Goal: Task Accomplishment & Management: Use online tool/utility

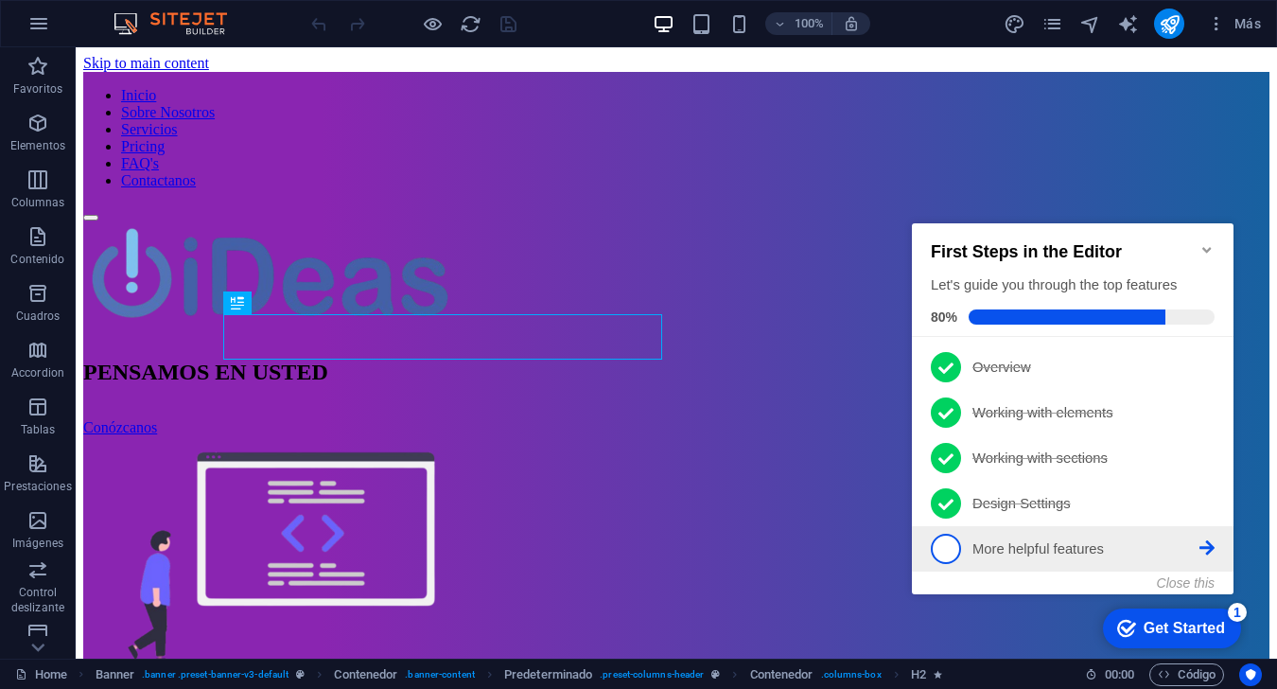
click at [957, 547] on span "5" at bounding box center [946, 548] width 30 height 30
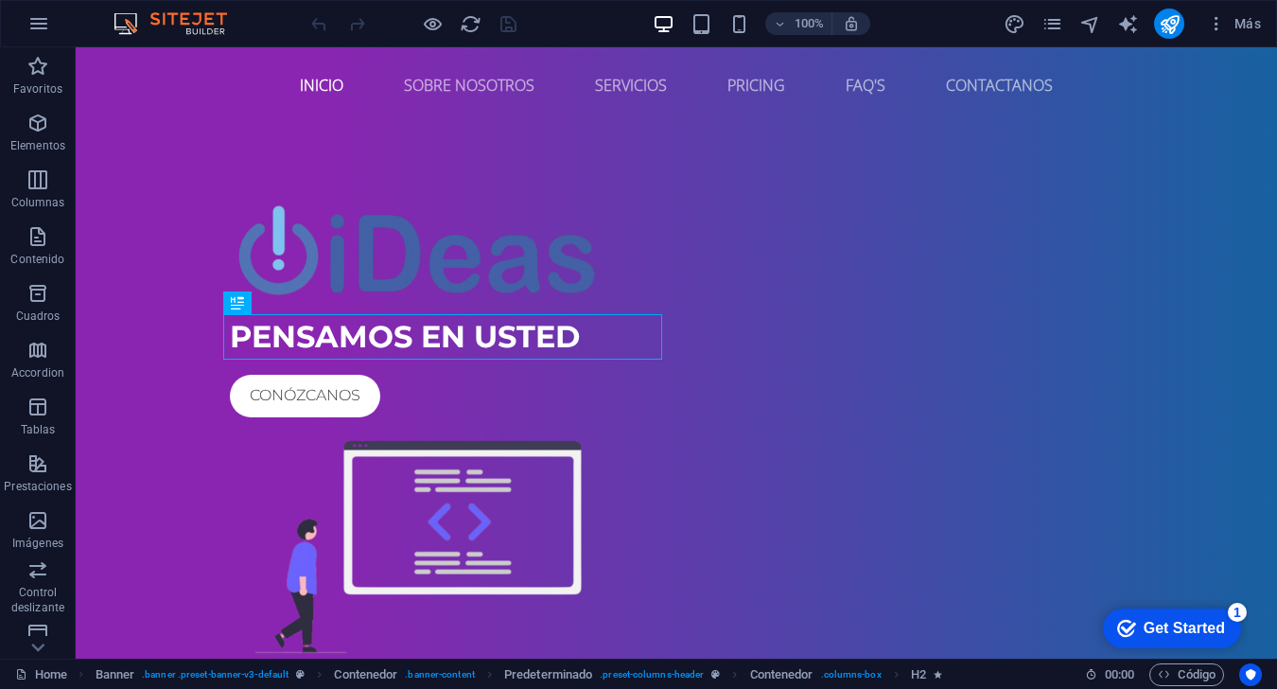
click at [957, 625] on div "Get Started" at bounding box center [1184, 628] width 81 height 17
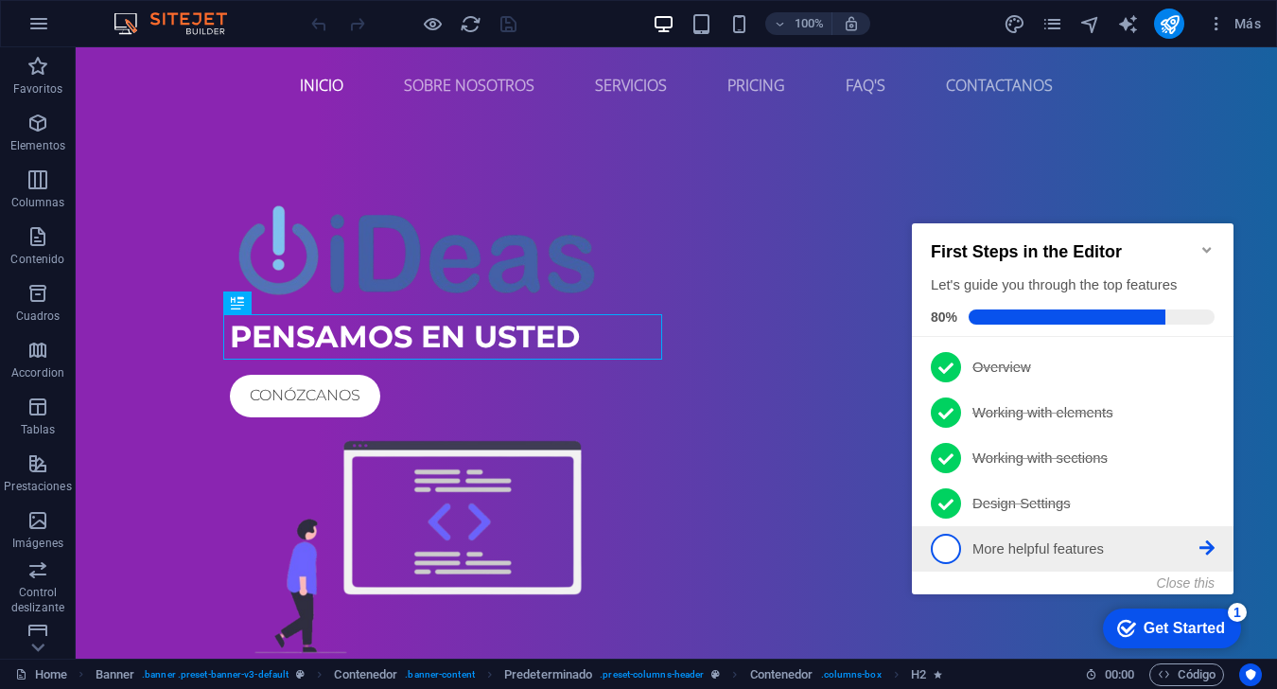
click at [957, 545] on link "5 More helpful features - incomplete" at bounding box center [1073, 548] width 284 height 30
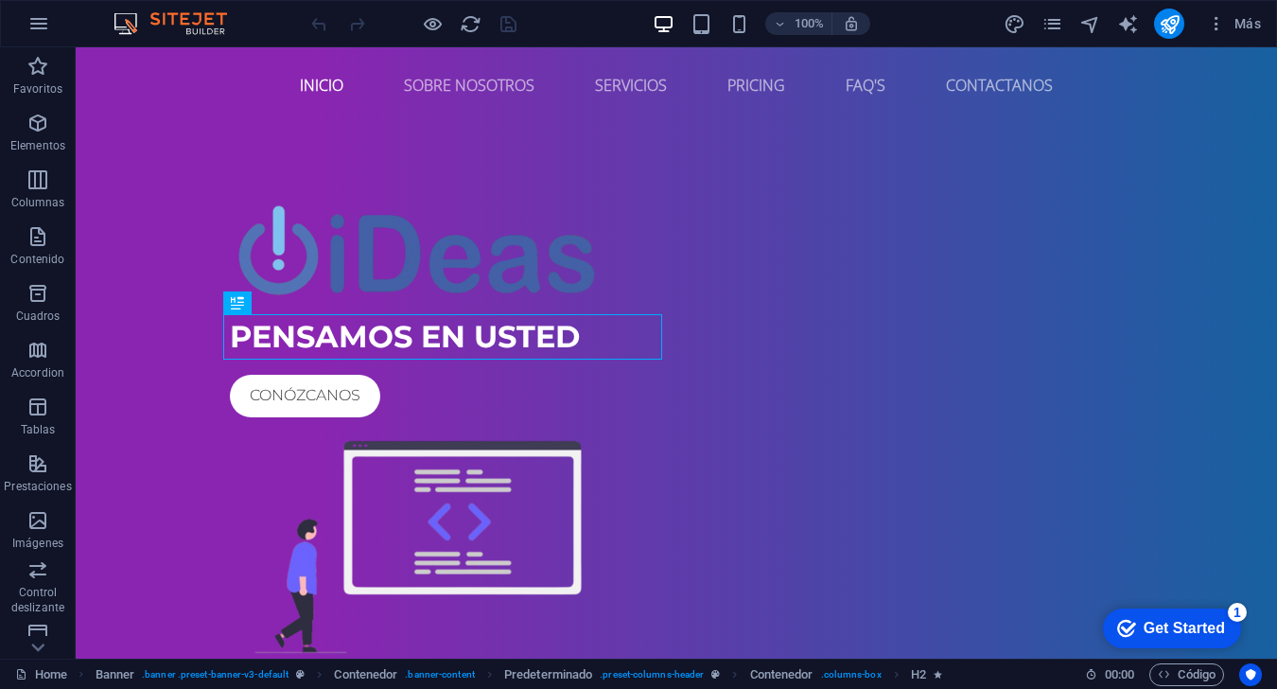
click at [957, 641] on div "checkmark Get Started 1" at bounding box center [1172, 628] width 138 height 40
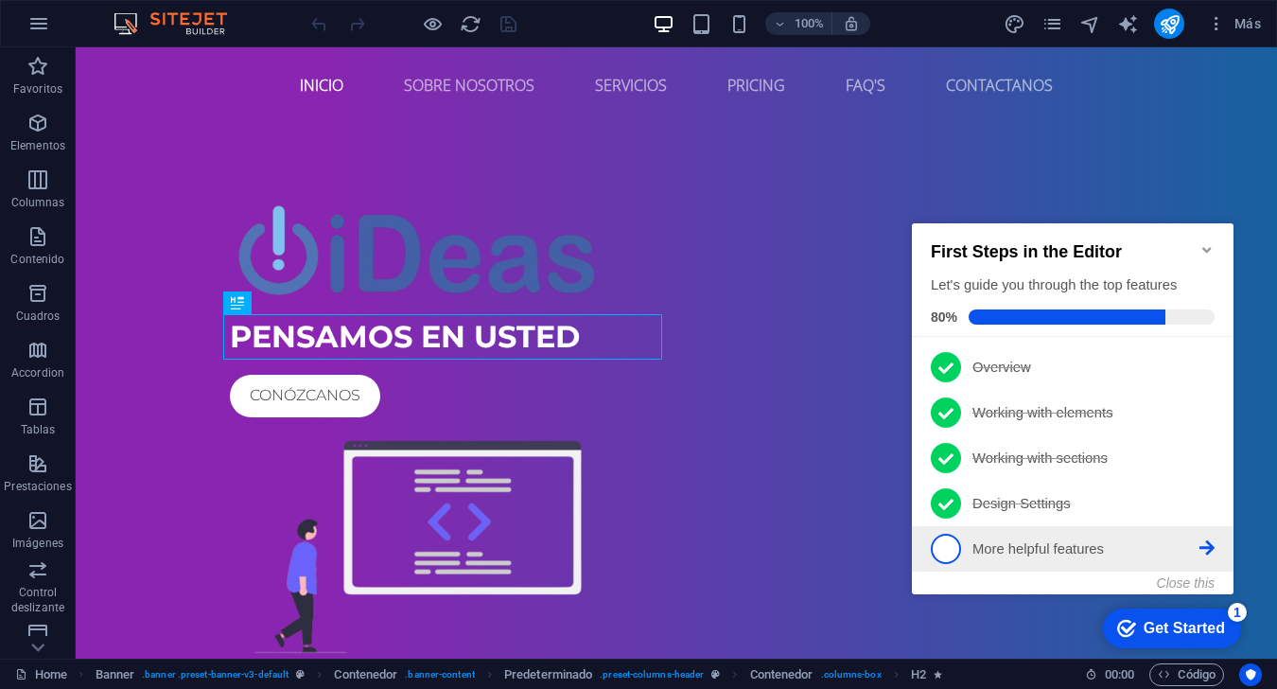
click at [957, 374] on icon at bounding box center [1206, 365] width 15 height 15
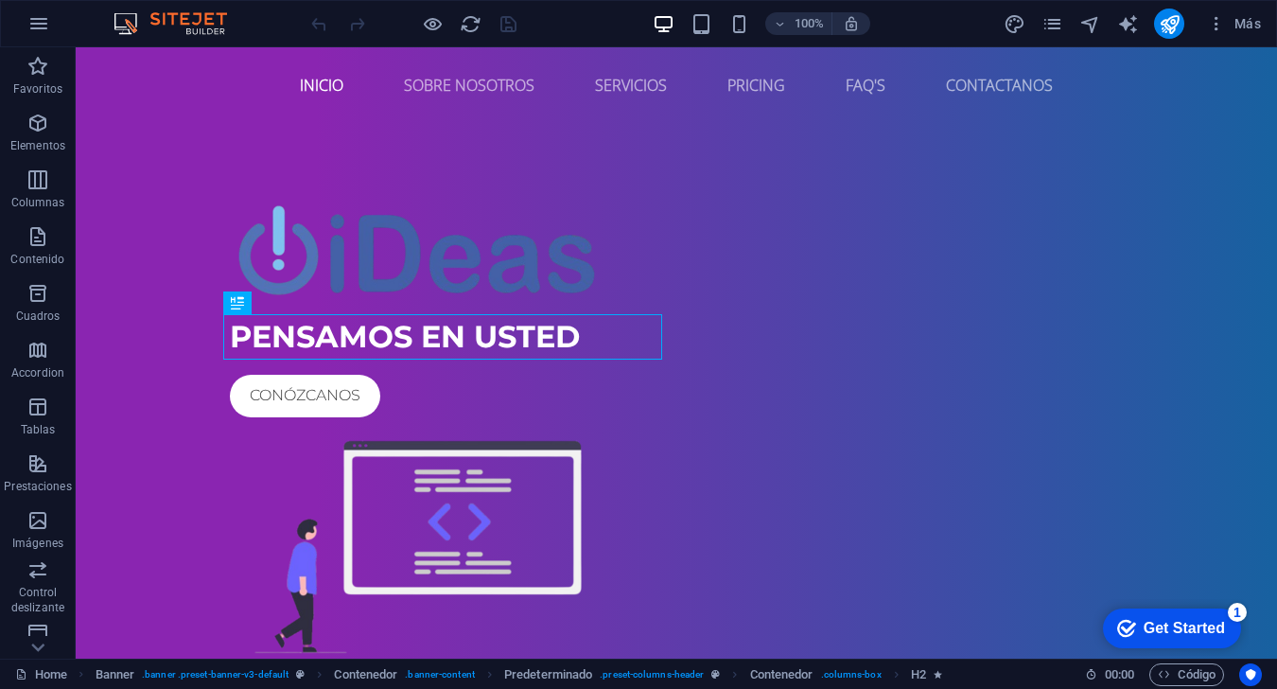
drag, startPoint x: 1368, startPoint y: 1035, endPoint x: 1184, endPoint y: 632, distance: 442.8
click at [957, 632] on div "Get Started" at bounding box center [1184, 628] width 81 height 17
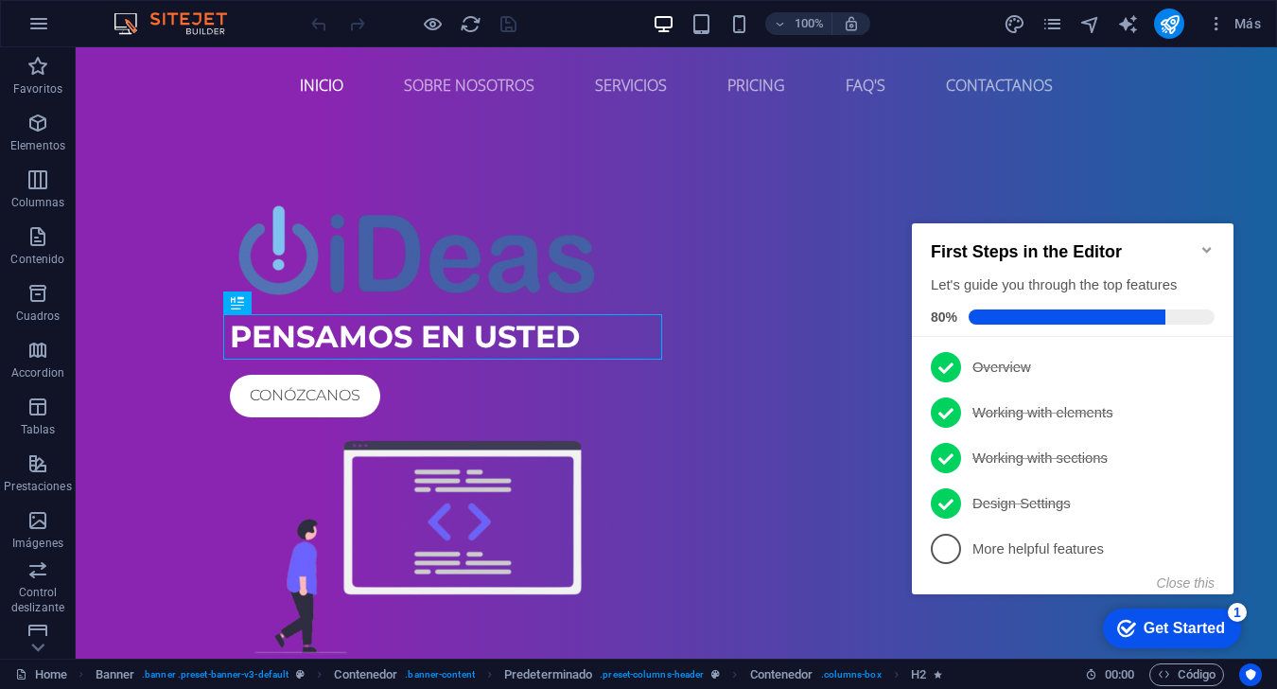
click at [957, 242] on icon "Minimize checklist" at bounding box center [1206, 249] width 15 height 15
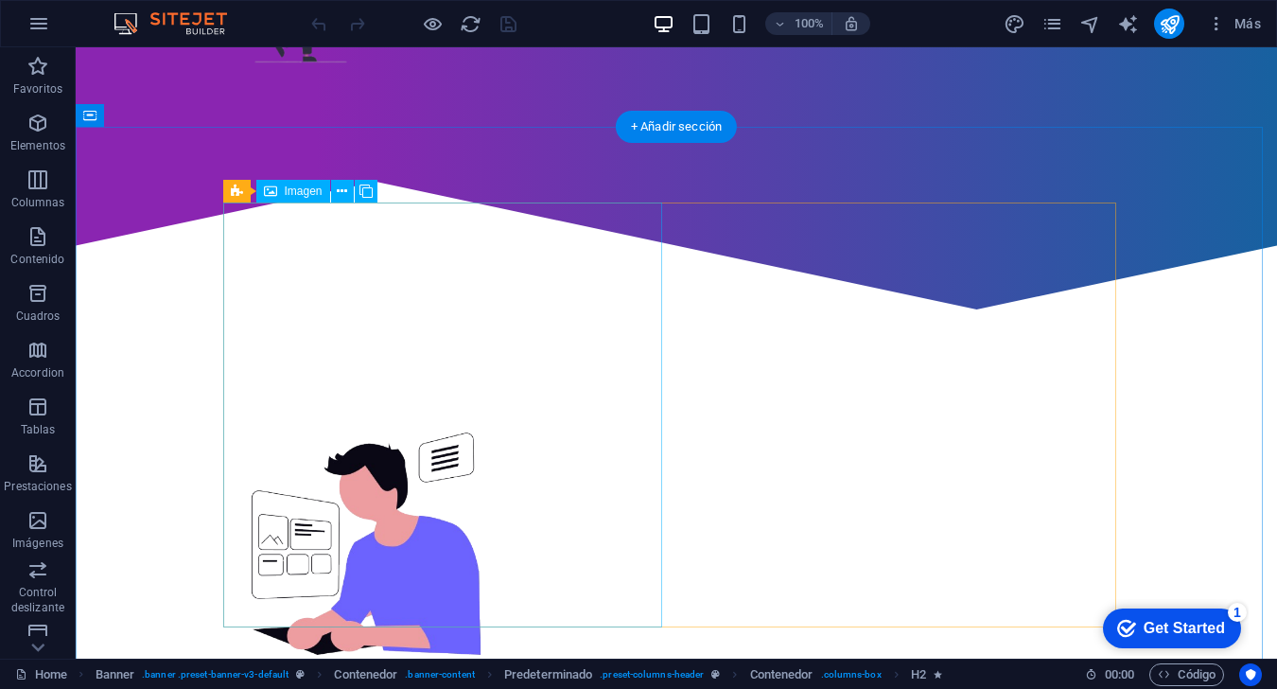
scroll to position [757, 0]
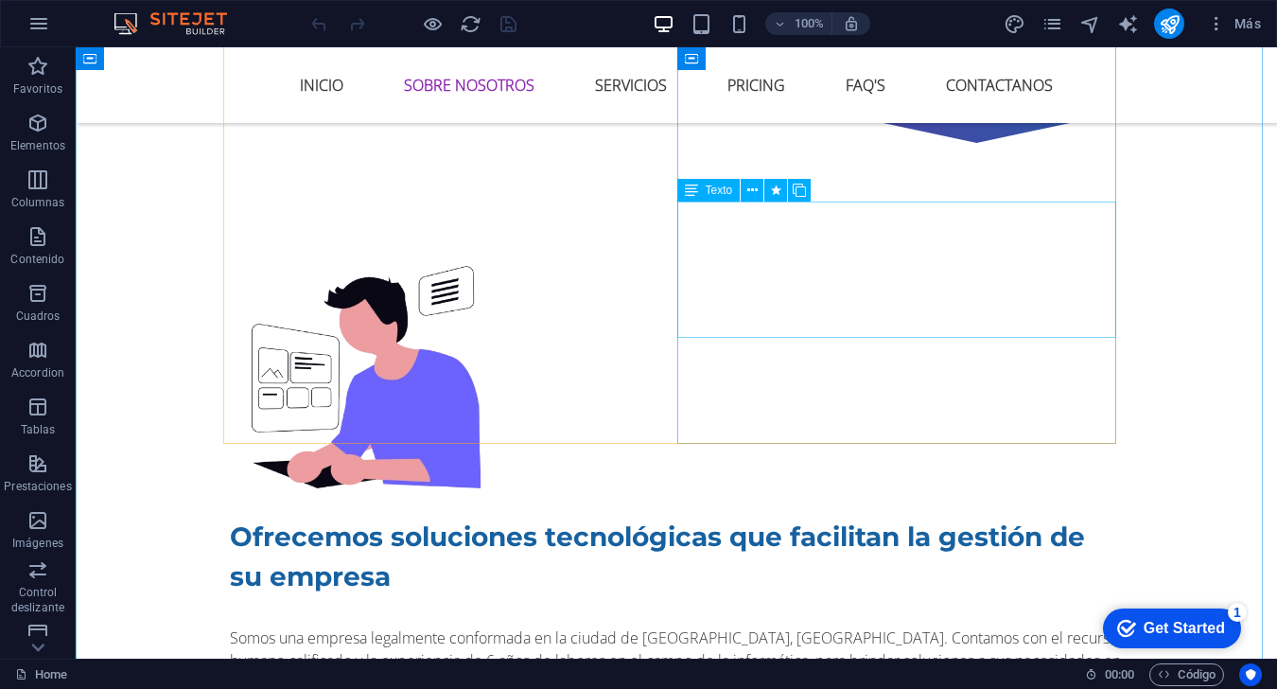
click at [803, 626] on div "Somos una empresa legalmente conformada en la ciudad de [GEOGRAPHIC_DATA], [GEO…" at bounding box center [676, 660] width 893 height 68
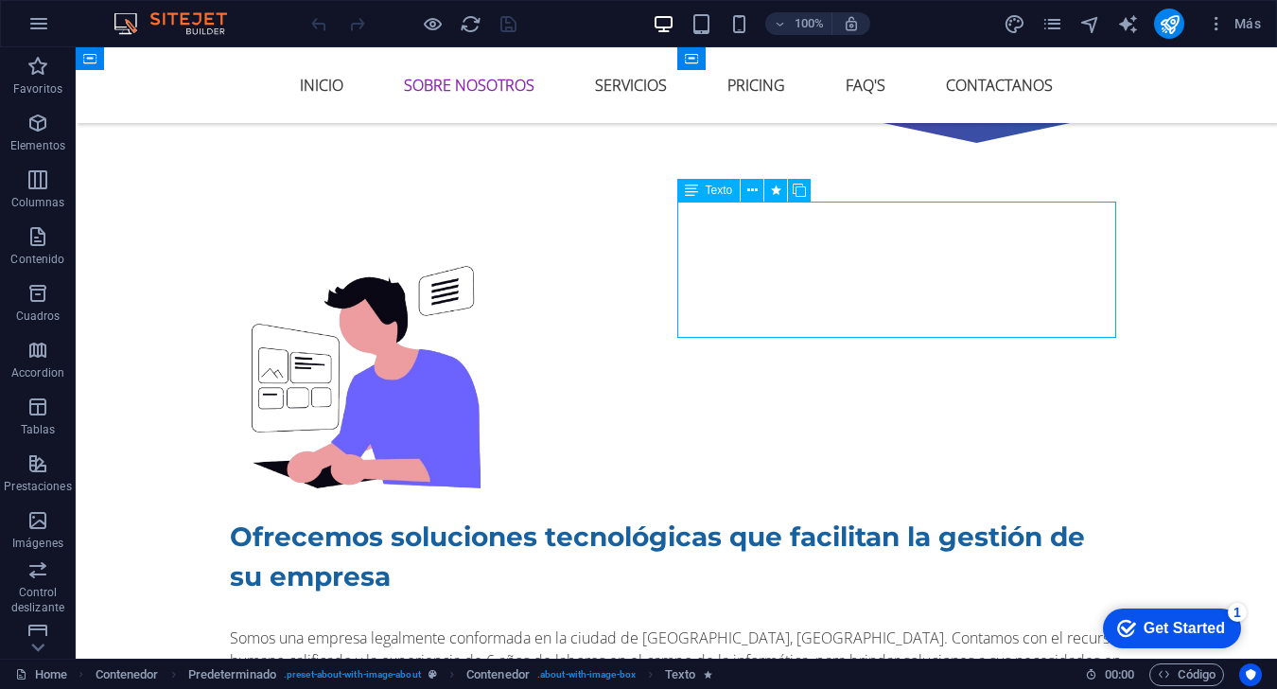
click at [803, 626] on div "Somos una empresa legalmente conformada en la ciudad de [GEOGRAPHIC_DATA], [GEO…" at bounding box center [676, 660] width 893 height 68
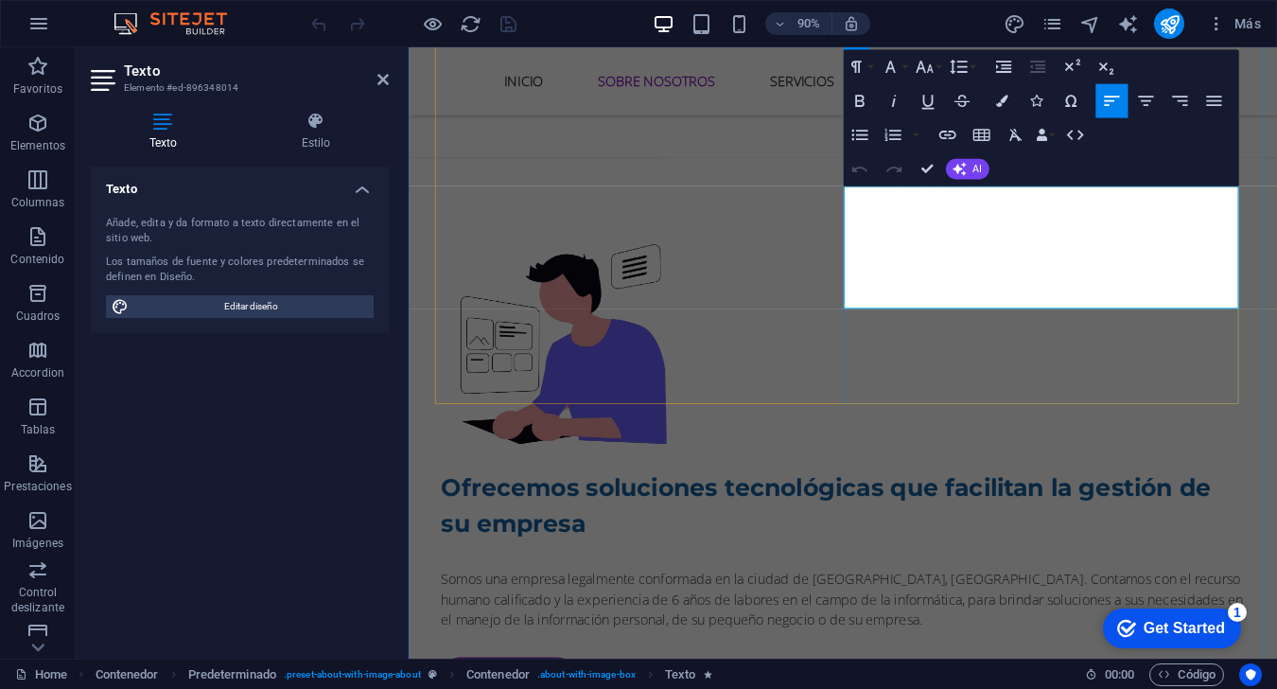
click at [957, 626] on p "Somos una empresa legalmente conformada en la ciudad de [GEOGRAPHIC_DATA], [GEO…" at bounding box center [891, 660] width 893 height 68
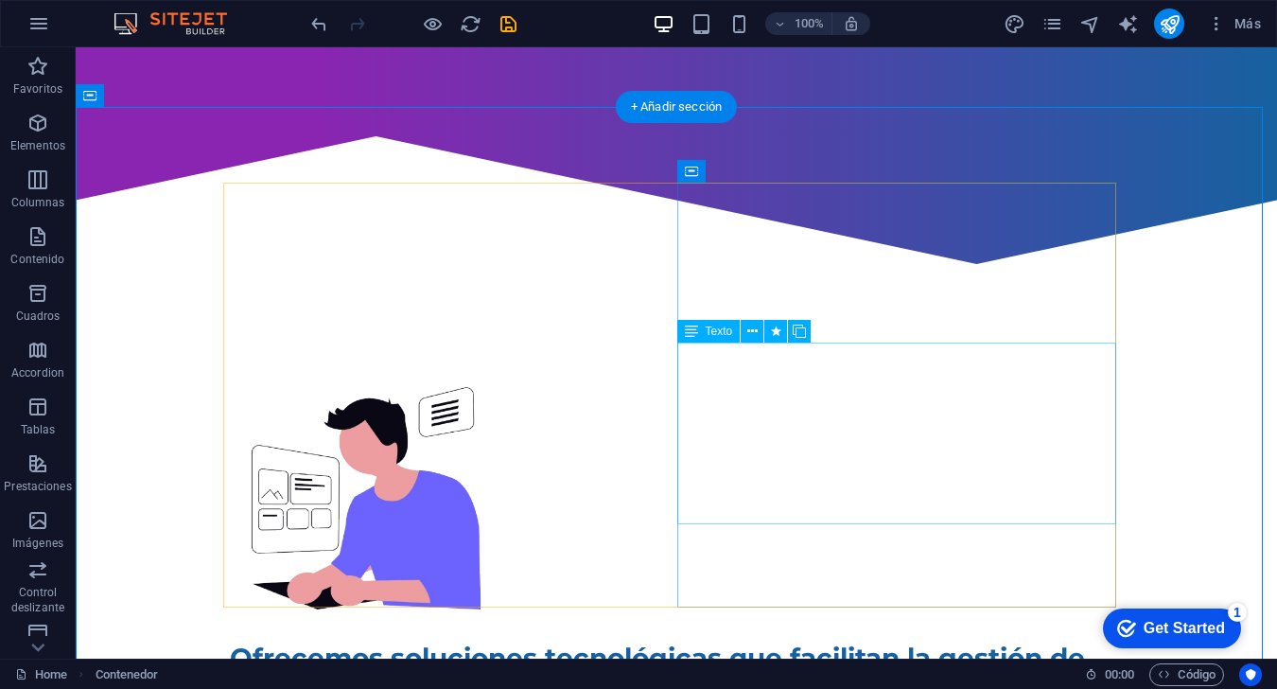
scroll to position [662, 0]
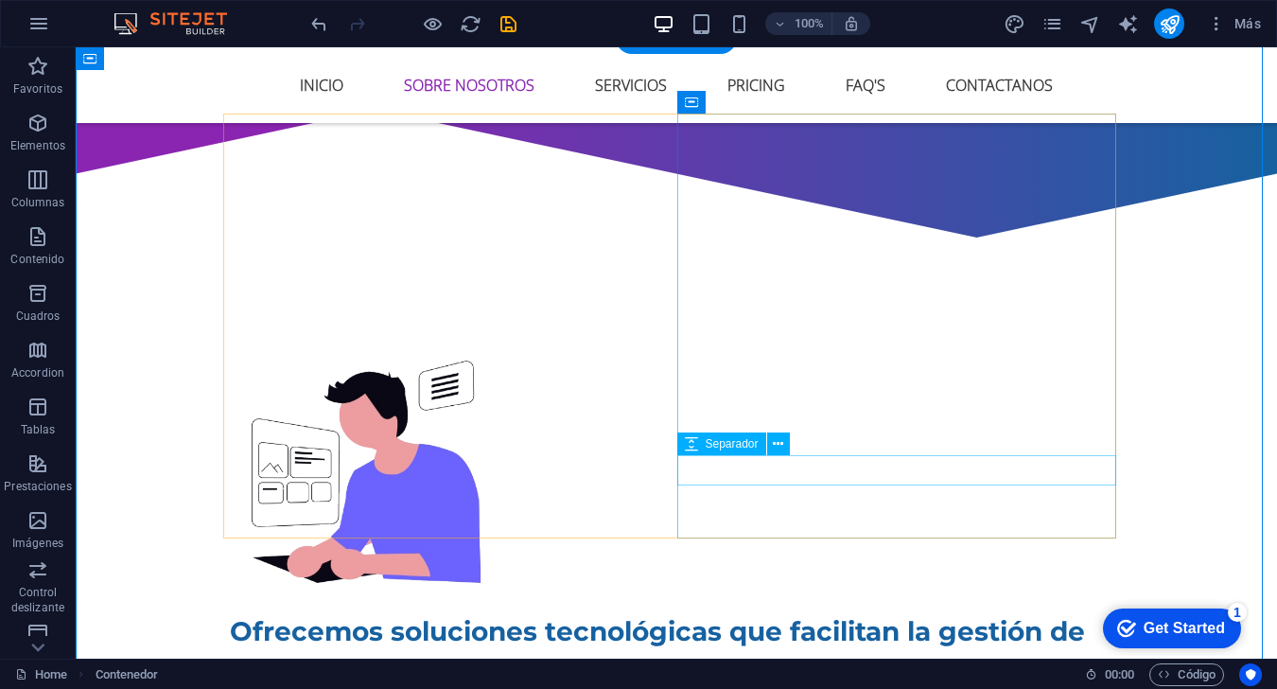
select select "rem"
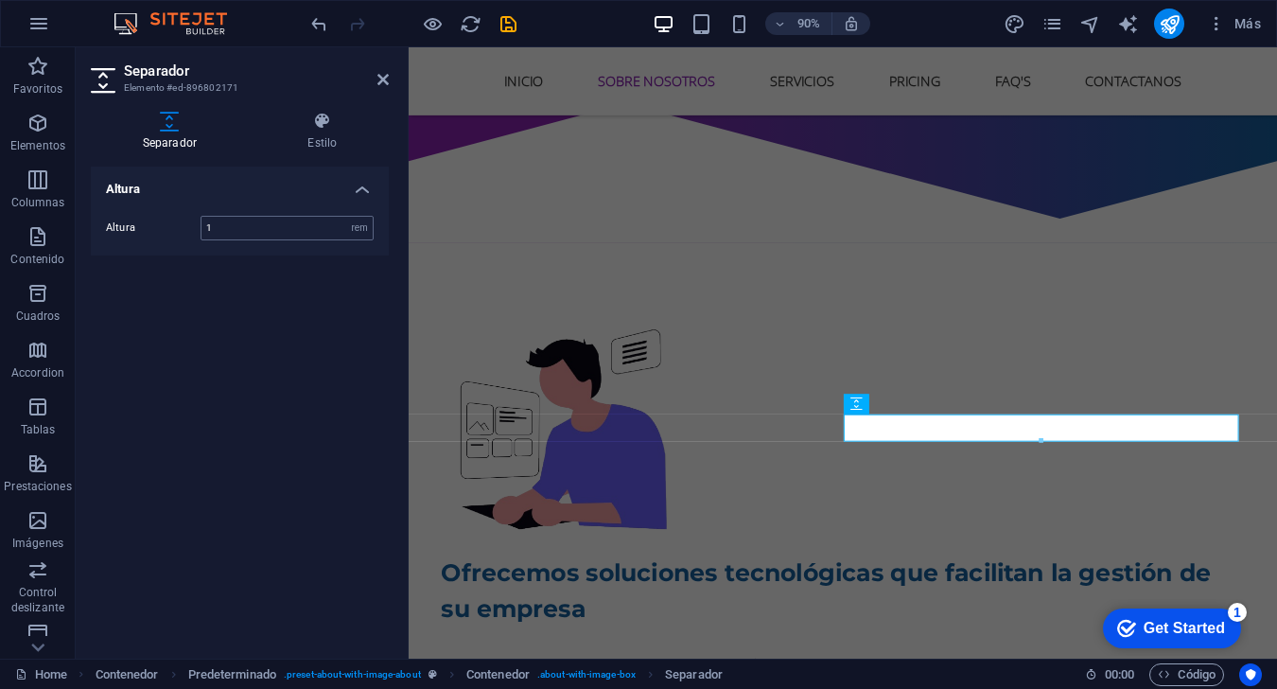
type input "1"
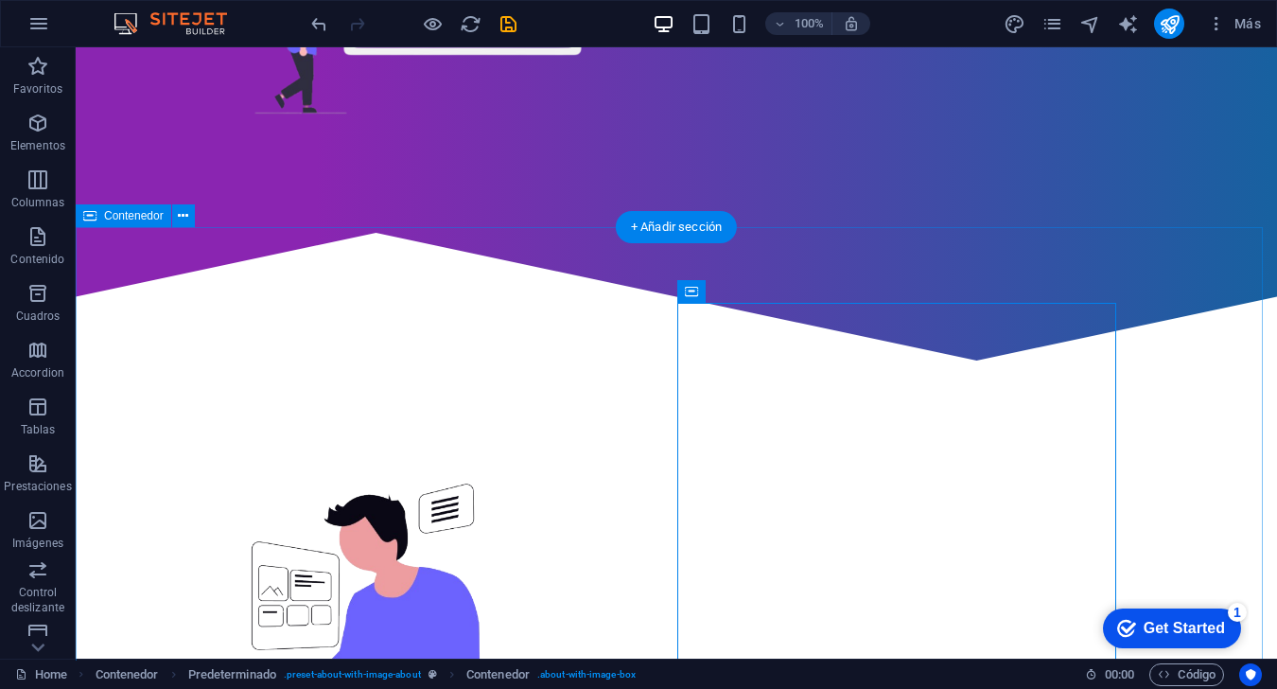
scroll to position [568, 0]
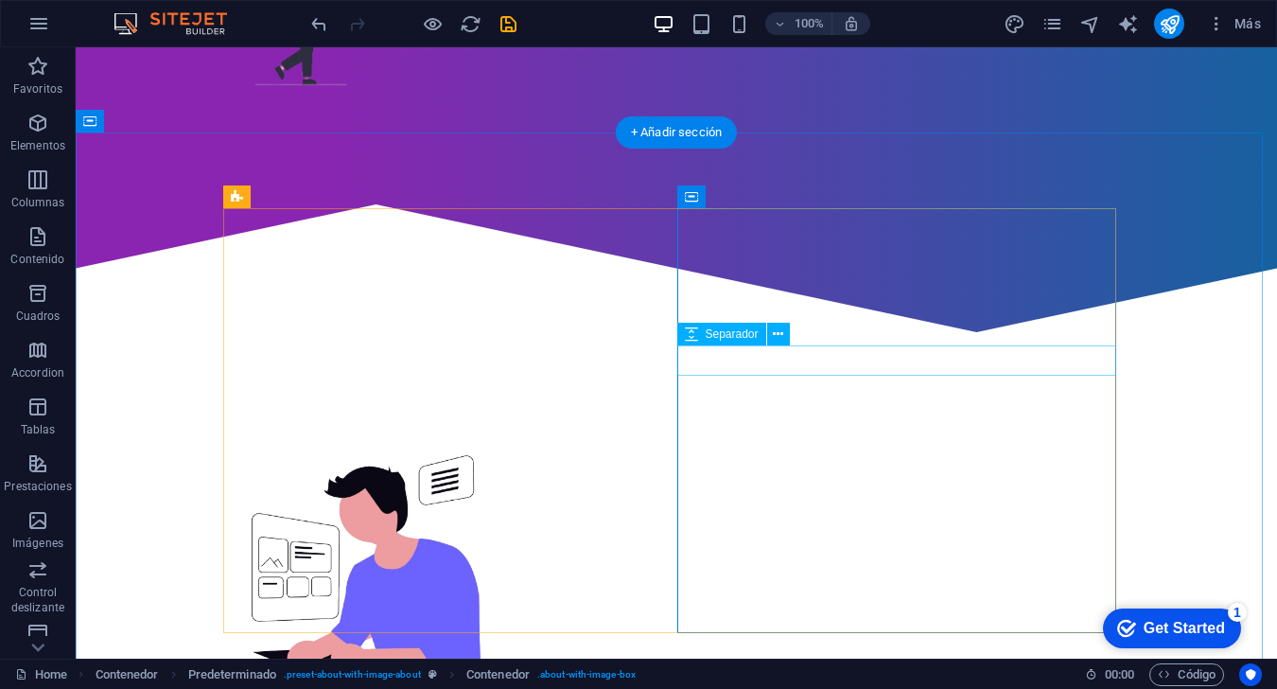
select select "rem"
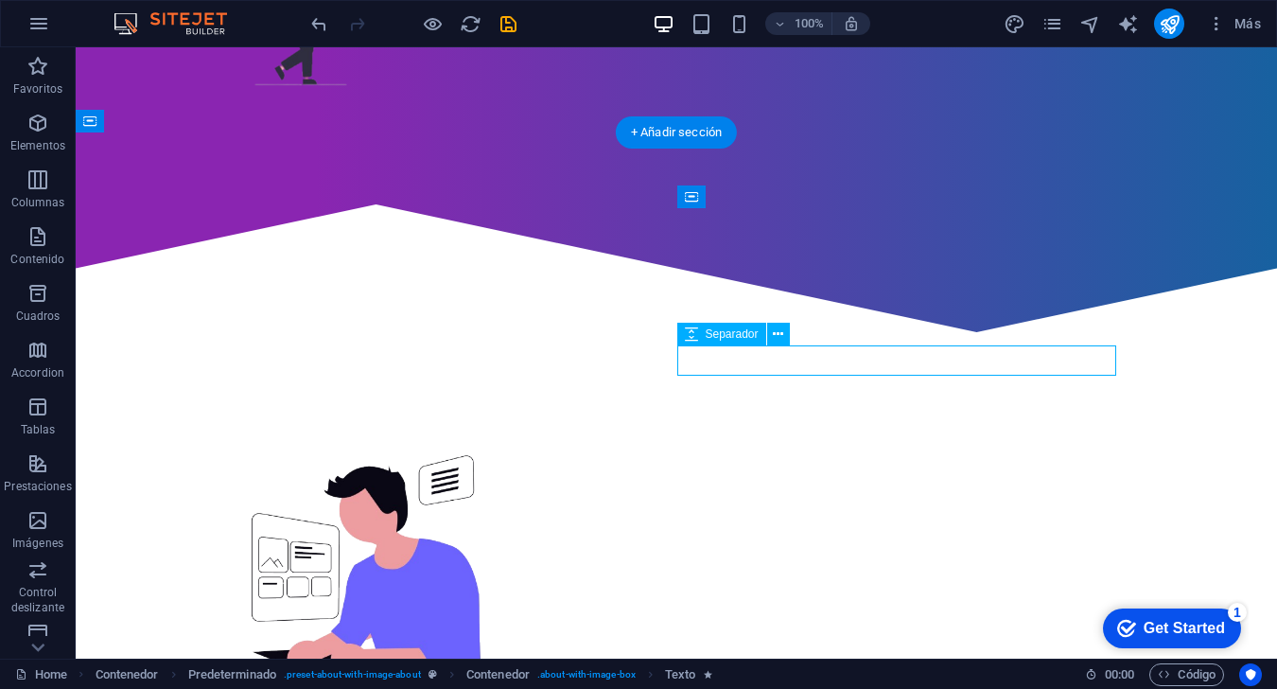
select select "rem"
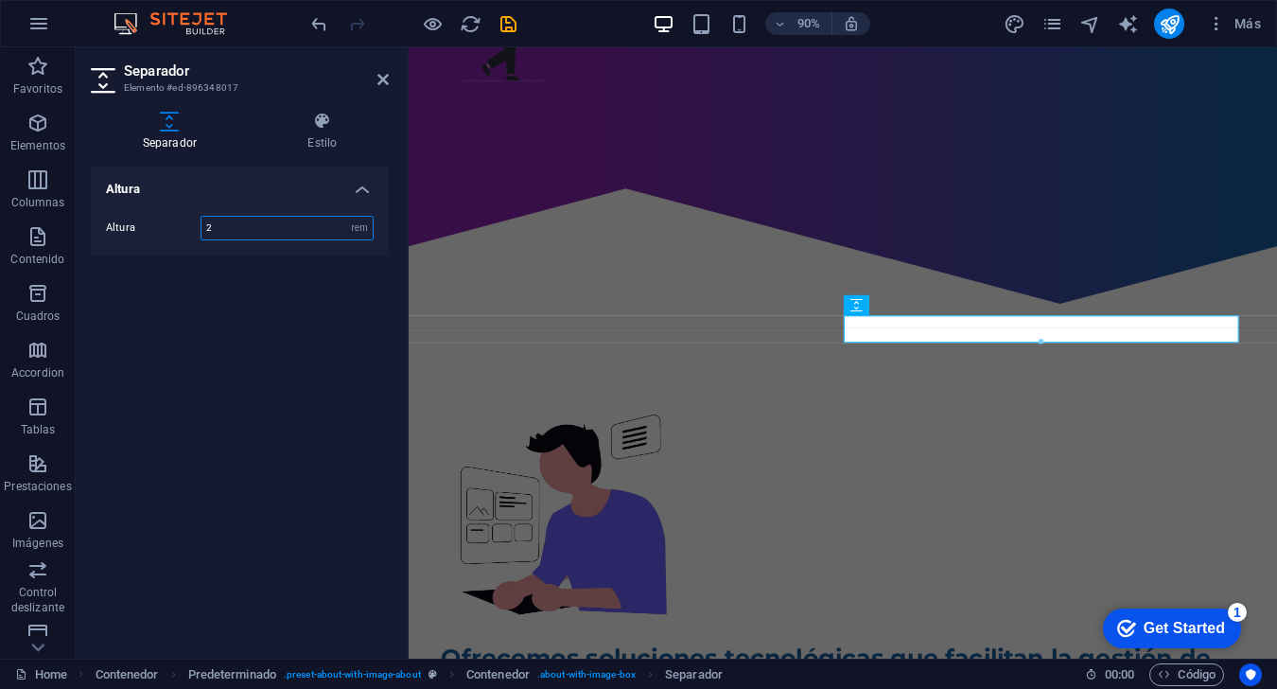
click at [271, 221] on input "2" at bounding box center [286, 228] width 171 height 23
type input "1"
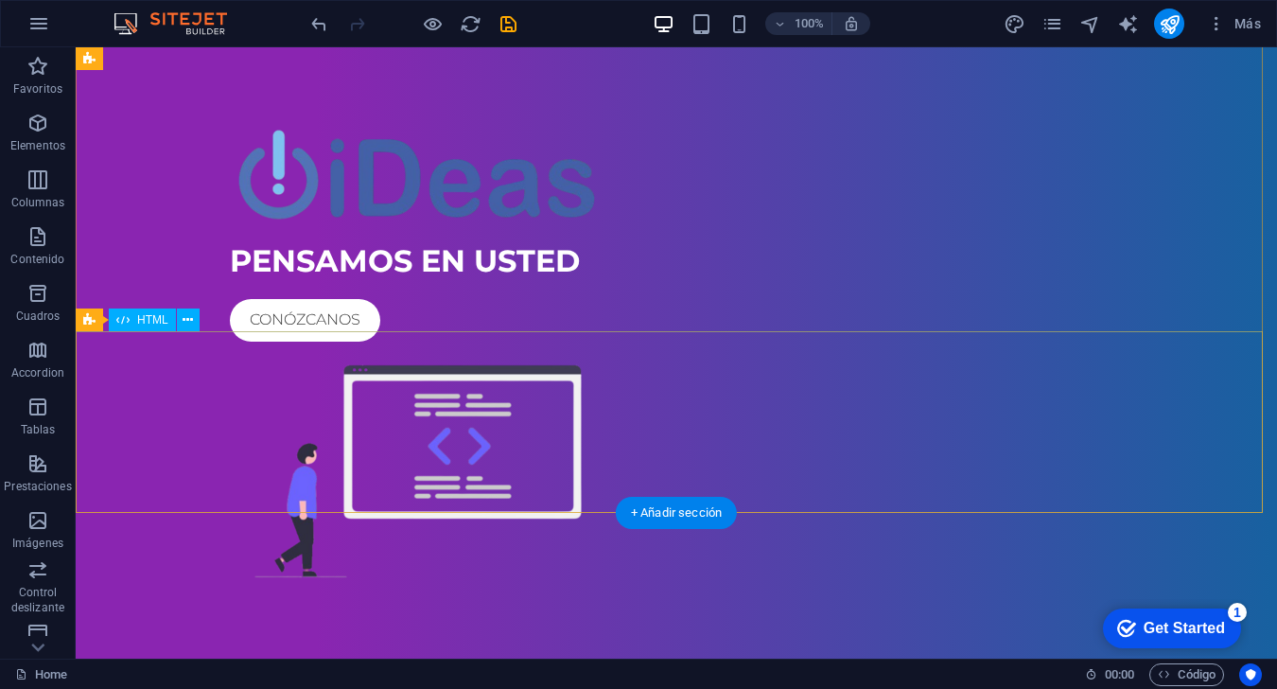
scroll to position [0, 0]
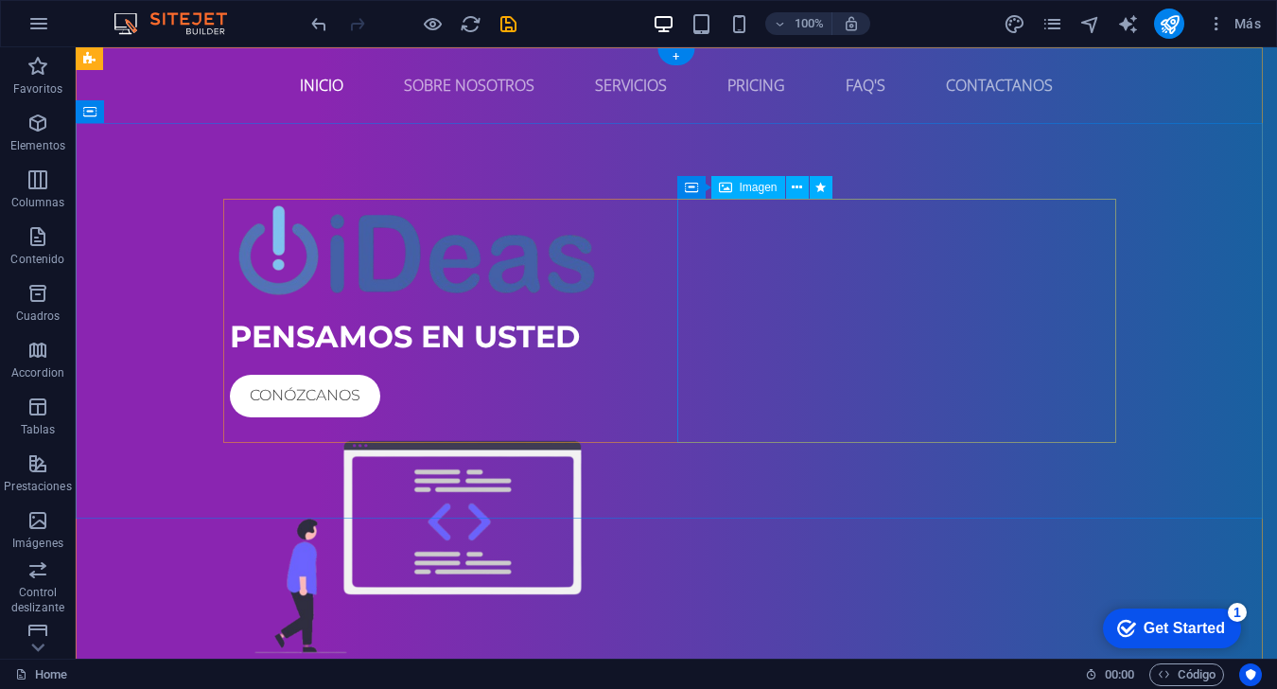
click at [711, 425] on figure at bounding box center [676, 547] width 893 height 244
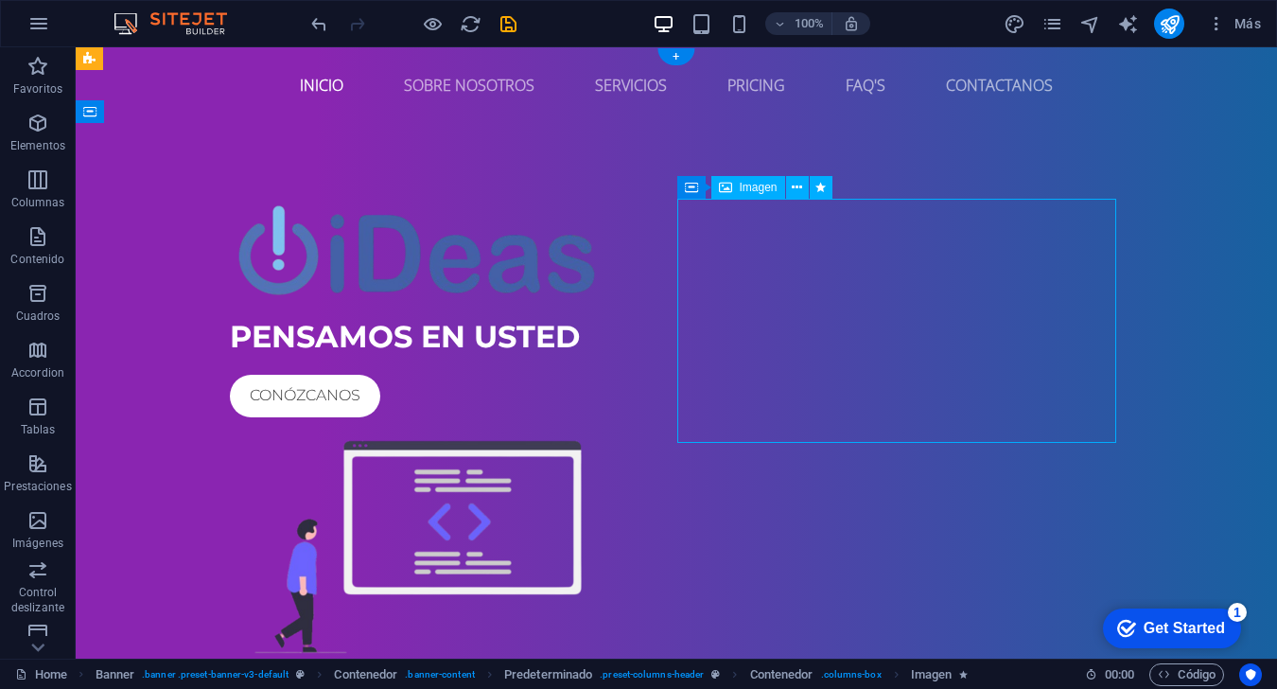
click at [711, 425] on figure at bounding box center [676, 547] width 893 height 244
select select "px"
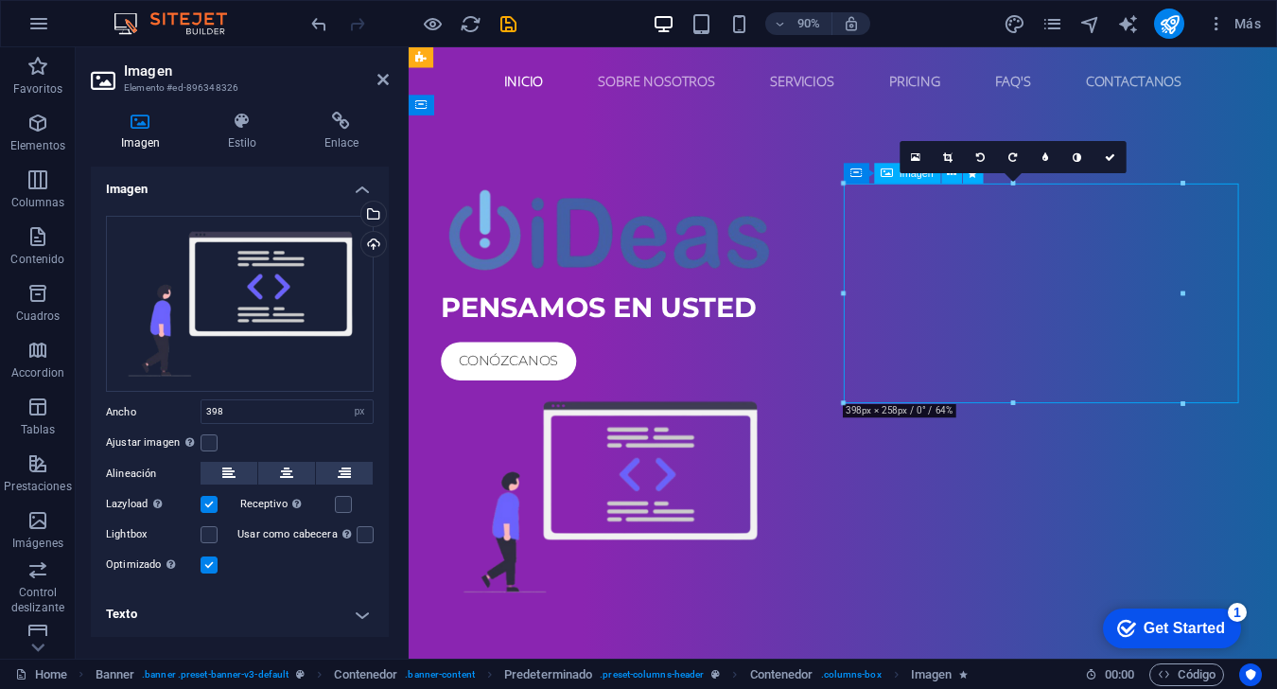
drag, startPoint x: 1273, startPoint y: 319, endPoint x: 1251, endPoint y: 327, distance: 23.4
click at [957, 425] on figure at bounding box center [891, 547] width 893 height 244
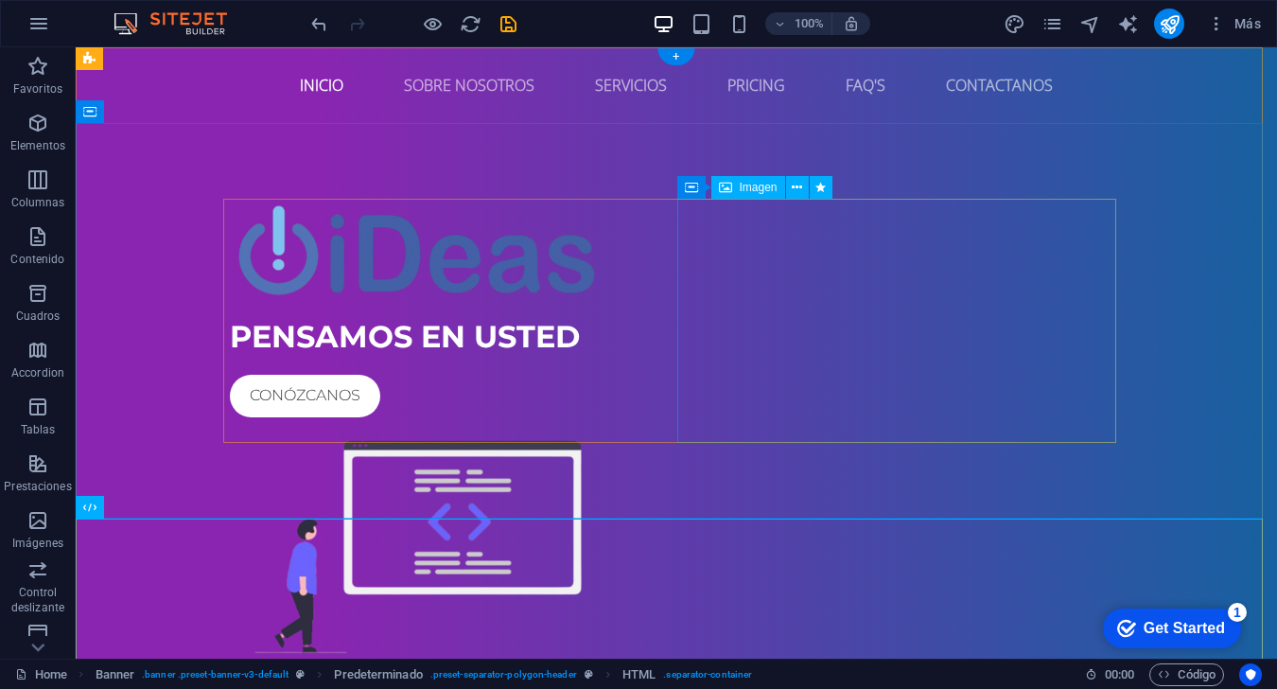
click at [957, 436] on figure at bounding box center [676, 547] width 893 height 244
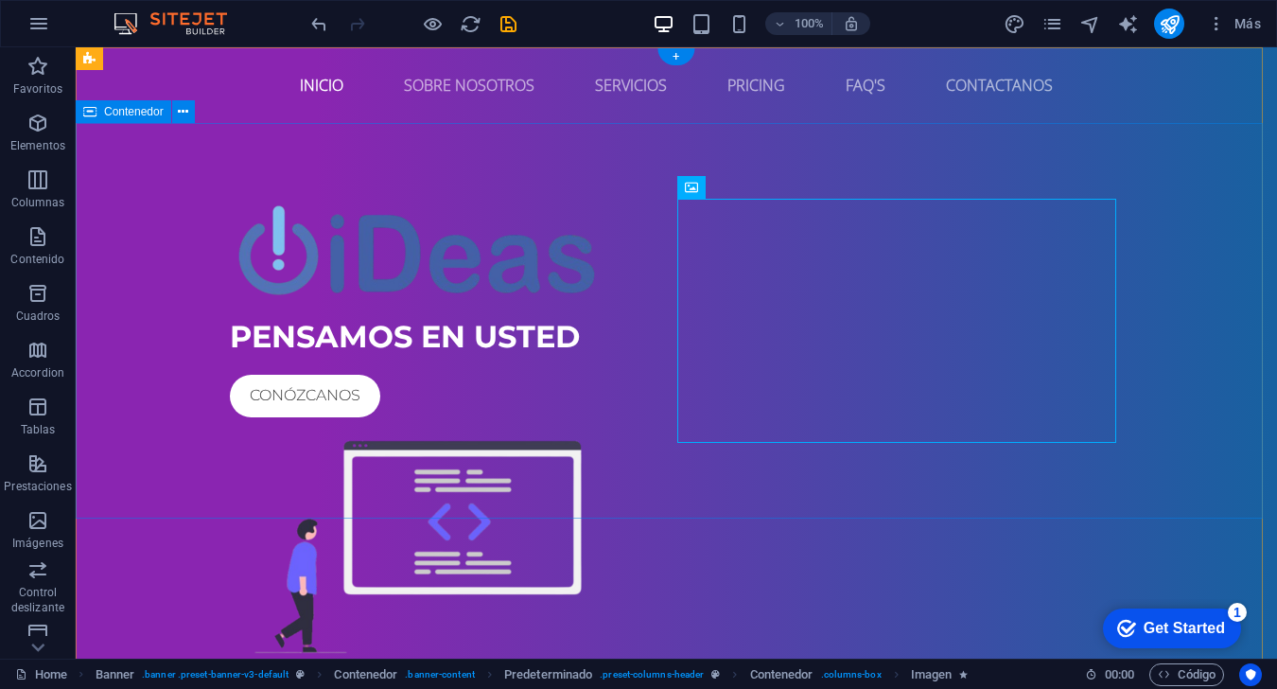
click at [957, 382] on div "PENSAMOS EN USTED Conózcanos" at bounding box center [676, 433] width 1201 height 621
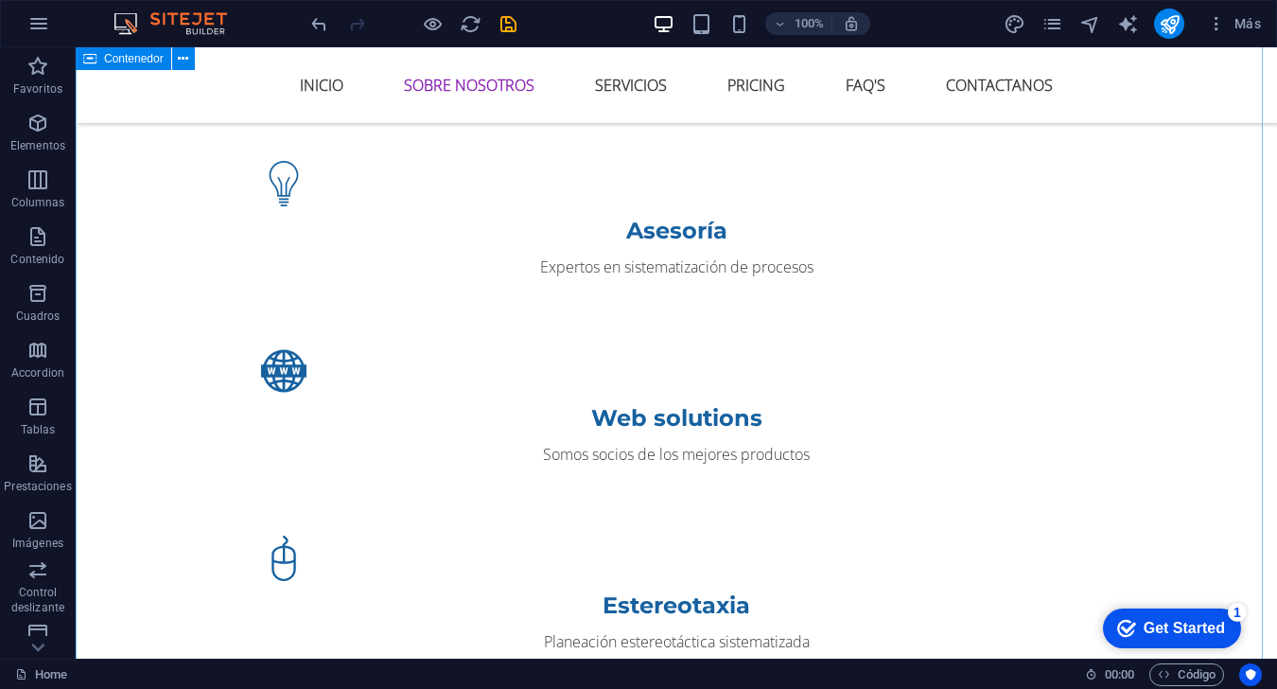
scroll to position [1608, 0]
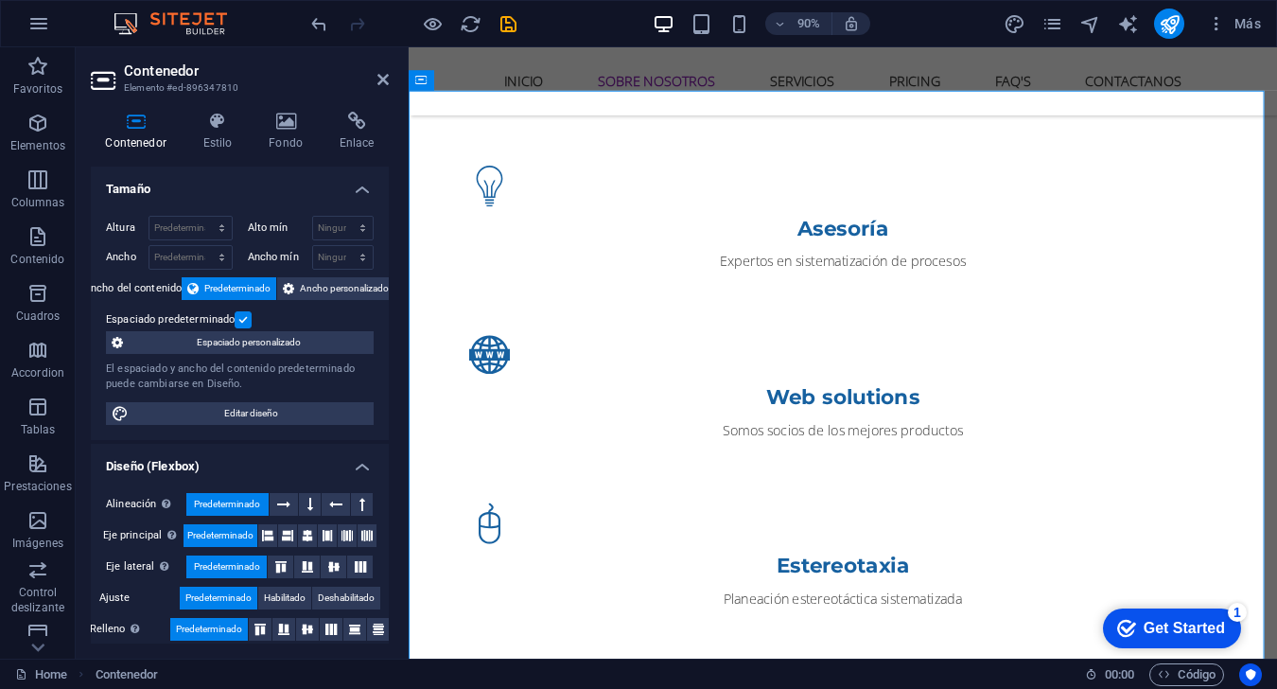
click at [140, 120] on icon at bounding box center [136, 121] width 90 height 19
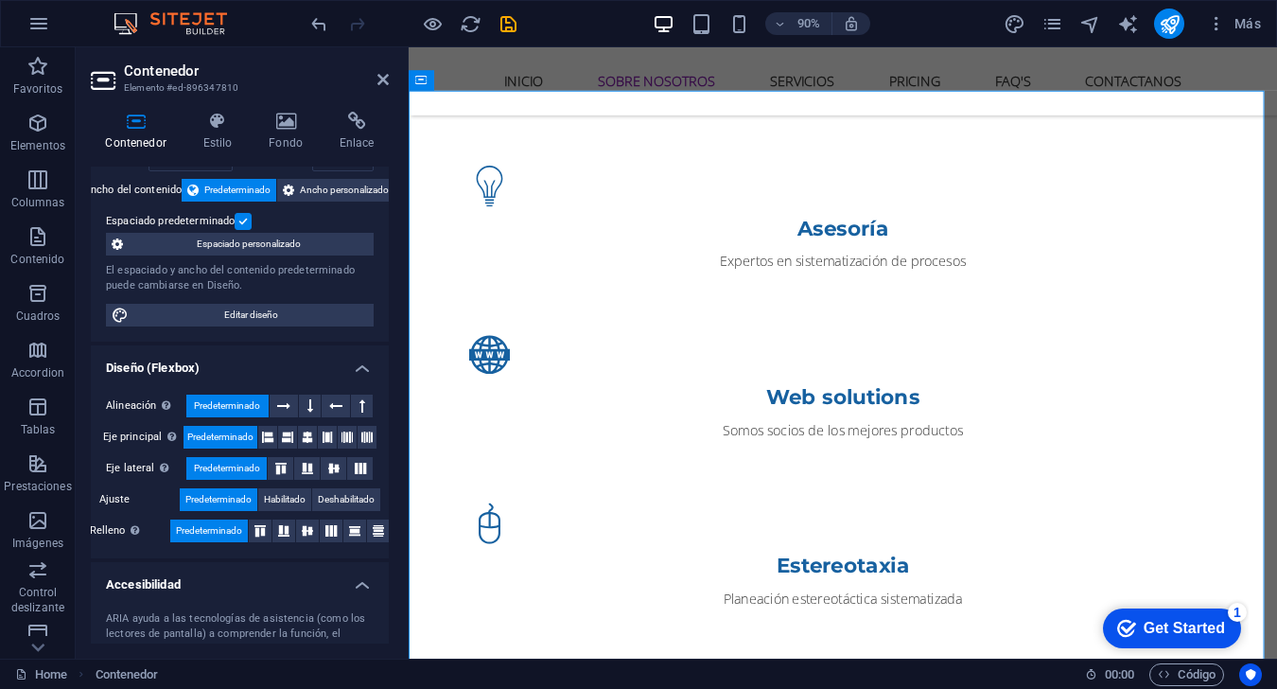
scroll to position [0, 0]
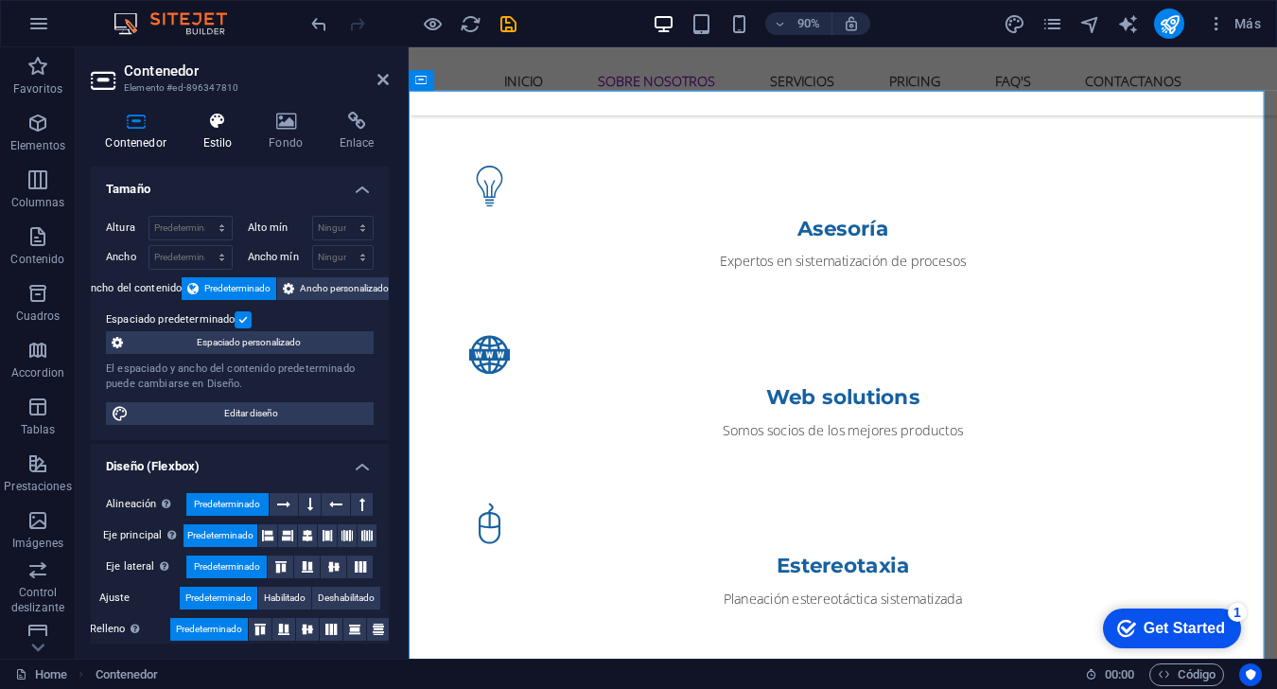
click at [209, 139] on h4 "Estilo" at bounding box center [221, 132] width 66 height 40
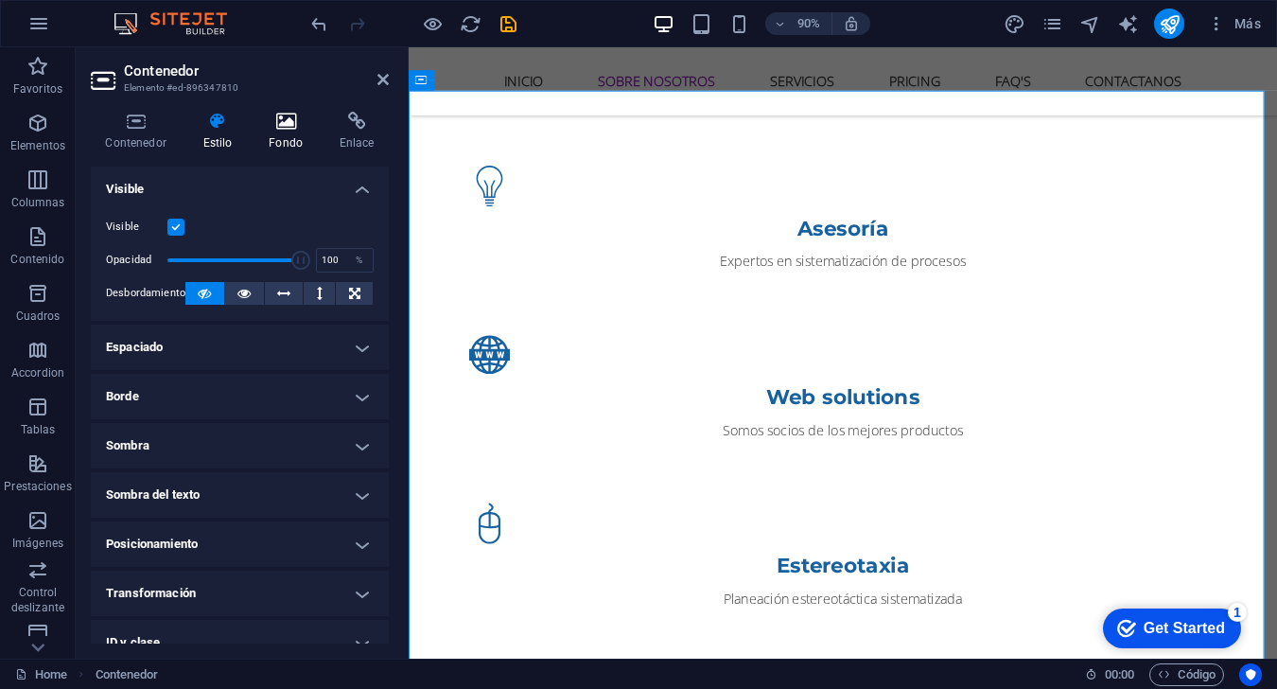
click at [281, 131] on h4 "Fondo" at bounding box center [289, 132] width 71 height 40
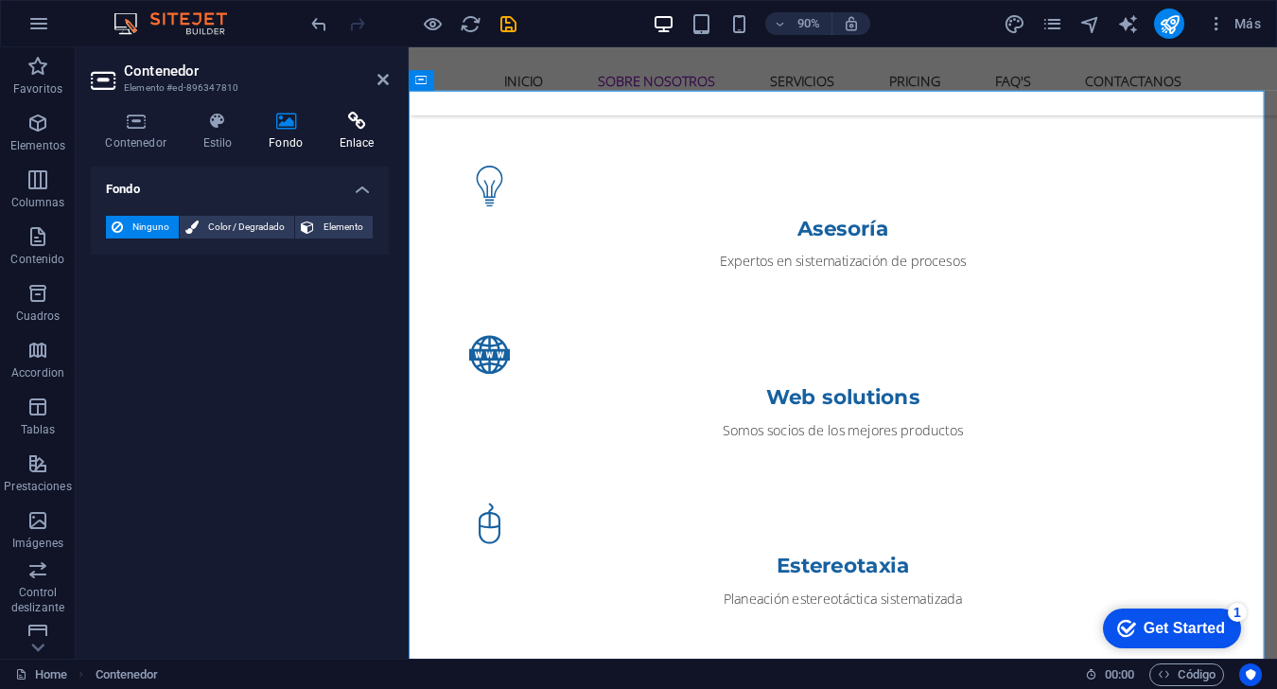
click at [337, 137] on h4 "Enlace" at bounding box center [356, 132] width 64 height 40
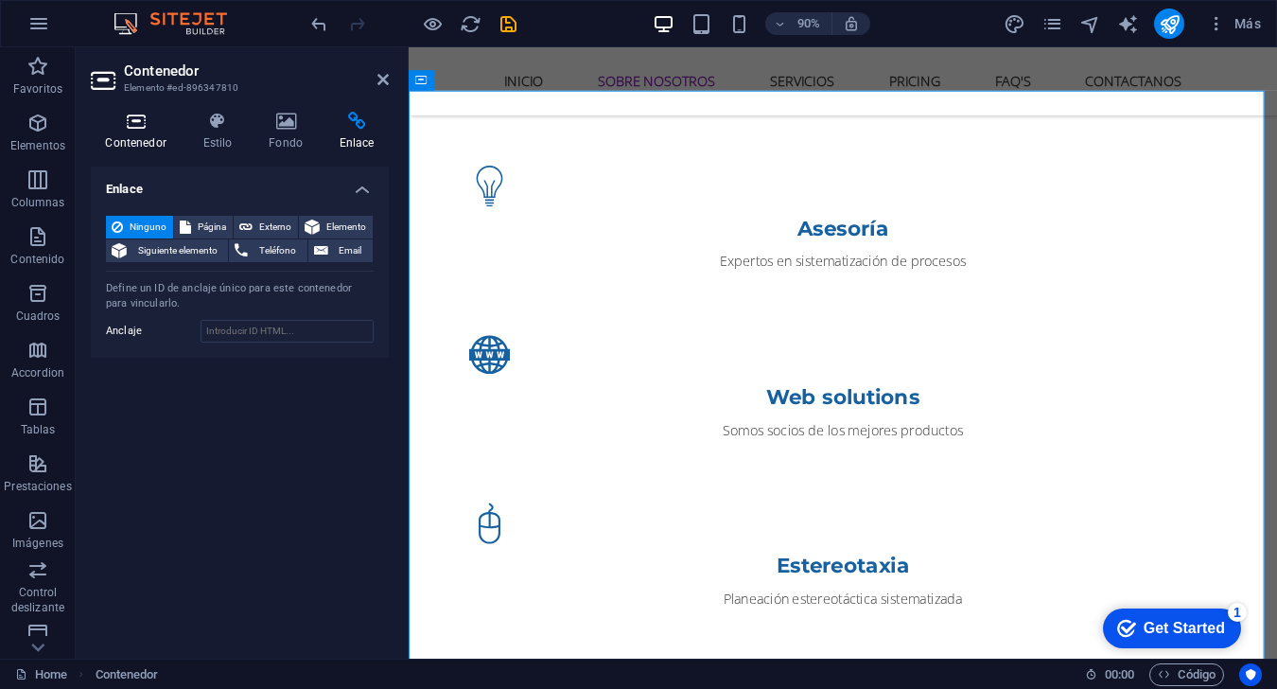
click at [126, 143] on h4 "Contenedor" at bounding box center [139, 132] width 97 height 40
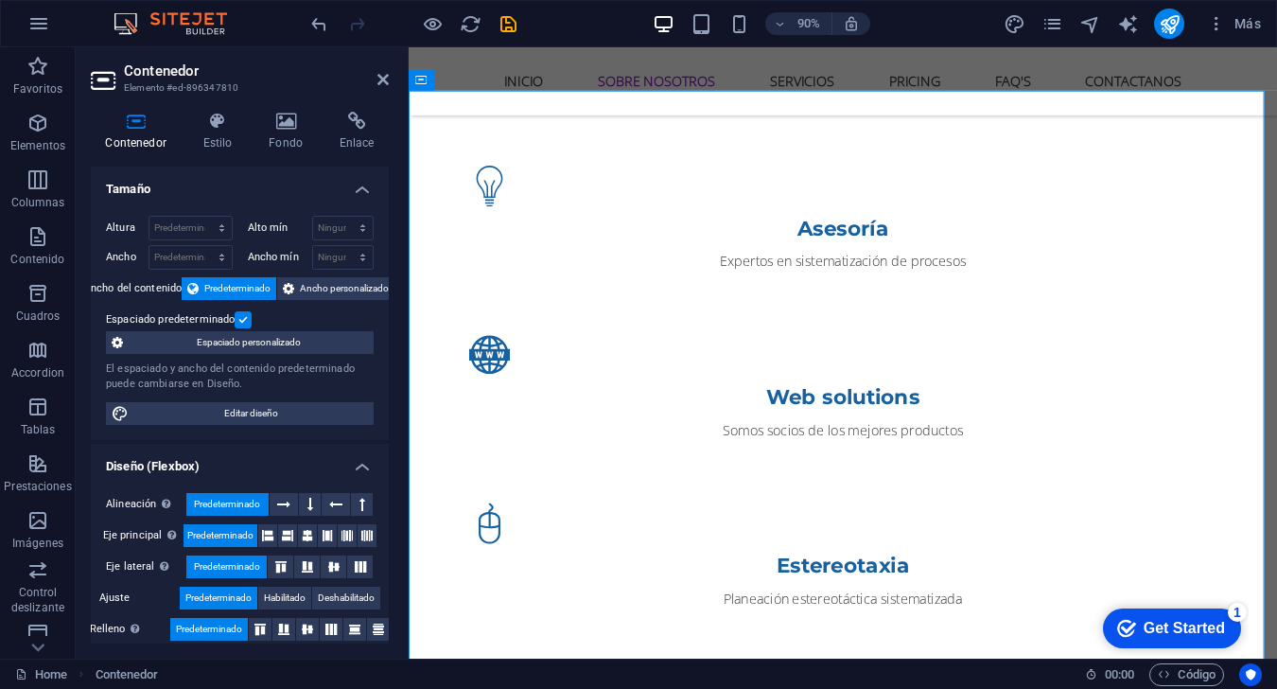
click at [374, 93] on header "Contenedor Elemento #ed-896347810" at bounding box center [240, 71] width 298 height 49
click at [388, 84] on icon at bounding box center [382, 79] width 11 height 15
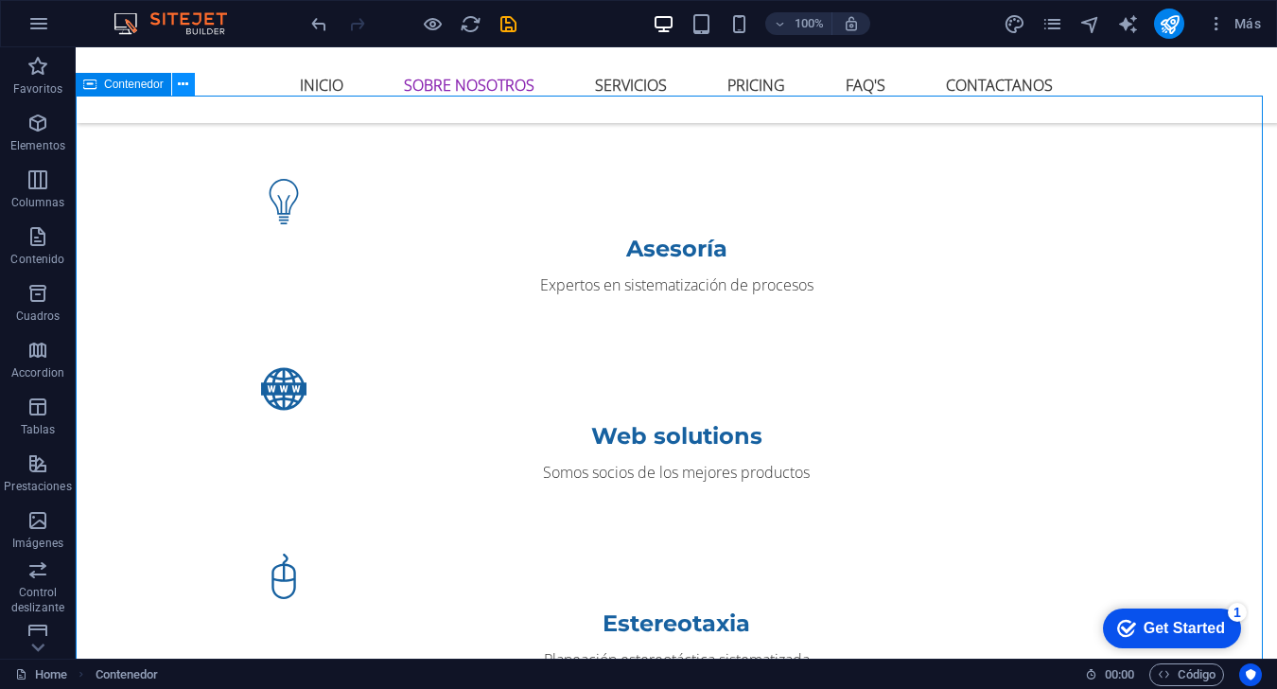
click at [180, 84] on icon at bounding box center [183, 85] width 10 height 20
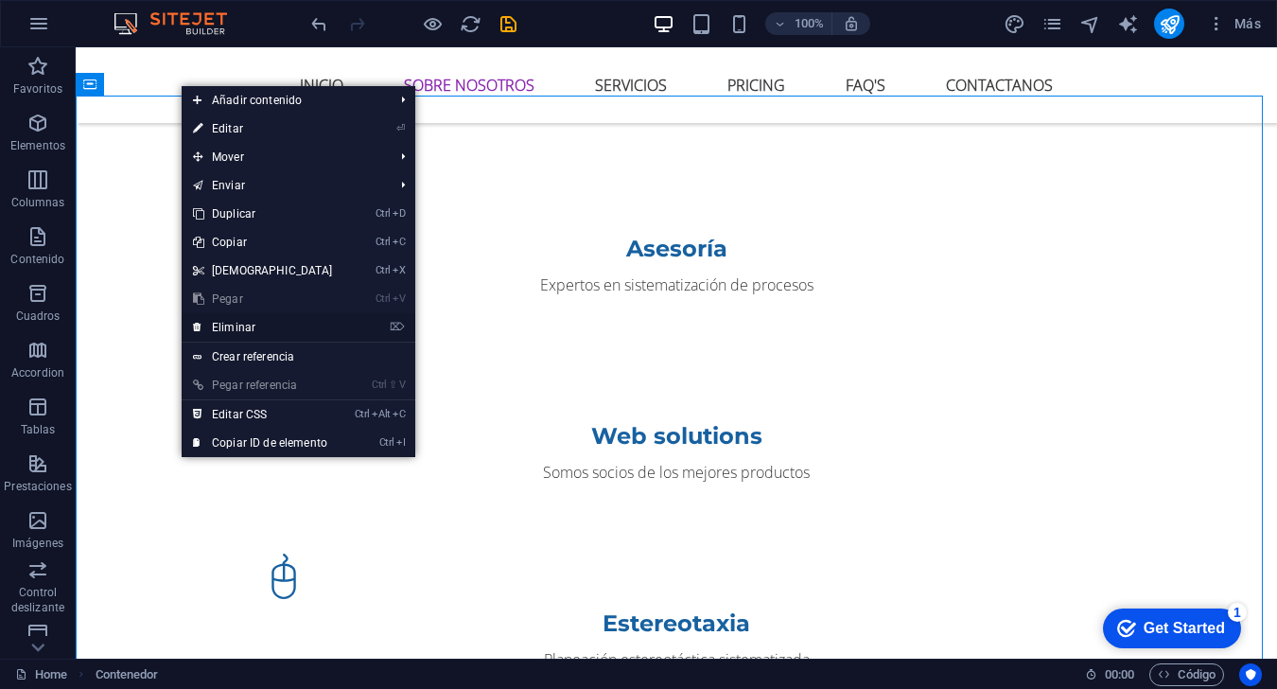
click at [261, 332] on link "⌦ Eliminar" at bounding box center [263, 327] width 163 height 28
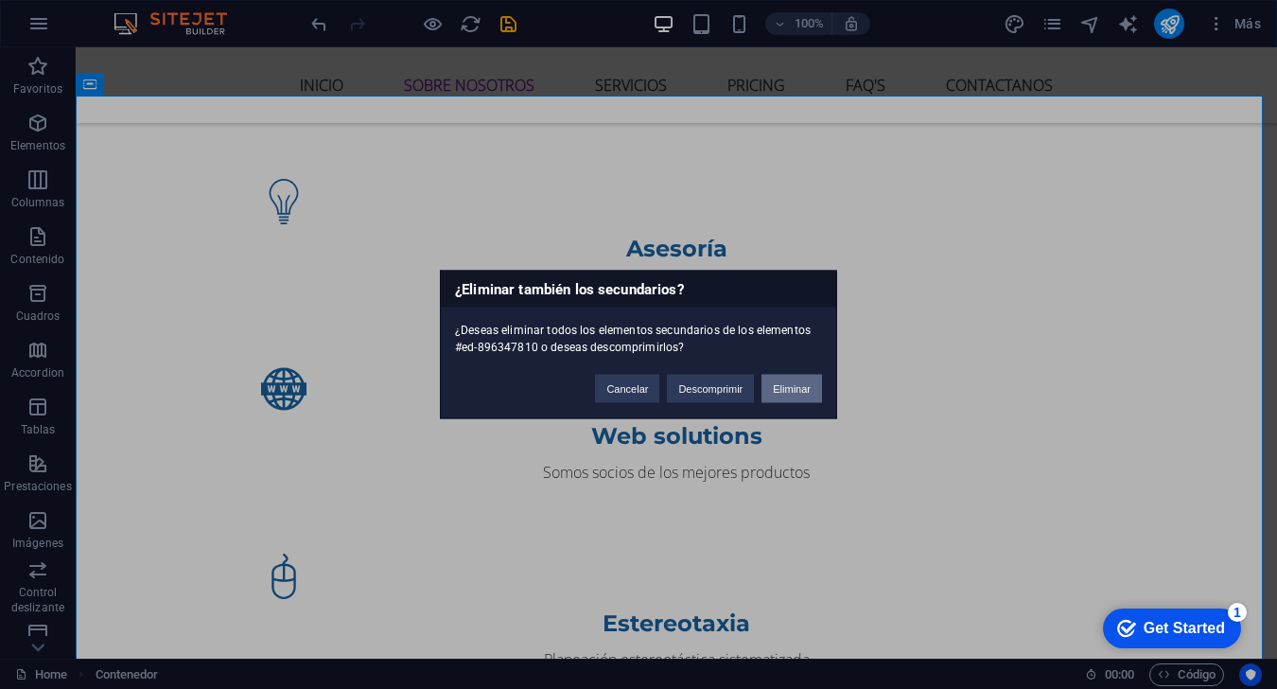
click at [814, 393] on button "Eliminar" at bounding box center [791, 389] width 61 height 28
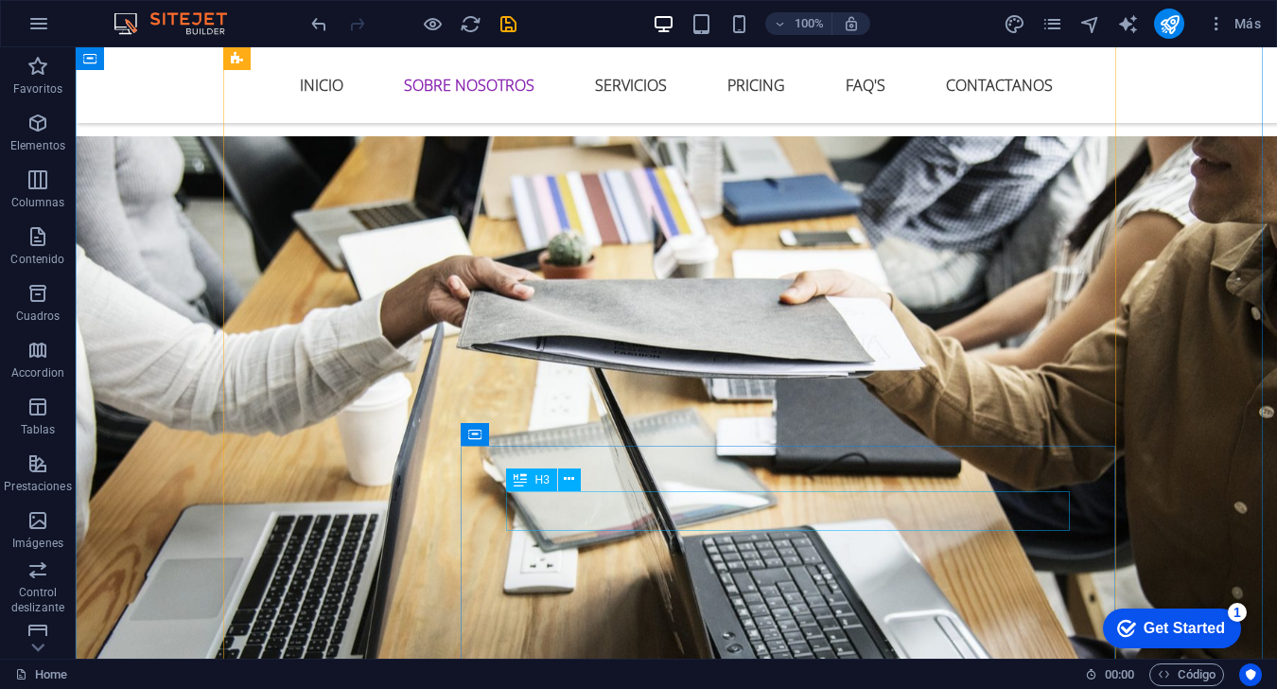
scroll to position [2270, 0]
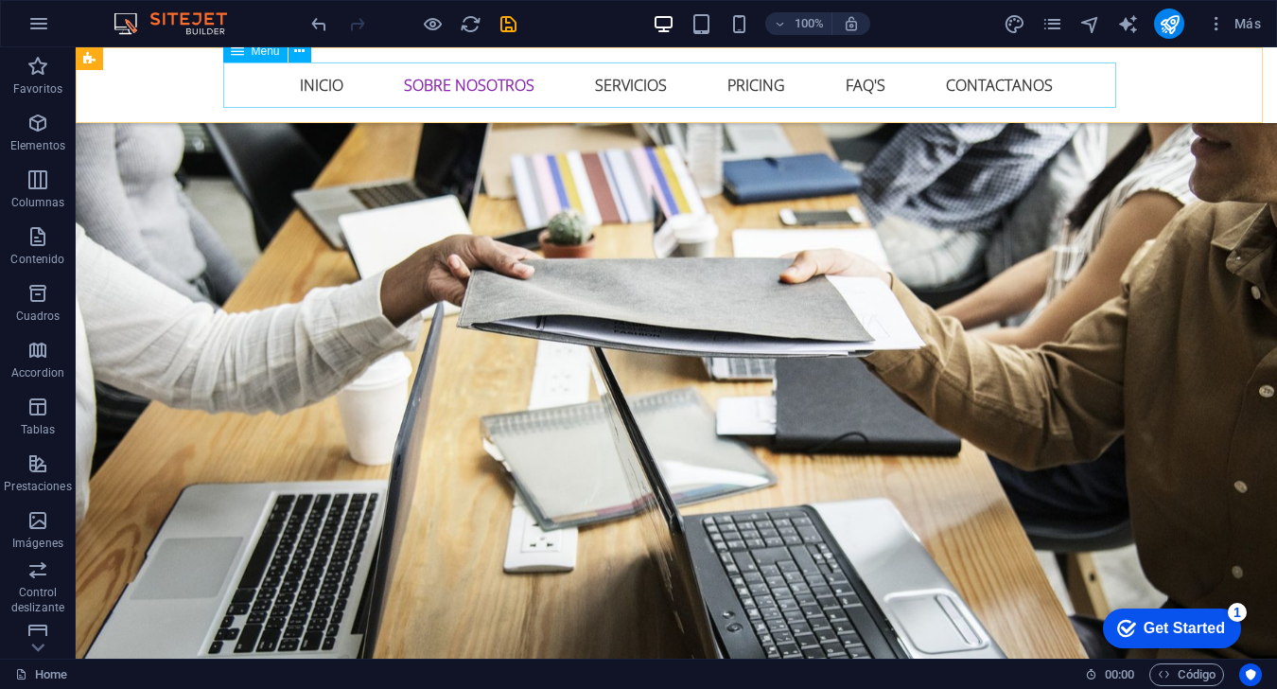
click at [628, 91] on nav "Inicio Sobre Nosotros Servicios Pricing FAQ's Contactanos" at bounding box center [676, 84] width 893 height 45
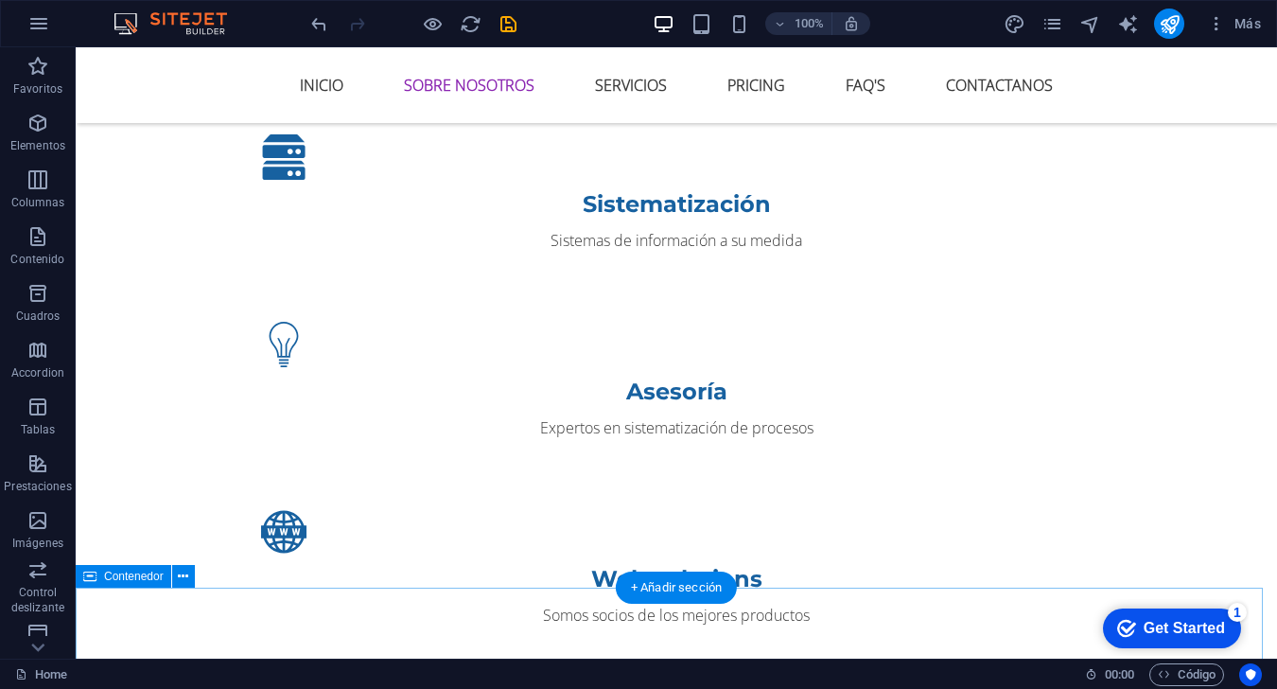
scroll to position [1560, 0]
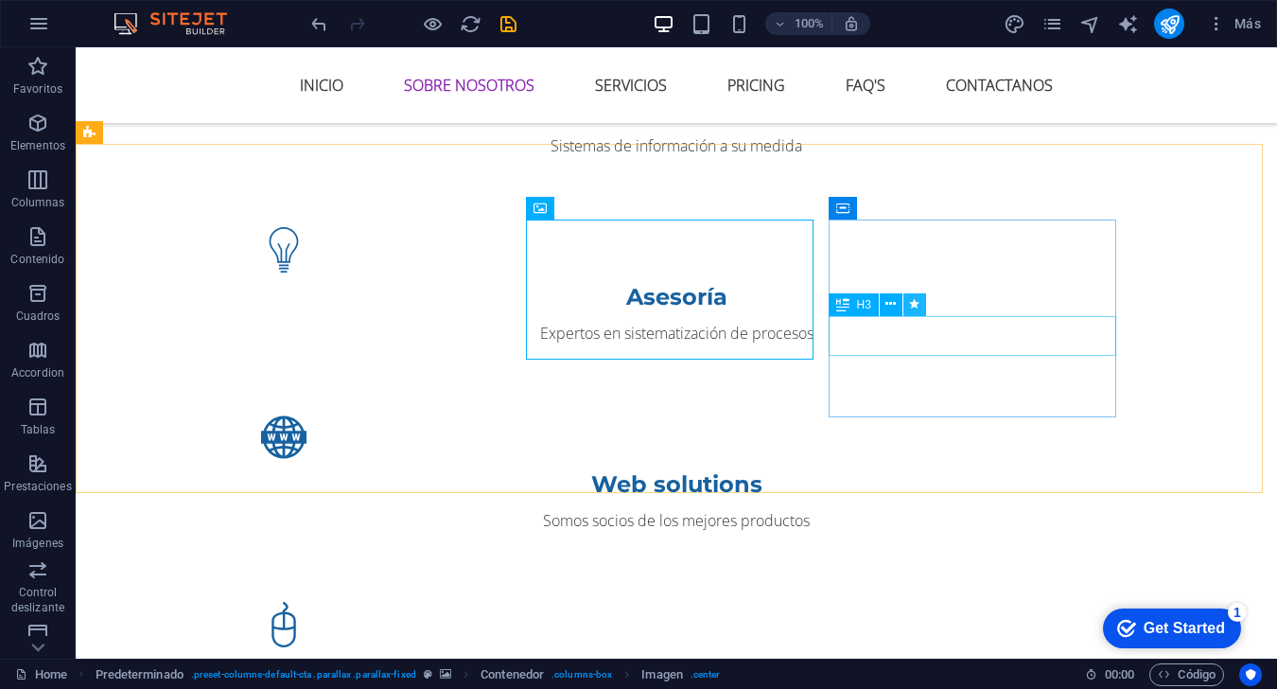
click at [917, 306] on icon at bounding box center [914, 304] width 10 height 20
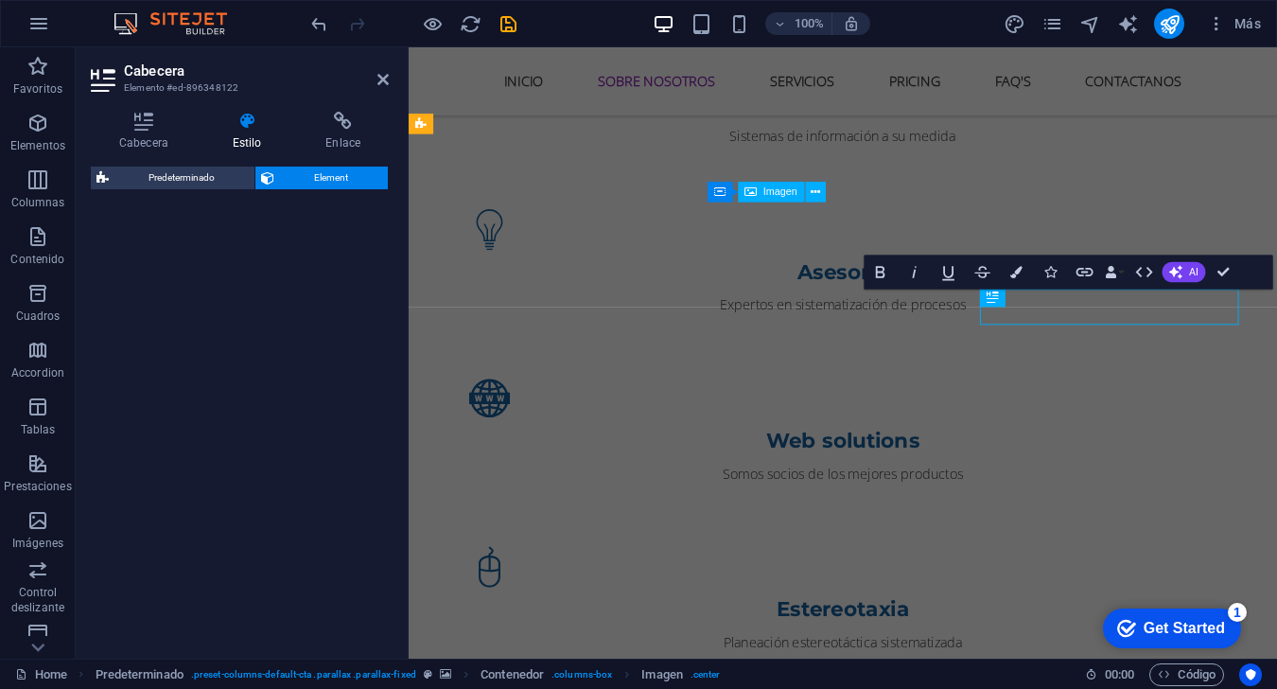
select select "move-right-to-left"
select select "s"
select select "scroll"
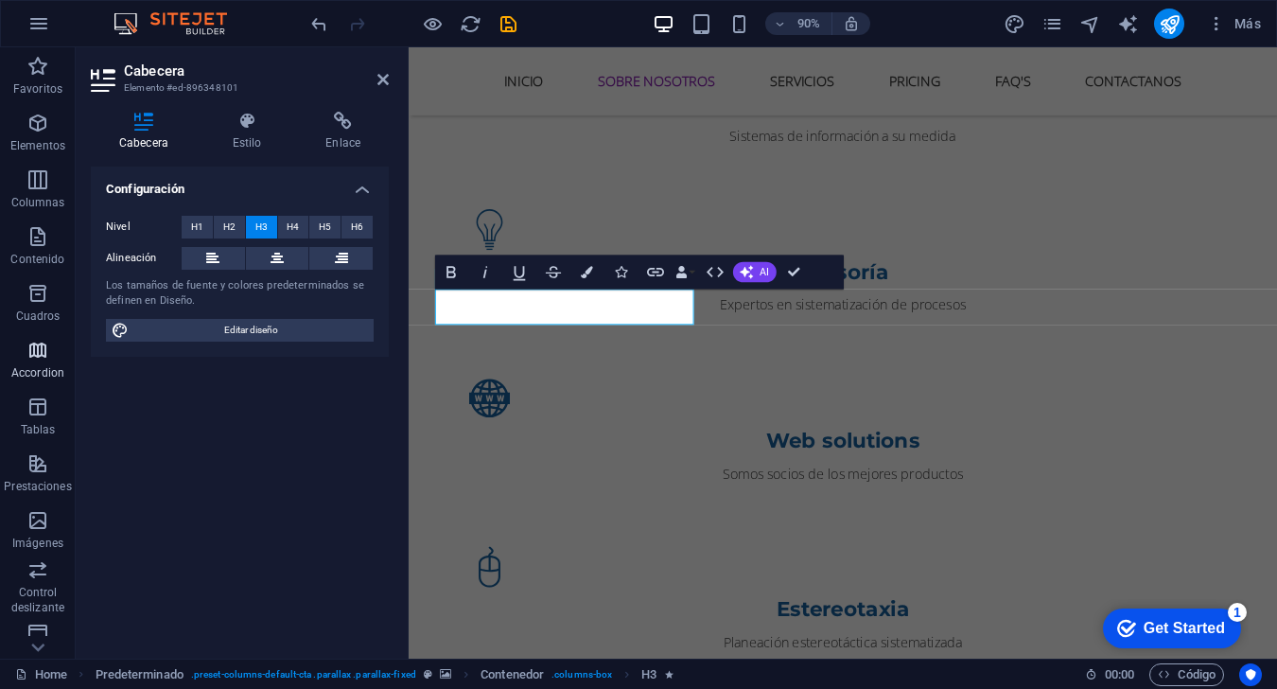
scroll to position [1540, 0]
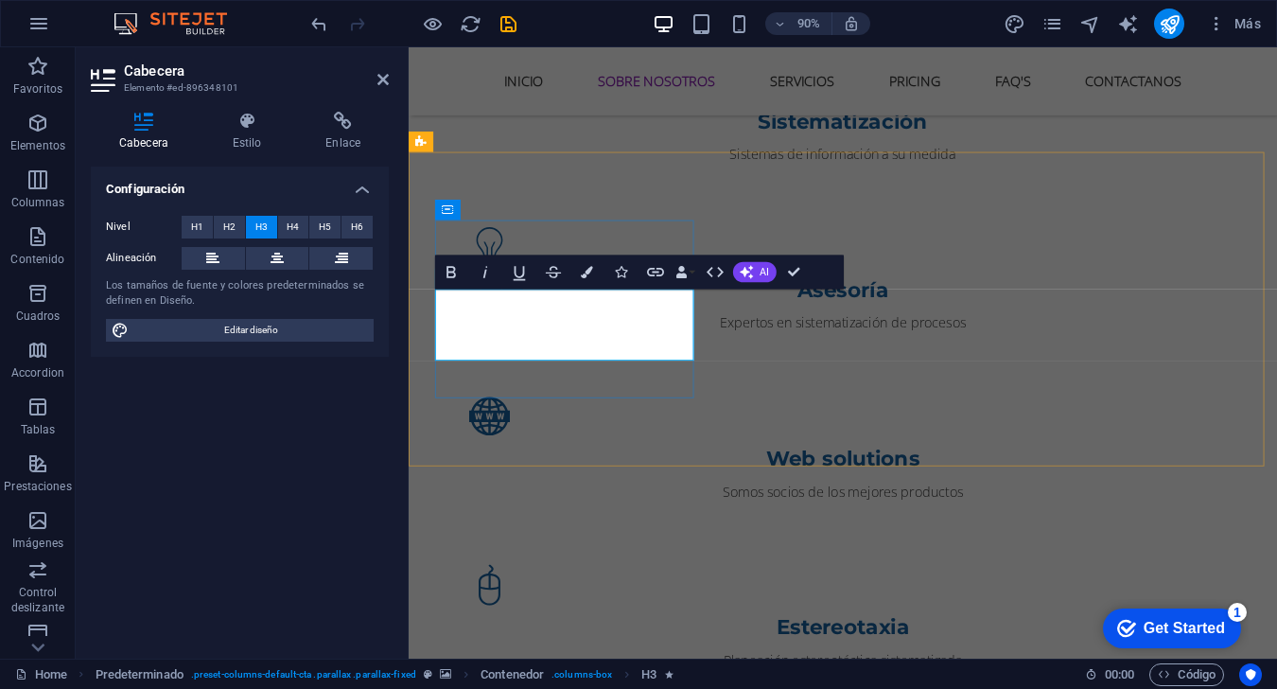
click at [409, 47] on lt-span "T ecnologías" at bounding box center [409, 47] width 0 height 0
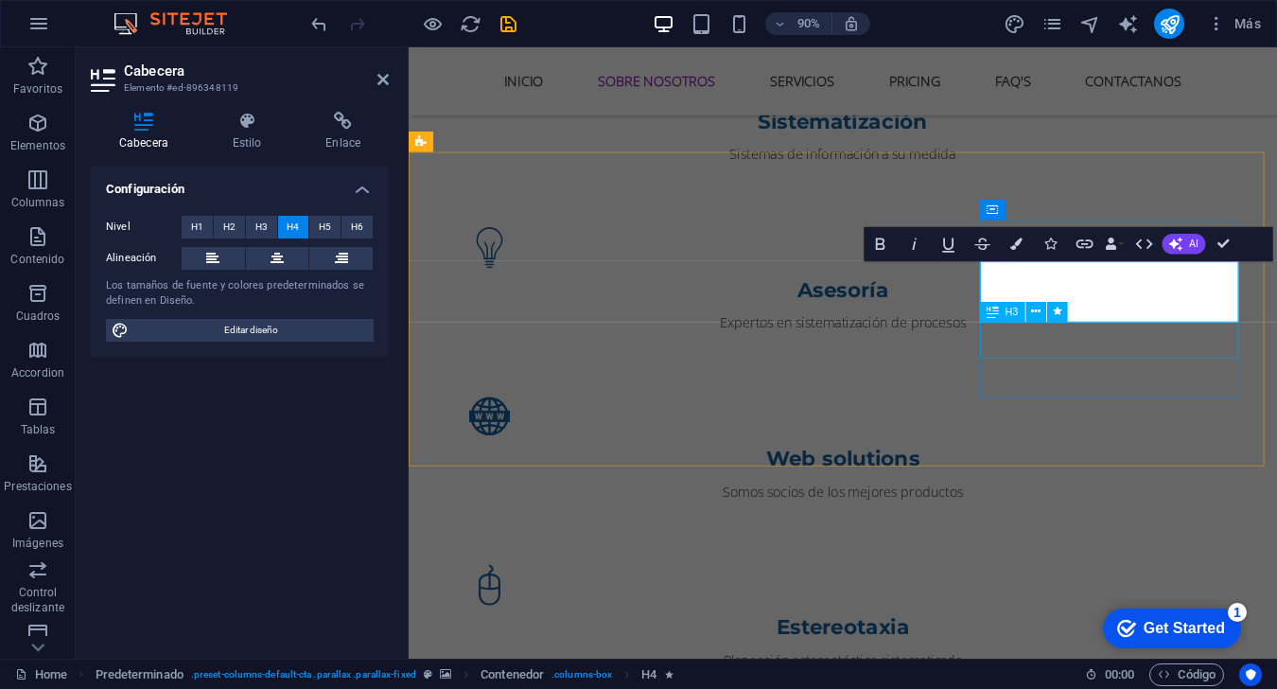
select select "move-right-to-left"
select select "s"
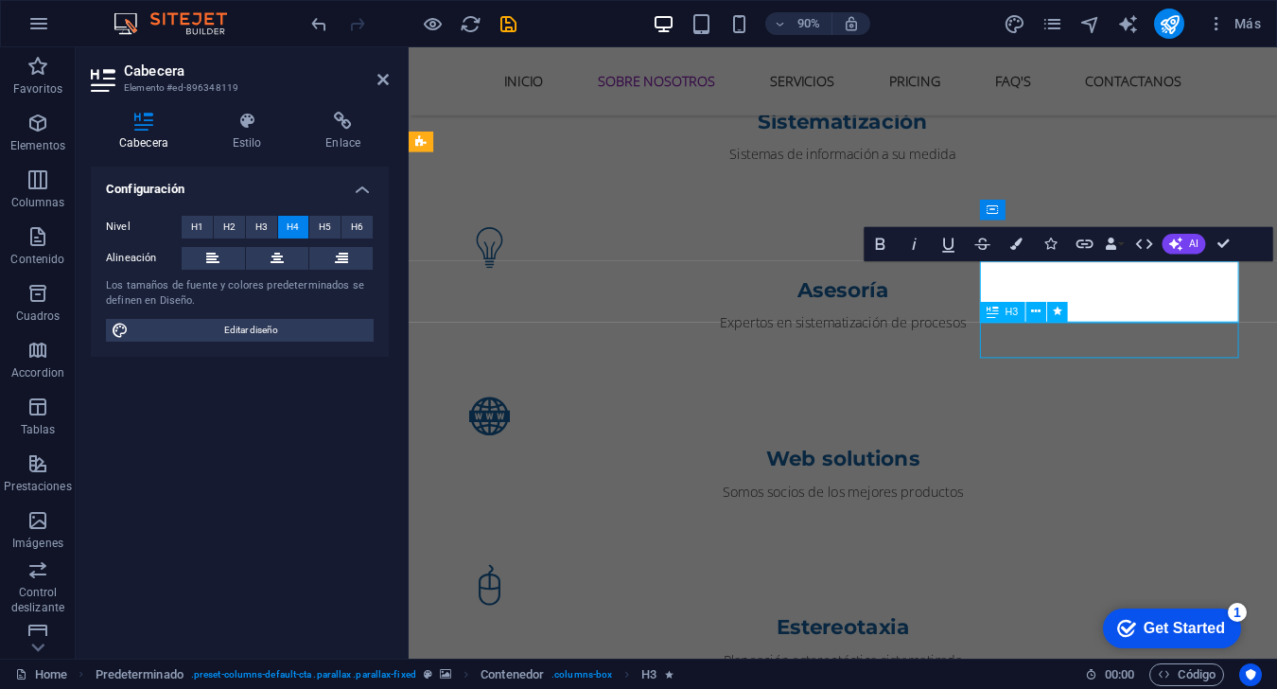
select select "scroll"
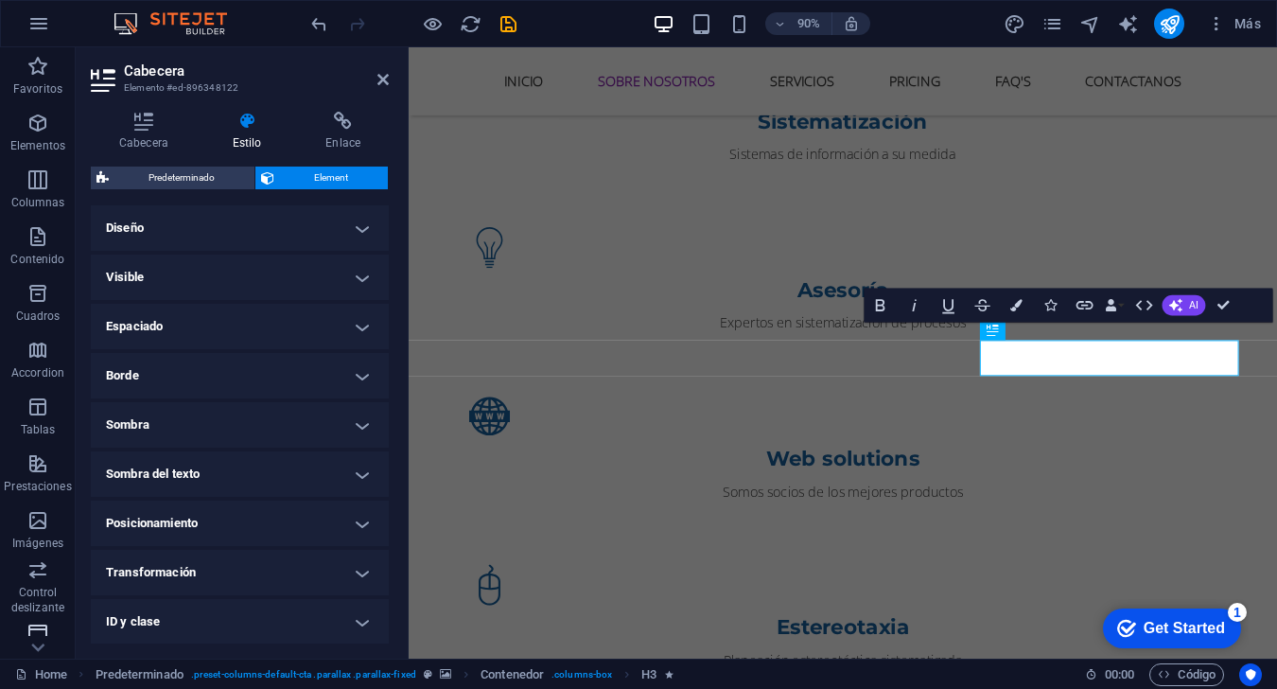
scroll to position [1520, 0]
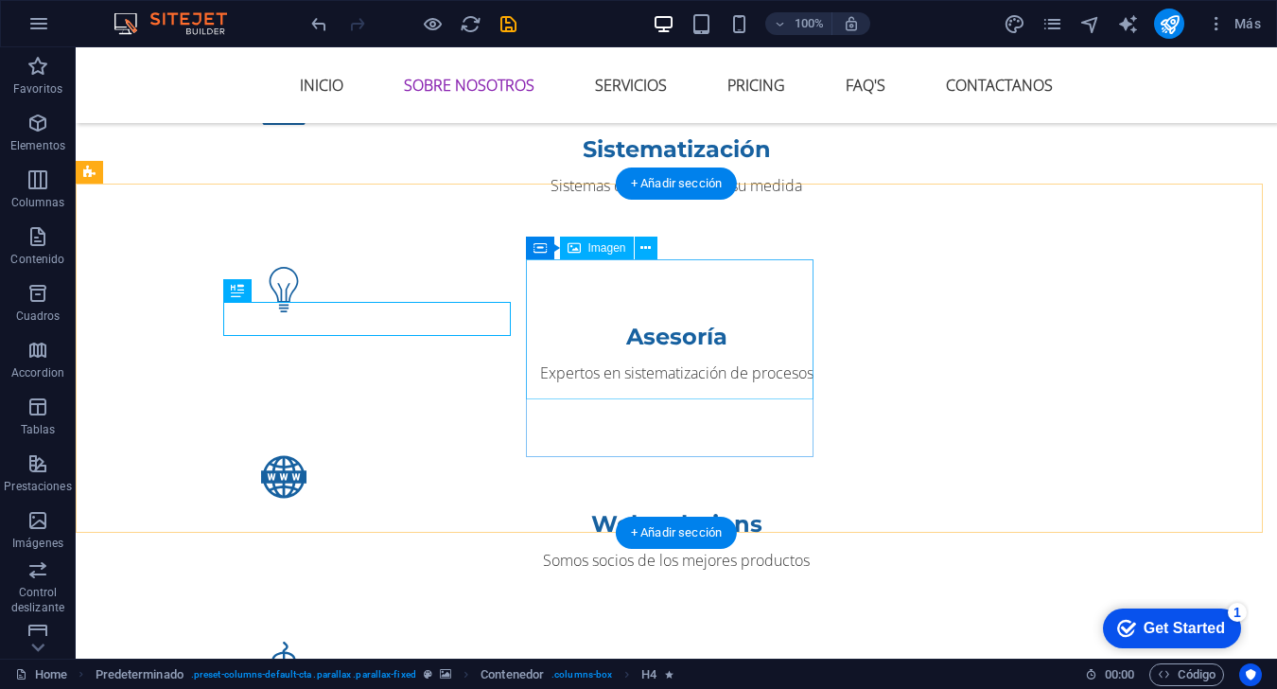
select select "px"
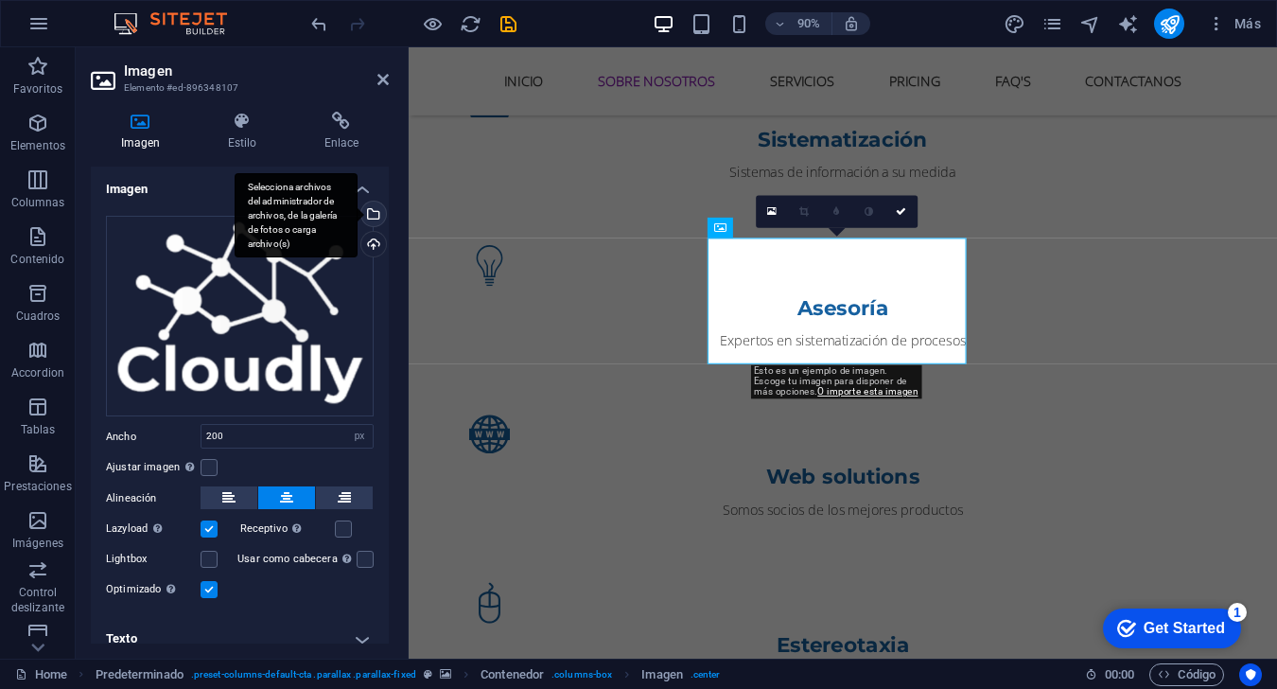
click at [369, 214] on div "Selecciona archivos del administrador de archivos, de la galería de fotos o car…" at bounding box center [372, 215] width 28 height 28
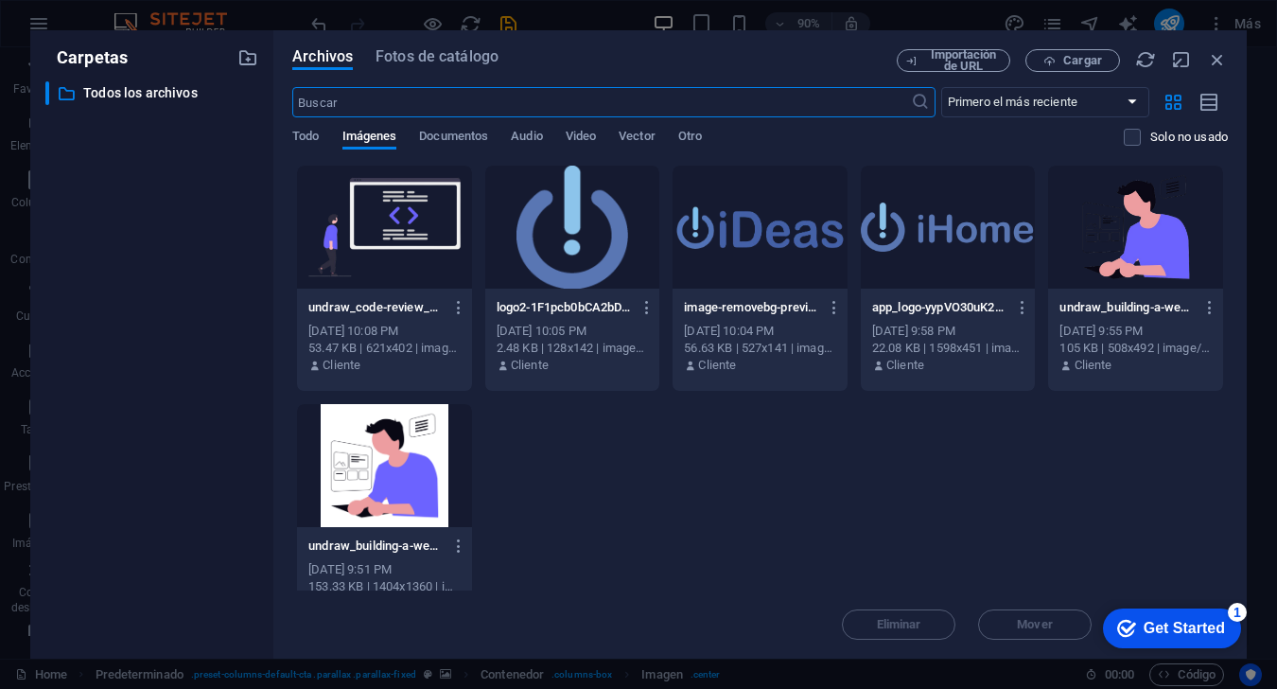
scroll to position [2243, 0]
click at [570, 245] on div at bounding box center [572, 227] width 175 height 123
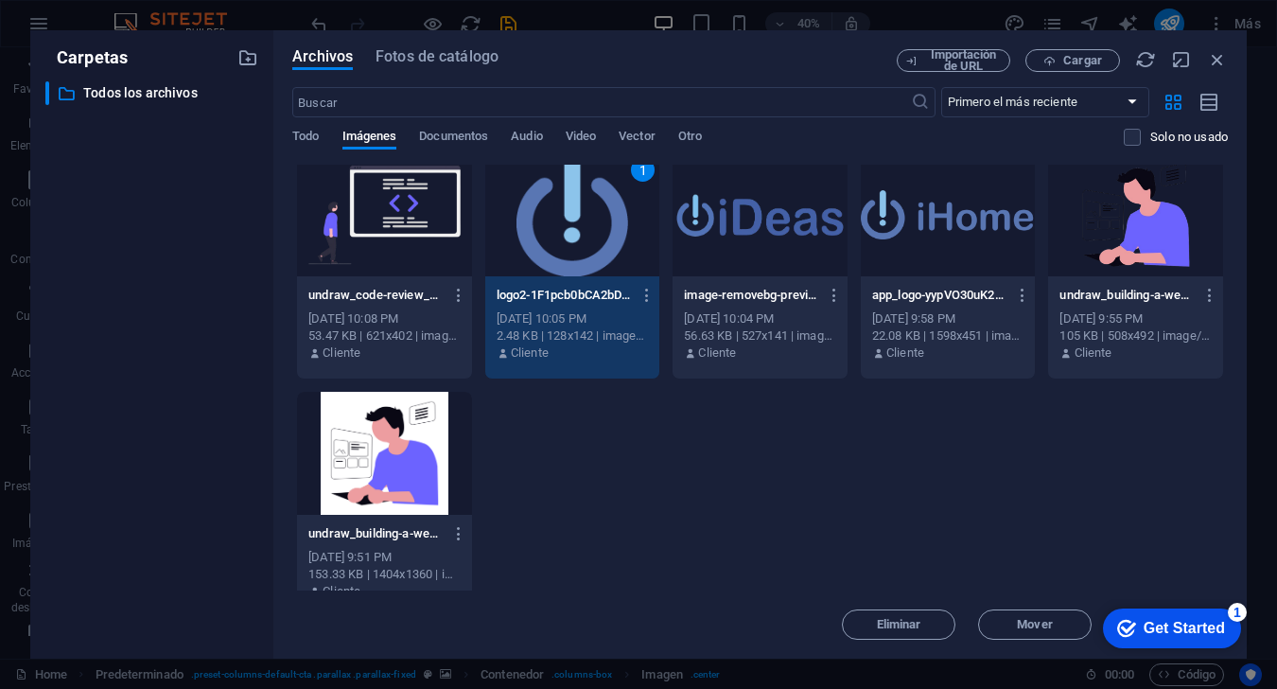
scroll to position [0, 0]
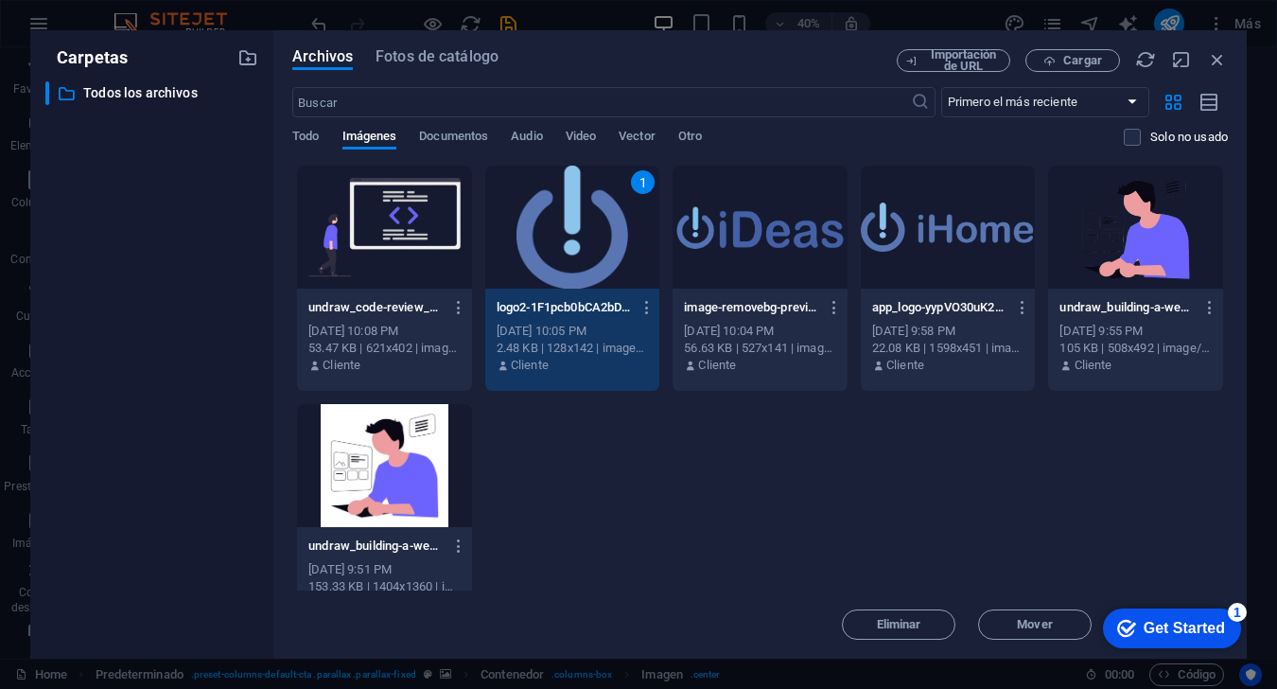
click at [957, 644] on div "checkmark Get Started 1" at bounding box center [1172, 628] width 138 height 40
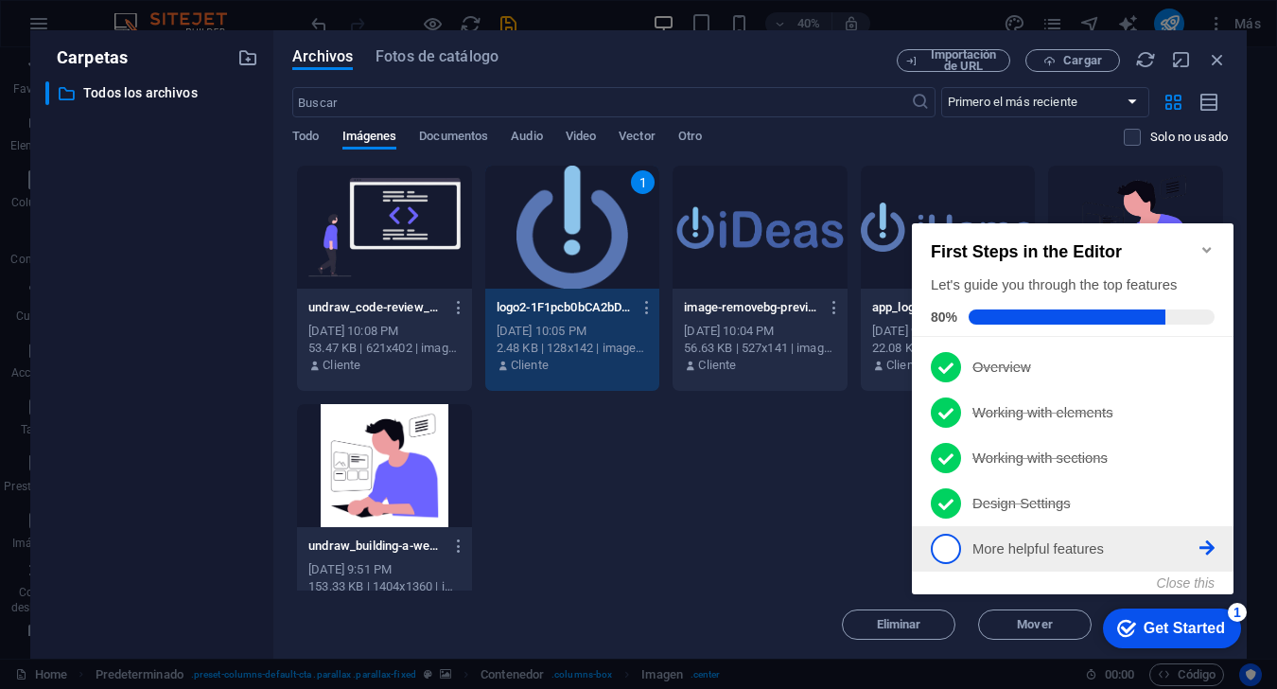
click at [935, 546] on span "5" at bounding box center [946, 548] width 30 height 30
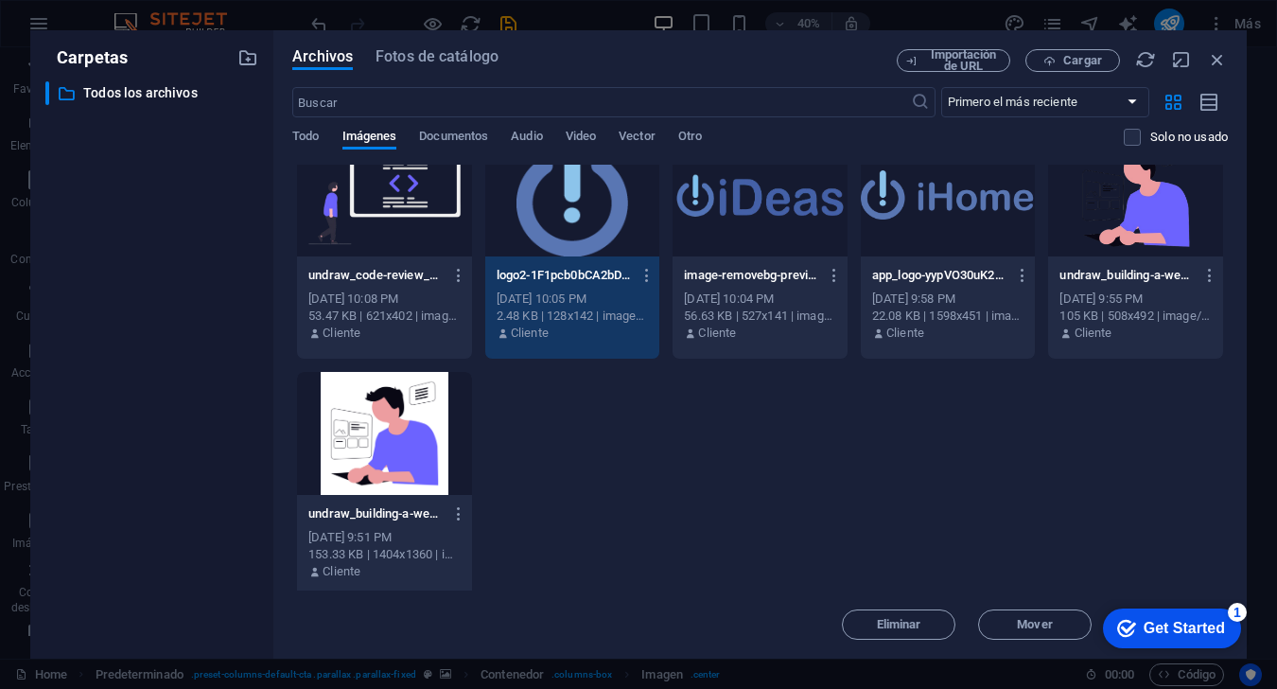
scroll to position [40, 0]
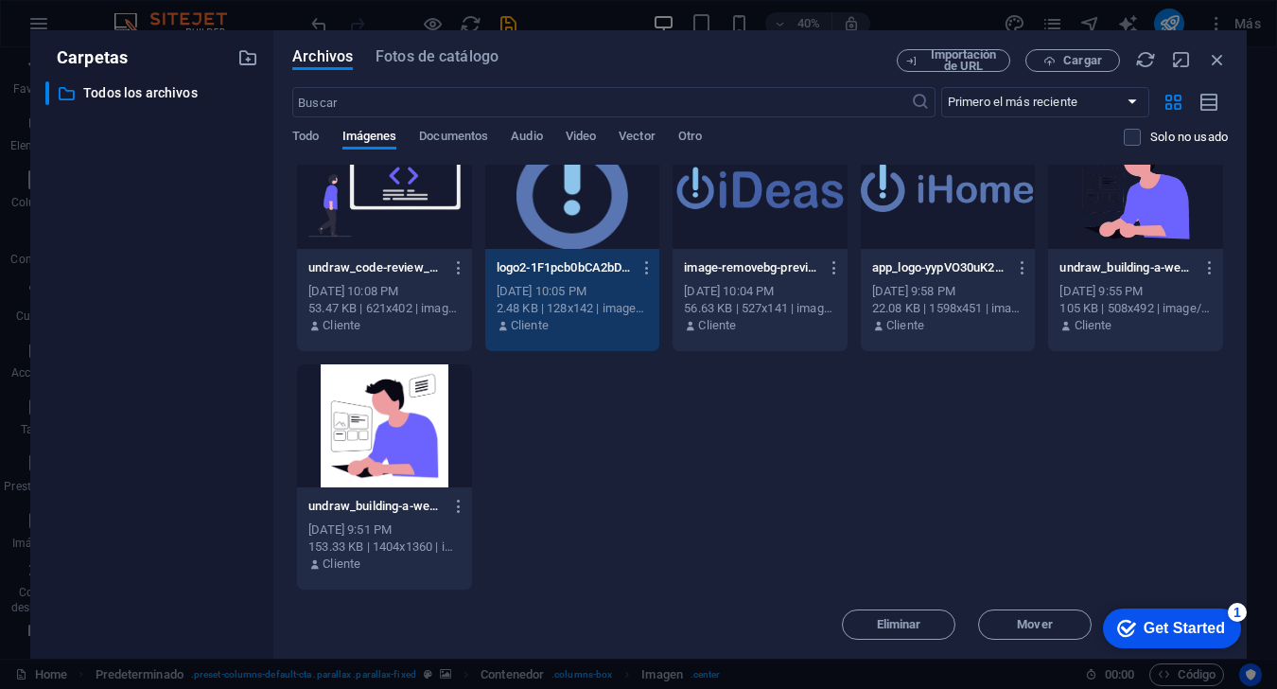
click at [609, 237] on div "1" at bounding box center [572, 187] width 175 height 123
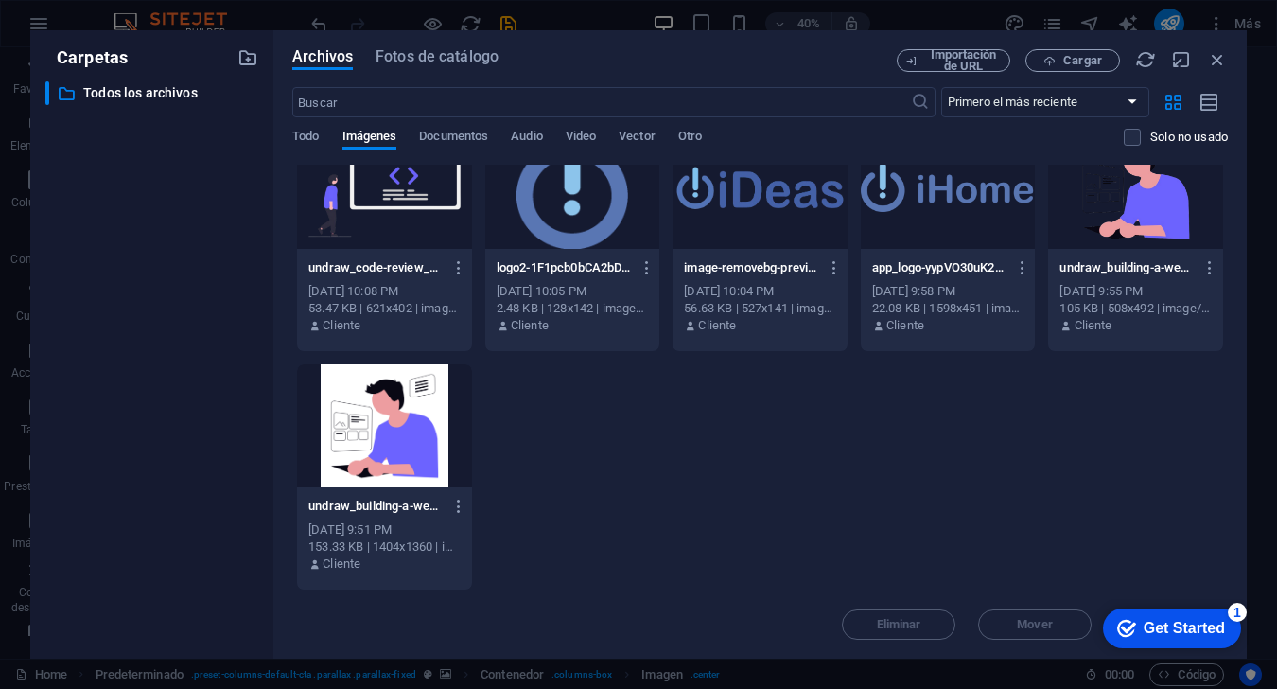
click at [609, 237] on div at bounding box center [572, 187] width 175 height 123
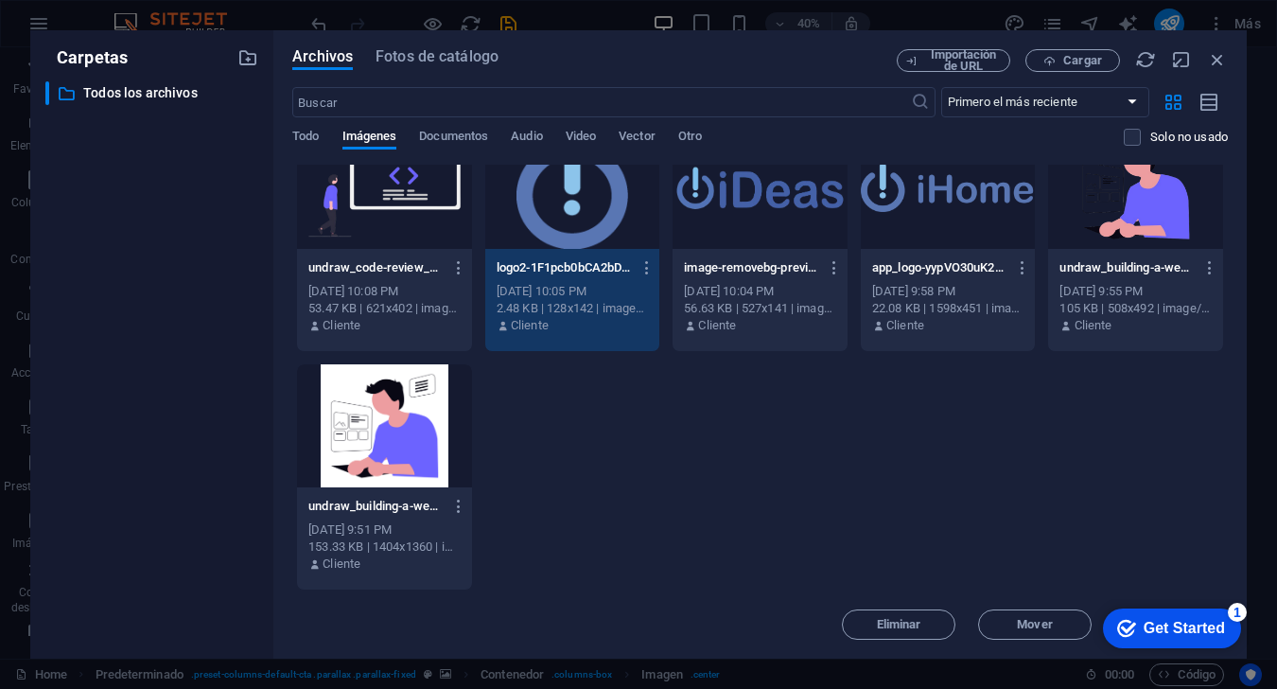
click at [957, 627] on div "Get Started" at bounding box center [1184, 628] width 81 height 17
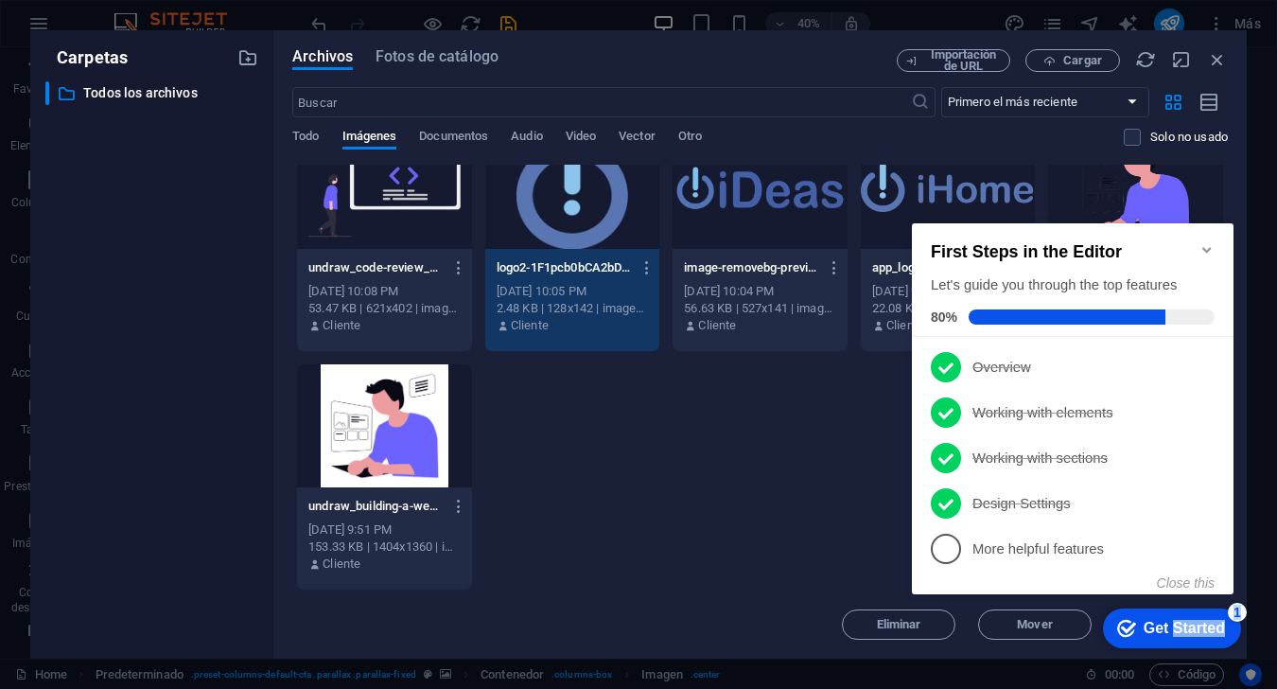
click at [957, 627] on div "Get Started" at bounding box center [1184, 628] width 81 height 17
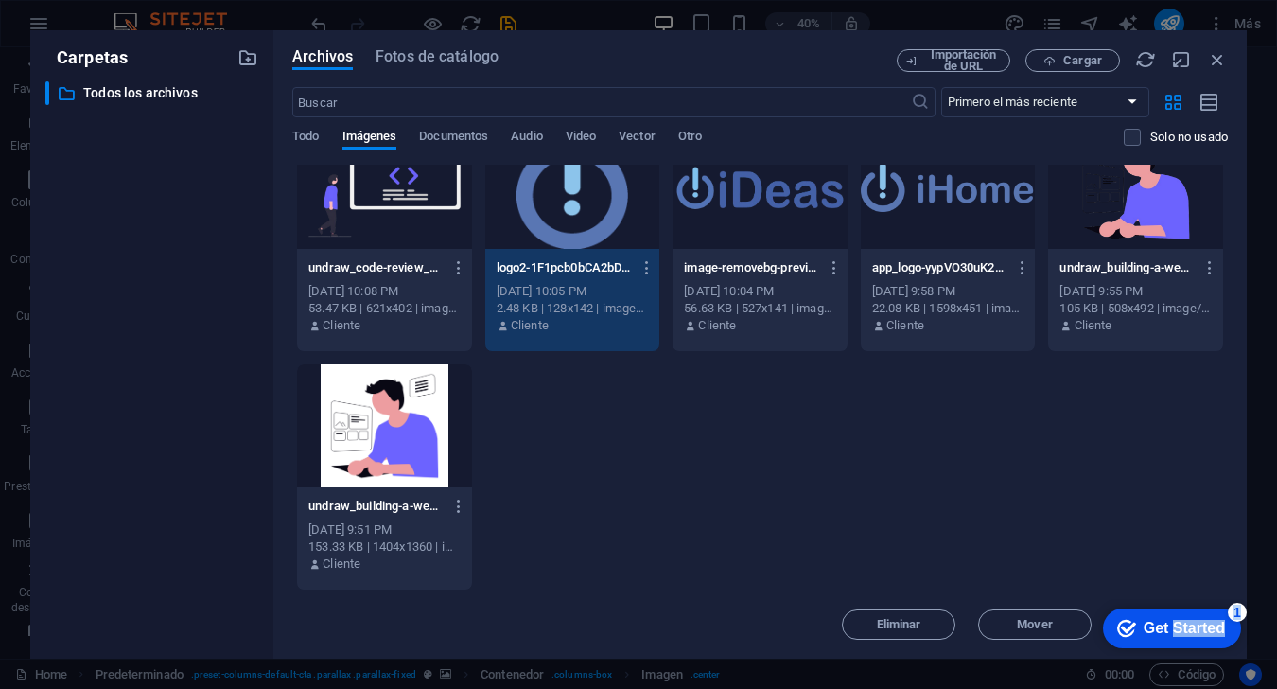
click at [957, 637] on div "Get Started" at bounding box center [1184, 628] width 81 height 17
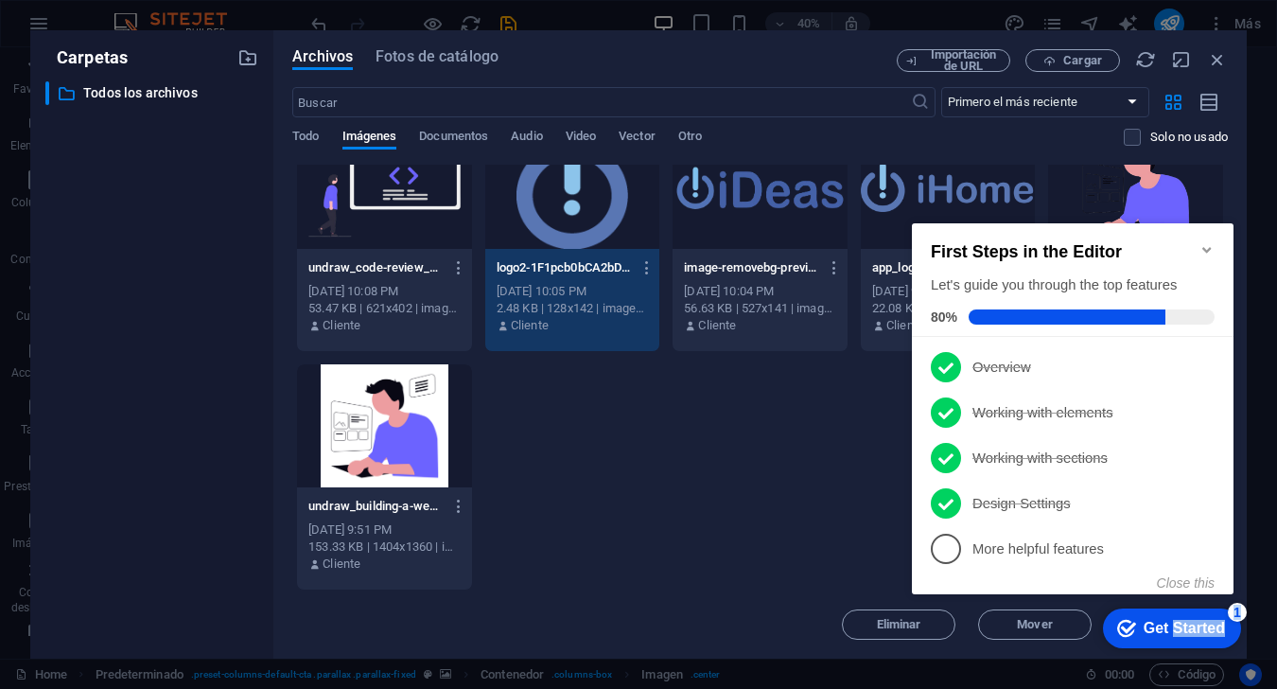
drag, startPoint x: 987, startPoint y: 224, endPoint x: 1170, endPoint y: 627, distance: 442.8
click at [957, 627] on div "Get Started" at bounding box center [1184, 628] width 81 height 17
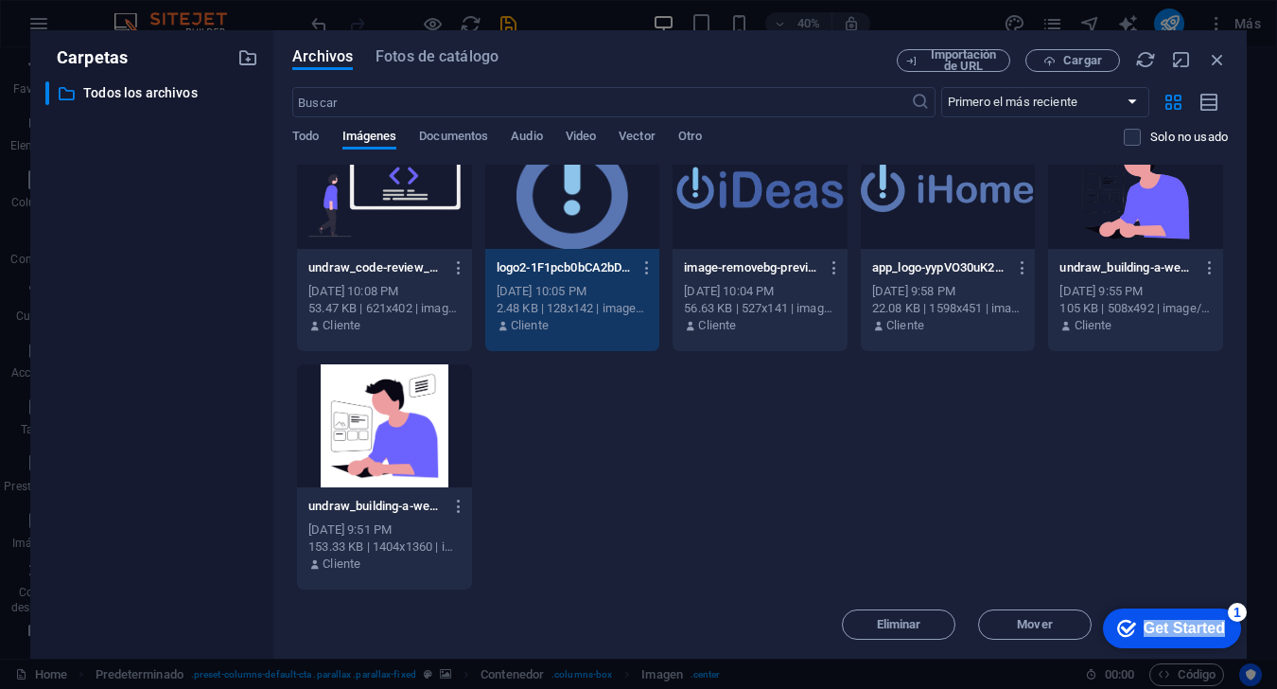
click at [957, 627] on div "Get Started" at bounding box center [1184, 628] width 81 height 17
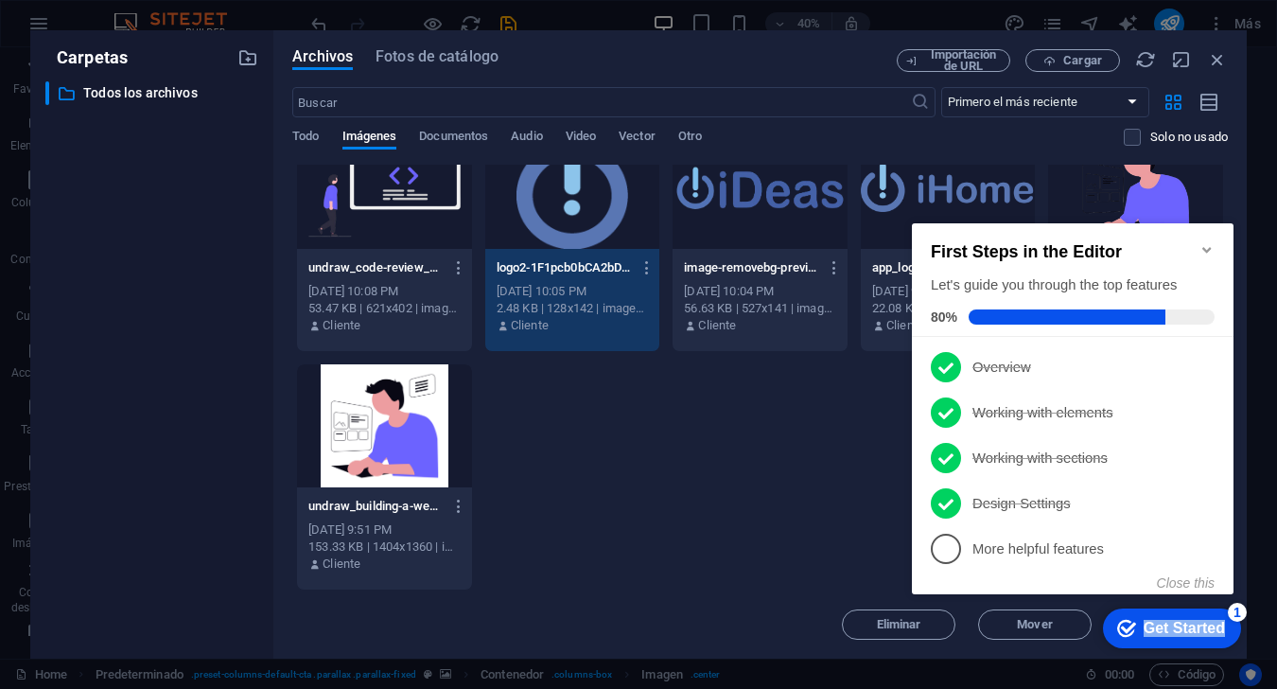
click at [957, 627] on div "Get Started" at bounding box center [1184, 628] width 81 height 17
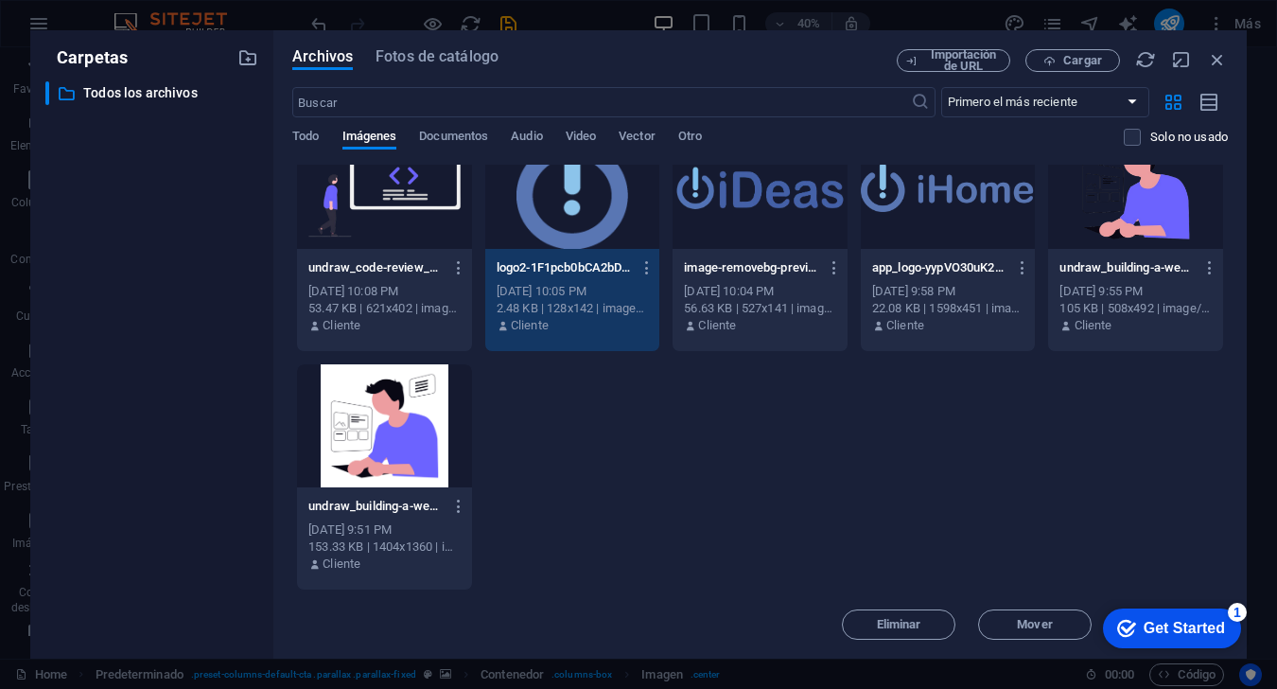
click at [957, 637] on div "Get Started" at bounding box center [1184, 628] width 81 height 17
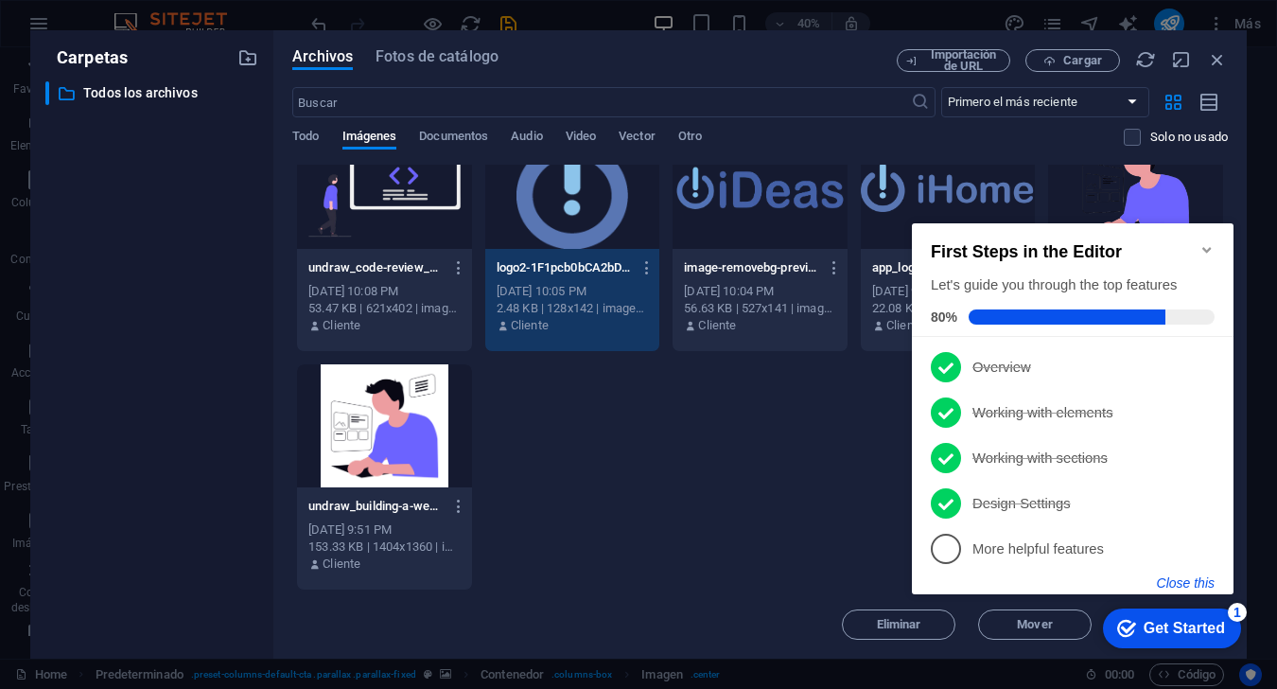
click at [957, 583] on button "Close this" at bounding box center [1186, 582] width 58 height 15
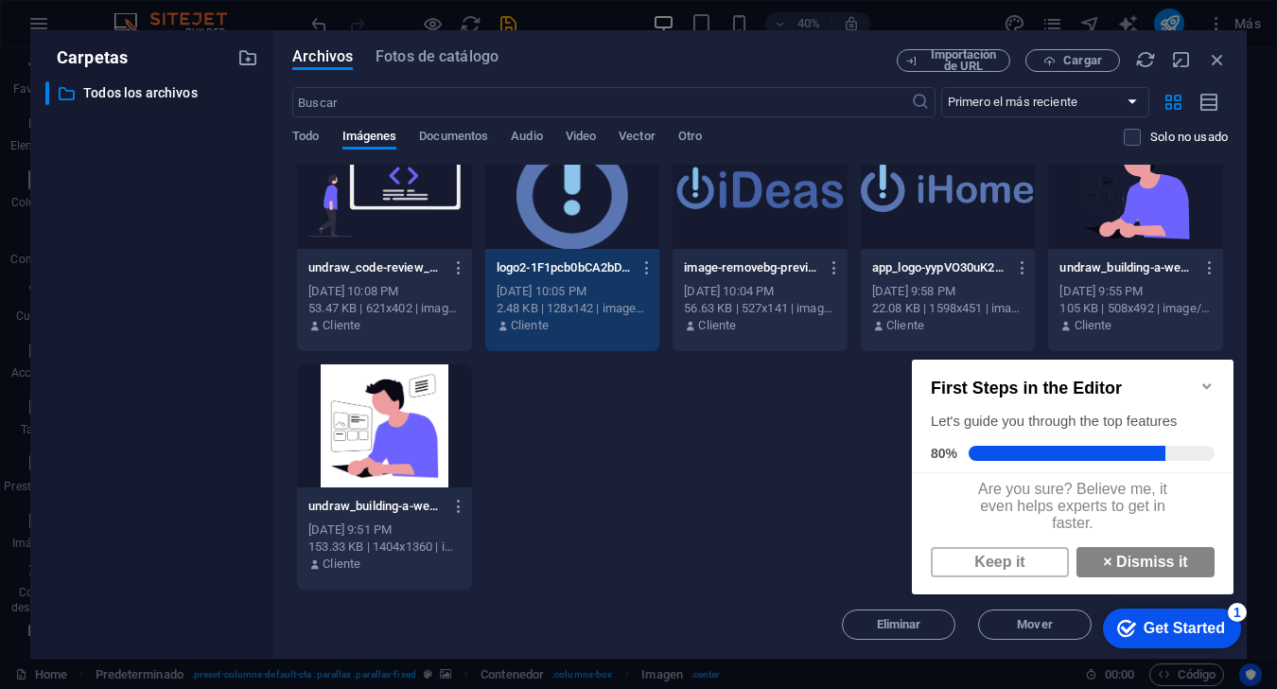
scroll to position [14, 0]
click at [957, 561] on link "× Dismiss it" at bounding box center [1145, 562] width 138 height 30
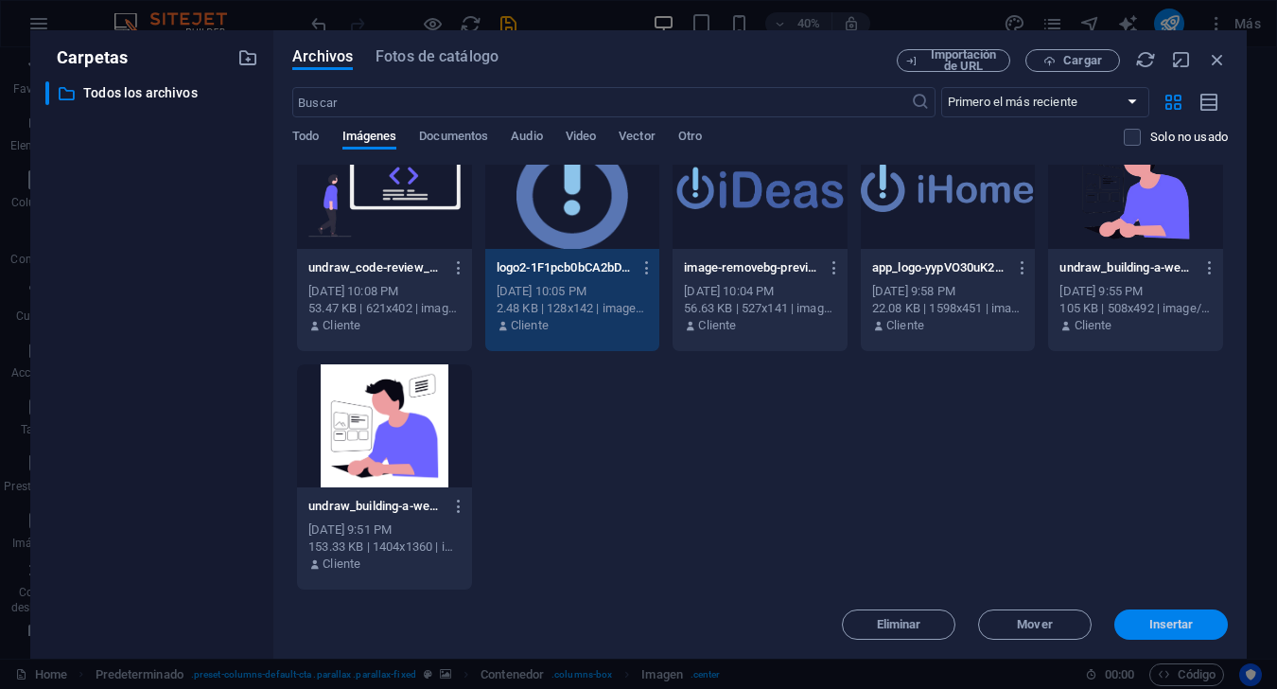
click at [957, 631] on button "Insertar" at bounding box center [1171, 624] width 114 height 30
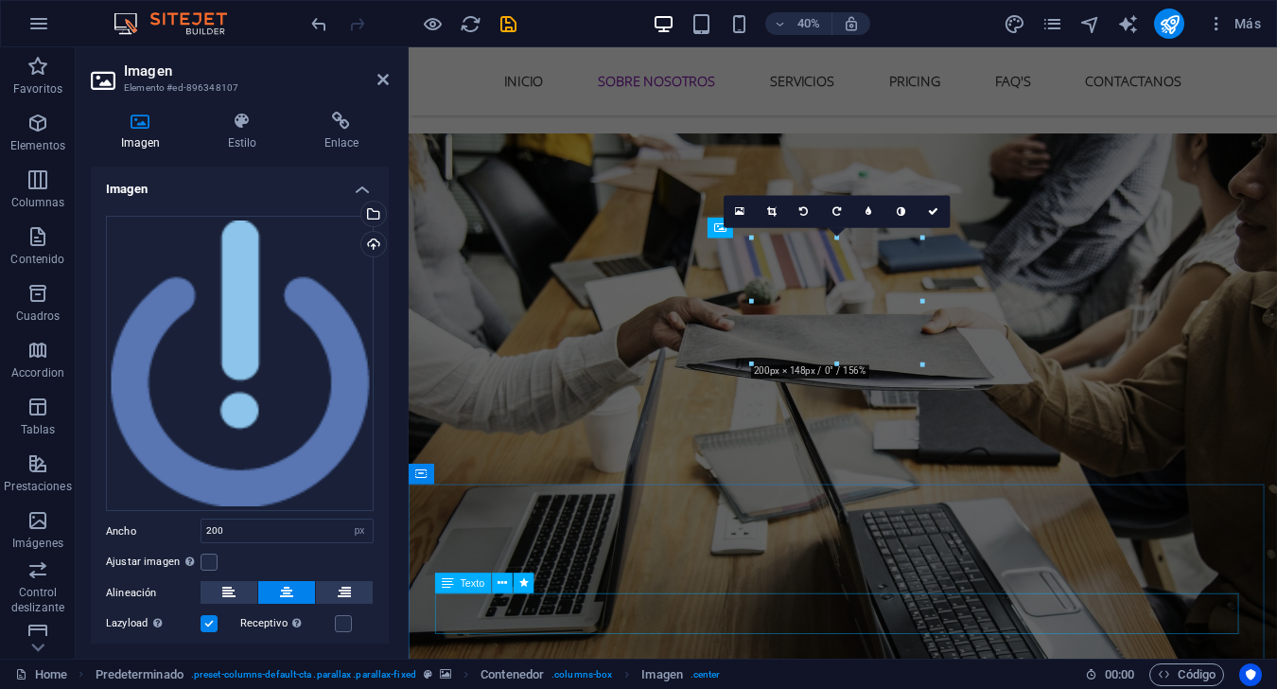
scroll to position [1520, 0]
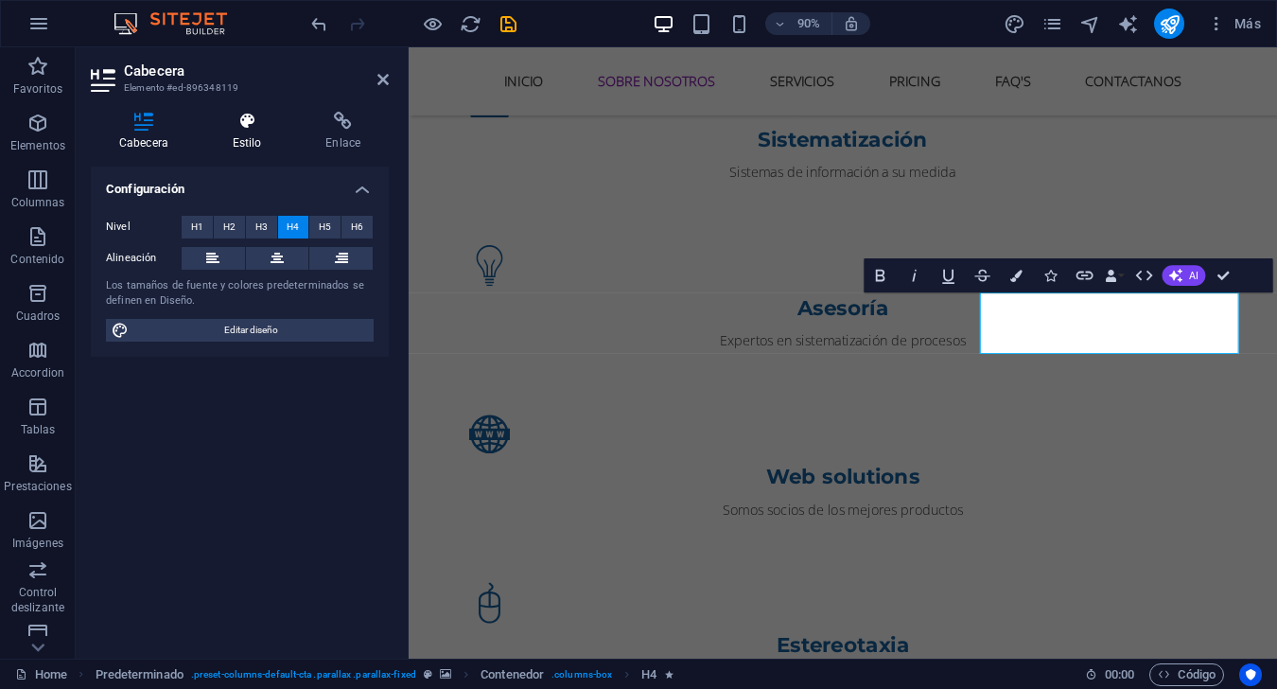
click at [240, 120] on icon at bounding box center [247, 121] width 86 height 19
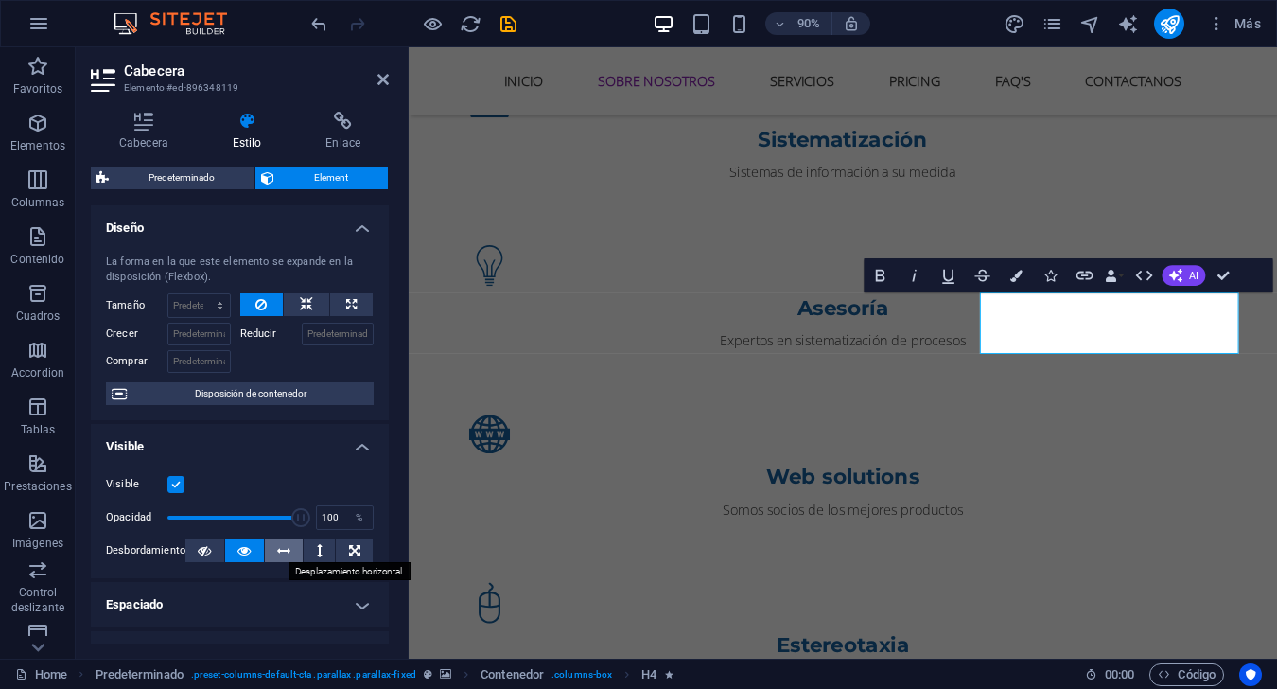
click at [289, 548] on button at bounding box center [284, 550] width 39 height 23
click at [234, 555] on button at bounding box center [244, 550] width 39 height 23
click at [347, 308] on icon at bounding box center [351, 304] width 10 height 23
type input "100"
select select "%"
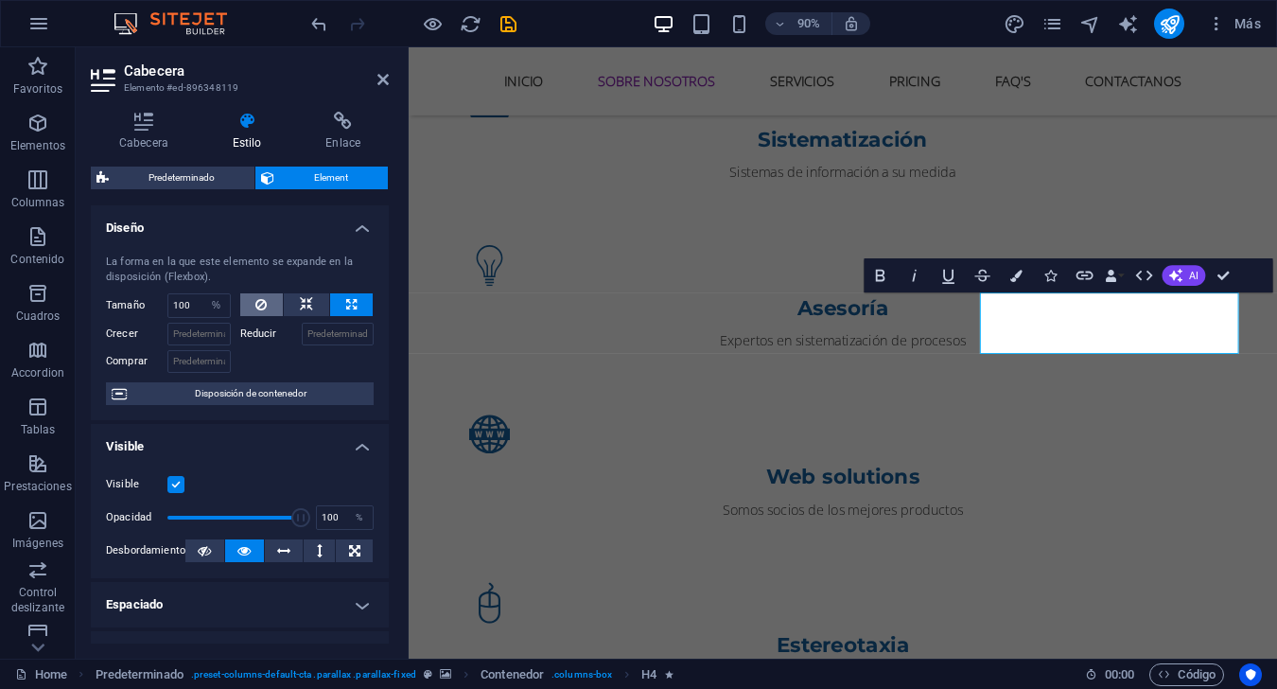
click at [265, 309] on icon at bounding box center [260, 304] width 11 height 23
select select "DISABLED_OPTION_VALUE"
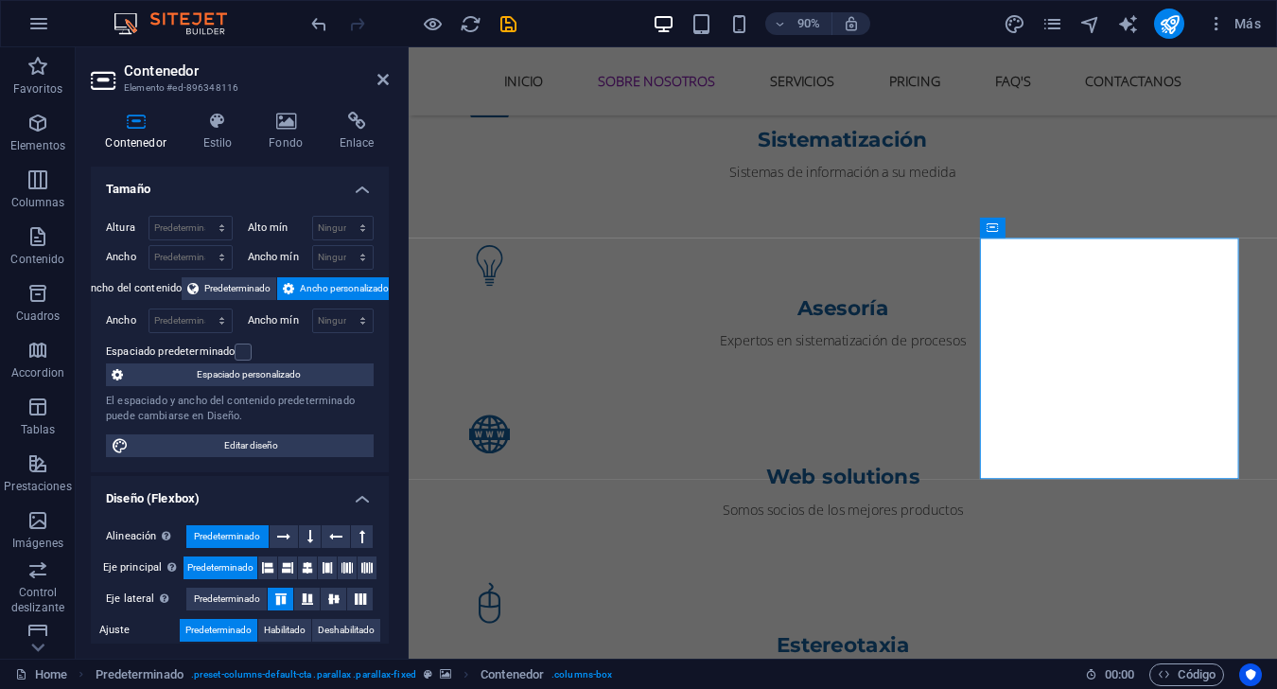
drag, startPoint x: 1326, startPoint y: 302, endPoint x: 1345, endPoint y: 306, distance: 19.3
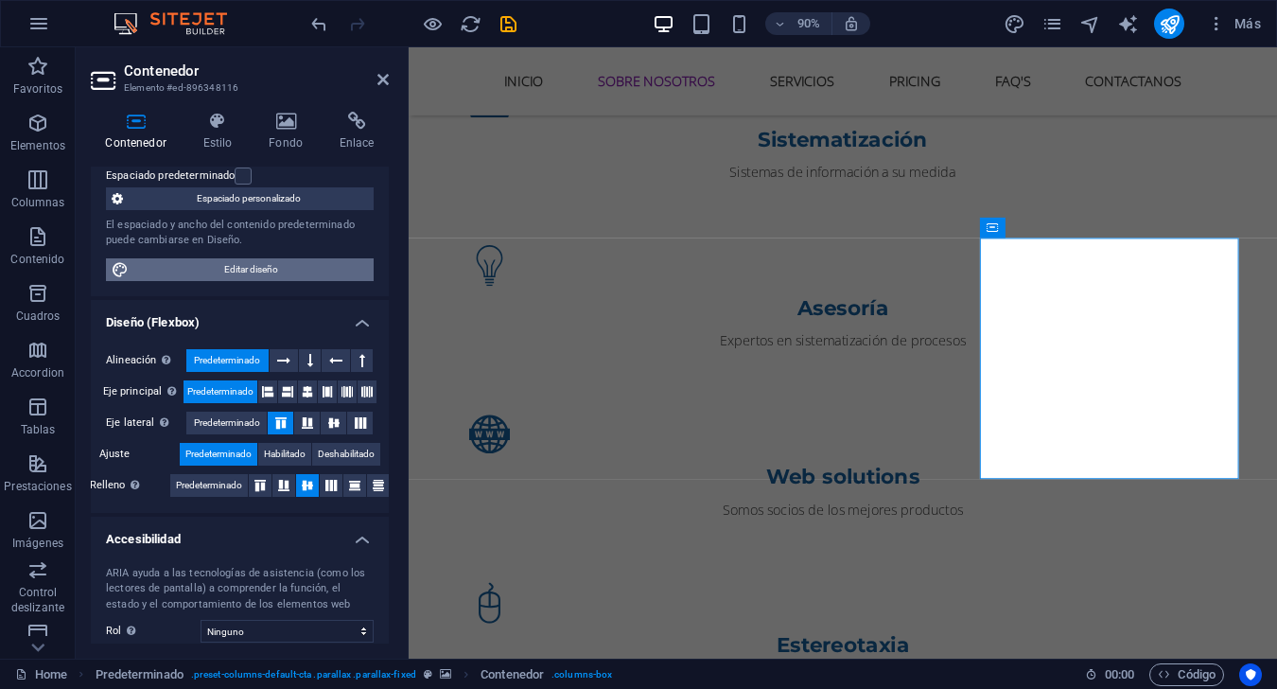
scroll to position [0, 0]
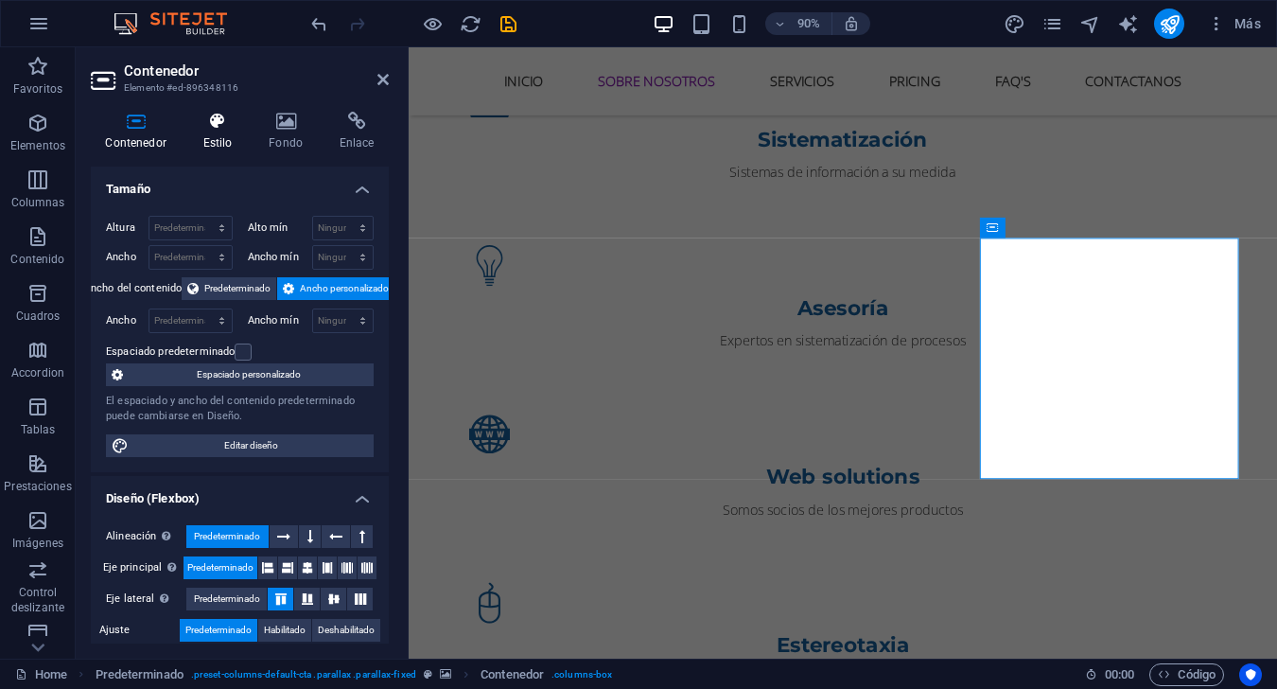
click at [211, 138] on h4 "Estilo" at bounding box center [221, 132] width 66 height 40
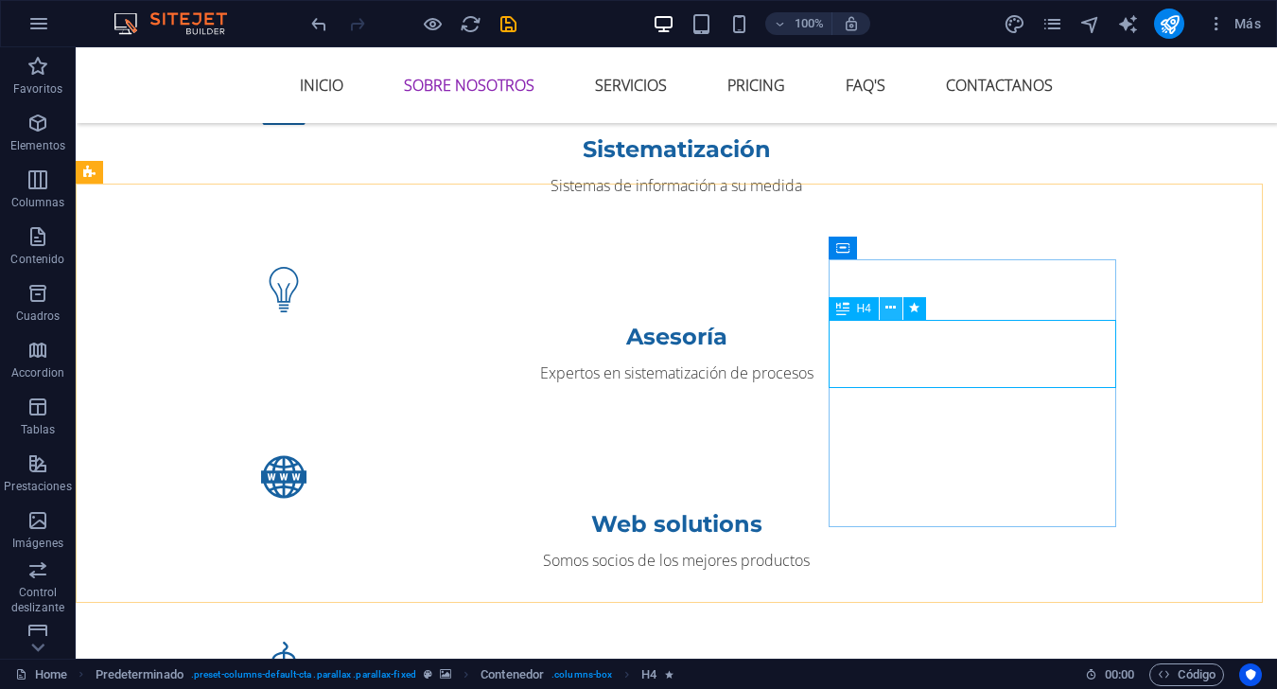
click at [895, 306] on icon at bounding box center [890, 308] width 10 height 20
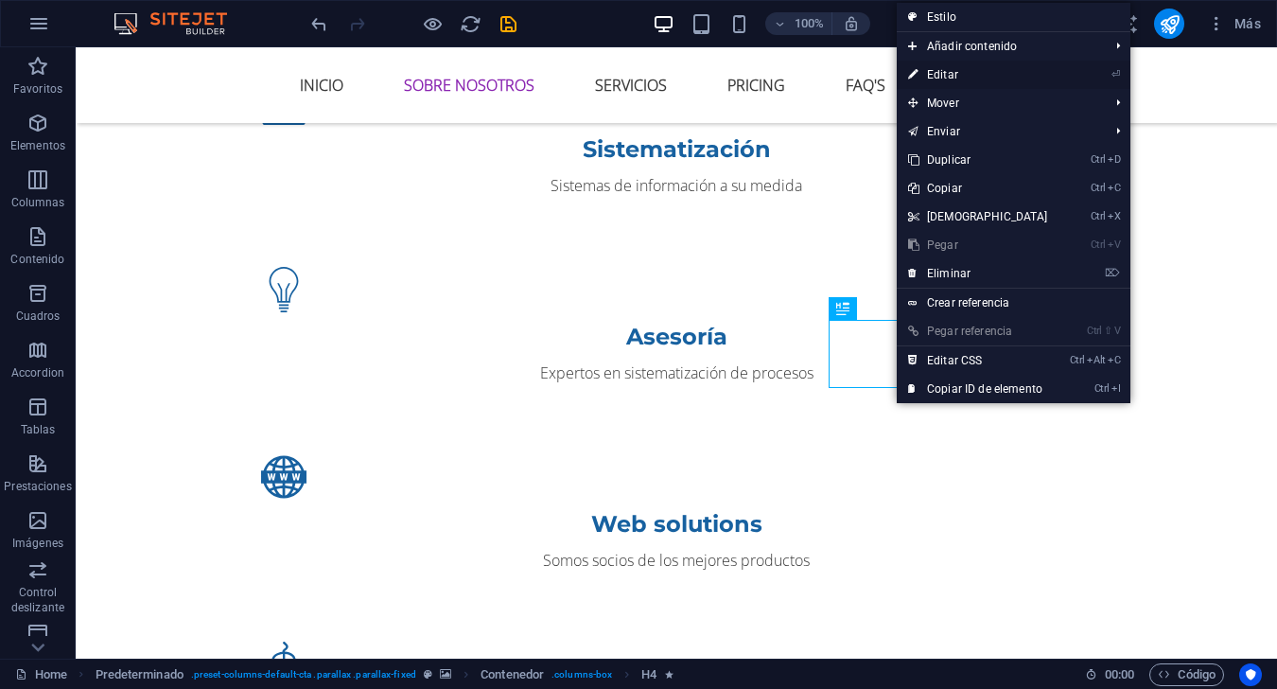
click at [957, 80] on link "⏎ Editar" at bounding box center [978, 75] width 163 height 28
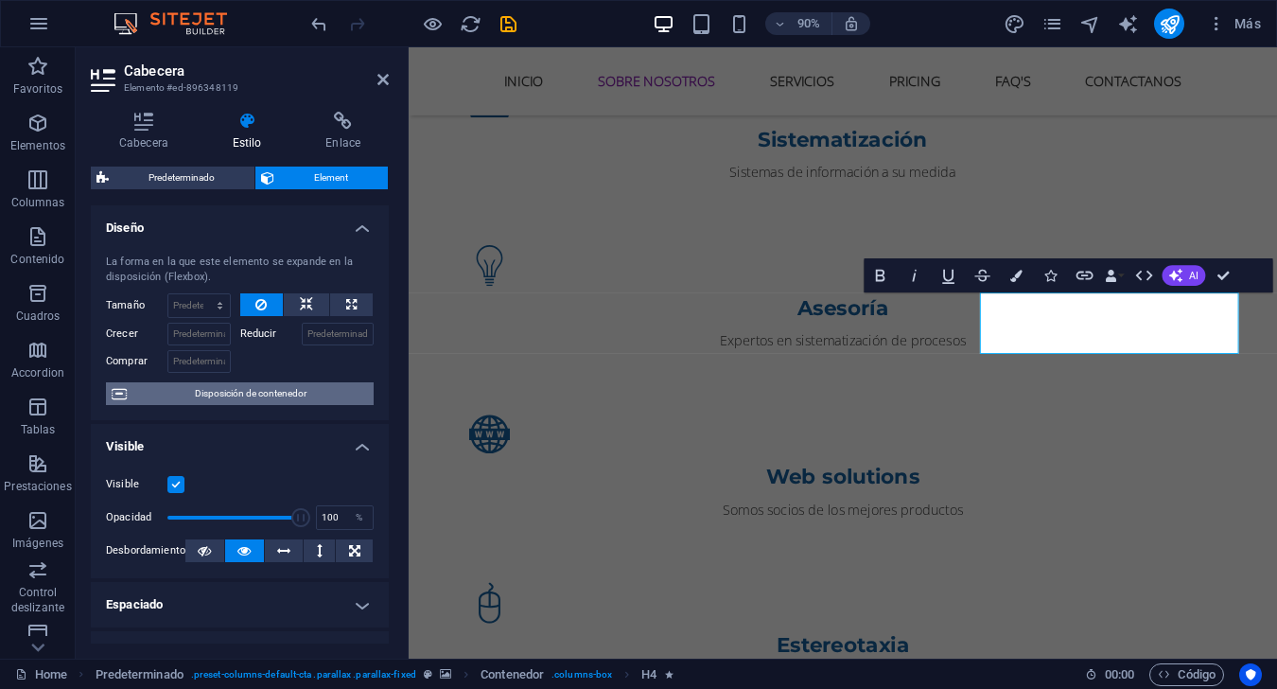
click at [292, 397] on span "Disposición de contenedor" at bounding box center [250, 393] width 236 height 23
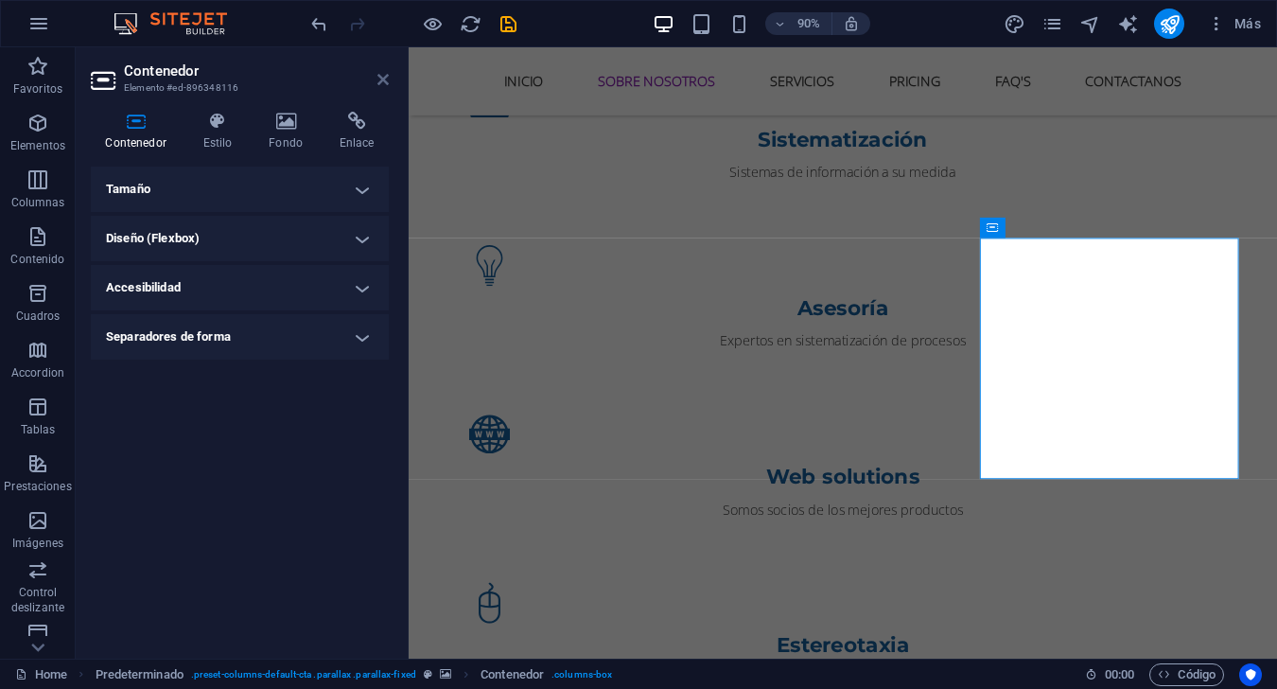
click at [378, 86] on icon at bounding box center [382, 79] width 11 height 15
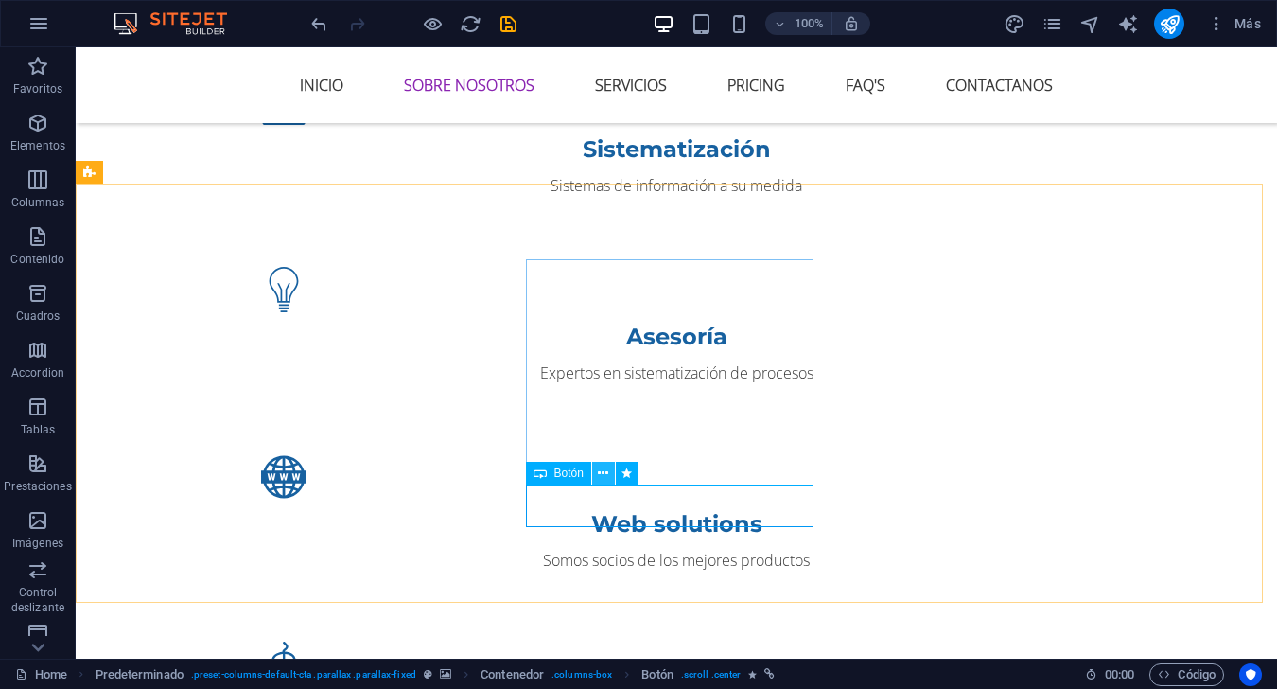
click at [601, 471] on icon at bounding box center [603, 473] width 10 height 20
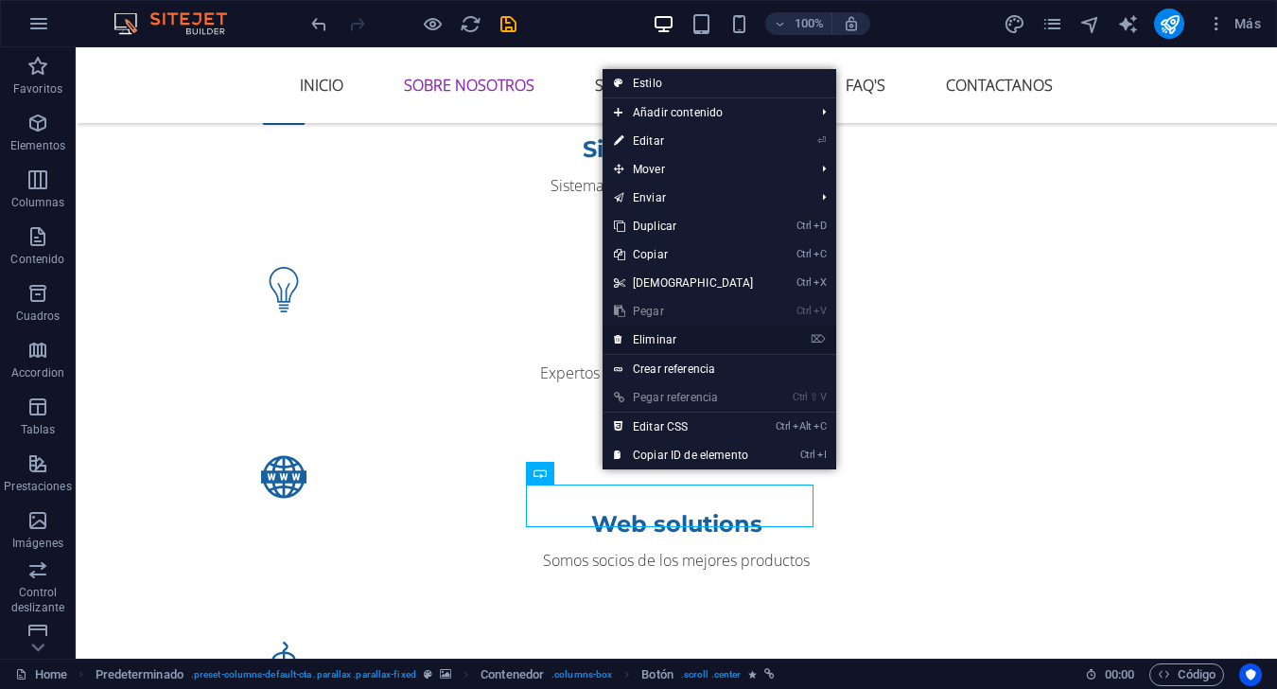
click at [678, 340] on link "⌦ Eliminar" at bounding box center [684, 339] width 163 height 28
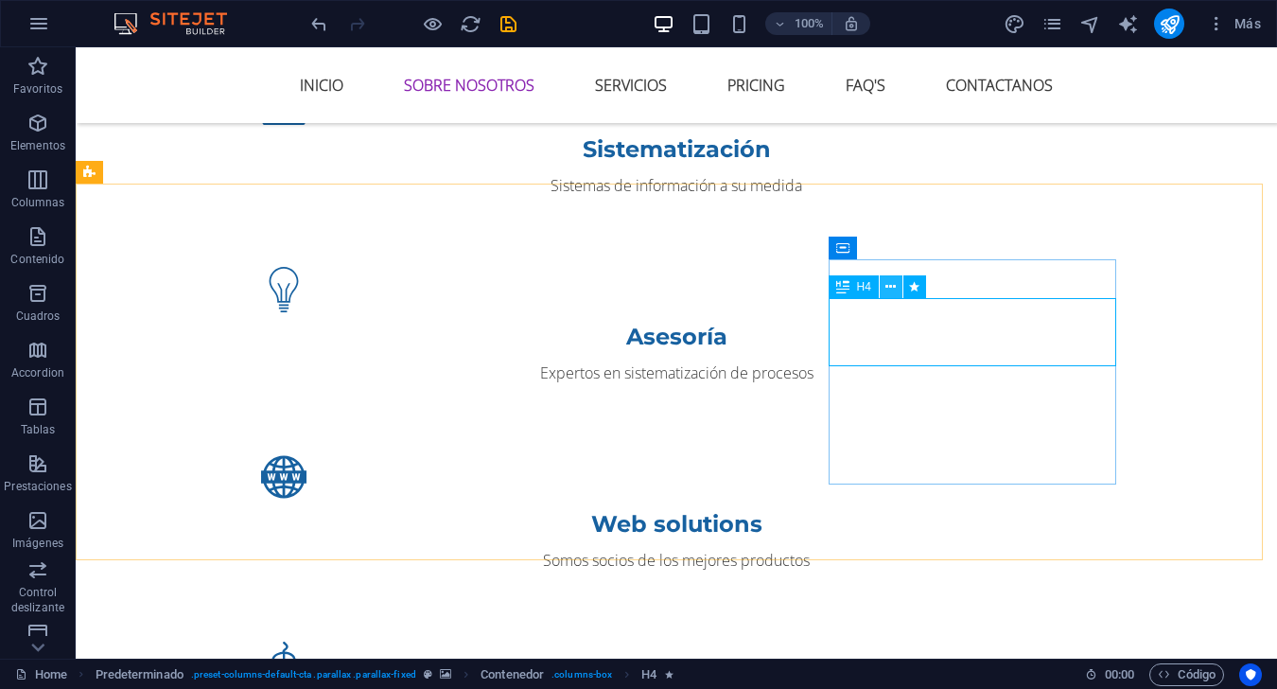
click at [891, 279] on icon at bounding box center [890, 287] width 10 height 20
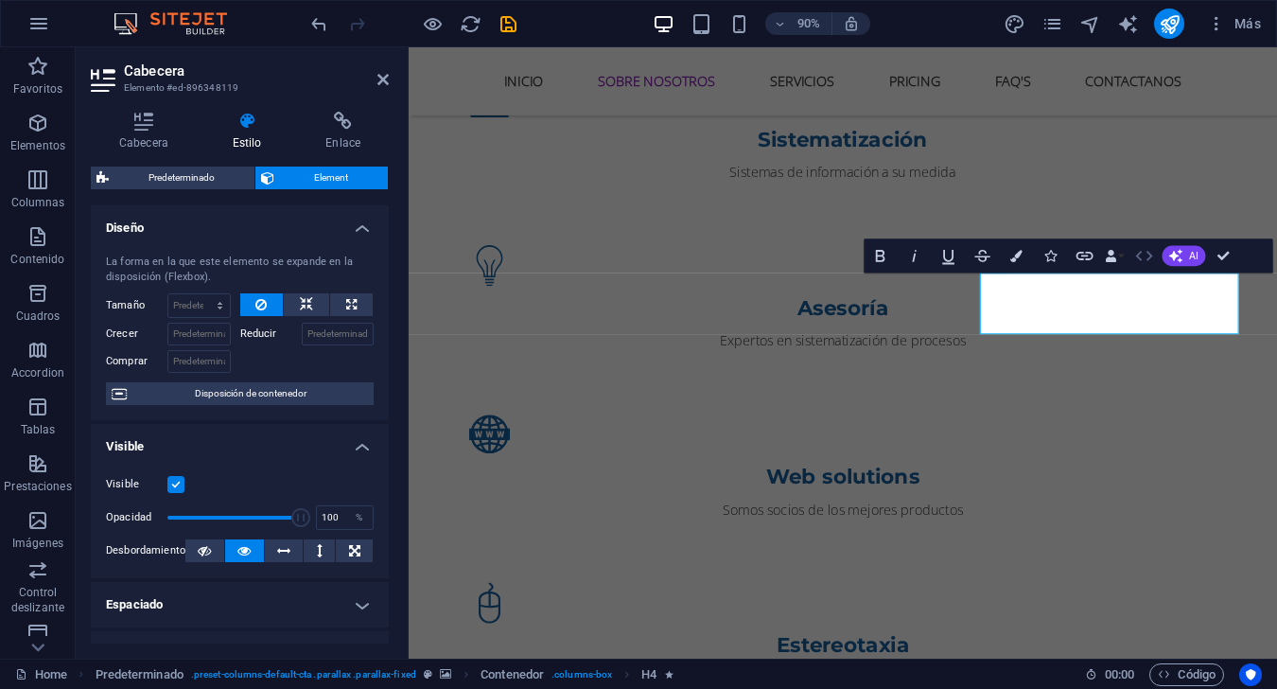
click at [957, 254] on icon "button" at bounding box center [1143, 256] width 17 height 10
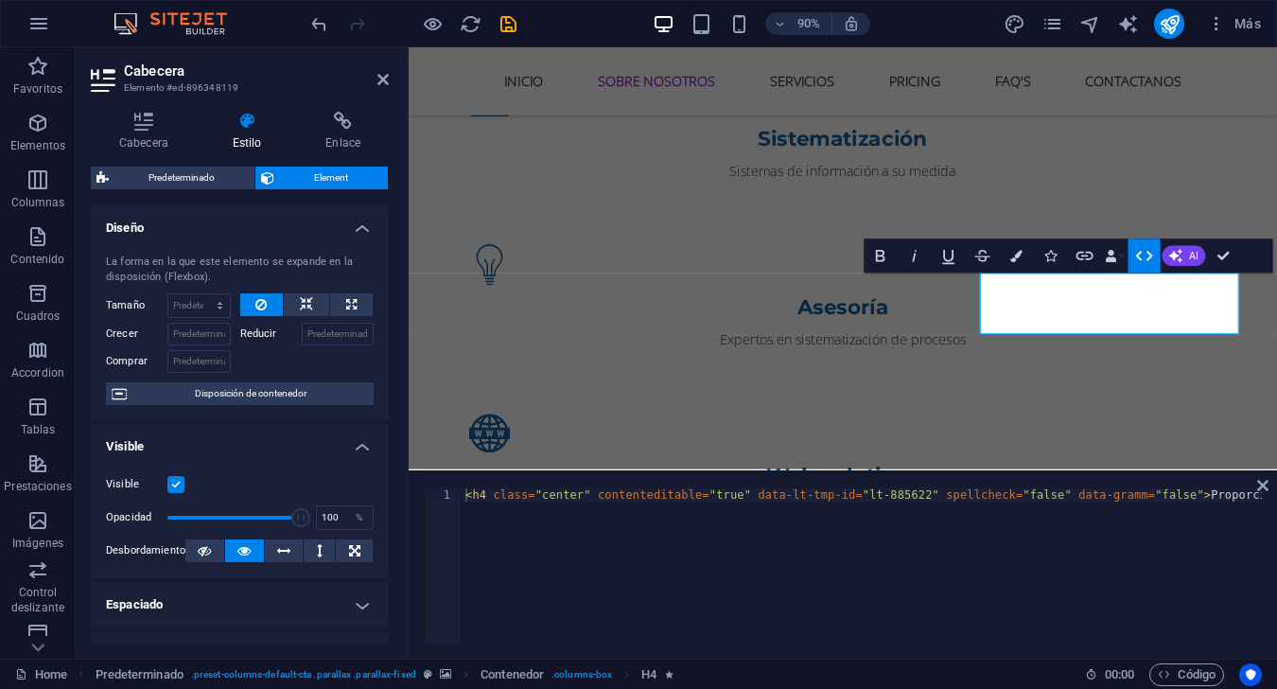
click at [957, 254] on icon "button" at bounding box center [1143, 256] width 17 height 10
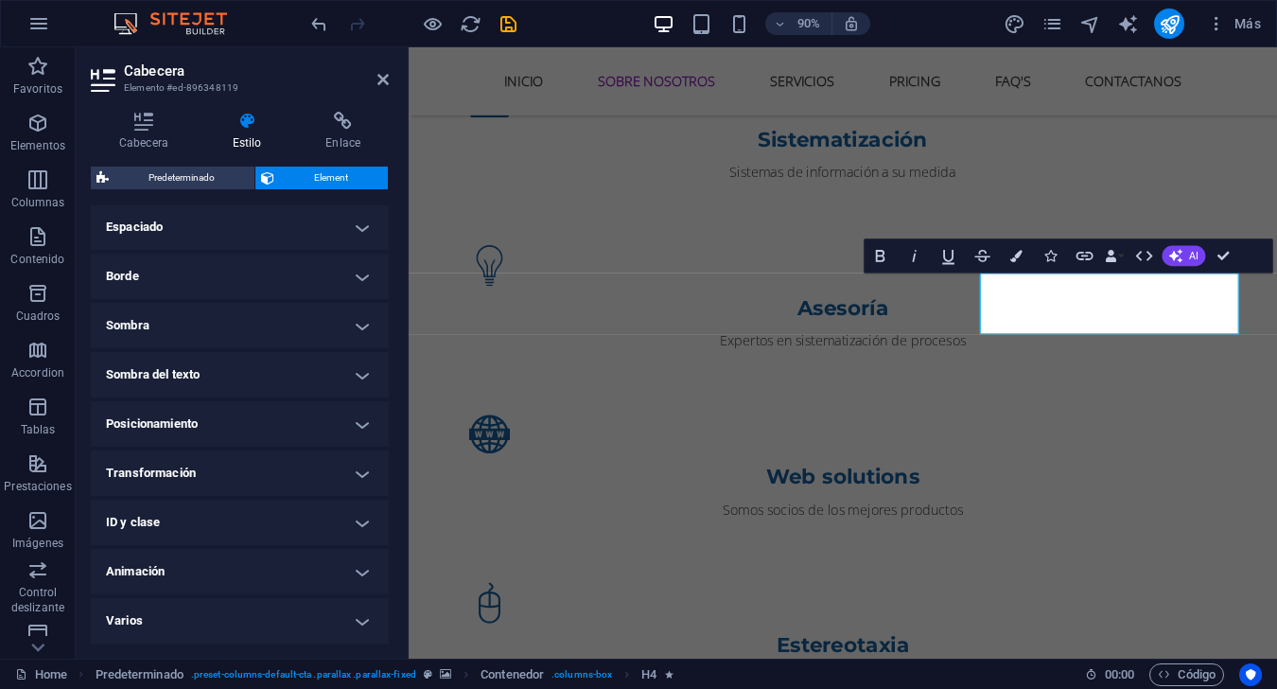
scroll to position [94, 0]
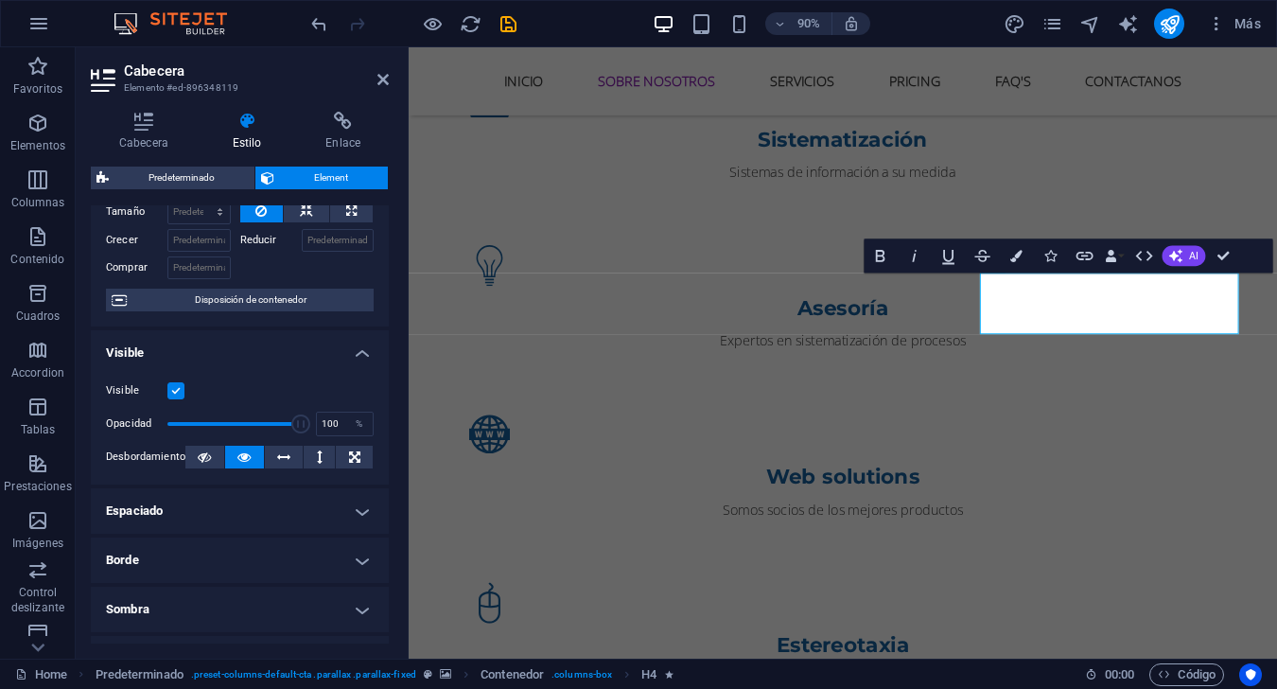
click at [300, 517] on h4 "Espaciado" at bounding box center [240, 510] width 298 height 45
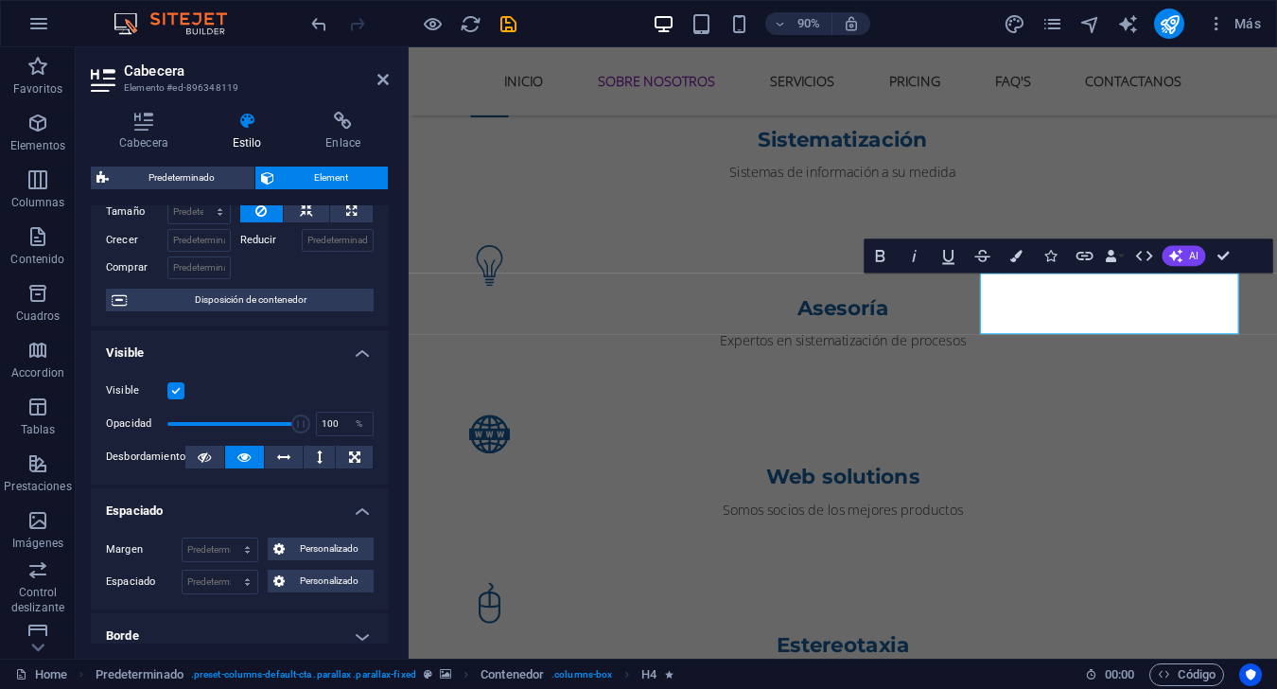
click at [311, 515] on h4 "Espaciado" at bounding box center [240, 505] width 298 height 34
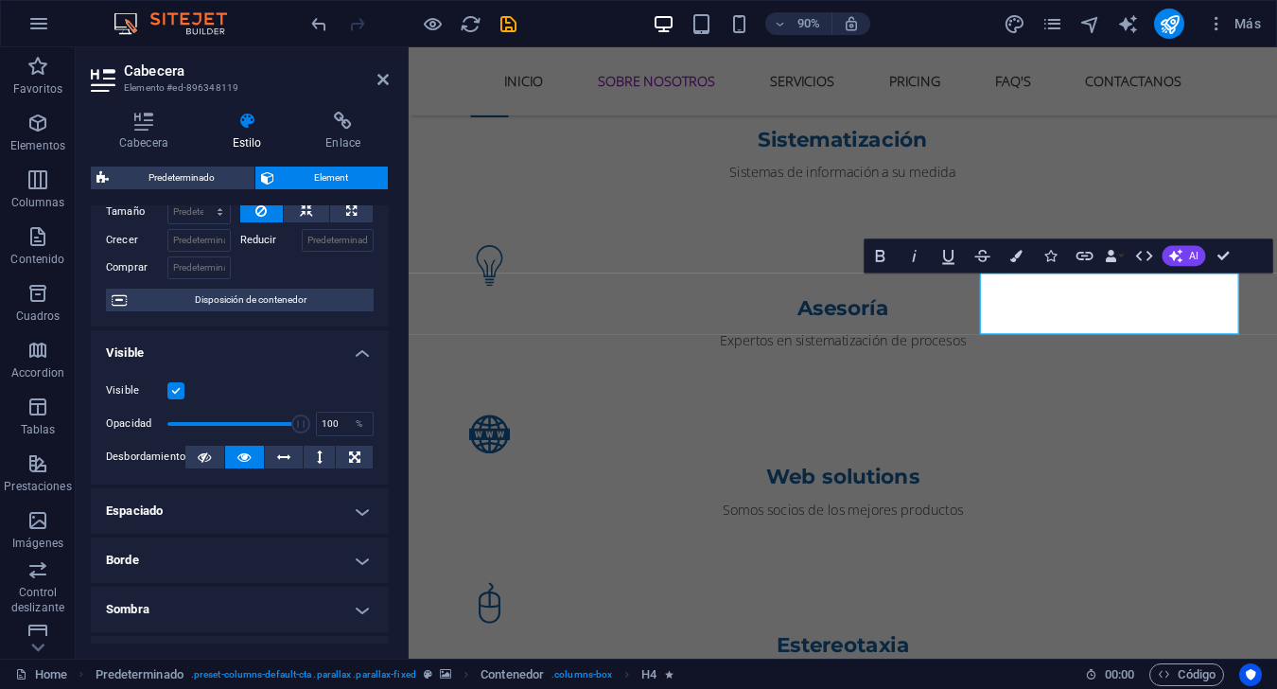
scroll to position [0, 0]
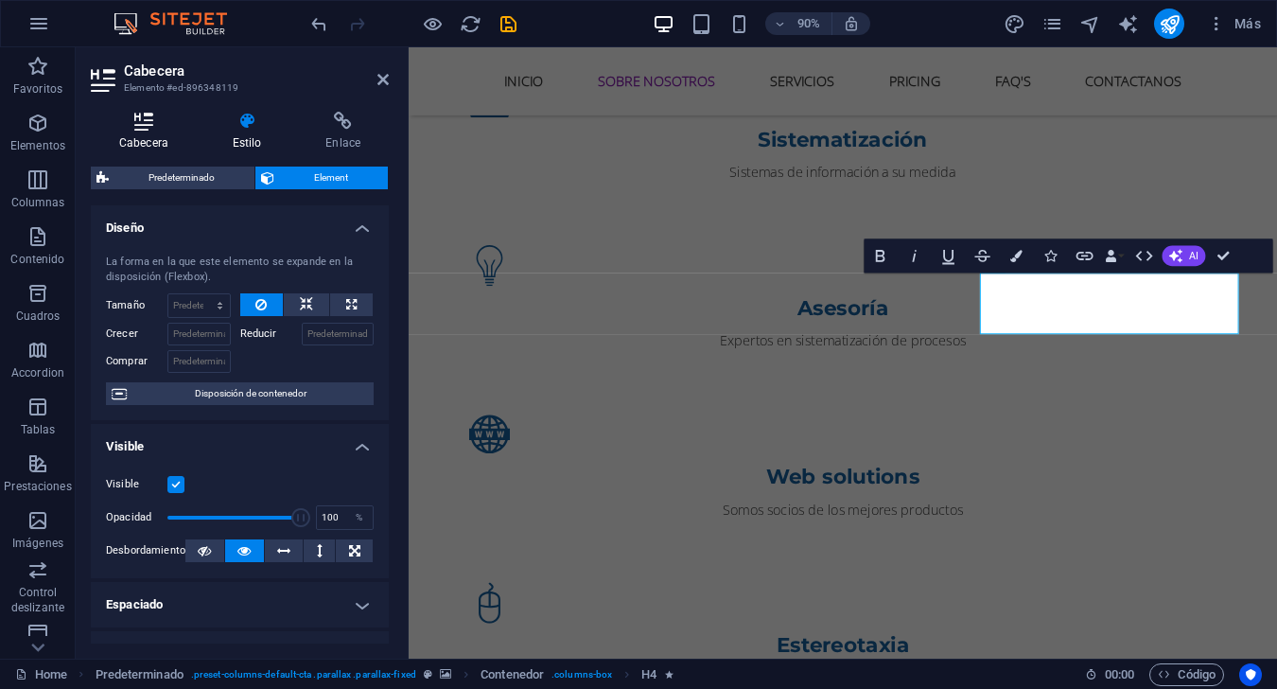
click at [168, 136] on h4 "Cabecera" at bounding box center [148, 132] width 114 height 40
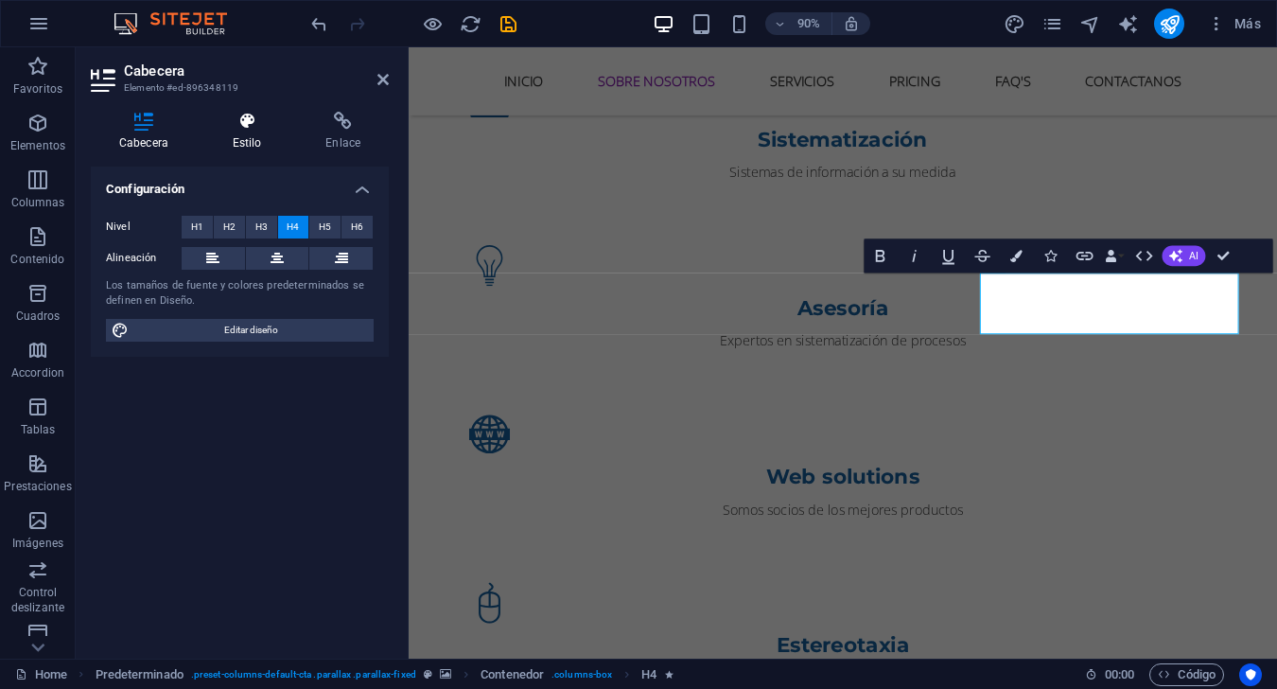
click at [255, 138] on h4 "Estilo" at bounding box center [251, 132] width 94 height 40
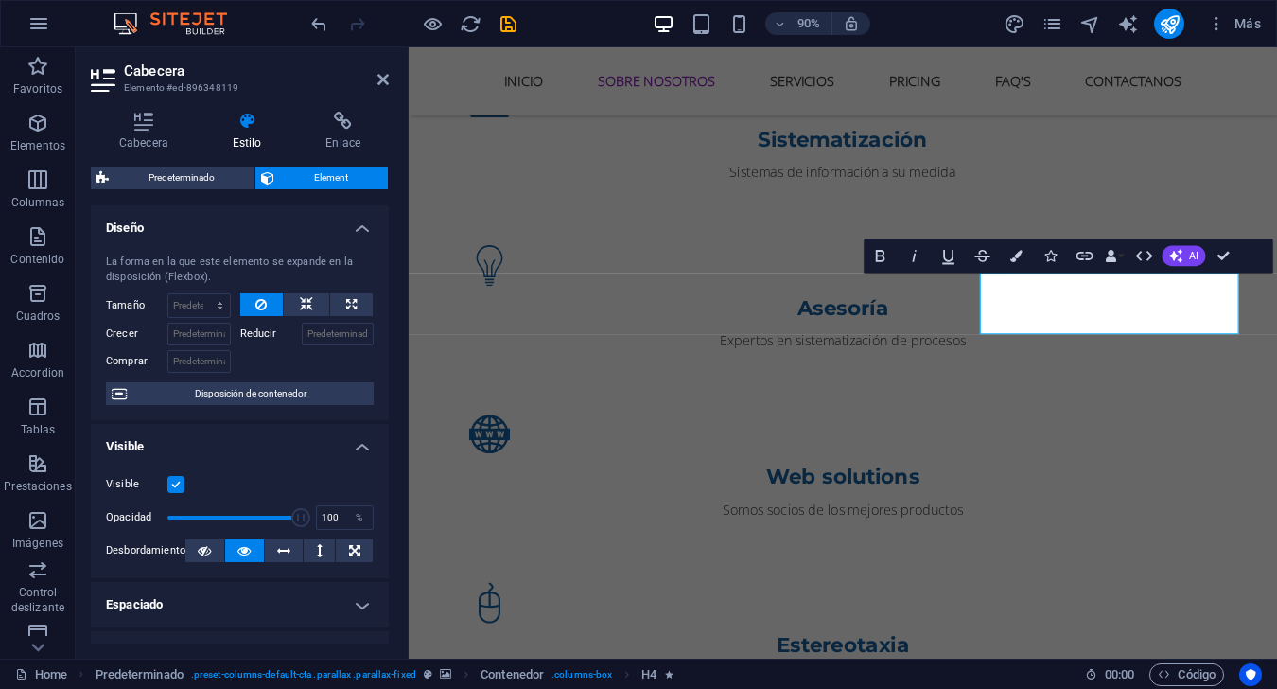
drag, startPoint x: 374, startPoint y: 78, endPoint x: 393, endPoint y: 89, distance: 22.9
click at [374, 78] on h2 "Cabecera" at bounding box center [256, 70] width 265 height 17
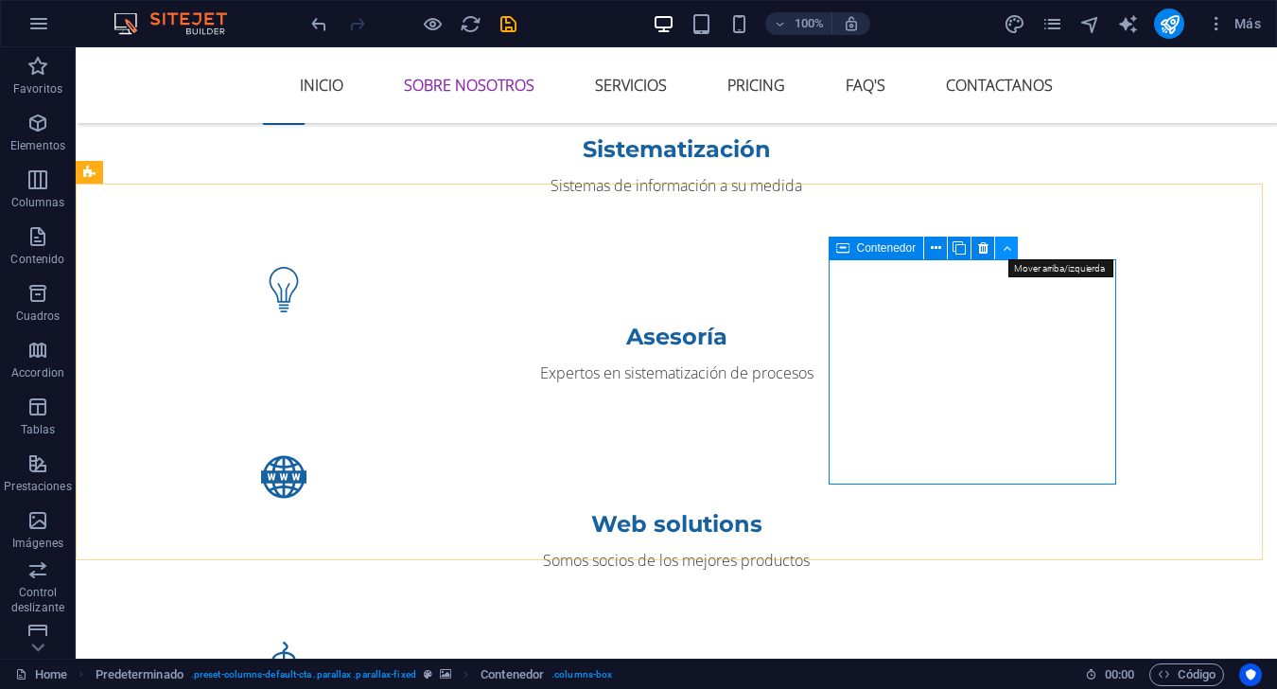
click at [957, 258] on button at bounding box center [1006, 247] width 23 height 23
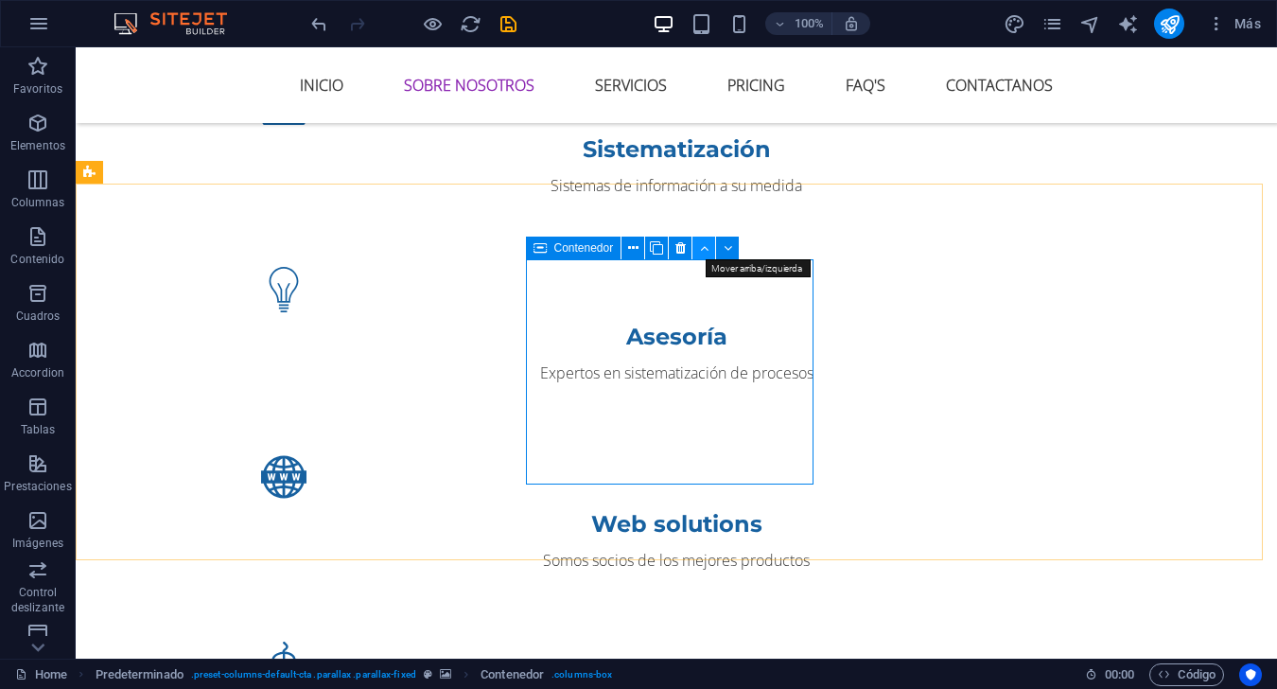
click at [714, 247] on button at bounding box center [703, 247] width 23 height 23
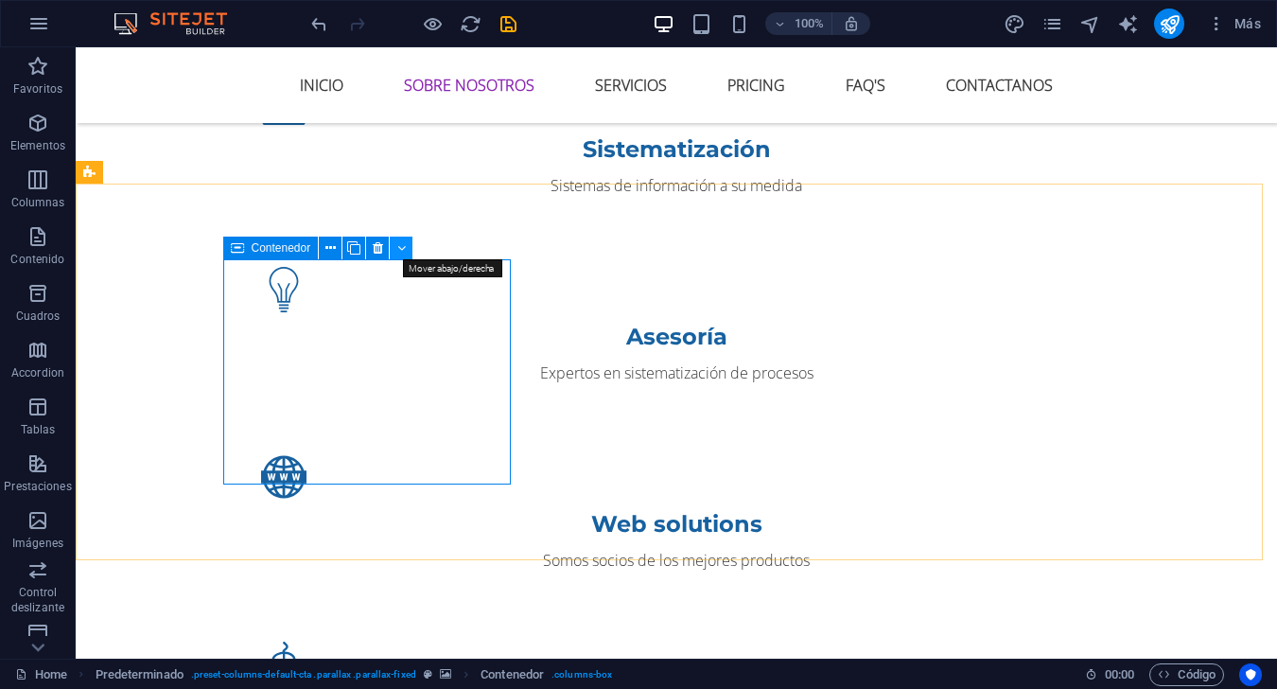
click at [397, 255] on icon at bounding box center [401, 248] width 9 height 20
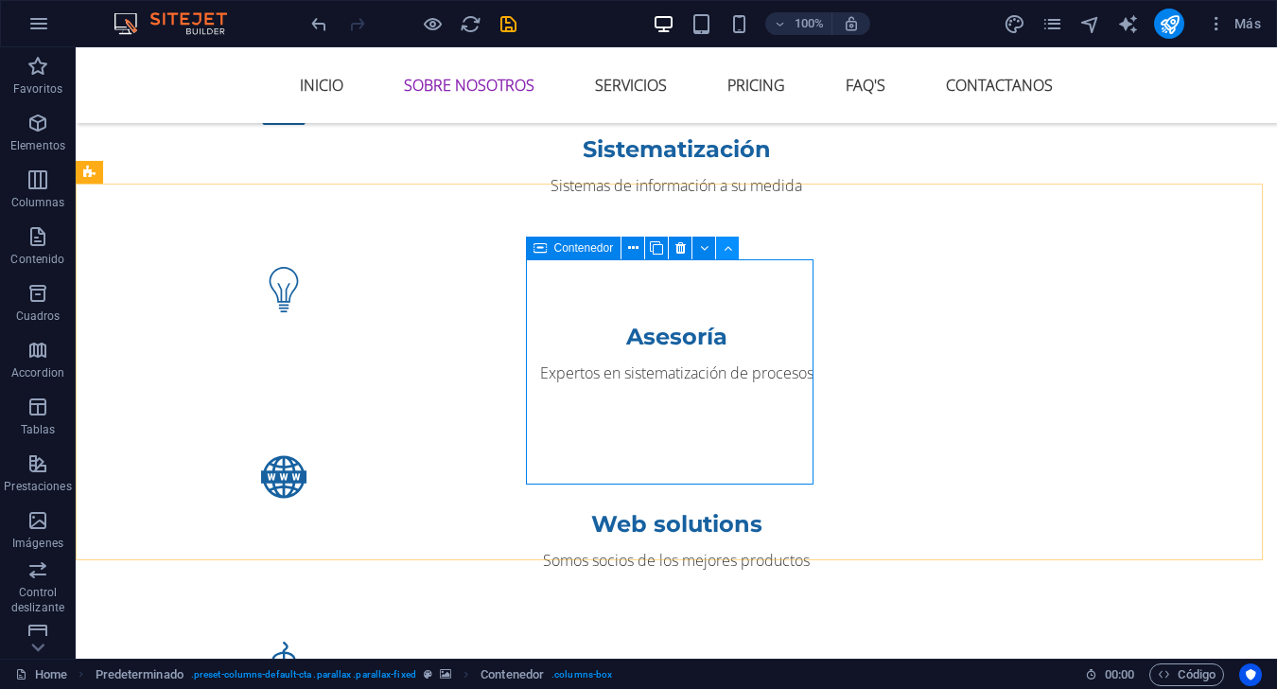
click at [731, 255] on icon at bounding box center [728, 248] width 9 height 20
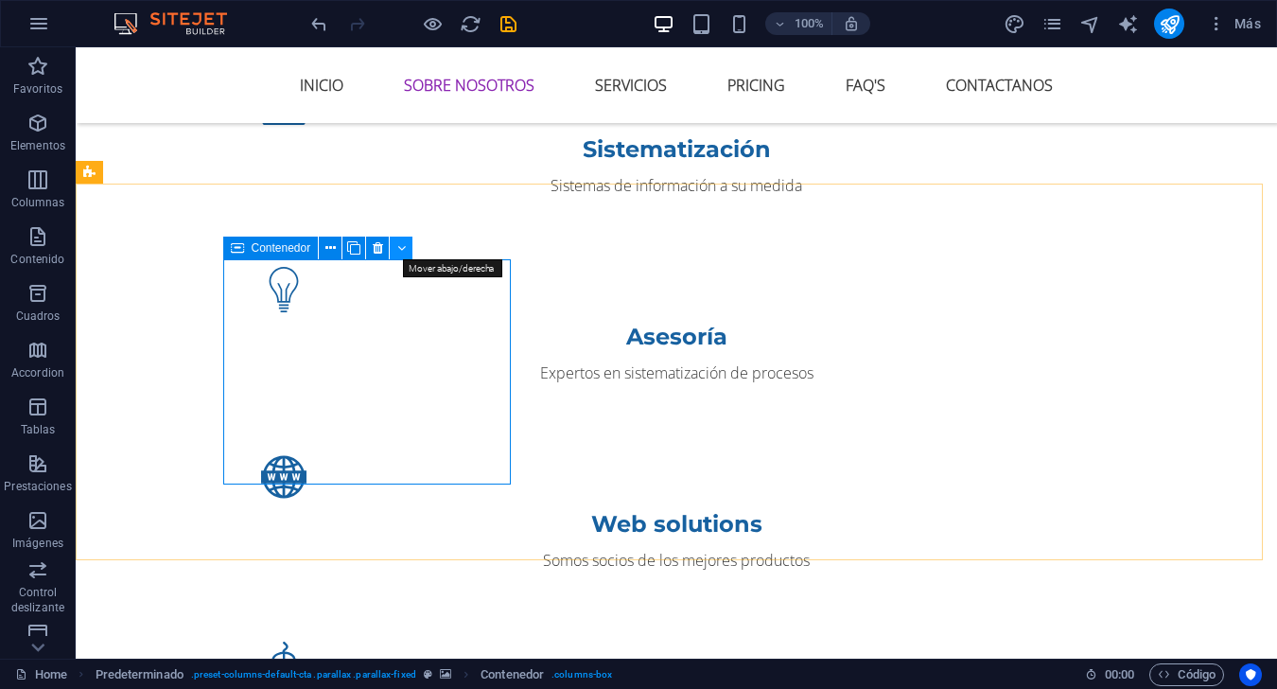
click at [398, 245] on icon at bounding box center [401, 248] width 9 height 20
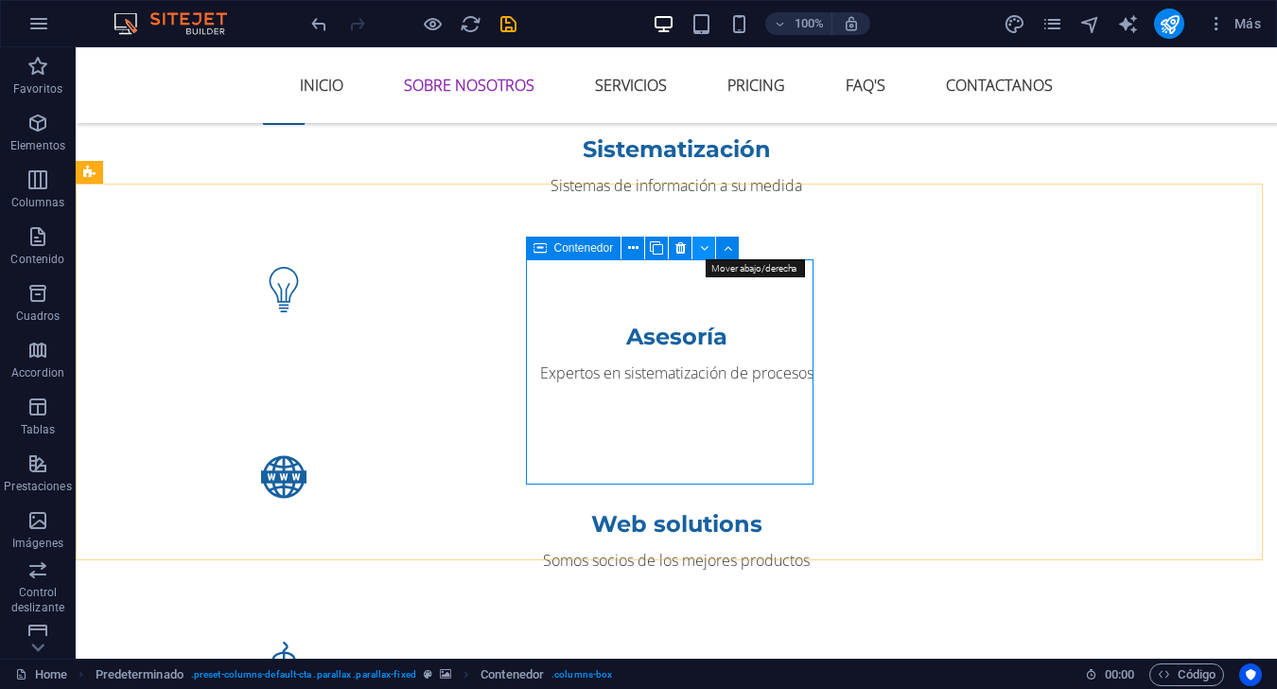
click at [707, 252] on icon at bounding box center [704, 248] width 9 height 20
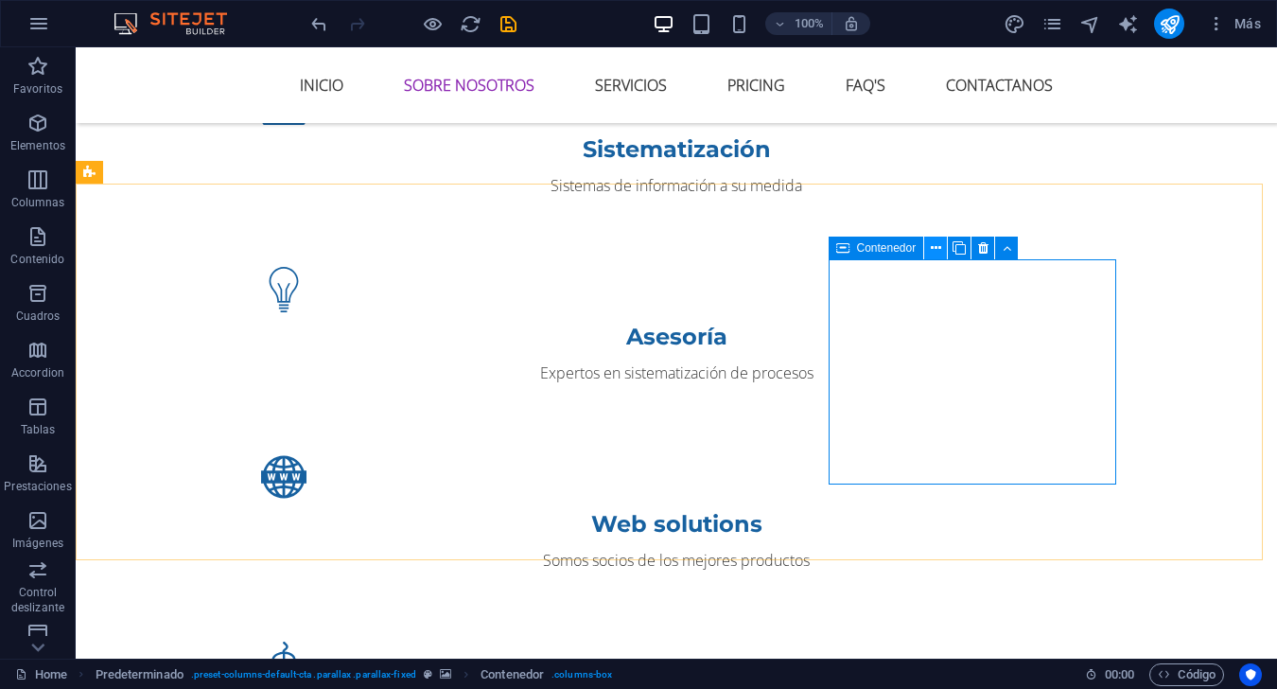
click at [943, 254] on button at bounding box center [935, 247] width 23 height 23
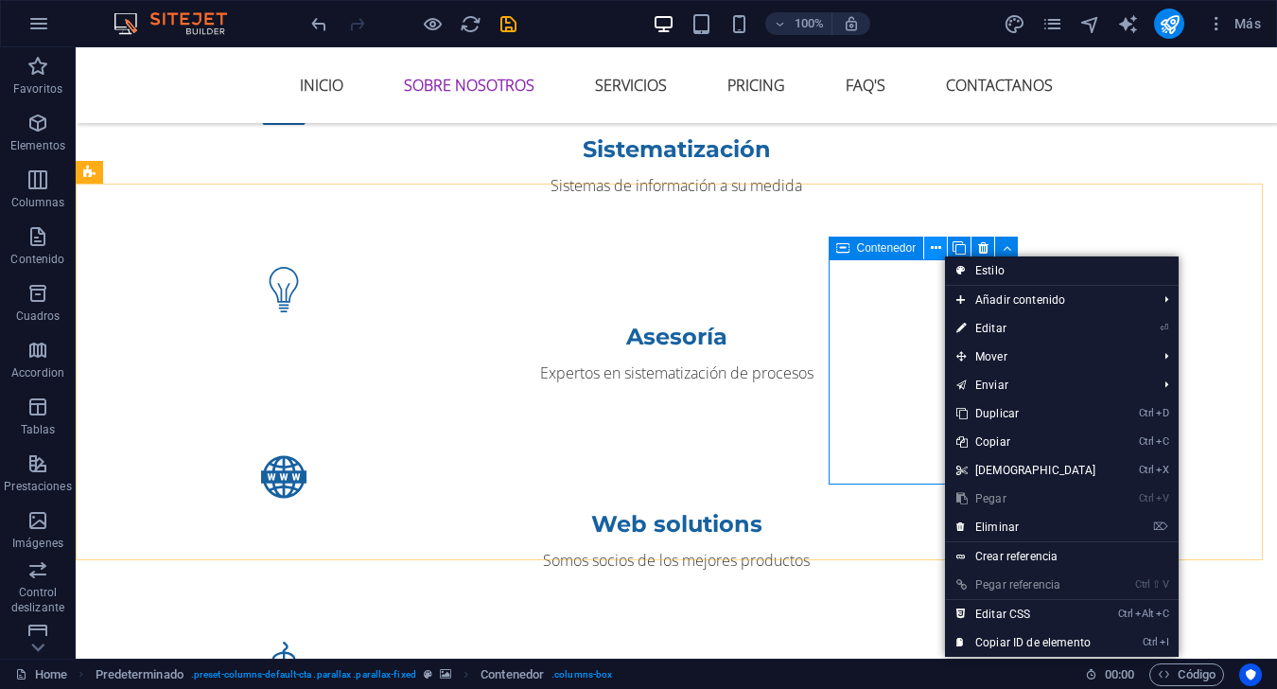
click at [943, 254] on button at bounding box center [935, 247] width 23 height 23
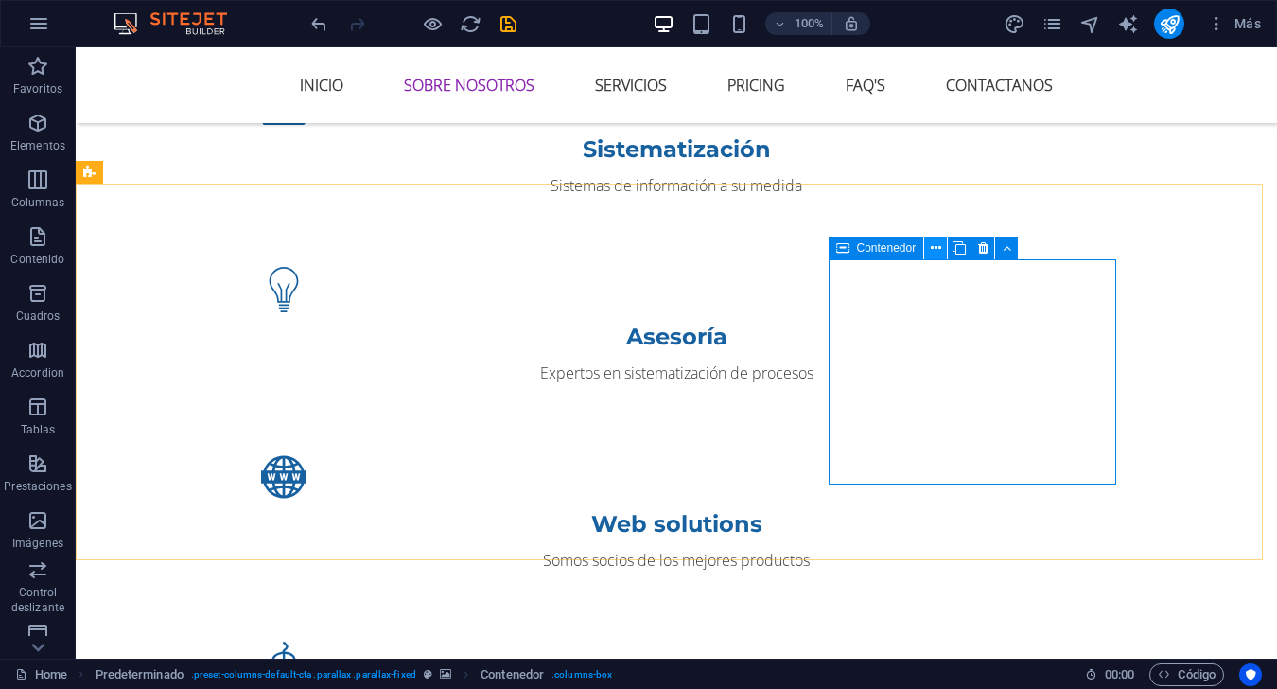
click at [939, 252] on icon at bounding box center [936, 248] width 10 height 20
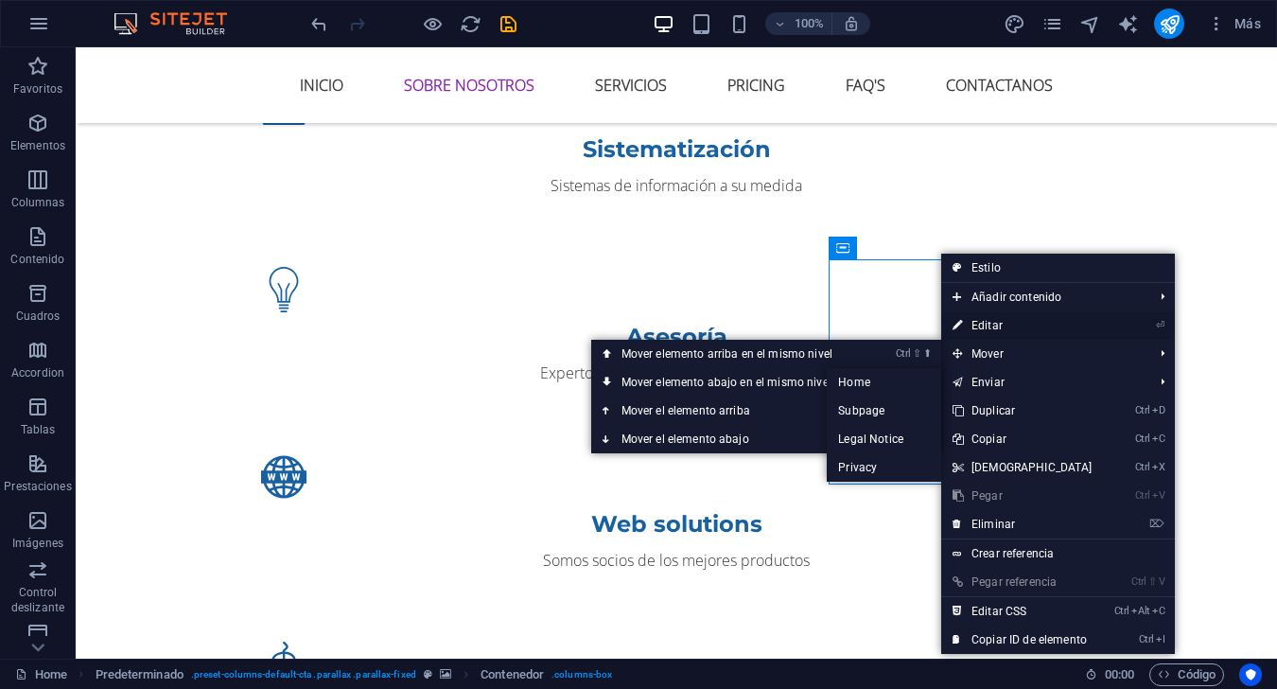
click at [957, 325] on link "⏎ Editar" at bounding box center [1022, 325] width 163 height 28
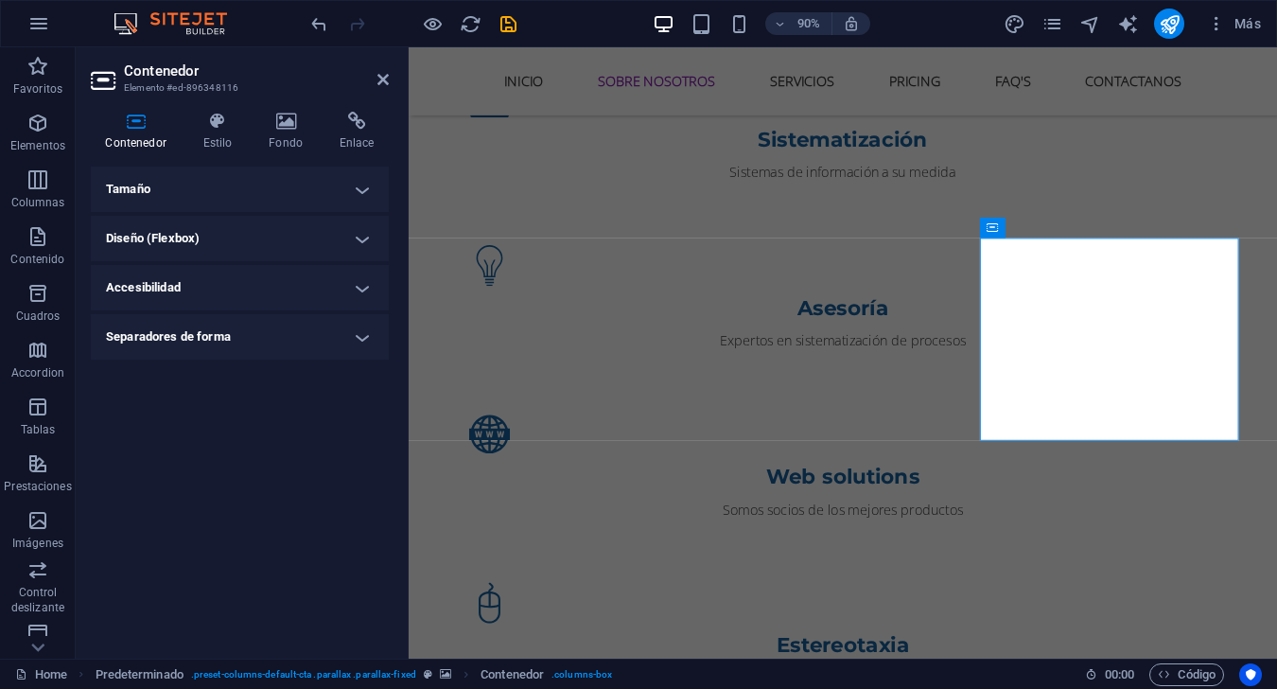
click at [306, 201] on h4 "Tamaño" at bounding box center [240, 188] width 298 height 45
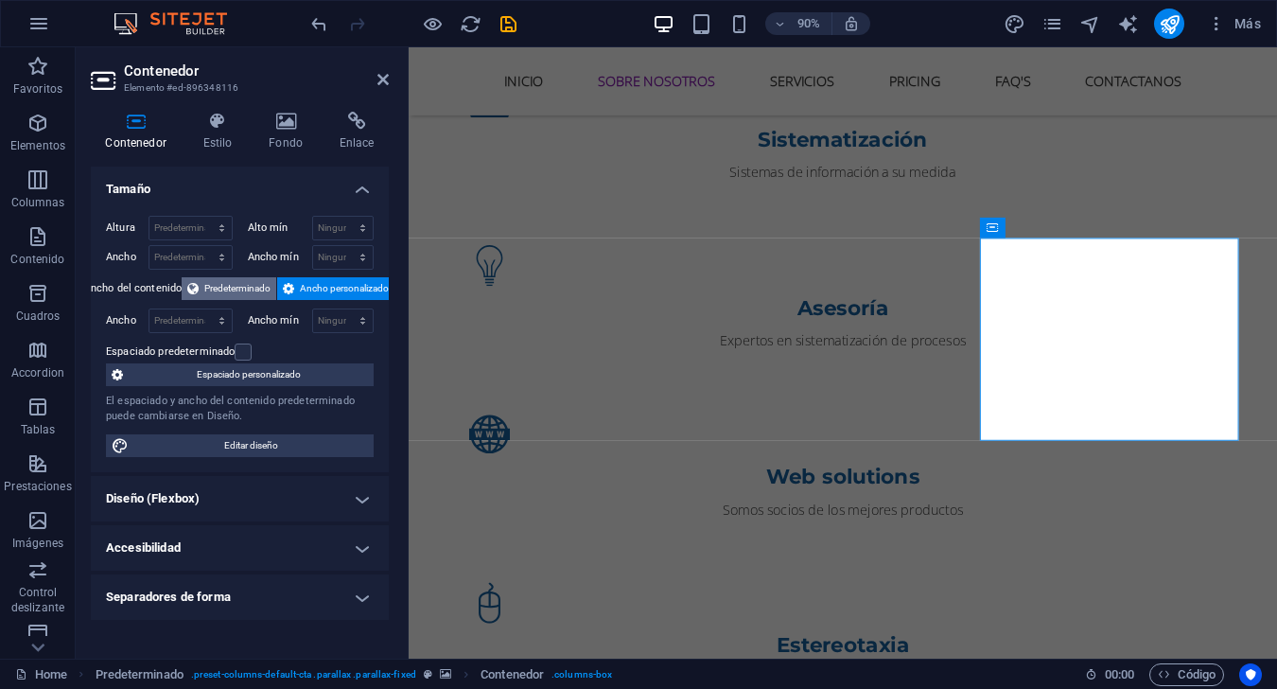
click at [251, 286] on span "Predeterminado" at bounding box center [237, 288] width 66 height 23
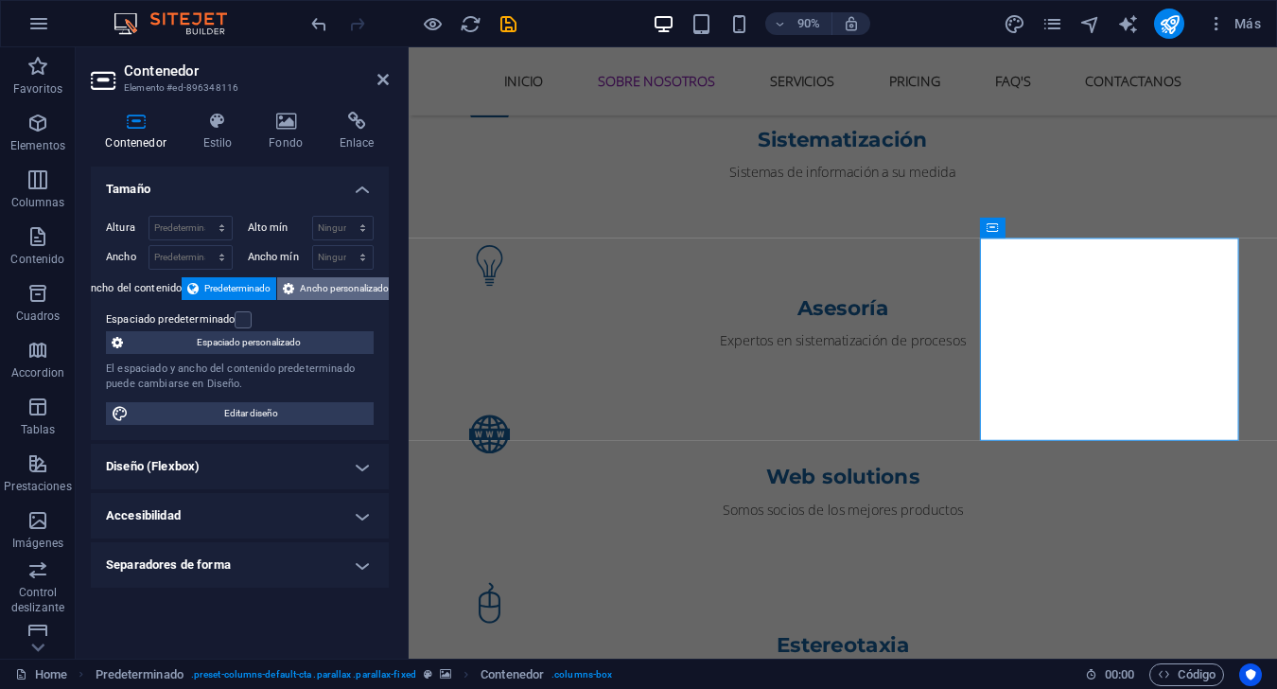
click at [309, 294] on span "Ancho personalizado" at bounding box center [344, 288] width 89 height 23
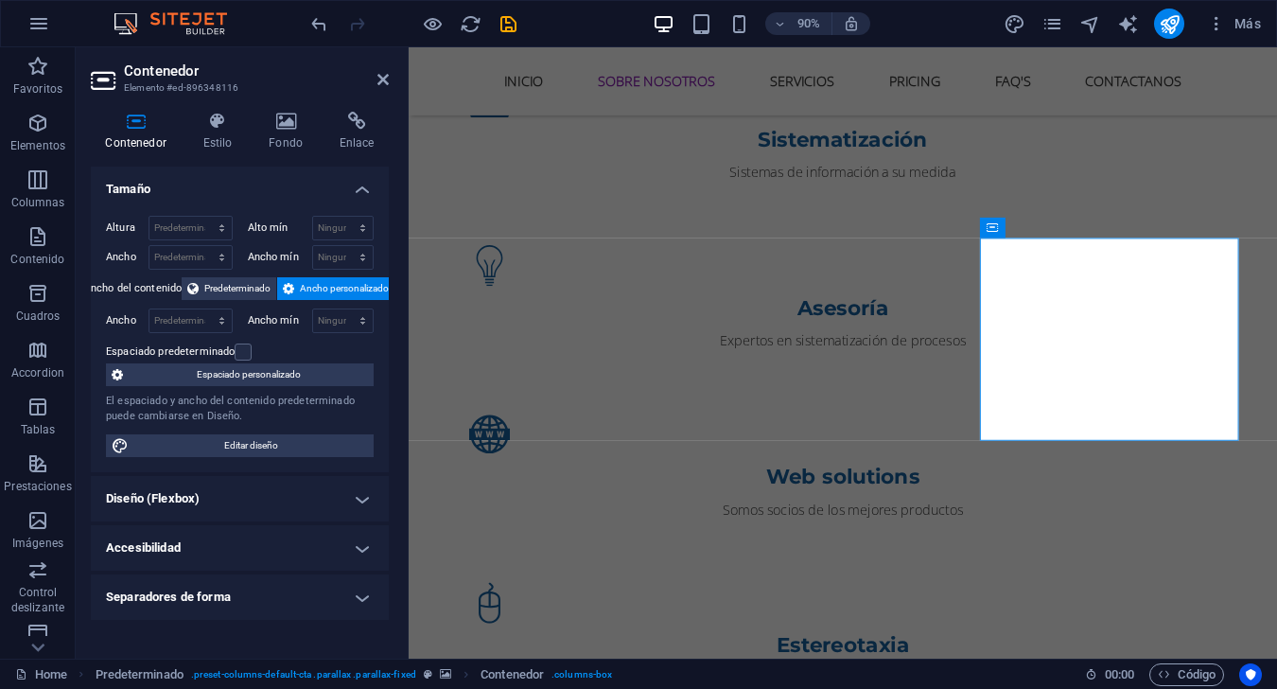
drag, startPoint x: 1333, startPoint y: 285, endPoint x: 1362, endPoint y: 295, distance: 31.1
drag, startPoint x: 641, startPoint y: 267, endPoint x: 950, endPoint y: 245, distance: 309.1
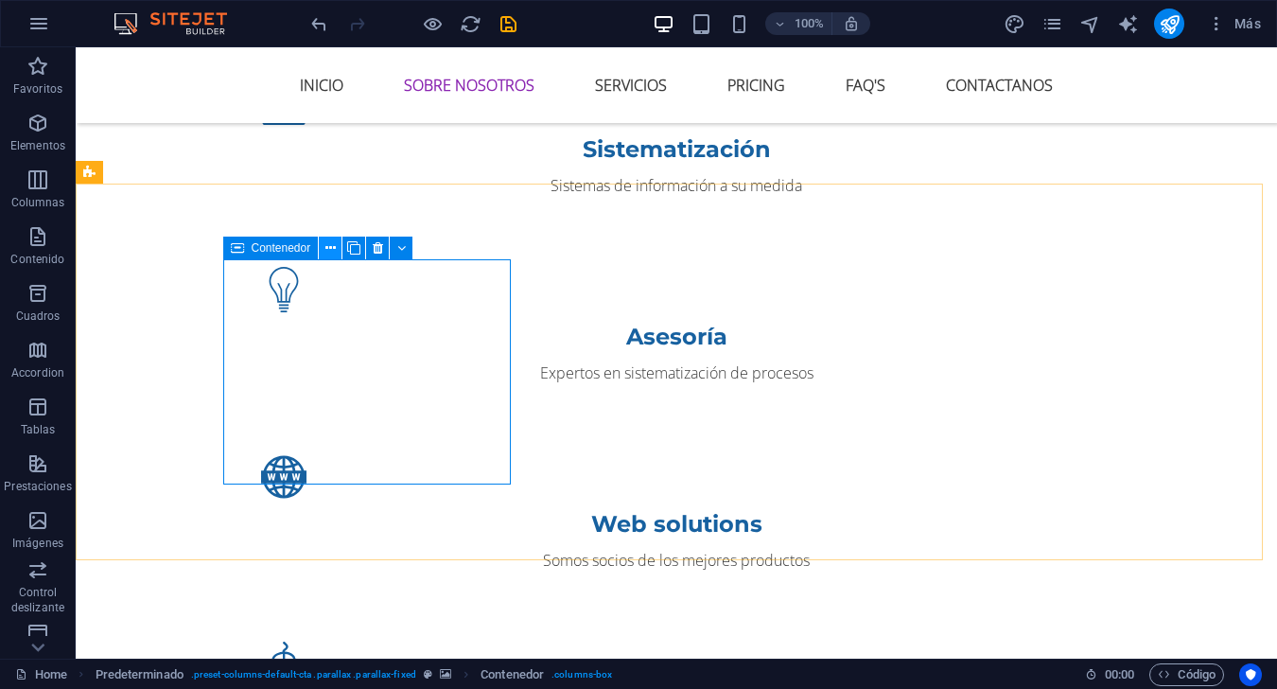
click at [332, 245] on icon at bounding box center [330, 248] width 10 height 20
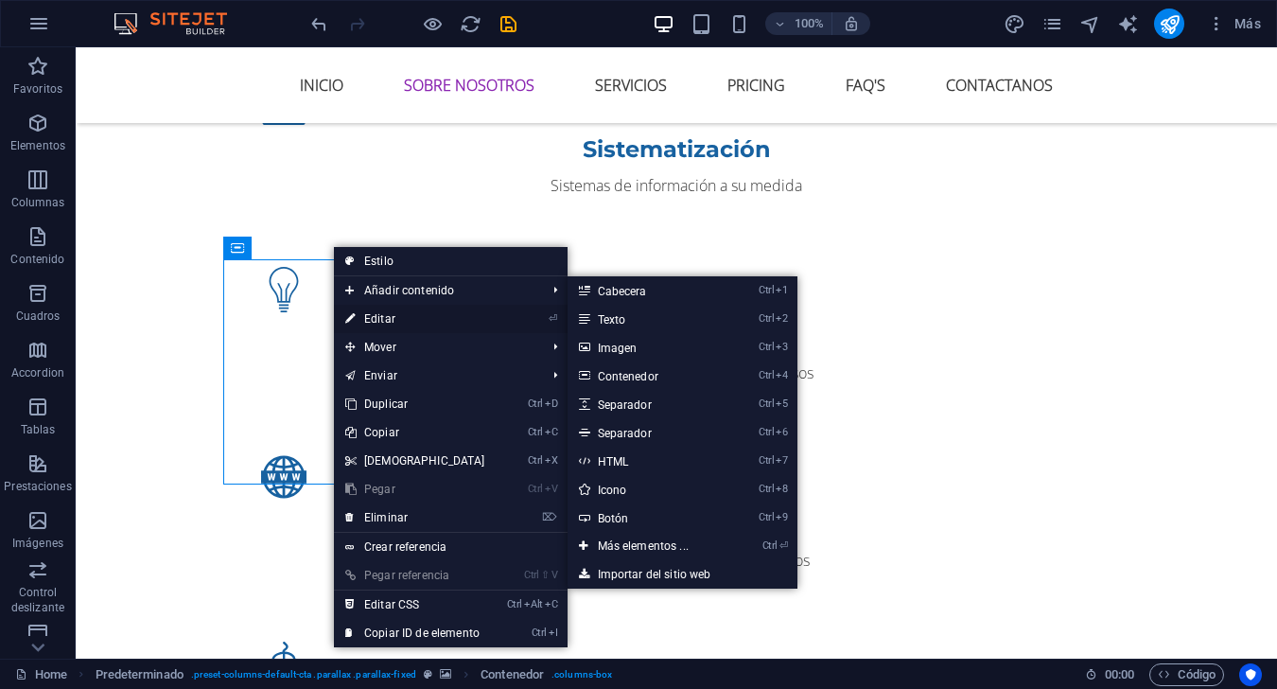
click at [388, 317] on link "⏎ Editar" at bounding box center [415, 319] width 163 height 28
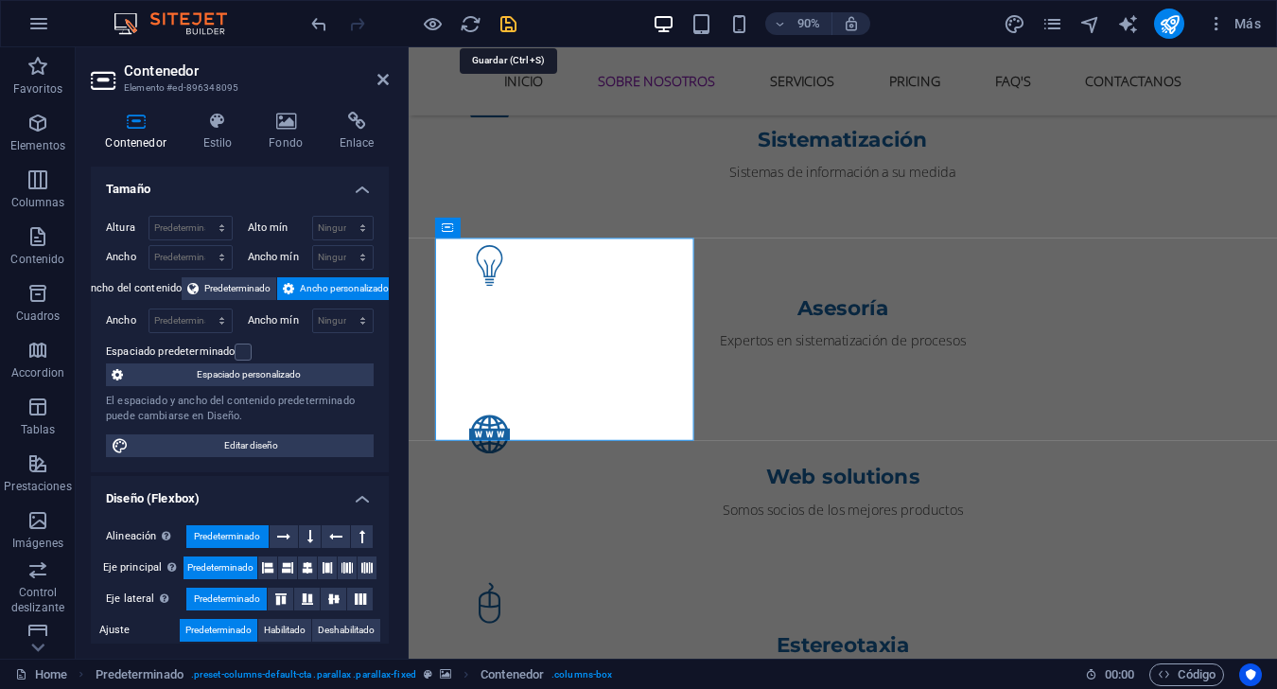
click at [509, 29] on icon "save" at bounding box center [509, 24] width 22 height 22
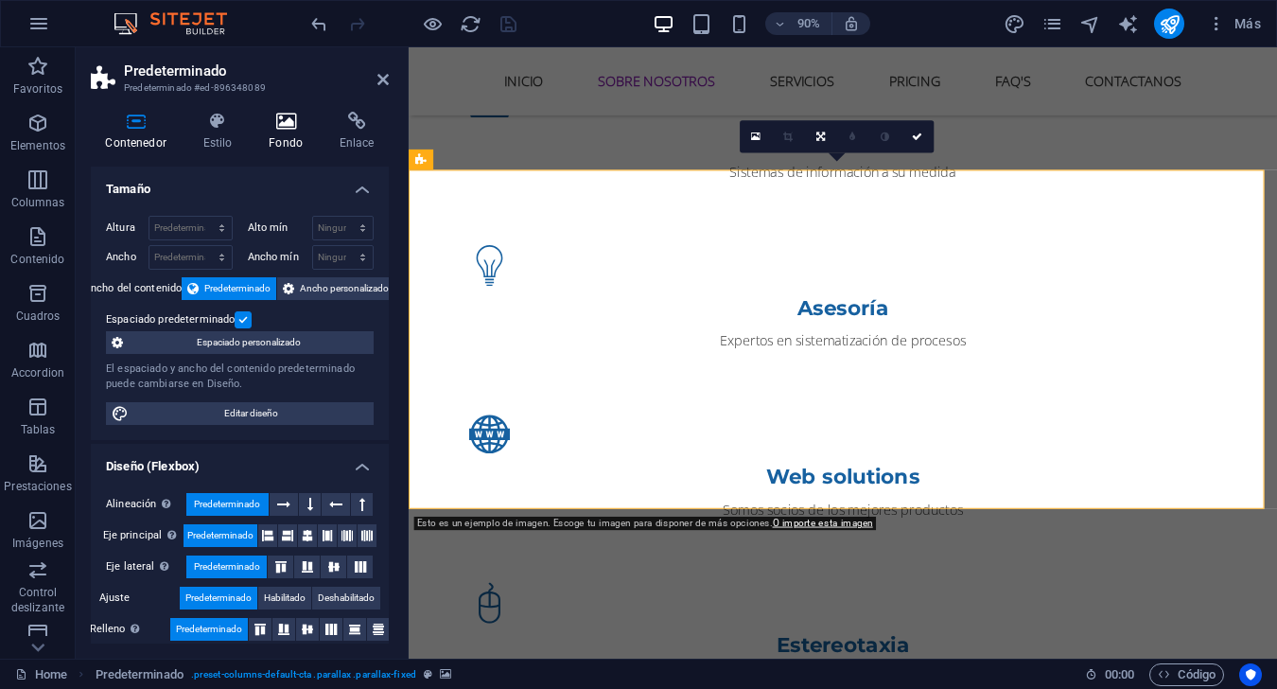
click at [291, 132] on h4 "Fondo" at bounding box center [289, 132] width 71 height 40
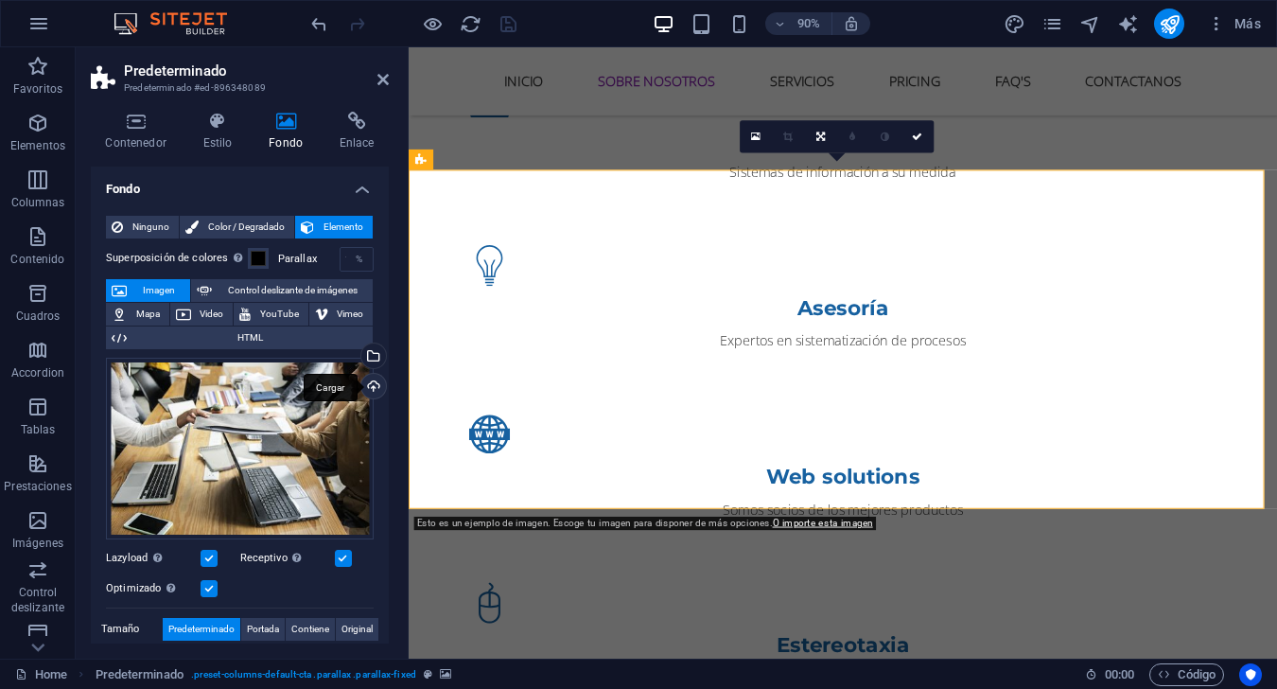
click at [375, 389] on div "Cargar" at bounding box center [372, 388] width 28 height 28
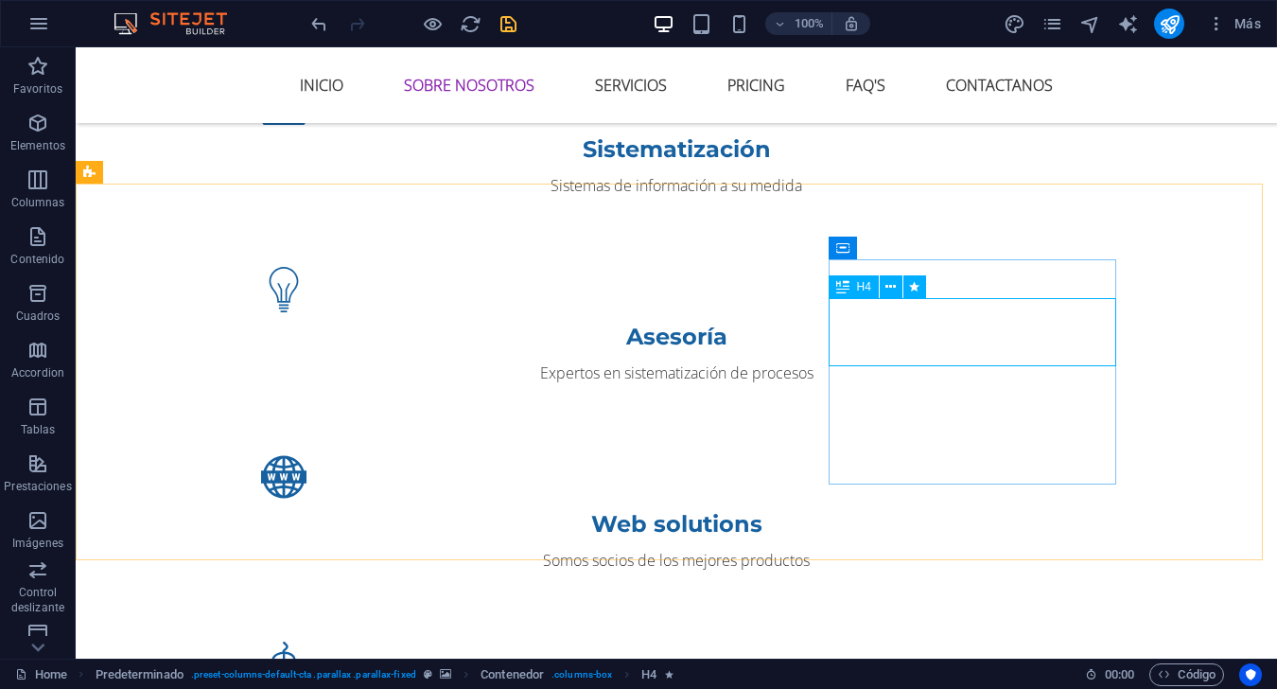
click at [849, 288] on div "H4" at bounding box center [854, 286] width 50 height 23
click at [892, 291] on icon at bounding box center [890, 287] width 10 height 20
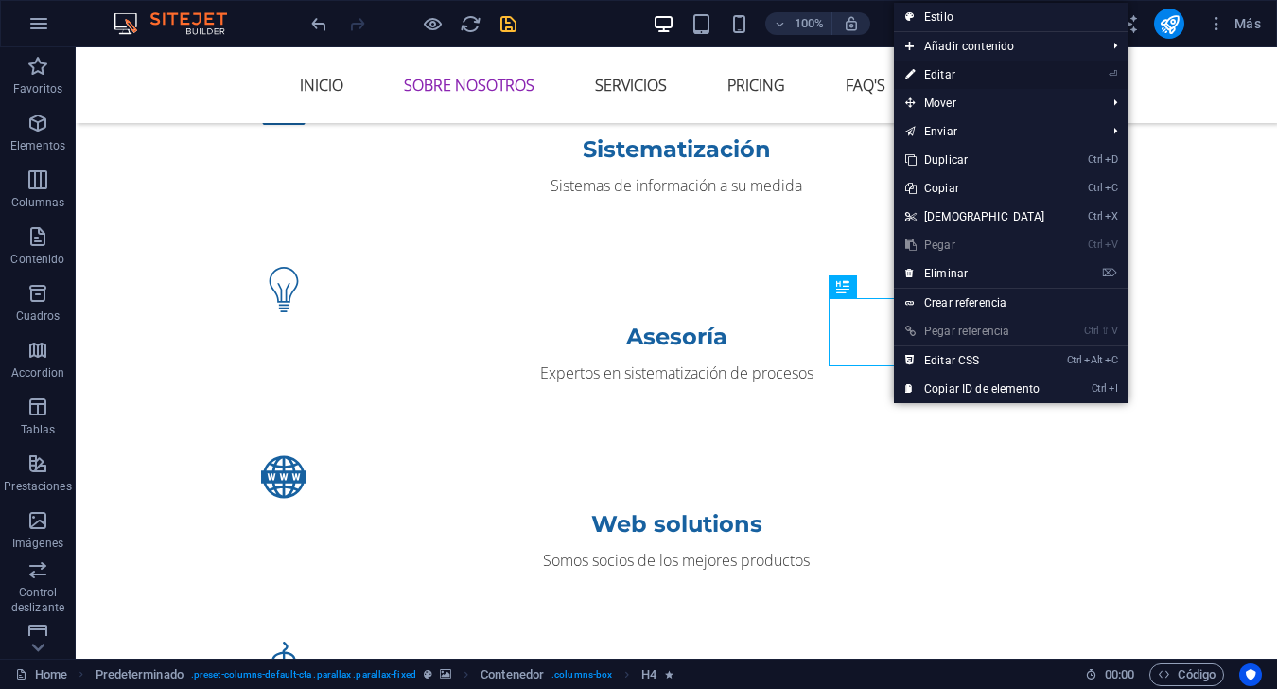
click at [957, 69] on link "⏎ Editar" at bounding box center [975, 75] width 163 height 28
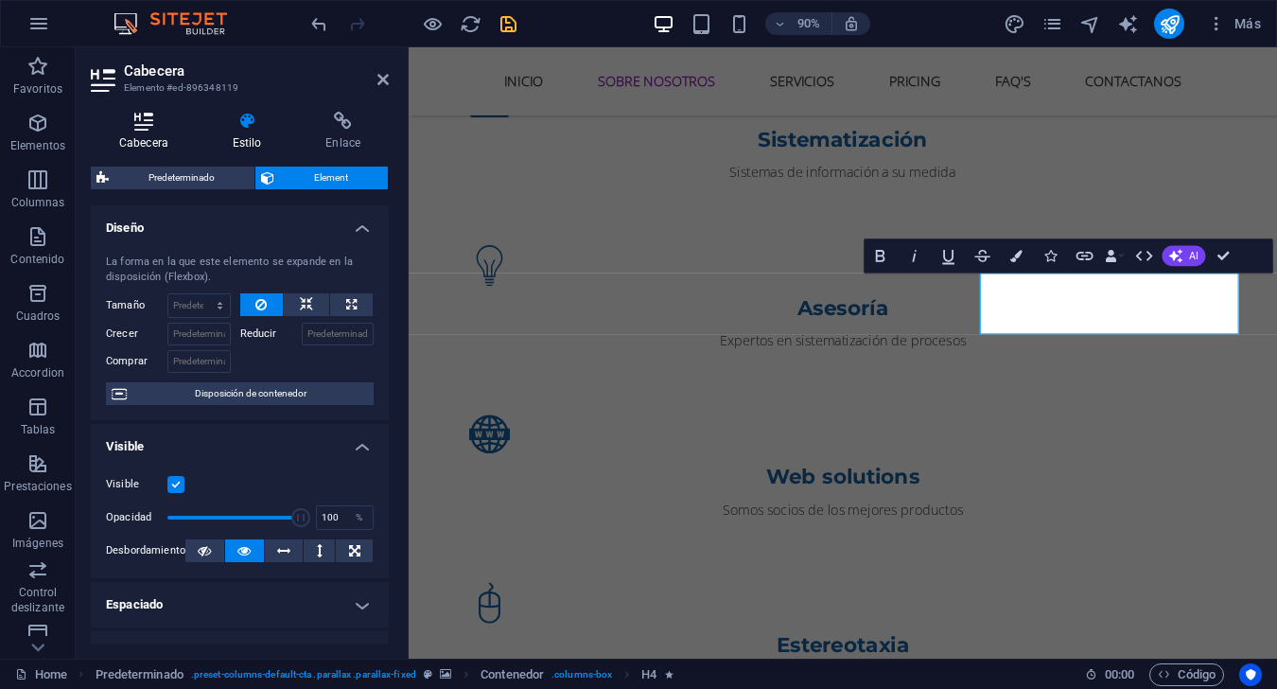
click at [160, 120] on icon at bounding box center [144, 121] width 106 height 19
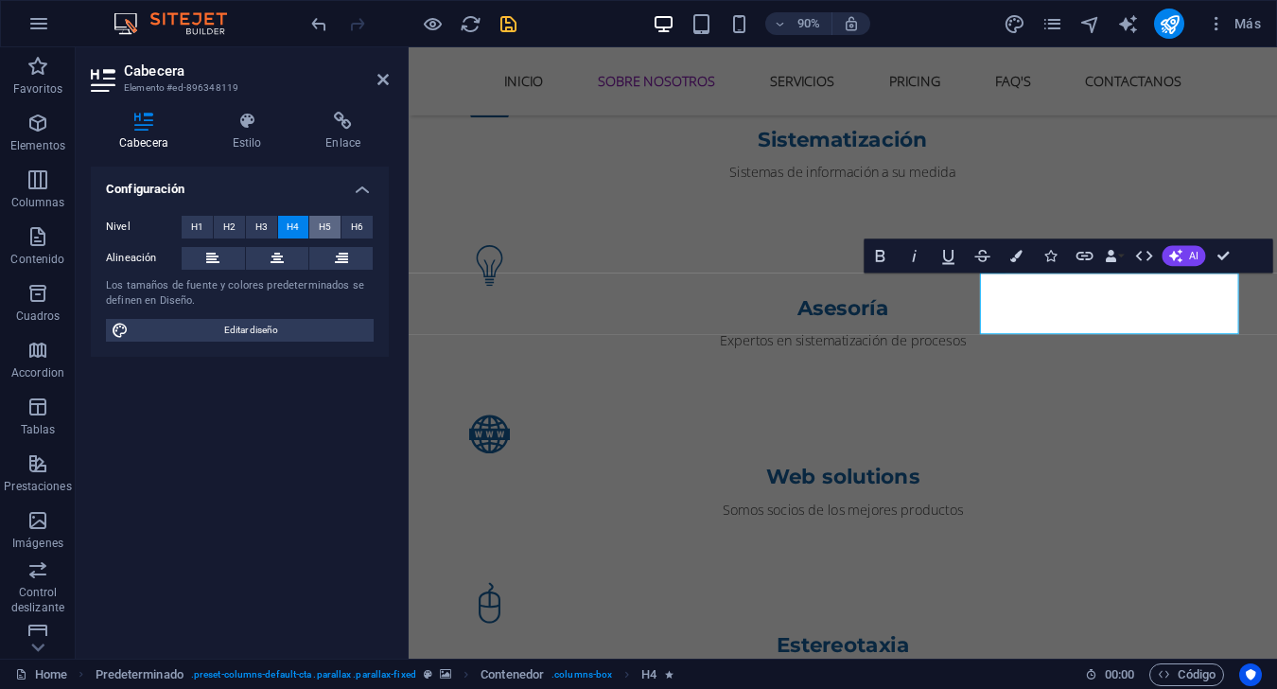
click at [318, 227] on button "H5" at bounding box center [324, 227] width 31 height 23
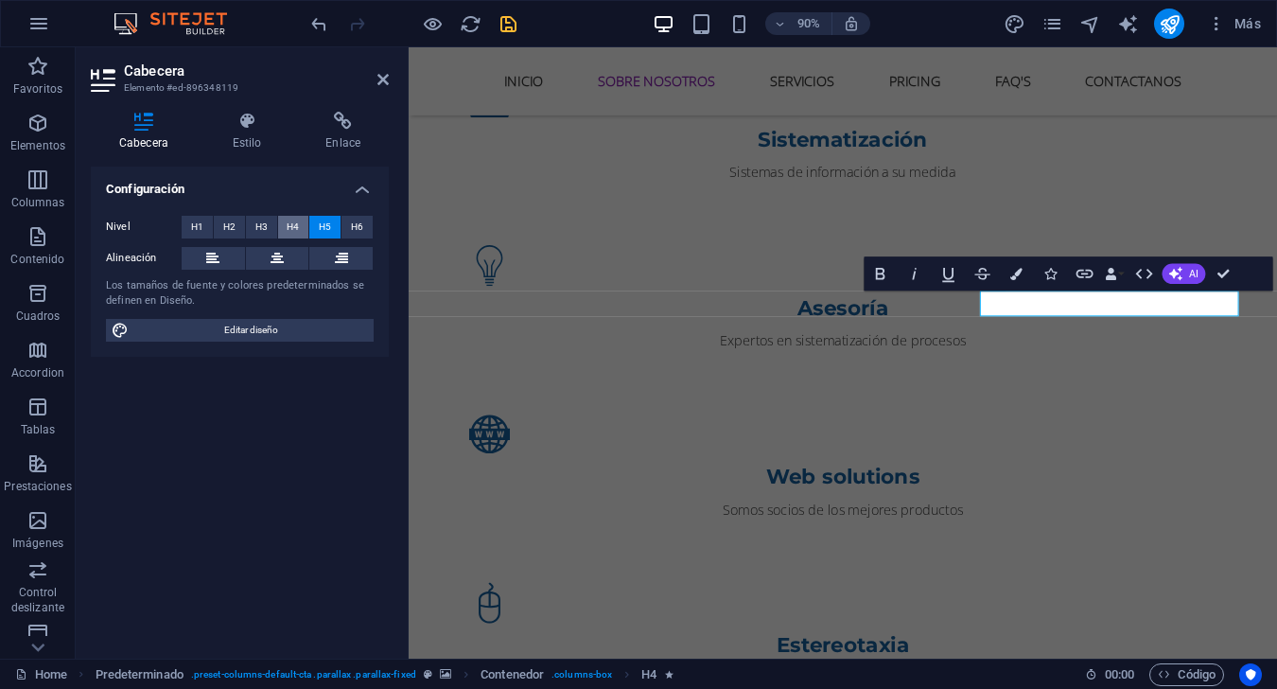
click at [290, 230] on span "H4" at bounding box center [293, 227] width 12 height 23
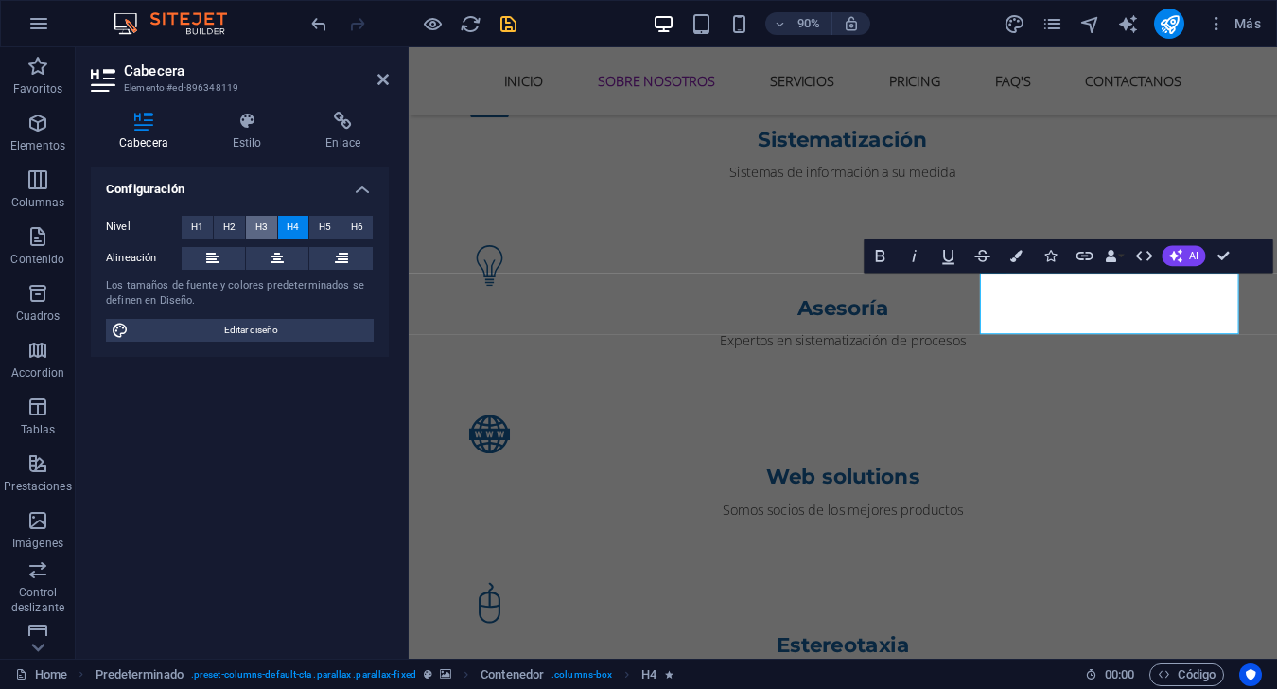
click at [270, 228] on button "H3" at bounding box center [261, 227] width 31 height 23
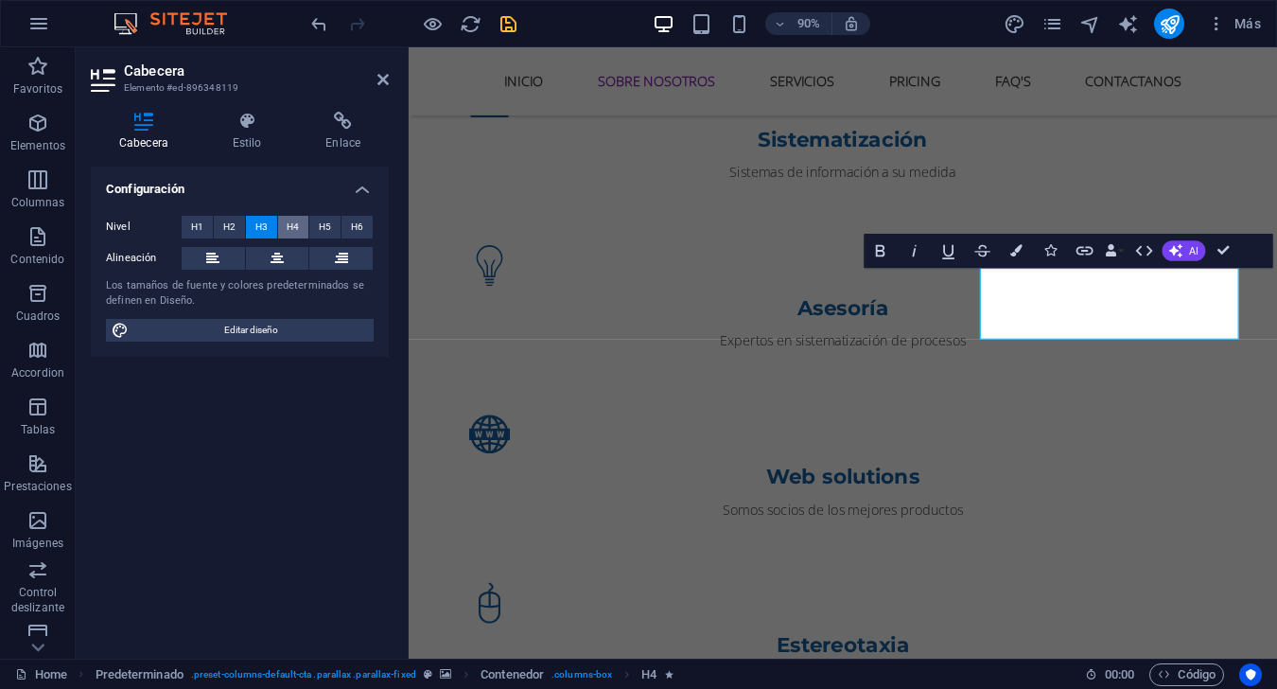
click at [292, 226] on span "H4" at bounding box center [293, 227] width 12 height 23
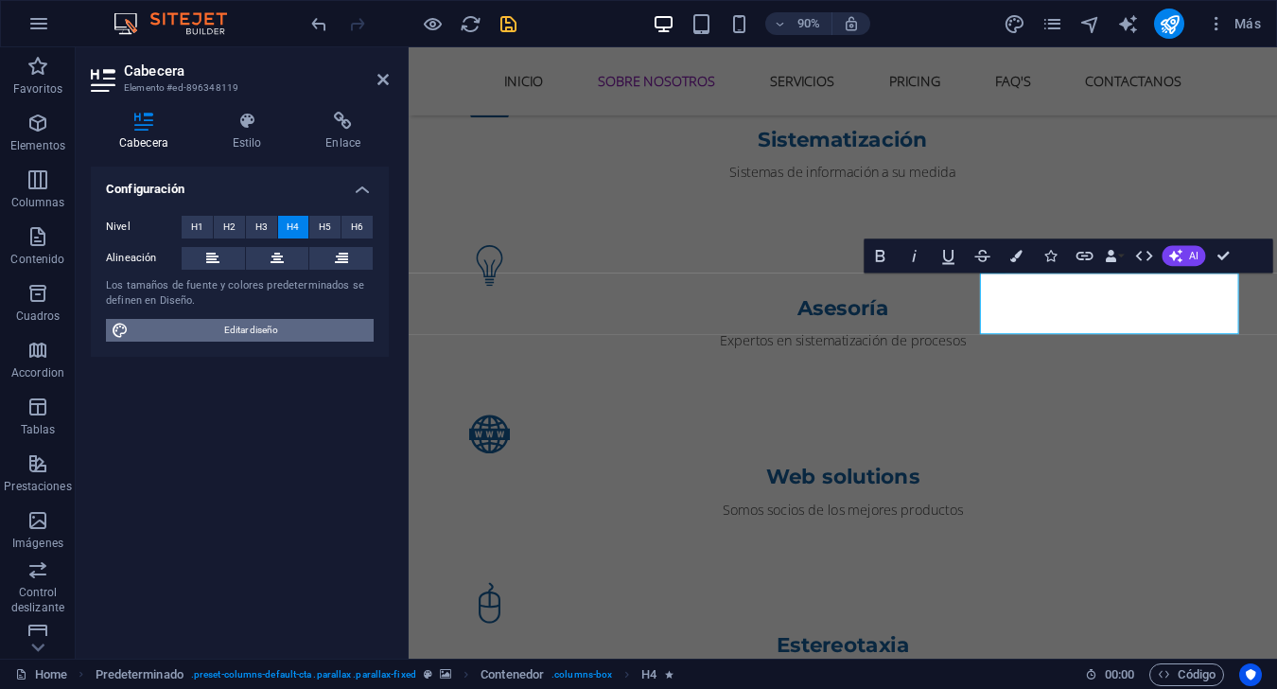
click at [307, 329] on span "Editar diseño" at bounding box center [251, 330] width 234 height 23
select select "px"
select select "400"
select select "px"
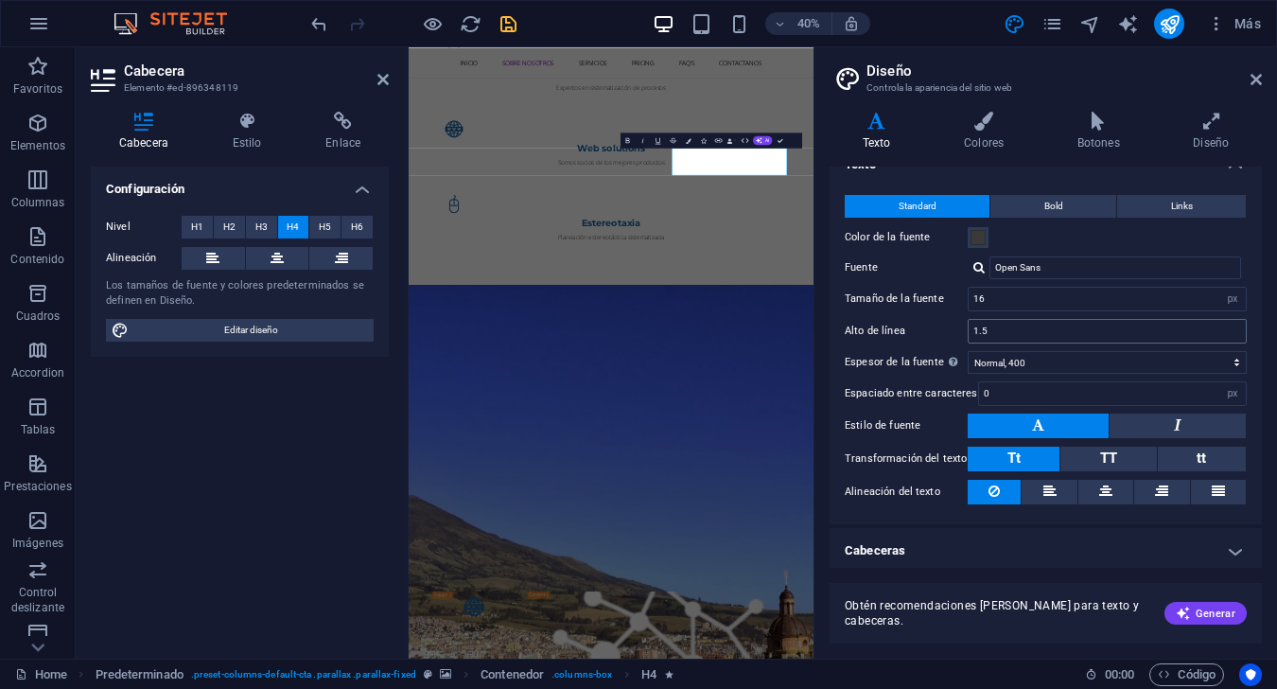
scroll to position [30, 0]
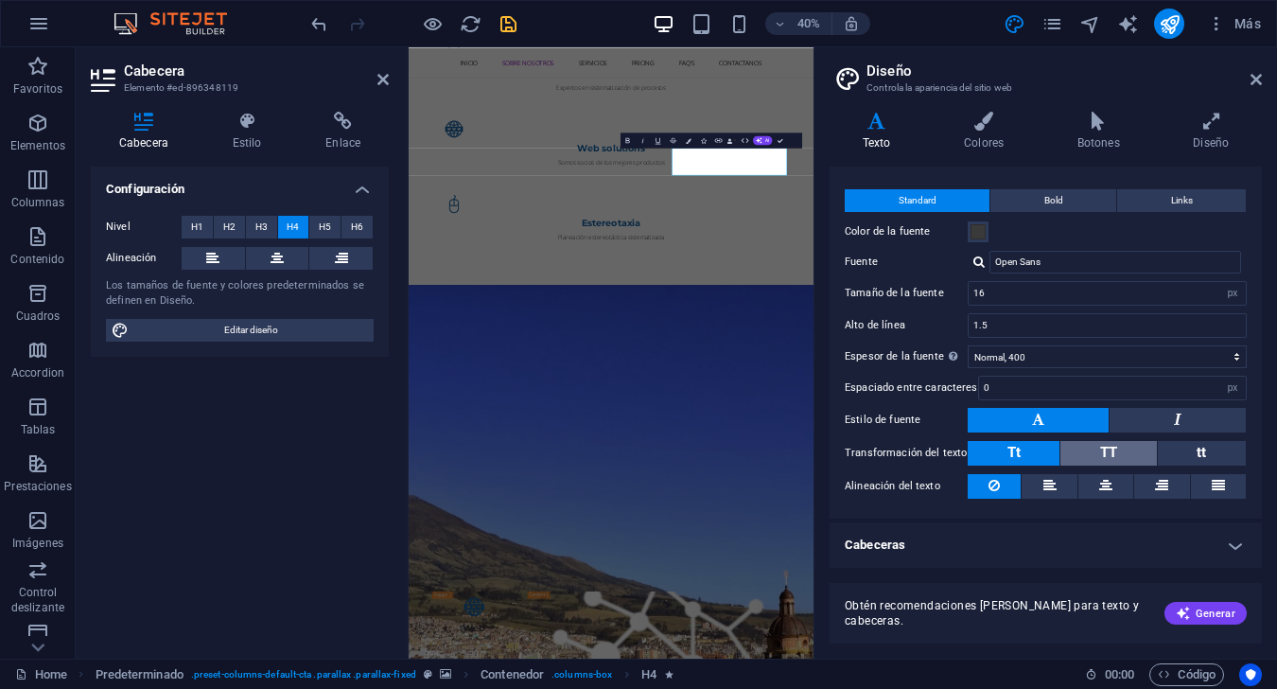
click at [957, 454] on span "TT" at bounding box center [1108, 452] width 17 height 17
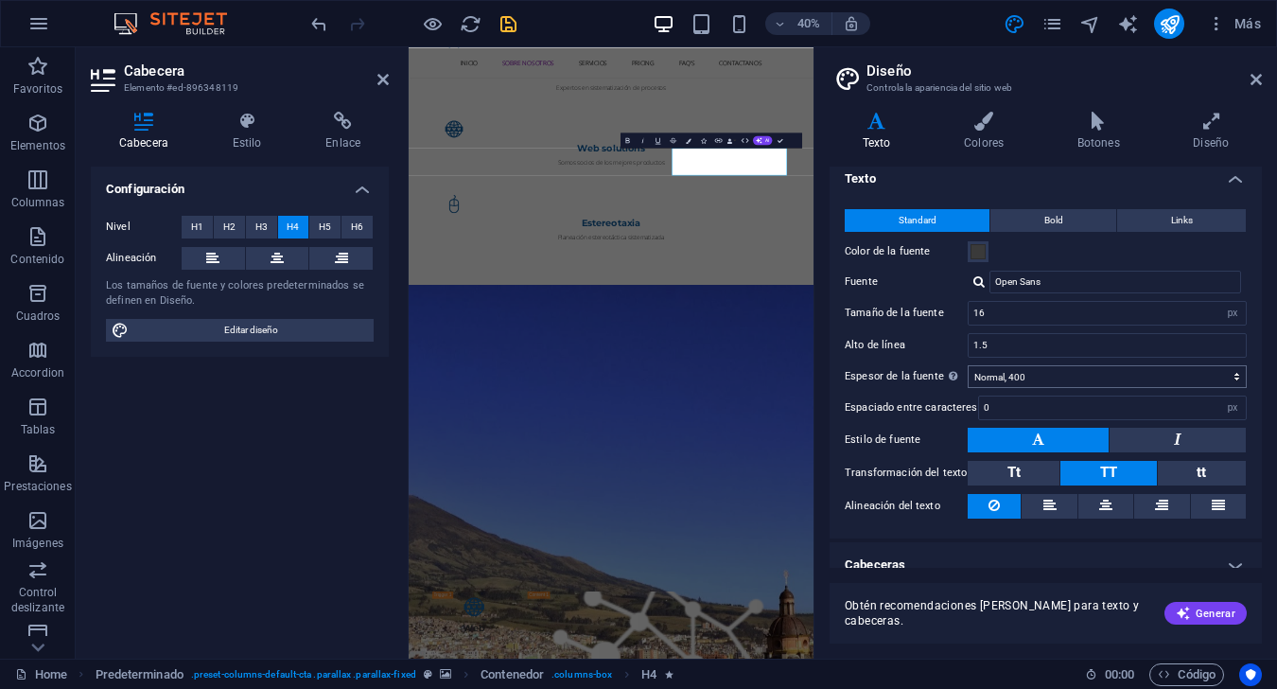
scroll to position [0, 0]
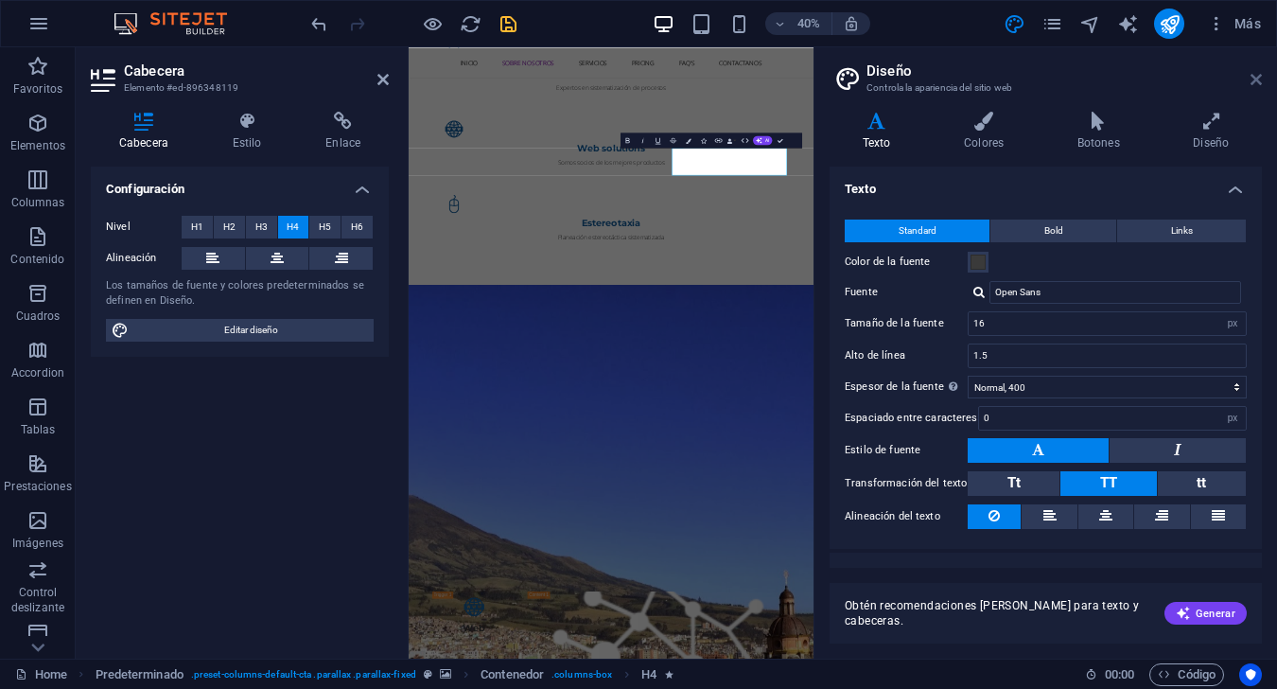
click at [957, 87] on link at bounding box center [1255, 80] width 11 height 16
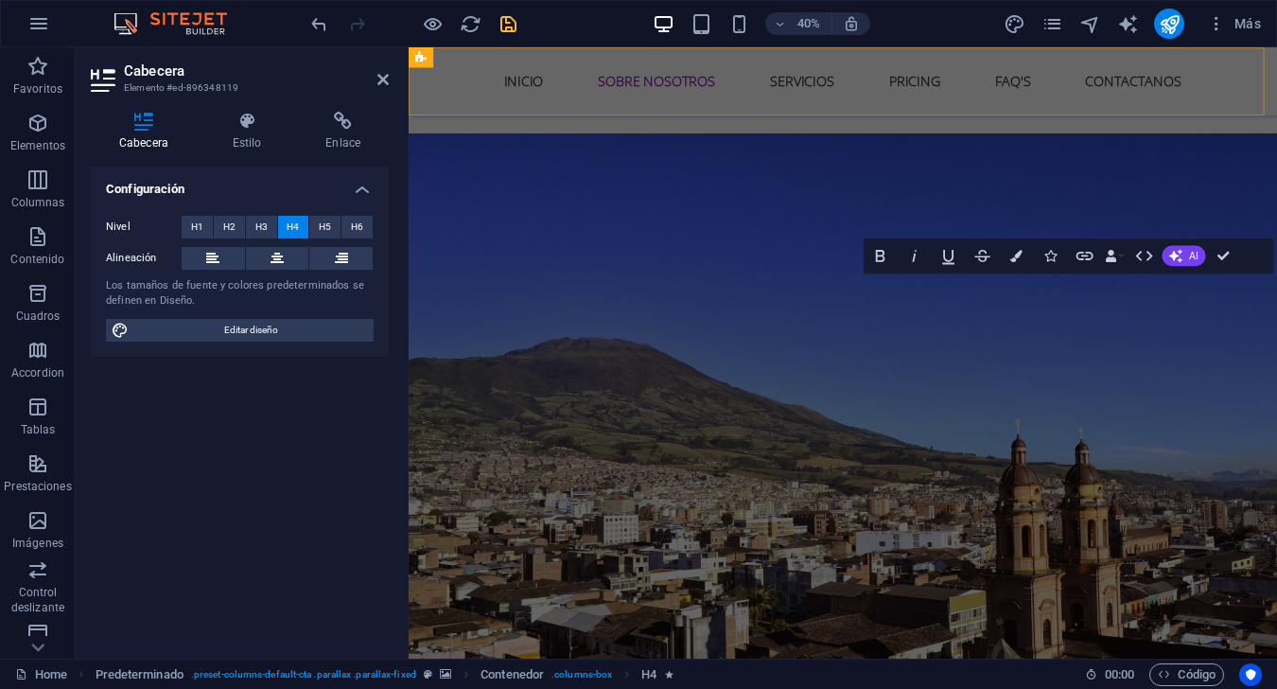
scroll to position [1520, 0]
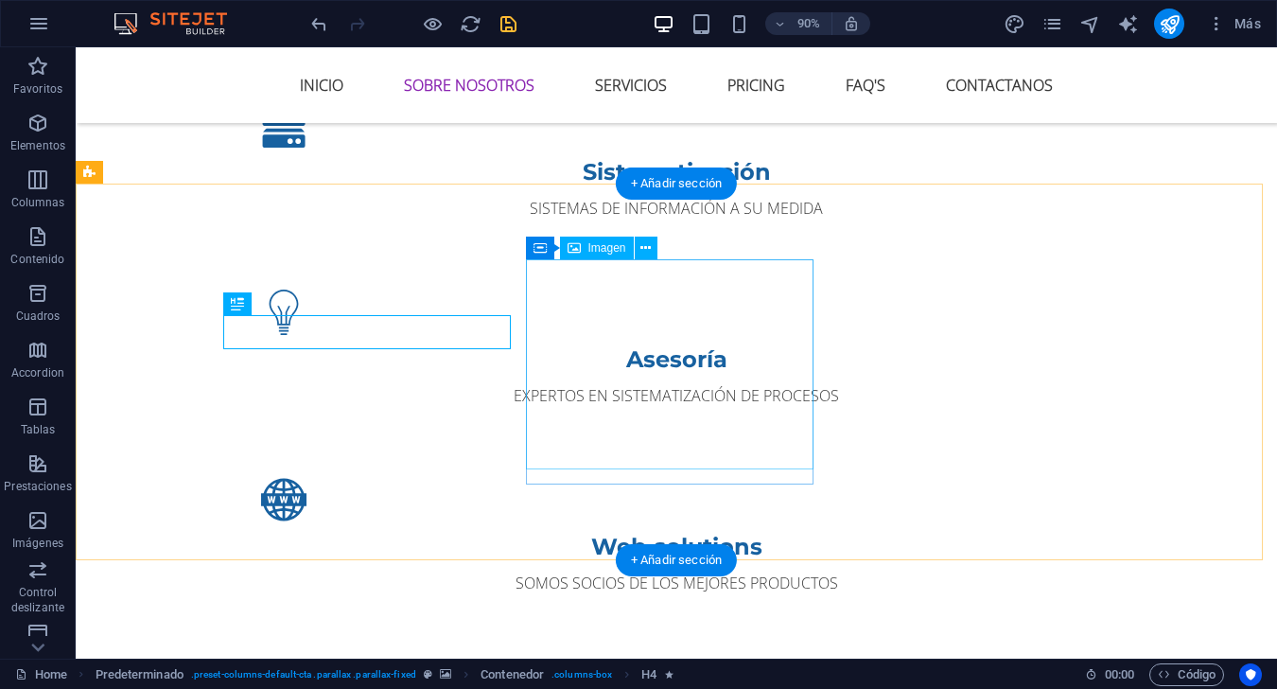
drag, startPoint x: 288, startPoint y: 328, endPoint x: 601, endPoint y: 301, distance: 313.3
select select "px"
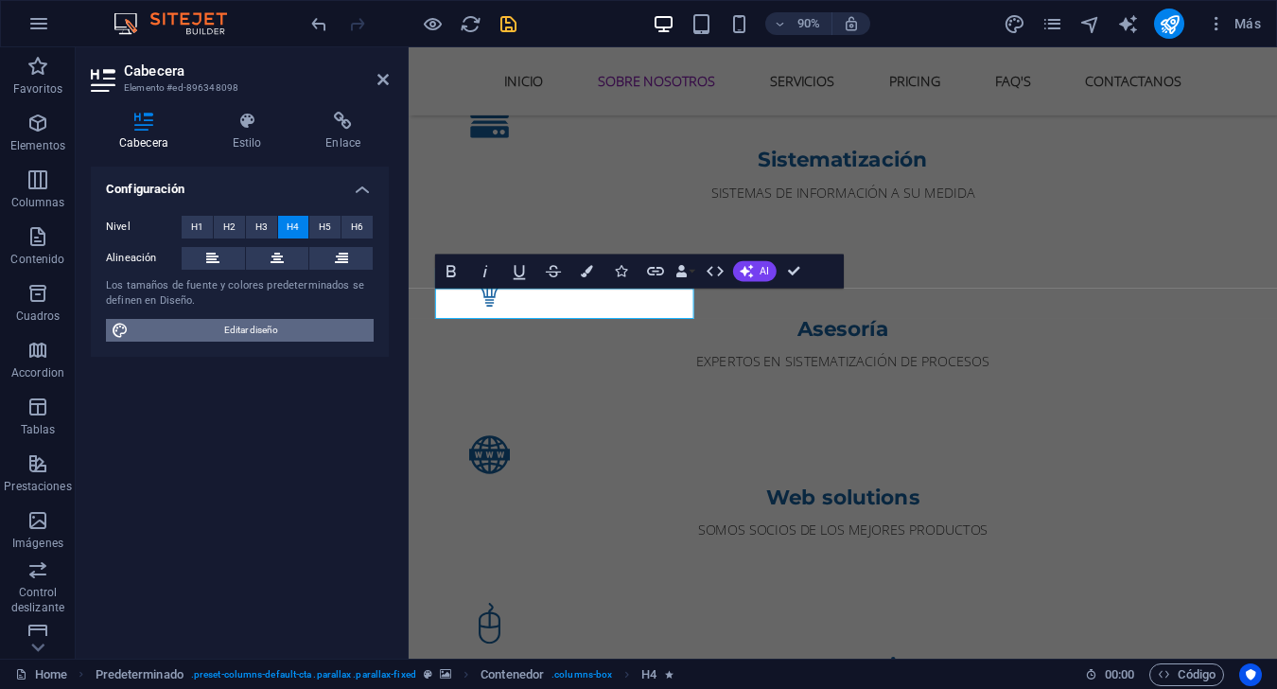
click at [302, 322] on span "Editar diseño" at bounding box center [251, 330] width 234 height 23
select select "px"
select select "400"
select select "px"
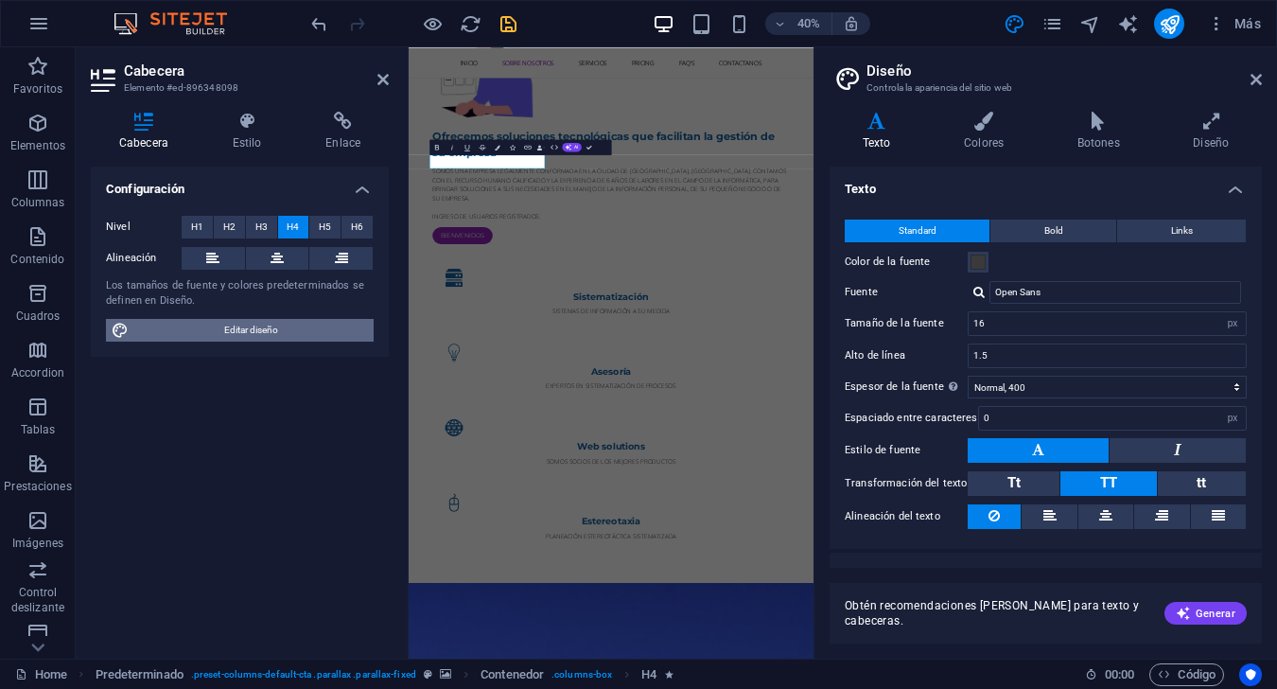
scroll to position [2243, 0]
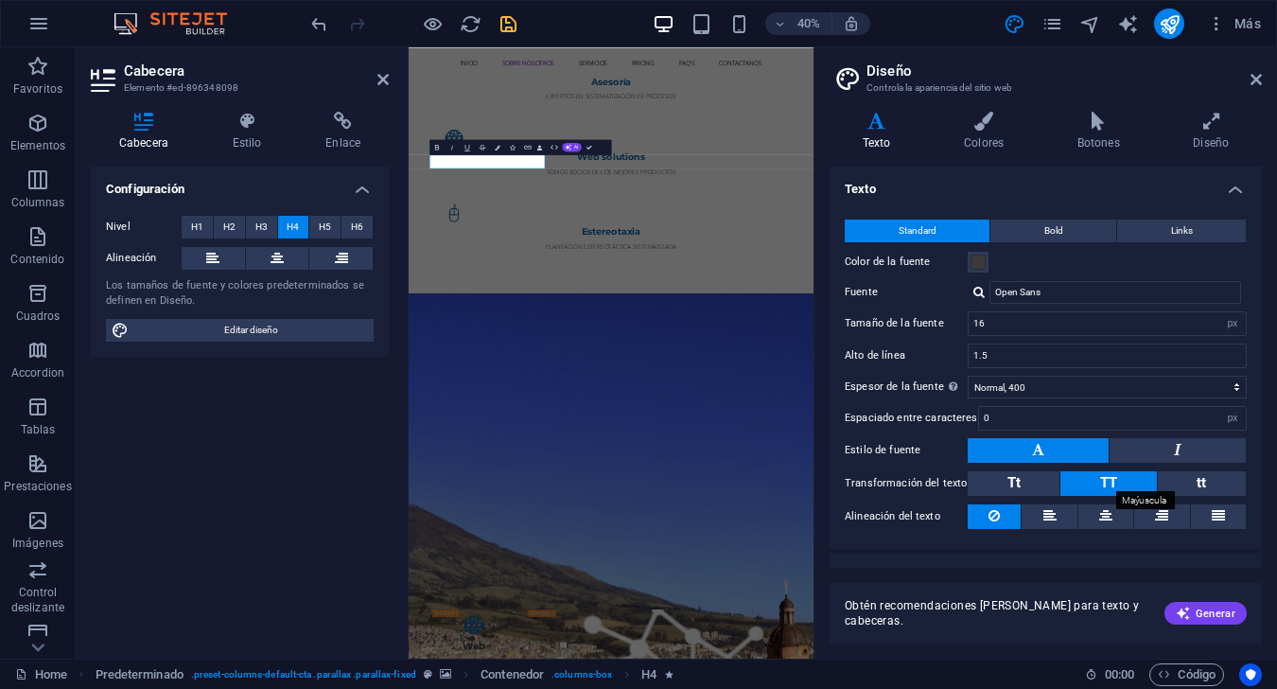
click at [957, 484] on span "TT" at bounding box center [1108, 482] width 17 height 17
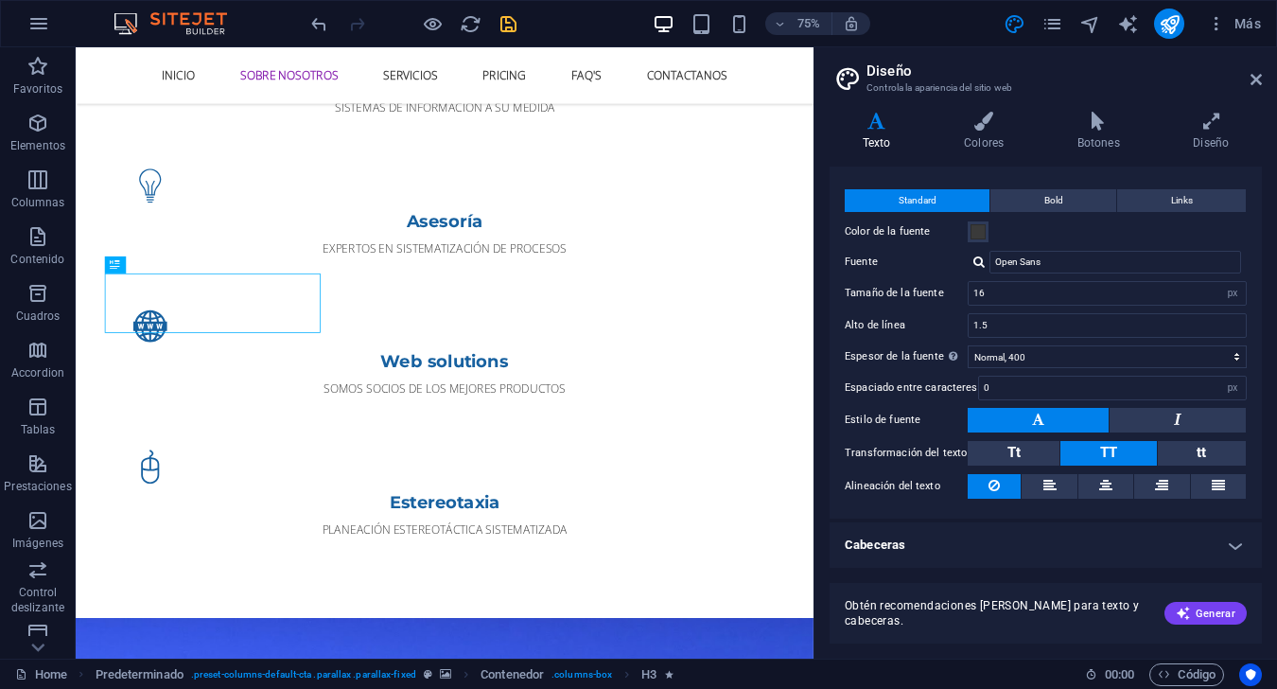
click at [957, 451] on button "TT" at bounding box center [1108, 453] width 96 height 25
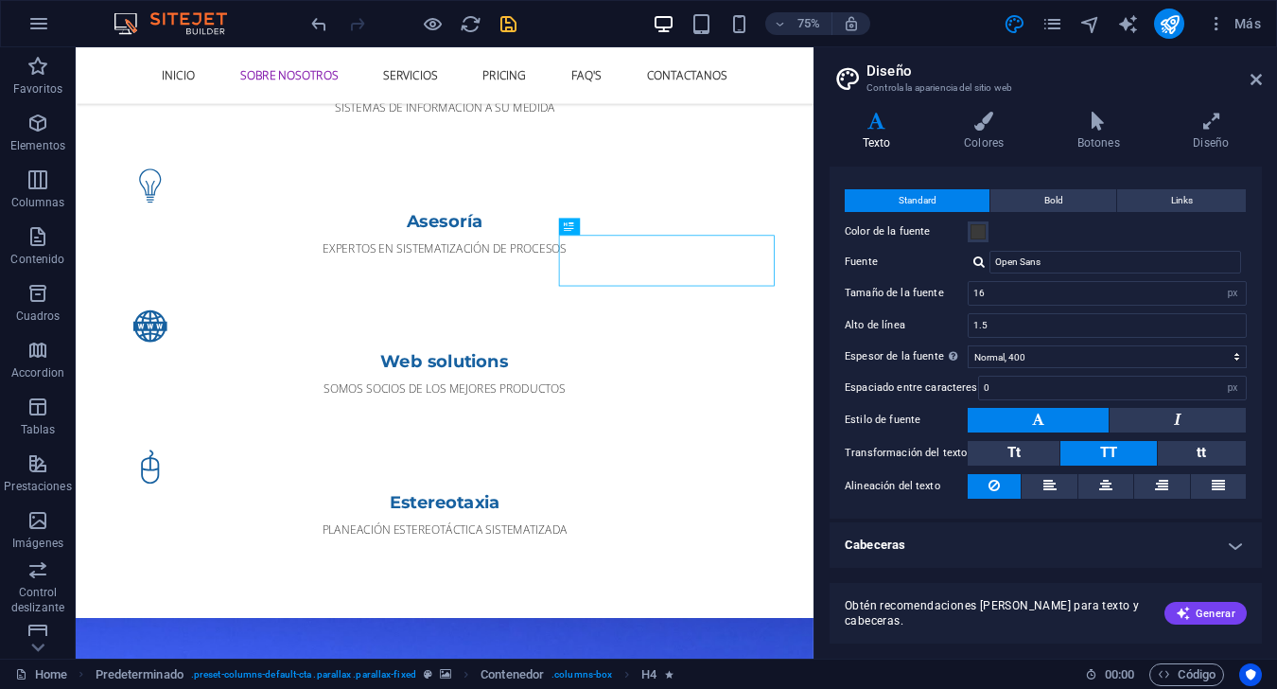
drag, startPoint x: 1127, startPoint y: 452, endPoint x: 989, endPoint y: 403, distance: 145.7
click at [957, 452] on button "TT" at bounding box center [1108, 453] width 96 height 25
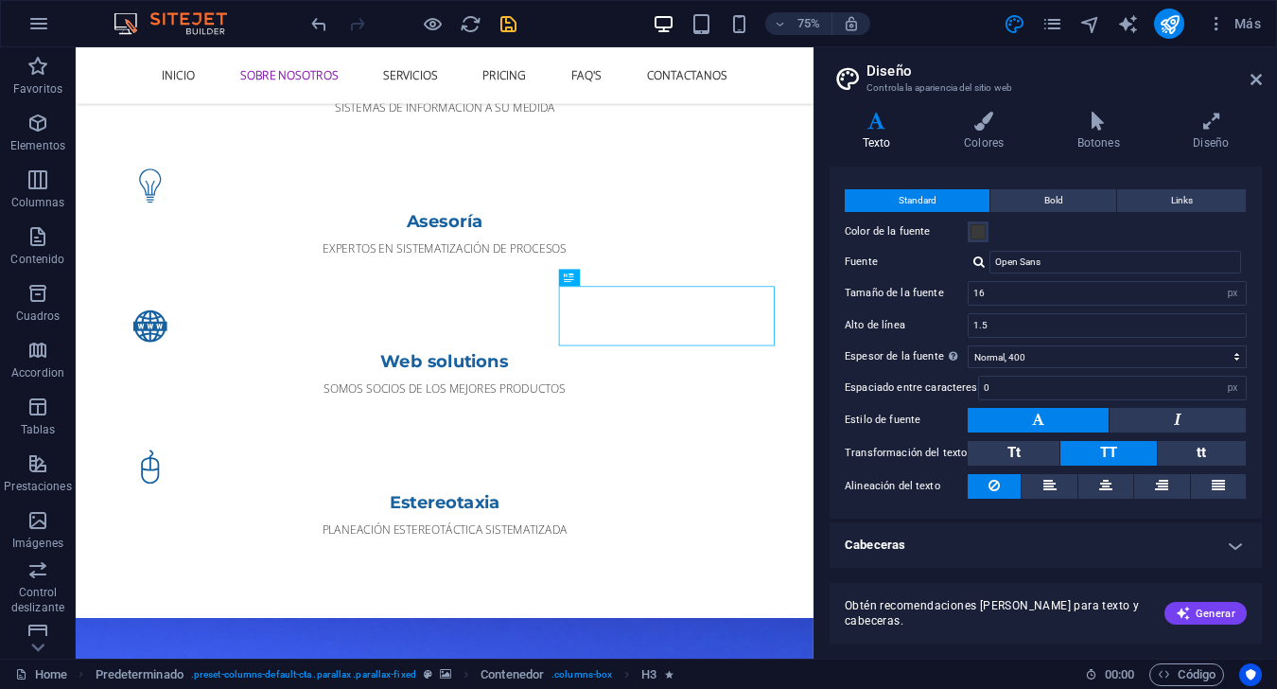
click at [957, 454] on button "TT" at bounding box center [1108, 453] width 96 height 25
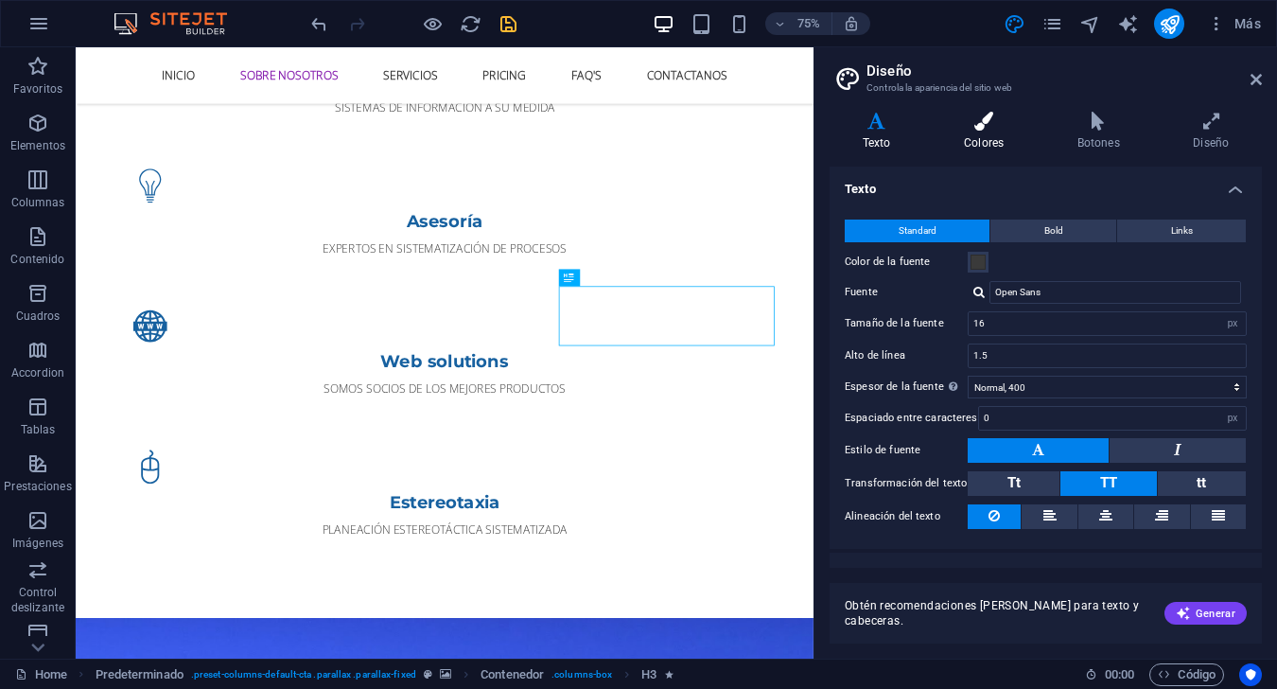
click at [957, 137] on h4 "Colores" at bounding box center [988, 132] width 114 height 40
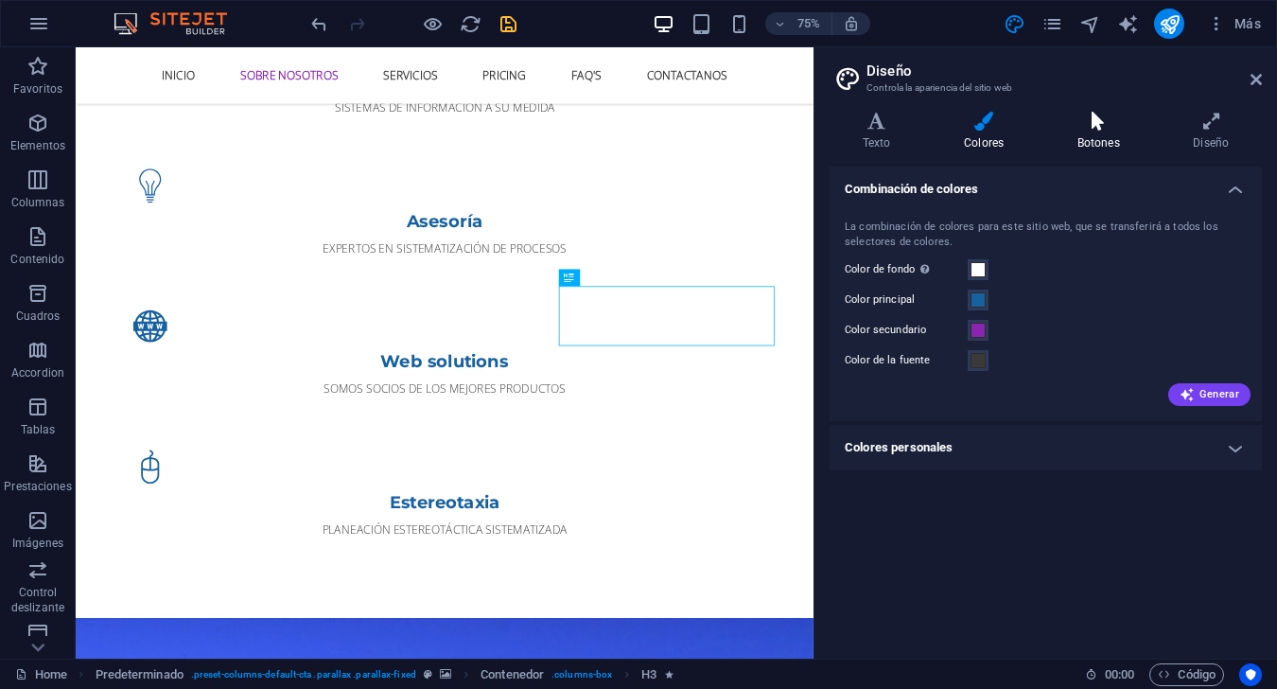
click at [957, 138] on h4 "Botones" at bounding box center [1102, 132] width 116 height 40
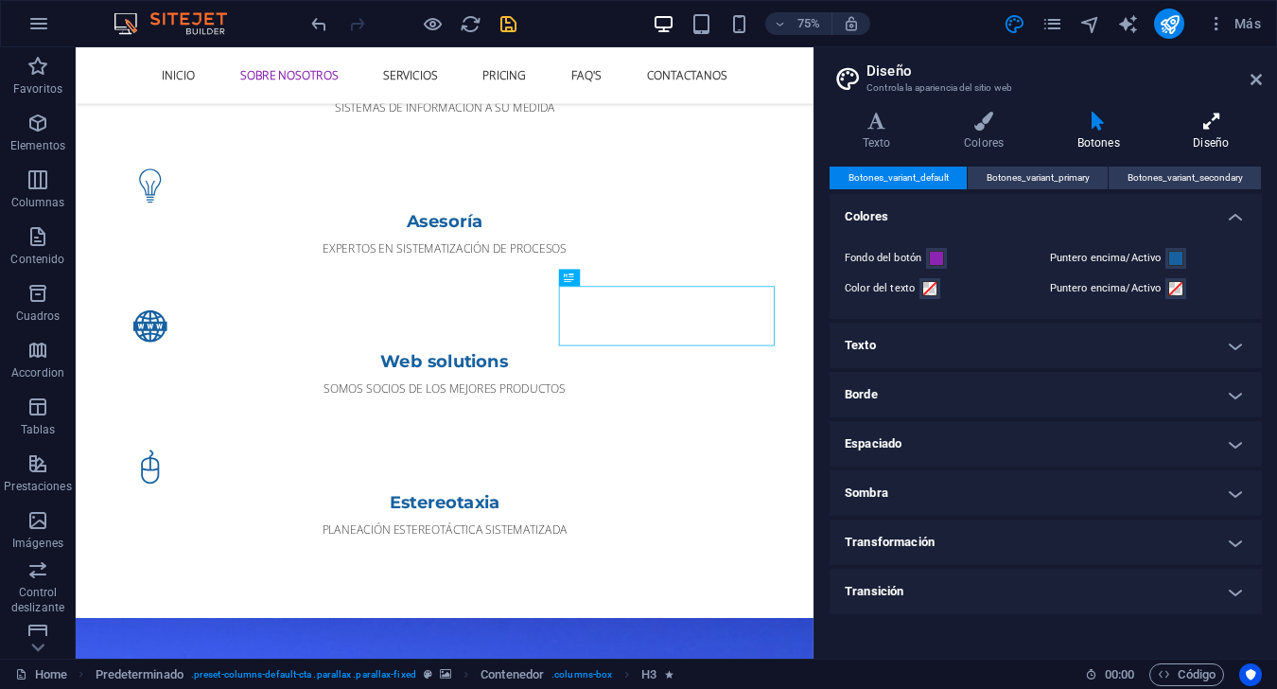
click at [957, 138] on h4 "Diseño" at bounding box center [1211, 132] width 101 height 40
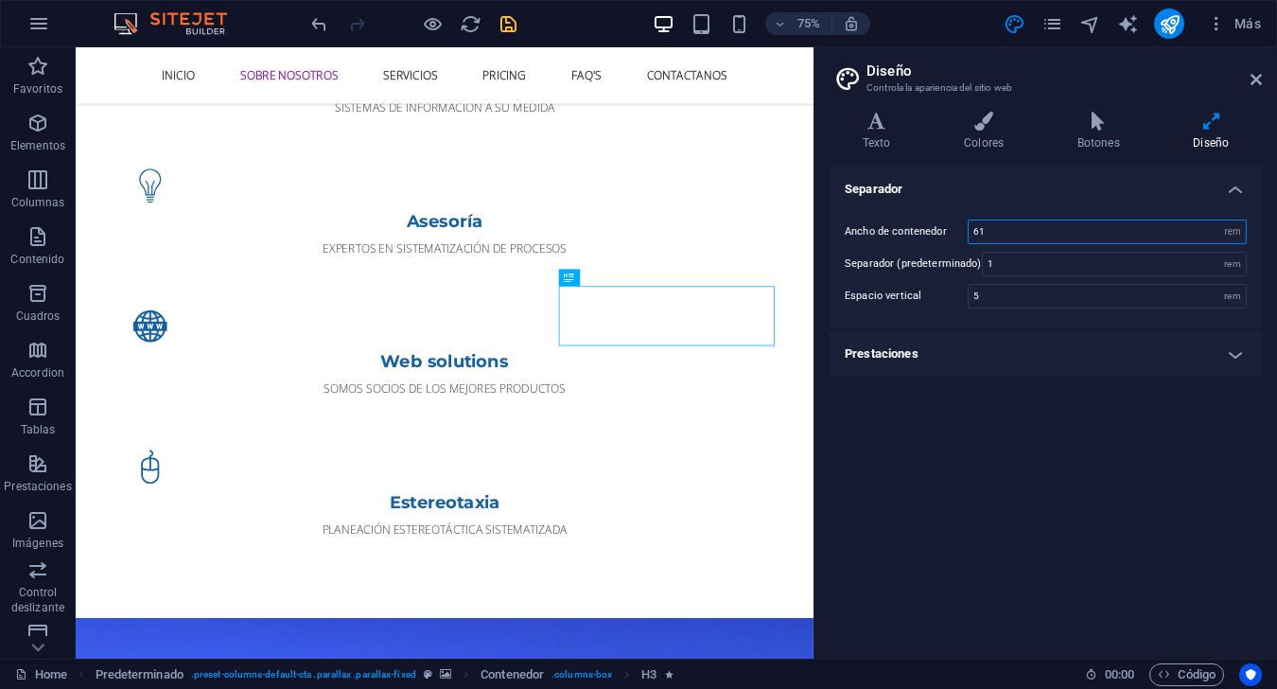
click at [957, 236] on input "61" at bounding box center [1107, 231] width 277 height 23
type input "6"
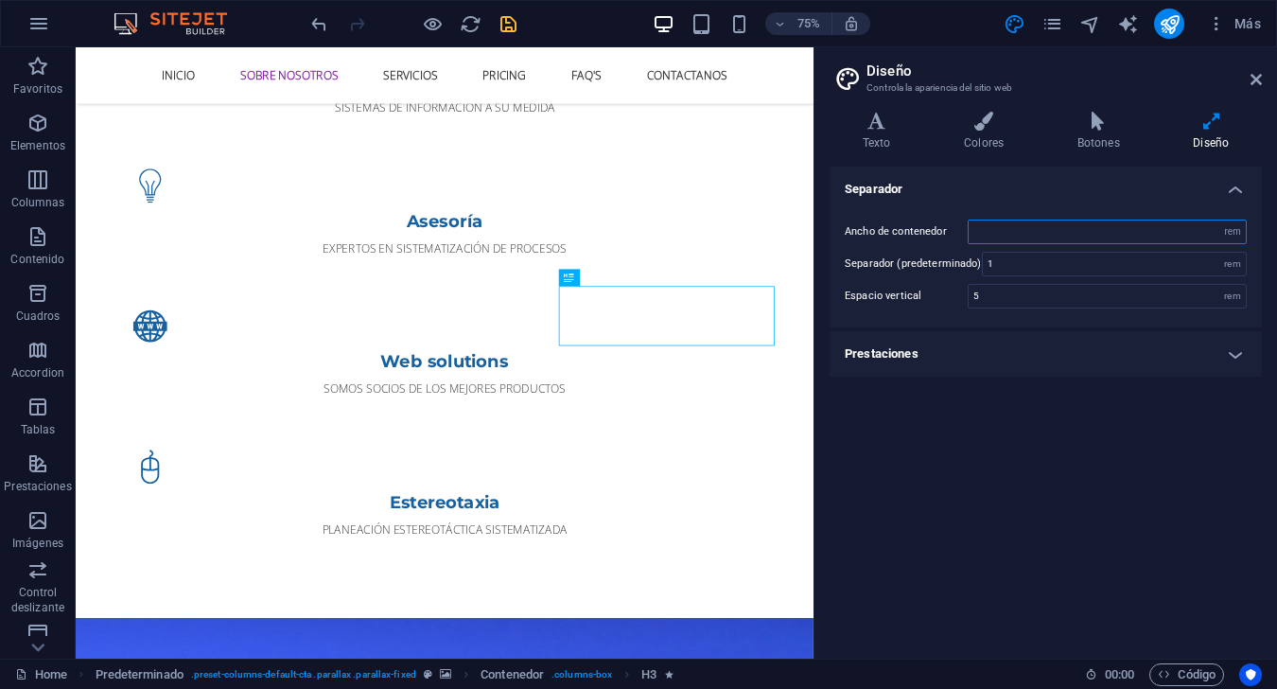
click at [957, 236] on input "number" at bounding box center [1107, 231] width 277 height 23
click at [957, 360] on h4 "Prestaciones" at bounding box center [1046, 353] width 432 height 45
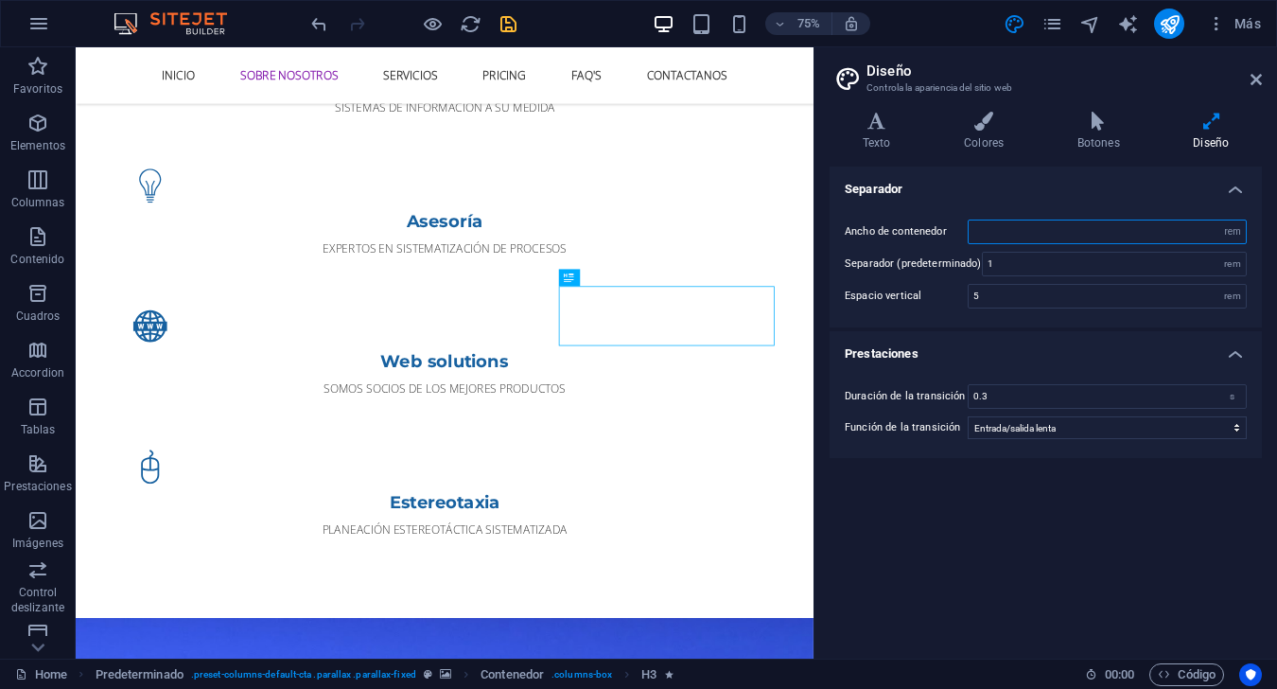
click at [957, 224] on input "number" at bounding box center [1107, 231] width 277 height 23
click at [957, 189] on h4 "Separador" at bounding box center [1046, 183] width 432 height 34
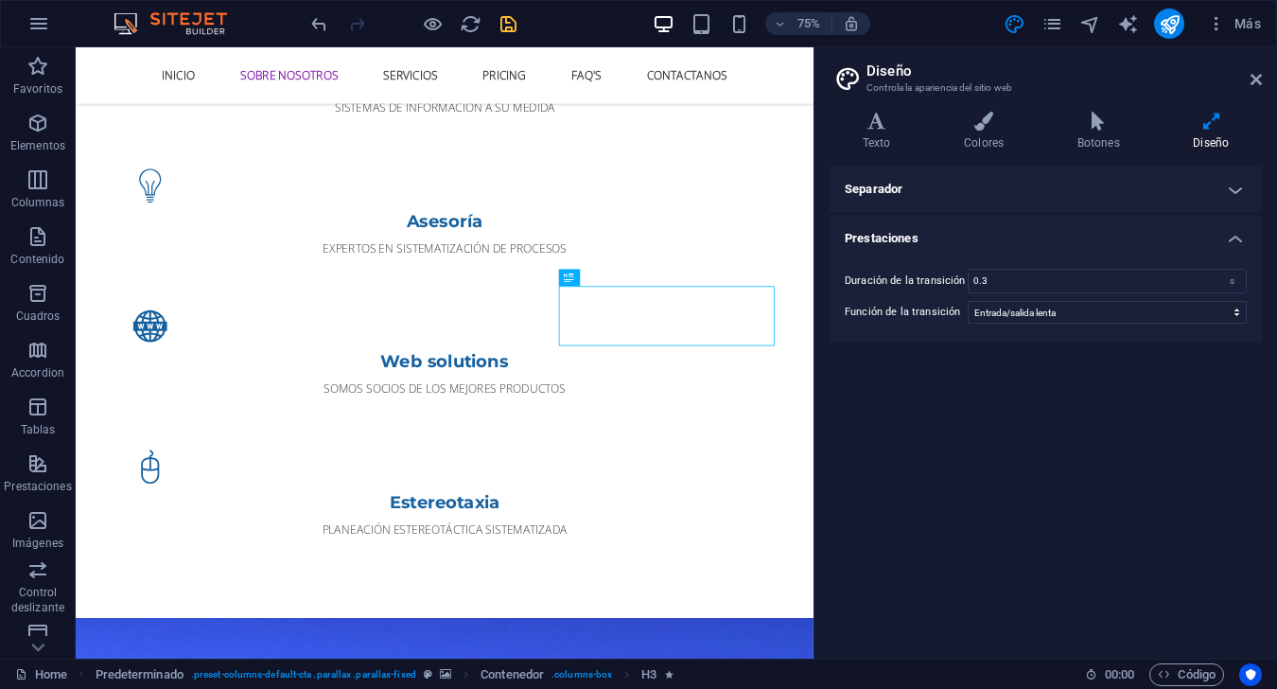
click at [957, 189] on h4 "Separador" at bounding box center [1046, 188] width 432 height 45
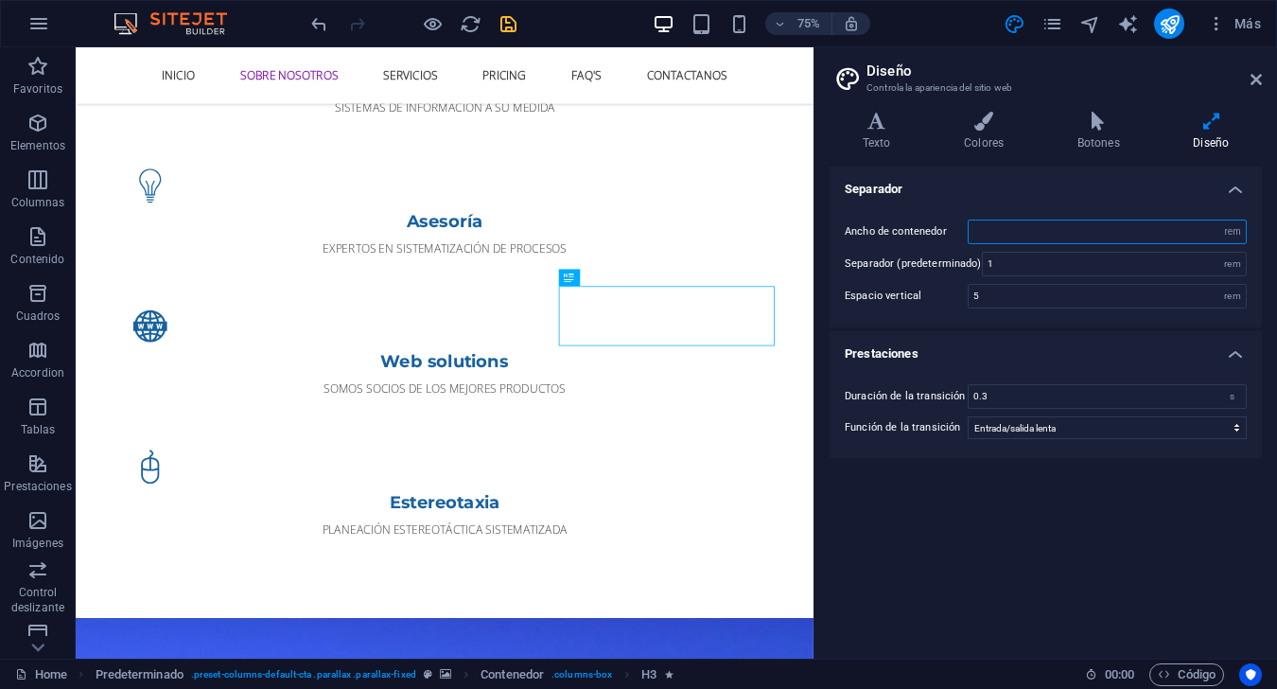
click at [957, 234] on input "number" at bounding box center [1107, 231] width 277 height 23
type input "4"
type input "70"
click at [957, 552] on div "Separador Ancho de contenedor 70 rem px Separador (predeterminado) 1 rem Espaci…" at bounding box center [1046, 404] width 432 height 477
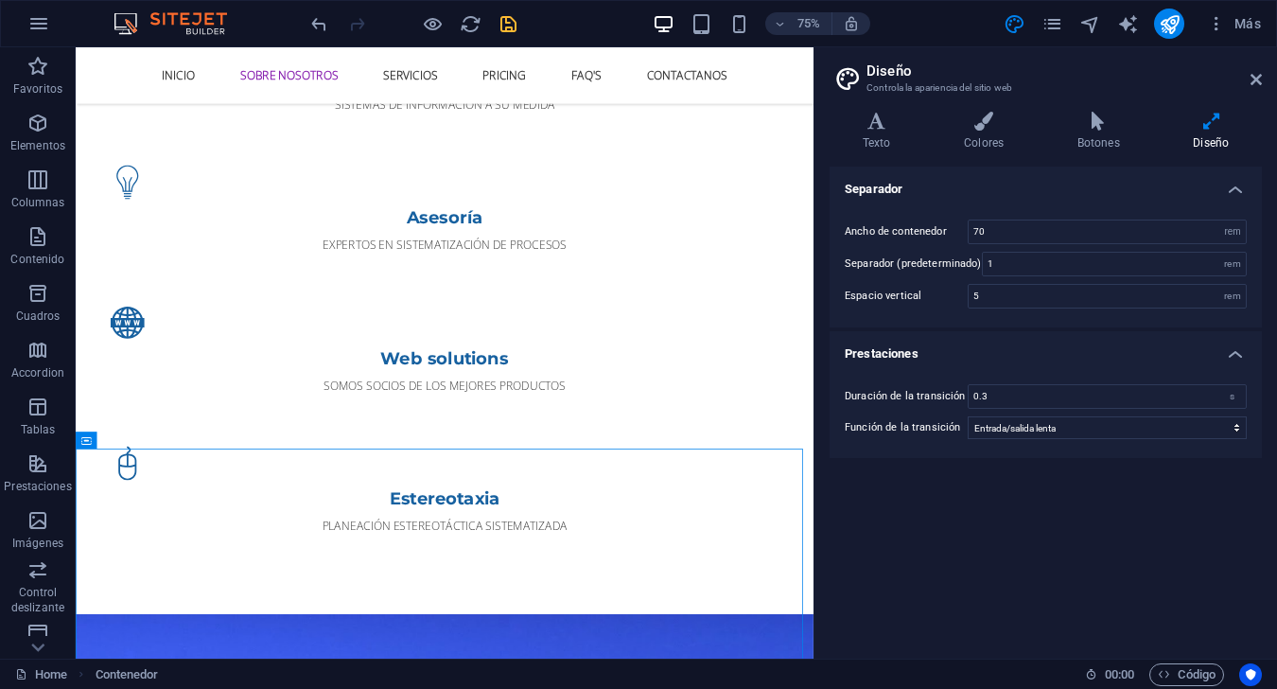
click at [957, 70] on h2 "Diseño" at bounding box center [1063, 70] width 395 height 17
click at [957, 78] on icon at bounding box center [1255, 79] width 11 height 15
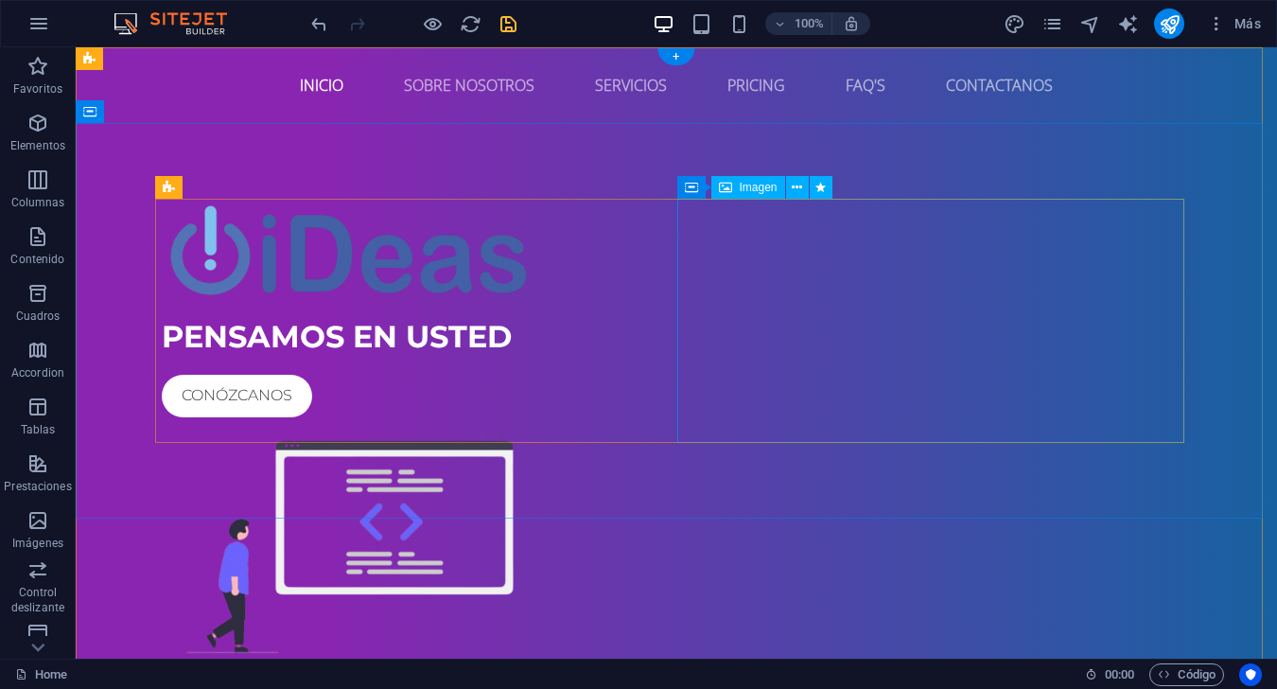
click at [722, 425] on figure at bounding box center [676, 547] width 1029 height 244
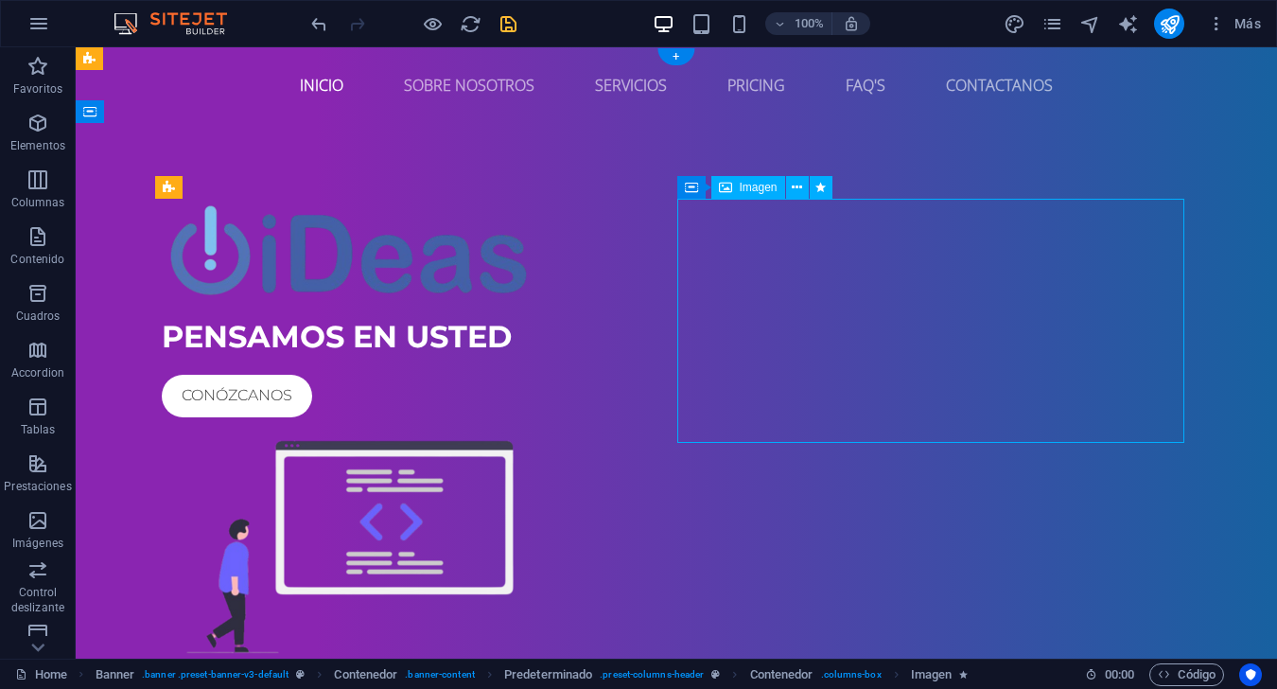
click at [721, 425] on figure at bounding box center [676, 547] width 1029 height 244
select select "px"
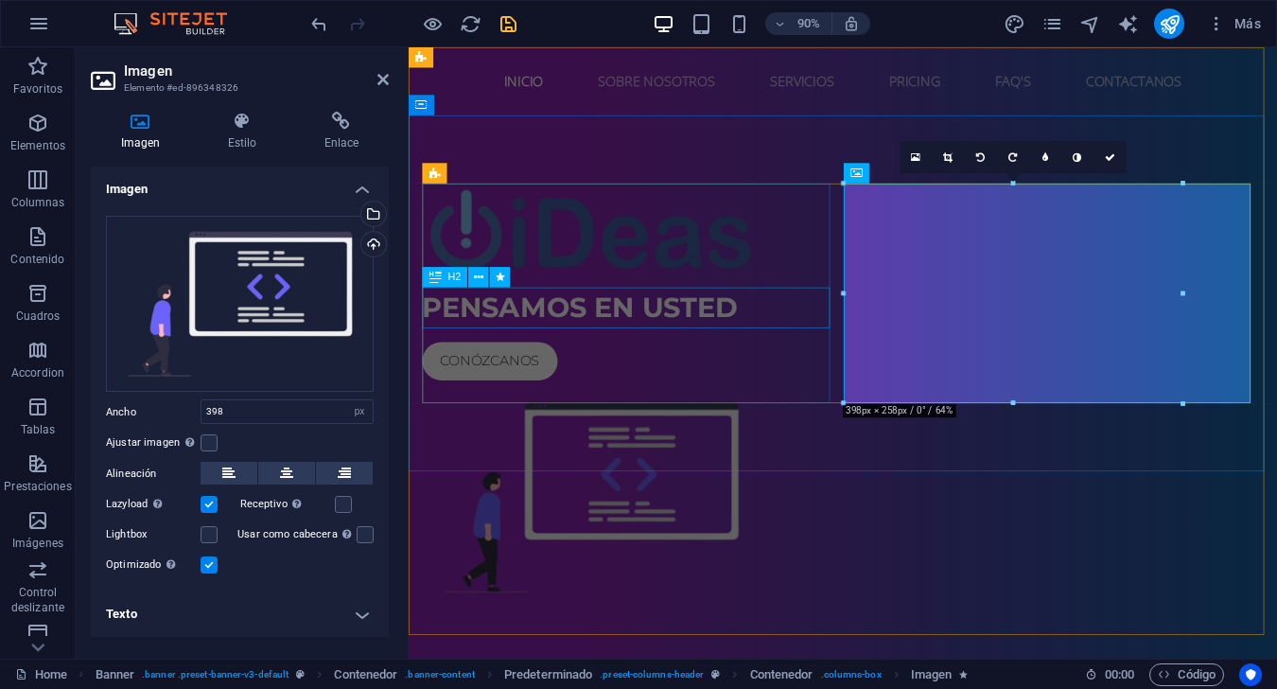
drag, startPoint x: 1250, startPoint y: 344, endPoint x: 835, endPoint y: 328, distance: 414.6
drag, startPoint x: 1255, startPoint y: 341, endPoint x: 984, endPoint y: 321, distance: 272.2
click at [883, 320] on div "PENSAMOS EN USTED Conózcanos" at bounding box center [891, 434] width 935 height 470
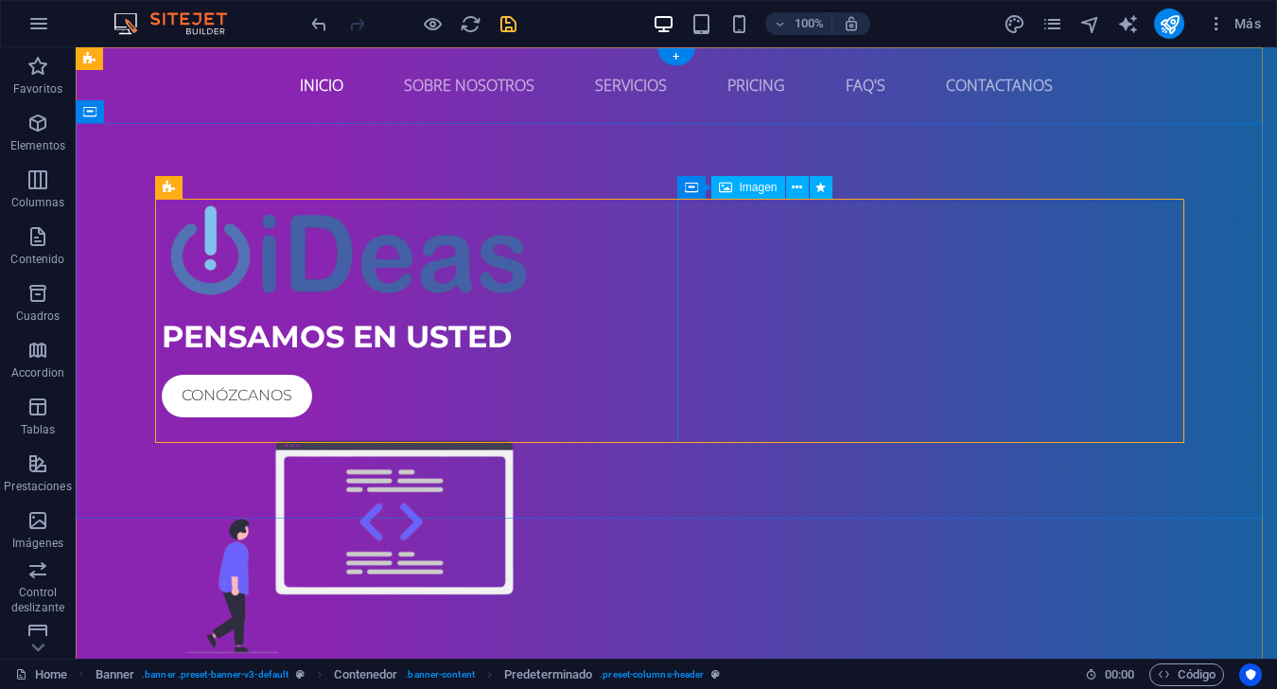
click at [749, 425] on figure at bounding box center [676, 547] width 1029 height 244
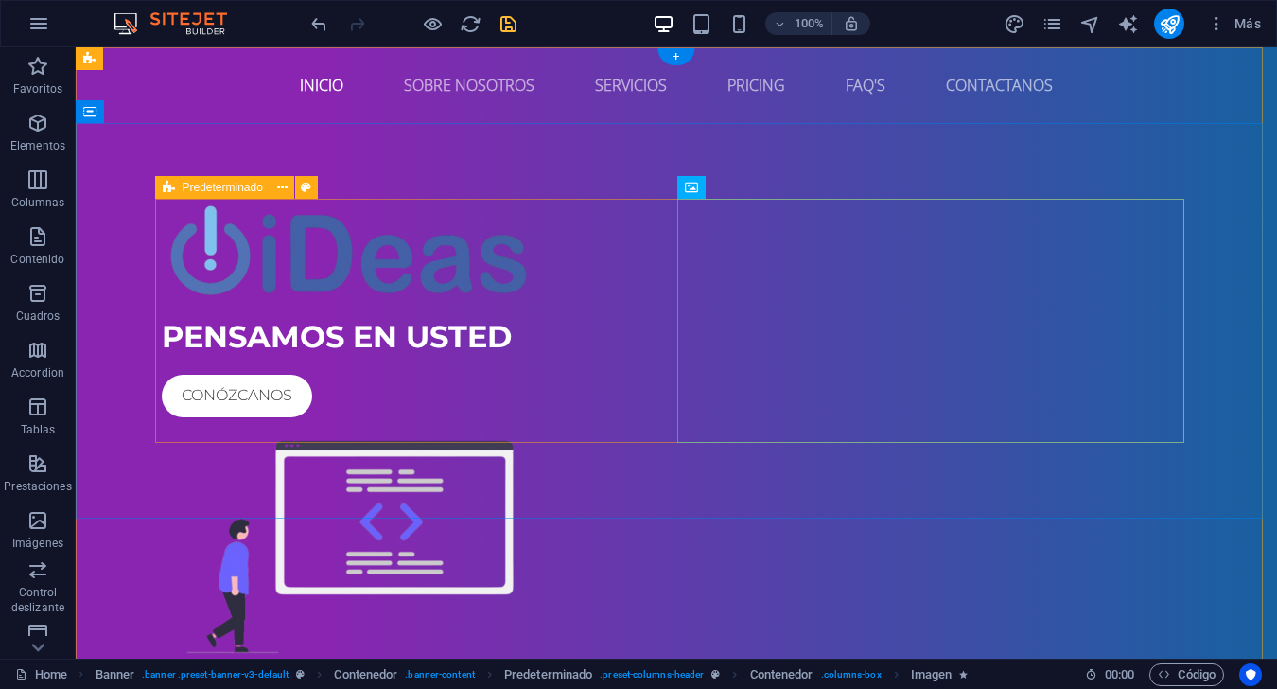
click at [667, 280] on div "PENSAMOS EN USTED Conózcanos" at bounding box center [676, 434] width 1029 height 470
click at [675, 271] on div "PENSAMOS EN USTED Conózcanos" at bounding box center [676, 434] width 1029 height 470
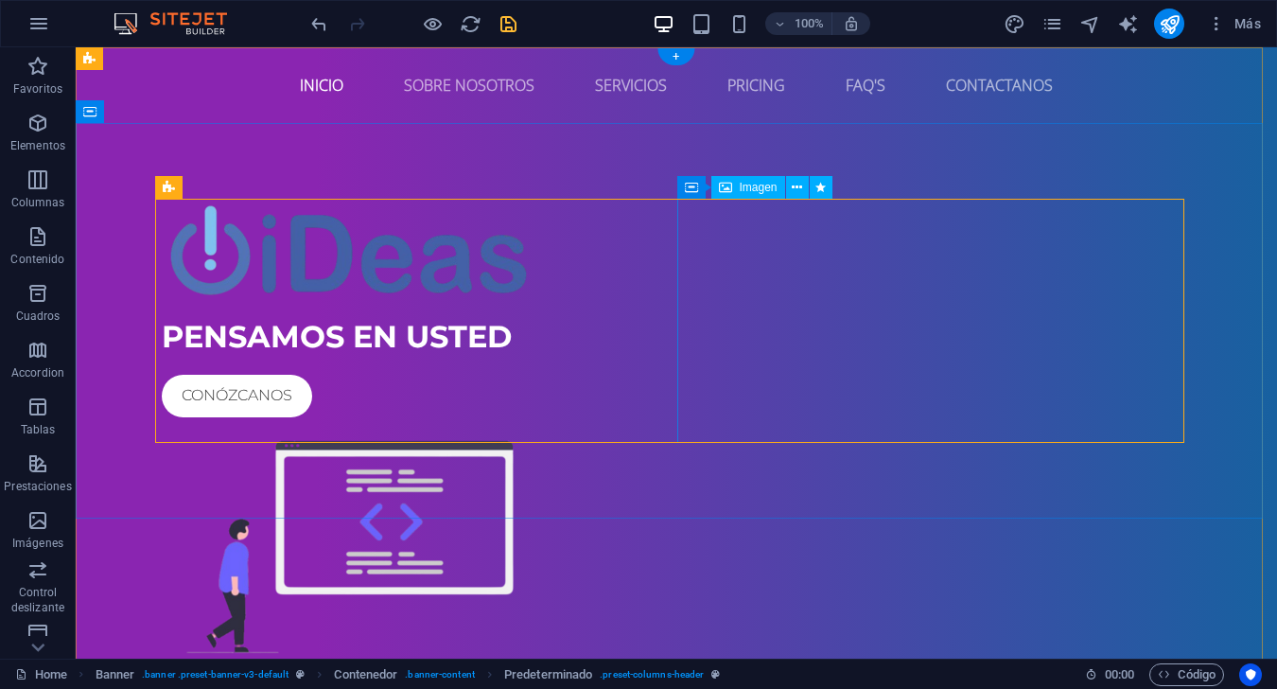
click at [777, 425] on figure at bounding box center [676, 547] width 1029 height 244
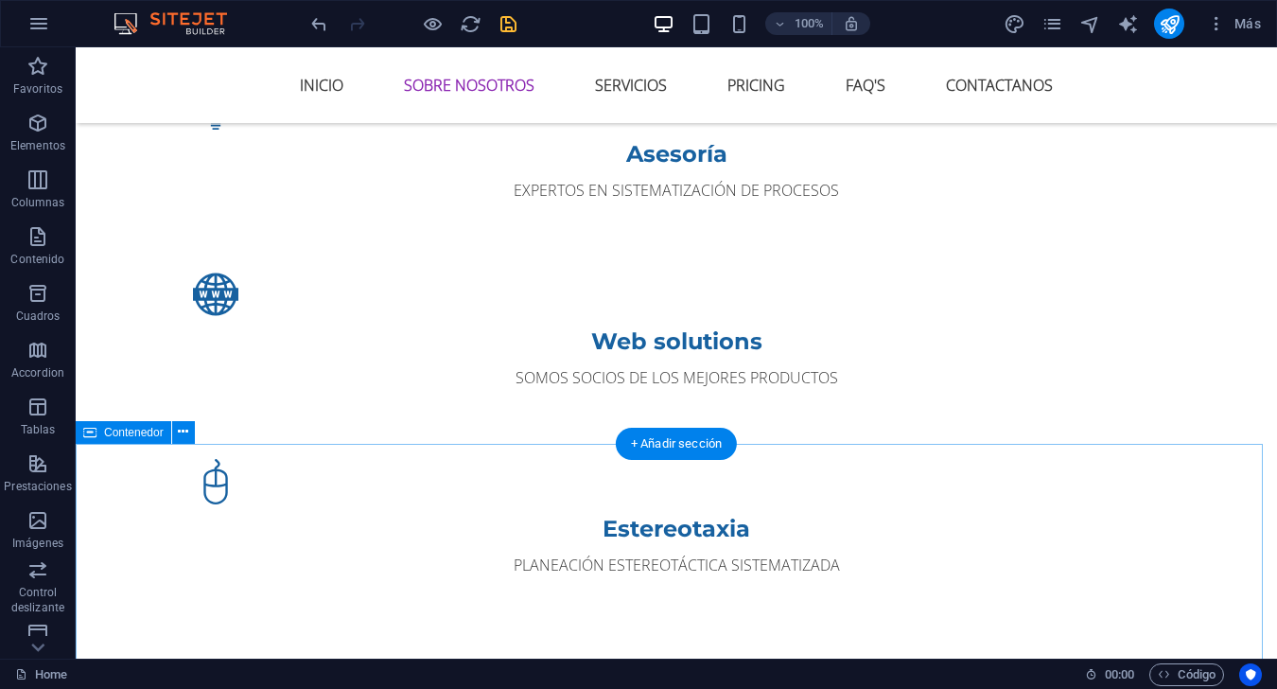
scroll to position [1608, 0]
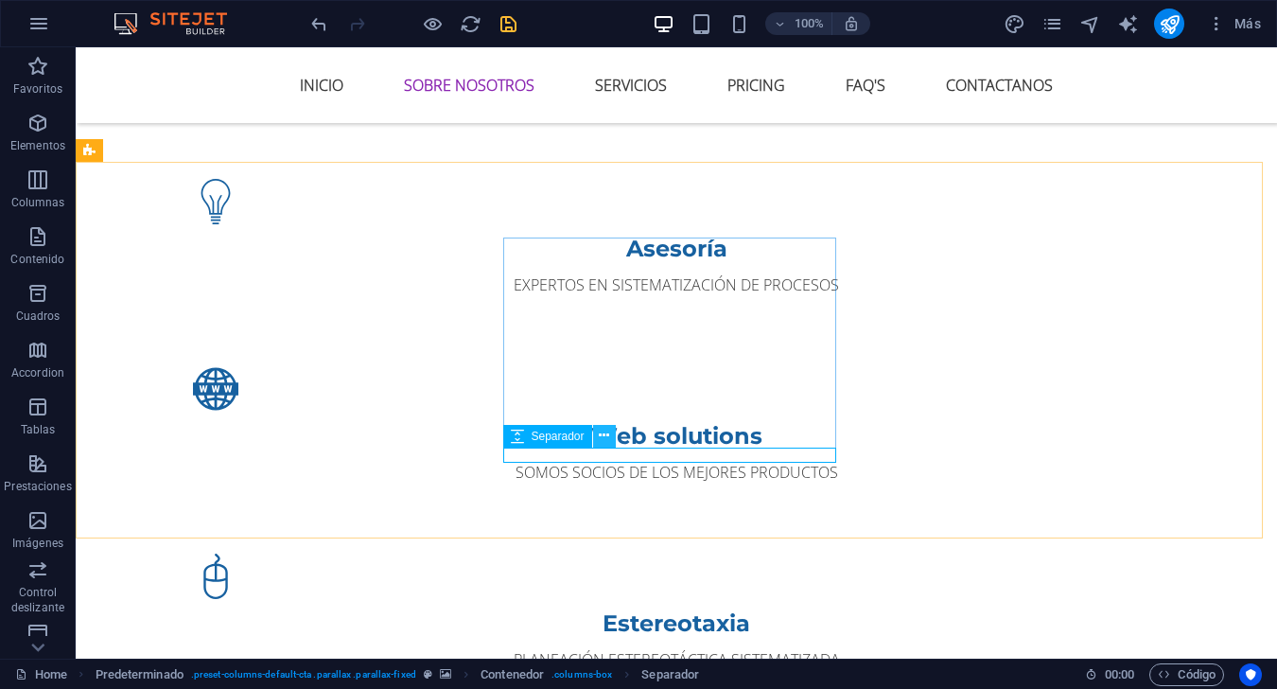
click at [603, 437] on icon at bounding box center [604, 436] width 10 height 20
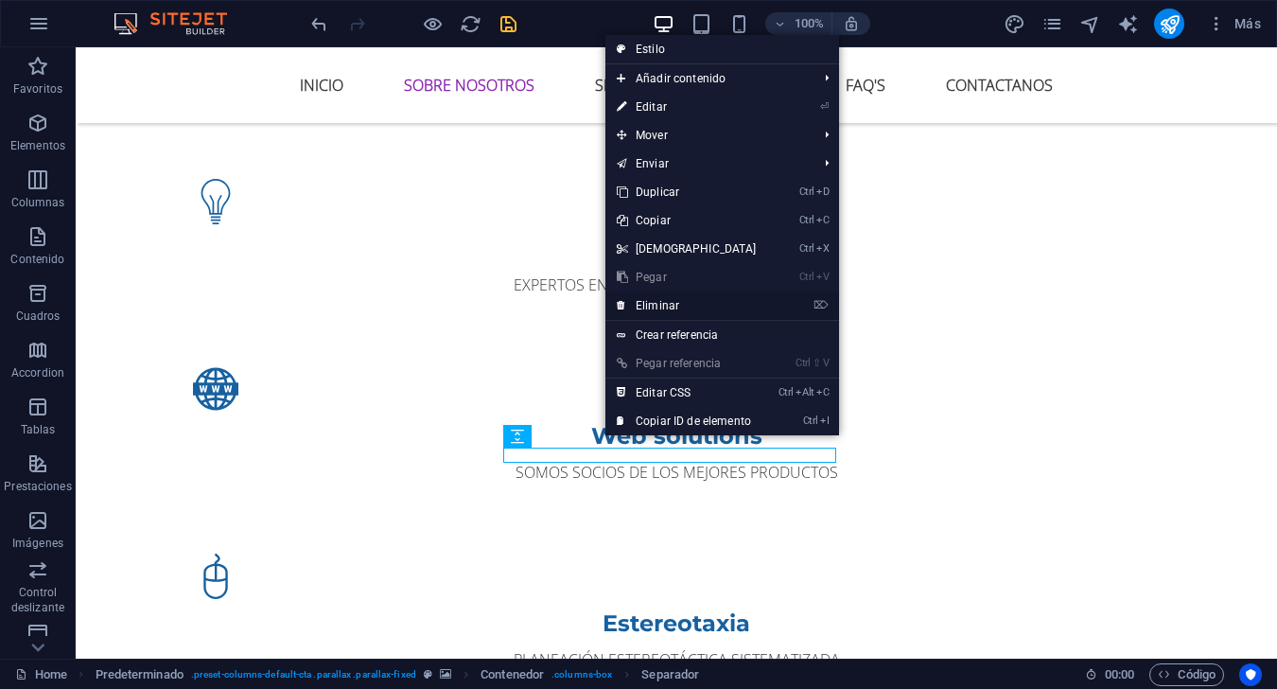
click at [671, 295] on link "⌦ Eliminar" at bounding box center [686, 305] width 163 height 28
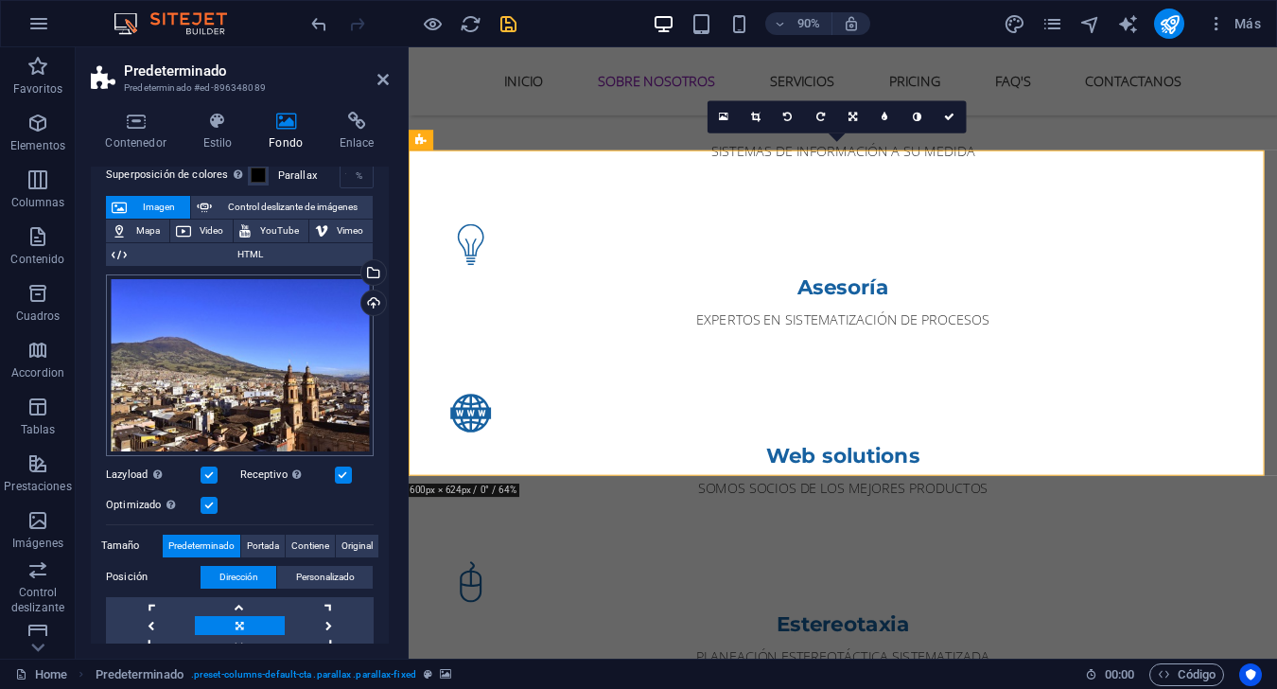
scroll to position [0, 0]
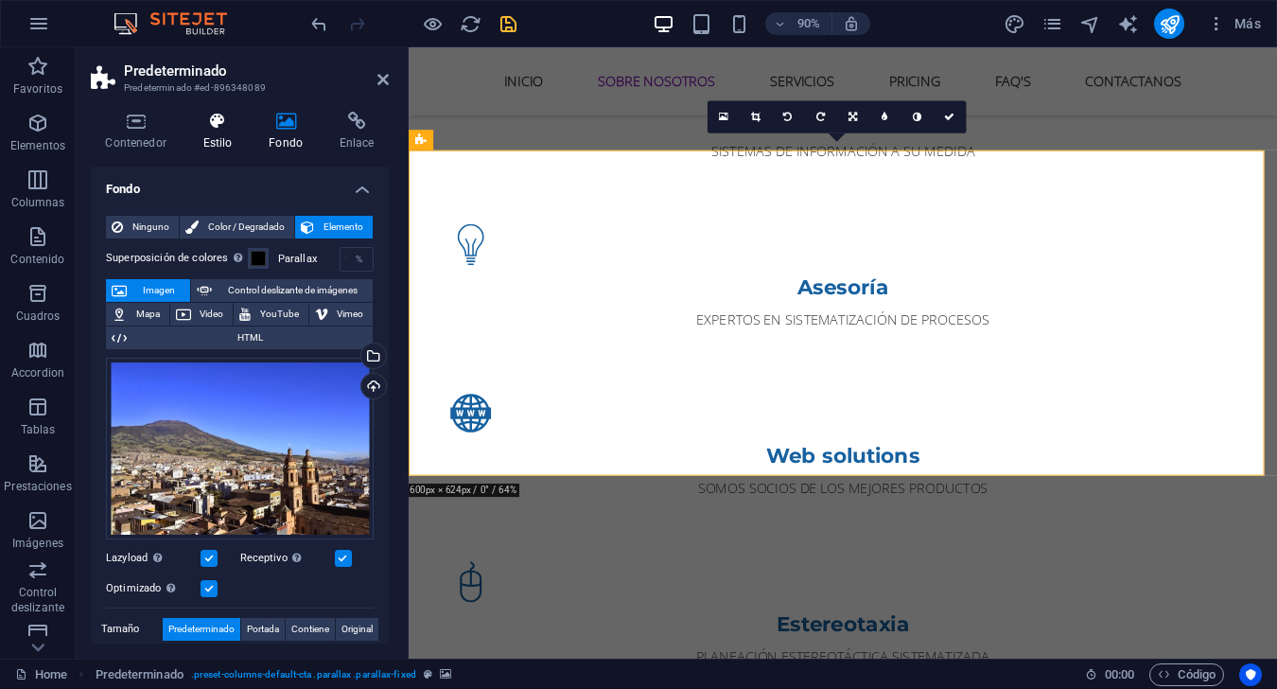
click at [203, 139] on h4 "Estilo" at bounding box center [221, 132] width 66 height 40
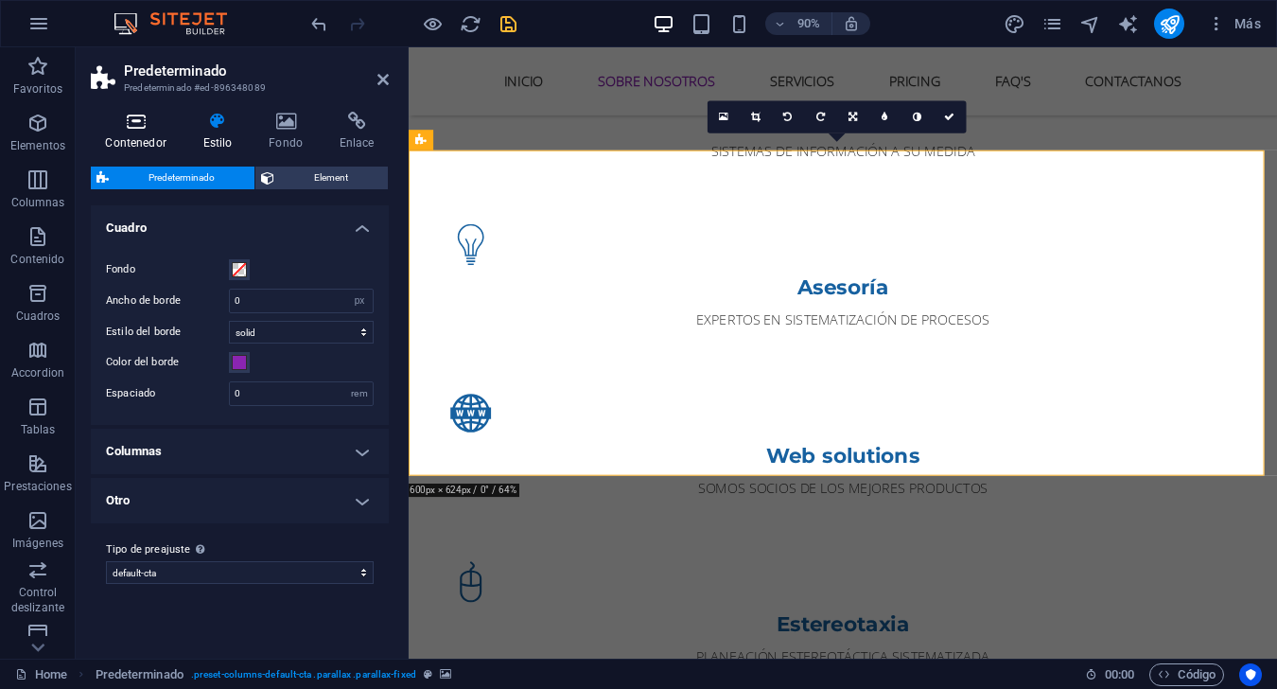
click at [160, 126] on icon at bounding box center [136, 121] width 90 height 19
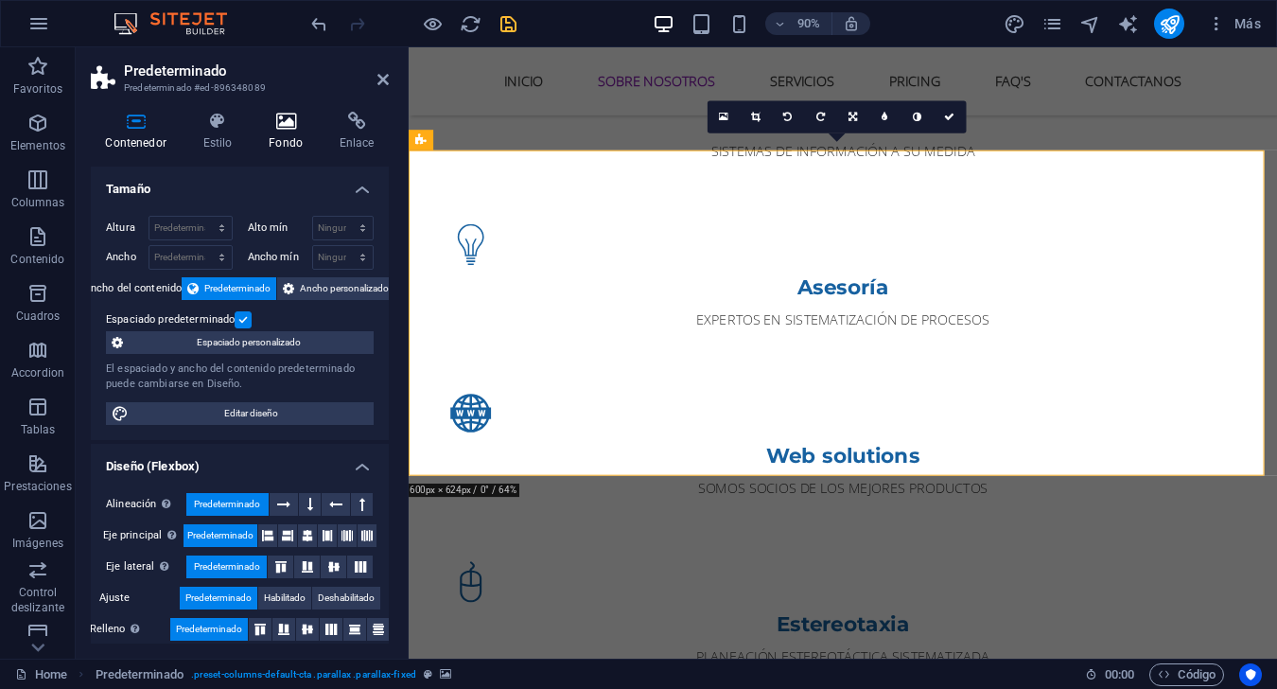
click at [293, 123] on icon at bounding box center [285, 121] width 63 height 19
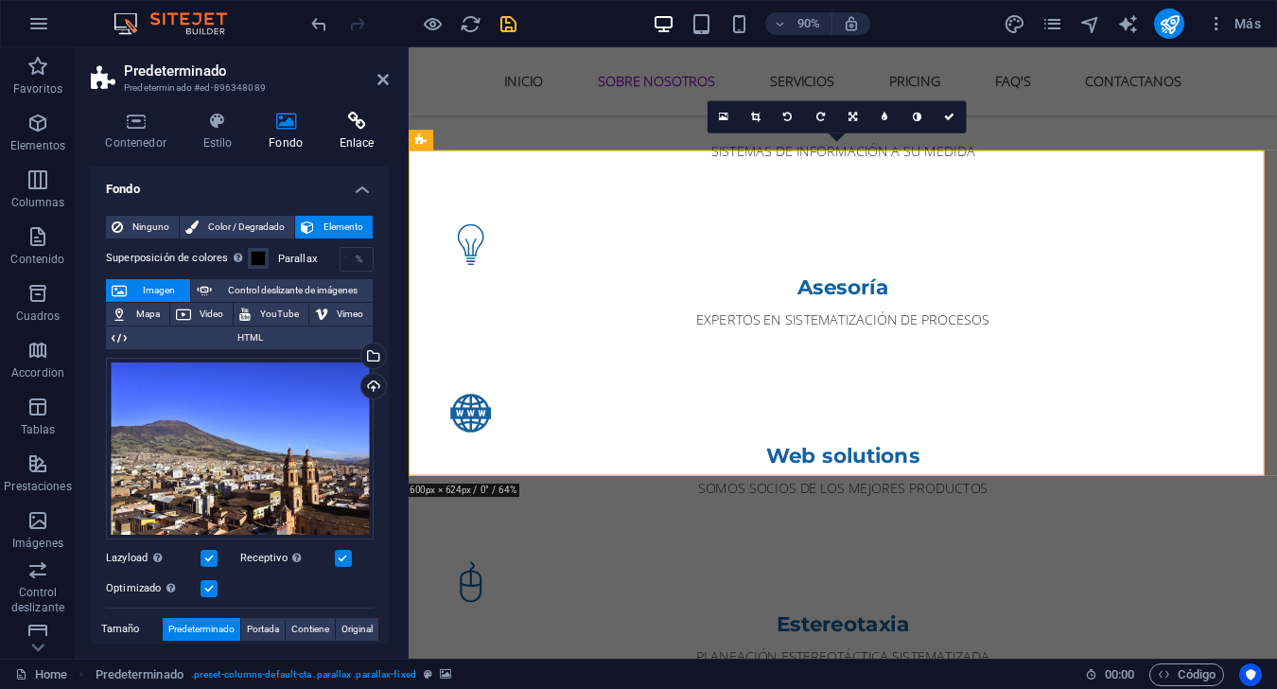
click at [354, 131] on h4 "Enlace" at bounding box center [356, 132] width 64 height 40
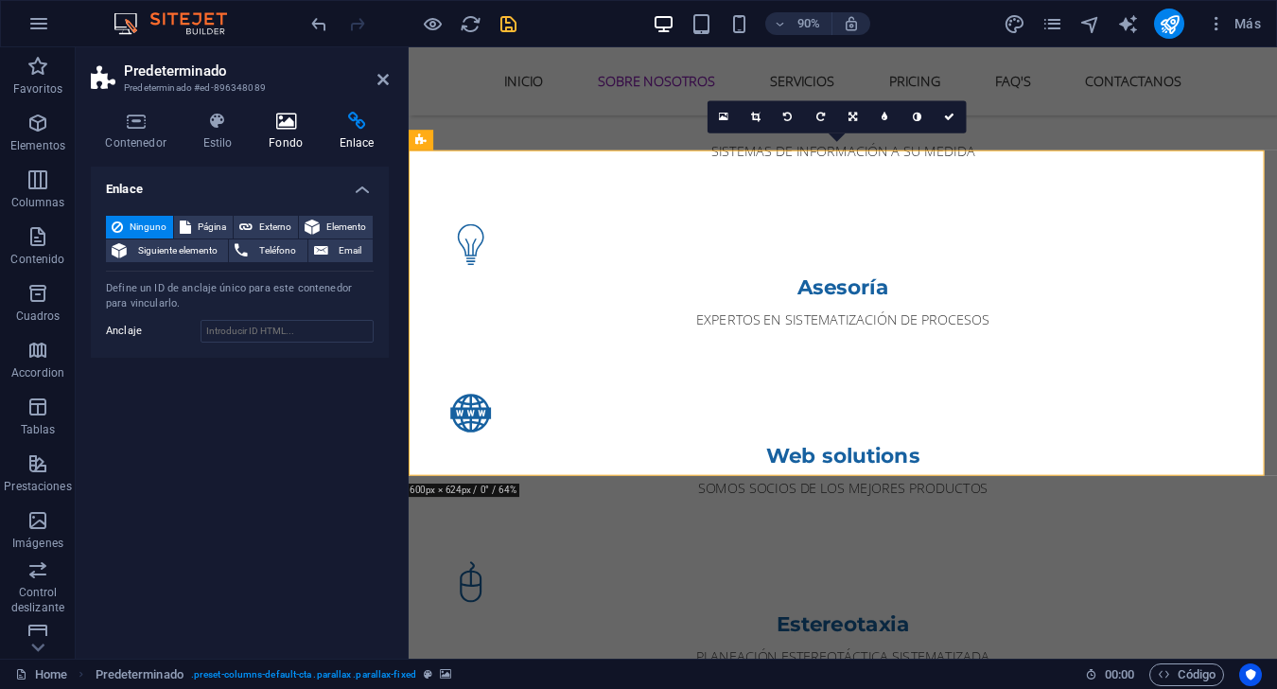
click at [290, 130] on icon at bounding box center [285, 121] width 63 height 19
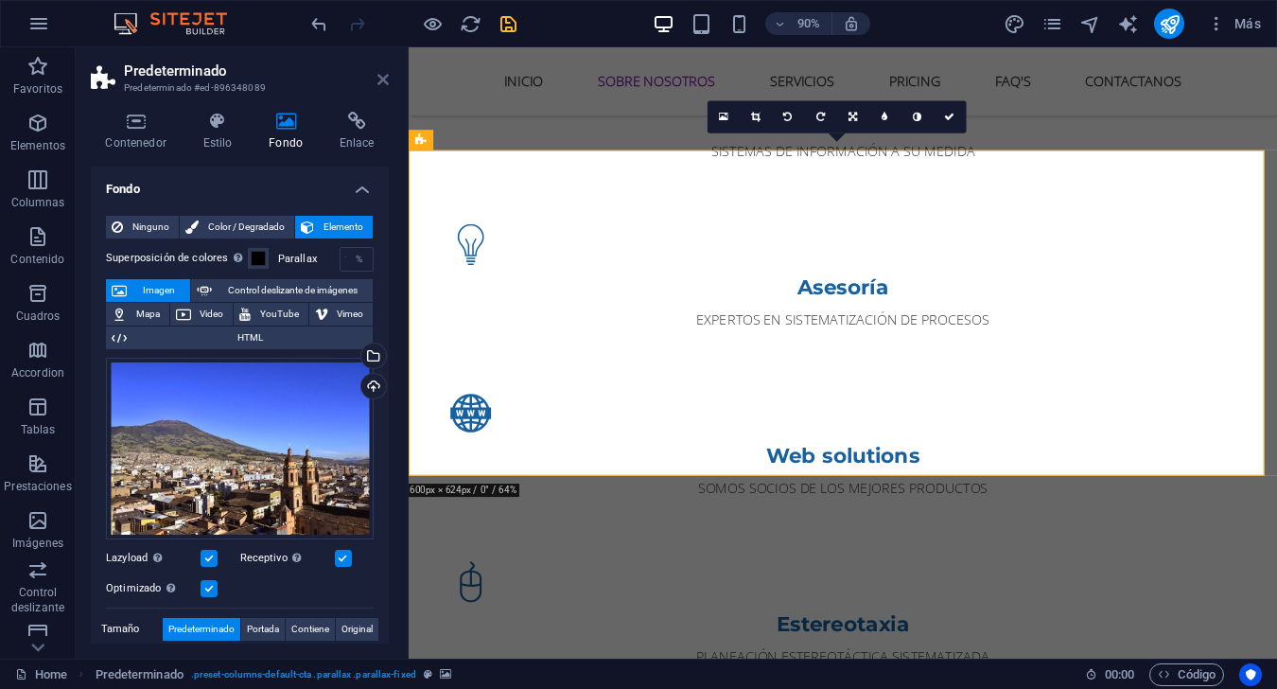
drag, startPoint x: 381, startPoint y: 80, endPoint x: 359, endPoint y: 15, distance: 68.8
click at [381, 80] on icon at bounding box center [382, 79] width 11 height 15
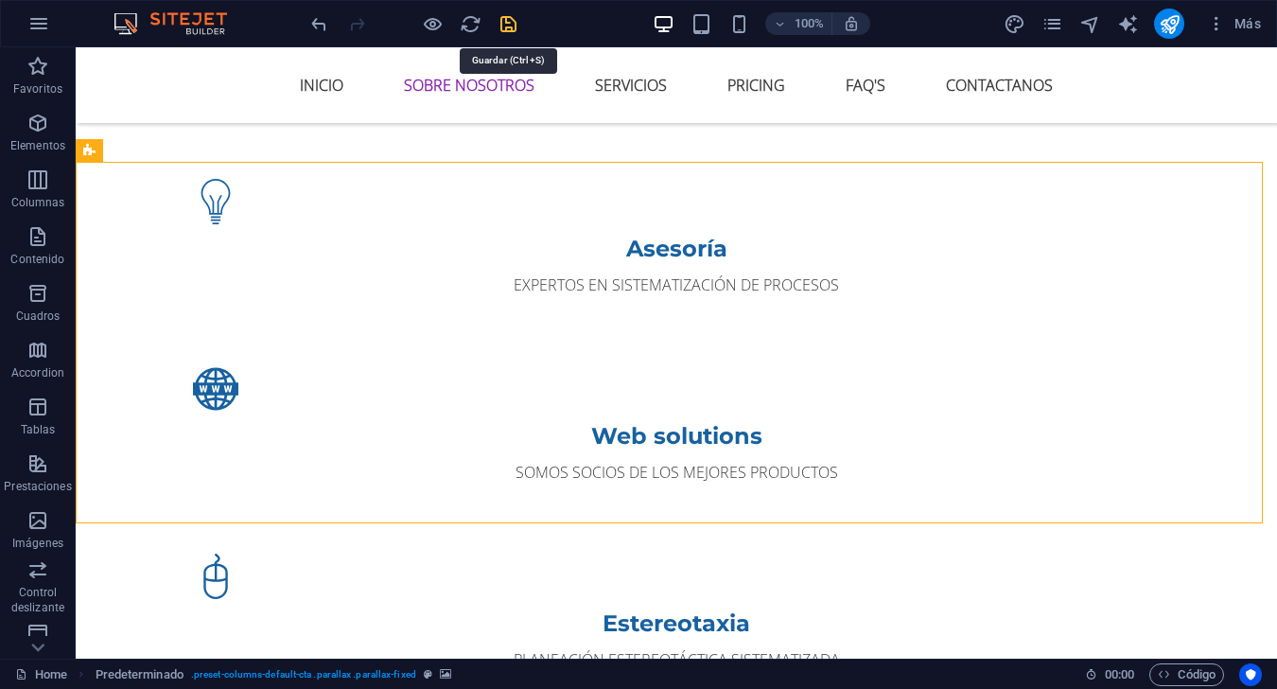
click at [513, 28] on icon "save" at bounding box center [509, 24] width 22 height 22
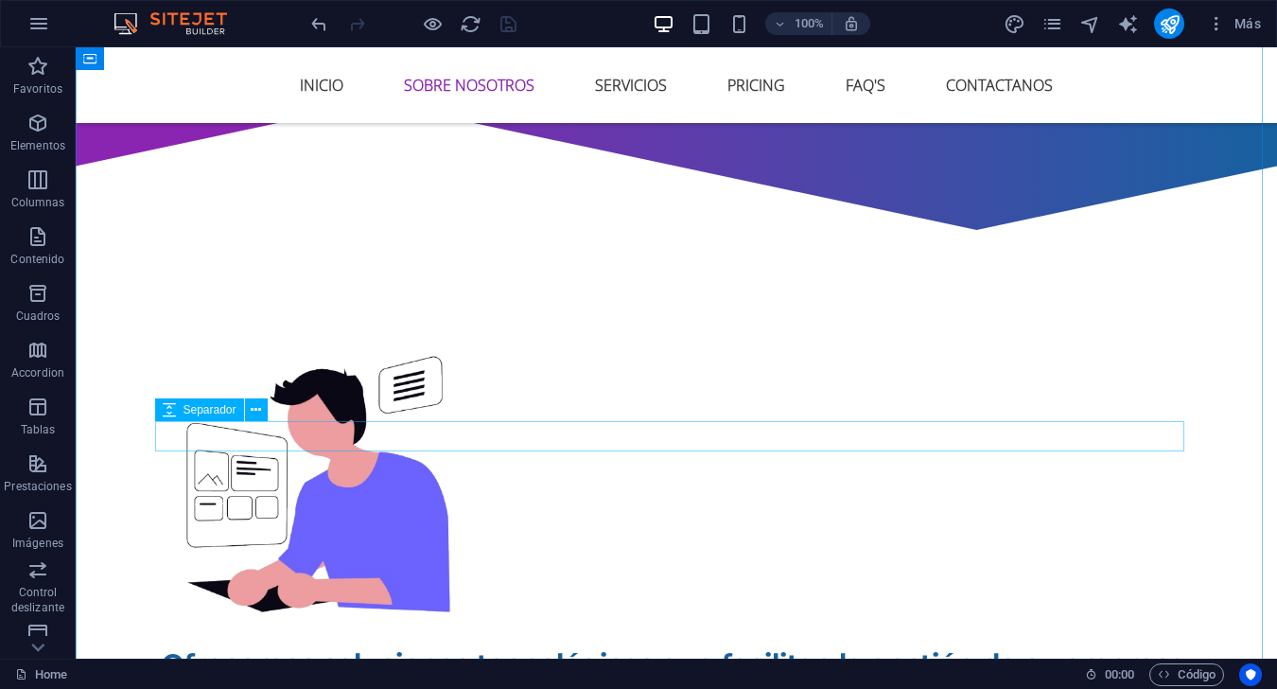
scroll to position [662, 0]
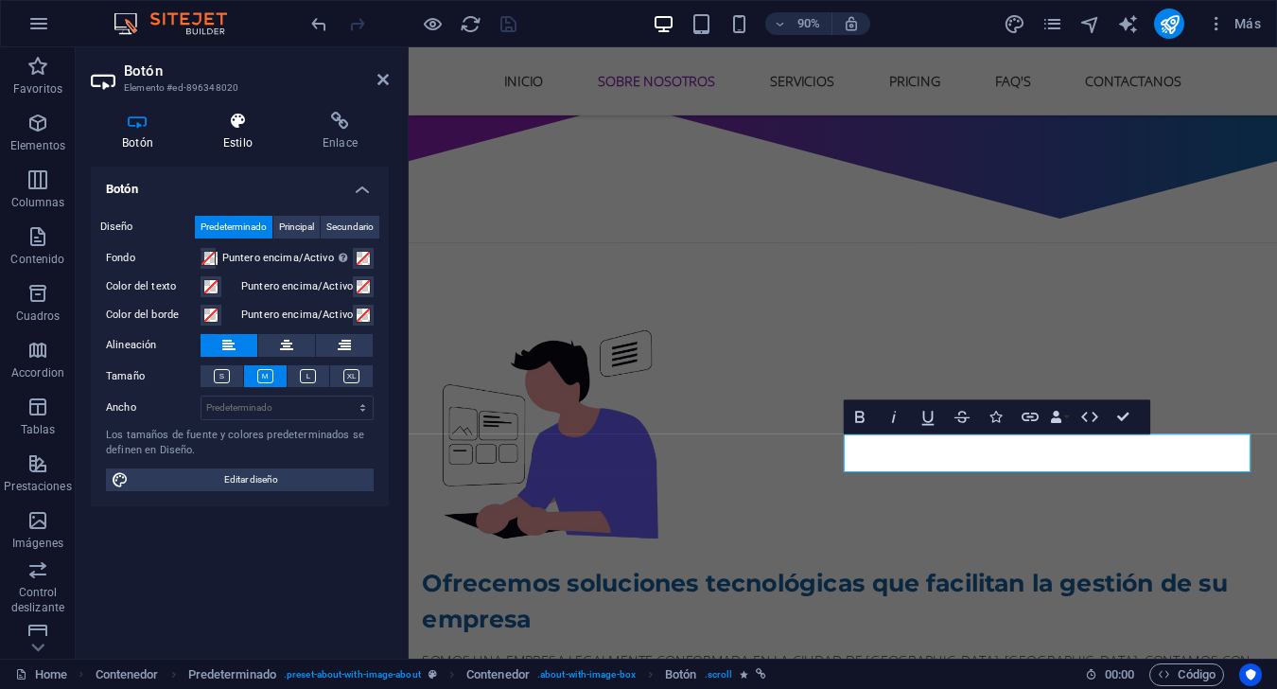
click at [234, 129] on icon at bounding box center [238, 121] width 92 height 19
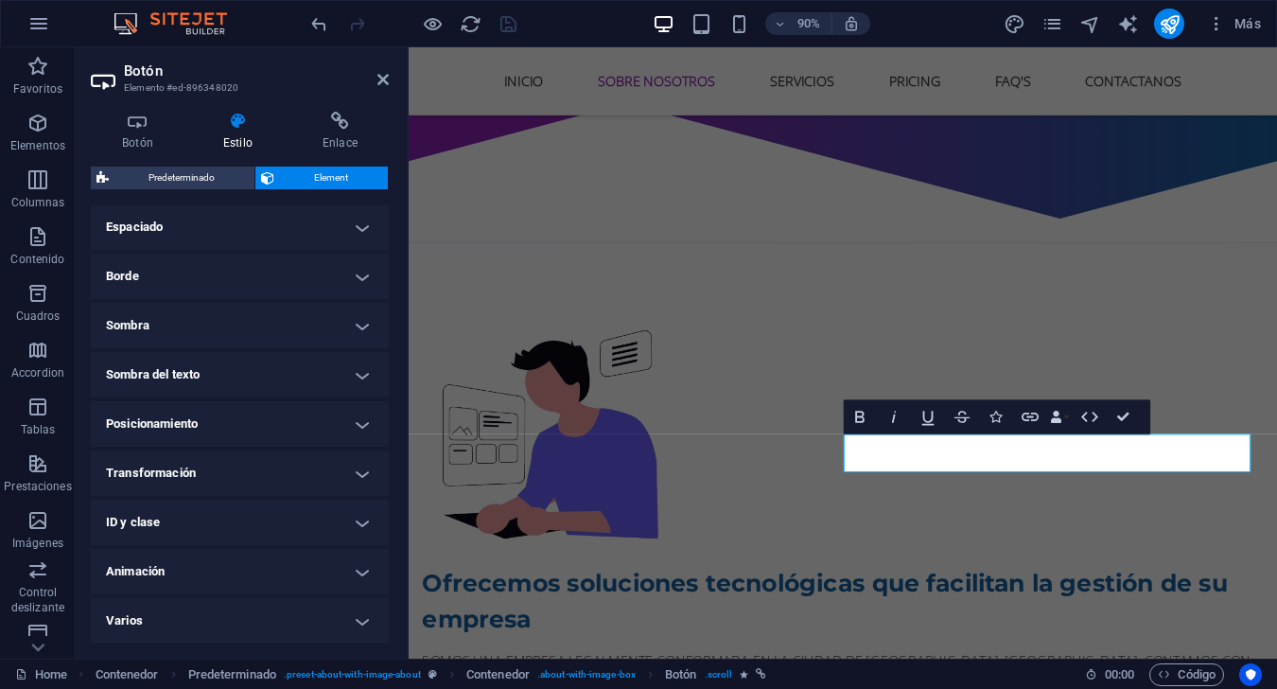
scroll to position [0, 0]
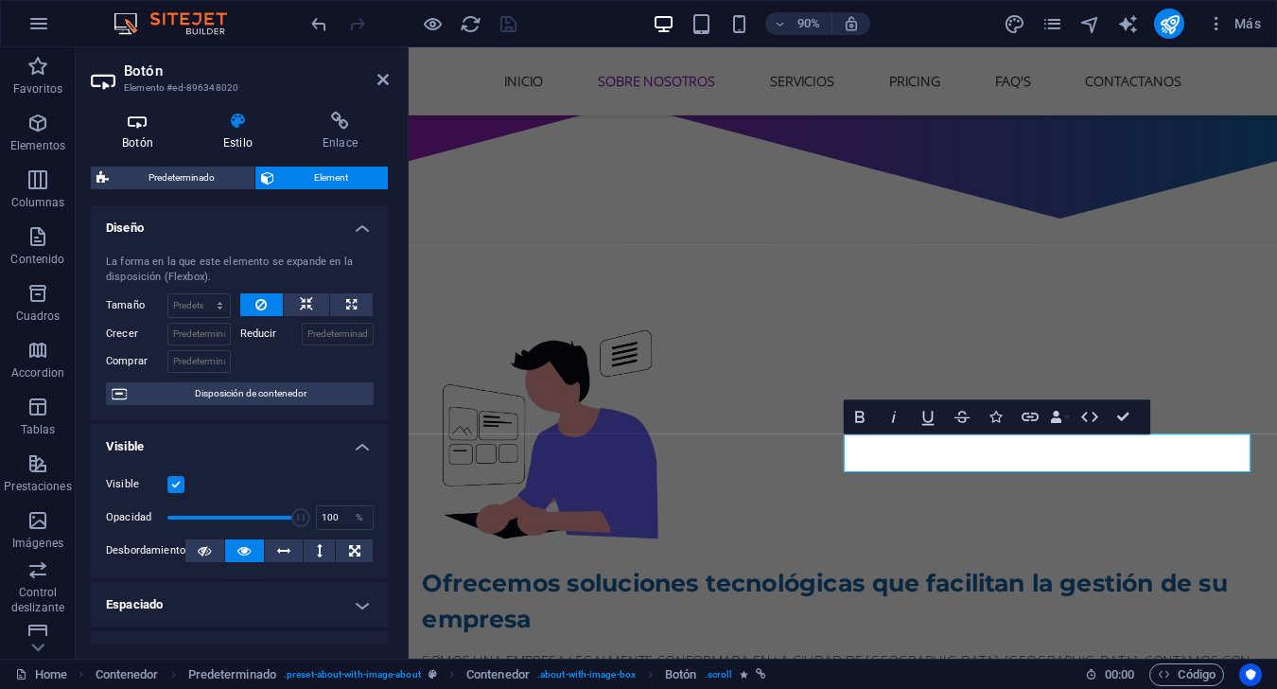
click at [149, 119] on icon at bounding box center [138, 121] width 94 height 19
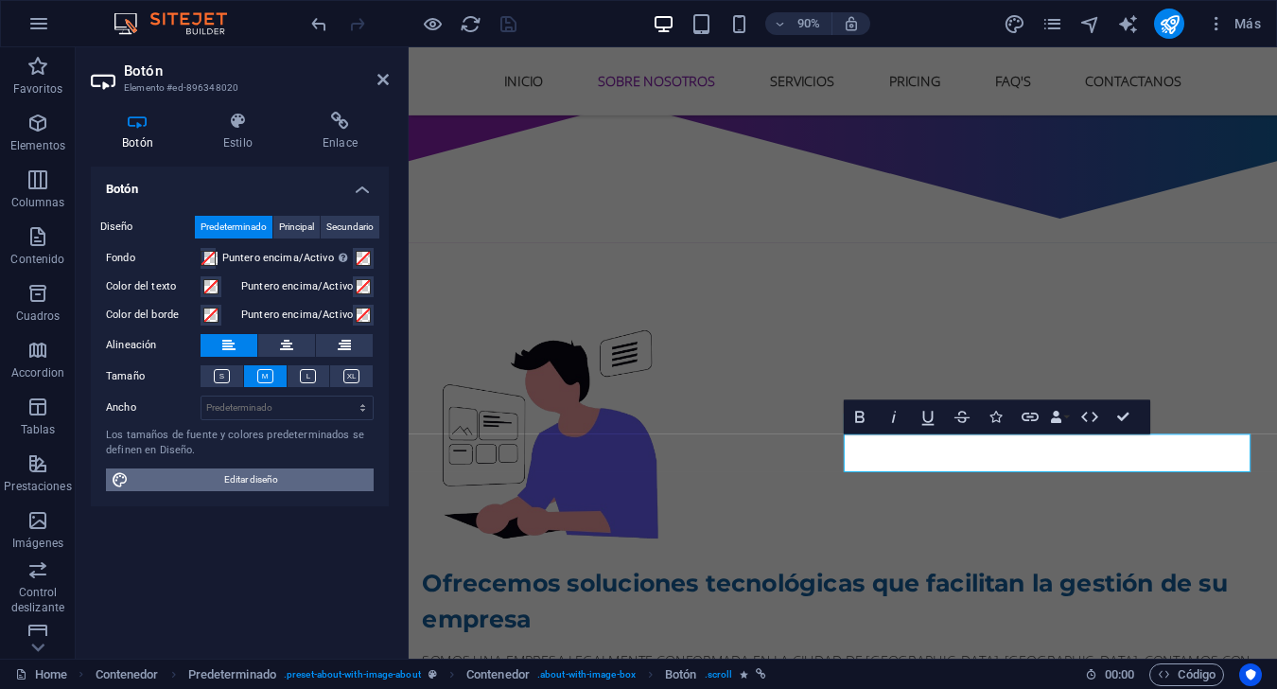
click at [292, 477] on span "Editar diseño" at bounding box center [251, 479] width 234 height 23
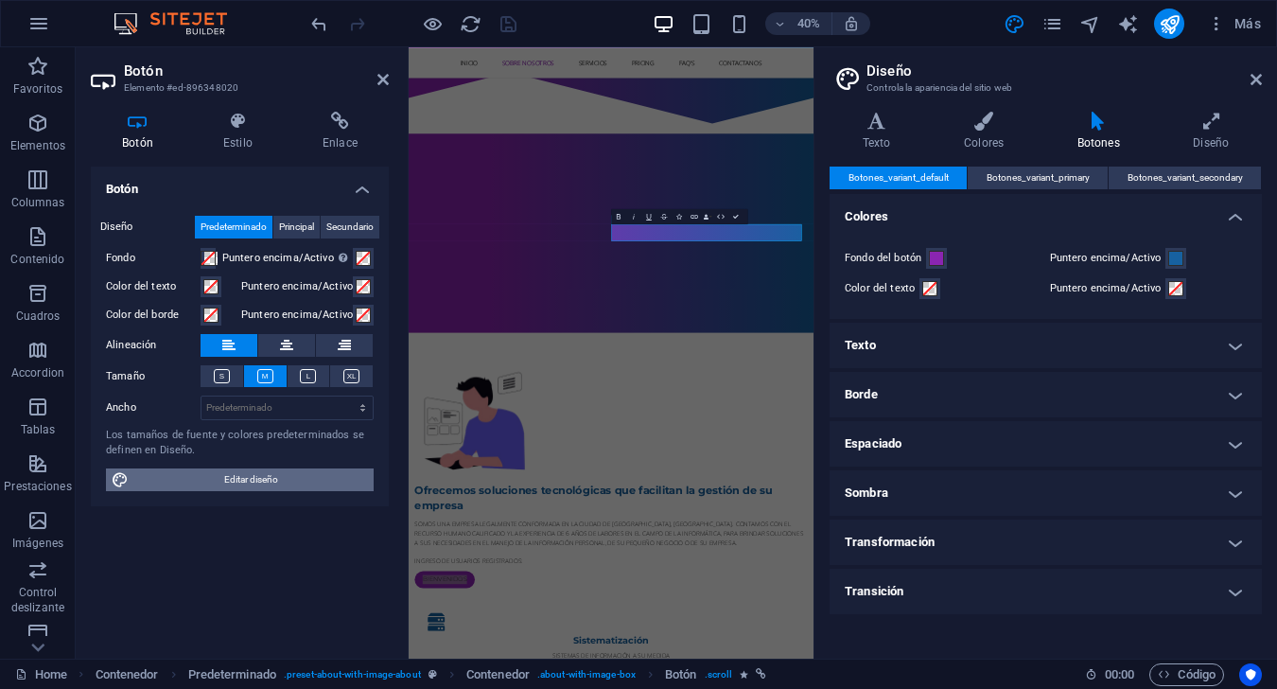
scroll to position [1385, 0]
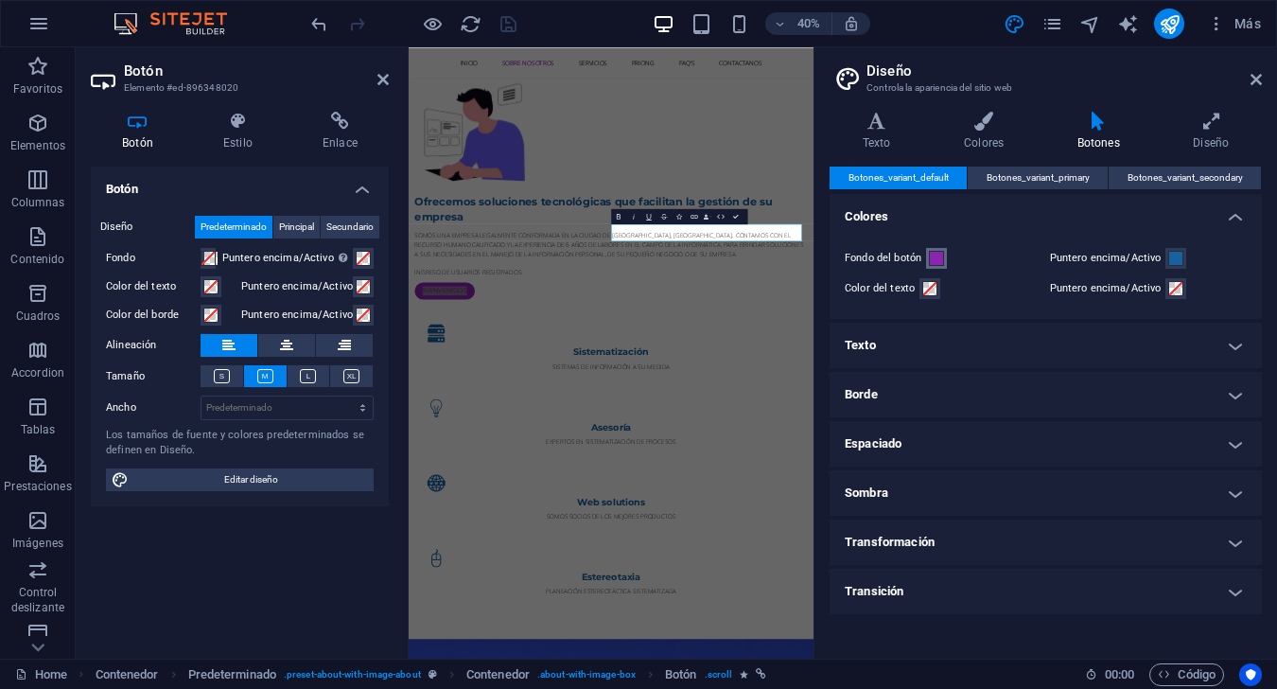
click at [944, 257] on span at bounding box center [936, 258] width 15 height 15
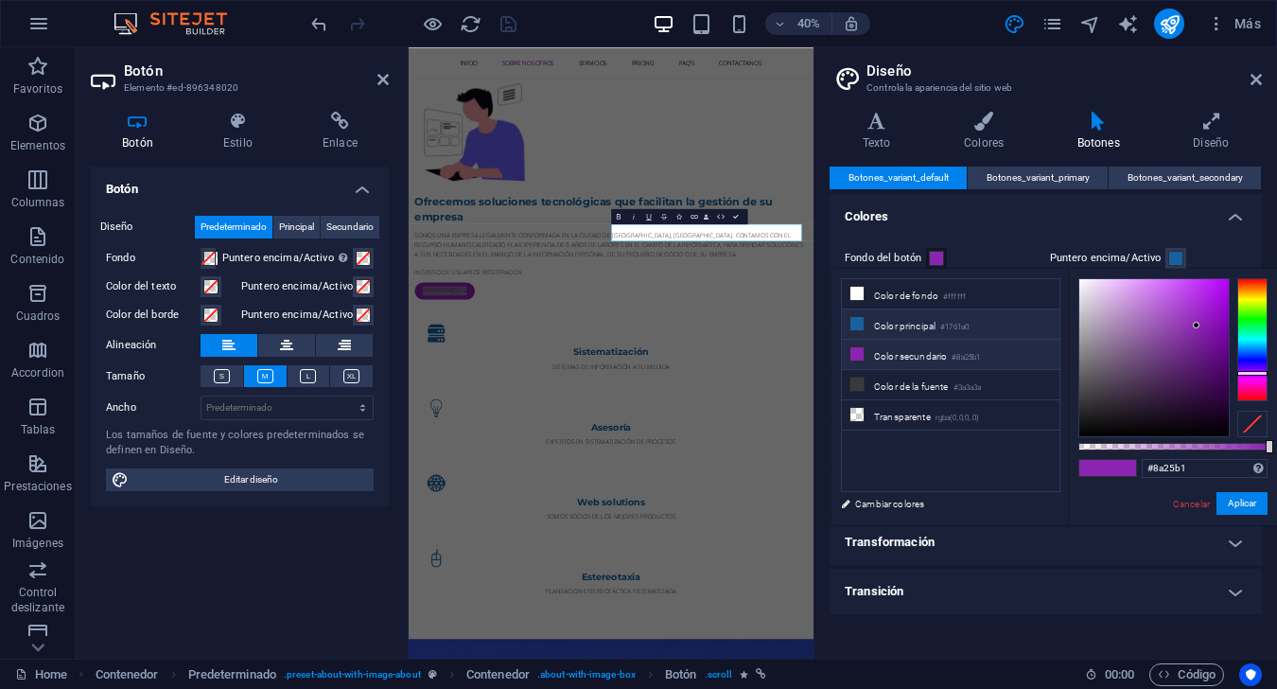
click at [954, 325] on small "#1761a0" at bounding box center [954, 327] width 28 height 13
type input "#1761a0"
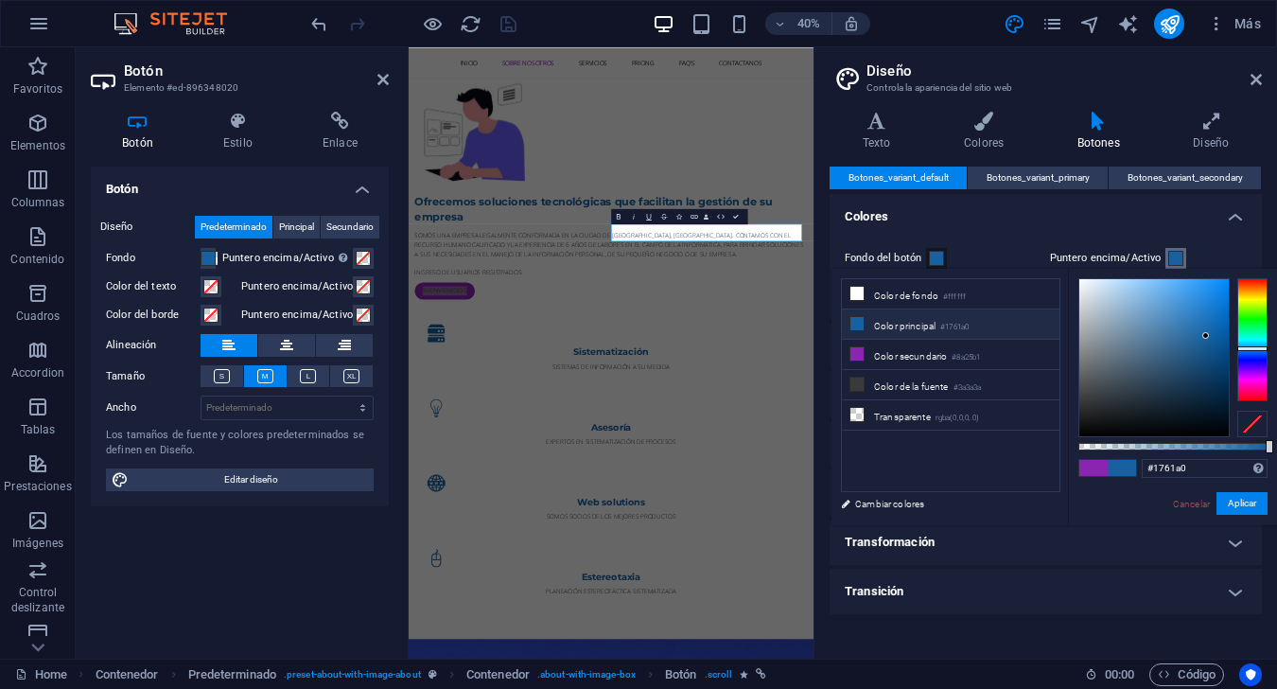
click at [957, 256] on span at bounding box center [1175, 258] width 15 height 15
click at [892, 358] on li "Color secundario #8a25b1" at bounding box center [951, 355] width 218 height 30
type input "#8a25b1"
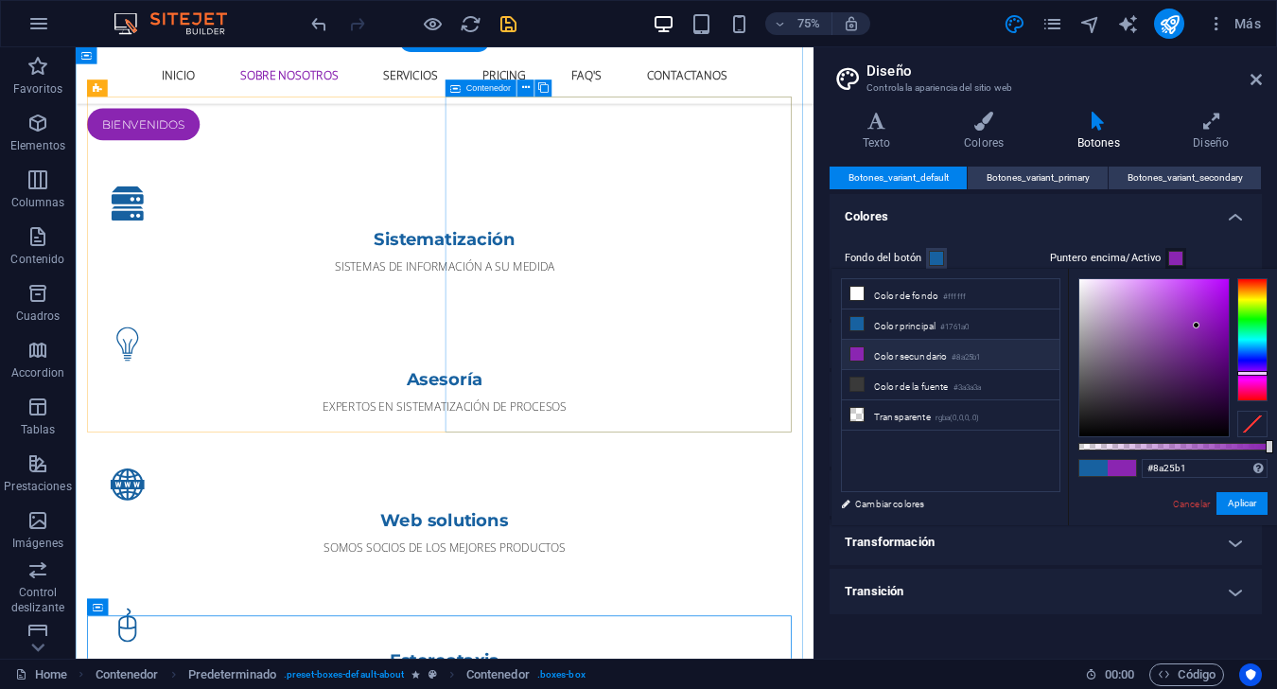
scroll to position [743, 0]
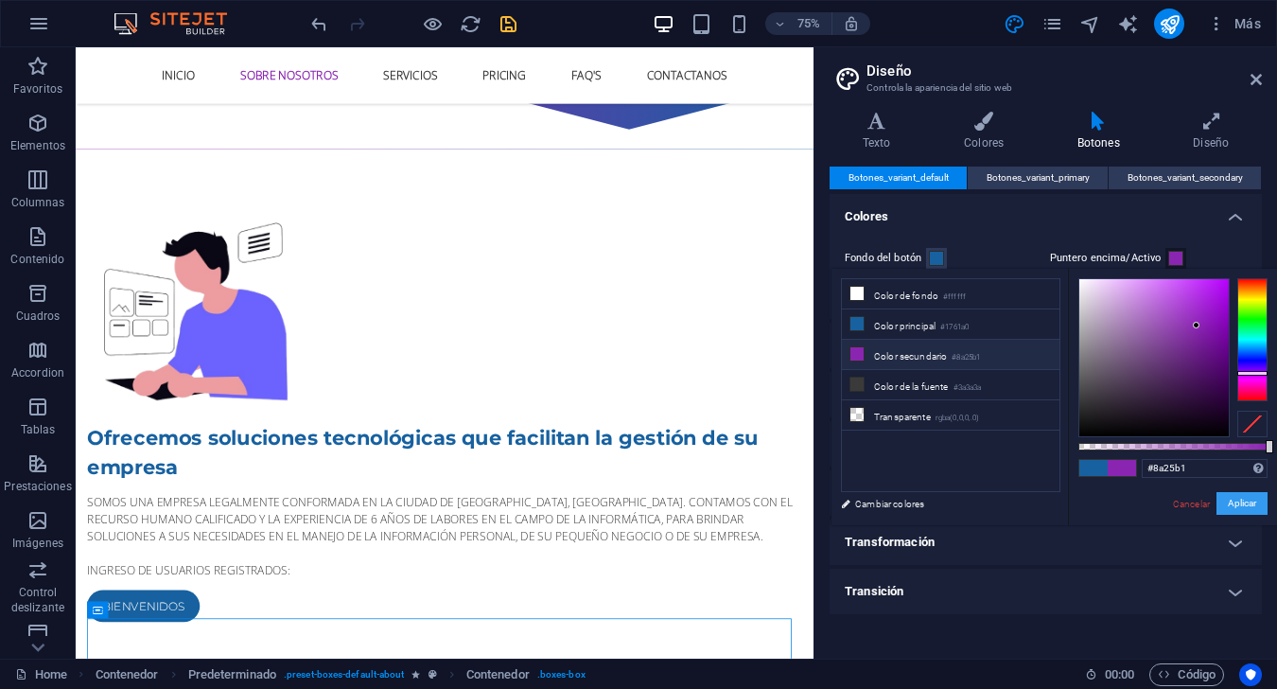
click at [957, 502] on button "Aplicar" at bounding box center [1241, 503] width 51 height 23
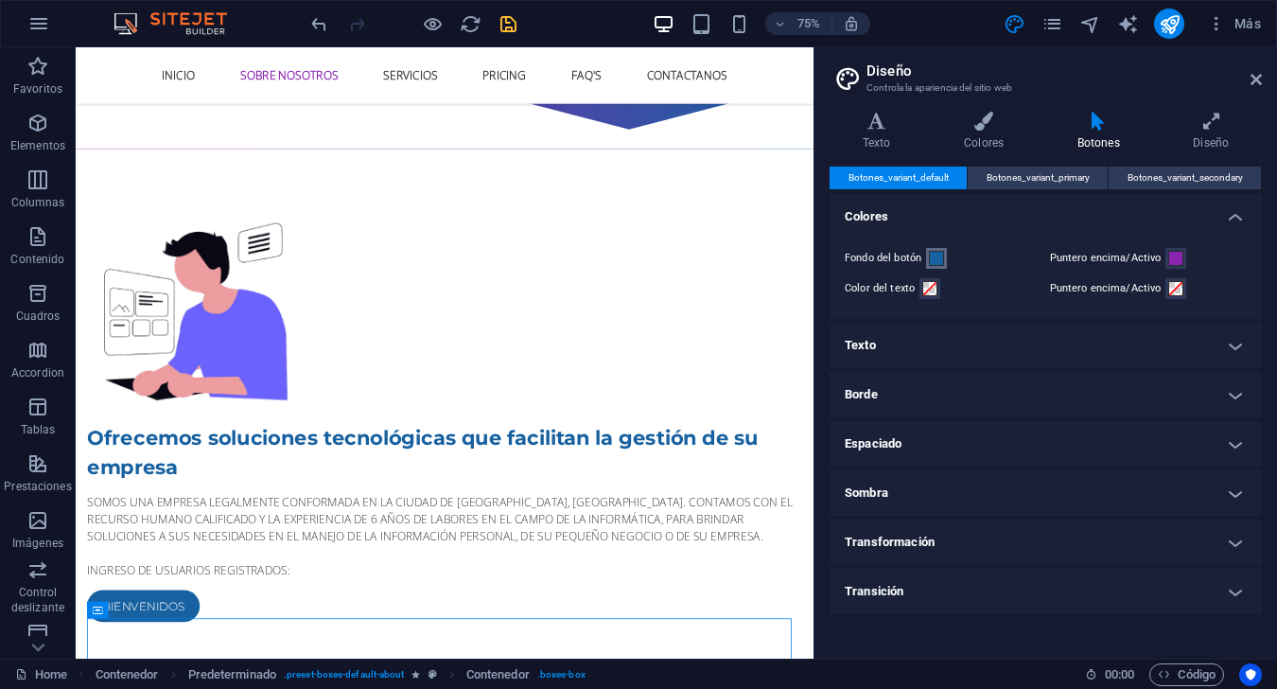
click at [936, 262] on span at bounding box center [936, 258] width 15 height 15
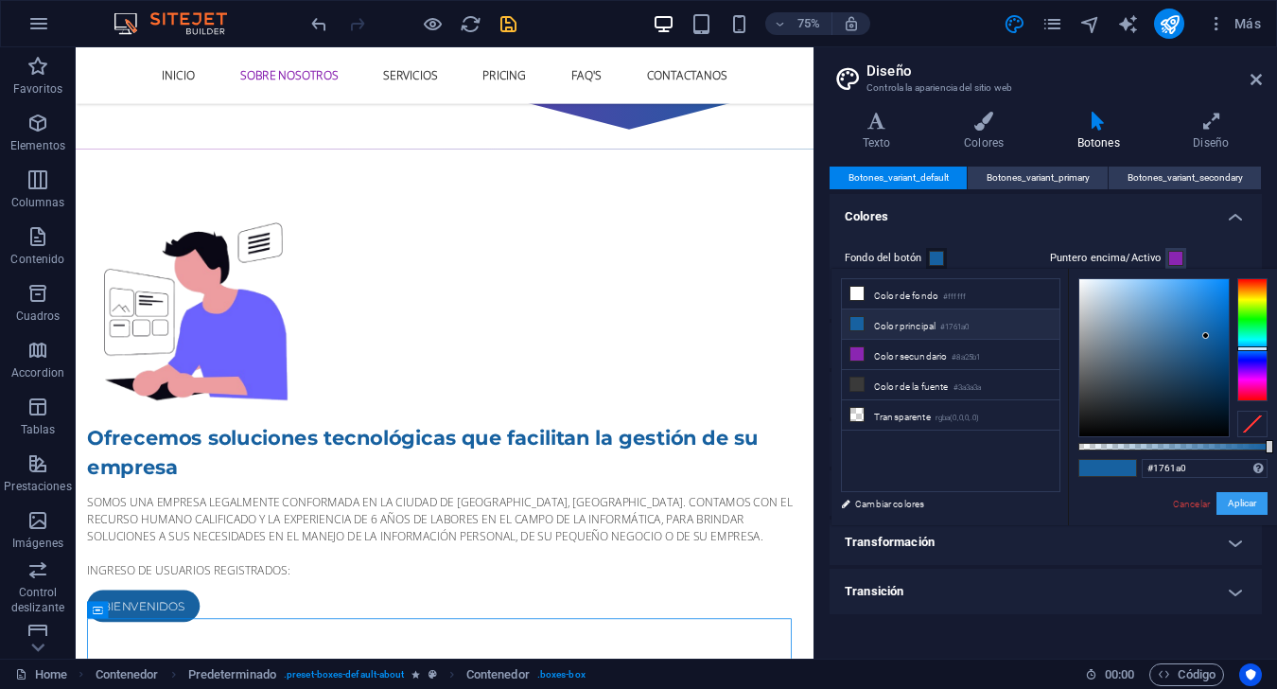
click at [957, 511] on button "Aplicar" at bounding box center [1241, 503] width 51 height 23
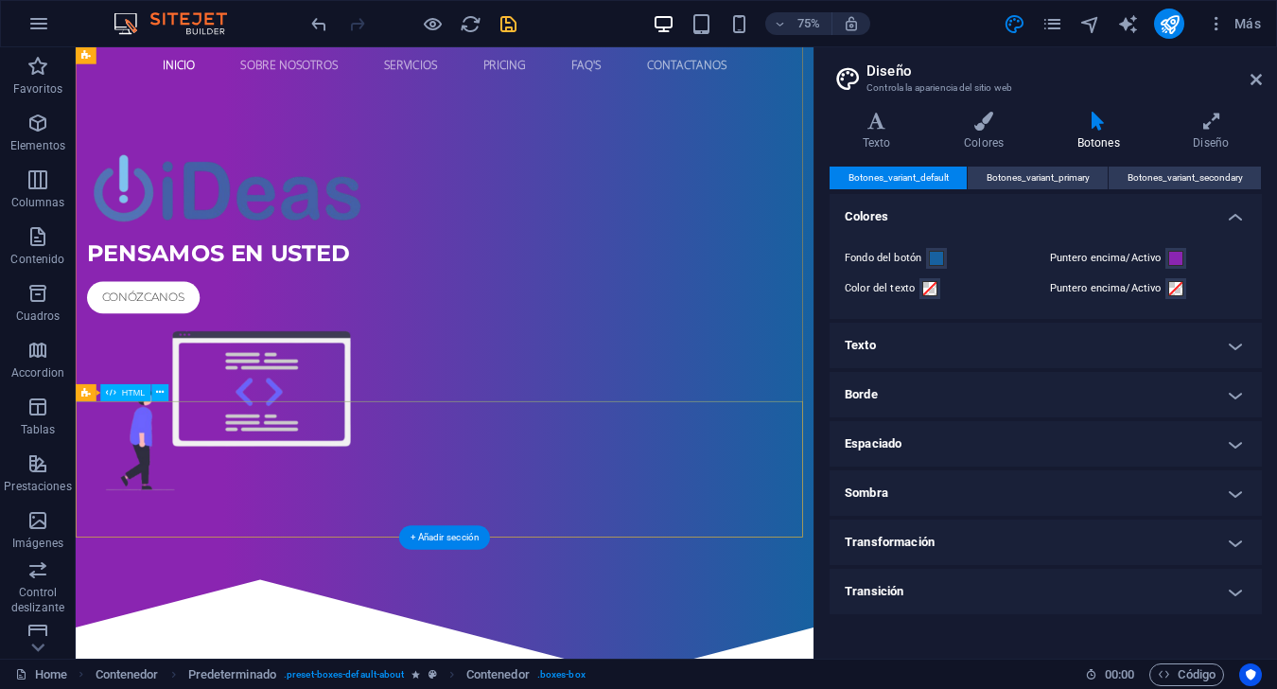
scroll to position [0, 0]
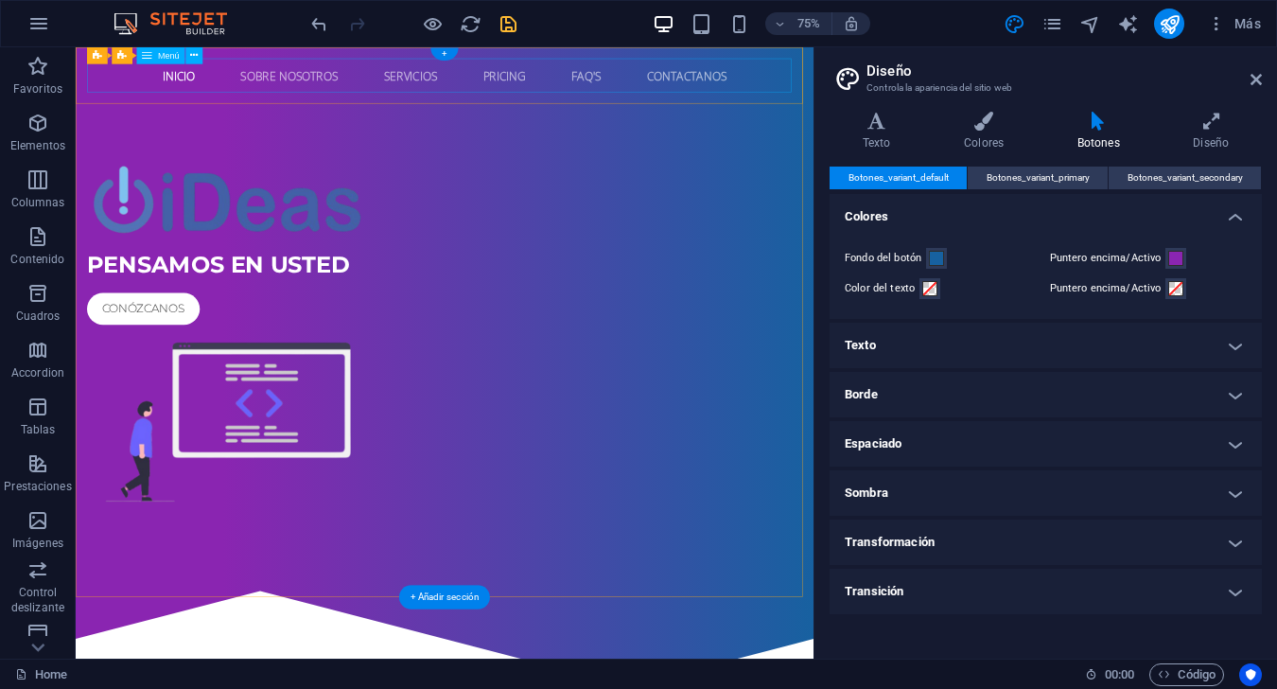
click at [336, 90] on nav "Inicio Sobre Nosotros Servicios Pricing FAQ's Contactanos" at bounding box center [567, 84] width 953 height 45
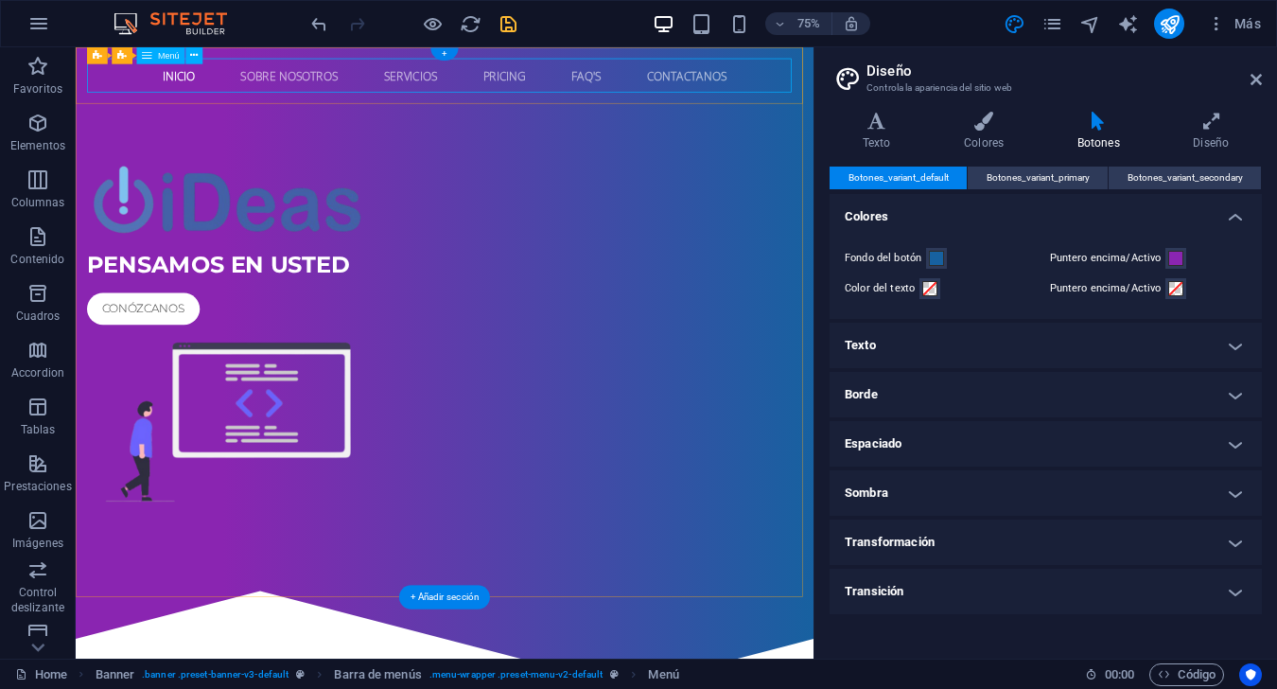
click at [441, 97] on nav "Inicio Sobre Nosotros Servicios Pricing FAQ's Contactanos" at bounding box center [567, 84] width 953 height 45
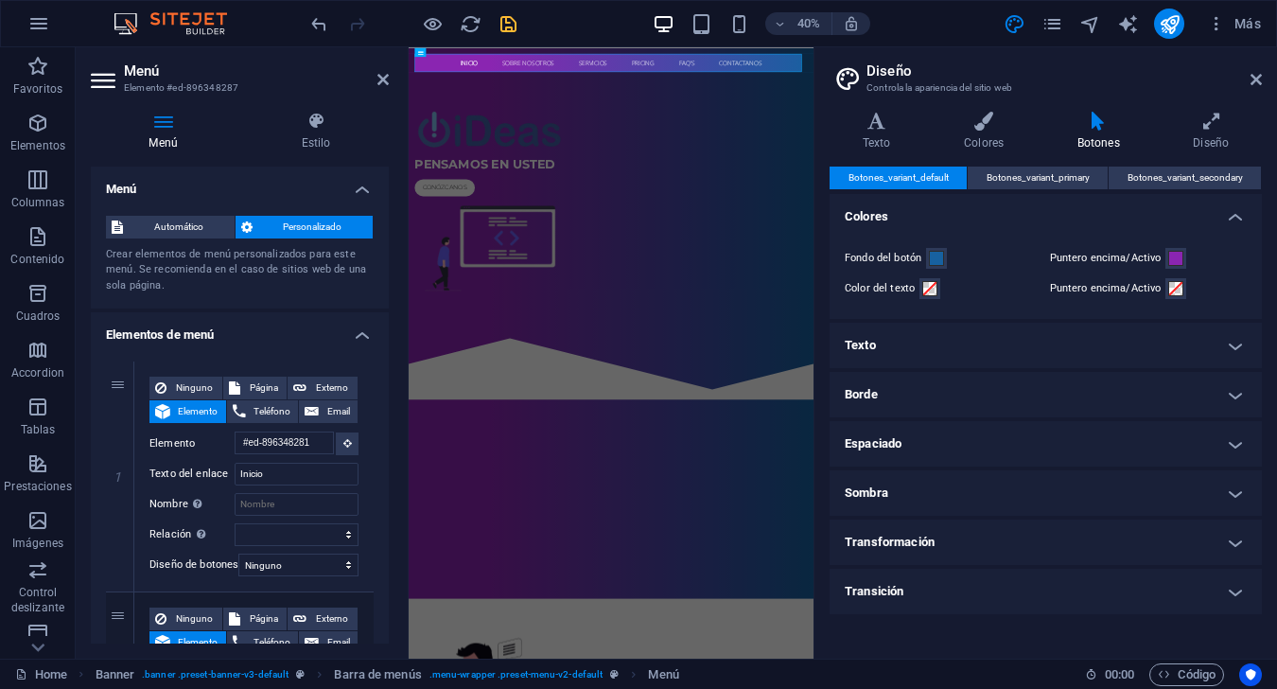
click at [957, 84] on aside "Diseño Controla la apariencia del sitio web Variantes Texto Colores Botones Dis…" at bounding box center [1044, 352] width 463 height 611
click at [957, 82] on icon at bounding box center [1255, 79] width 11 height 15
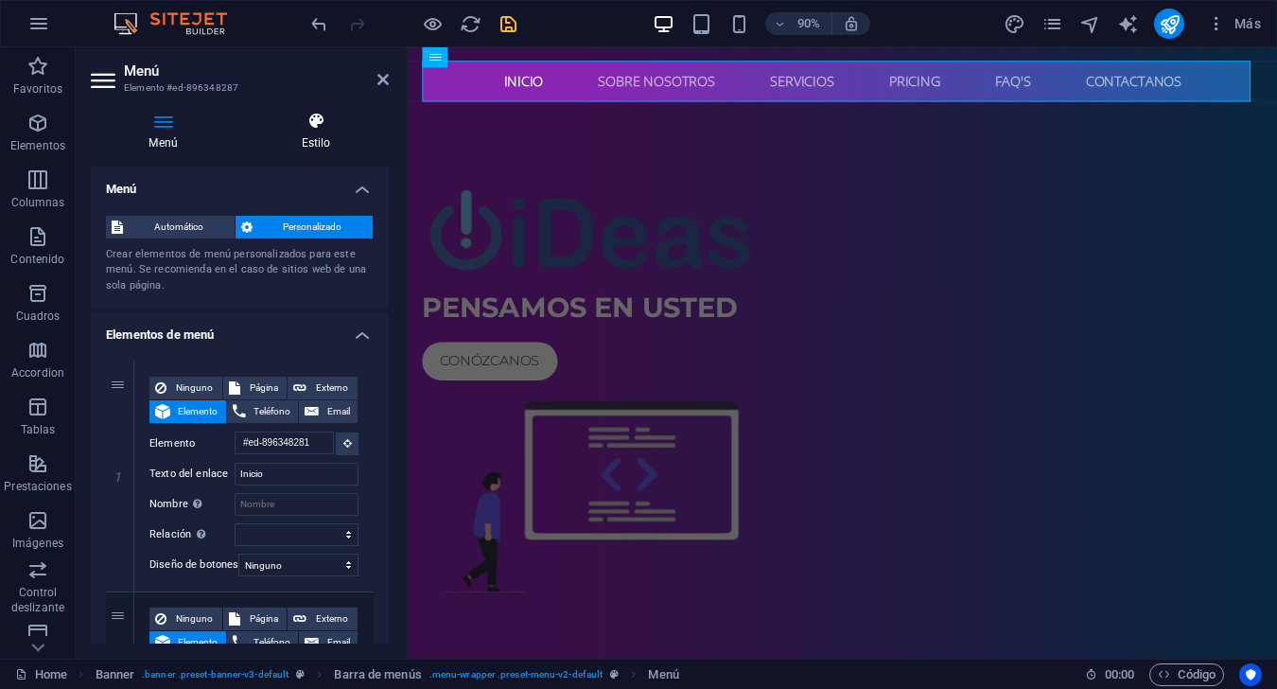
click at [330, 138] on h4 "Estilo" at bounding box center [316, 132] width 146 height 40
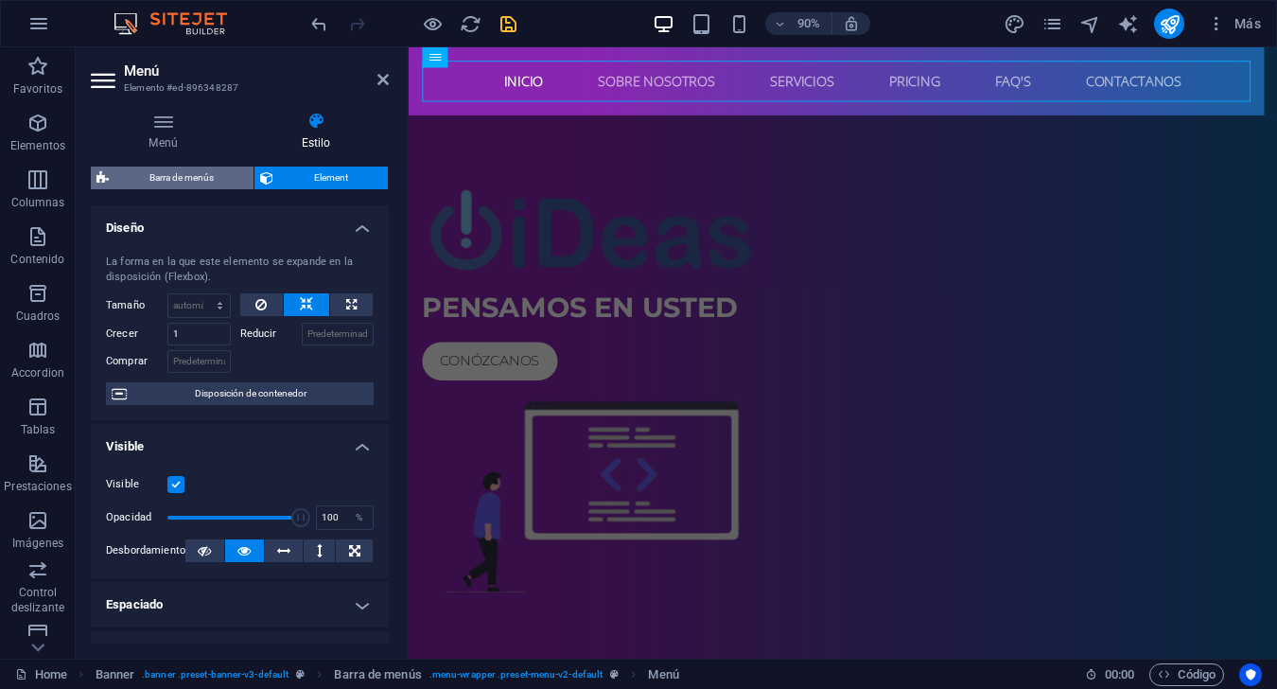
click at [178, 182] on span "Barra de menús" at bounding box center [180, 177] width 133 height 23
select select "rem"
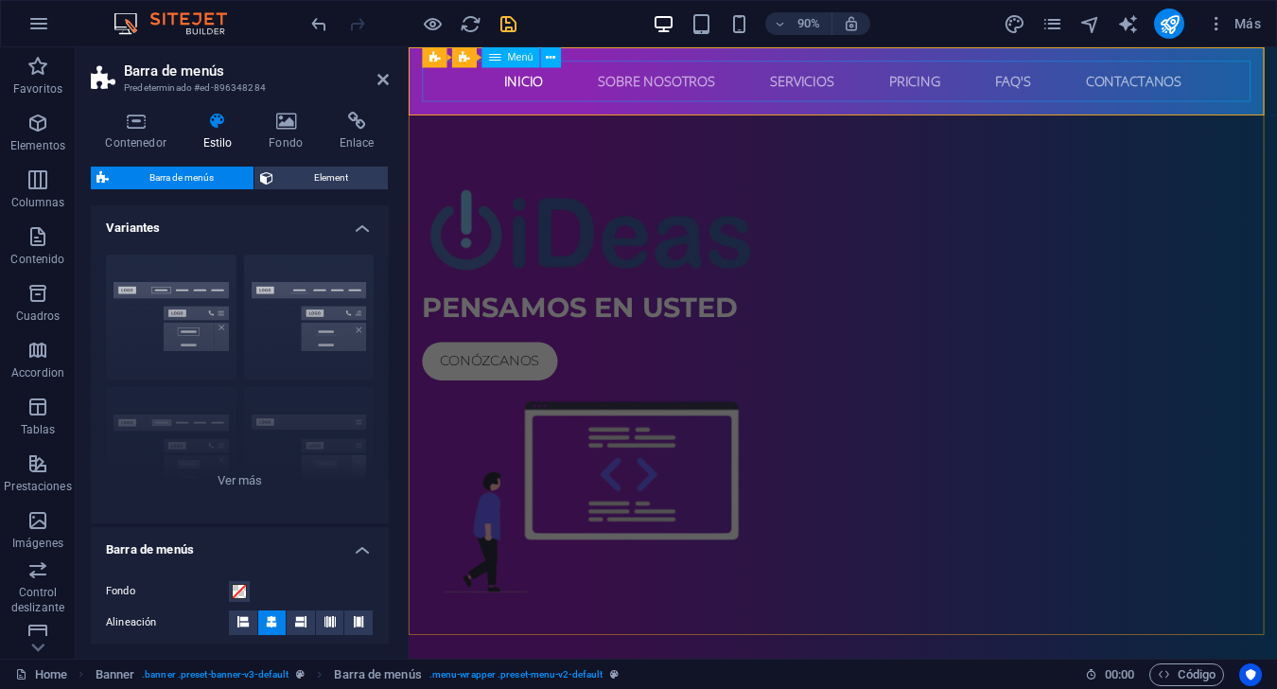
click at [581, 79] on nav "Inicio Sobre Nosotros Servicios Pricing FAQ's Contactanos" at bounding box center [891, 84] width 935 height 45
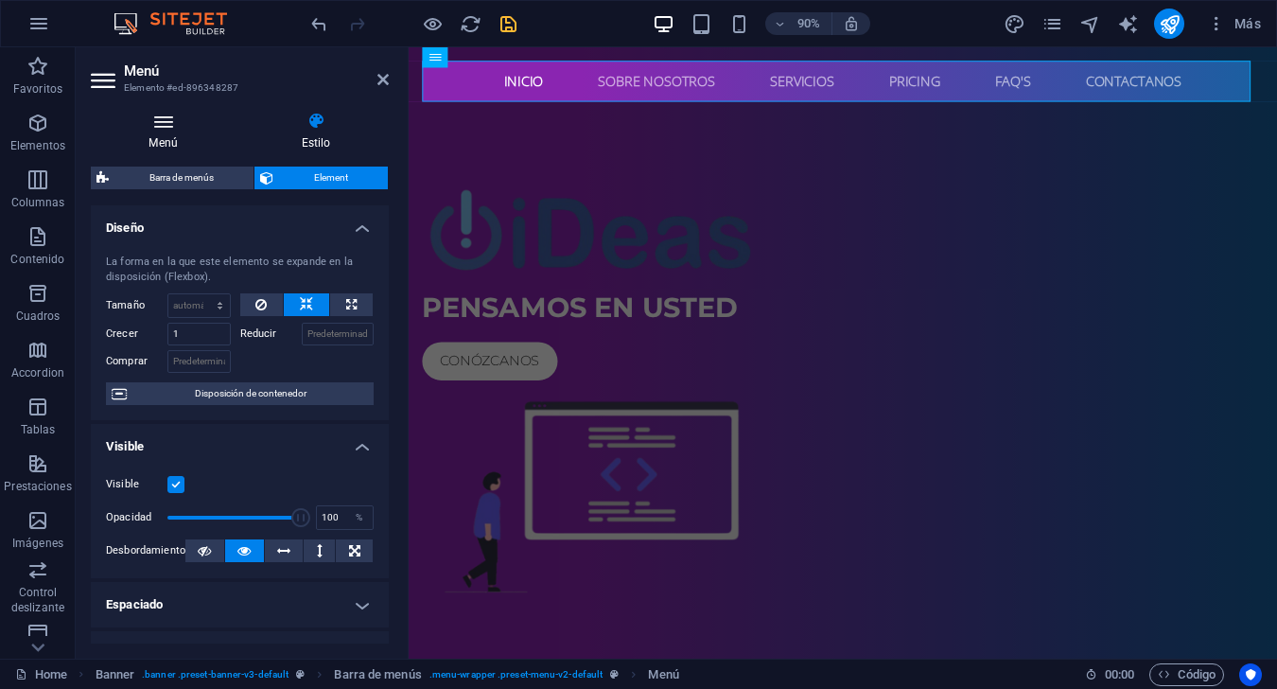
click at [180, 135] on h4 "Menú" at bounding box center [167, 132] width 152 height 40
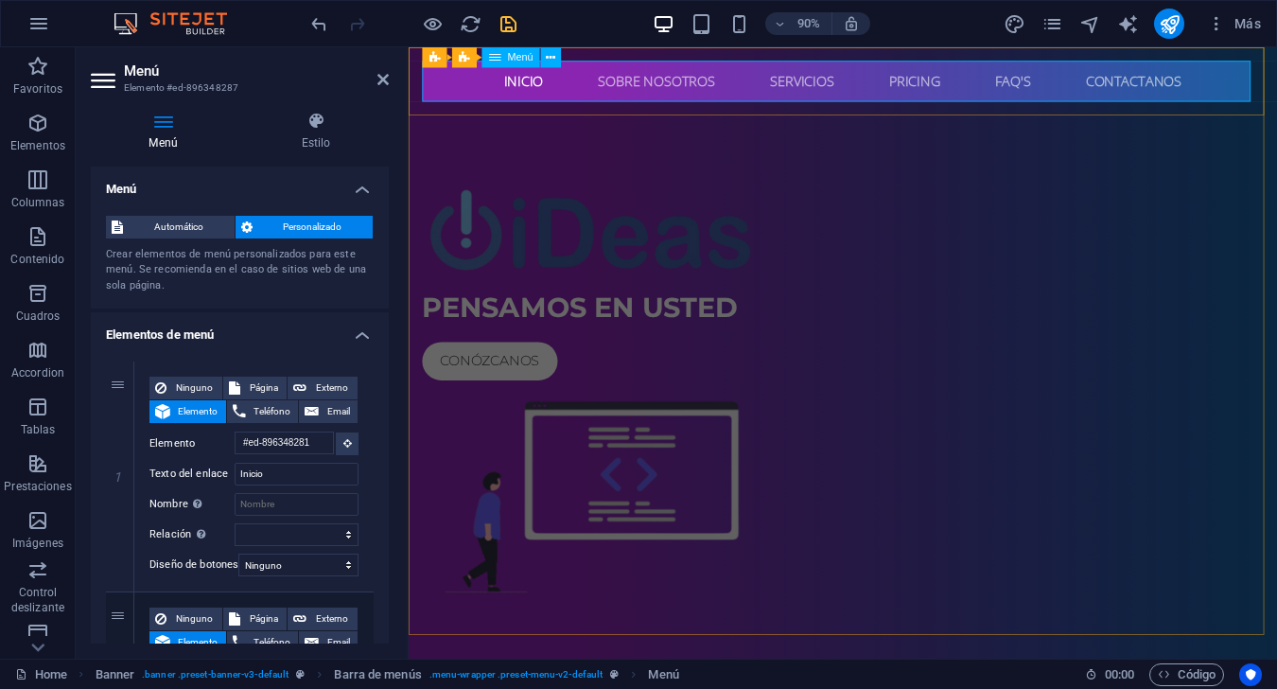
click at [707, 73] on nav "Inicio Sobre Nosotros Servicios Pricing FAQ's Contactanos" at bounding box center [891, 84] width 935 height 45
click at [551, 86] on nav "Inicio Sobre Nosotros Servicios Pricing FAQ's Contactanos" at bounding box center [891, 84] width 935 height 45
click at [526, 58] on span "Menú" at bounding box center [520, 57] width 26 height 10
click at [551, 63] on icon at bounding box center [550, 57] width 9 height 18
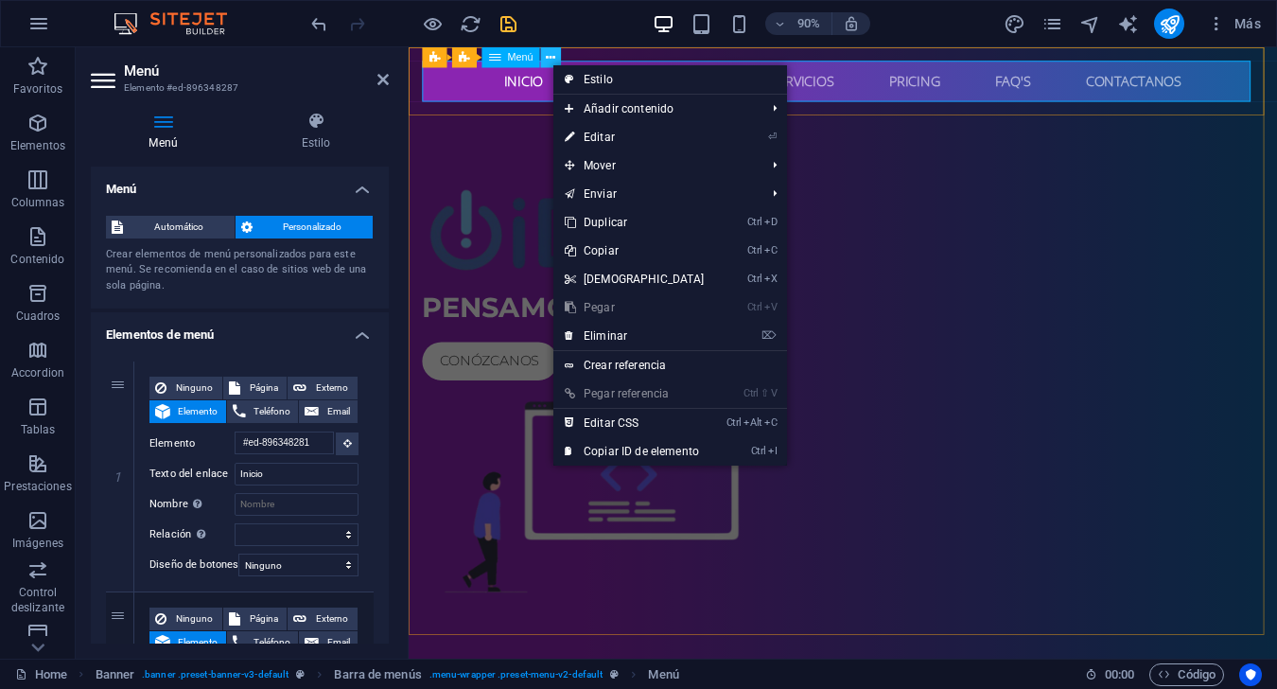
click at [551, 63] on icon at bounding box center [550, 57] width 9 height 18
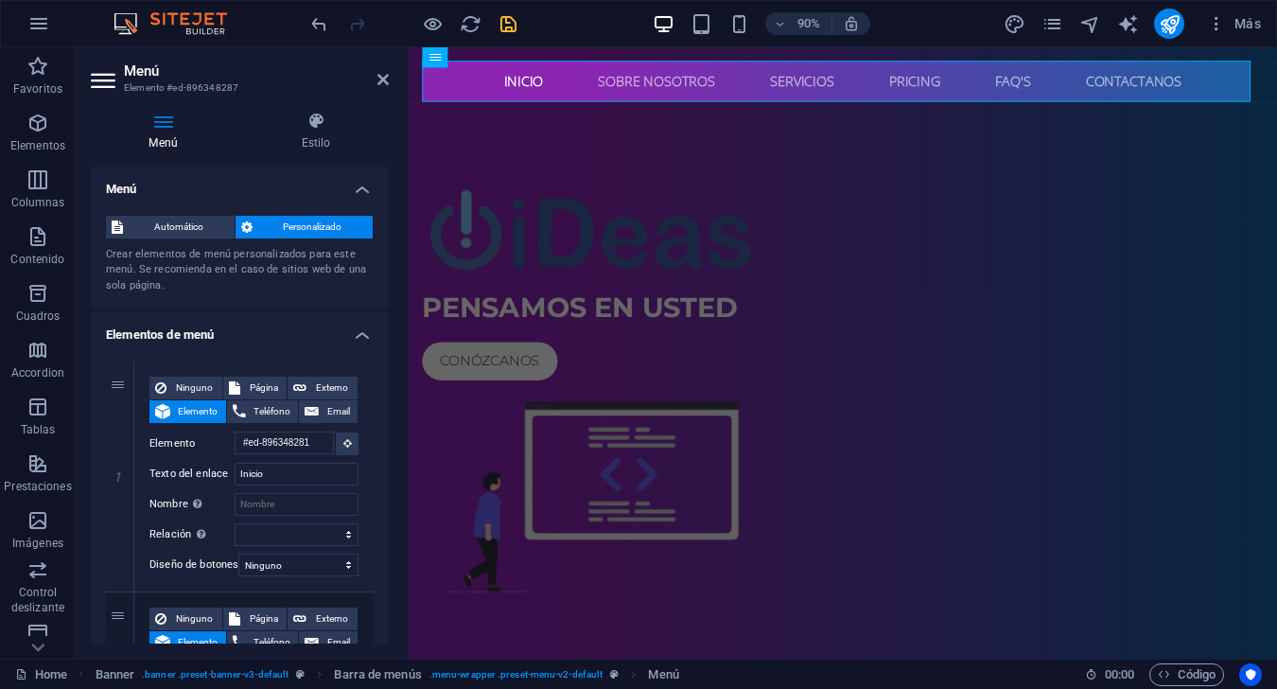
click at [348, 339] on h4 "Elementos de menú" at bounding box center [240, 329] width 298 height 34
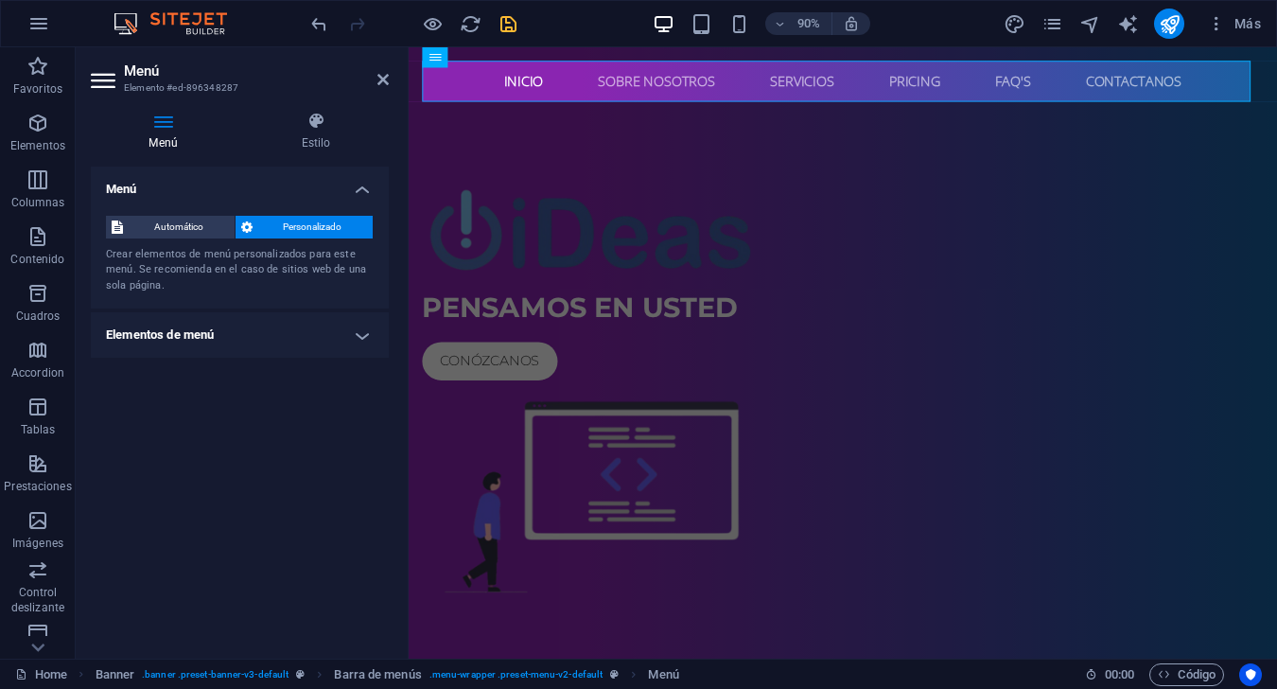
click at [348, 339] on h4 "Elementos de menú" at bounding box center [240, 334] width 298 height 45
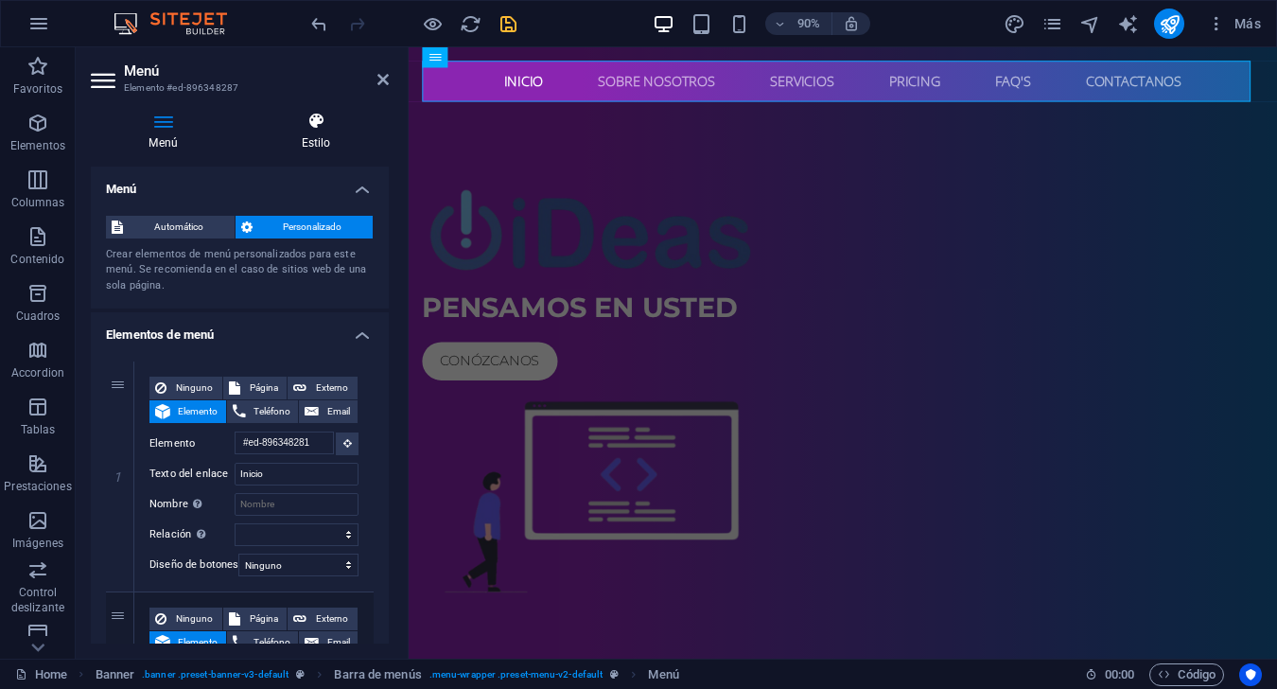
click at [323, 122] on icon at bounding box center [316, 121] width 146 height 19
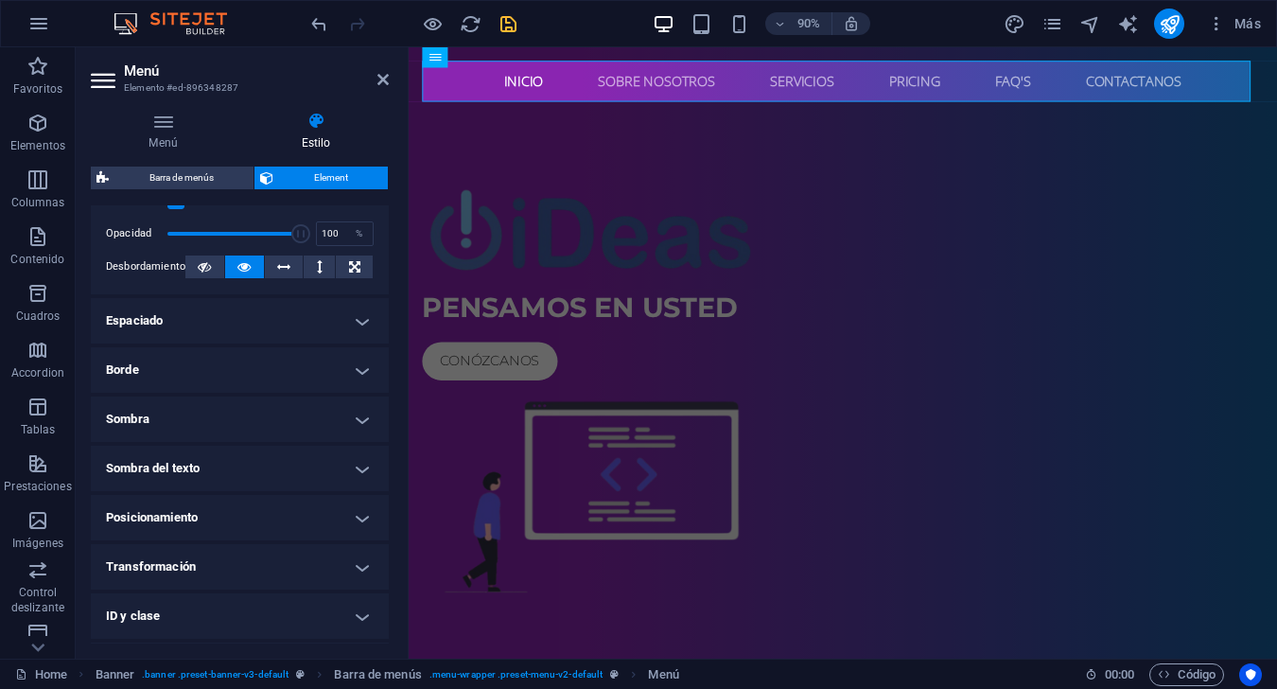
scroll to position [377, 0]
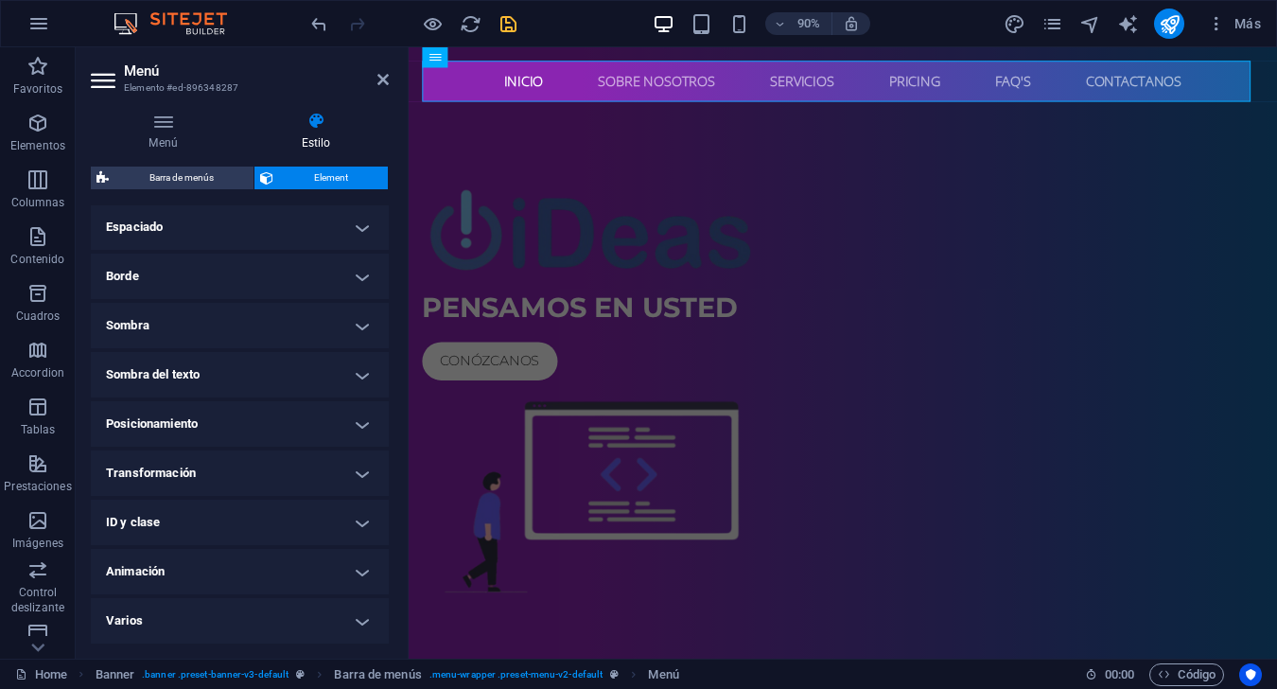
click at [219, 563] on h4 "Animación" at bounding box center [240, 571] width 298 height 45
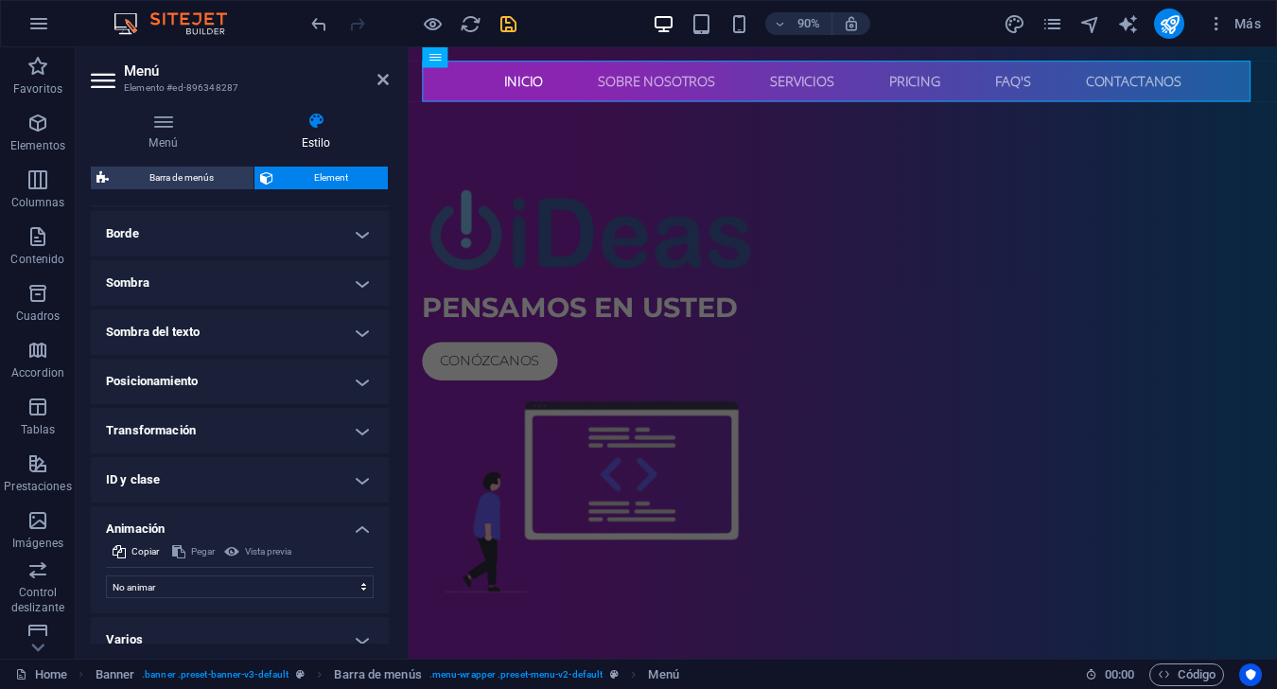
scroll to position [439, 0]
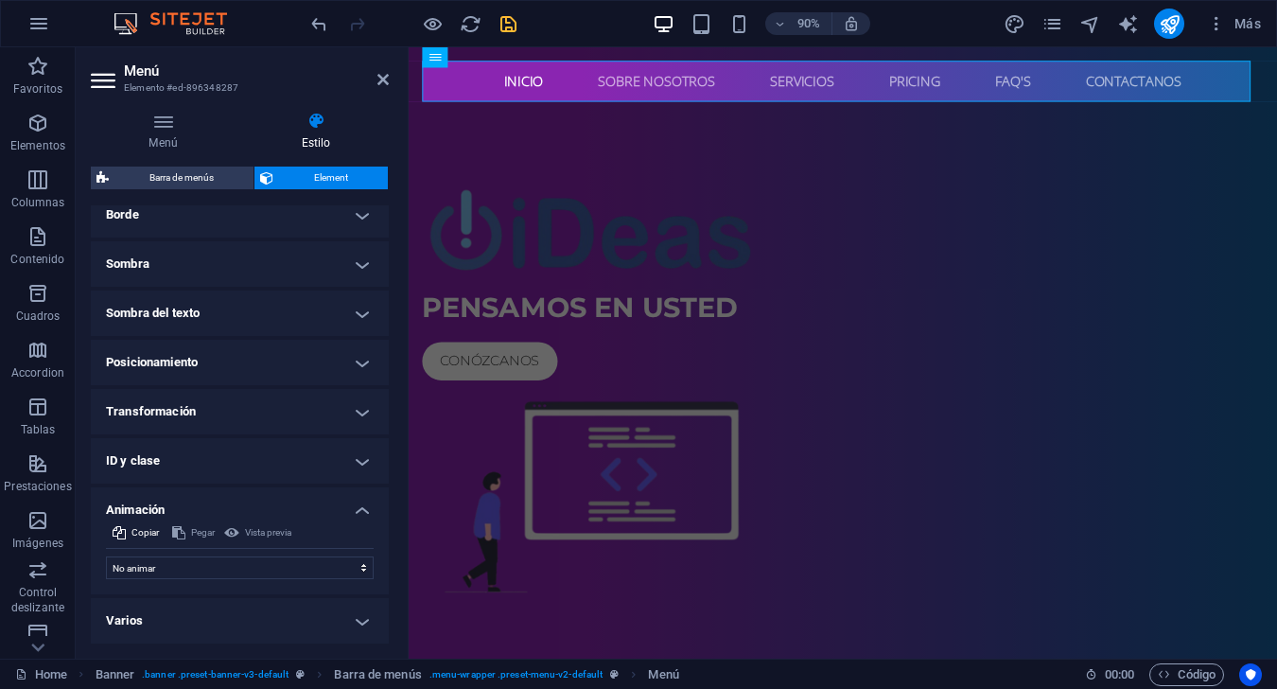
click at [174, 611] on h4 "Varios" at bounding box center [240, 620] width 298 height 45
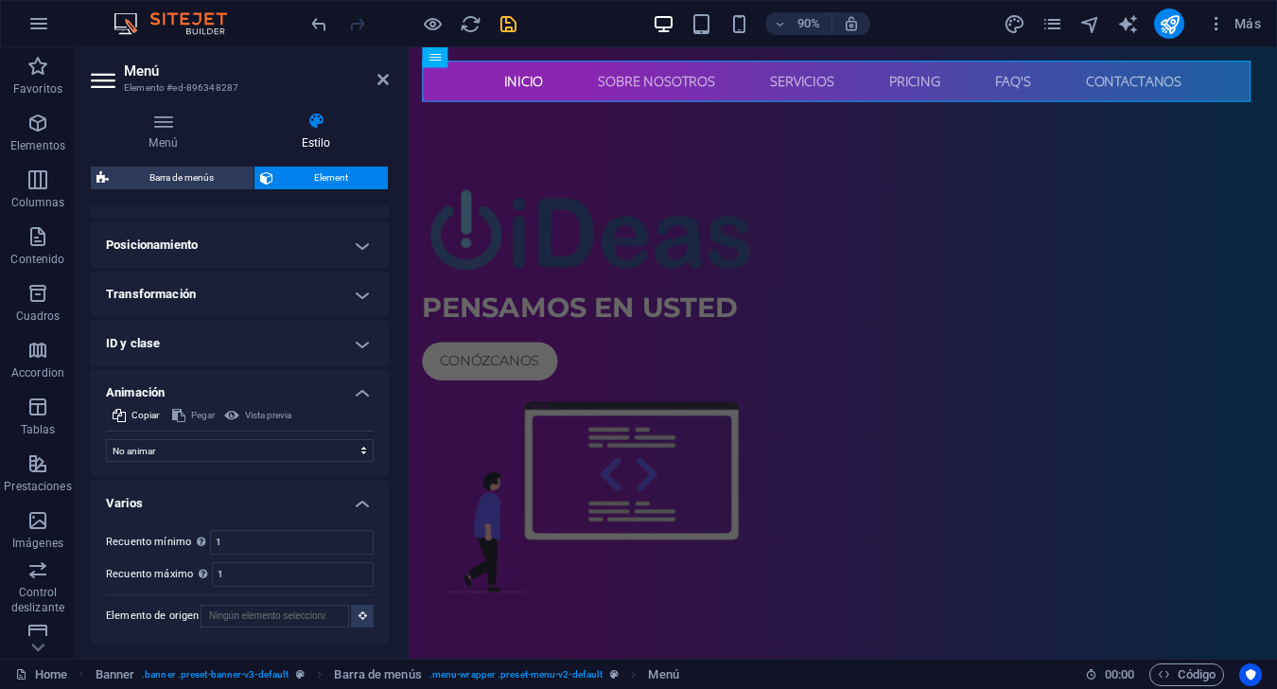
click at [236, 494] on h4 "Varios" at bounding box center [240, 498] width 298 height 34
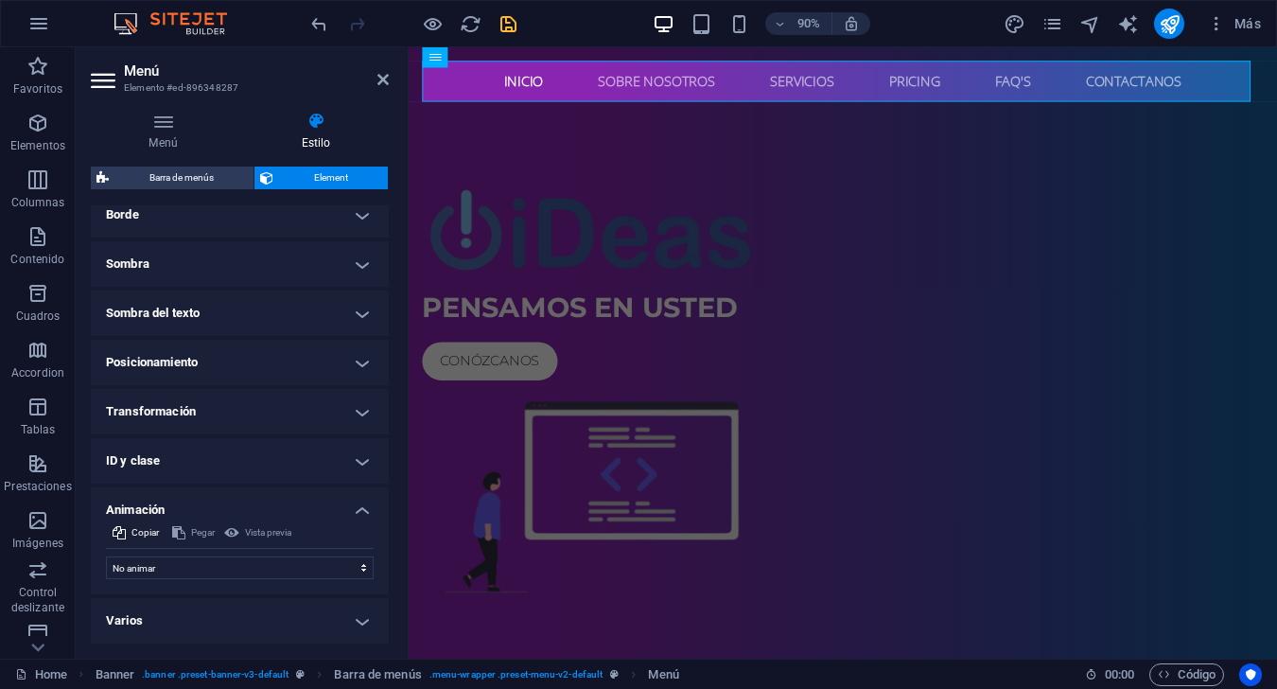
click at [223, 507] on h4 "Animación" at bounding box center [240, 504] width 298 height 34
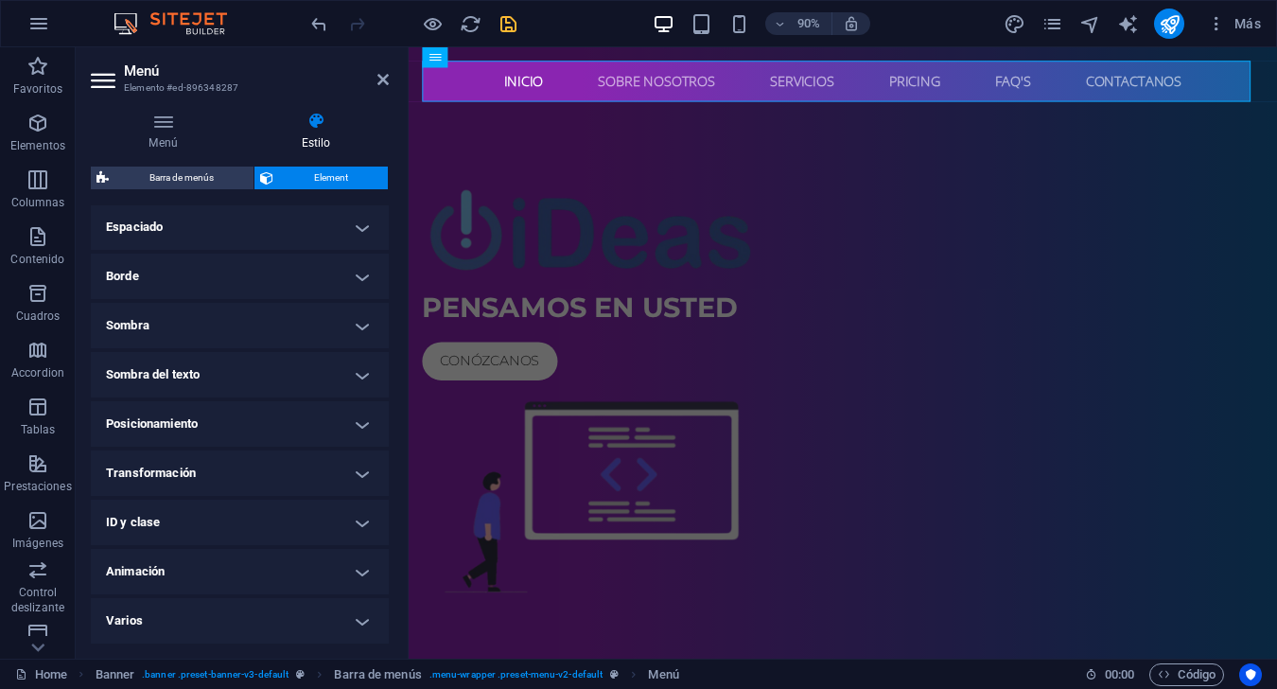
click at [223, 507] on h4 "ID y clase" at bounding box center [240, 521] width 298 height 45
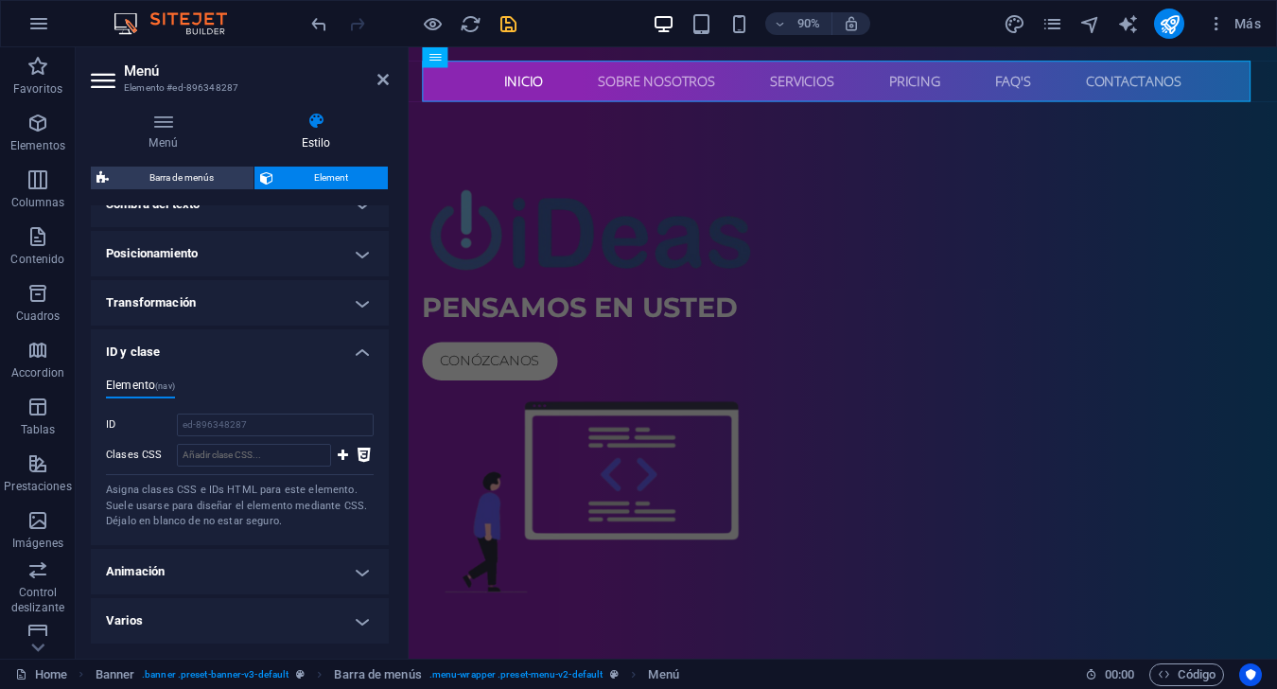
click at [288, 345] on h4 "ID y clase" at bounding box center [240, 346] width 298 height 34
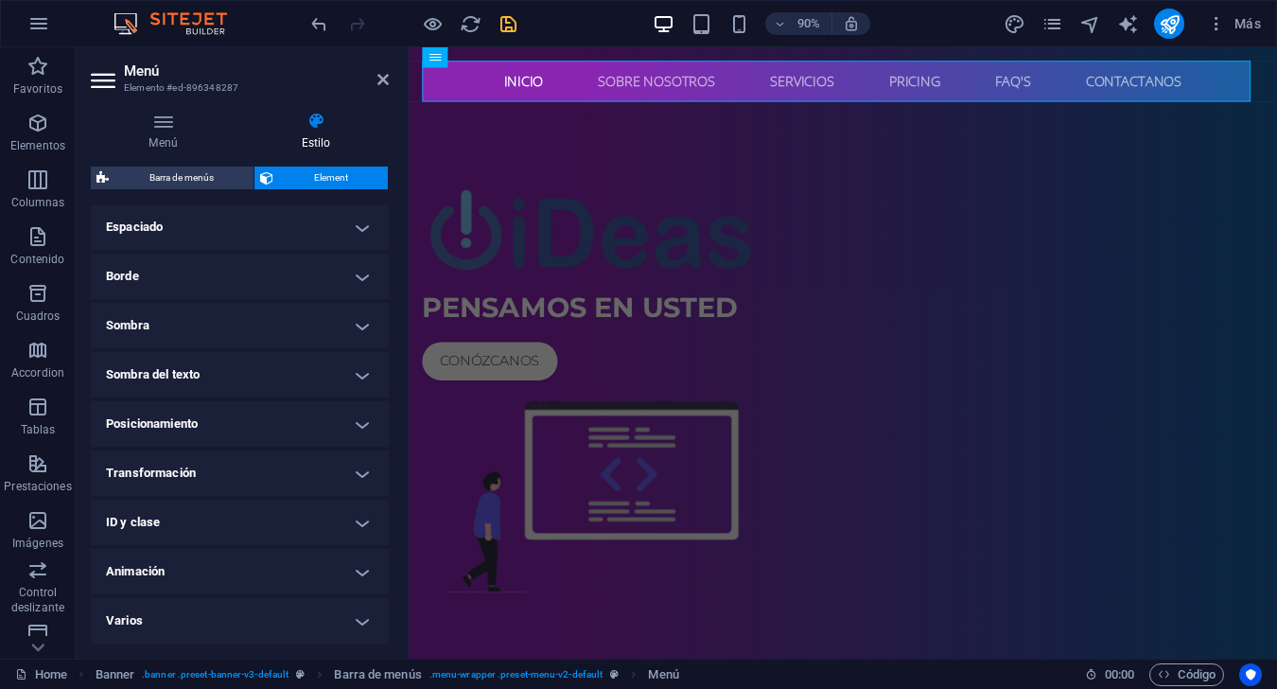
click at [202, 473] on h4 "Transformación" at bounding box center [240, 472] width 298 height 45
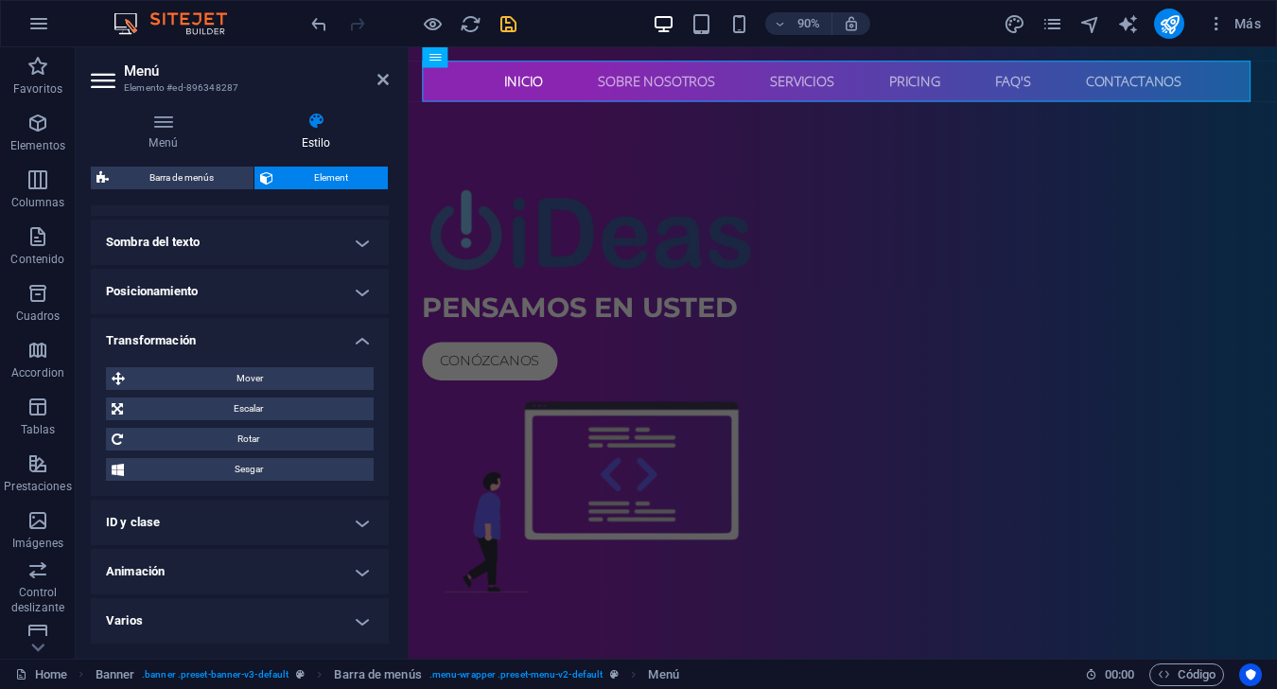
click at [277, 340] on h4 "Transformación" at bounding box center [240, 335] width 298 height 34
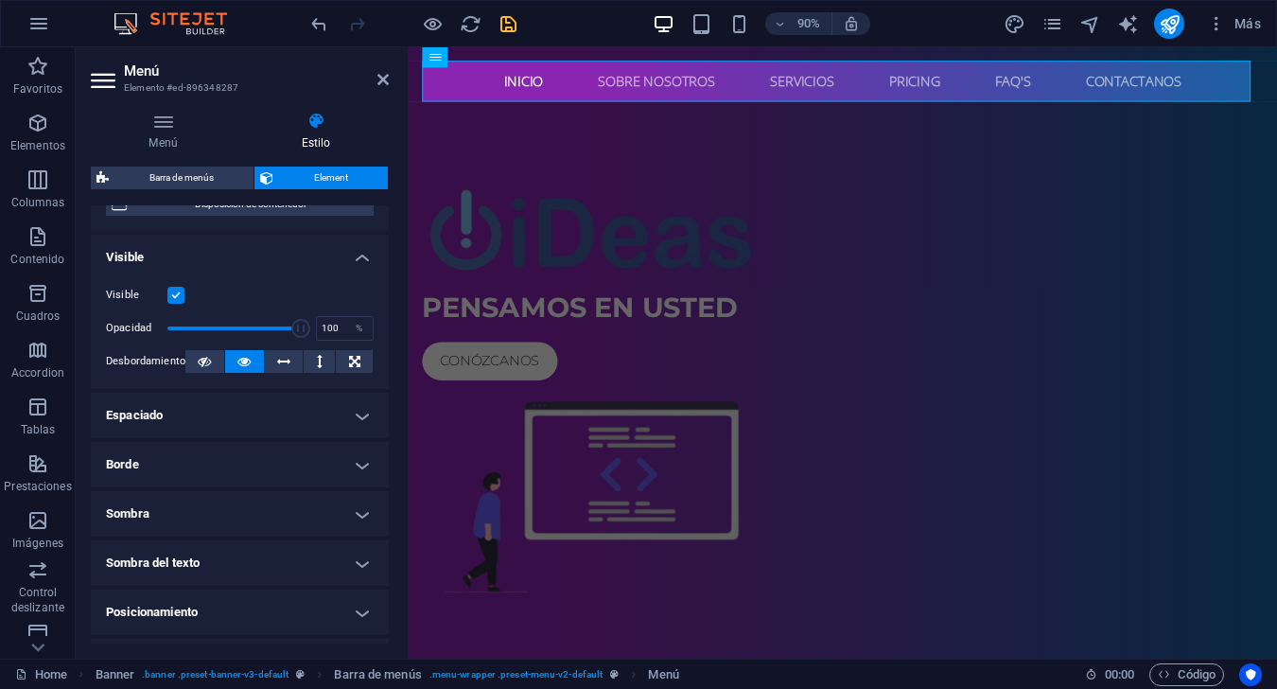
scroll to position [284, 0]
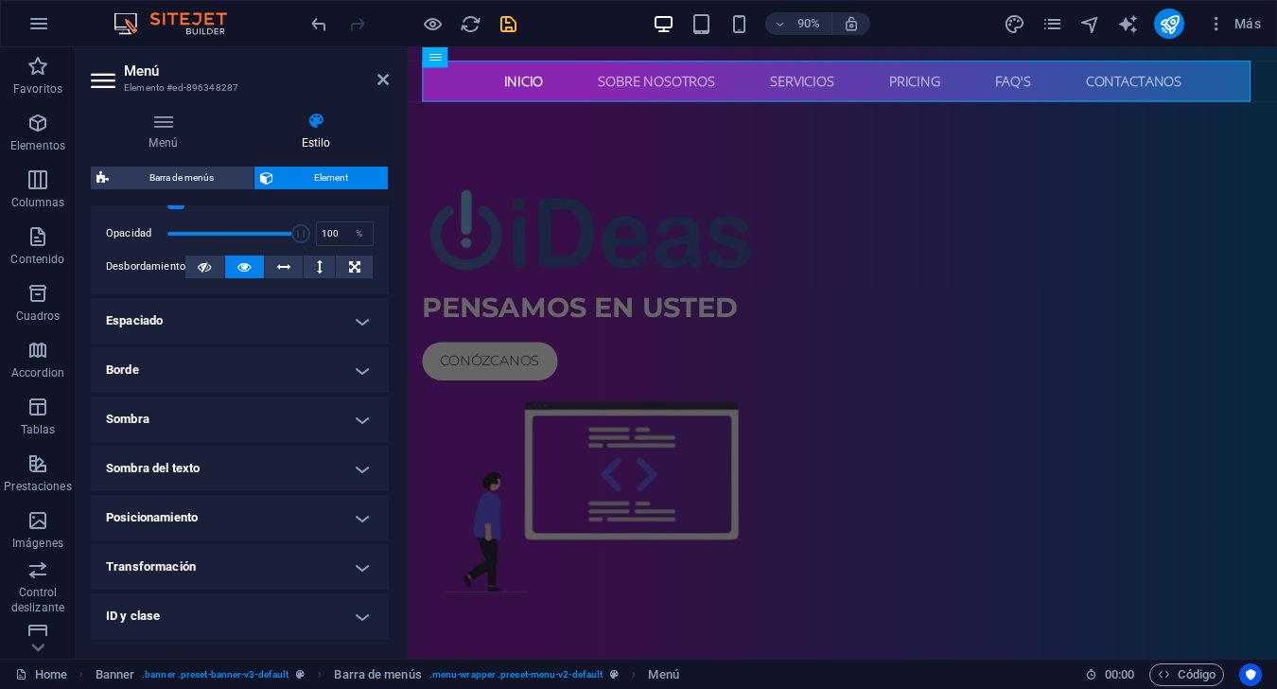
click at [286, 362] on h4 "Borde" at bounding box center [240, 369] width 298 height 45
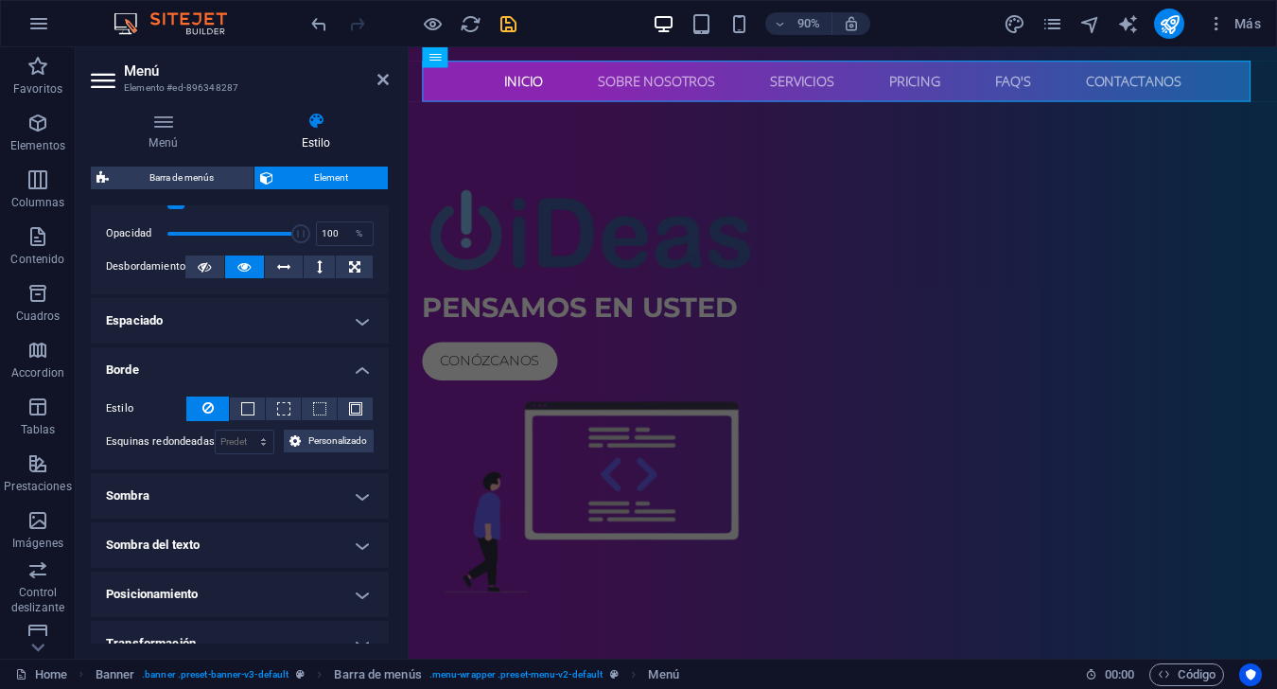
click at [286, 362] on h4 "Borde" at bounding box center [240, 364] width 298 height 34
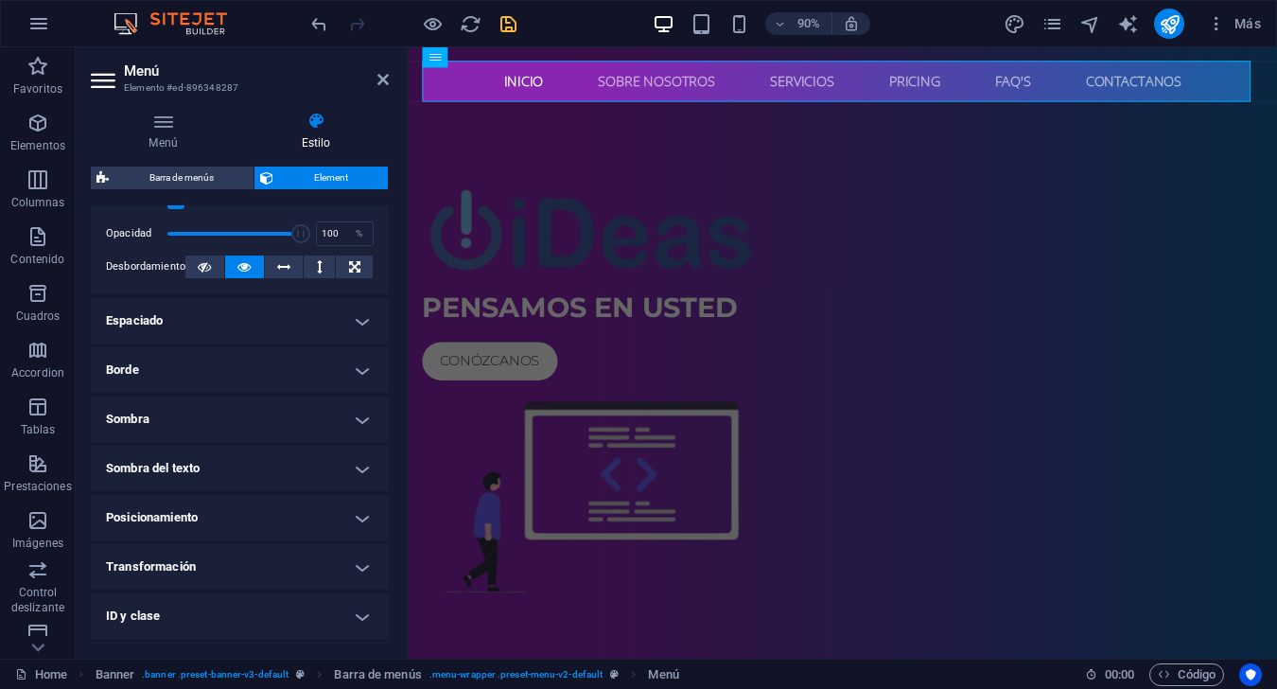
click at [258, 419] on h4 "Sombra" at bounding box center [240, 418] width 298 height 45
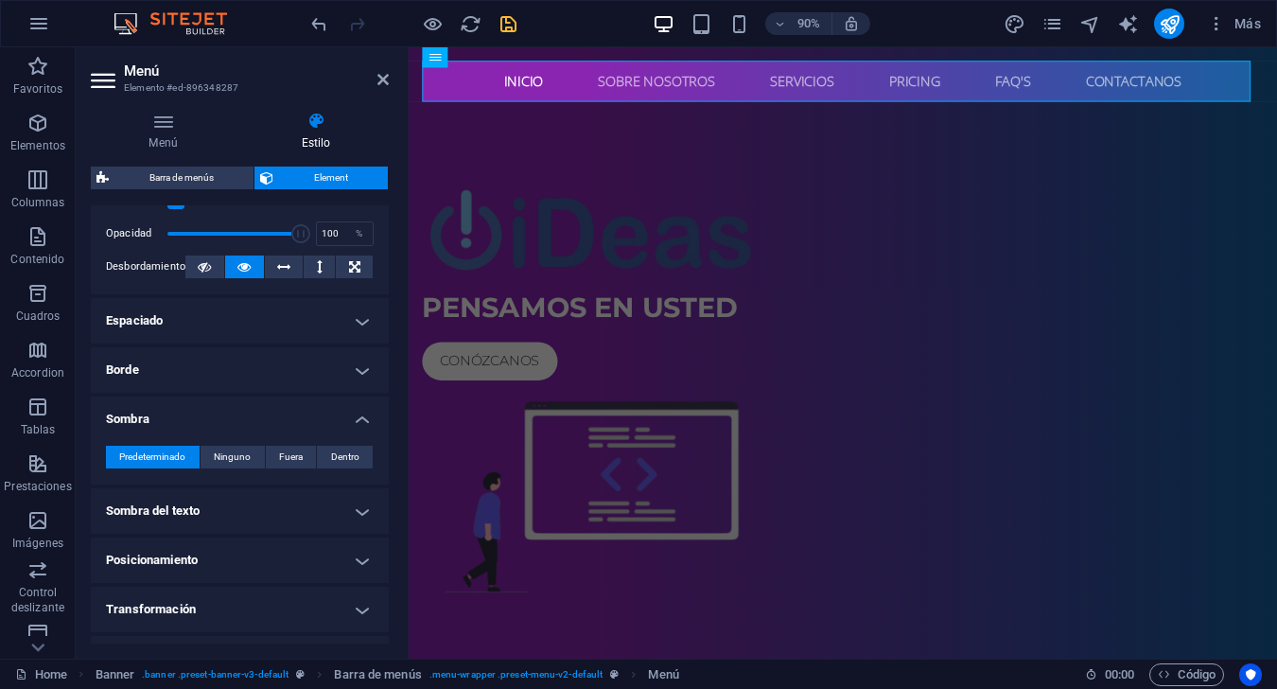
click at [258, 419] on h4 "Sombra" at bounding box center [240, 413] width 298 height 34
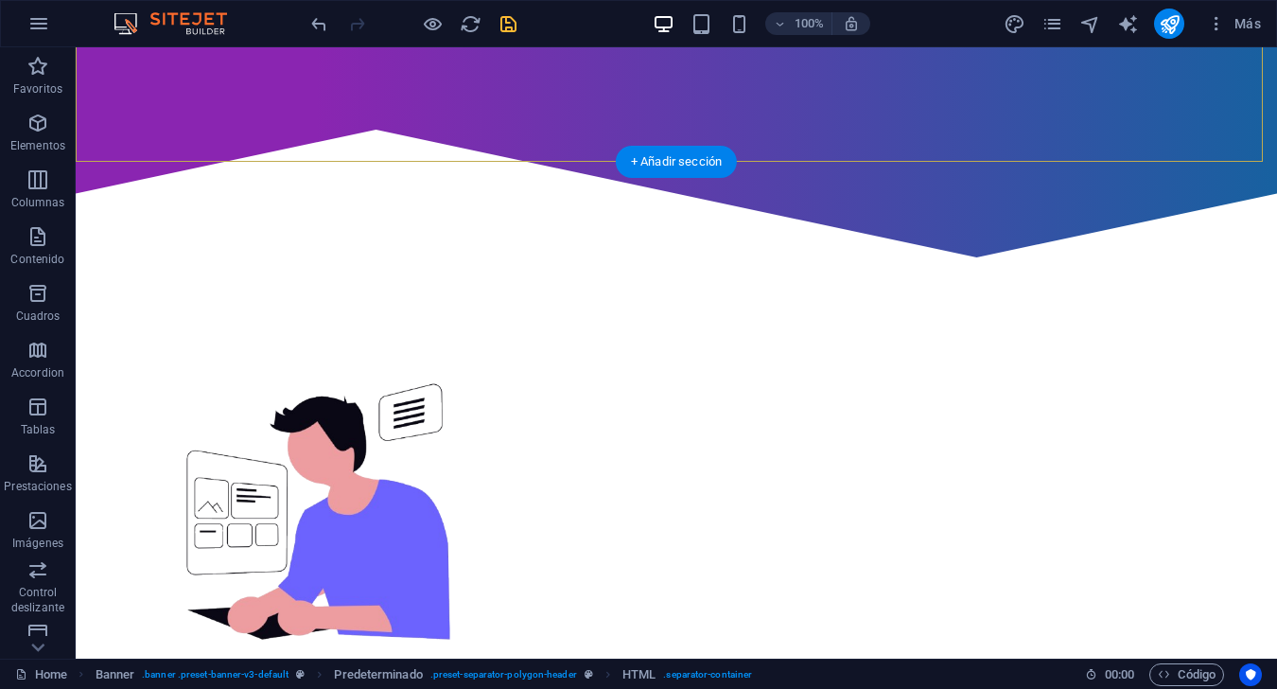
scroll to position [662, 0]
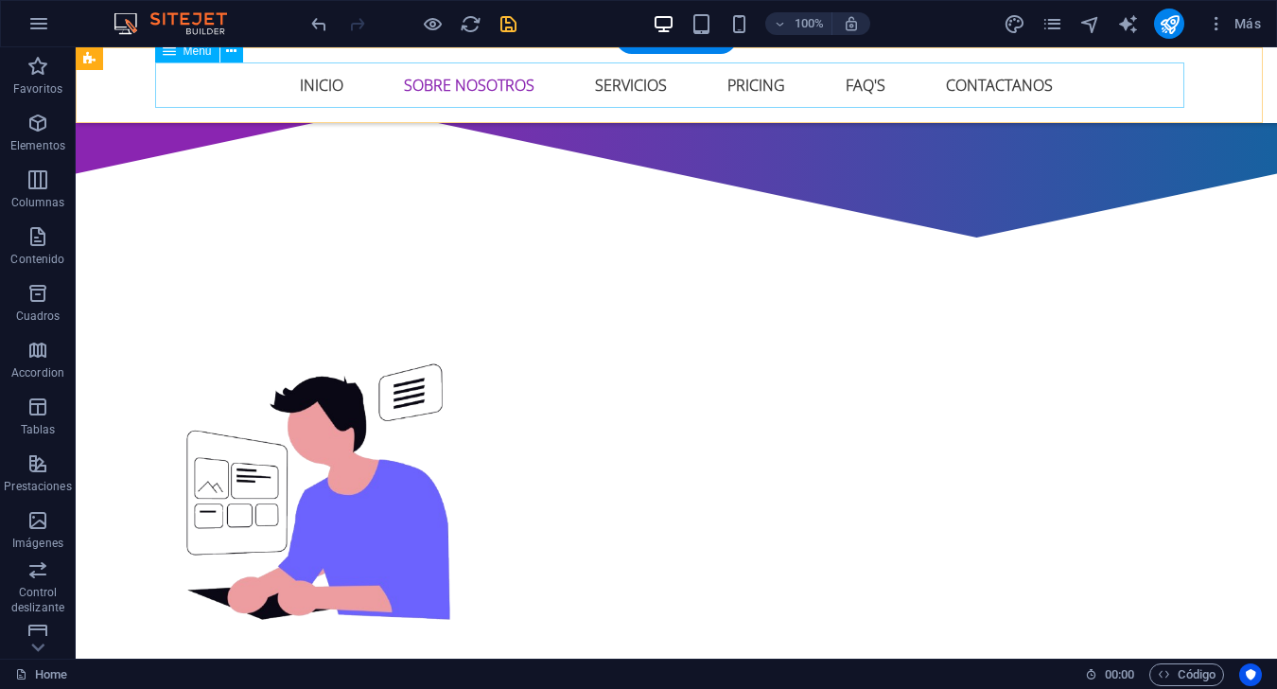
click at [479, 87] on nav "Inicio Sobre Nosotros Servicios Pricing FAQ's Contactanos" at bounding box center [676, 84] width 1029 height 45
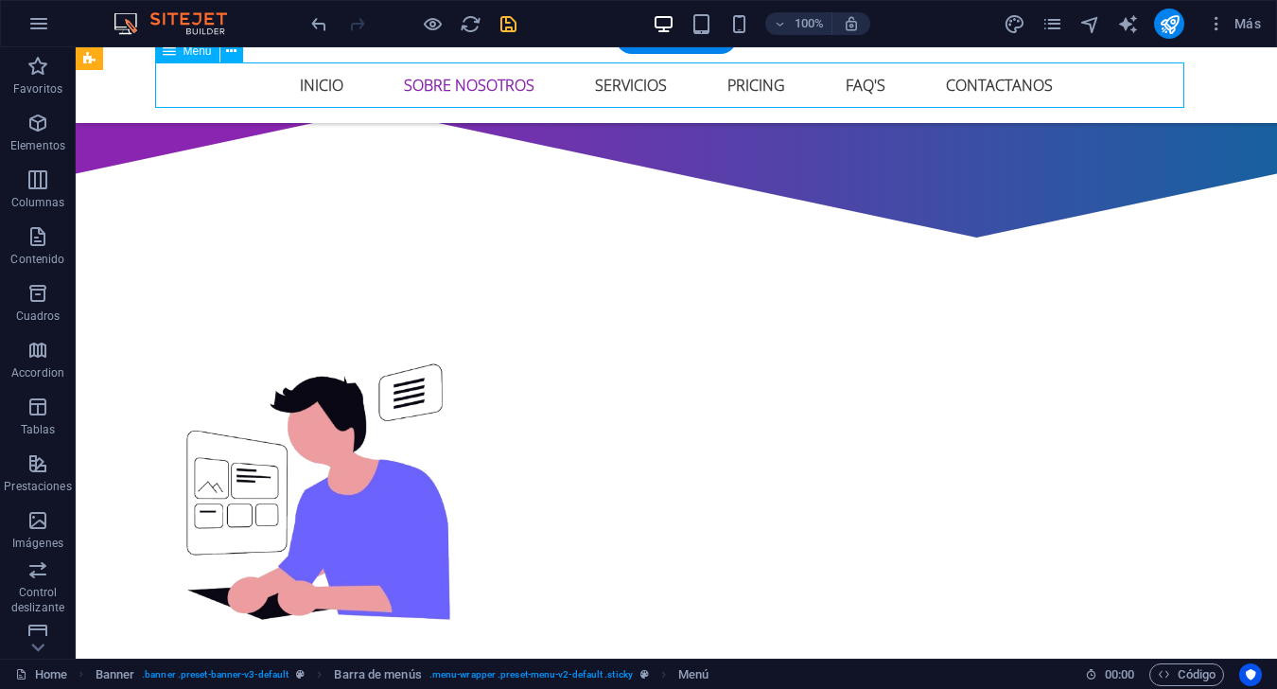
click at [498, 75] on nav "Inicio Sobre Nosotros Servicios Pricing FAQ's Contactanos" at bounding box center [676, 84] width 1029 height 45
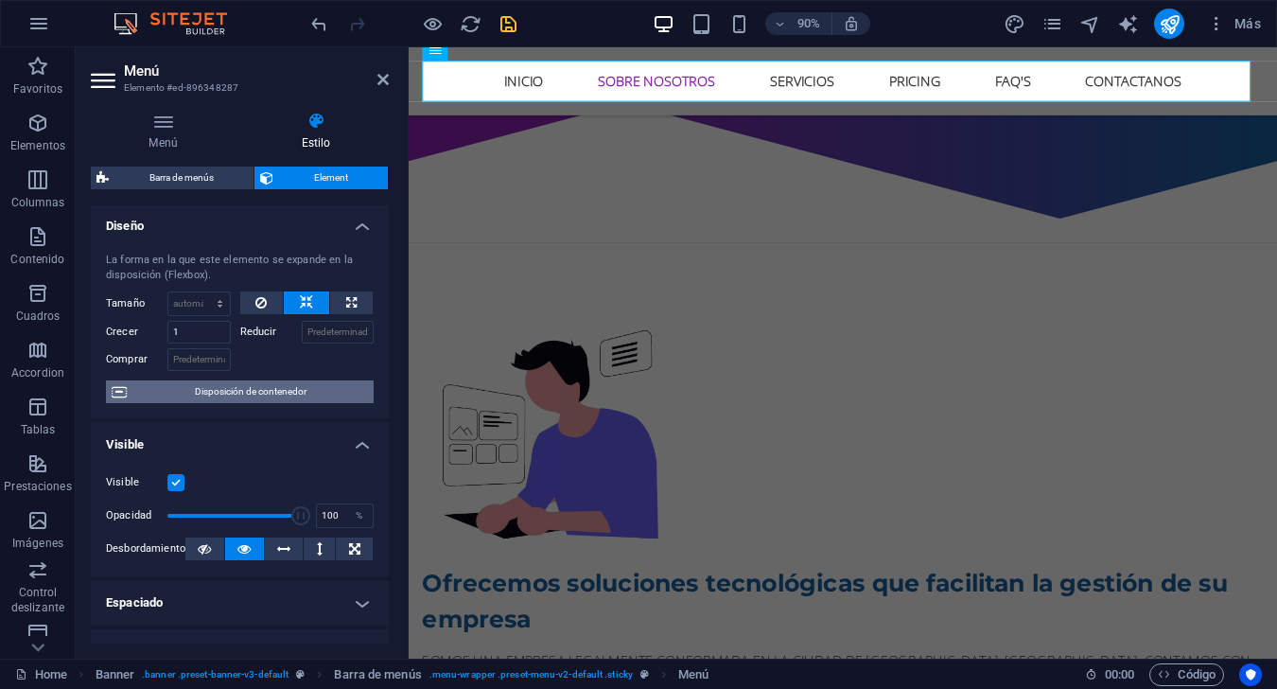
scroll to position [0, 0]
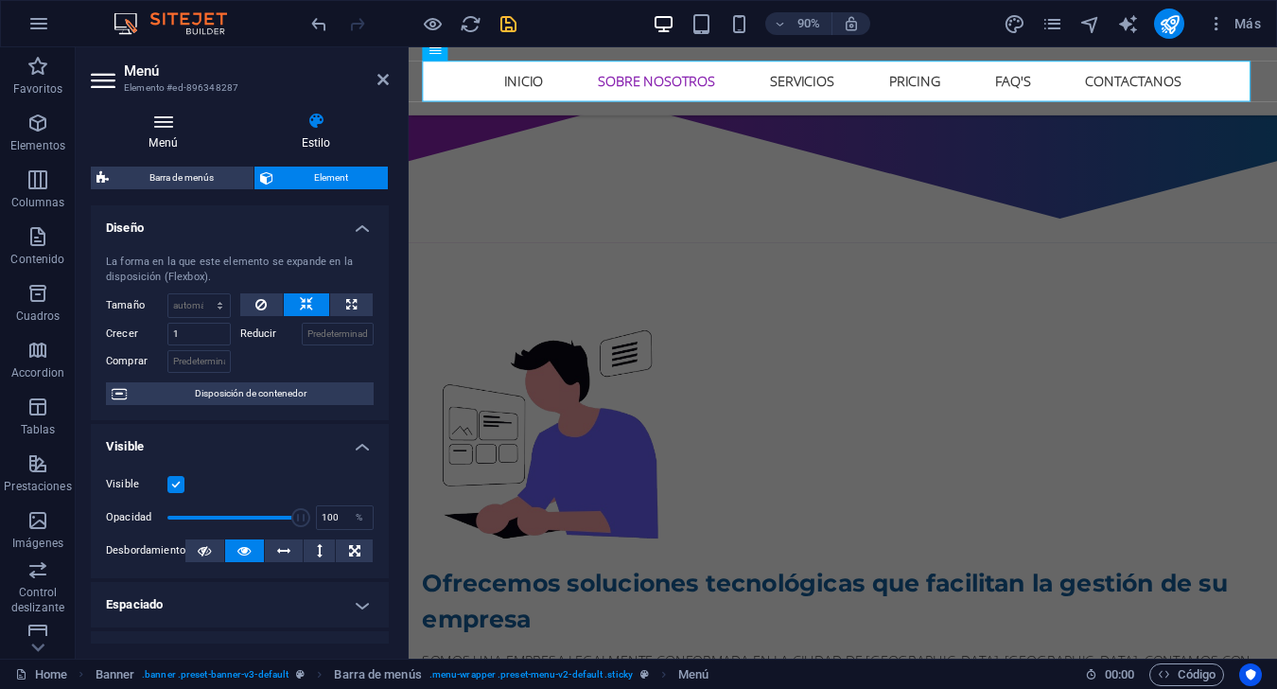
click at [177, 137] on h4 "Menú" at bounding box center [167, 132] width 152 height 40
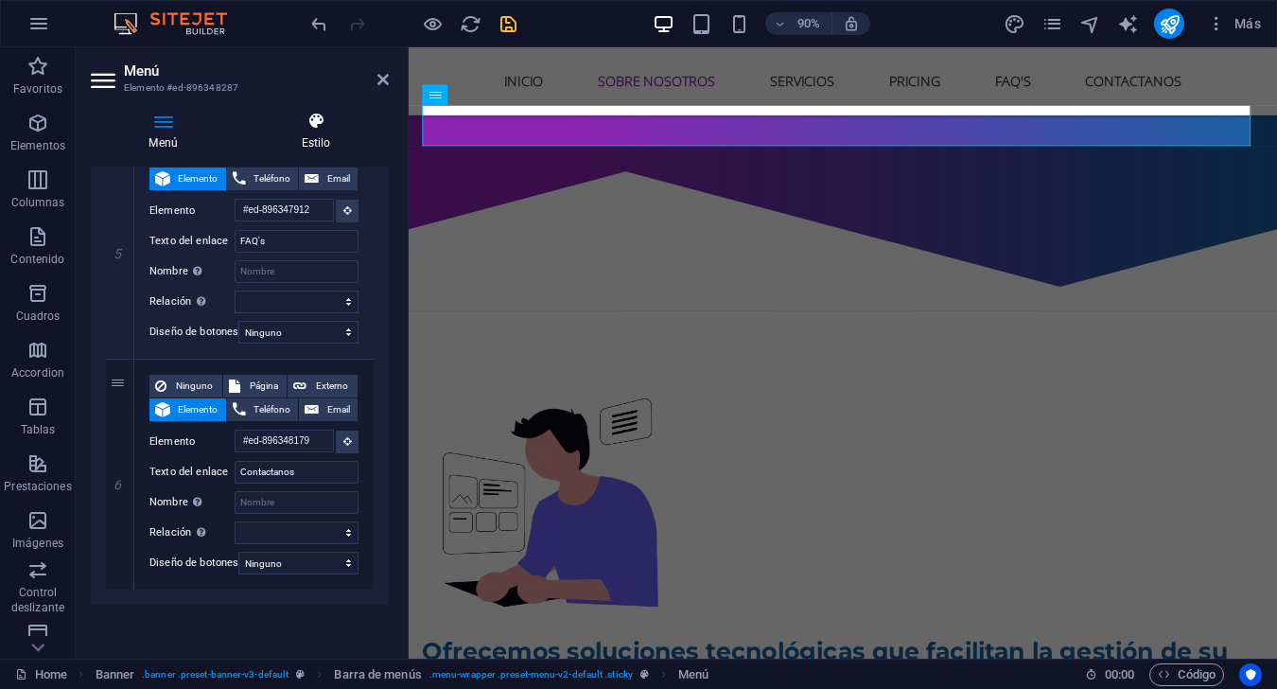
scroll to position [662, 0]
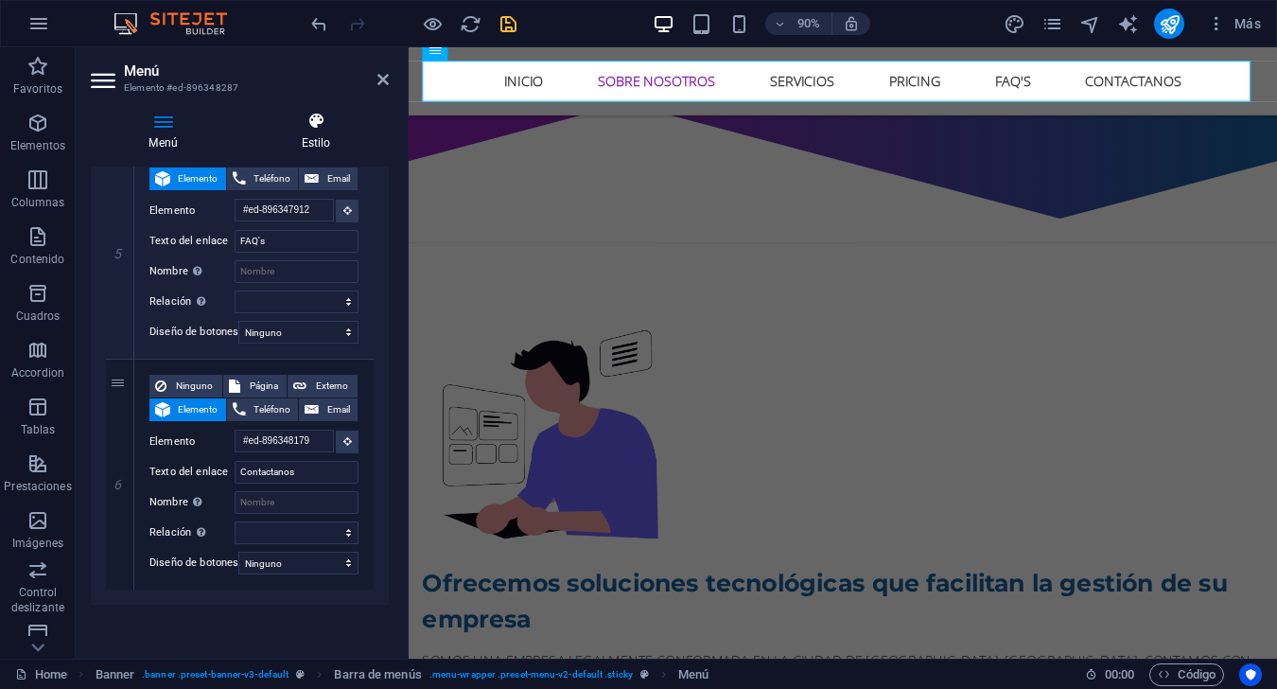
click at [322, 131] on h4 "Estilo" at bounding box center [316, 132] width 146 height 40
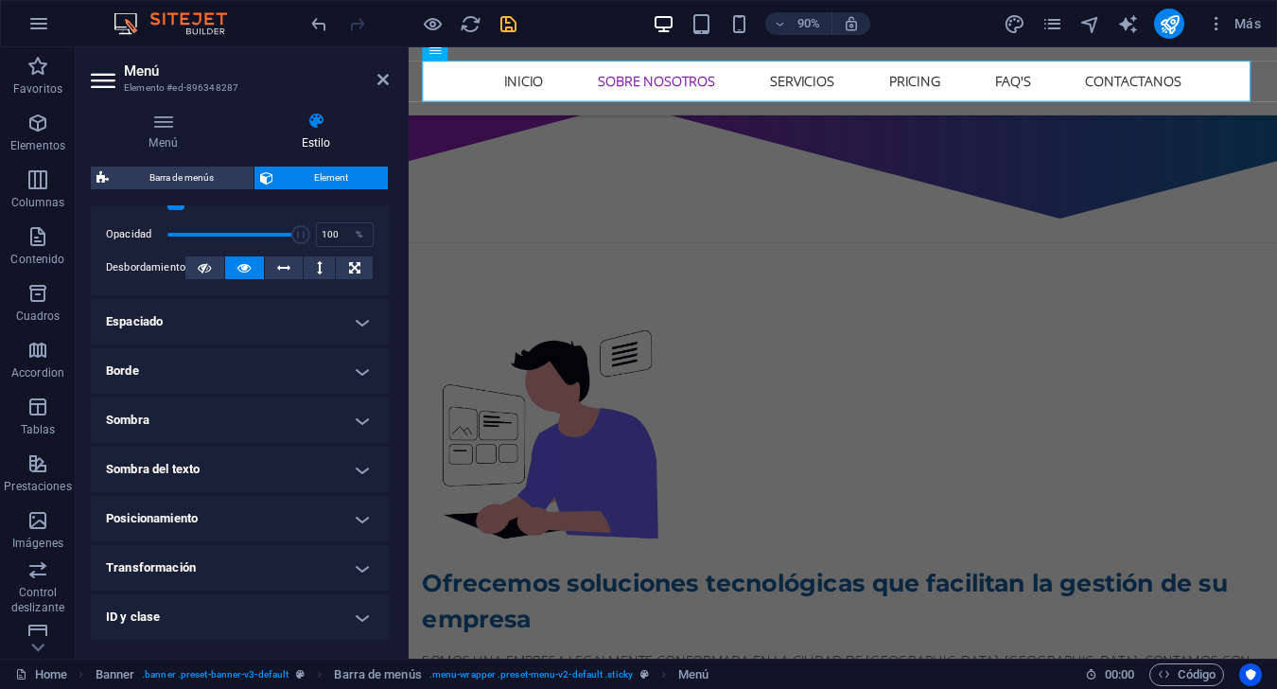
scroll to position [0, 0]
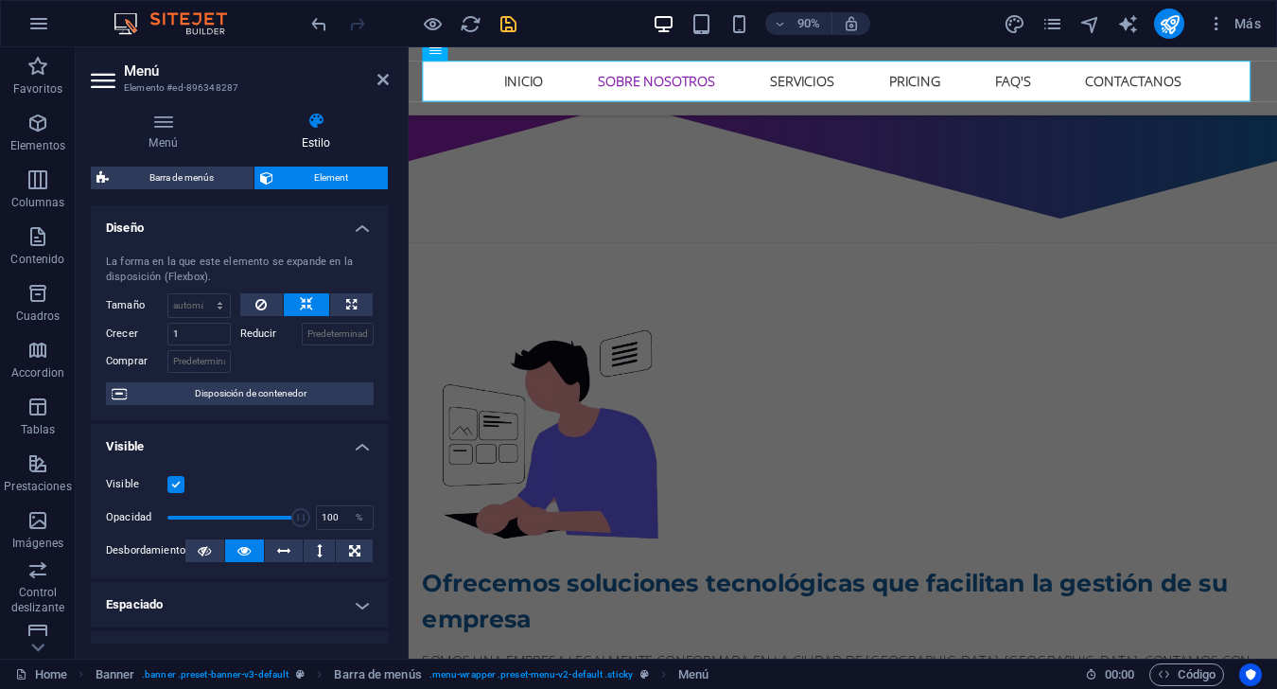
click at [383, 70] on h2 "Menú" at bounding box center [256, 70] width 265 height 17
drag, startPoint x: 335, startPoint y: 14, endPoint x: 381, endPoint y: 76, distance: 77.0
click at [381, 76] on icon at bounding box center [382, 79] width 11 height 15
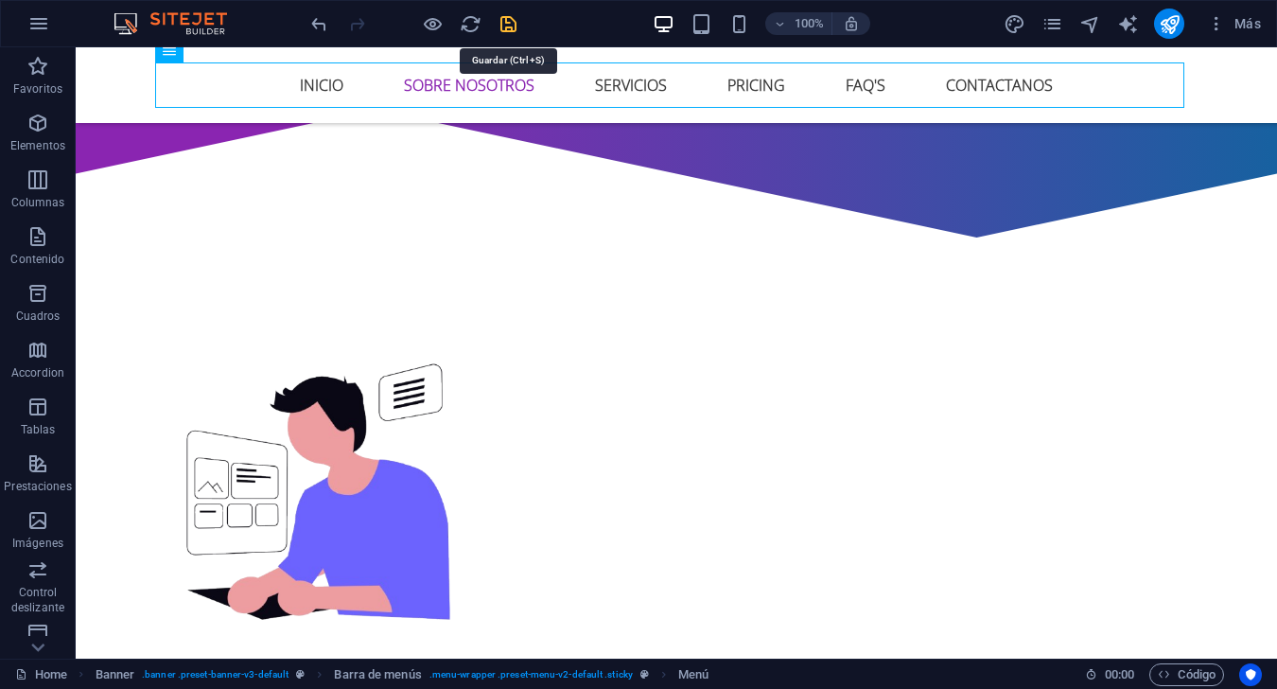
click at [507, 17] on icon "save" at bounding box center [509, 24] width 22 height 22
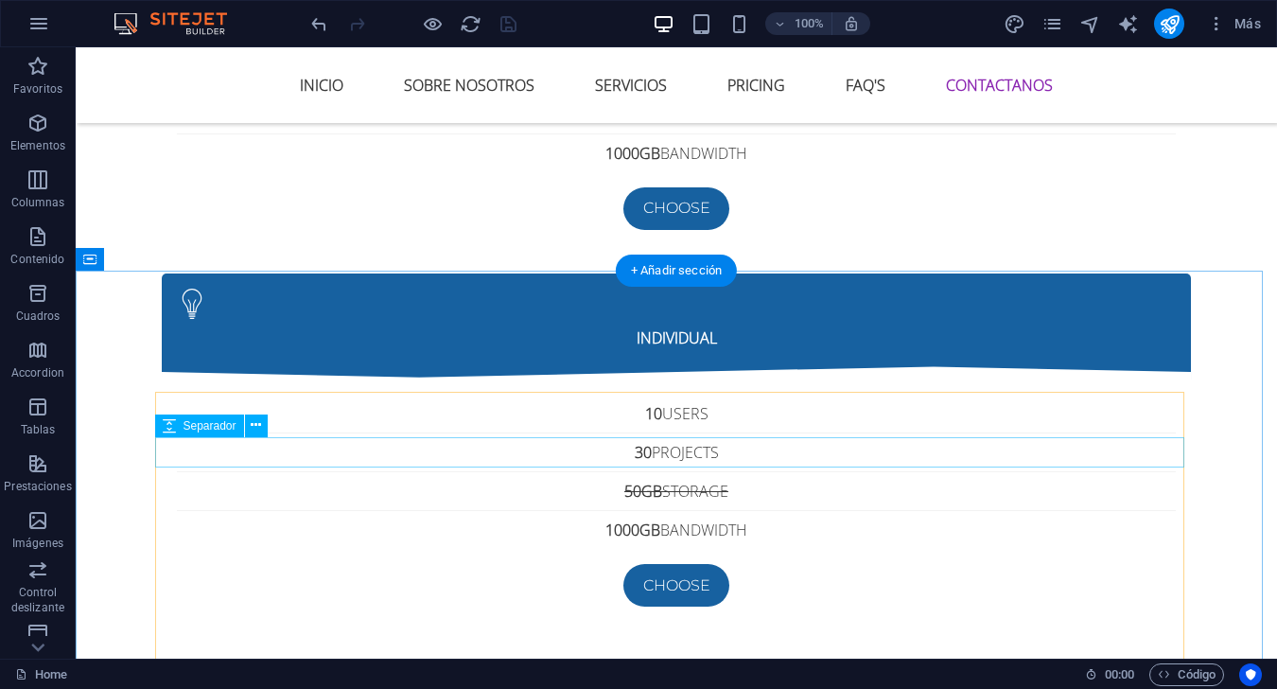
scroll to position [6905, 0]
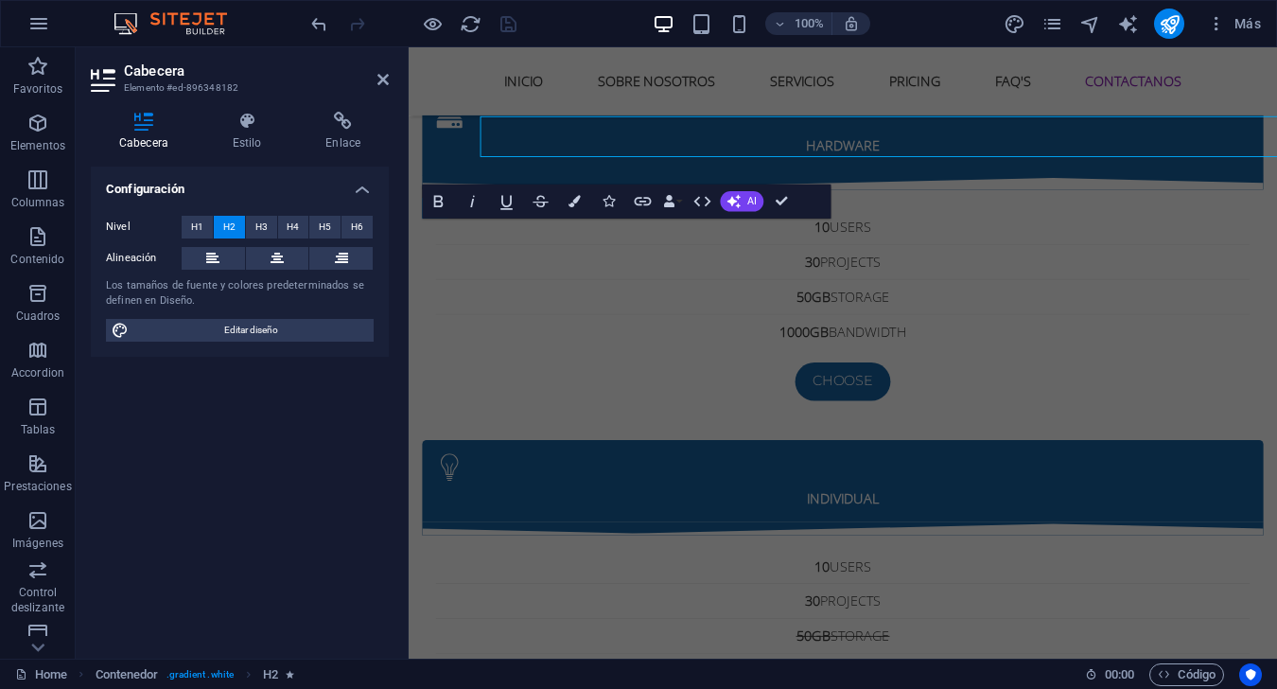
scroll to position [7033, 0]
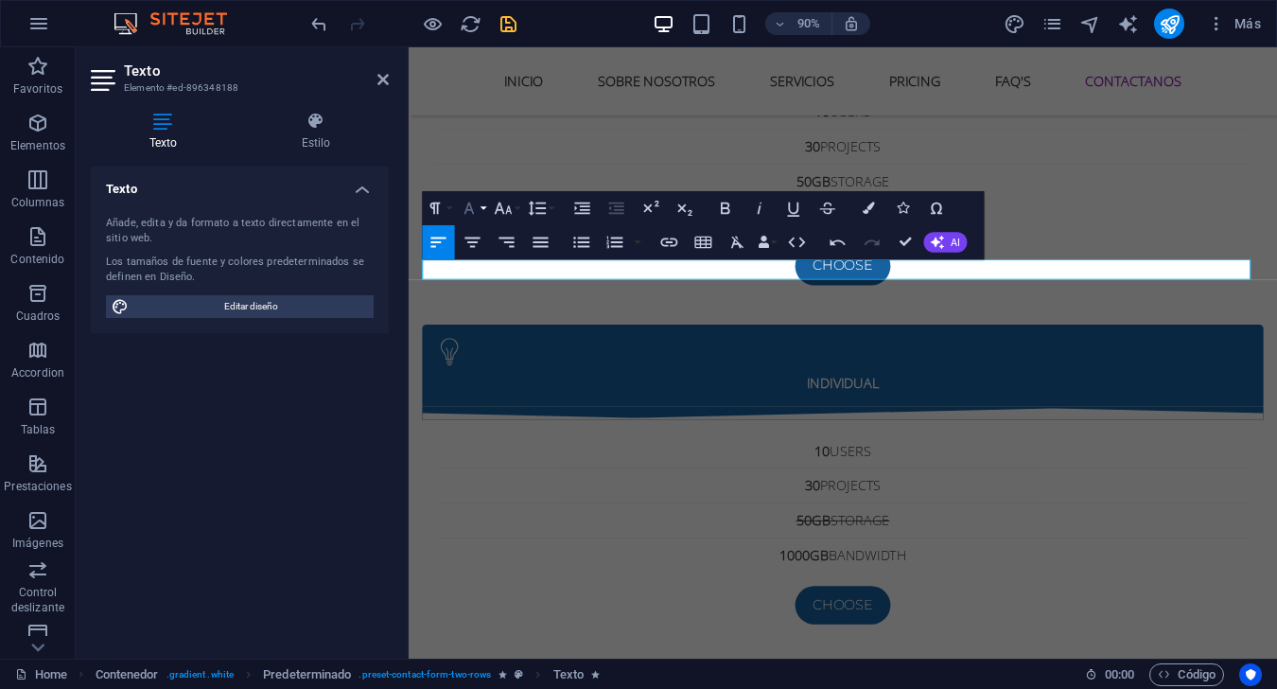
click at [473, 208] on icon "button" at bounding box center [469, 208] width 21 height 21
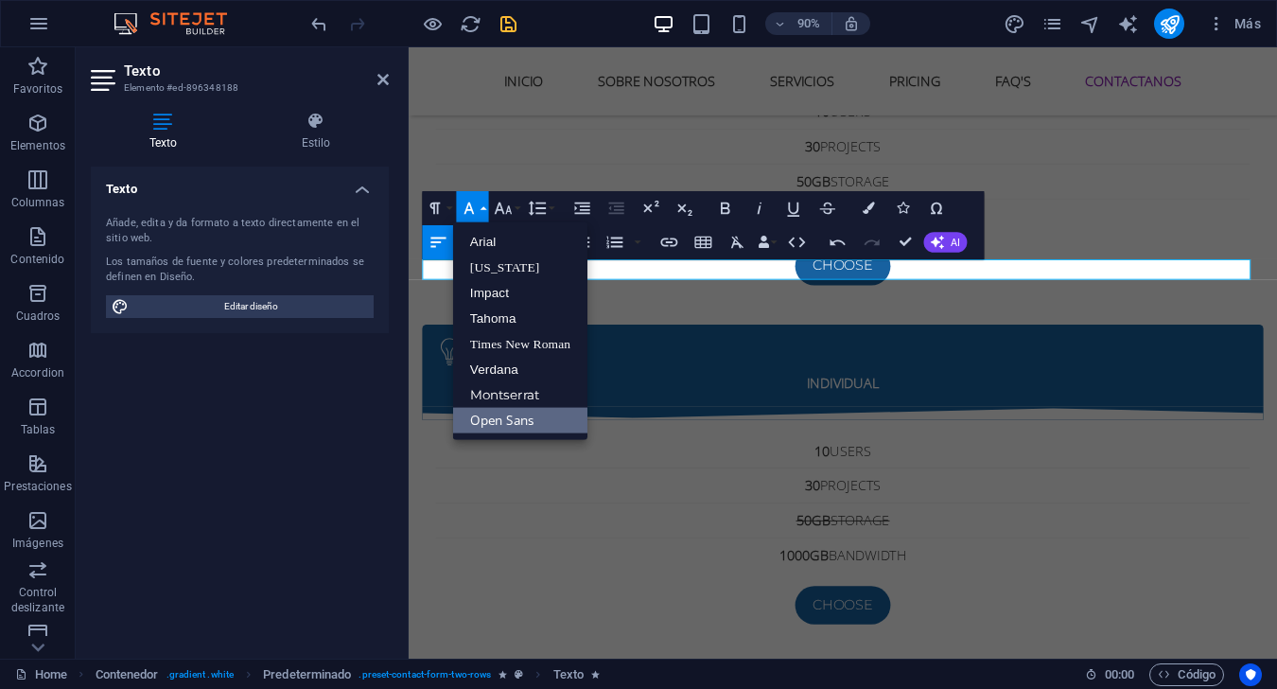
scroll to position [0, 0]
click at [473, 209] on icon "button" at bounding box center [469, 208] width 21 height 21
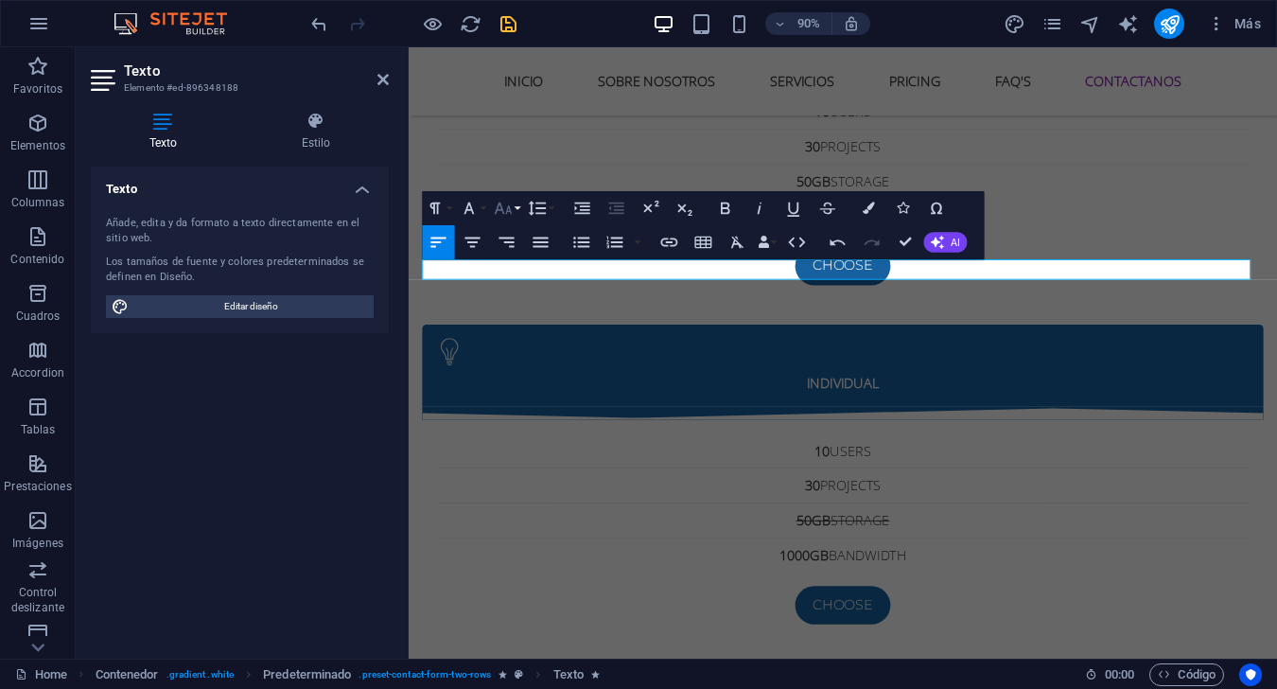
click at [503, 208] on icon "button" at bounding box center [503, 208] width 21 height 21
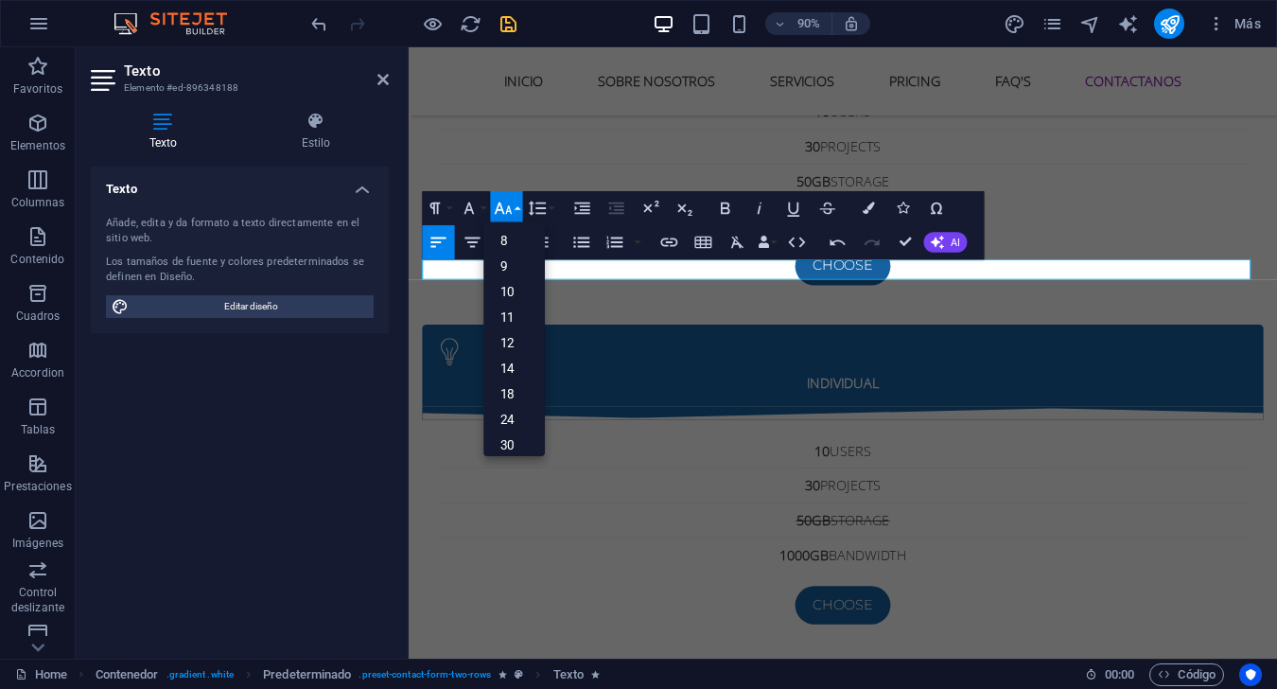
click at [503, 208] on icon "button" at bounding box center [503, 208] width 21 height 21
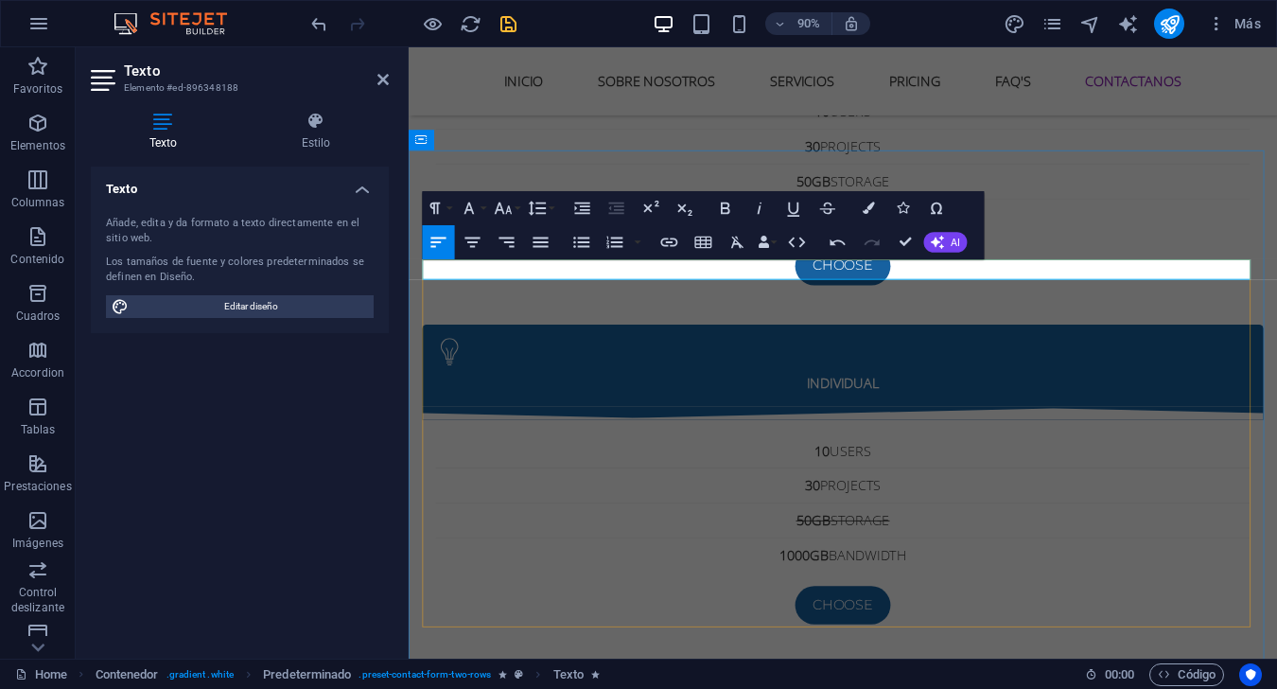
click div "I have read and understand the privacy policy."
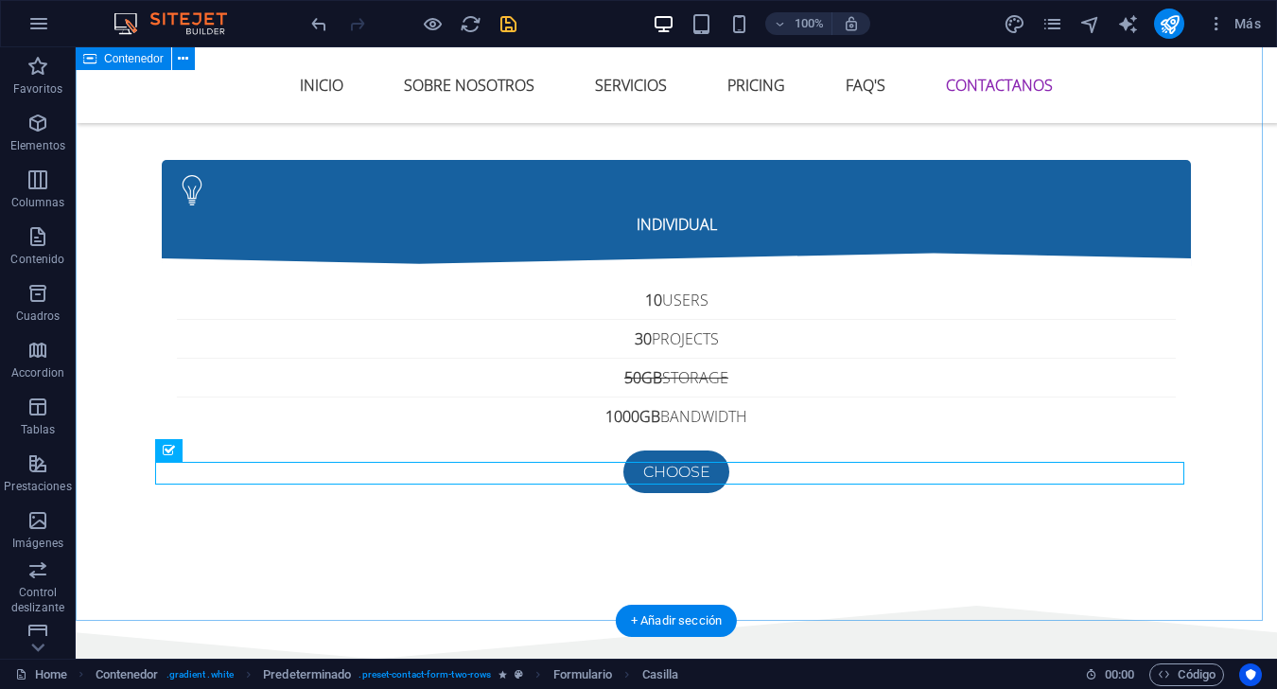
scroll to position [7189, 0]
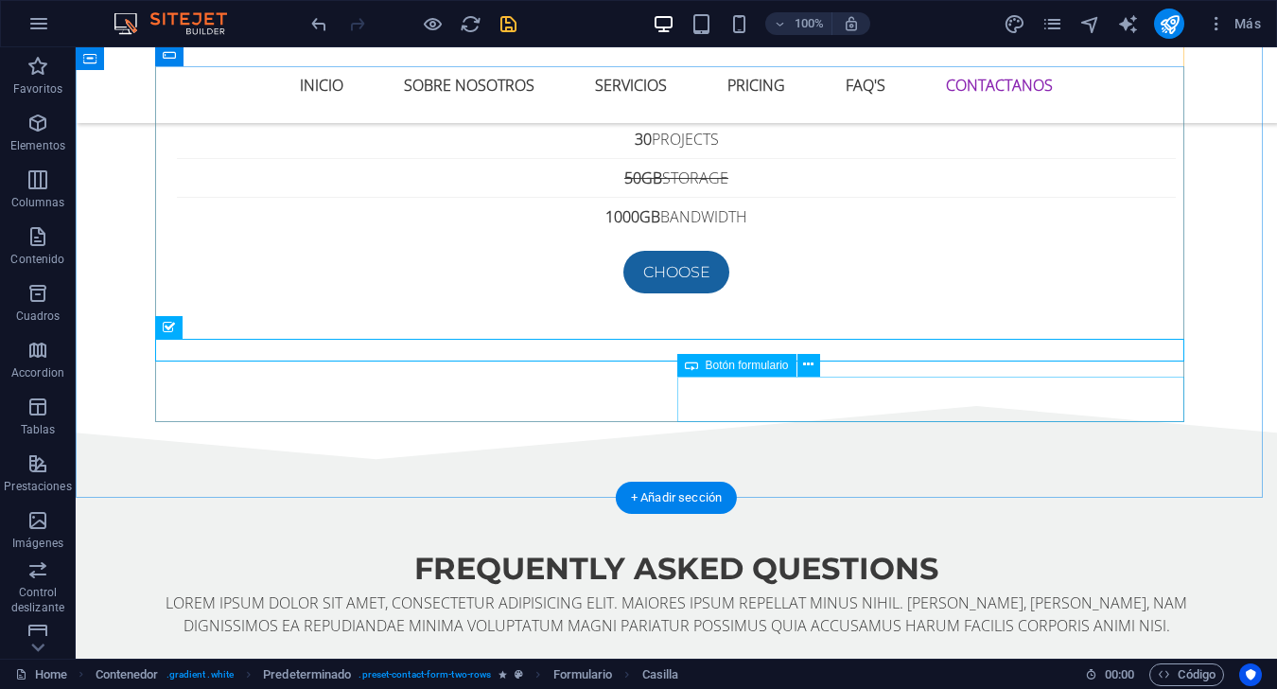
click div "Submit"
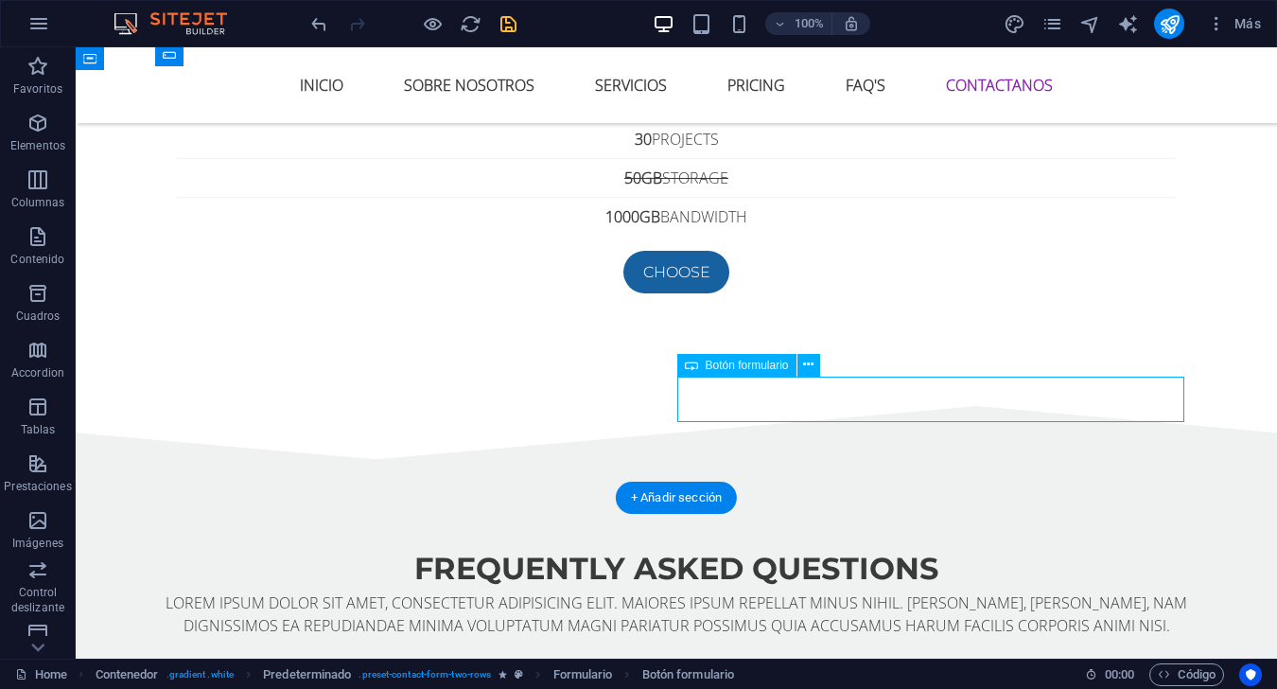
click div "Submit"
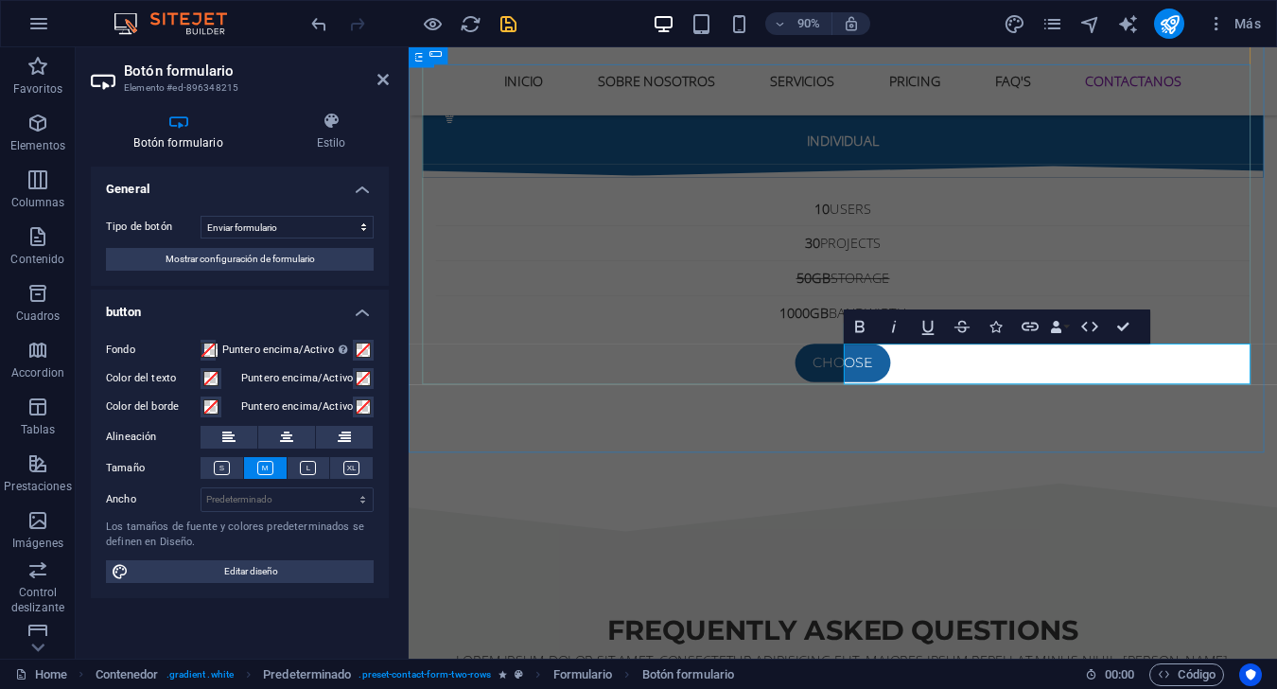
scroll to position [7302, 0]
type button "Submit"
click button "Enviar"
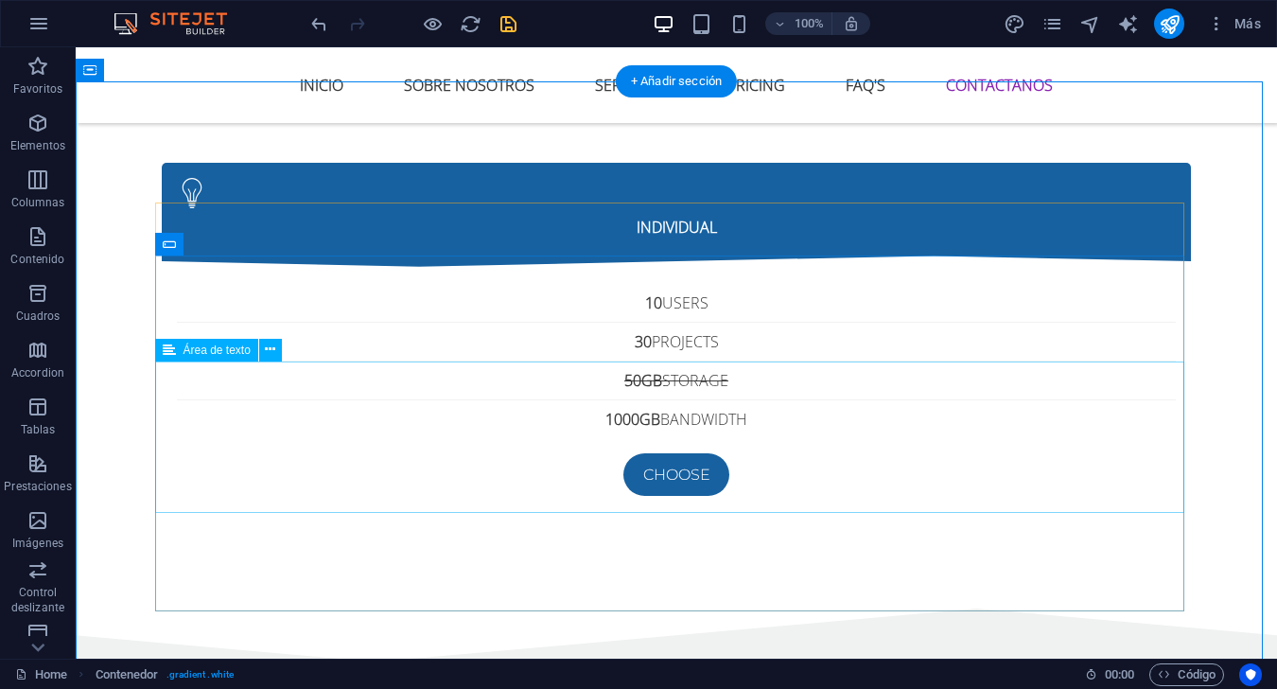
scroll to position [7000, 0]
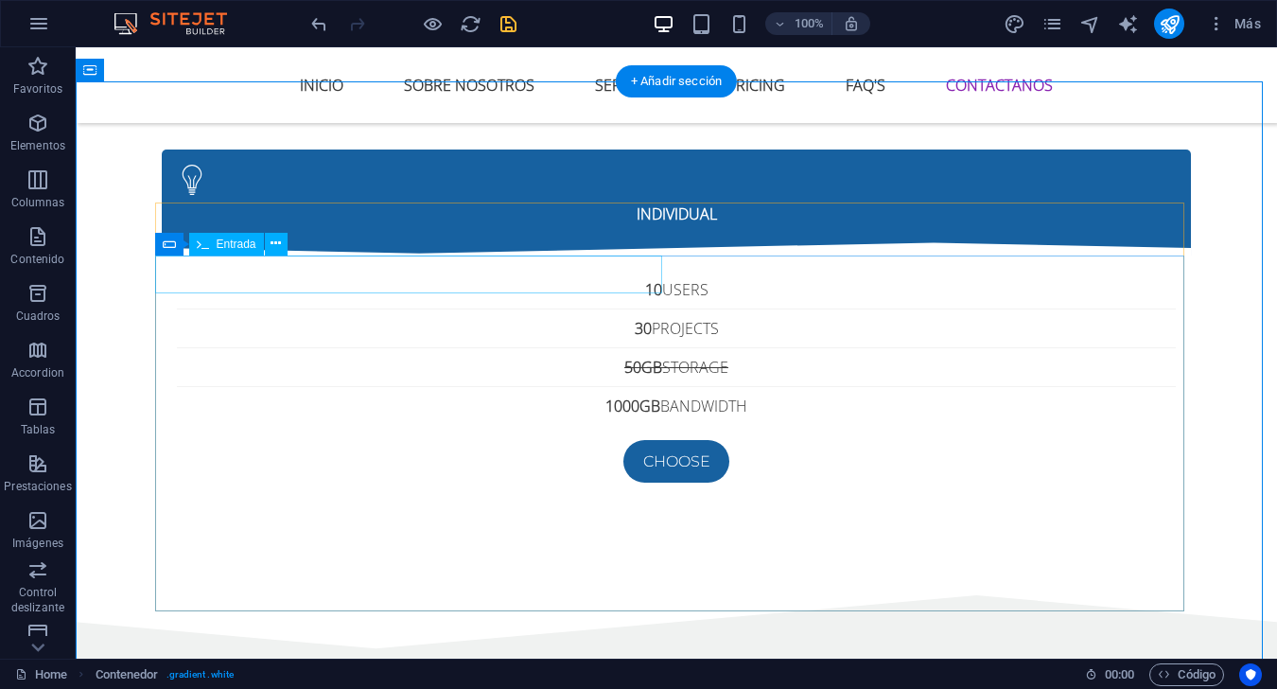
click div
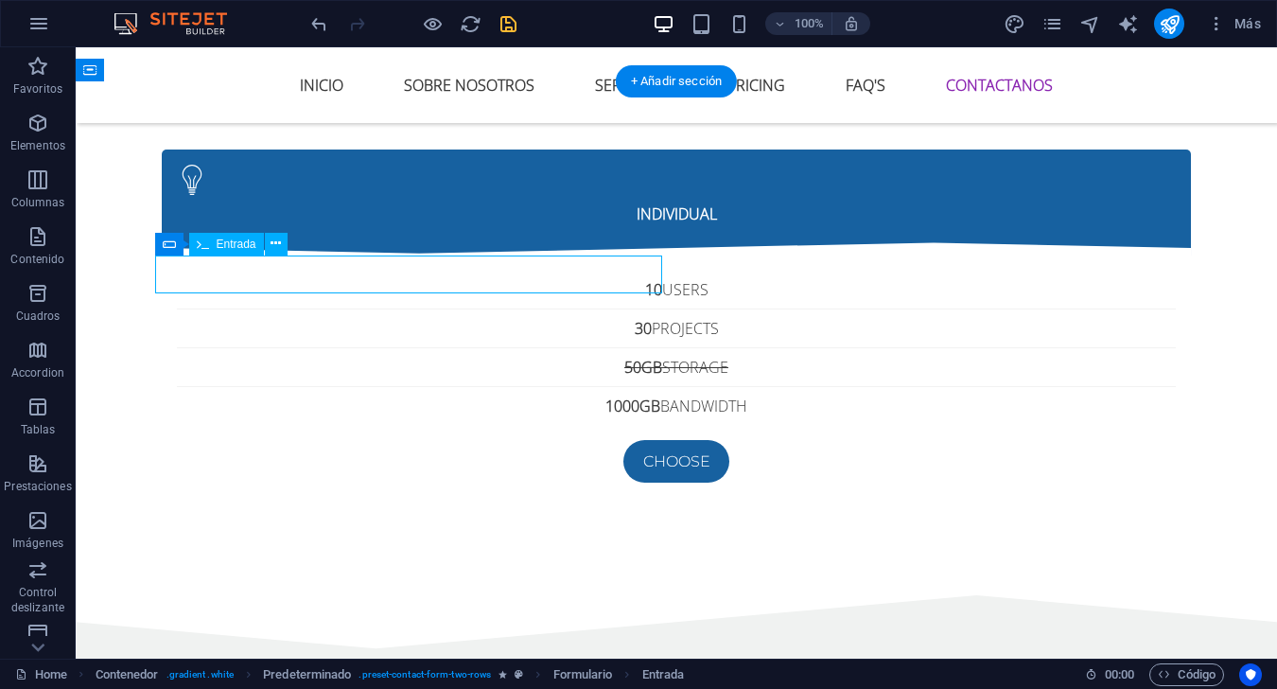
click div
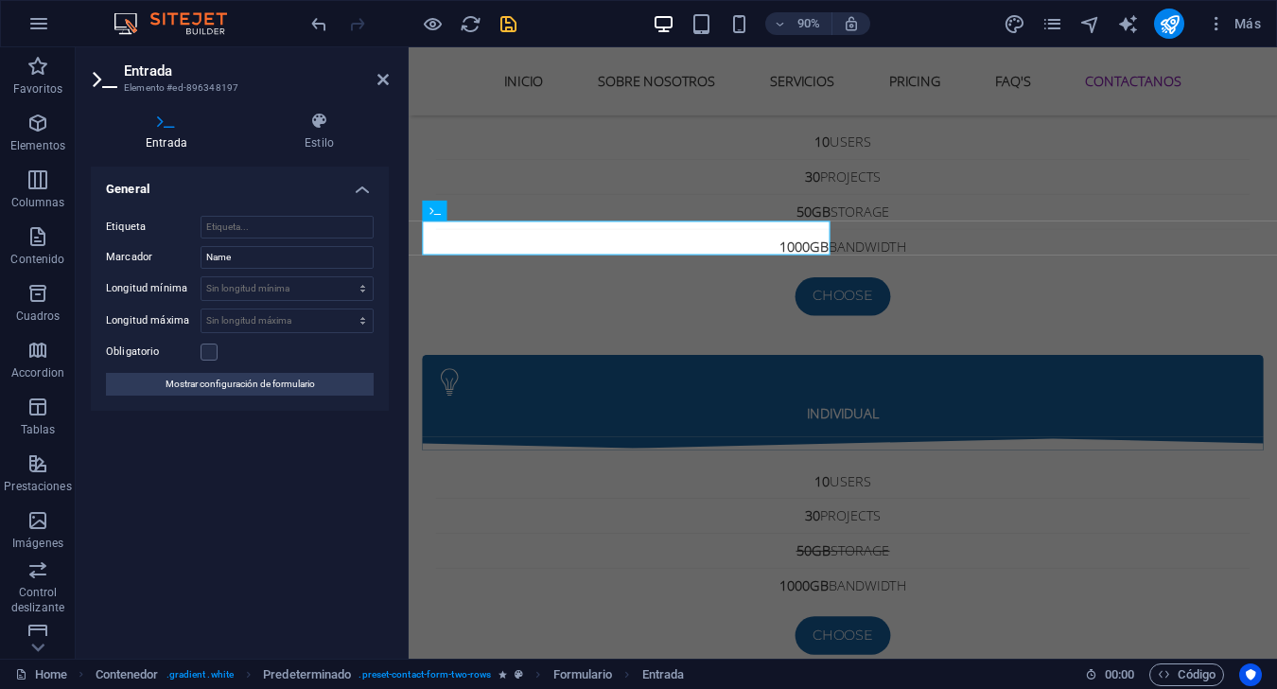
scroll to position [7128, 0]
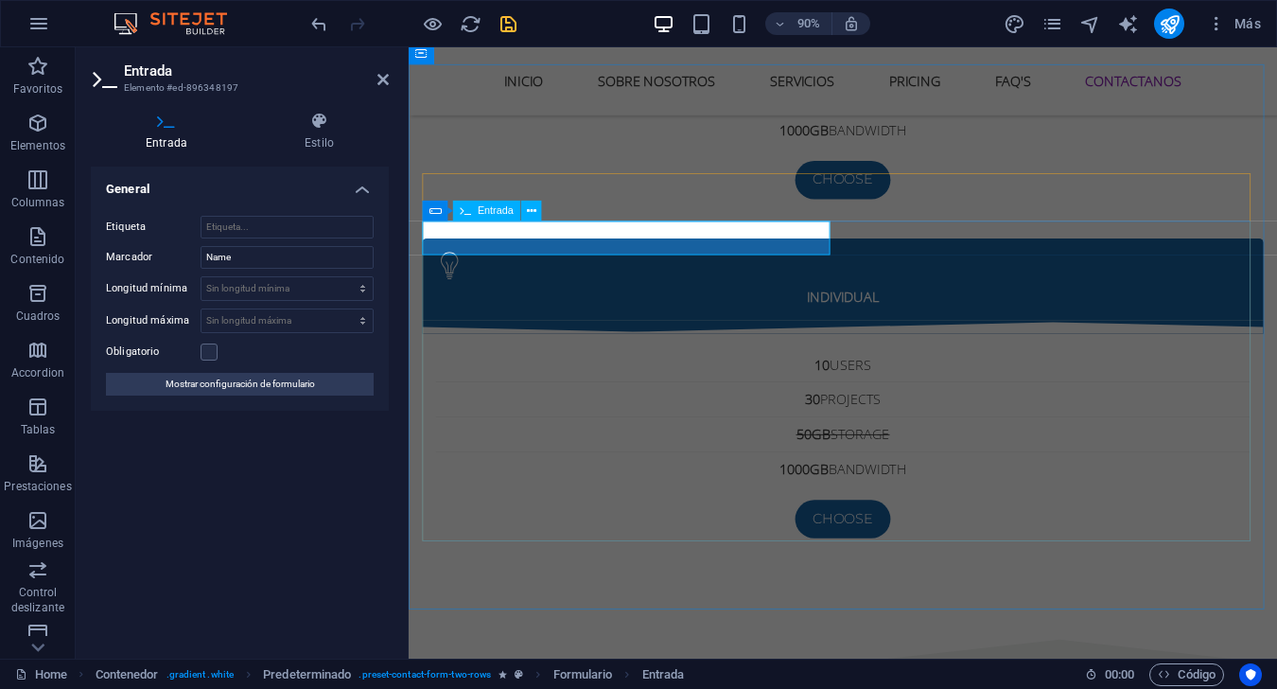
click input "text"
click at [266, 264] on input "Name" at bounding box center [287, 257] width 173 height 23
click at [249, 257] on input "Nombre Completo" at bounding box center [287, 257] width 173 height 23
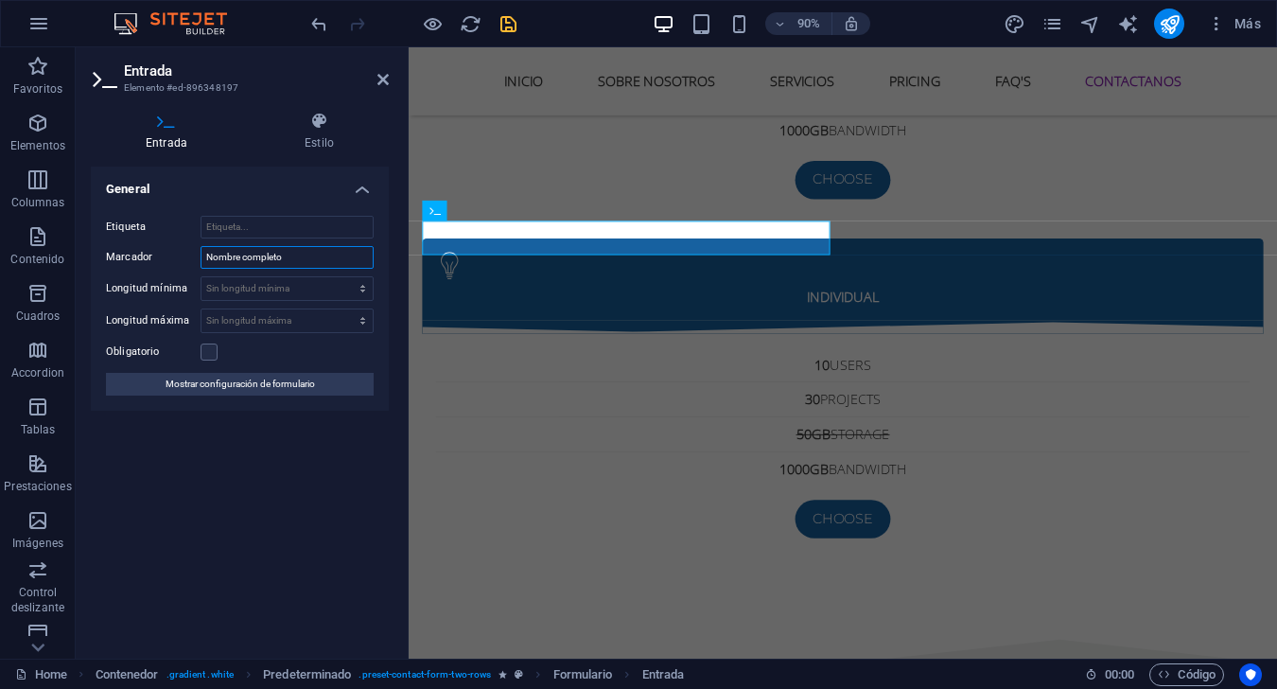
type input "Nombre completo"
click at [256, 567] on div "General Etiqueta Marcador Nombre completo Longitud mínima Sin longitud mínima c…" at bounding box center [240, 404] width 298 height 477
click div
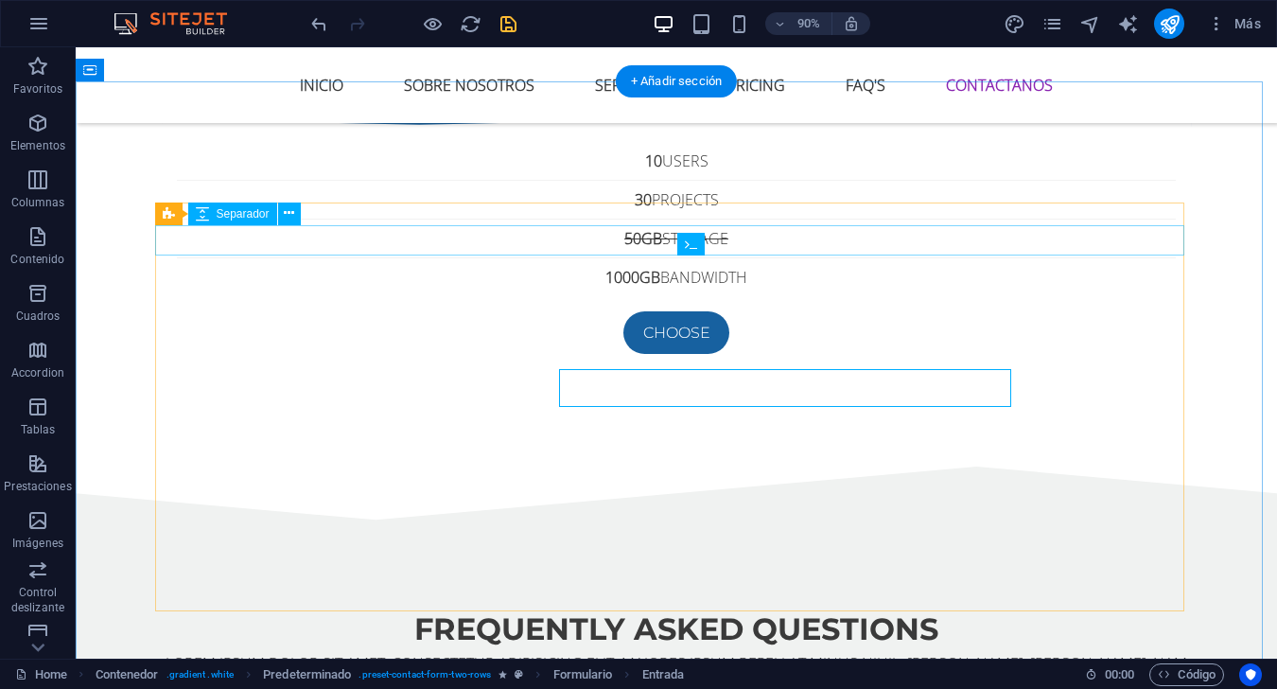
scroll to position [7000, 0]
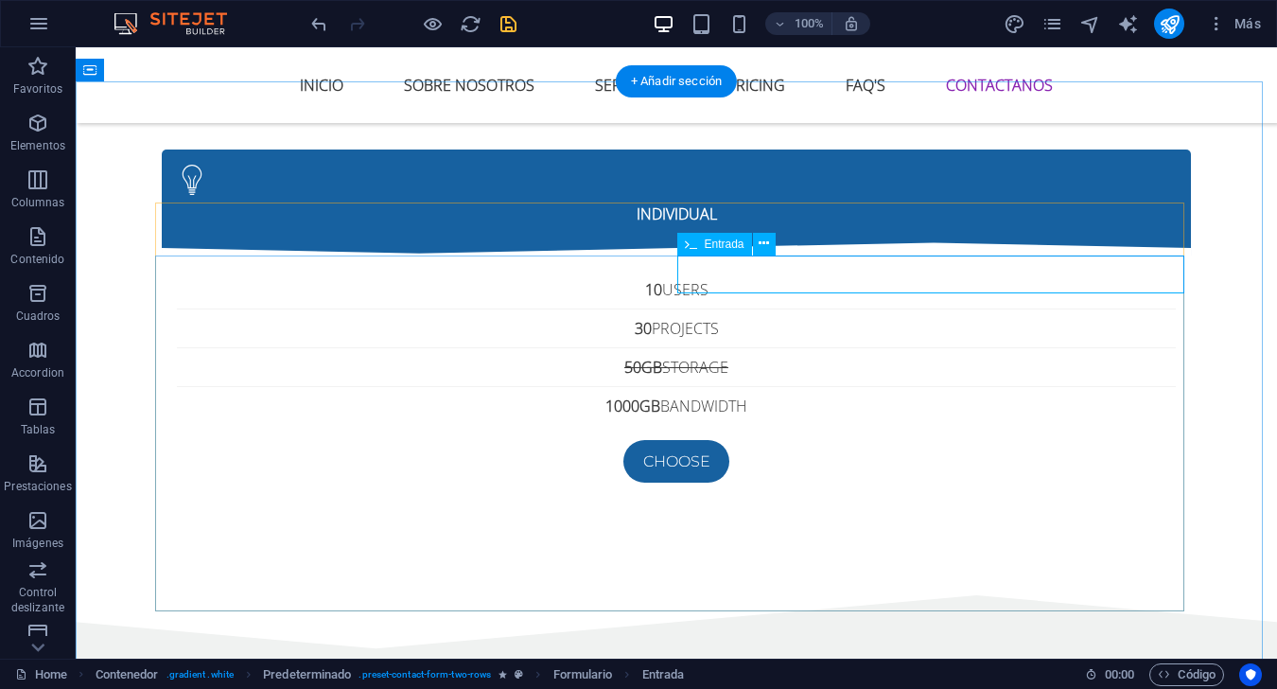
click div
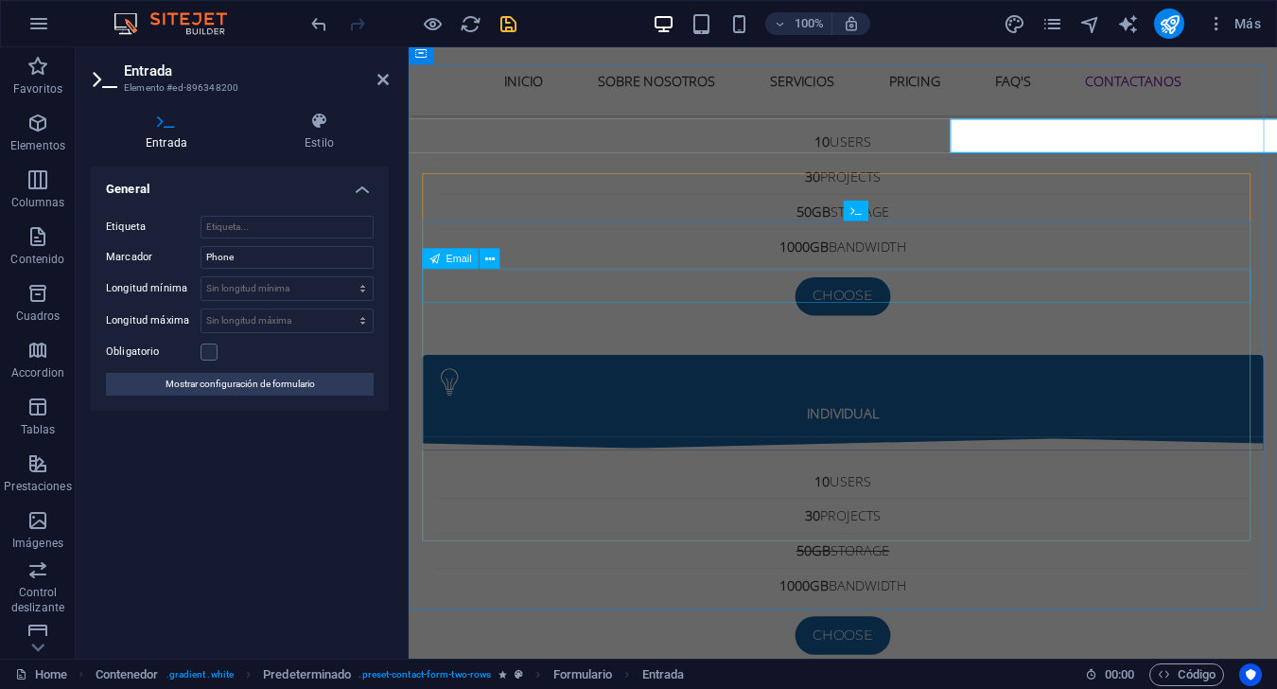
scroll to position [7128, 0]
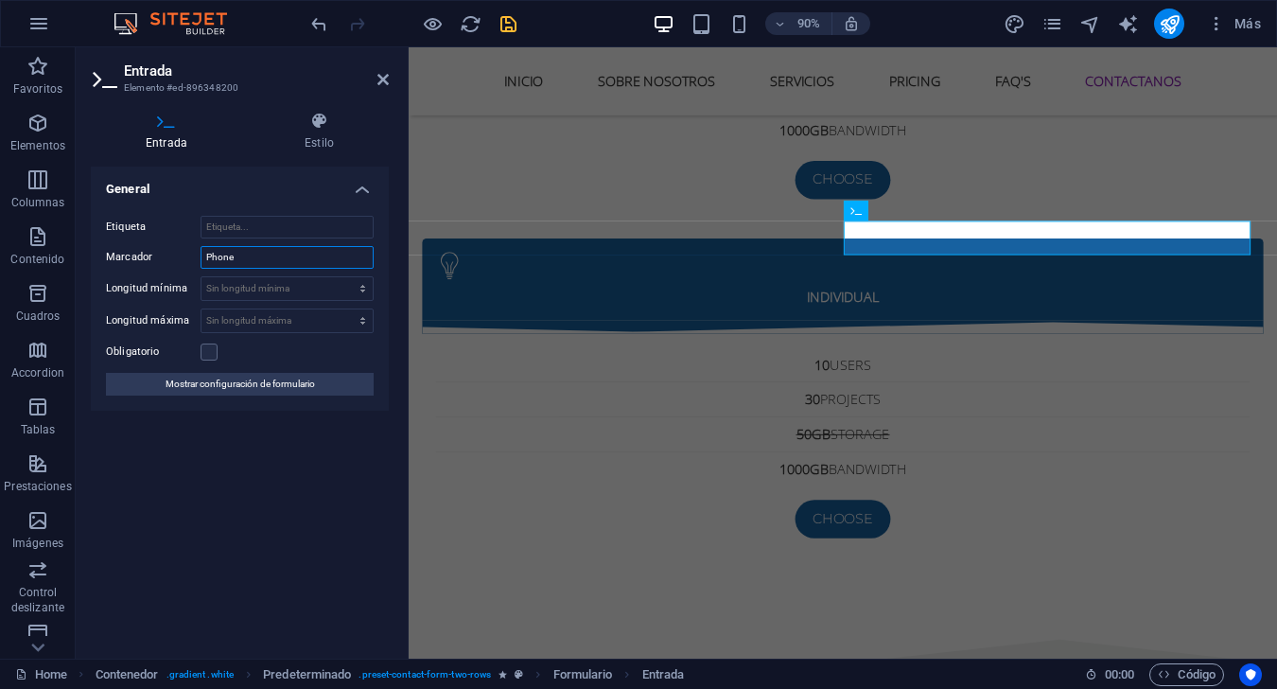
click at [272, 256] on input "Phone" at bounding box center [287, 257] width 173 height 23
type input "Celular"
click div
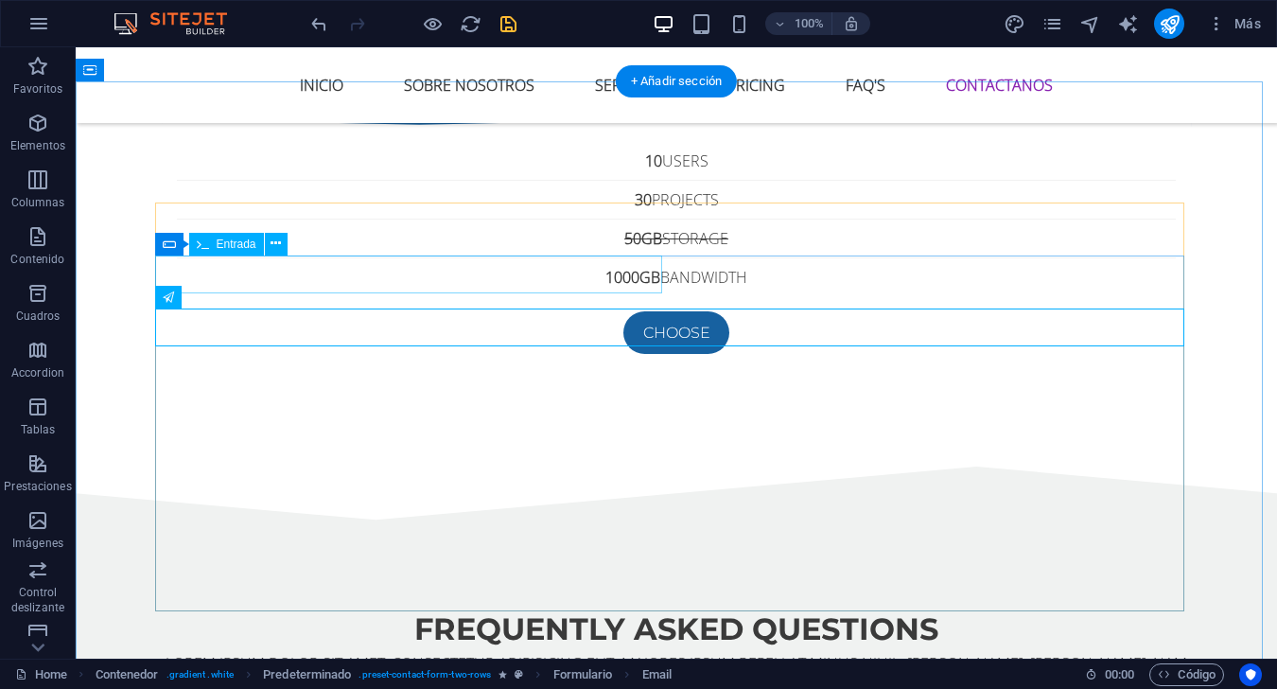
scroll to position [7000, 0]
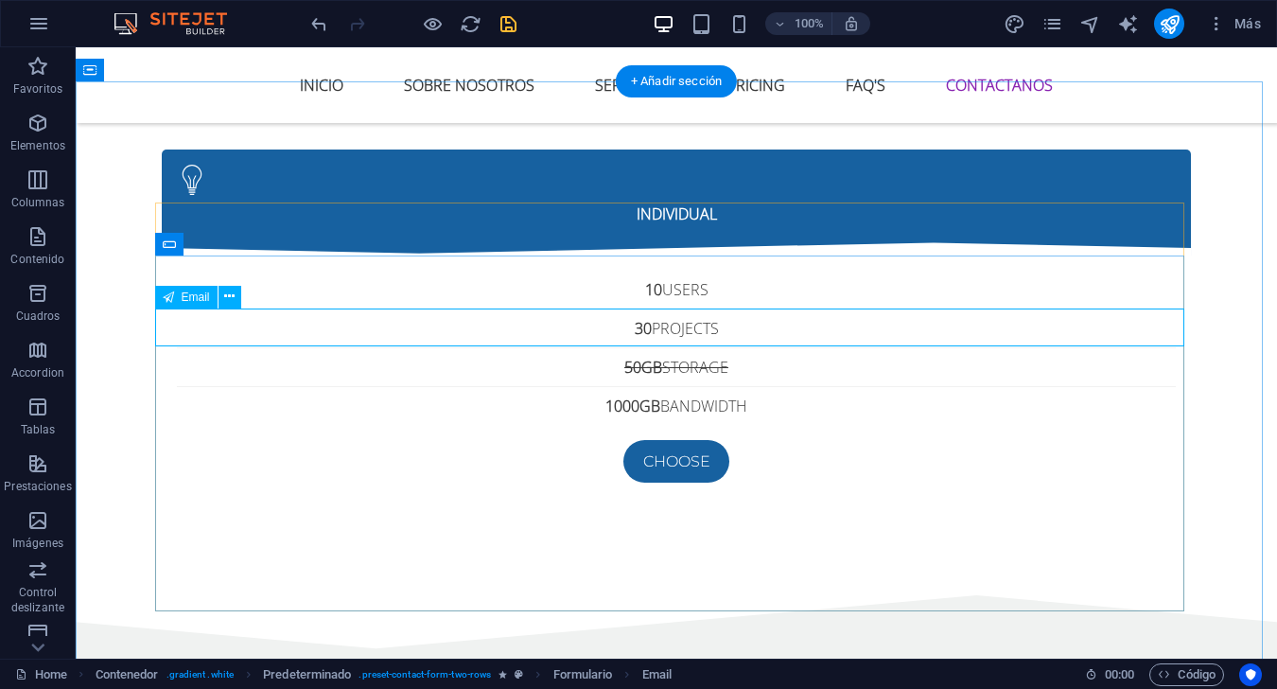
click div
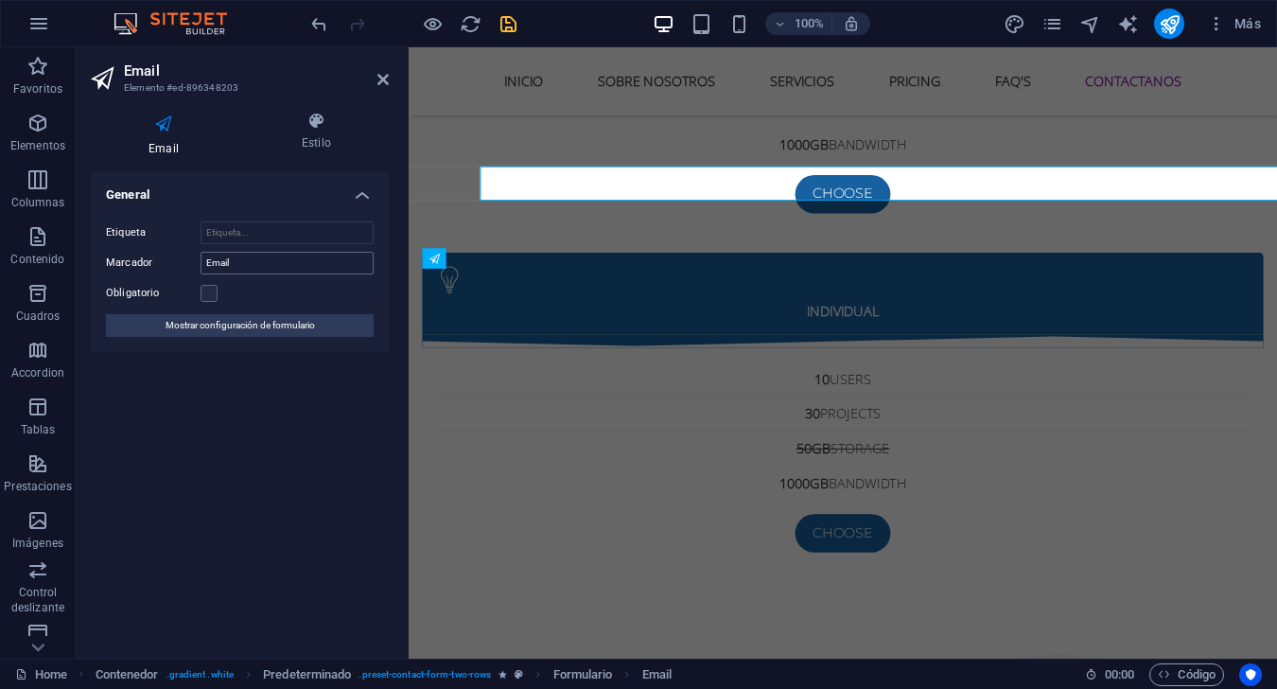
scroll to position [7128, 0]
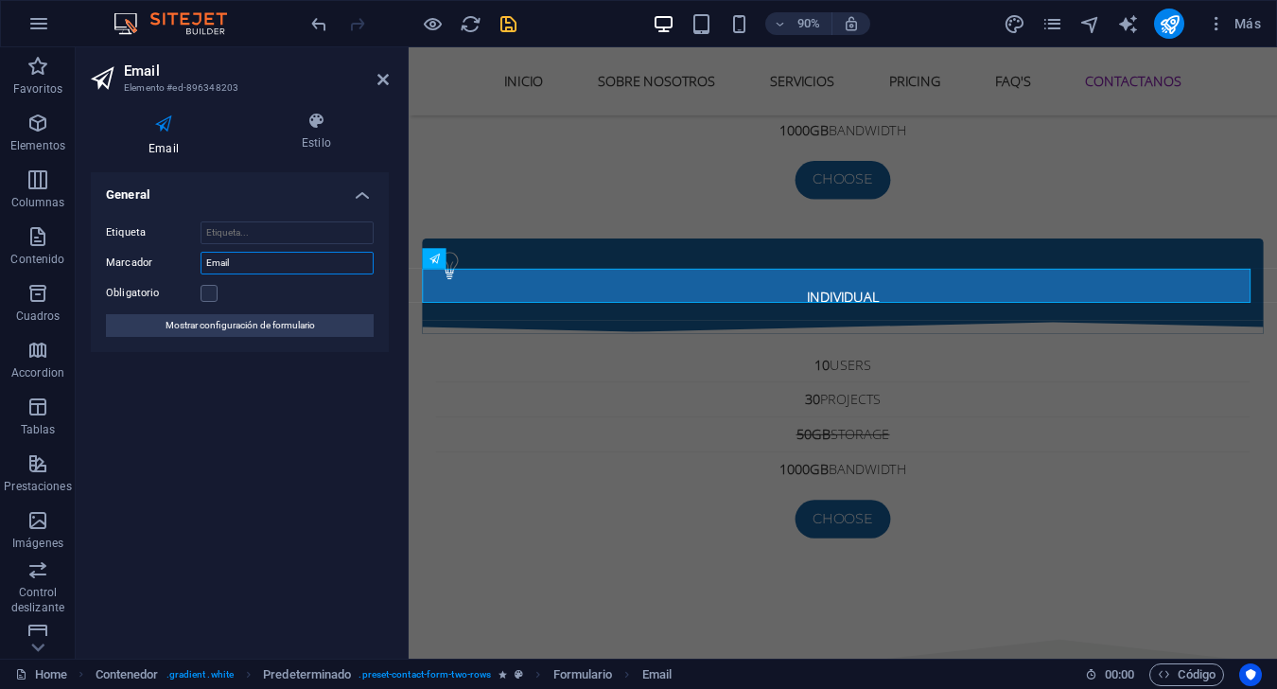
click at [269, 263] on input "Email" at bounding box center [287, 263] width 173 height 23
type input "Correo electrónico"
click div
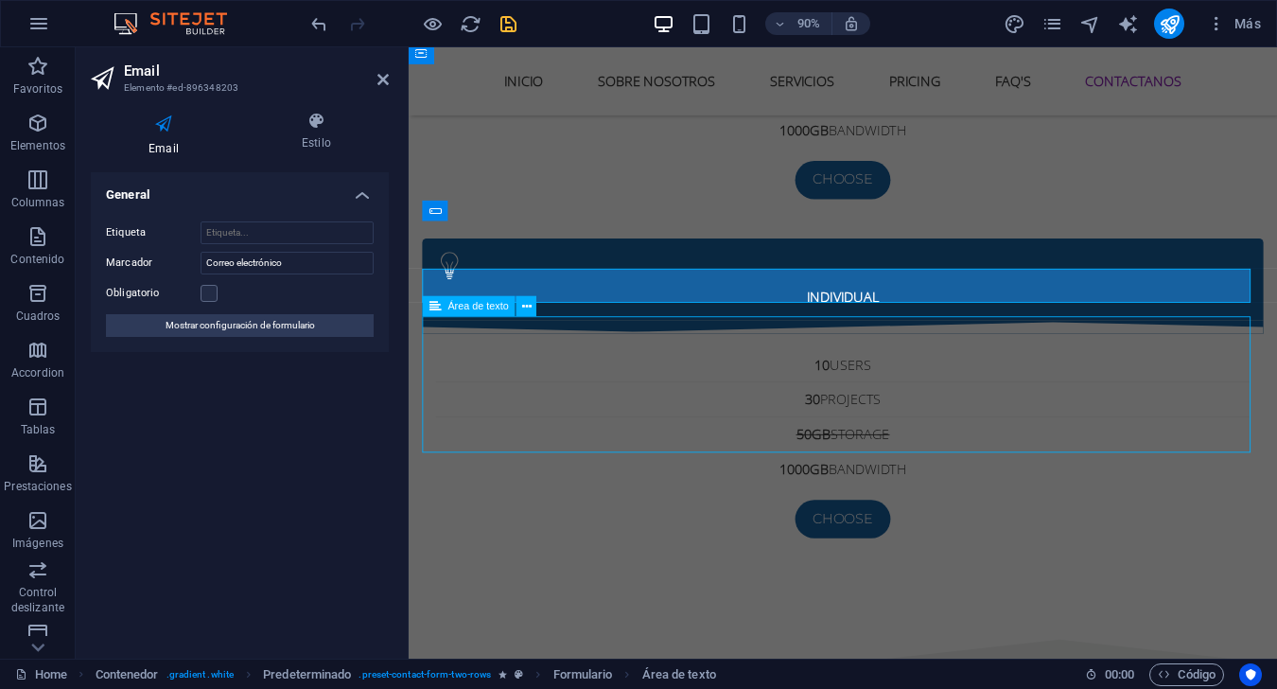
click div
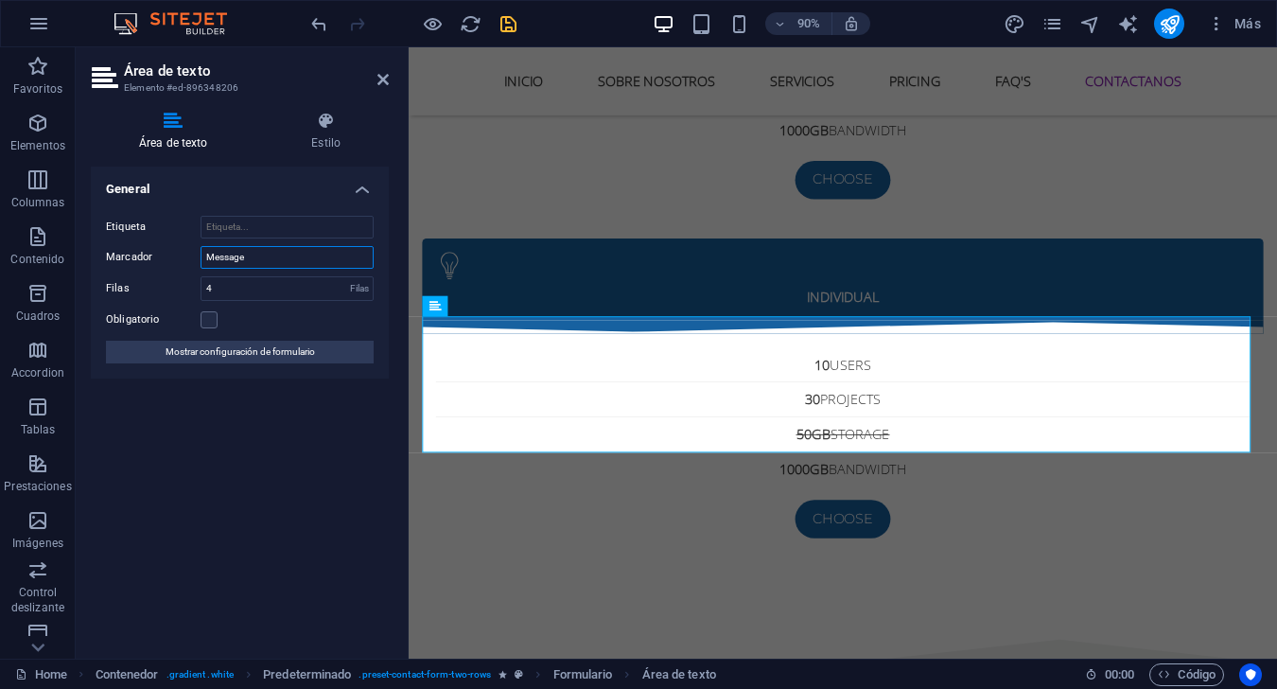
click at [271, 265] on input "Message" at bounding box center [287, 257] width 173 height 23
type input "Mensaje"
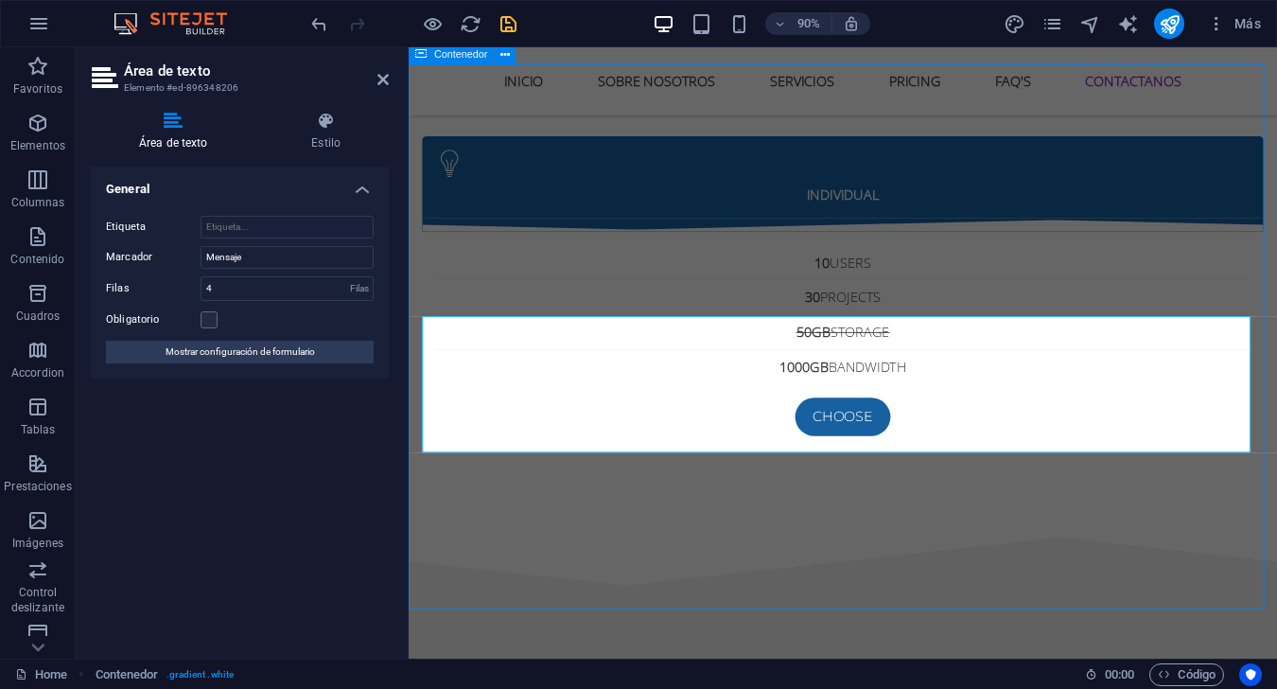
scroll to position [7000, 0]
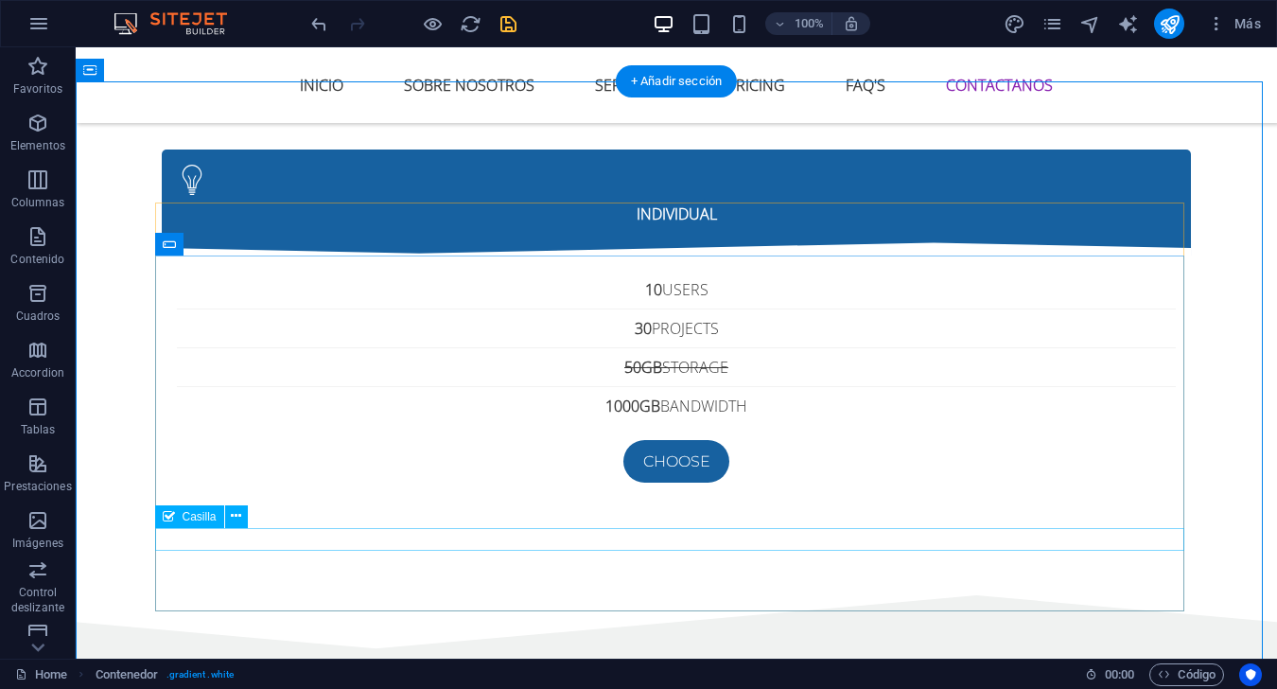
click div "I have read and understand the privacy policy."
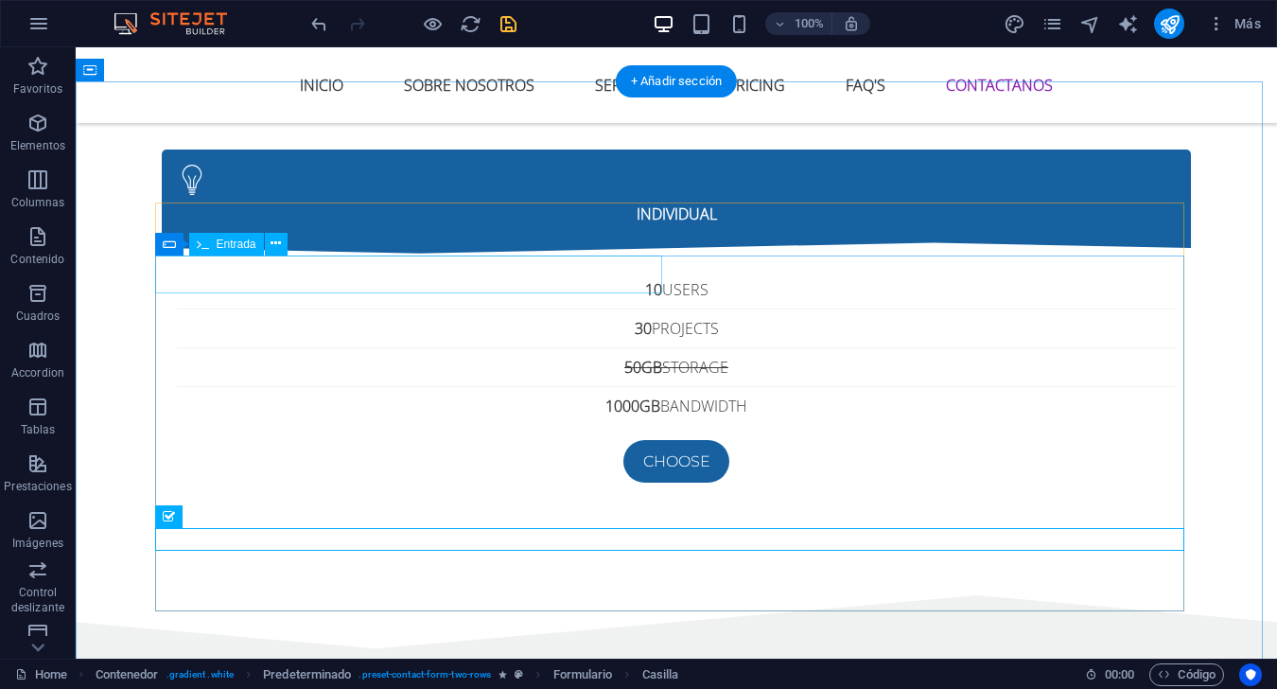
click div
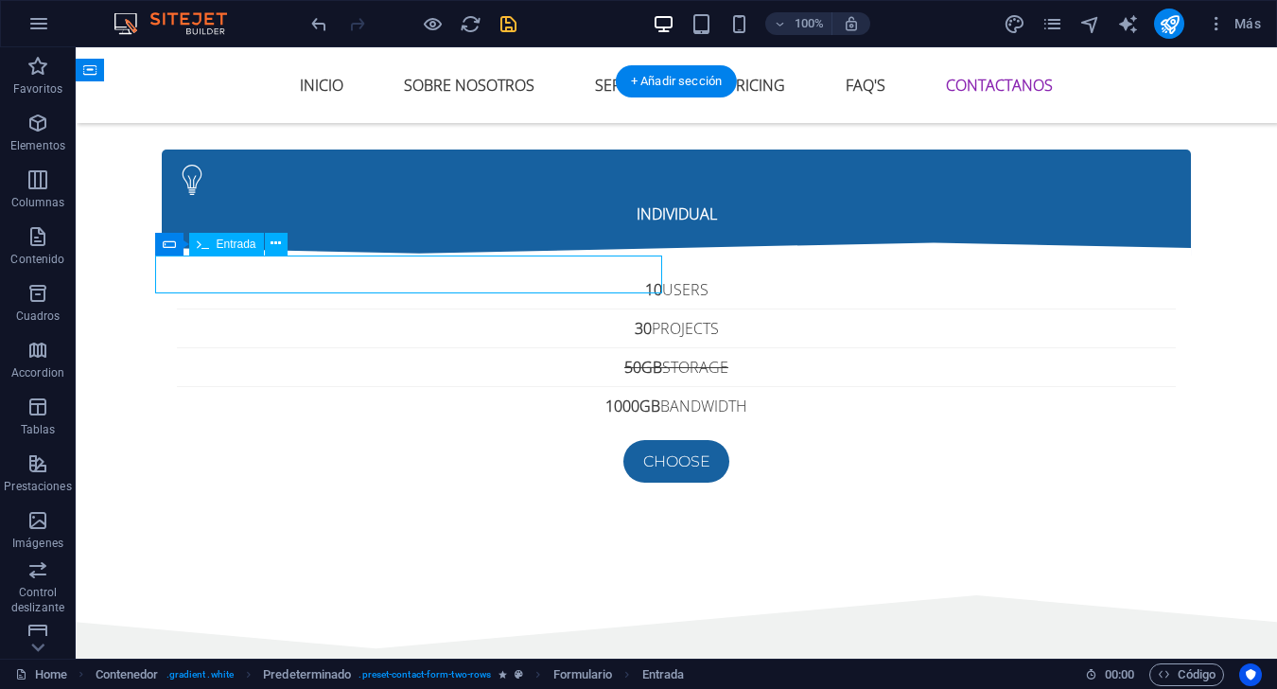
click div
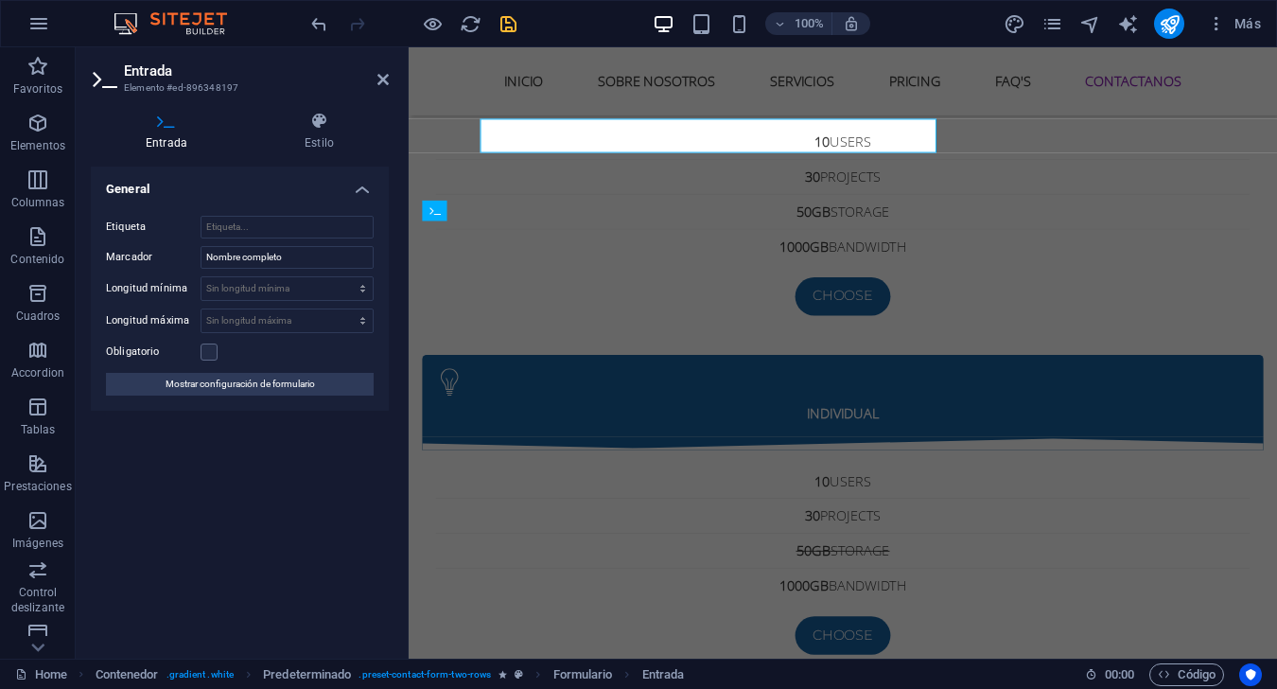
scroll to position [7128, 0]
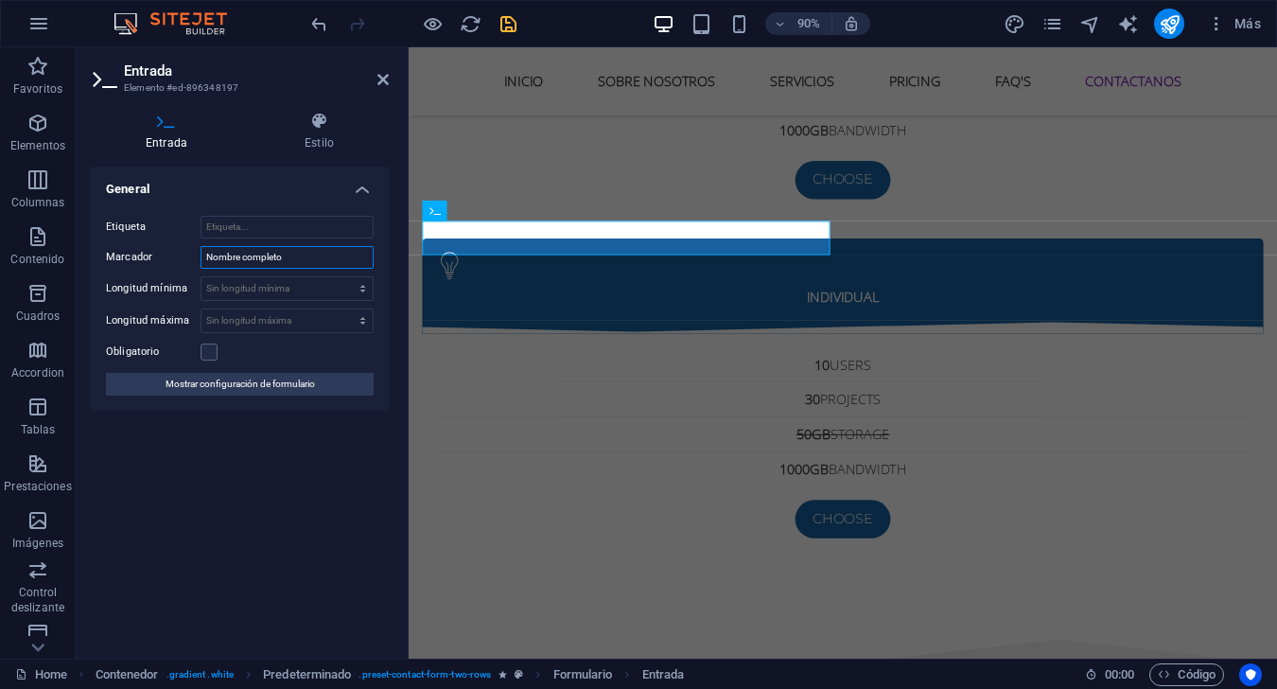
click at [316, 259] on input "Nombre completo" at bounding box center [287, 257] width 173 height 23
type input "Nombre"
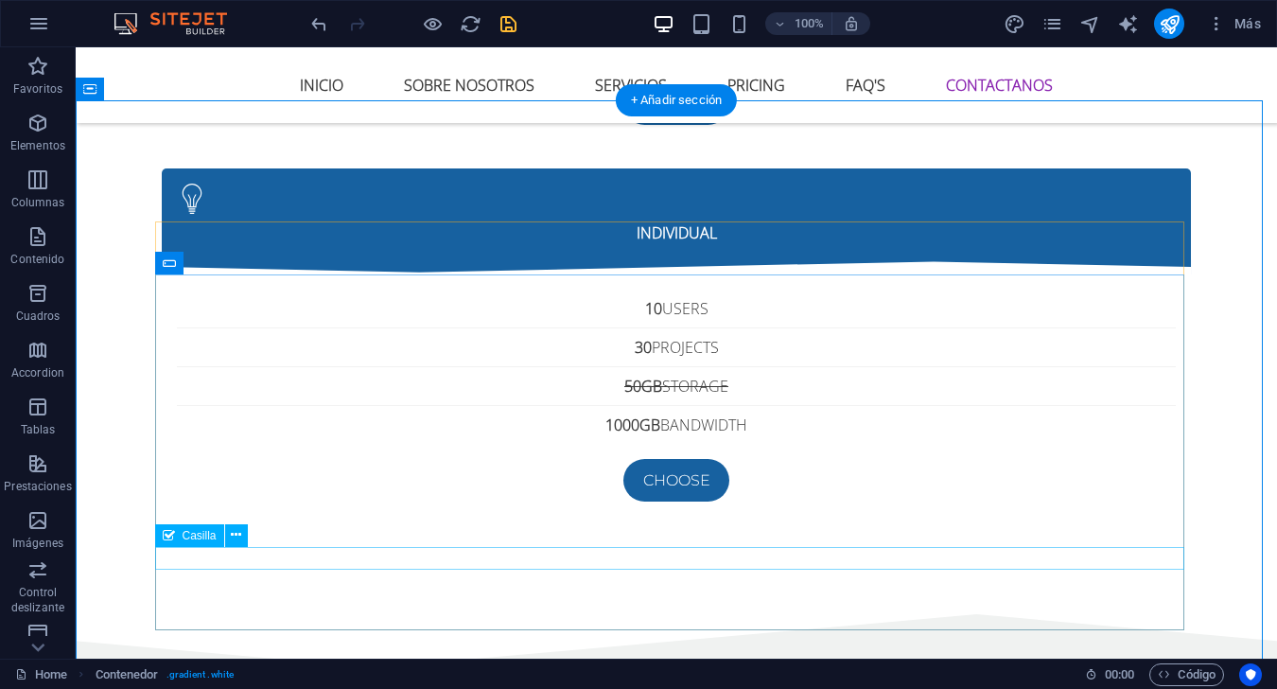
scroll to position [7000, 0]
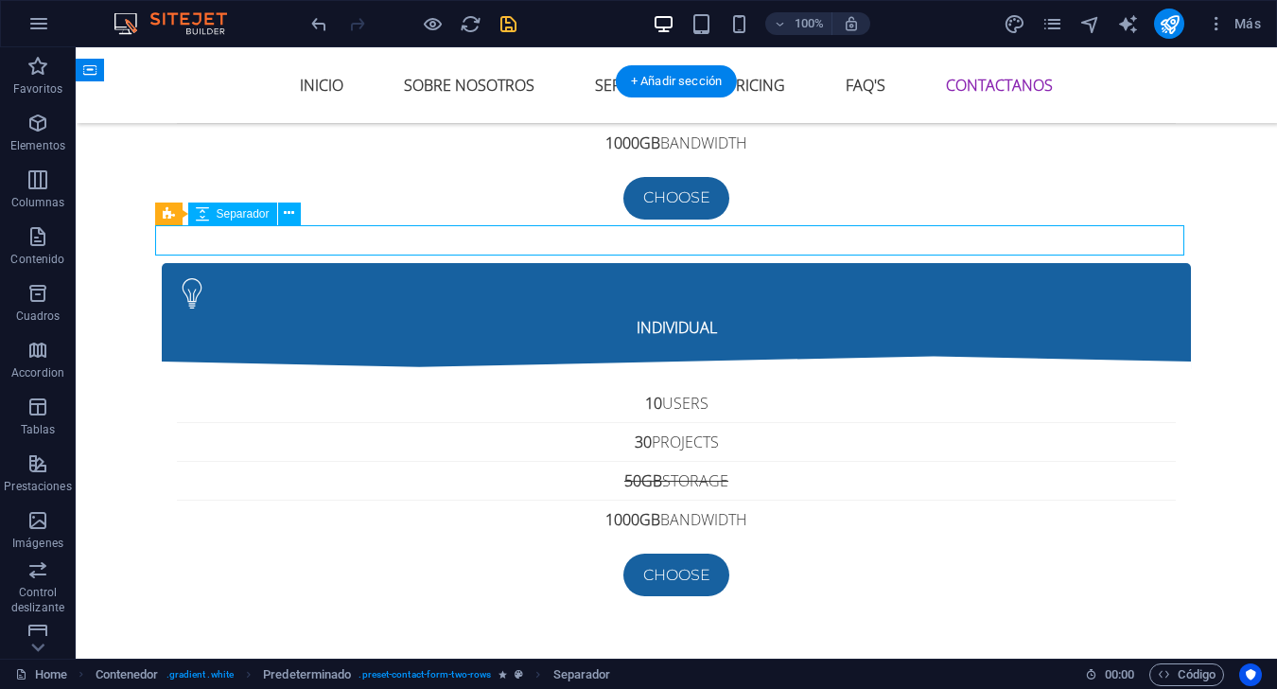
select select "rem"
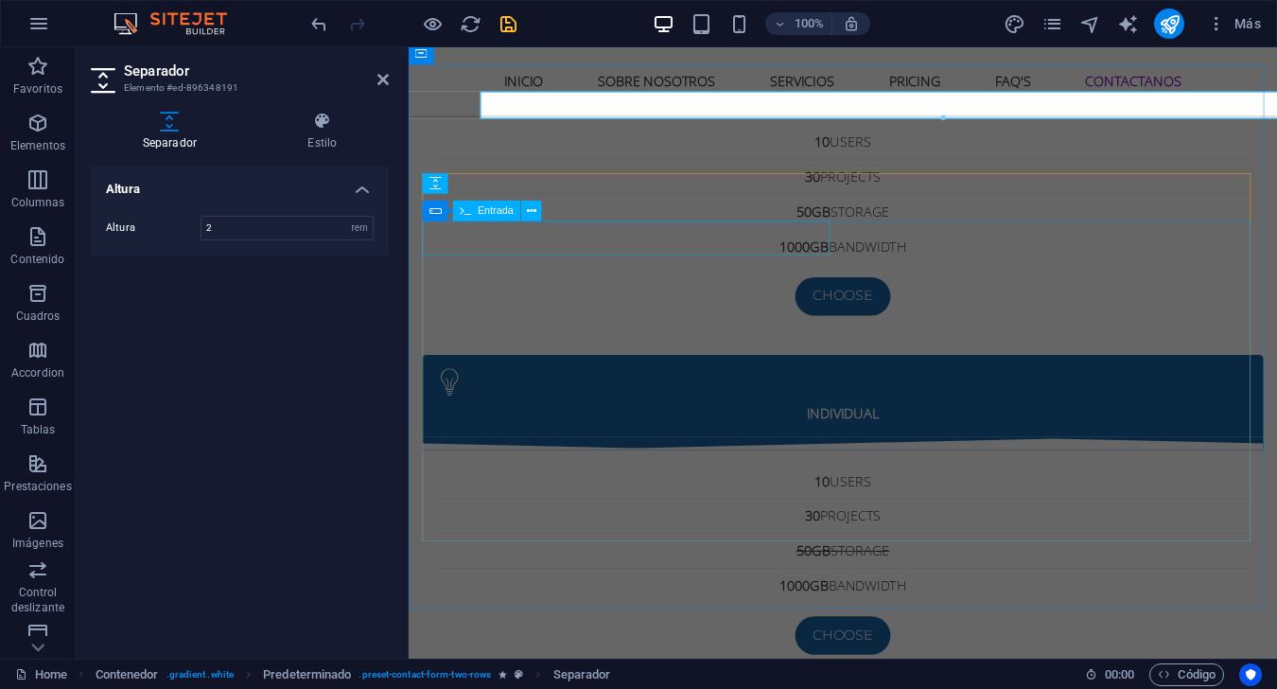
scroll to position [7128, 0]
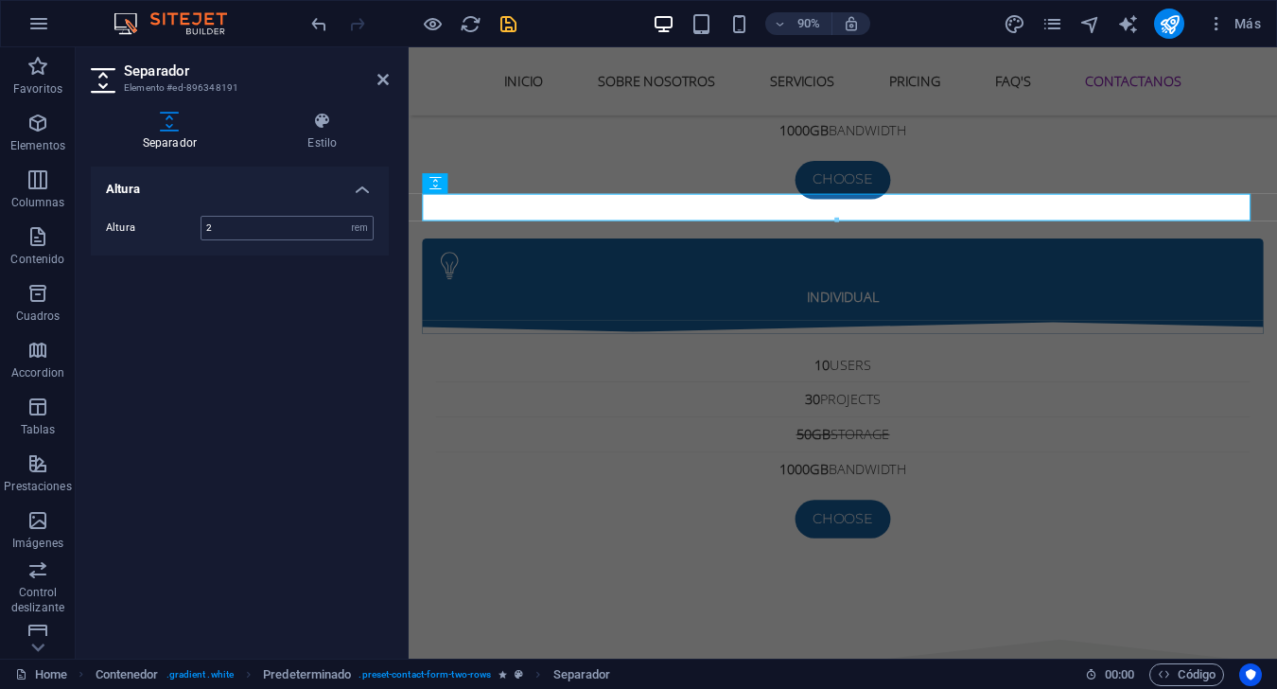
click at [285, 229] on input "2" at bounding box center [286, 228] width 171 height 23
type input "1"
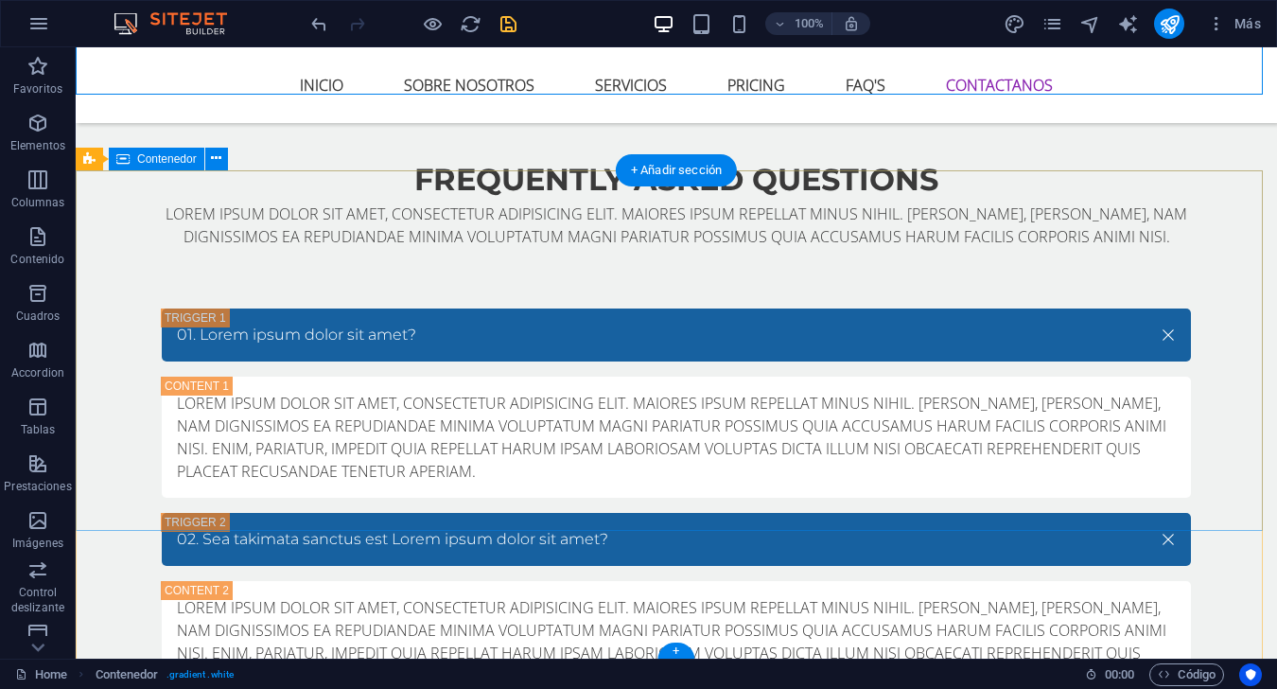
scroll to position [7578, 0]
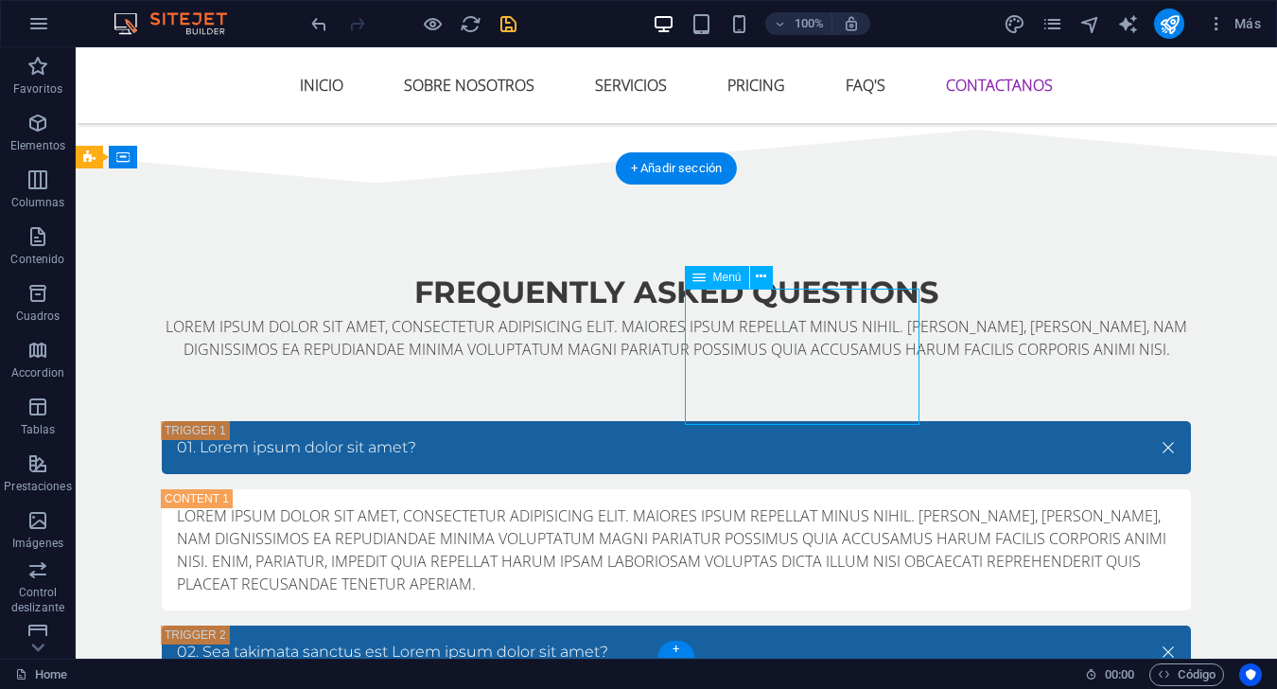
select select
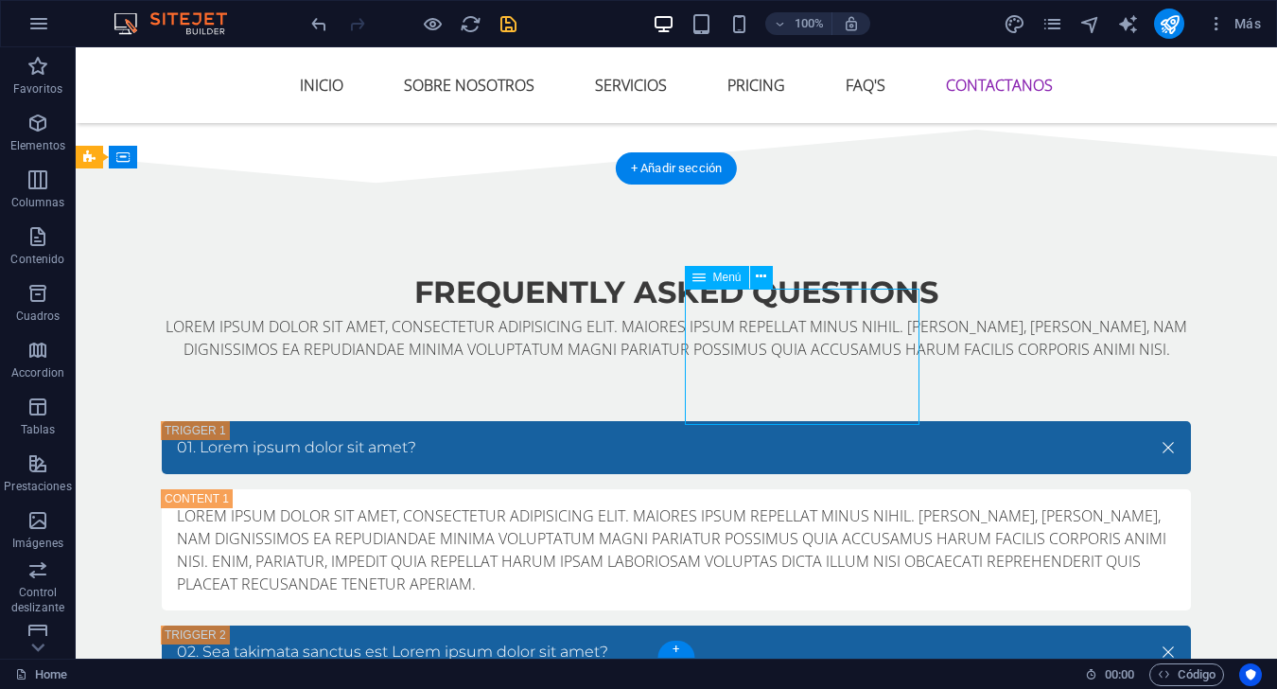
select select
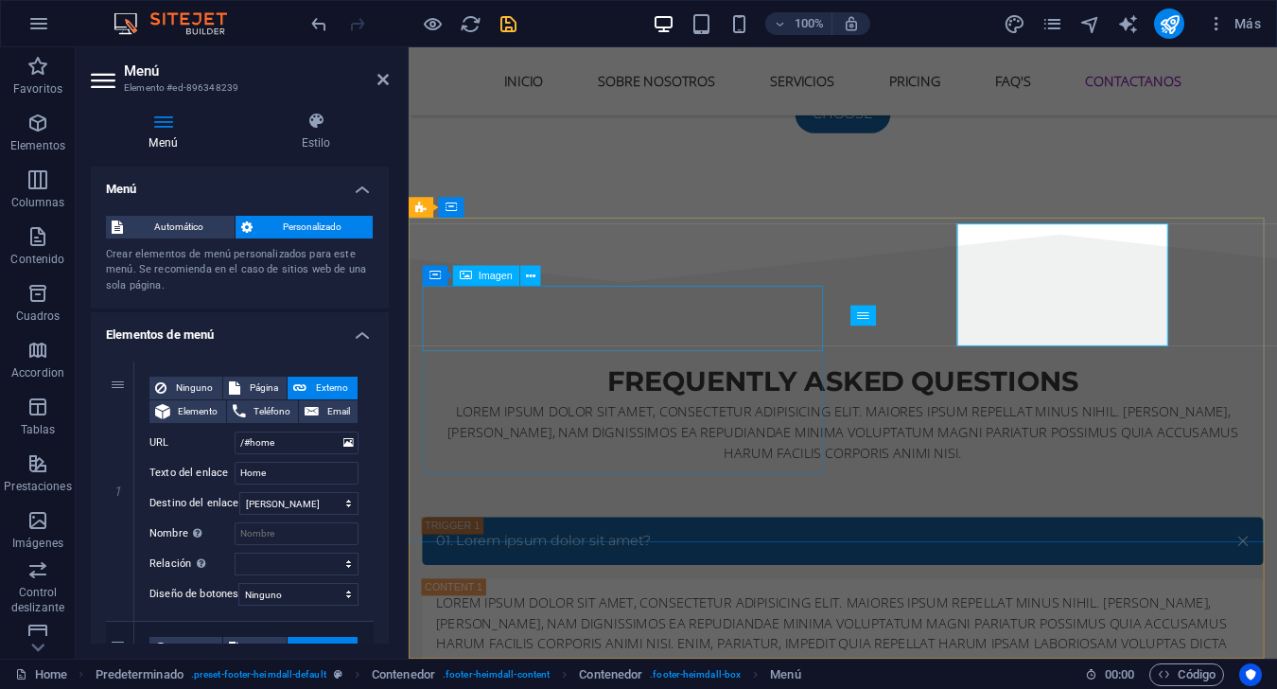
scroll to position [7624, 0]
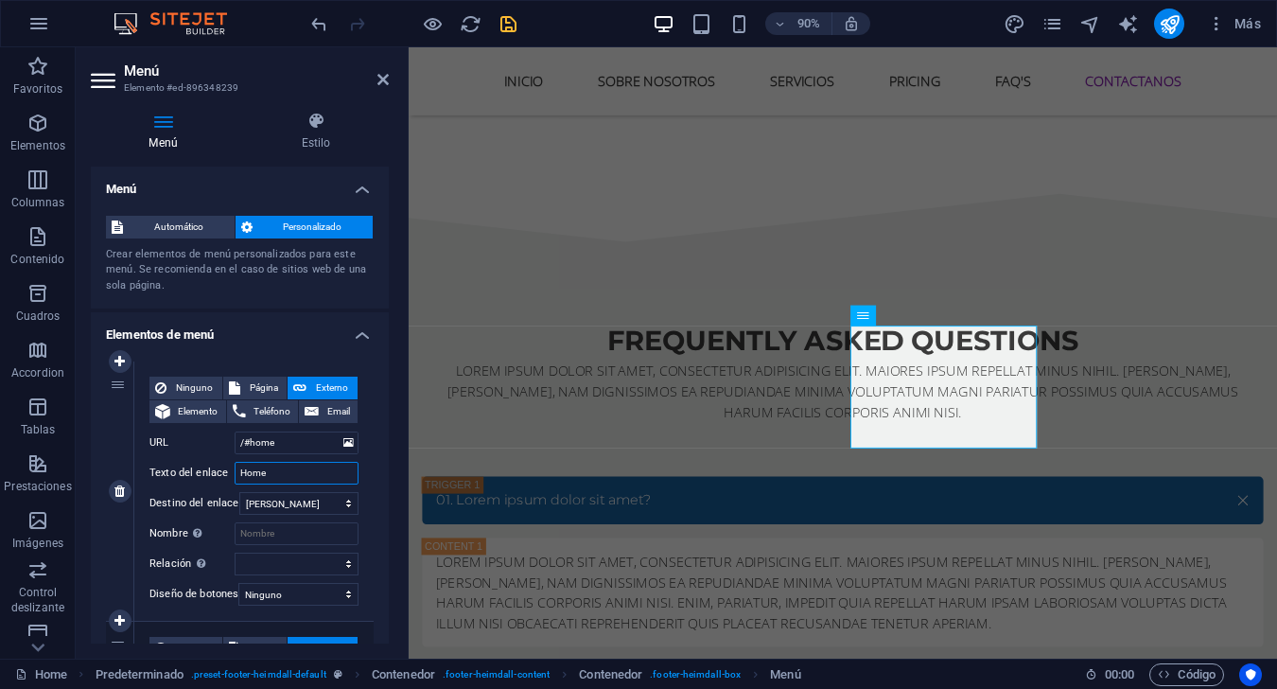
click at [279, 471] on input "Home" at bounding box center [297, 473] width 124 height 23
type input "Ini"
select select
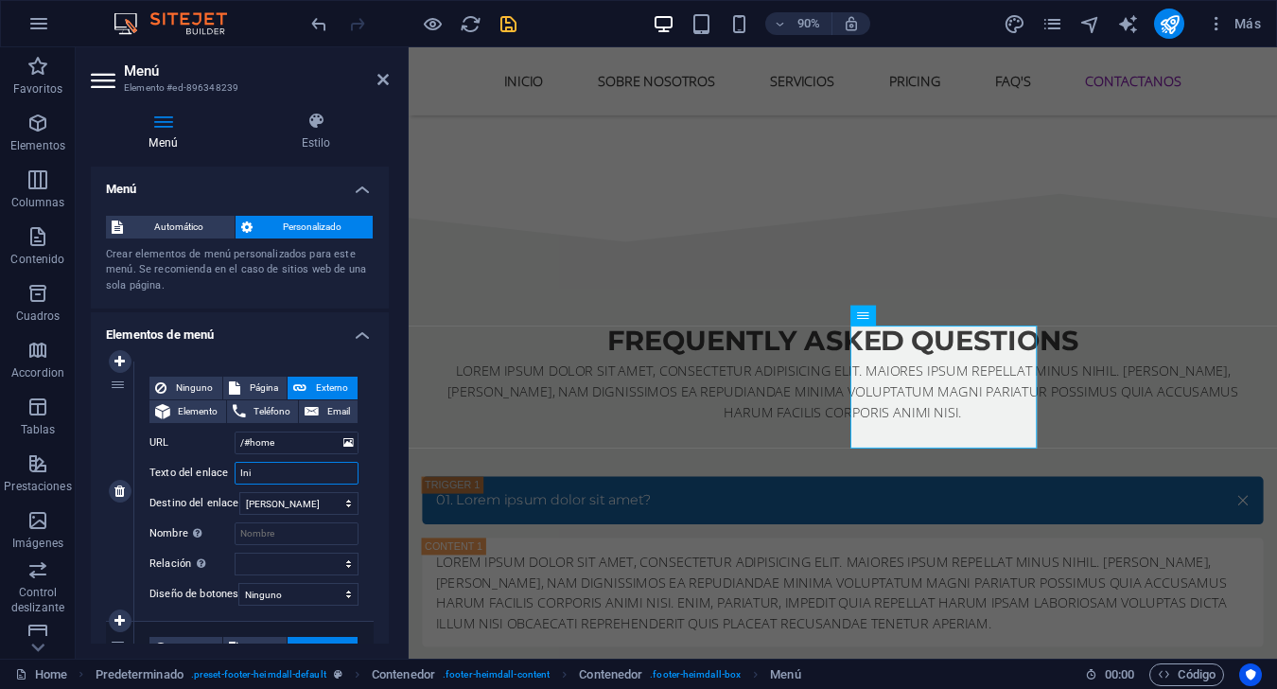
select select
type input "Inicio"
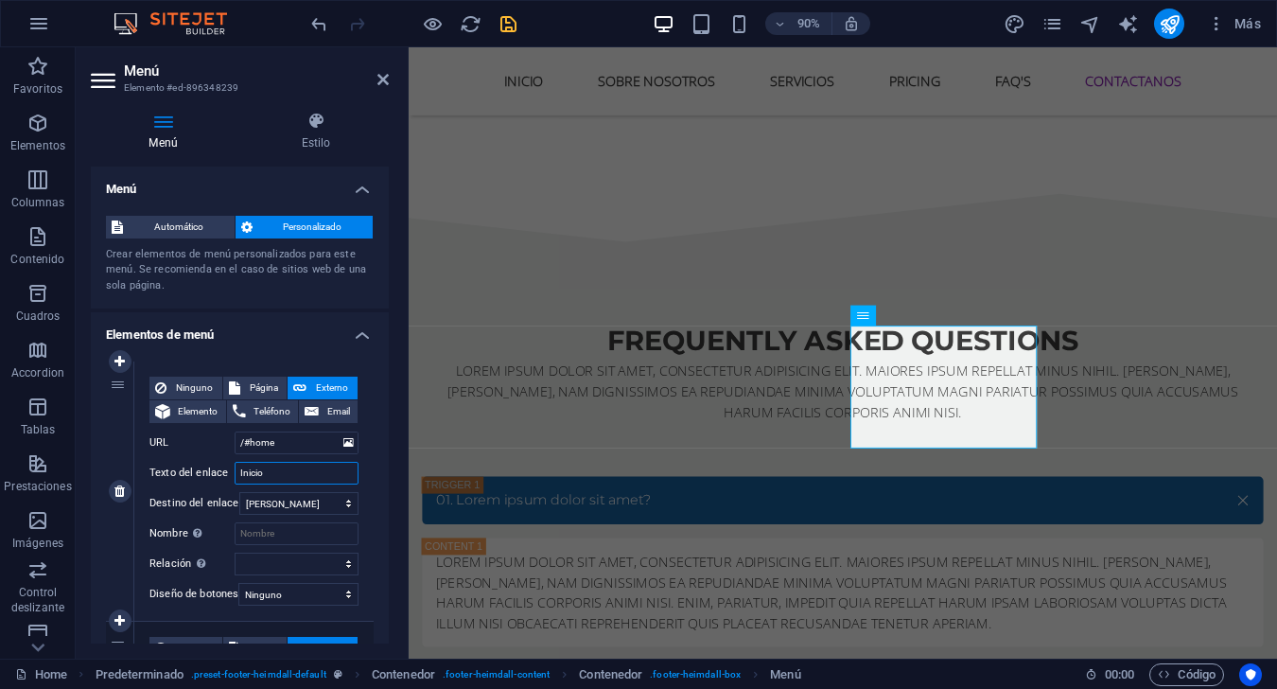
select select
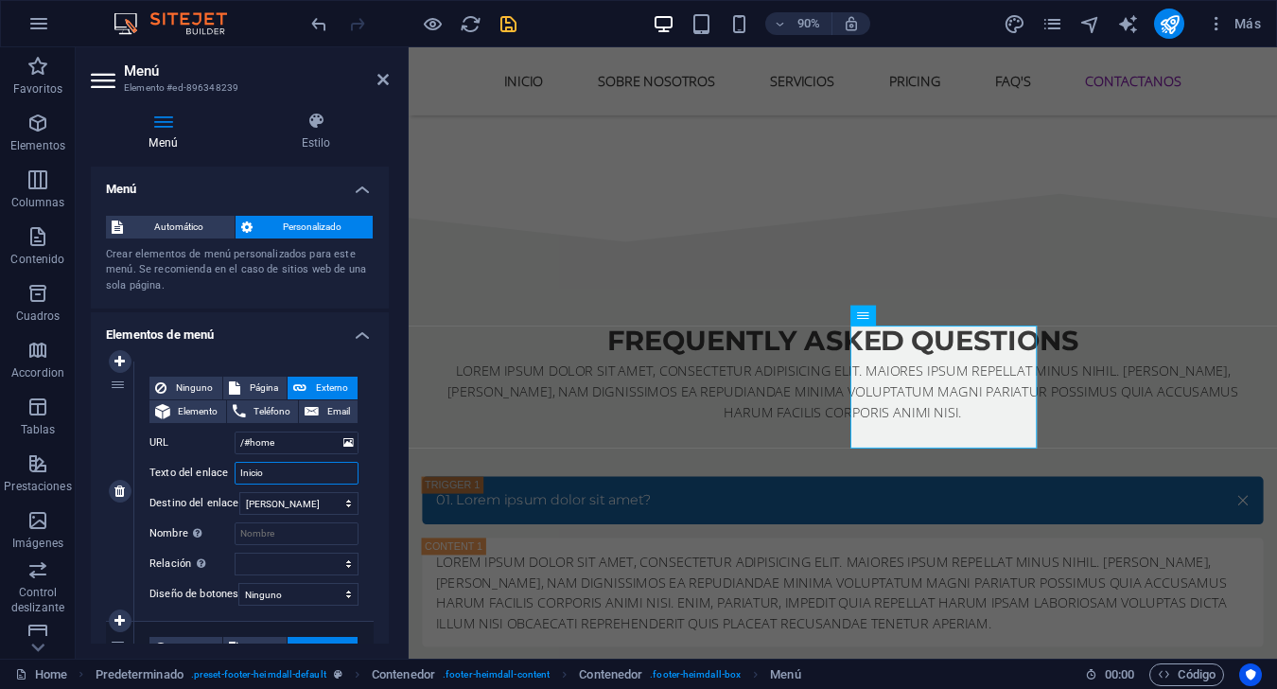
select select
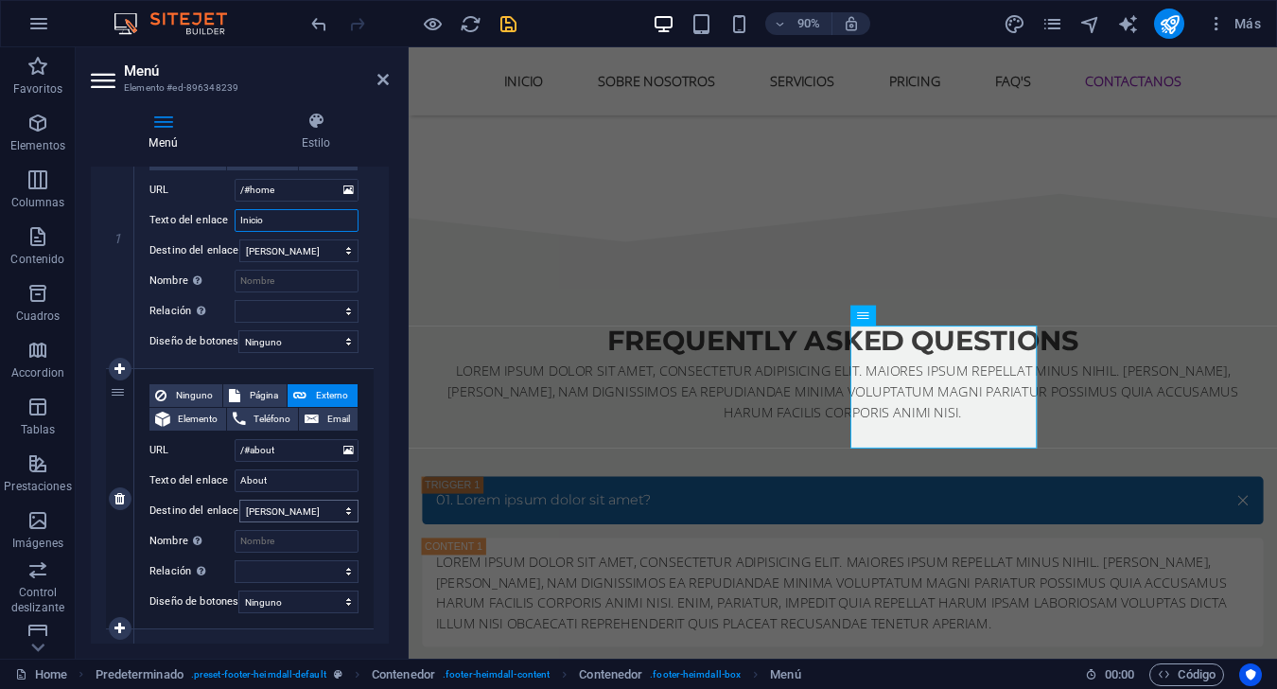
scroll to position [284, 0]
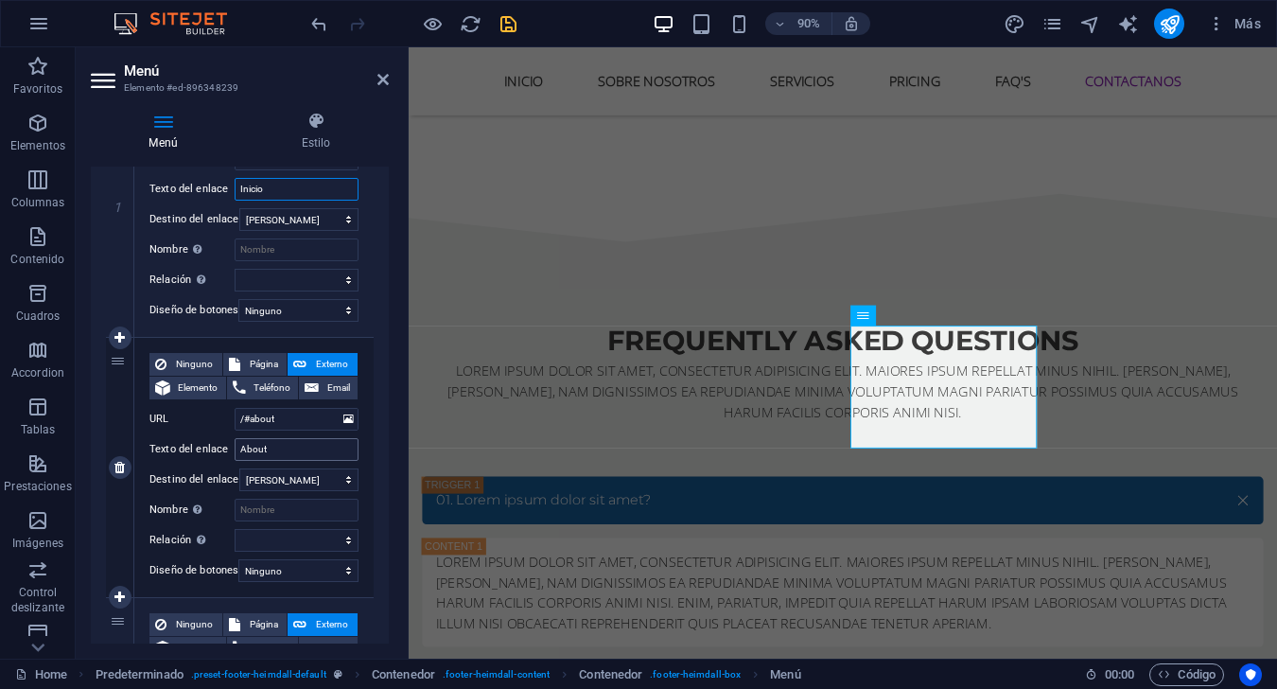
type input "Inicio"
click at [281, 446] on input "About" at bounding box center [297, 449] width 124 height 23
click at [281, 447] on input "About" at bounding box center [297, 449] width 124 height 23
type input "N"
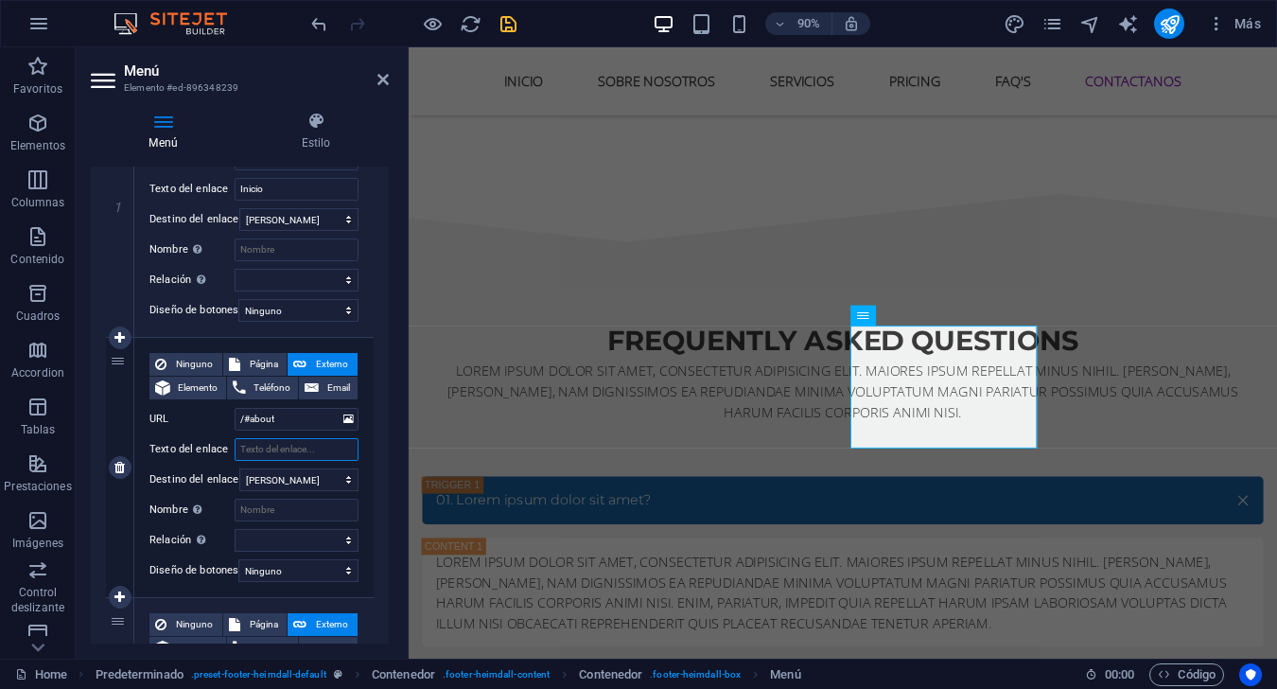
select select
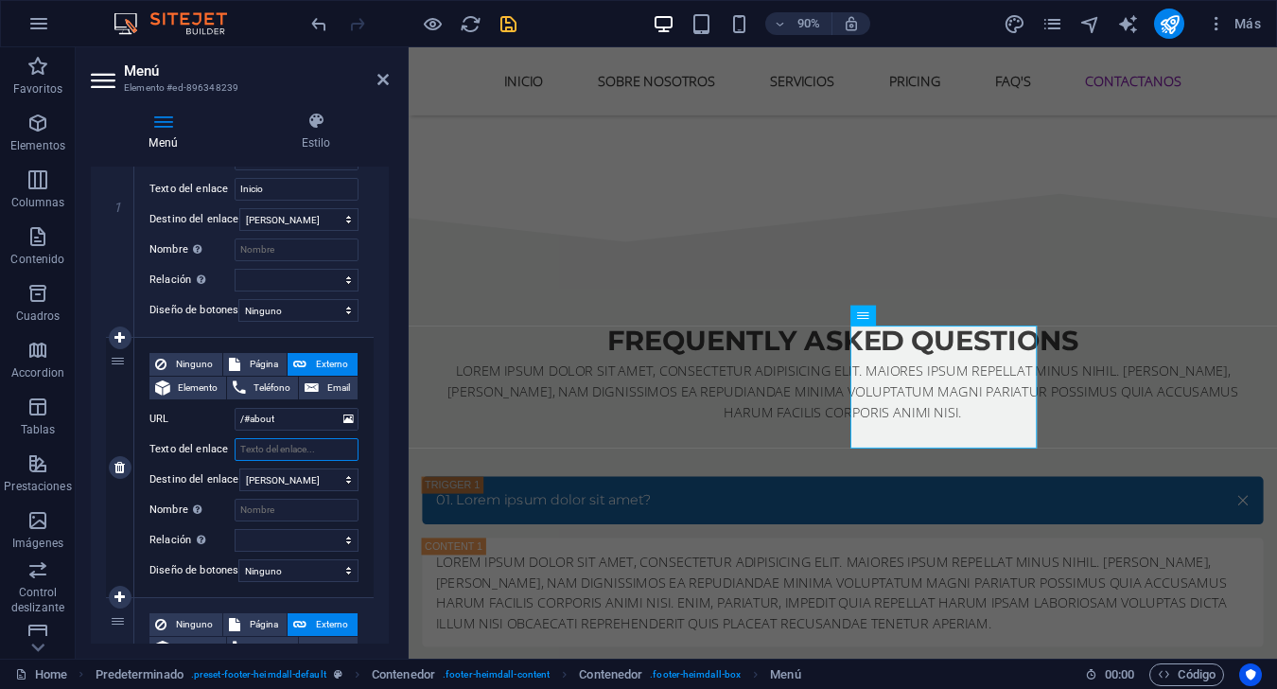
select select
type input "Sobre"
select select
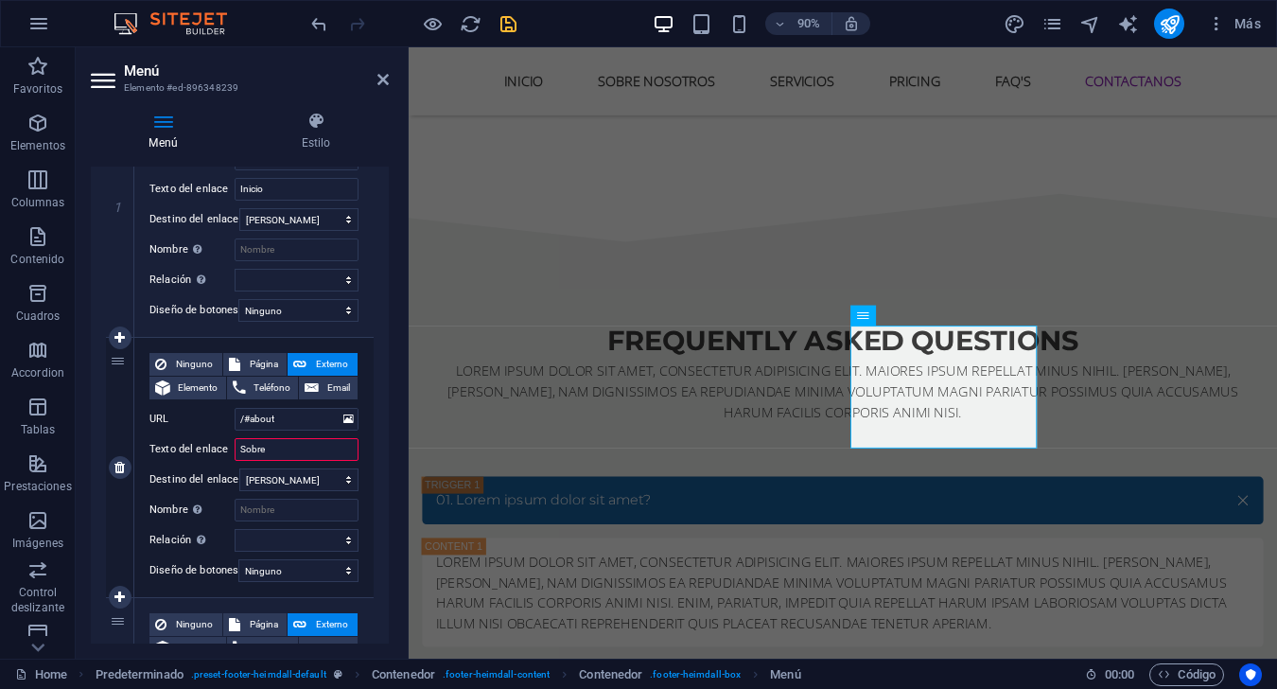
select select
type input "Sobre nosotr"
select select
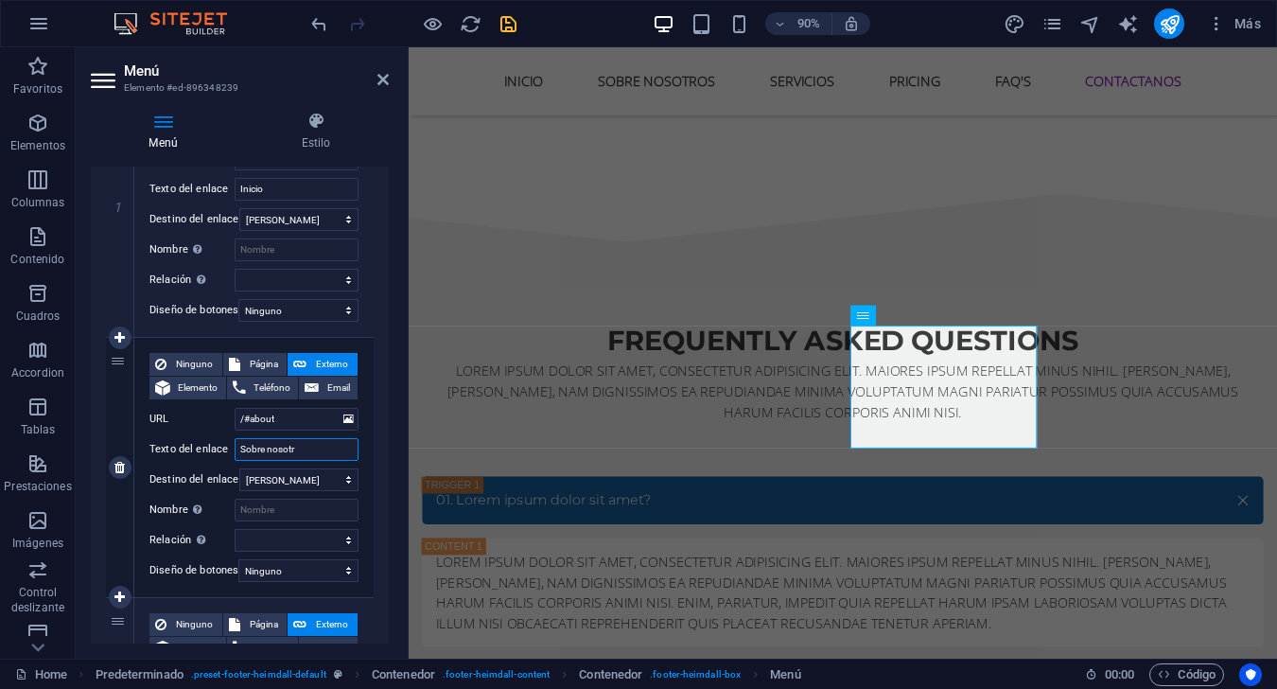
select select
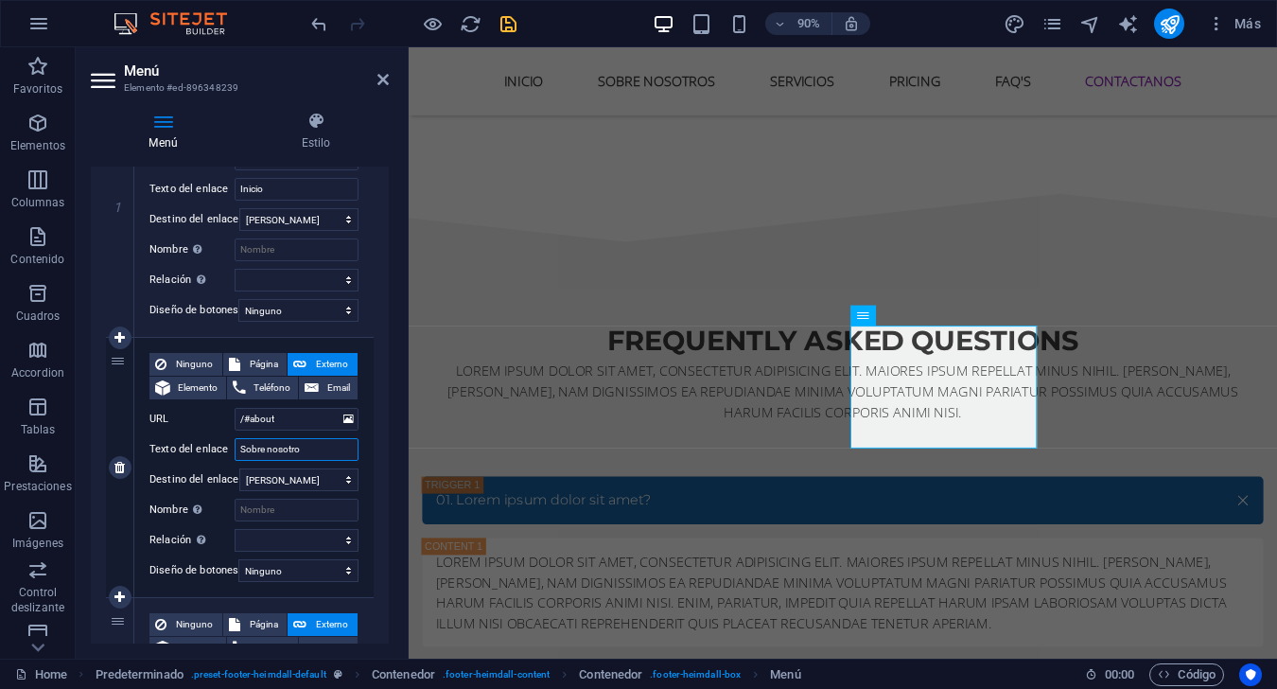
type input "Sobre nosotros"
select select
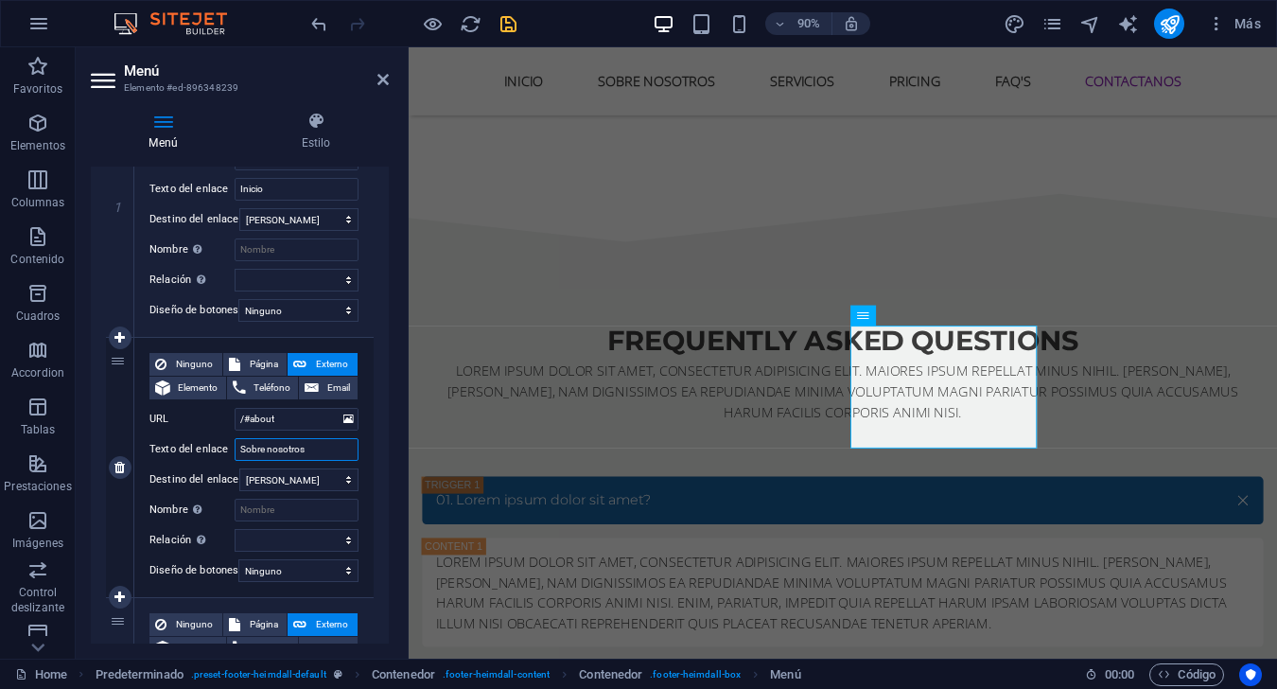
select select
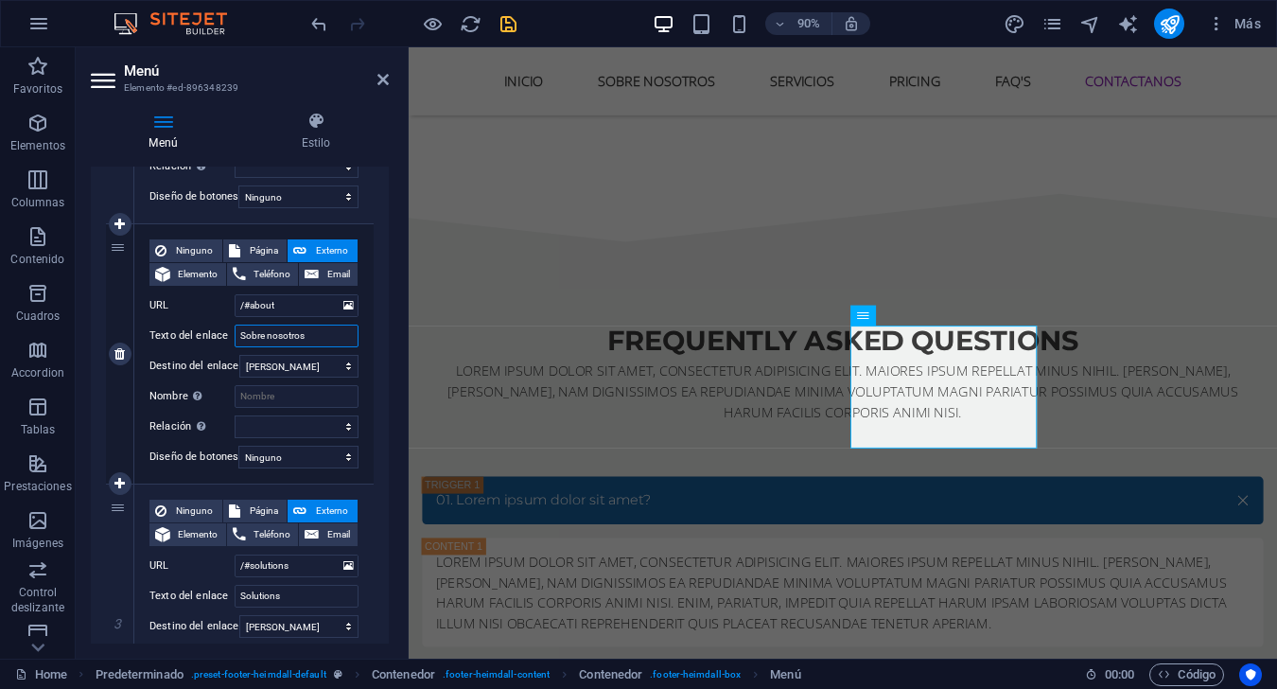
scroll to position [473, 0]
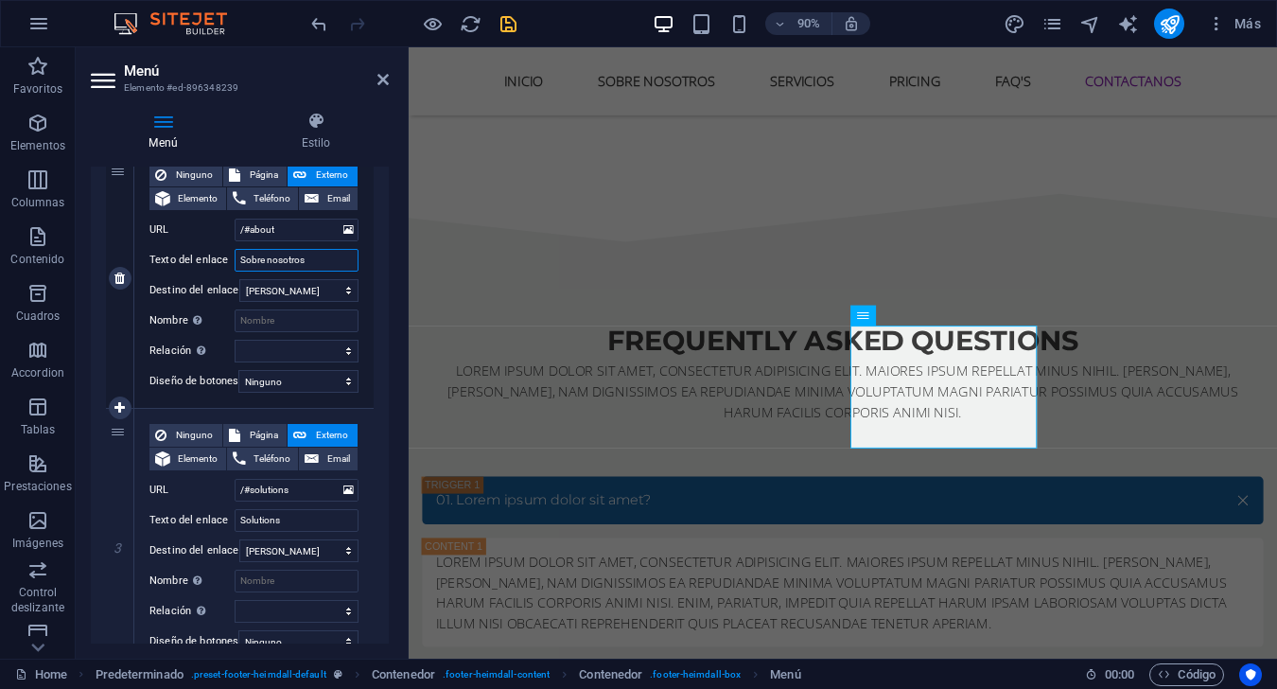
type input "Sobre nosotros"
click at [296, 524] on input "Solutions" at bounding box center [297, 520] width 124 height 23
type input "Servicios"
select select
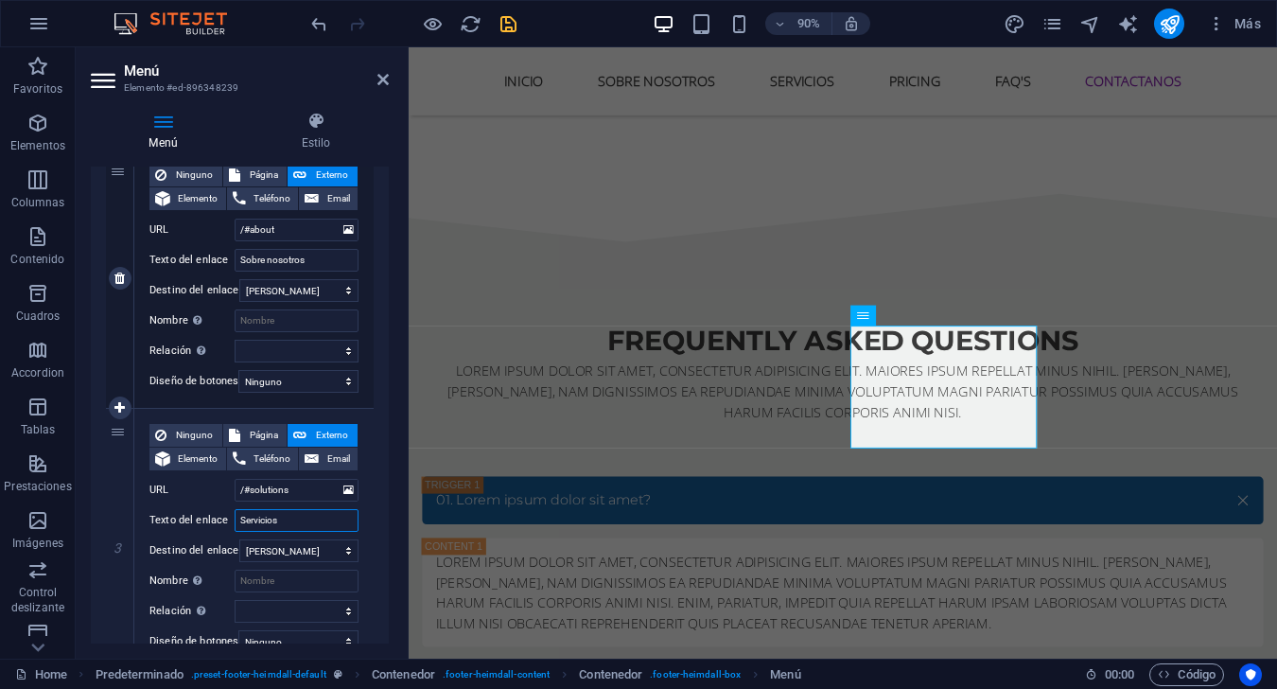
select select
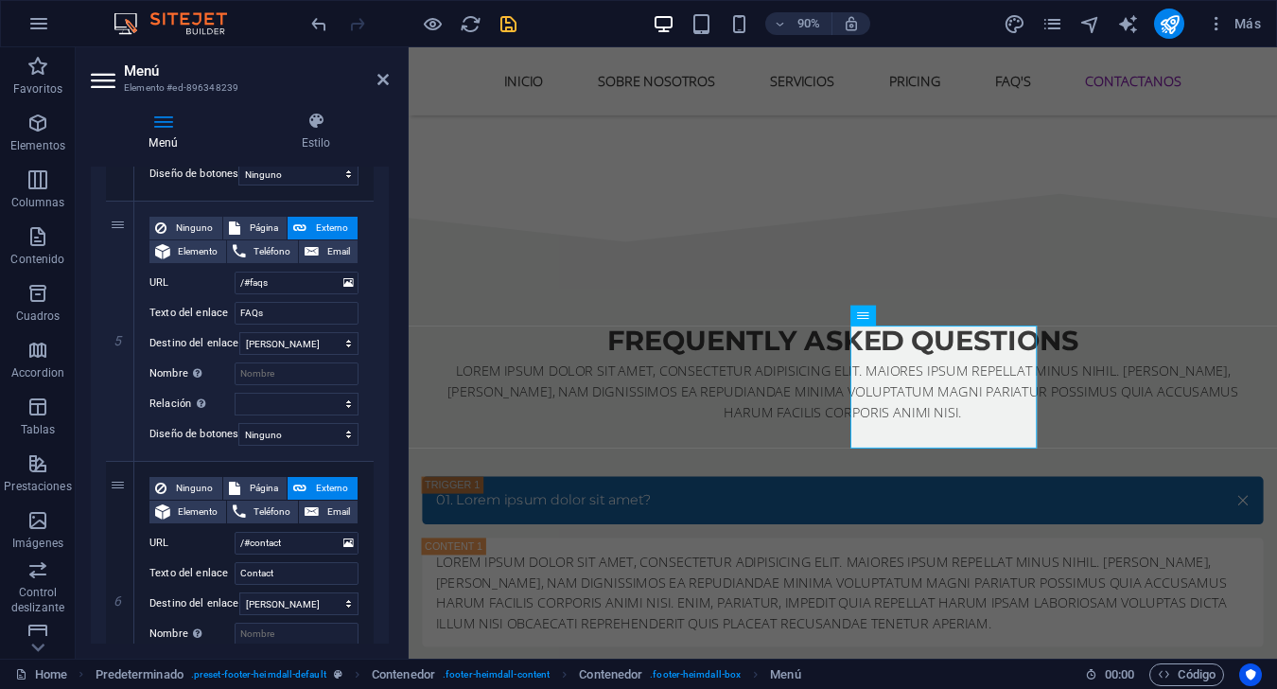
scroll to position [1230, 0]
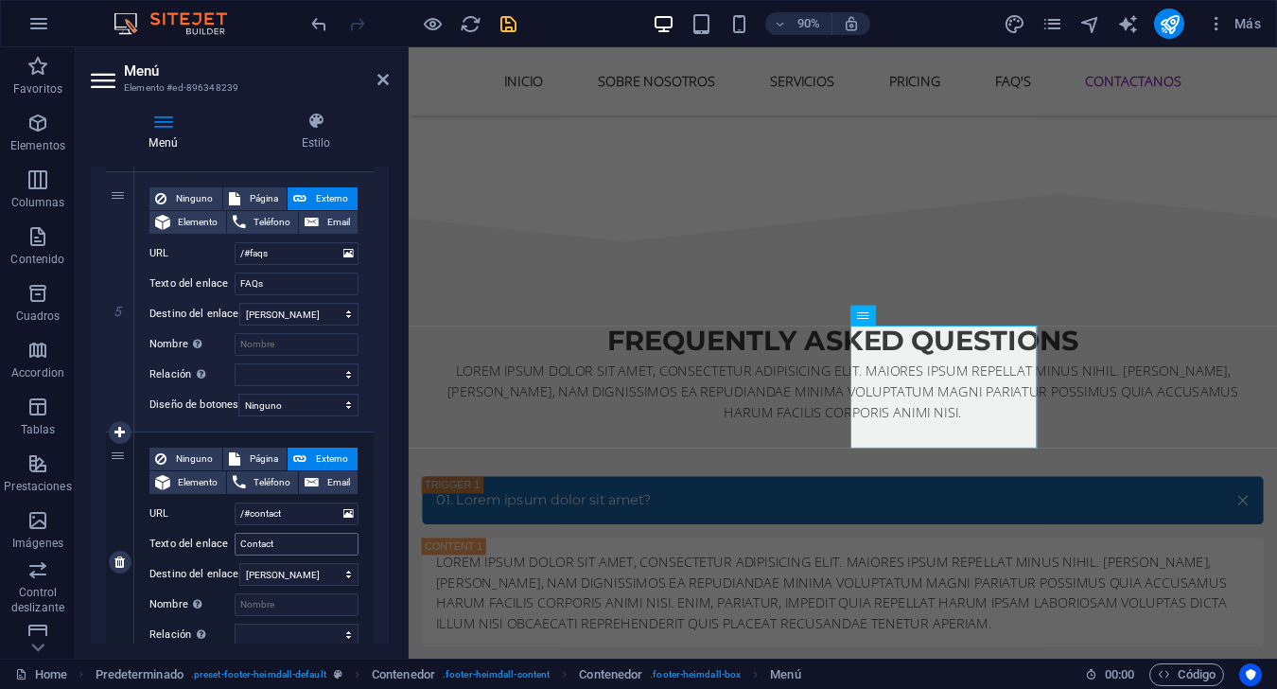
type input "Servicios"
click at [291, 545] on input "Contact" at bounding box center [297, 544] width 124 height 23
type input "Contactanos"
select select
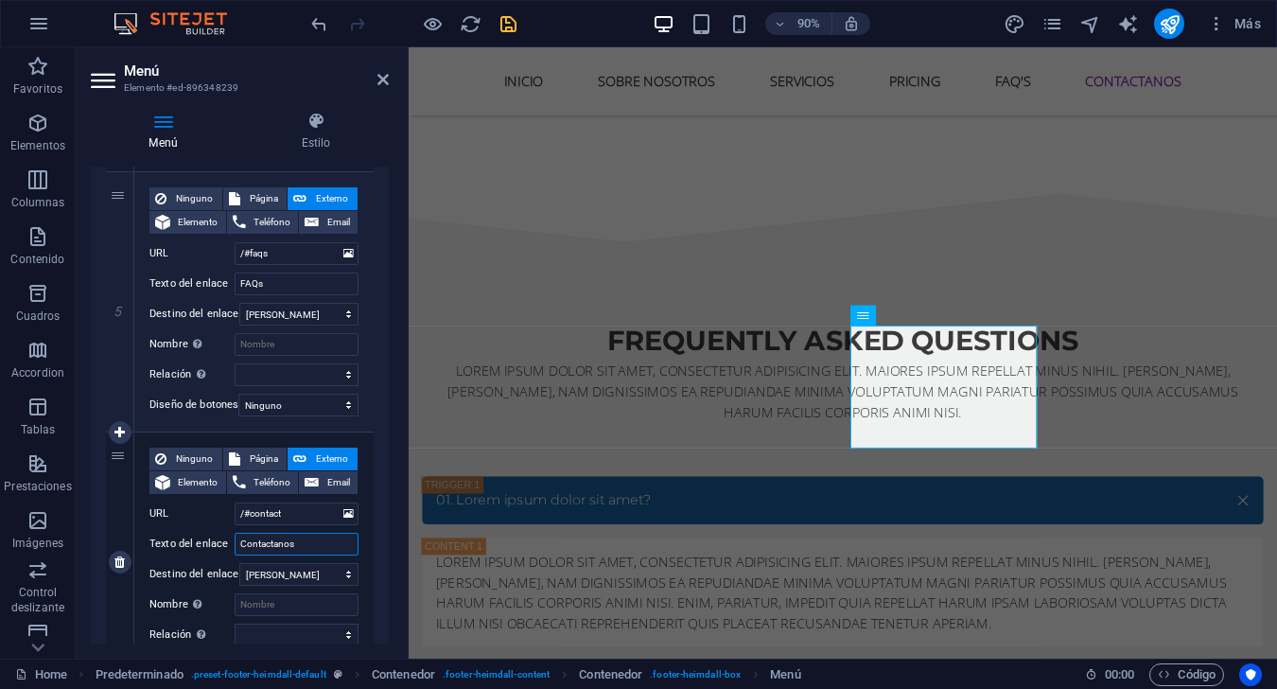
select select
type input "Contactanos"
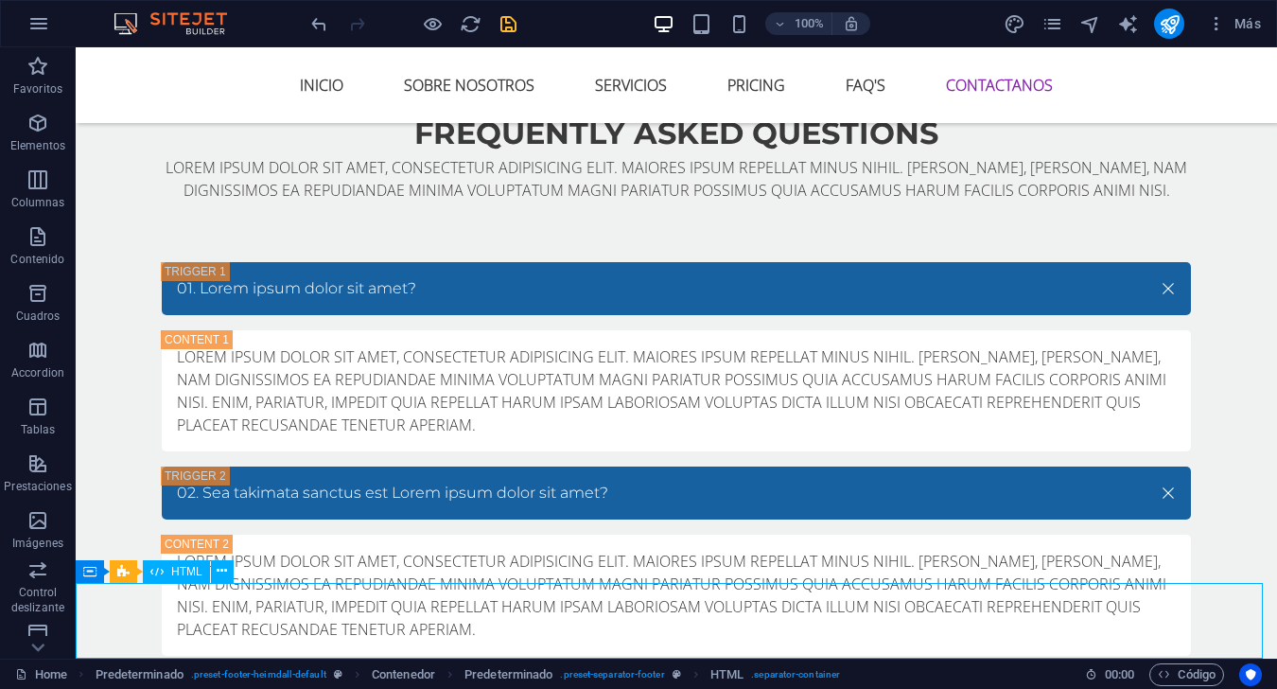
scroll to position [7578, 0]
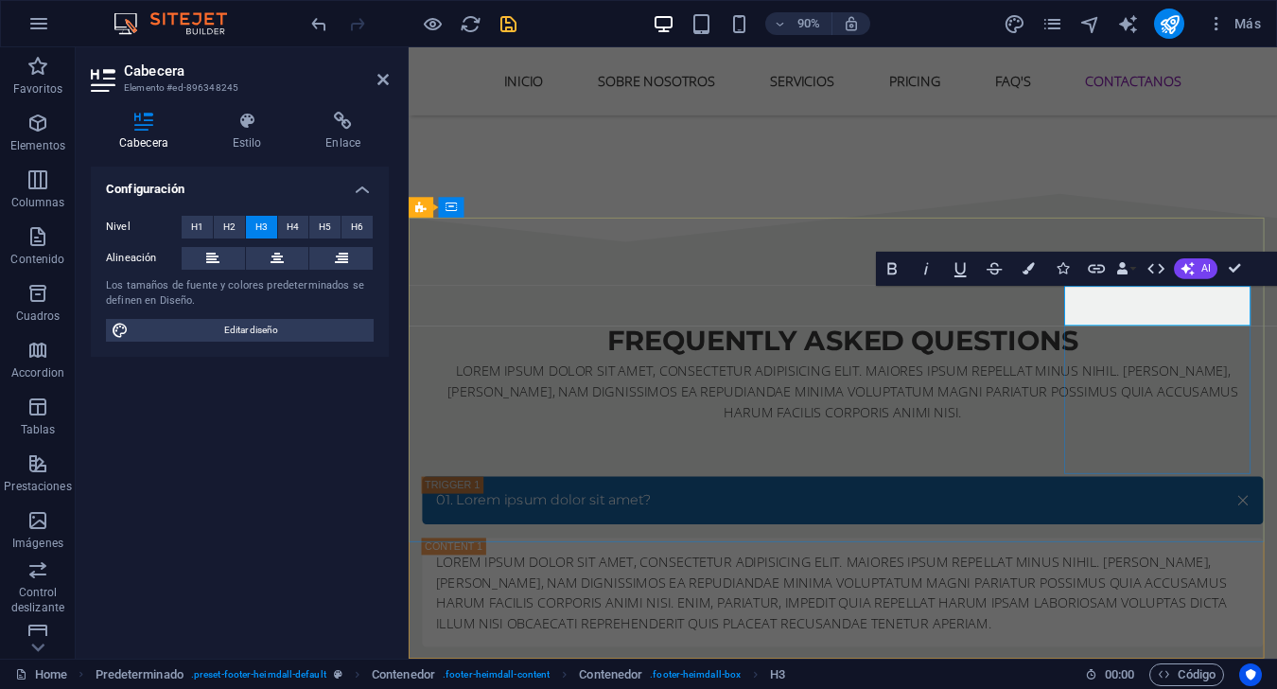
scroll to position [0, 7]
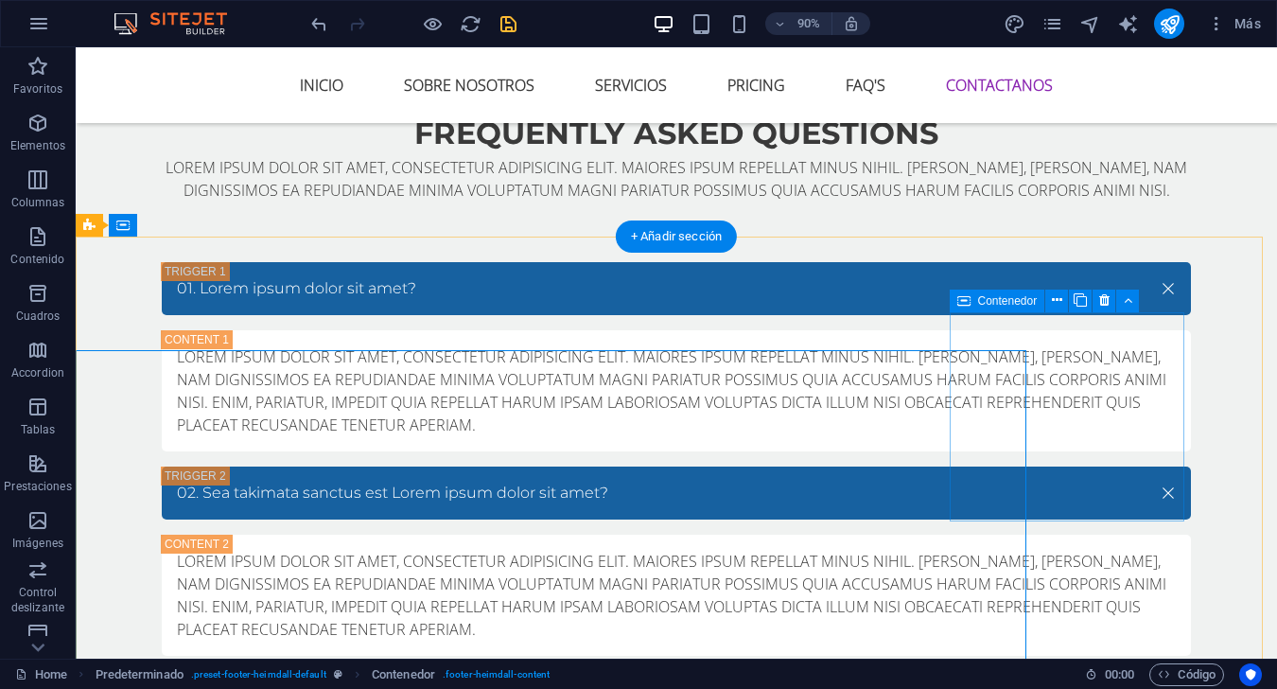
scroll to position [7510, 0]
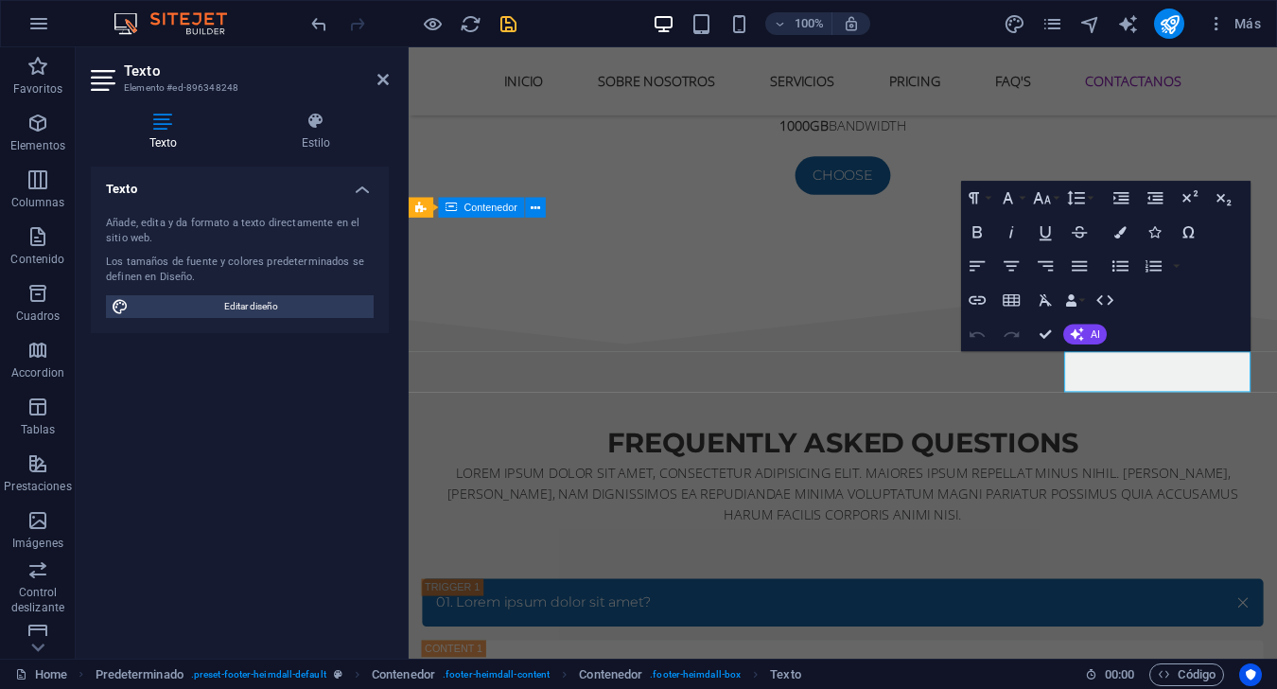
scroll to position [7624, 0]
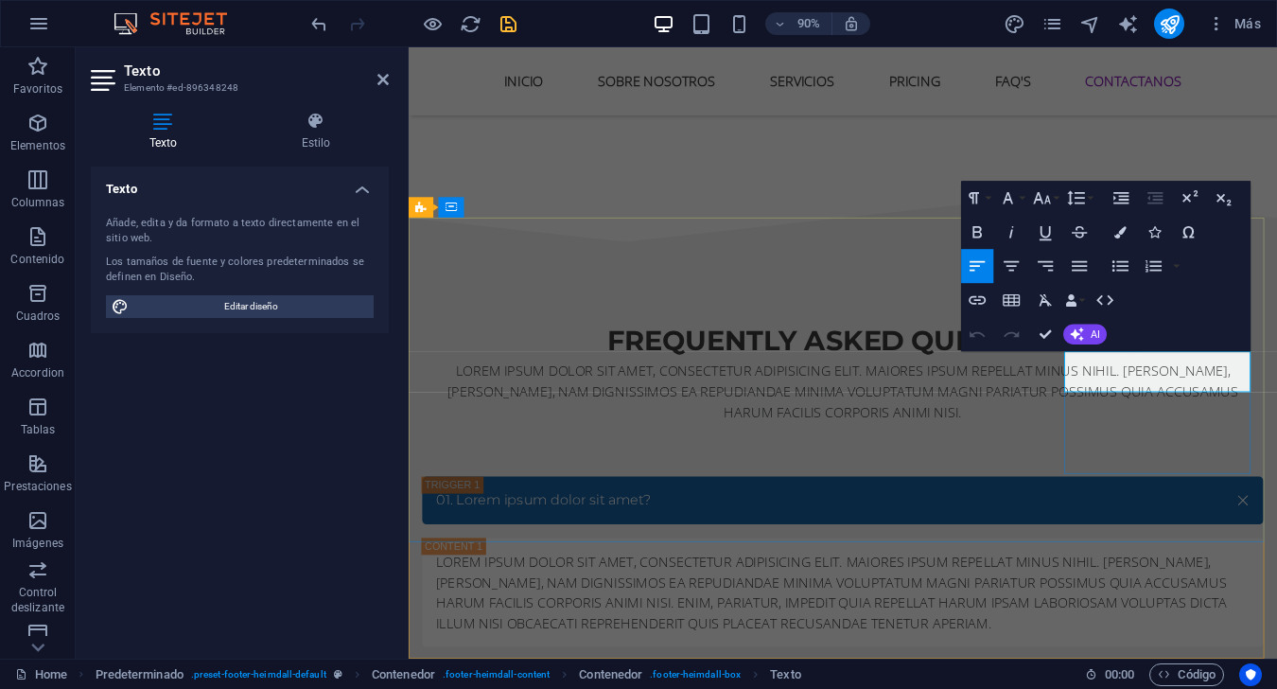
drag, startPoint x: 1322, startPoint y: 398, endPoint x: 1147, endPoint y: 395, distance: 175.0
drag, startPoint x: 1261, startPoint y: 459, endPoint x: 1135, endPoint y: 461, distance: 125.8
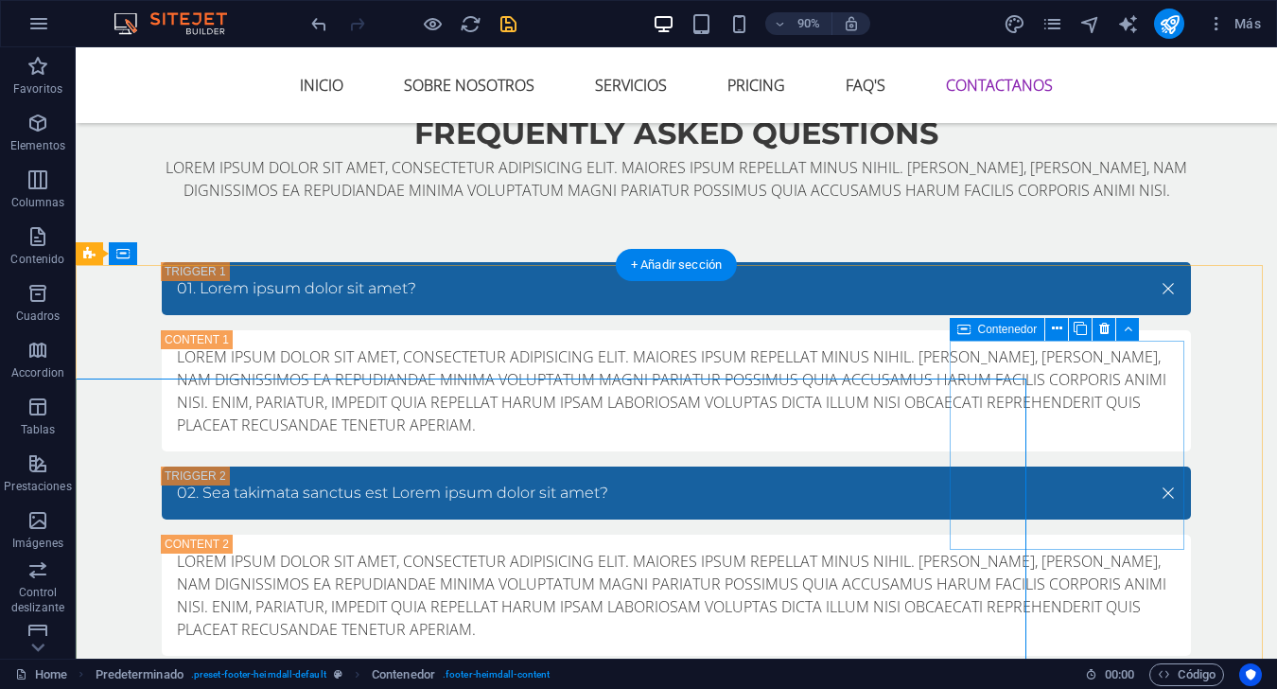
scroll to position [7482, 0]
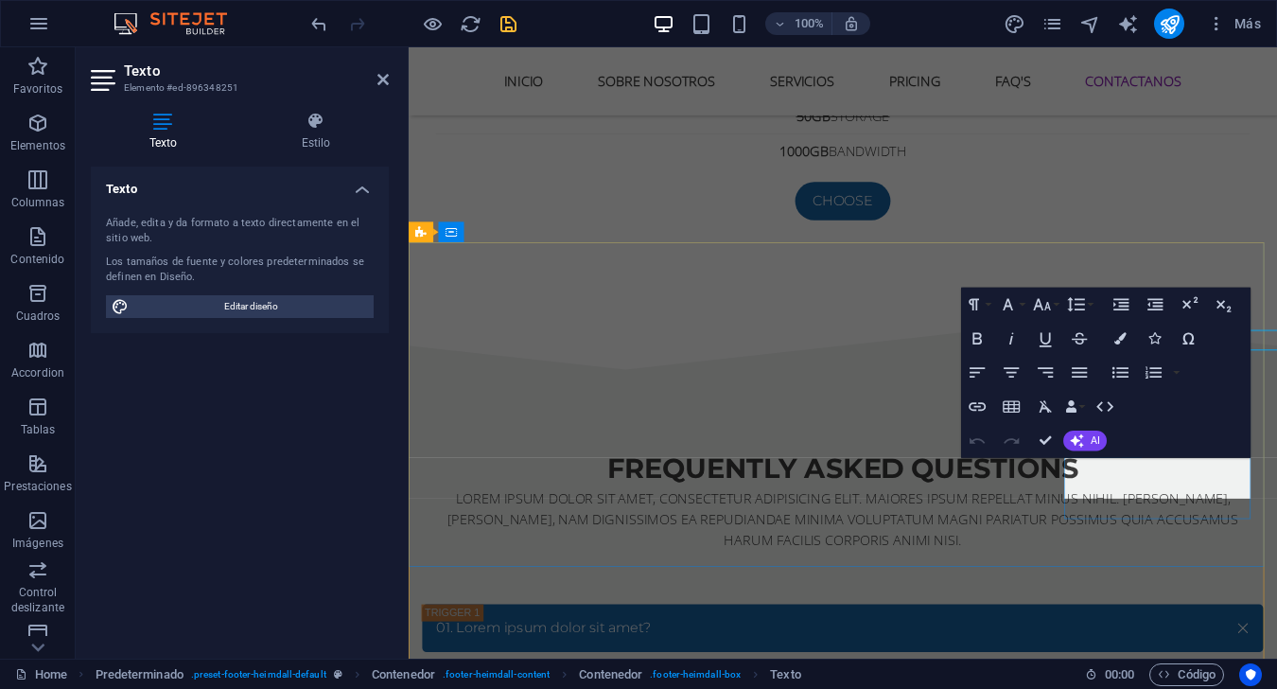
scroll to position [7596, 0]
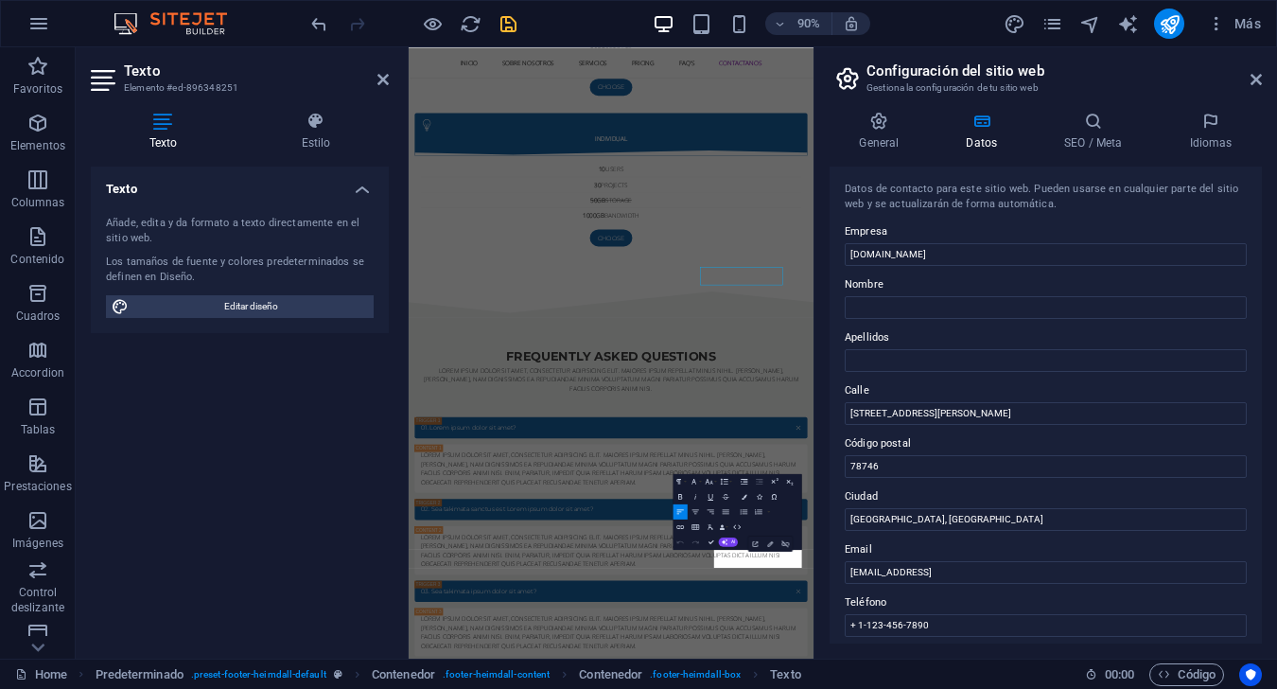
scroll to position [7505, 0]
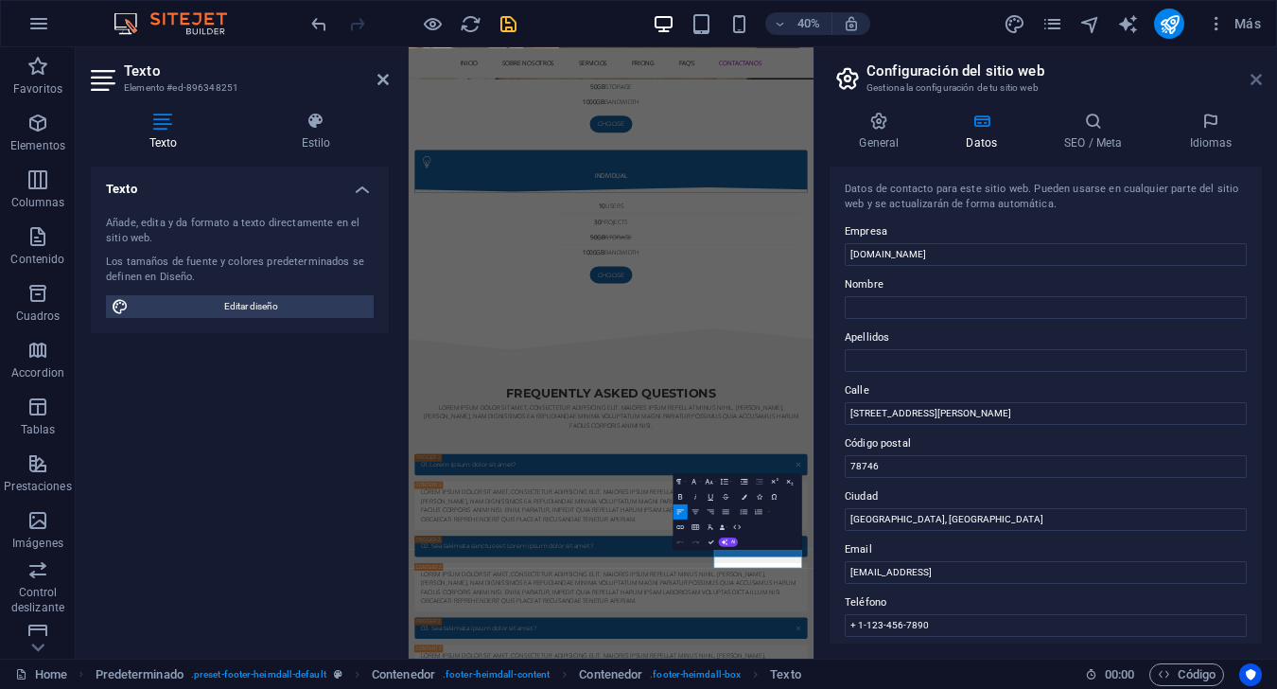
drag, startPoint x: 1254, startPoint y: 83, endPoint x: 939, endPoint y: 45, distance: 317.2
click at [957, 83] on icon at bounding box center [1255, 79] width 11 height 15
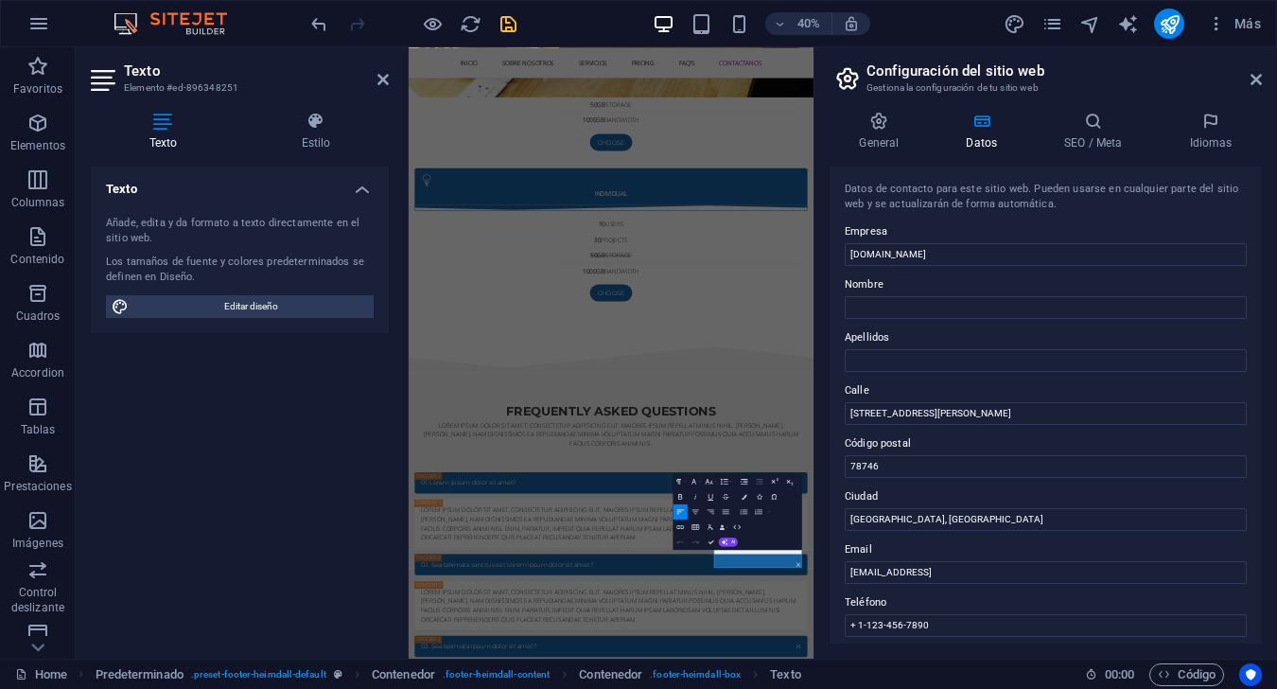
scroll to position [7647, 0]
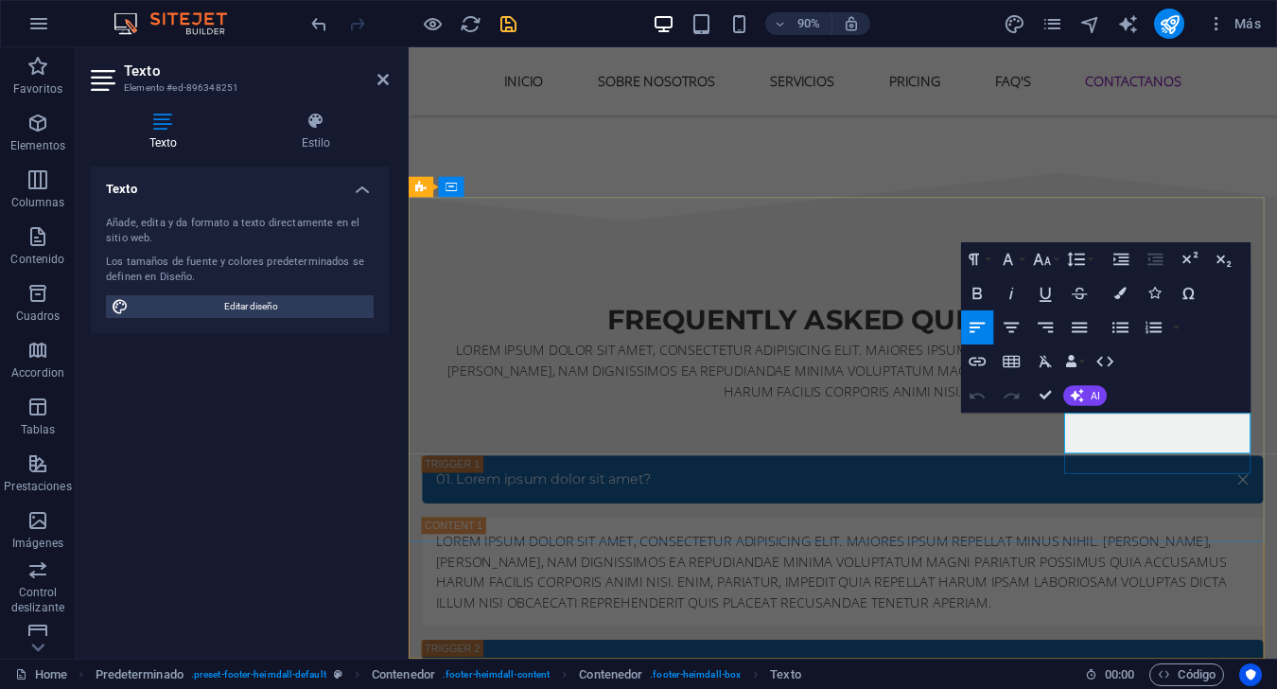
drag, startPoint x: 1318, startPoint y: 486, endPoint x: 1142, endPoint y: 464, distance: 177.3
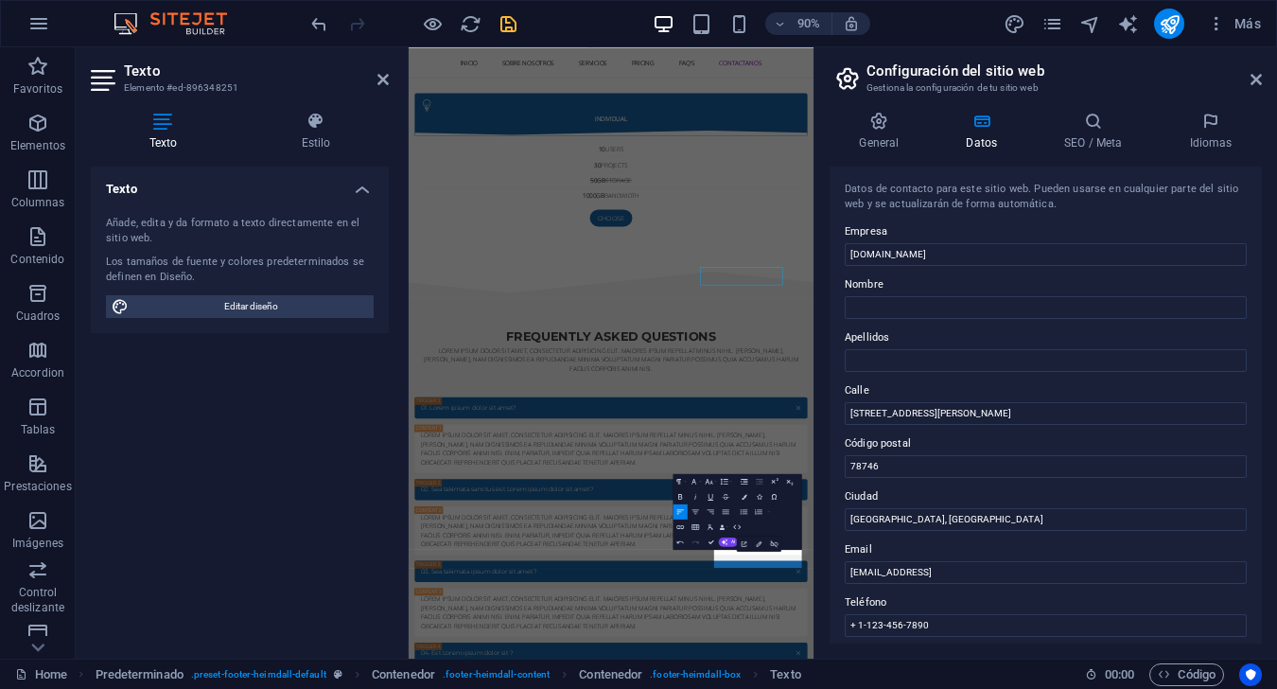
scroll to position [7505, 0]
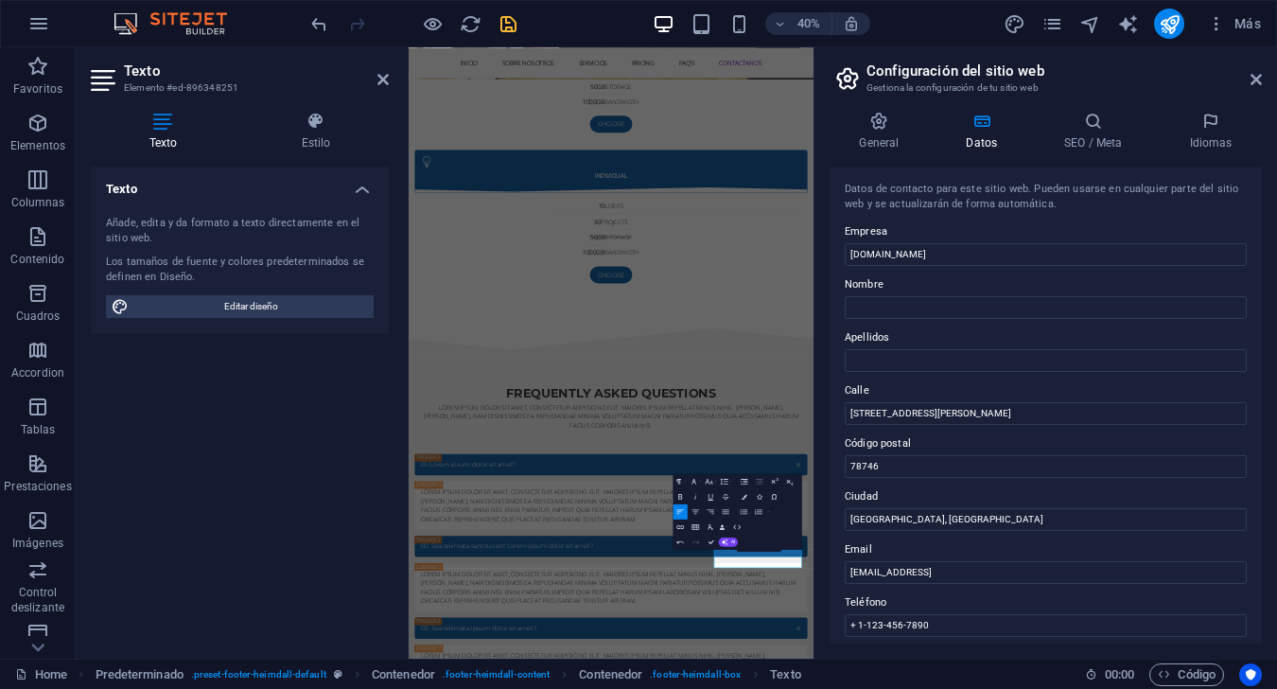
drag, startPoint x: 911, startPoint y: 116, endPoint x: 1215, endPoint y: 195, distance: 313.6
click at [957, 84] on icon at bounding box center [1255, 79] width 11 height 15
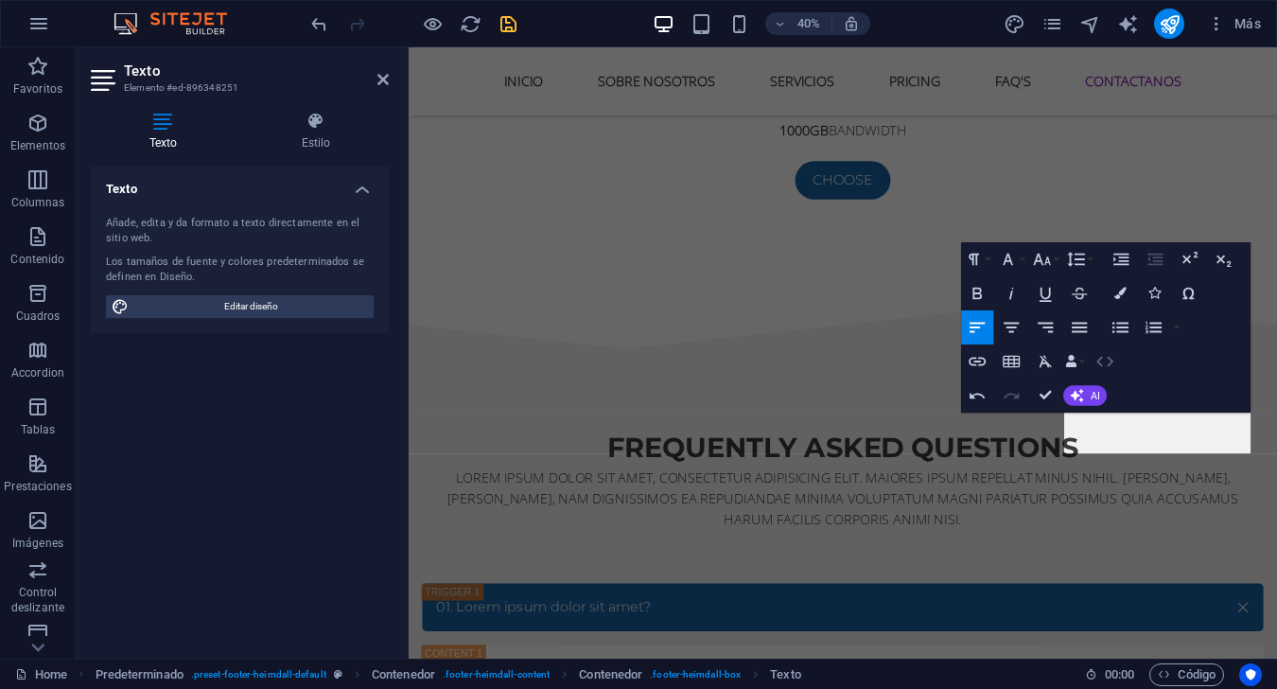
scroll to position [7647, 0]
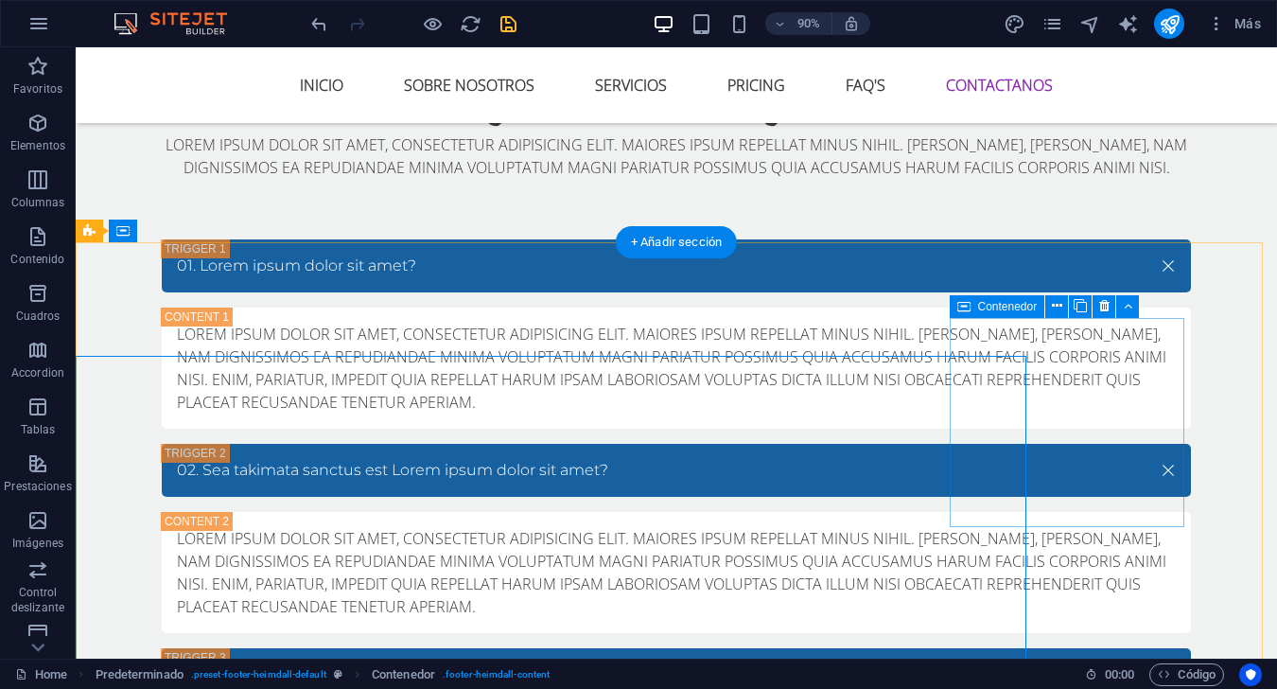
scroll to position [7505, 0]
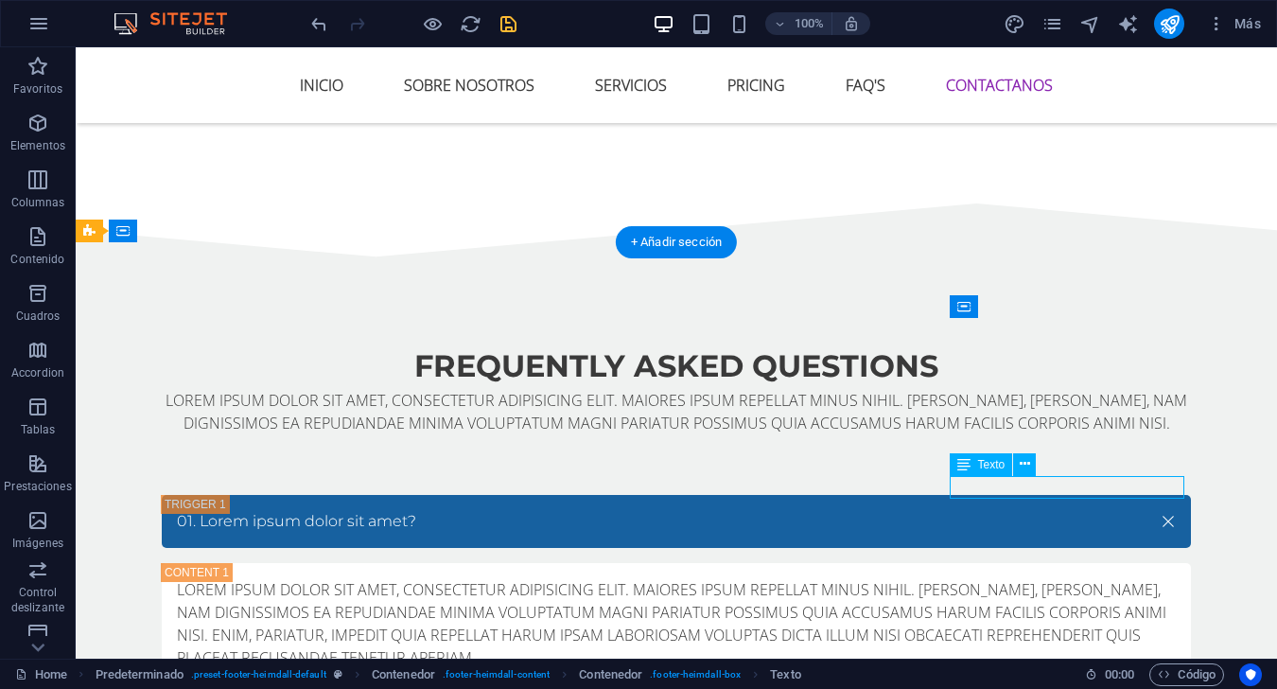
scroll to position [7618, 0]
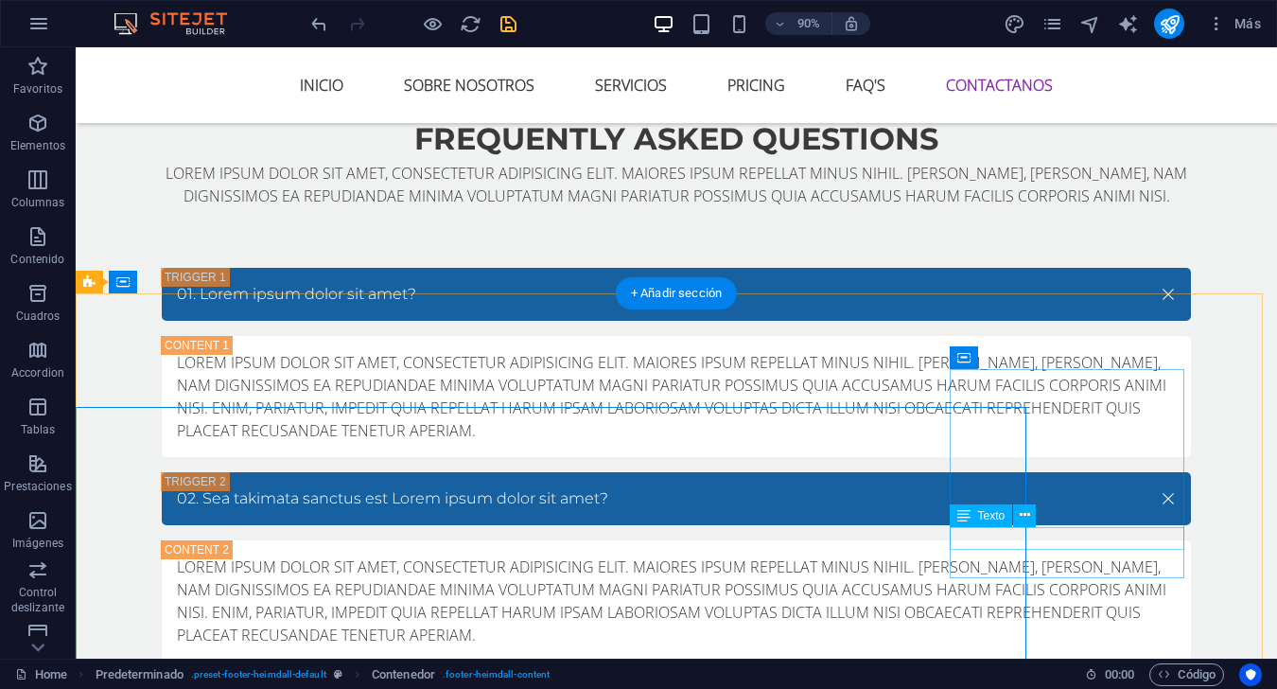
scroll to position [7454, 0]
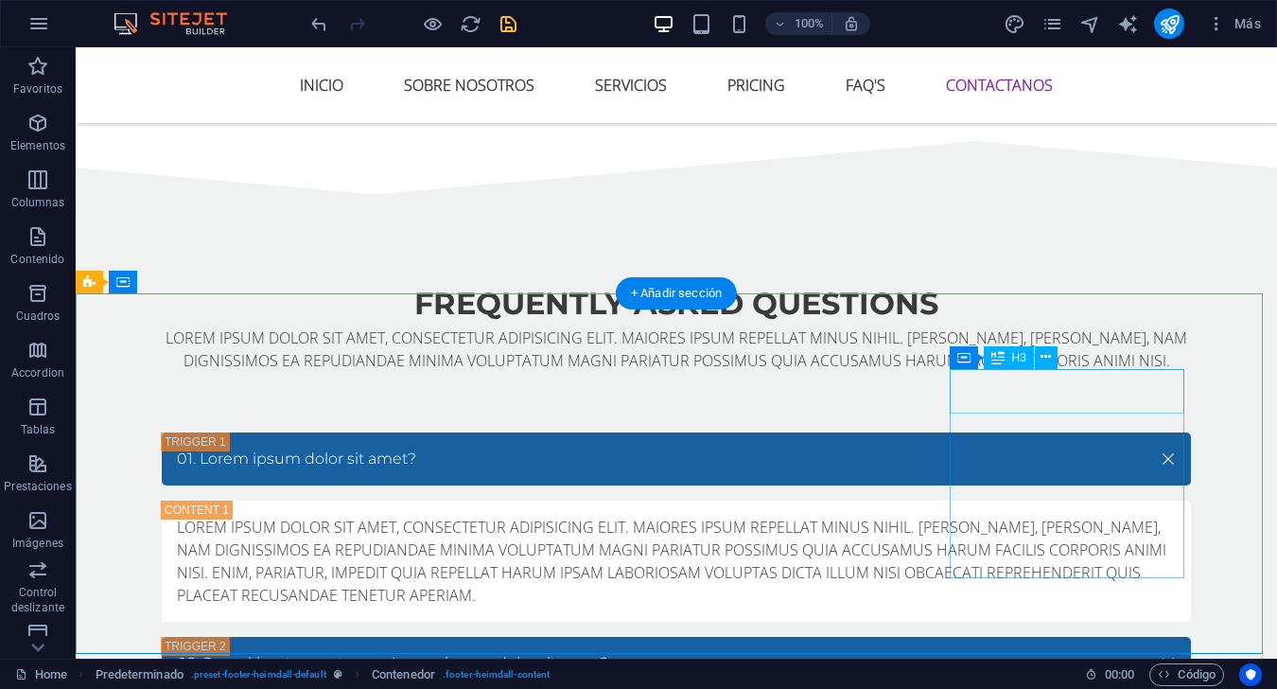
drag, startPoint x: 1109, startPoint y: 415, endPoint x: 1059, endPoint y: 376, distance: 62.6
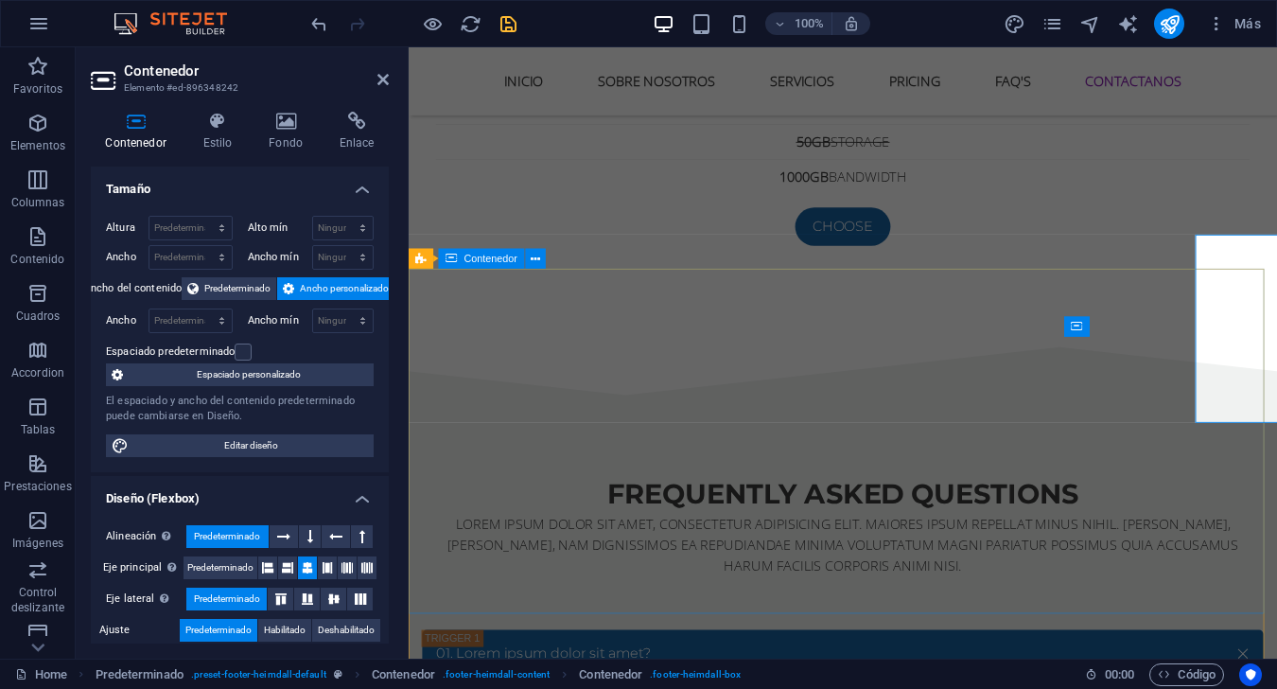
scroll to position [7567, 0]
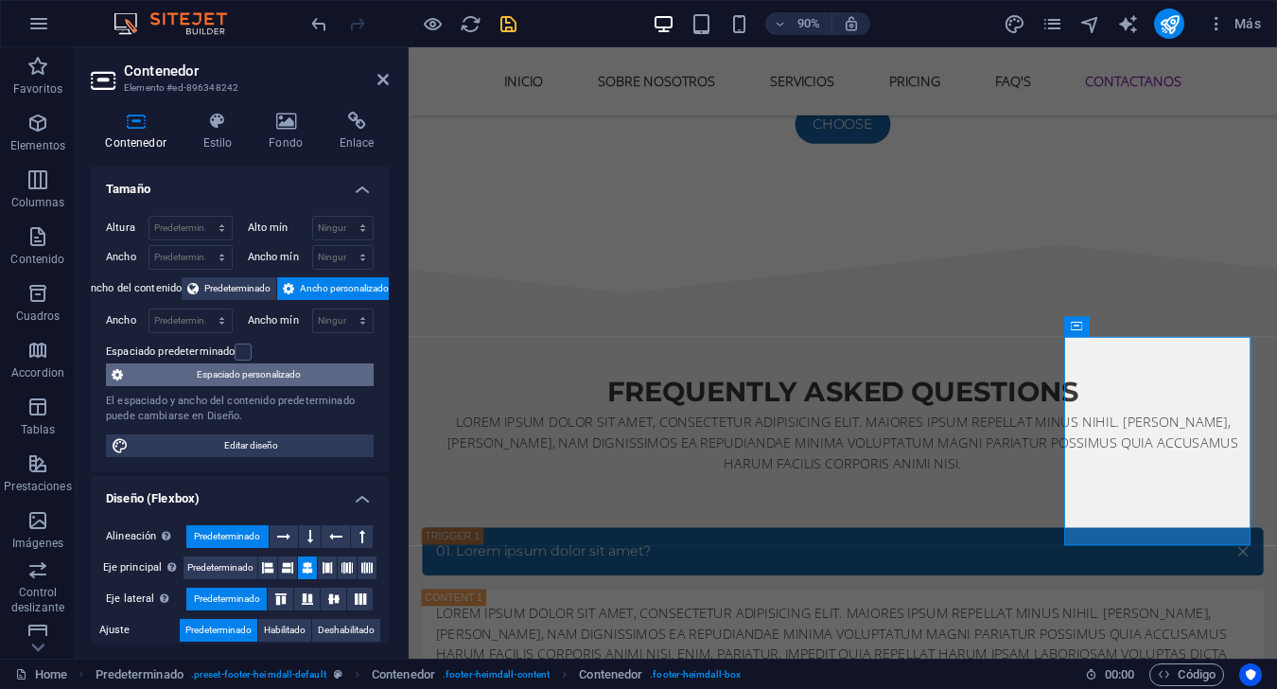
click at [229, 373] on span "Espaciado personalizado" at bounding box center [248, 374] width 239 height 23
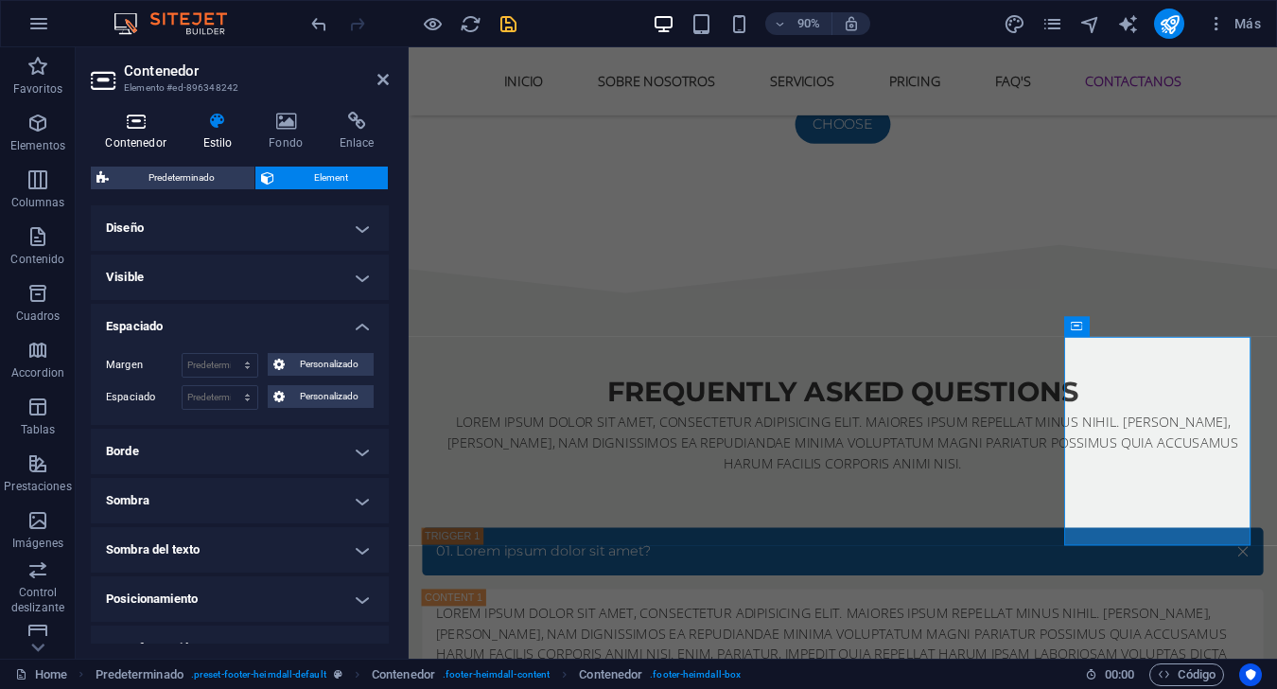
click at [121, 132] on h4 "Contenedor" at bounding box center [139, 132] width 97 height 40
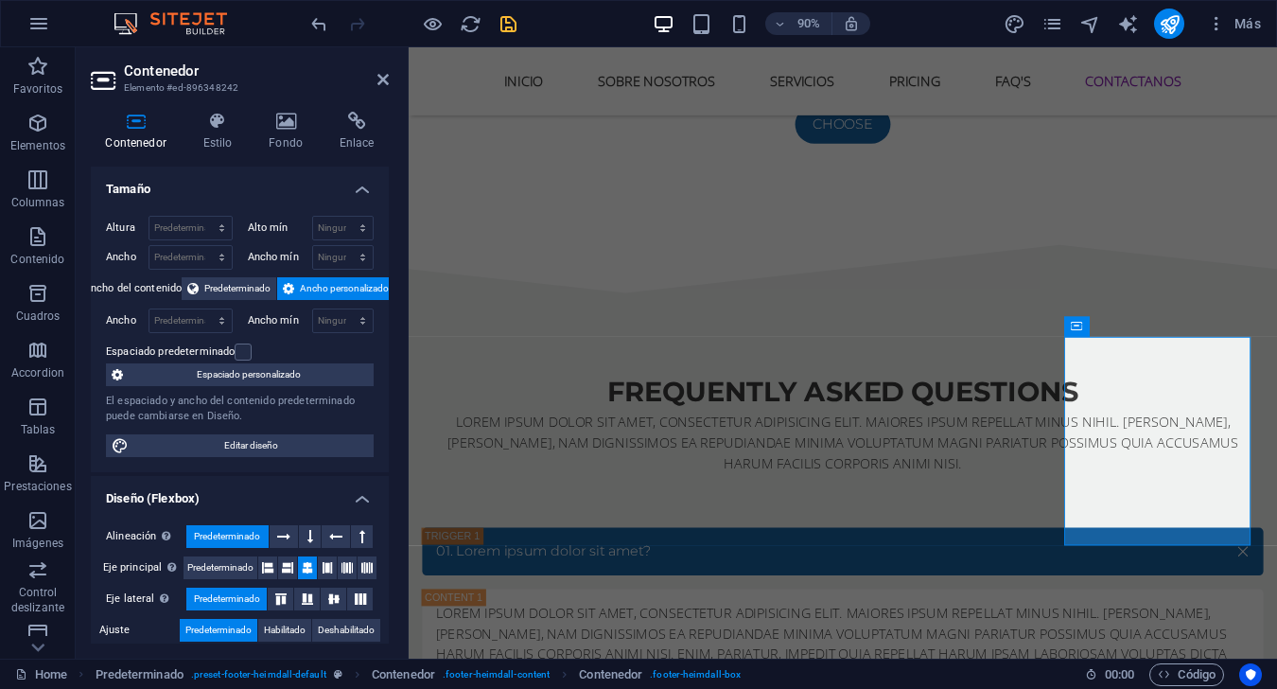
click at [274, 464] on div "Altura Predeterminado px rem % vh vw Alto mín Ninguno px rem % vh vw Ancho Pred…" at bounding box center [240, 336] width 298 height 271
click at [274, 458] on div "Altura Predeterminado px rem % vh vw Alto mín Ninguno px rem % vh vw Ancho Pred…" at bounding box center [240, 336] width 298 height 271
click at [281, 446] on span "Editar diseño" at bounding box center [251, 445] width 234 height 23
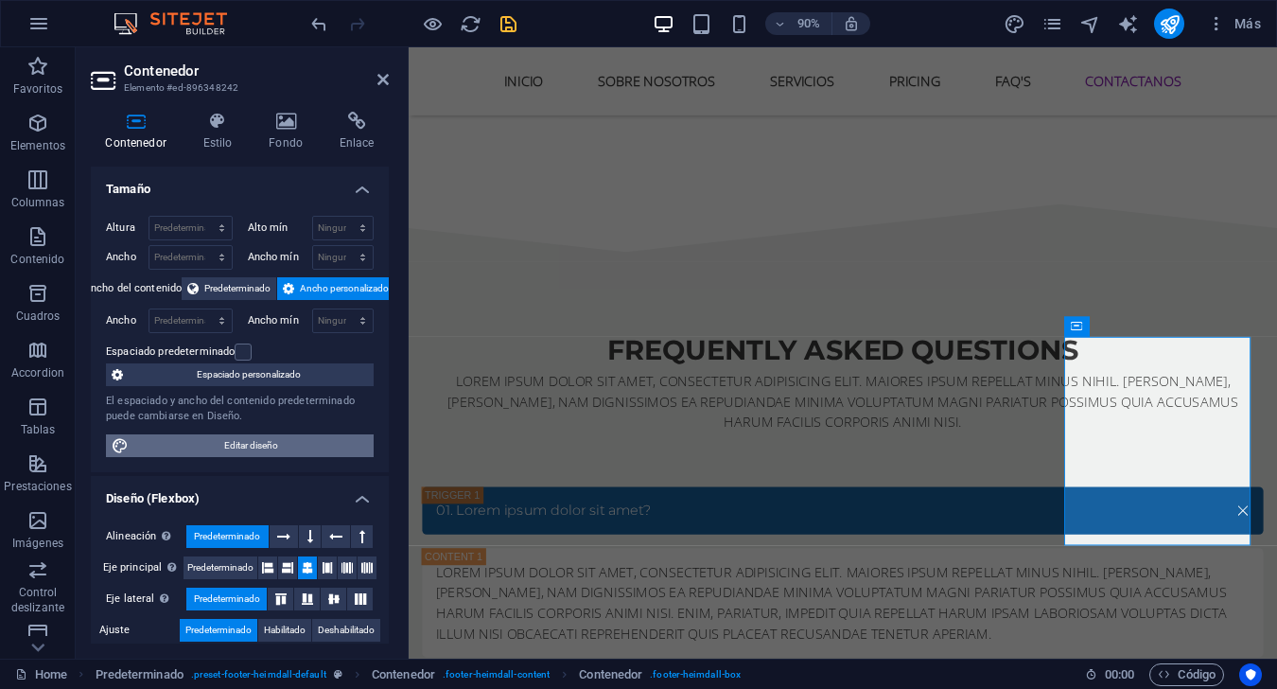
select select "rem"
select select "ease-in-out"
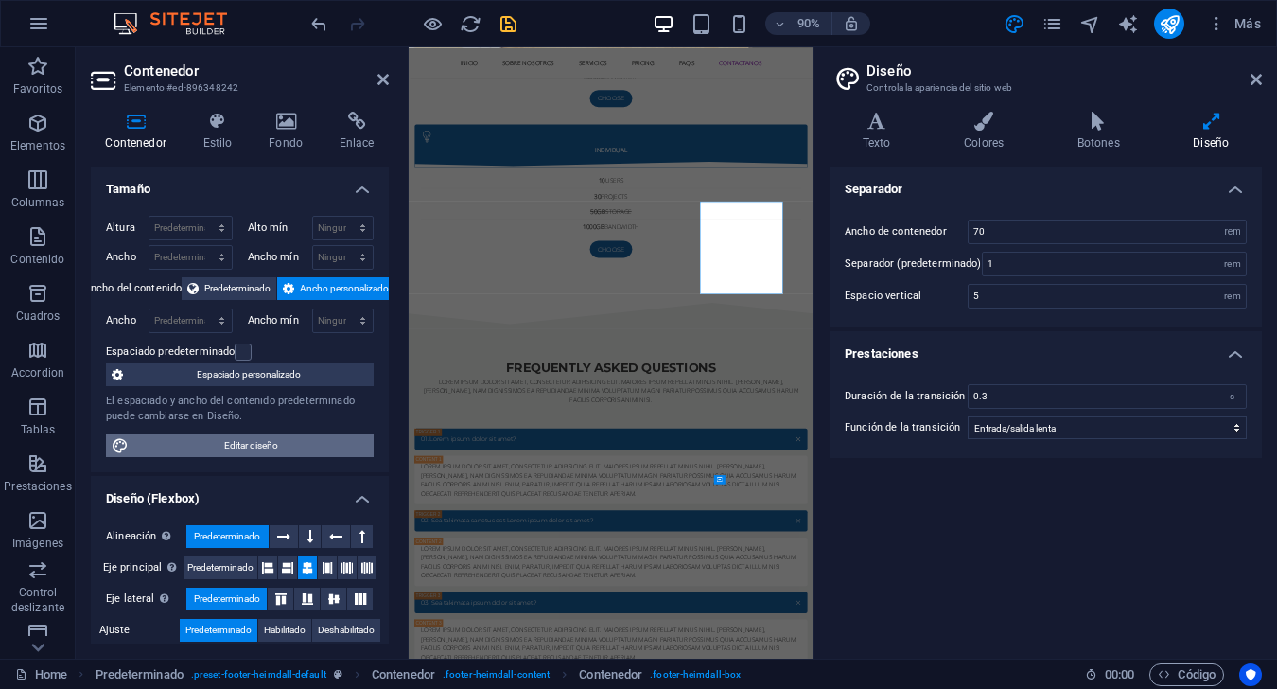
scroll to position [7505, 0]
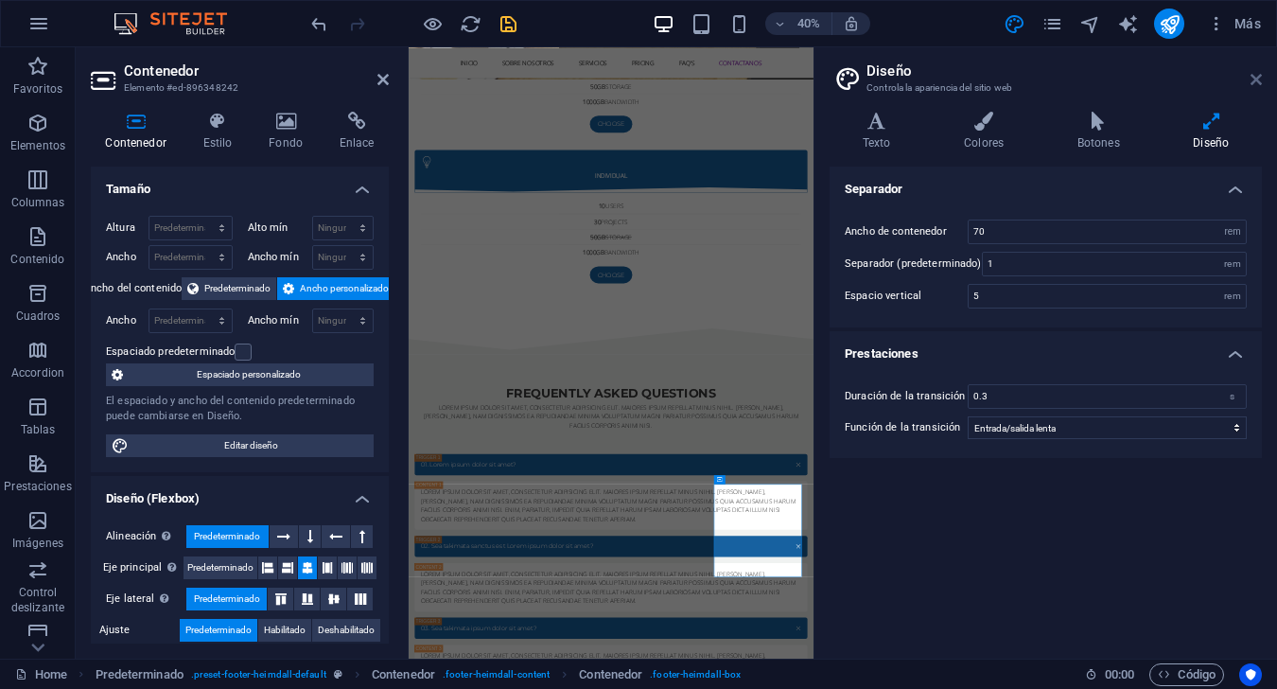
drag, startPoint x: 1250, startPoint y: 79, endPoint x: 875, endPoint y: 149, distance: 381.8
click at [957, 79] on icon at bounding box center [1255, 79] width 11 height 15
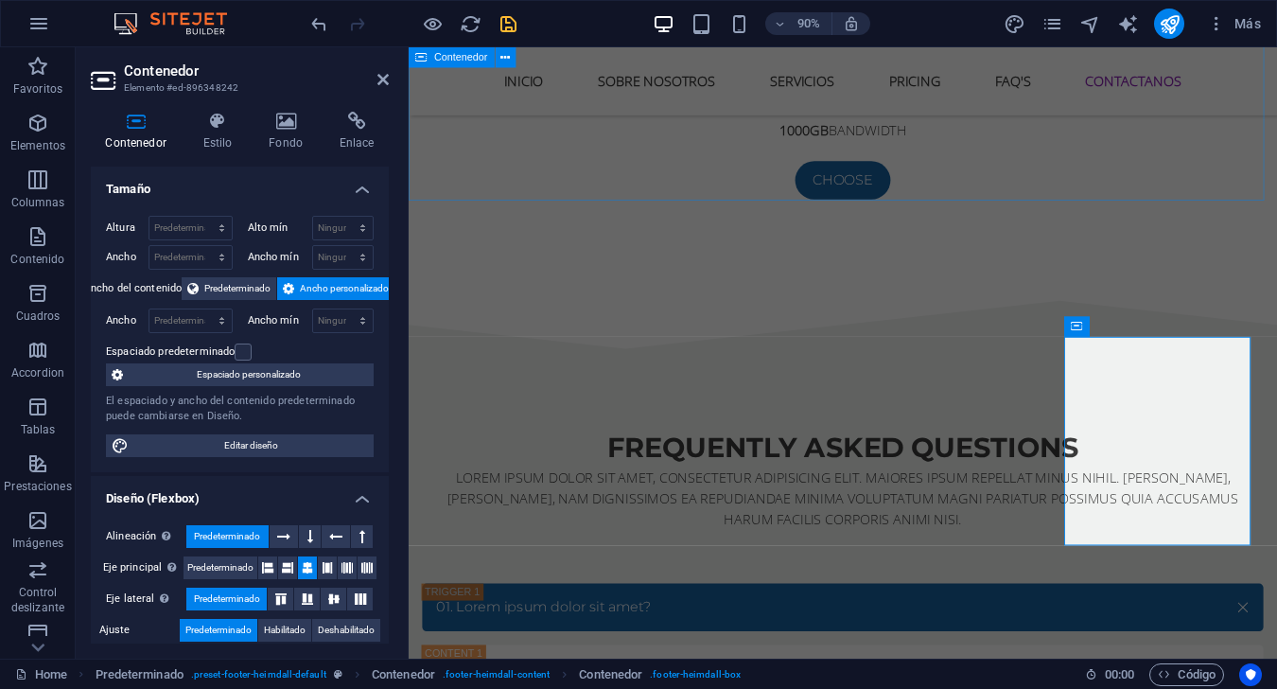
scroll to position [7567, 0]
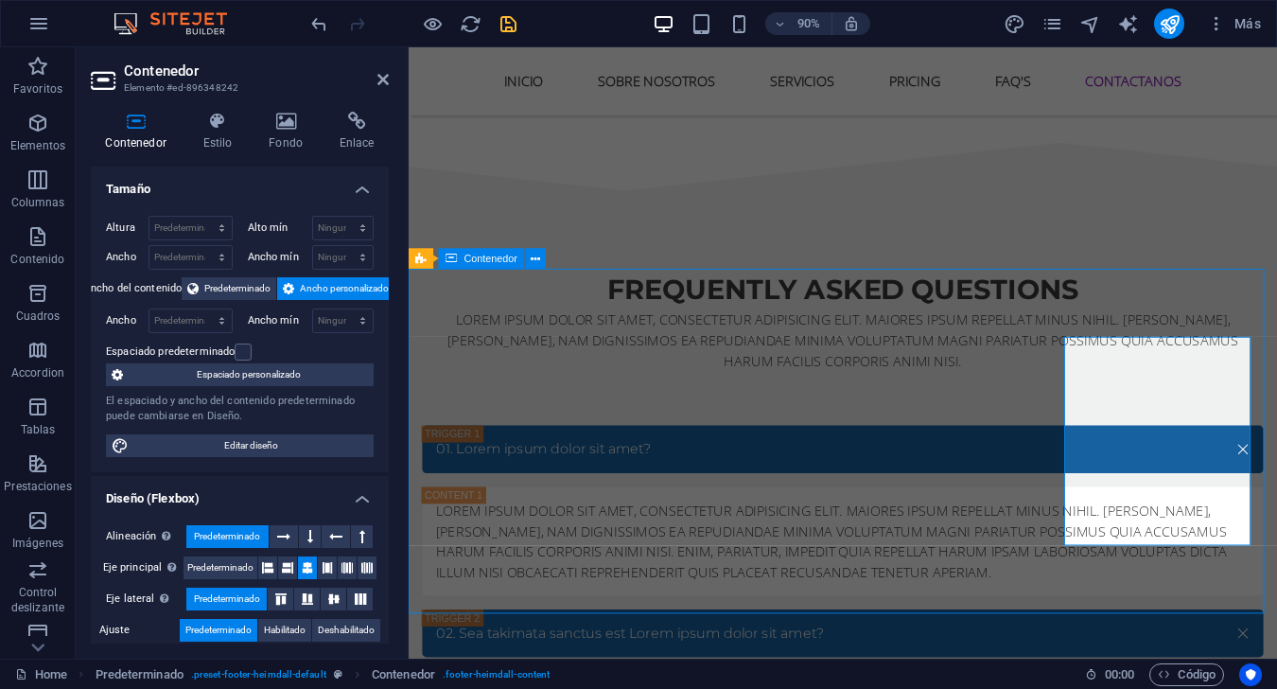
scroll to position [7454, 0]
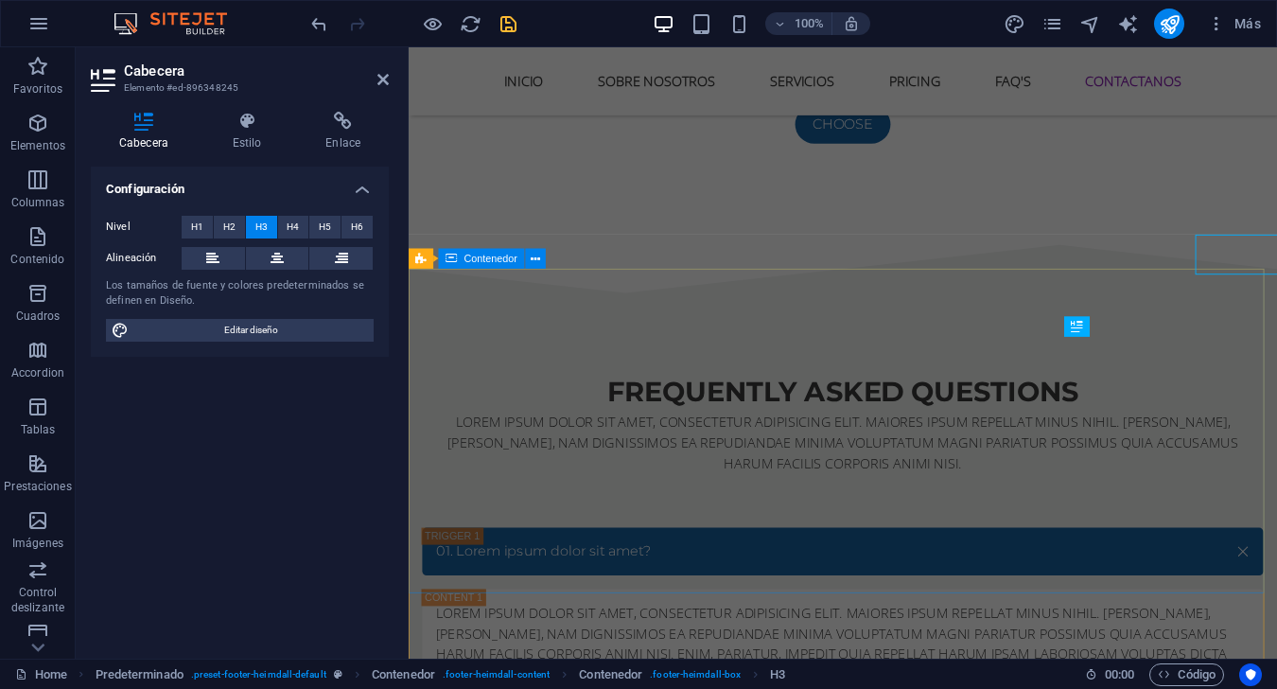
scroll to position [7567, 0]
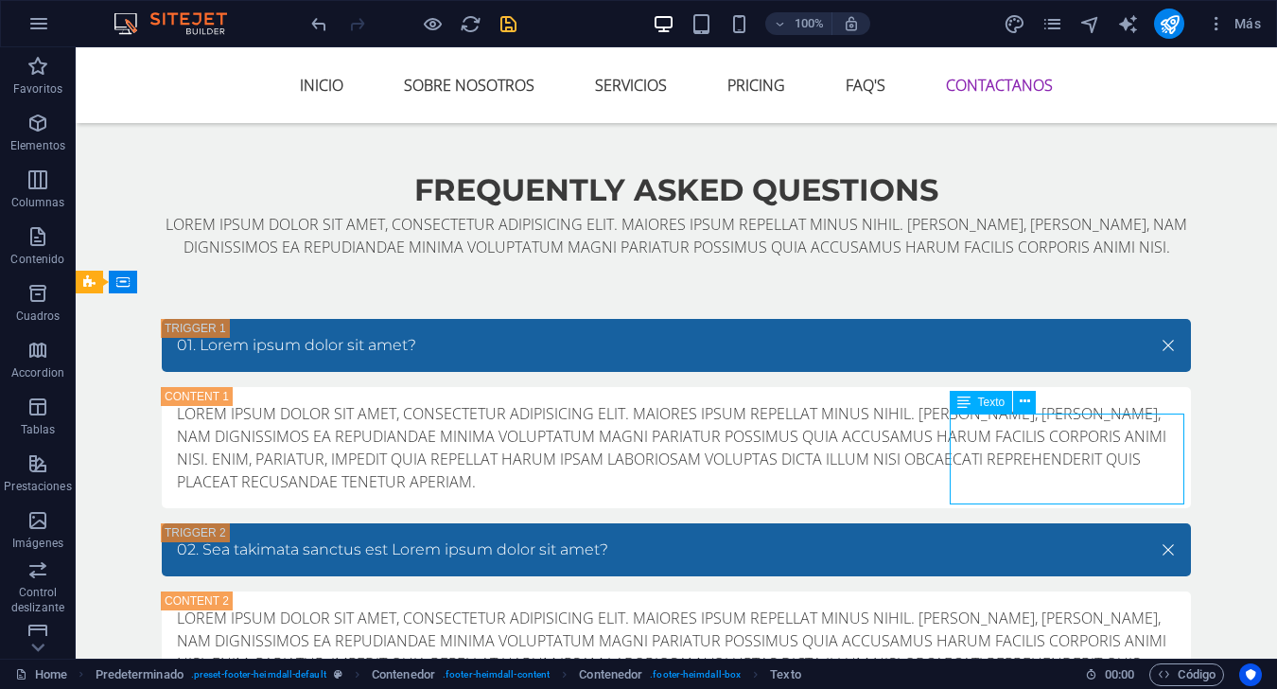
scroll to position [7454, 0]
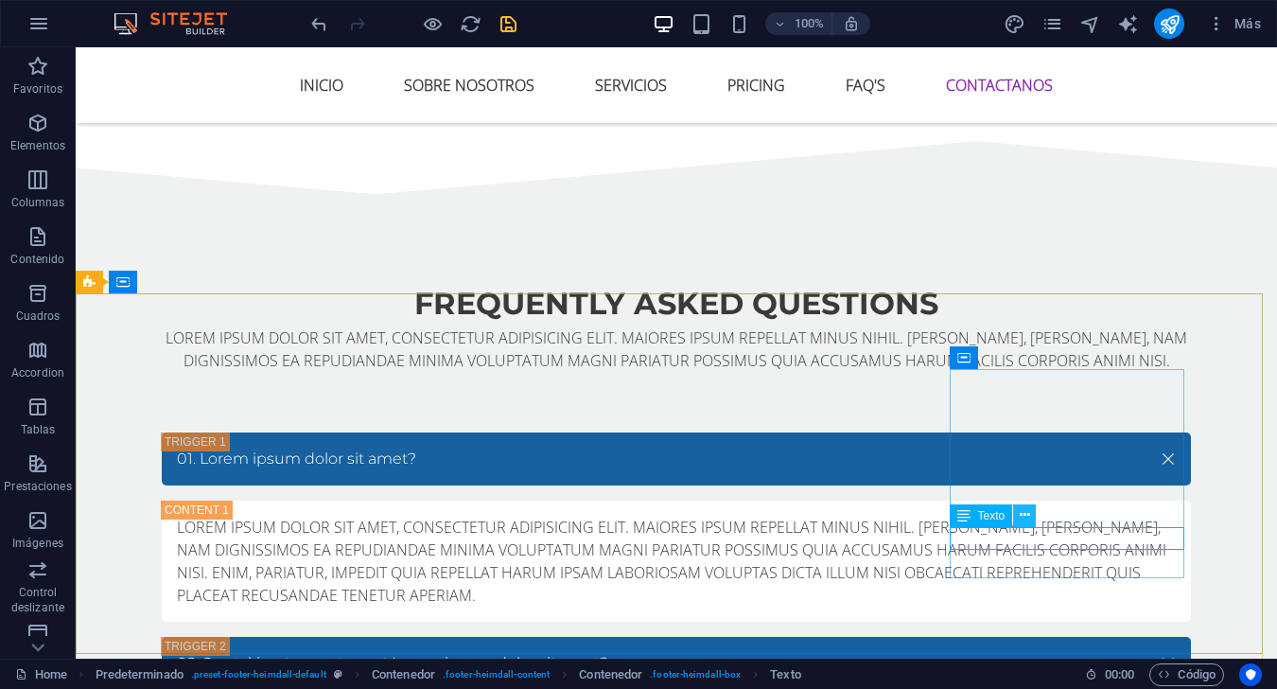
click at [957, 513] on icon at bounding box center [1025, 515] width 10 height 20
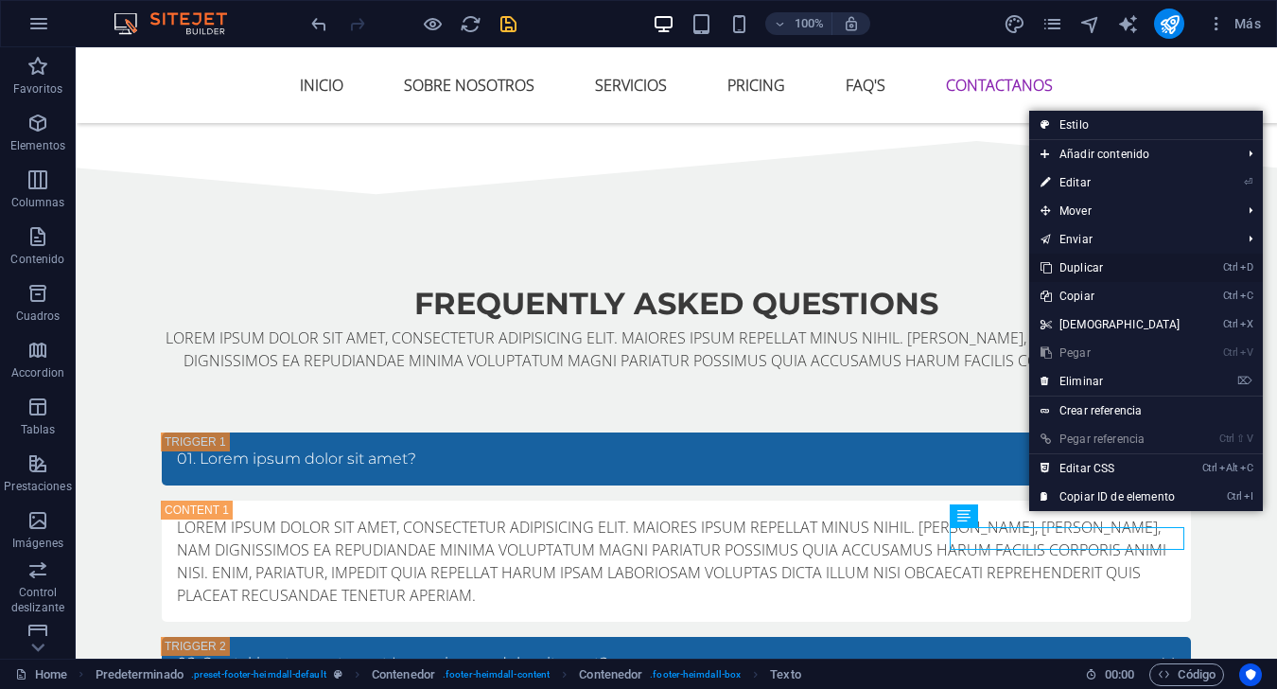
click at [957, 262] on link "Ctrl D Duplicar" at bounding box center [1110, 267] width 163 height 28
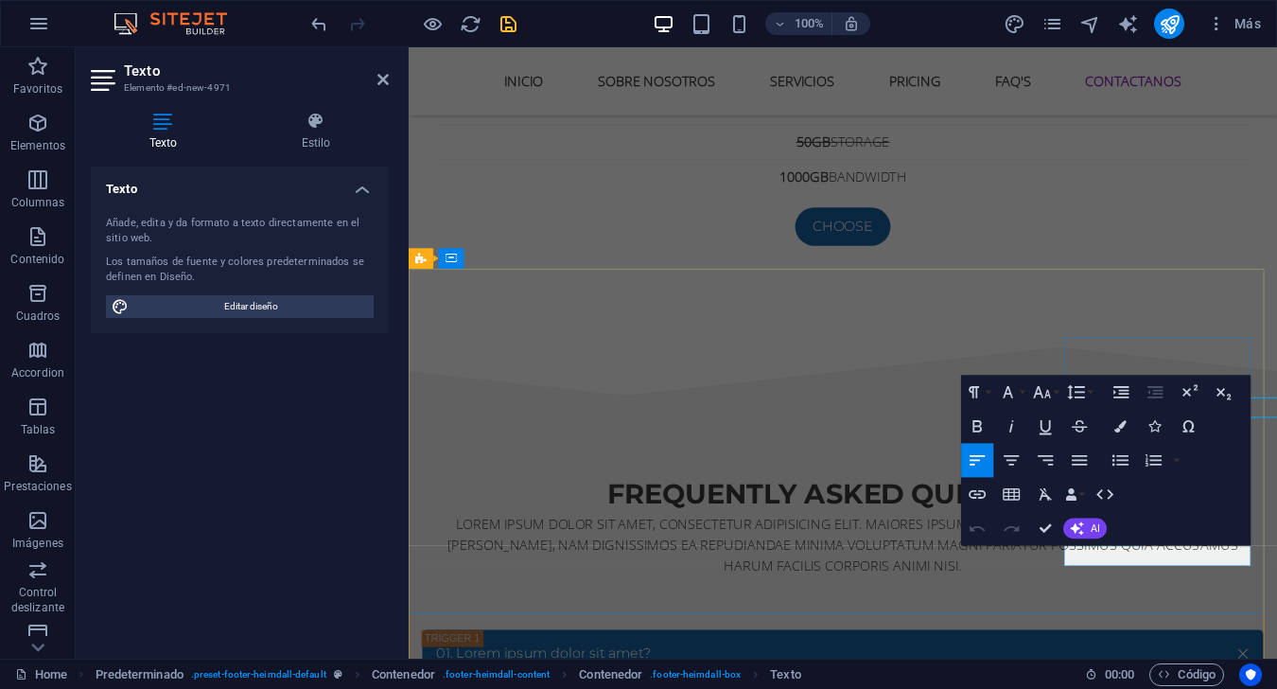
scroll to position [7567, 0]
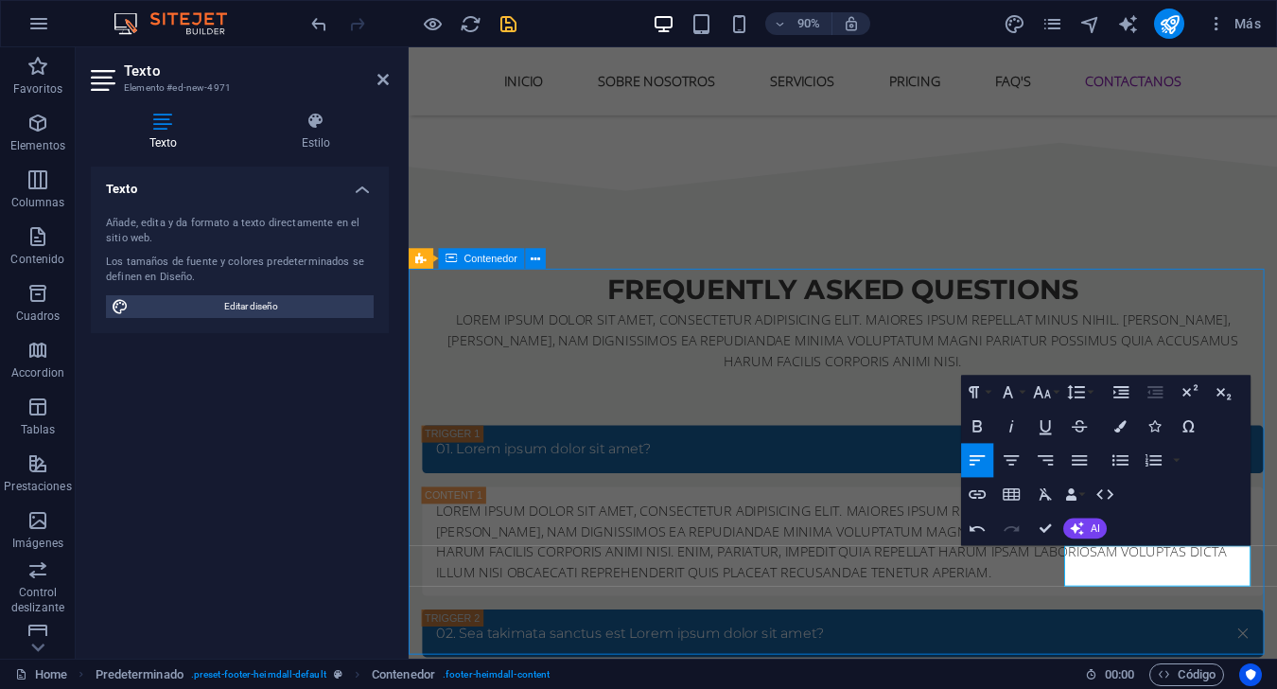
scroll to position [7403, 0]
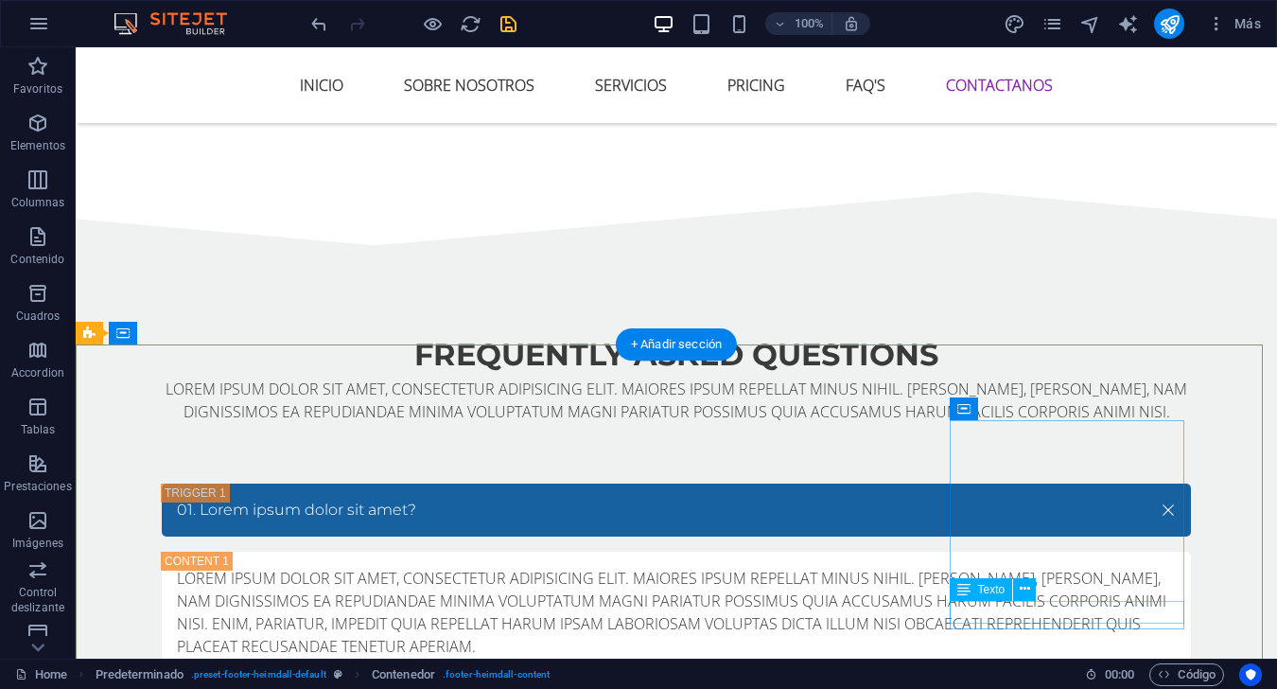
click at [957, 587] on icon at bounding box center [1025, 589] width 10 height 20
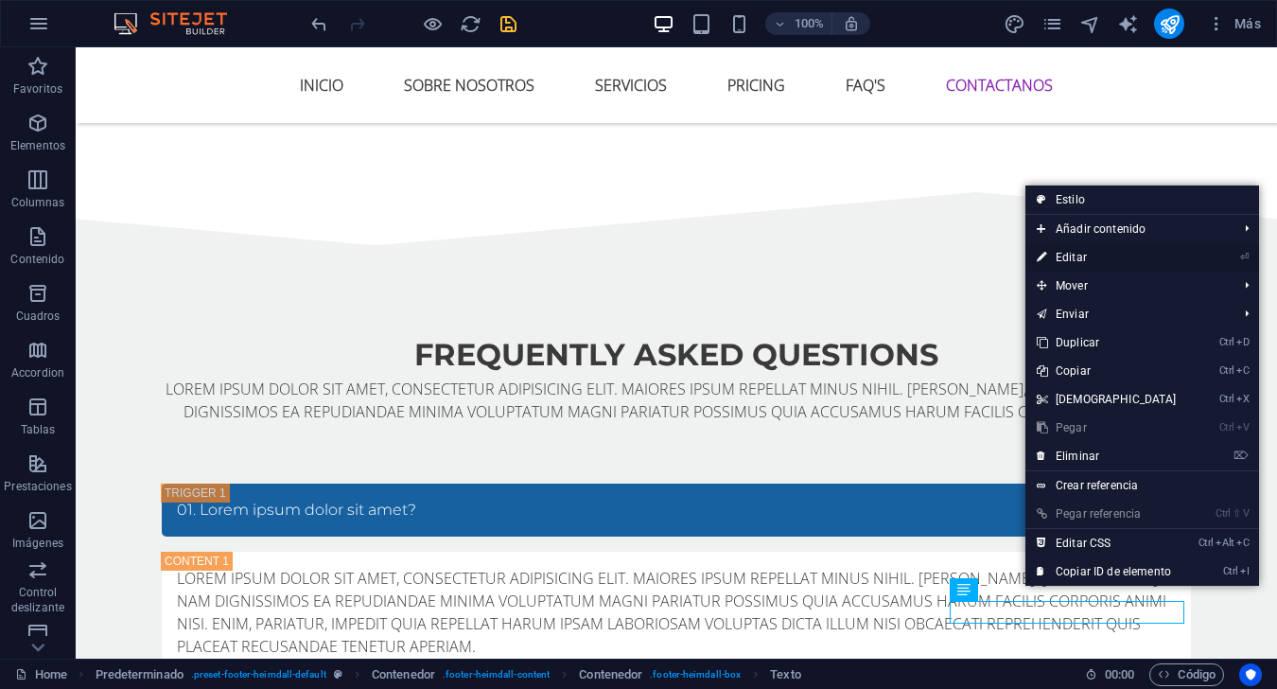
click at [957, 252] on link "⏎ Editar" at bounding box center [1106, 257] width 163 height 28
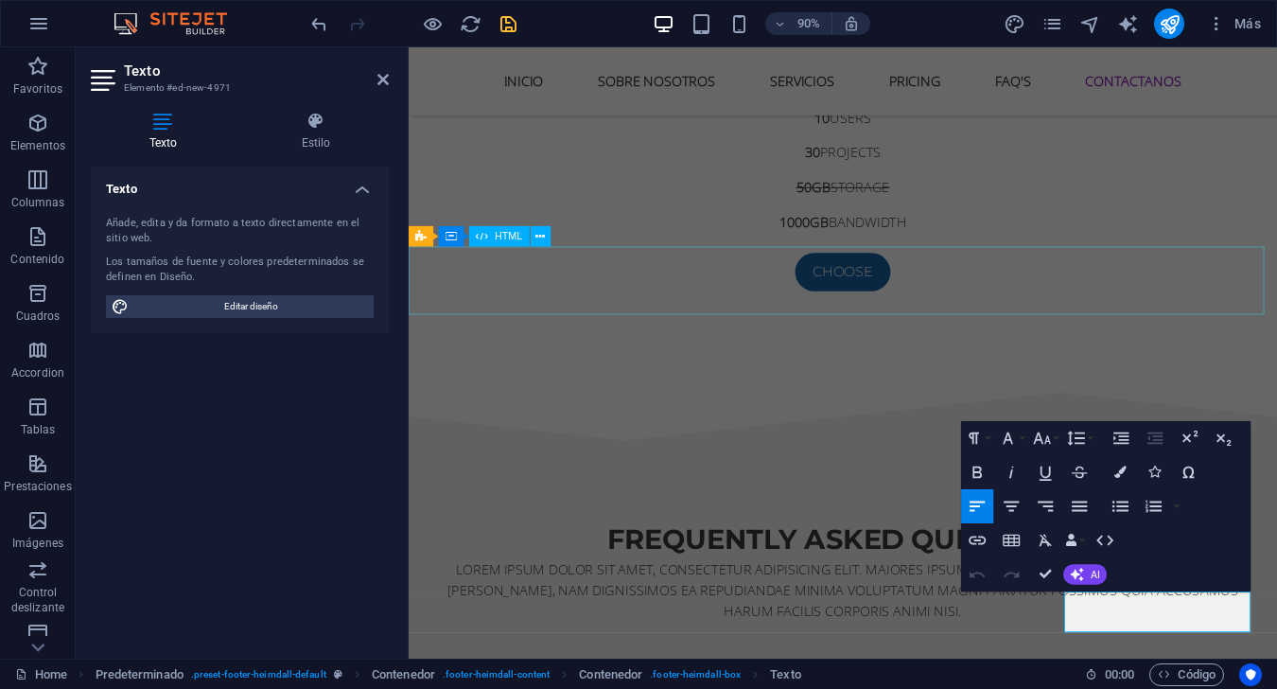
scroll to position [7516, 0]
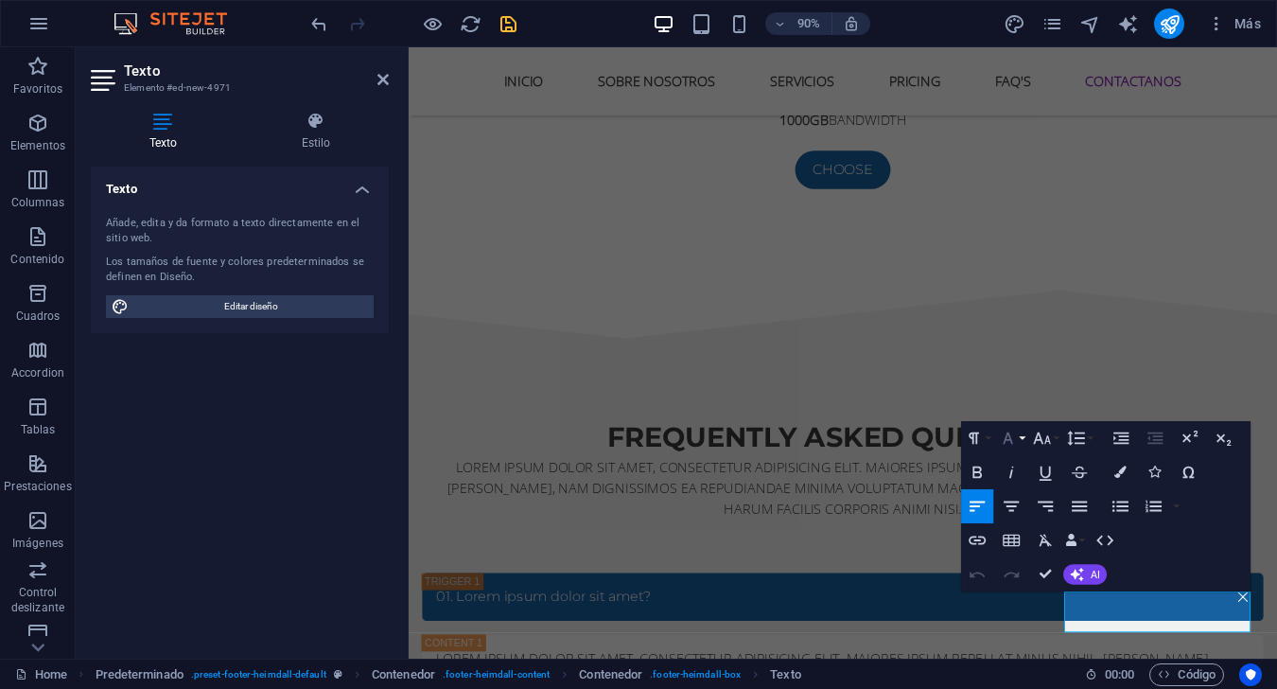
click at [957, 443] on icon "button" at bounding box center [1008, 438] width 21 height 21
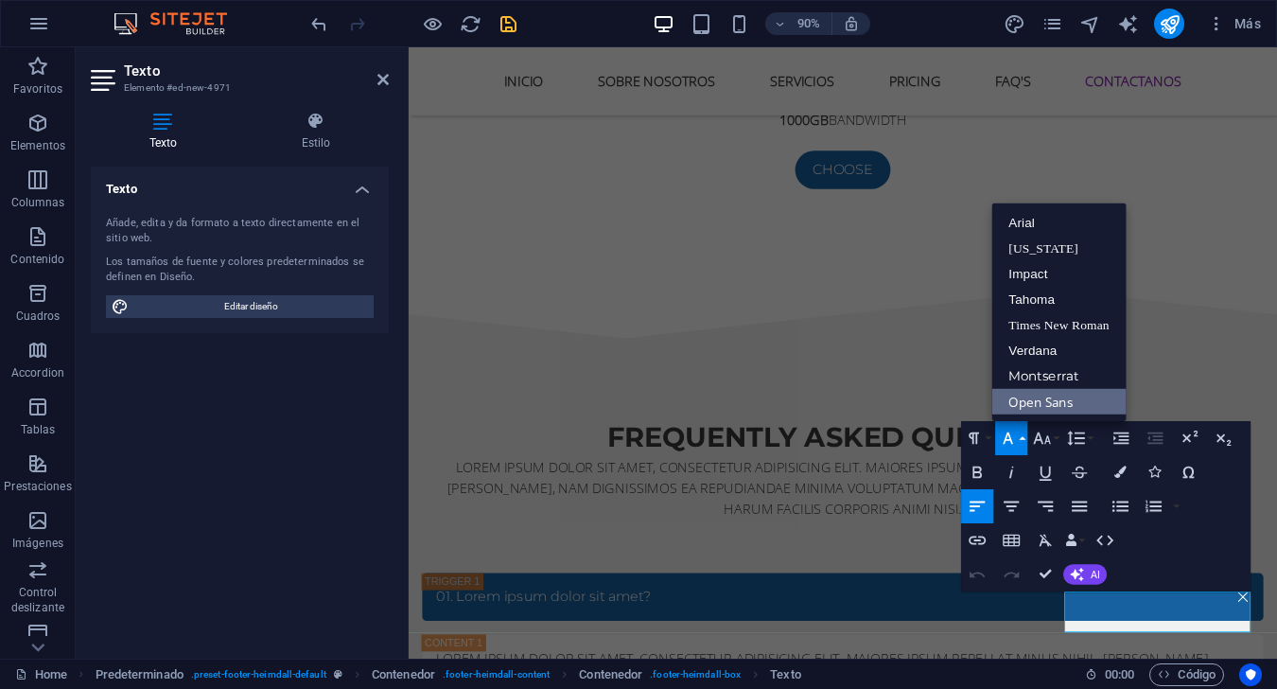
scroll to position [0, 0]
click at [957, 446] on icon "button" at bounding box center [1042, 438] width 21 height 21
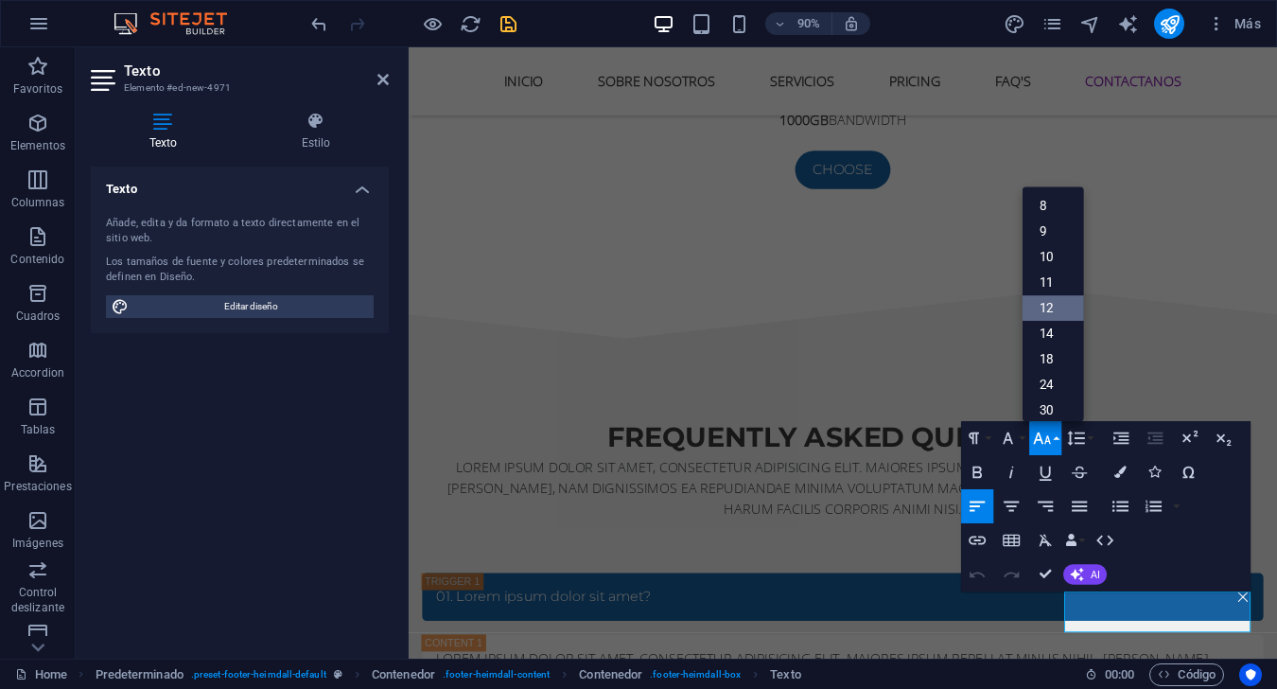
click at [957, 313] on link "12" at bounding box center [1053, 309] width 61 height 26
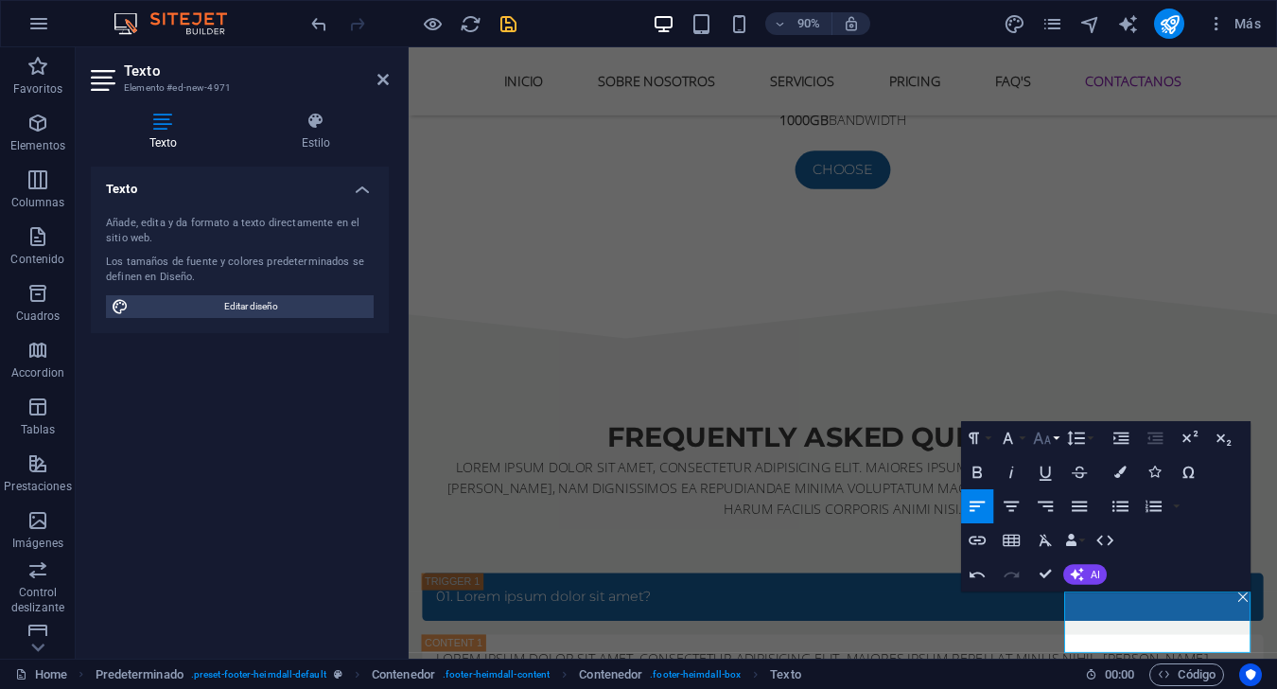
click at [957, 449] on button "Font Size" at bounding box center [1045, 438] width 32 height 34
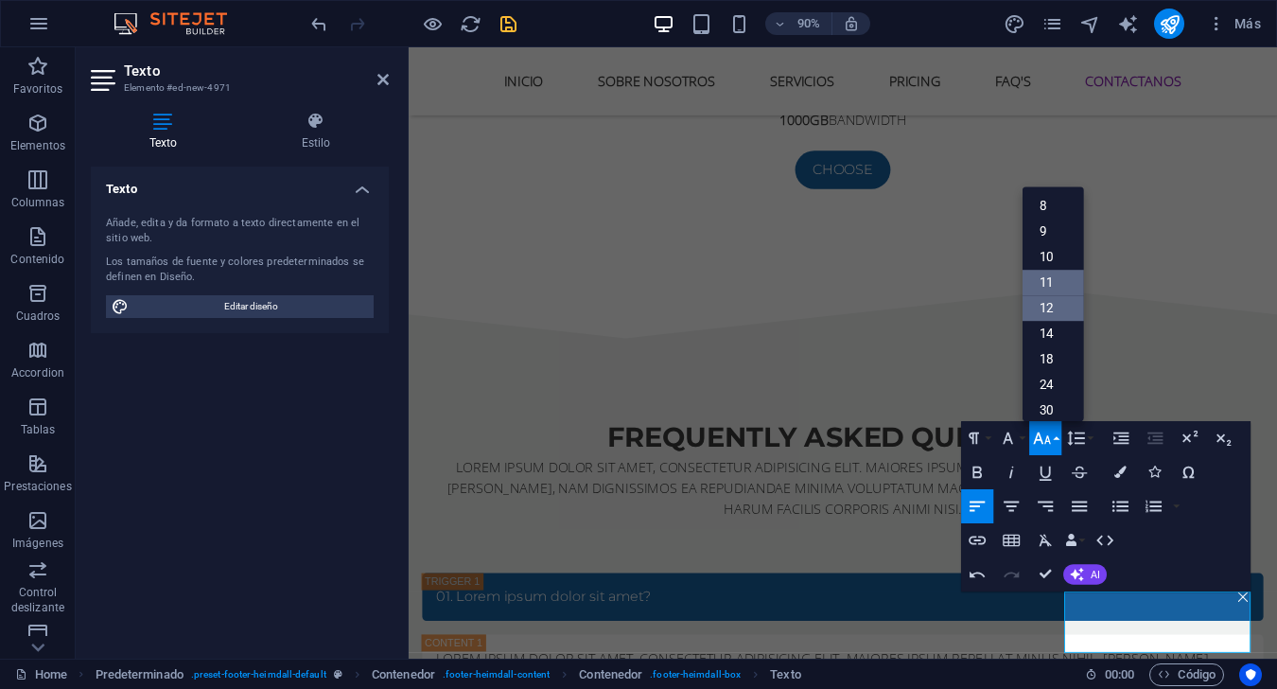
click at [957, 292] on link "11" at bounding box center [1053, 284] width 61 height 26
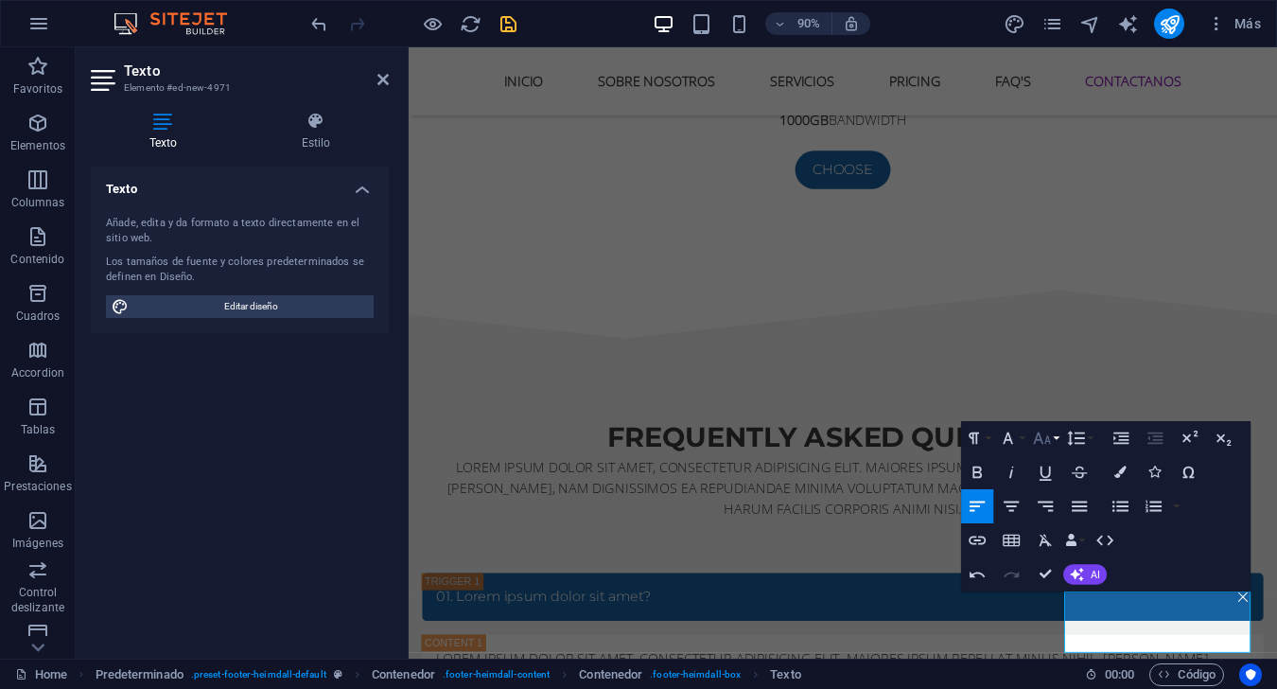
click at [957, 441] on button "Font Size" at bounding box center [1045, 438] width 32 height 34
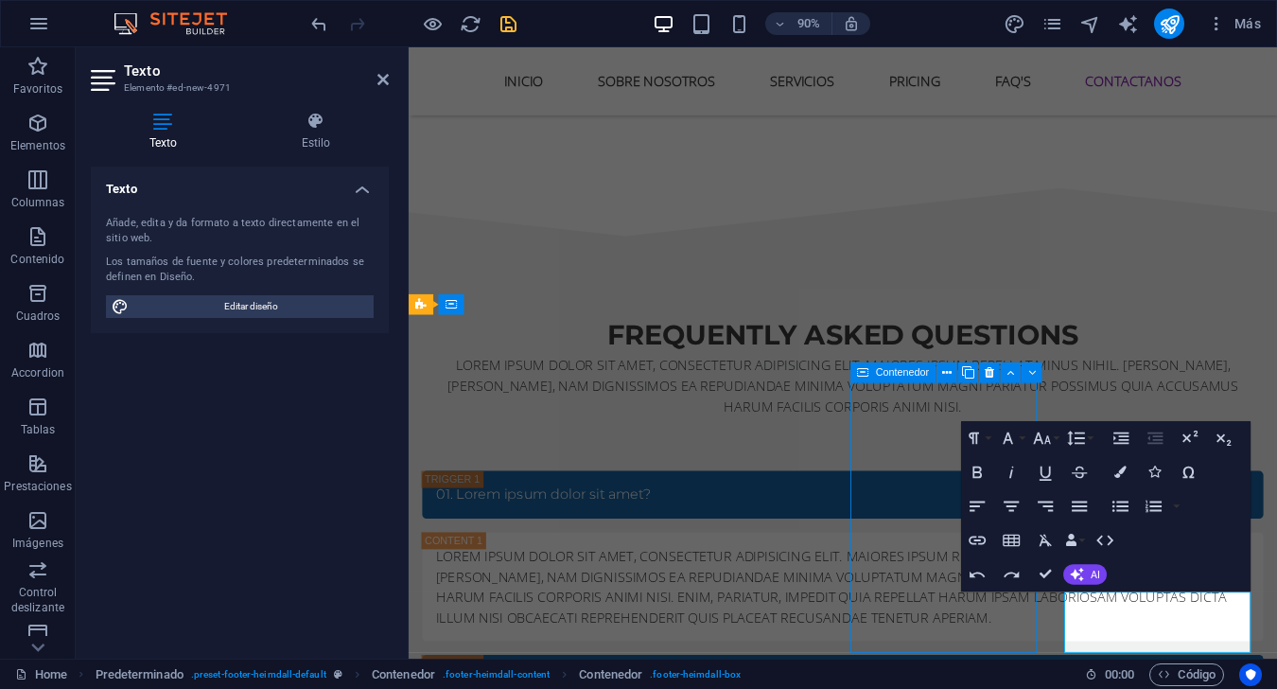
scroll to position [7403, 0]
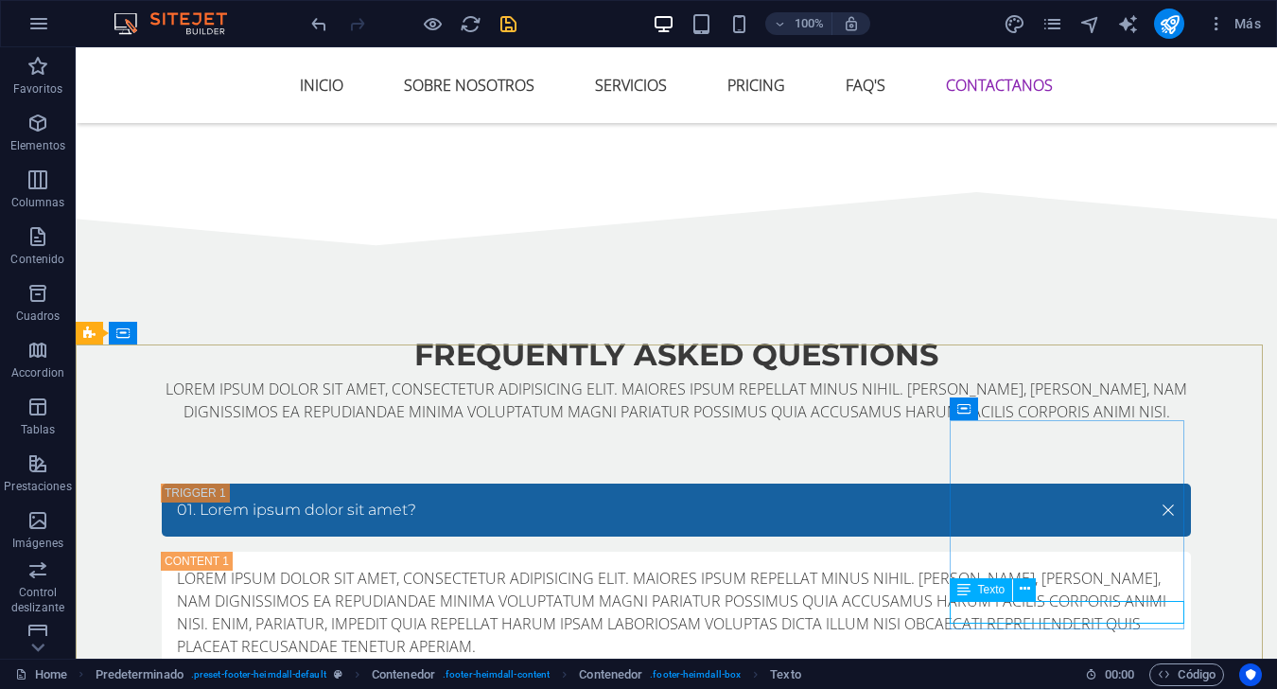
click at [957, 590] on icon at bounding box center [963, 589] width 13 height 23
click at [957, 588] on button at bounding box center [1024, 589] width 23 height 23
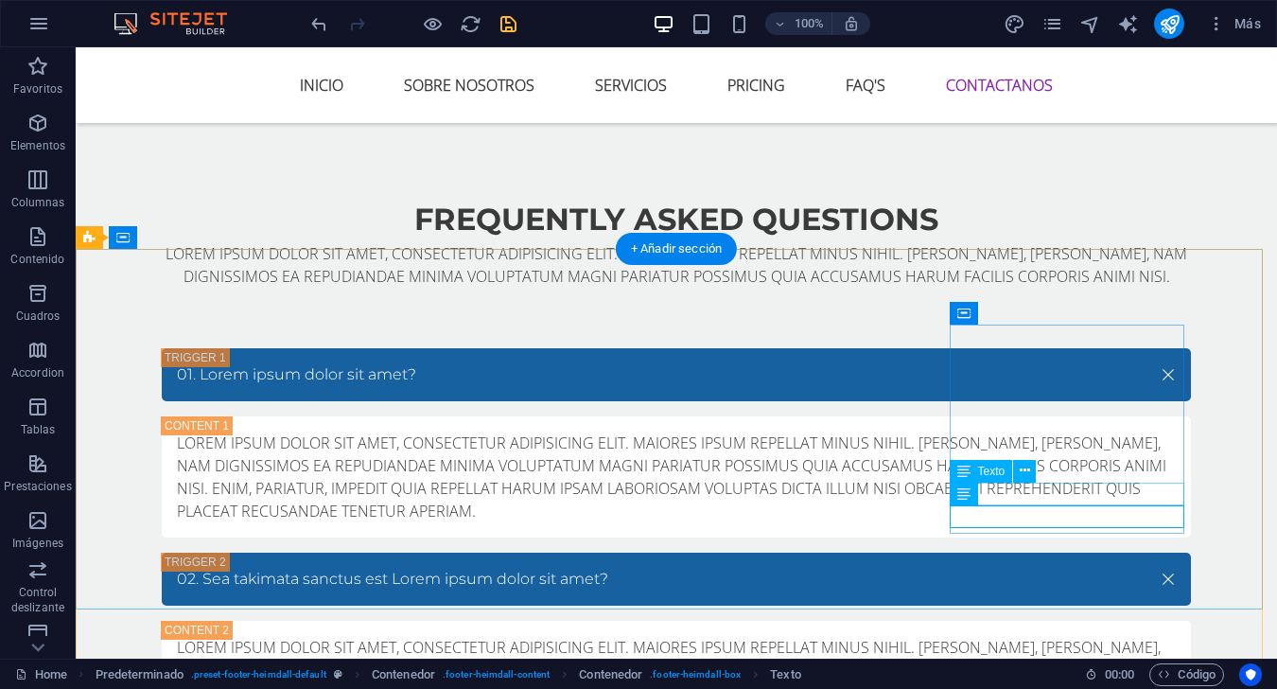
scroll to position [7578, 0]
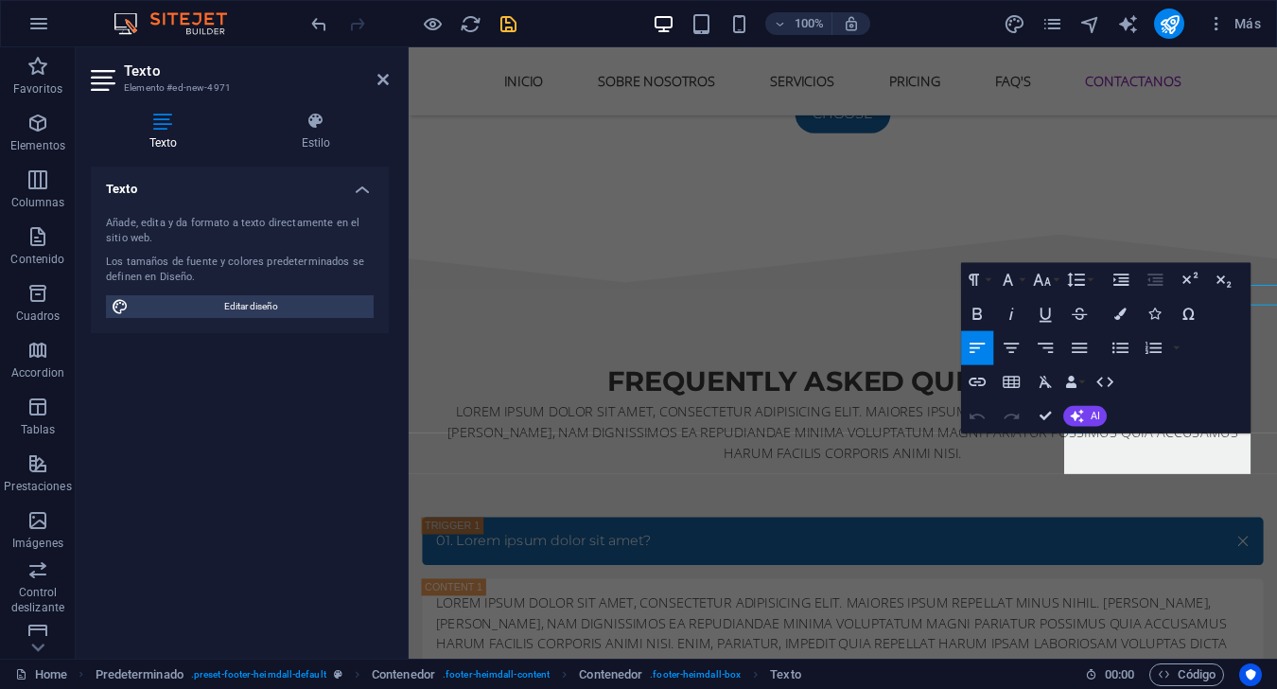
scroll to position [7692, 0]
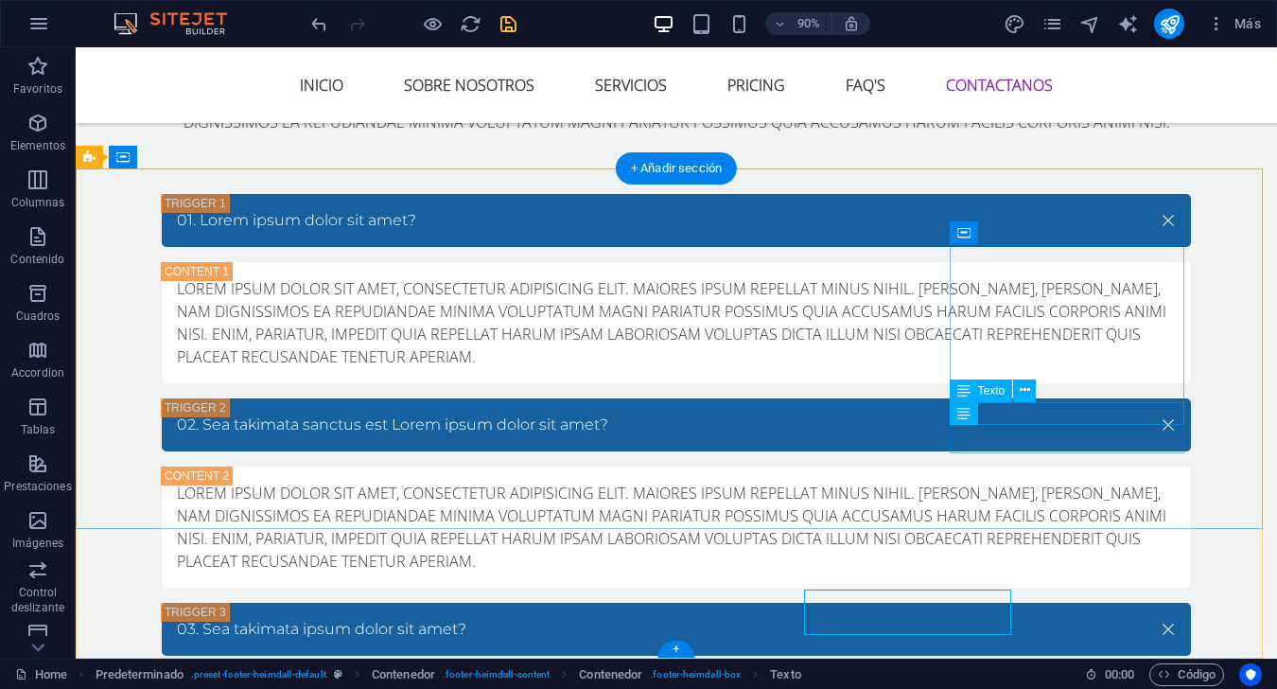
scroll to position [7578, 0]
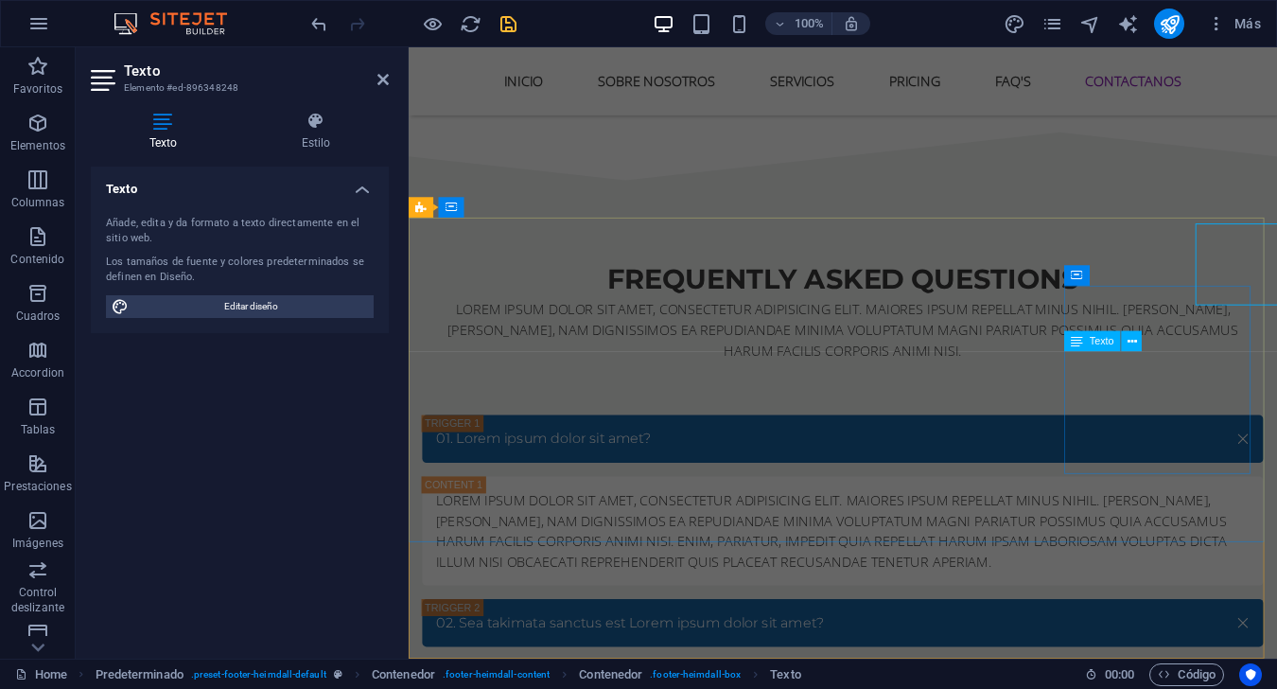
scroll to position [7669, 0]
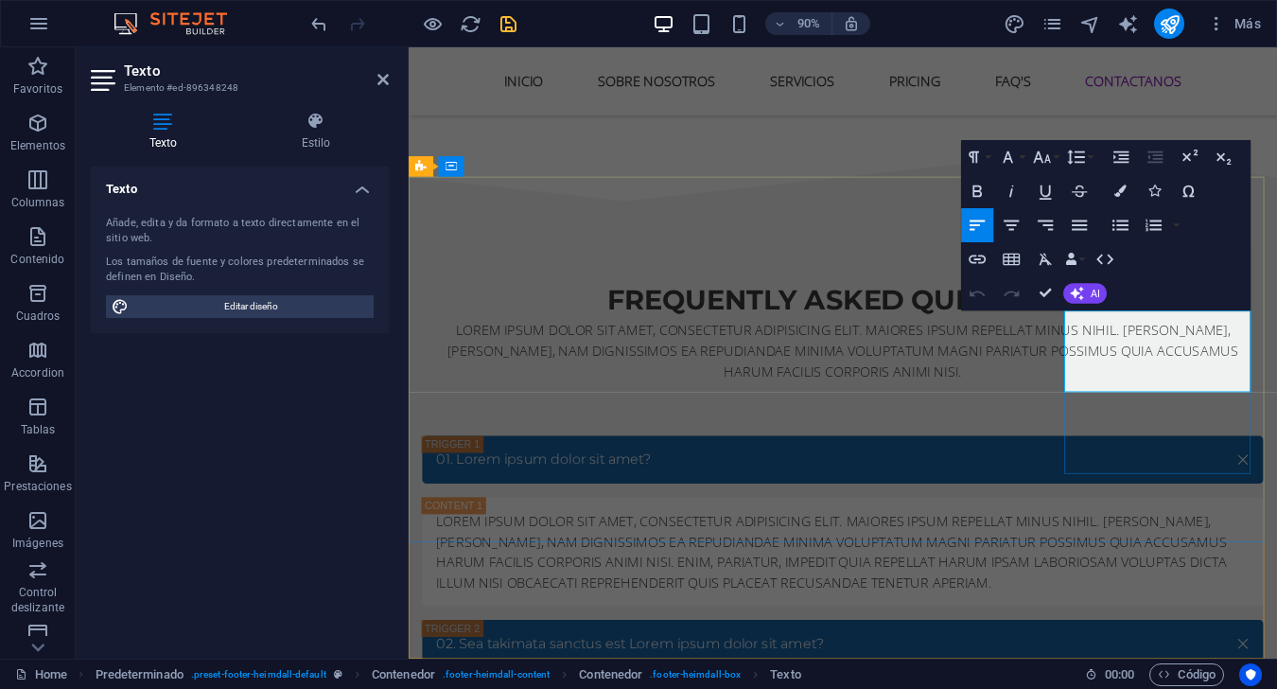
drag, startPoint x: 1138, startPoint y: 415, endPoint x: 1236, endPoint y: 443, distance: 102.1
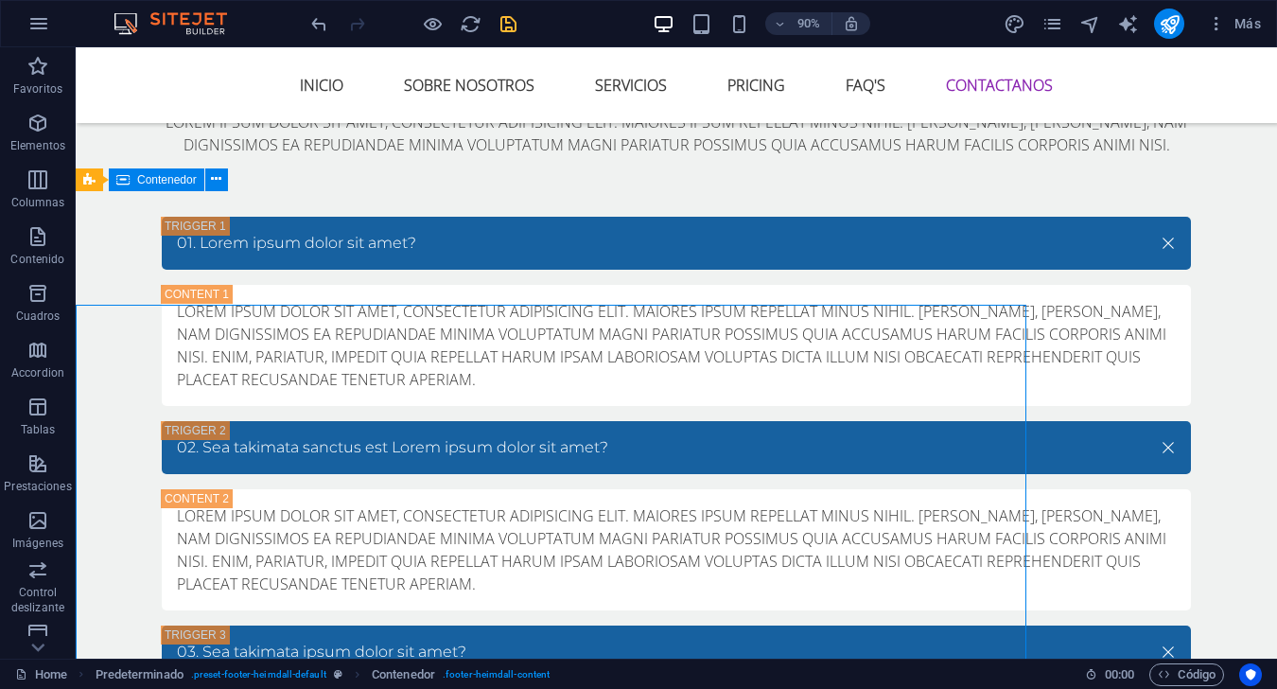
scroll to position [7556, 0]
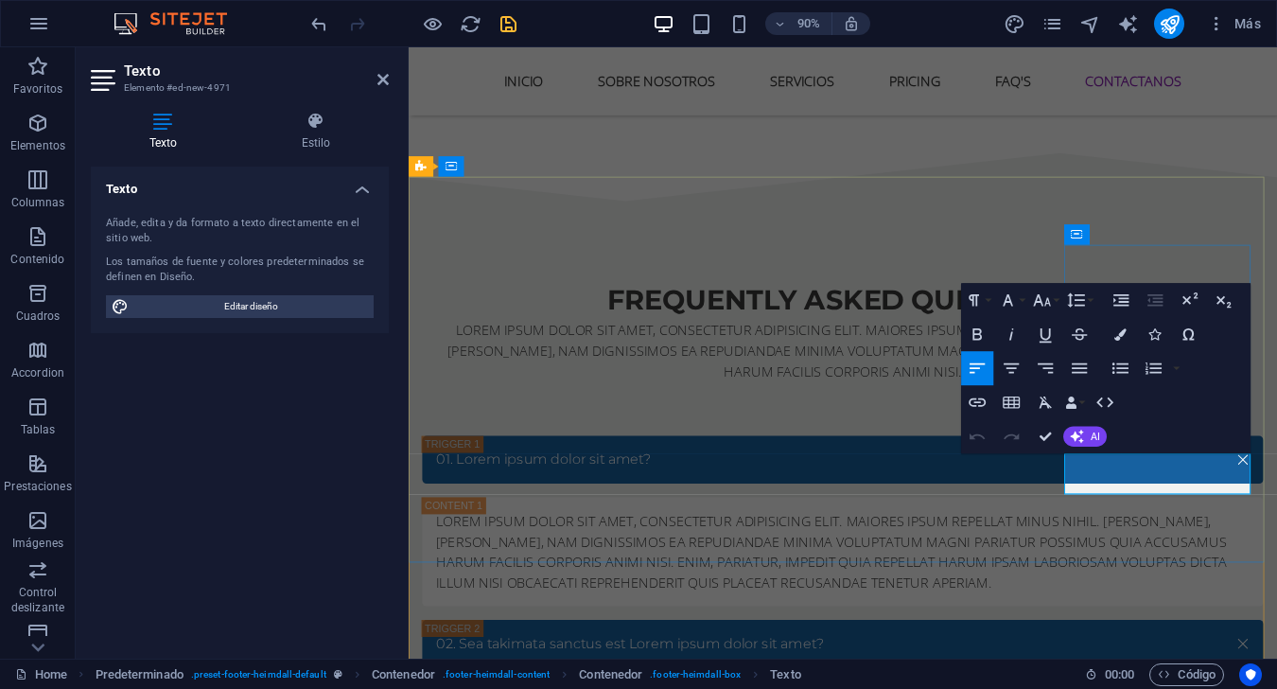
drag, startPoint x: 1223, startPoint y: 529, endPoint x: 1134, endPoint y: 515, distance: 90.0
click at [292, 314] on span "Editar diseño" at bounding box center [251, 306] width 234 height 23
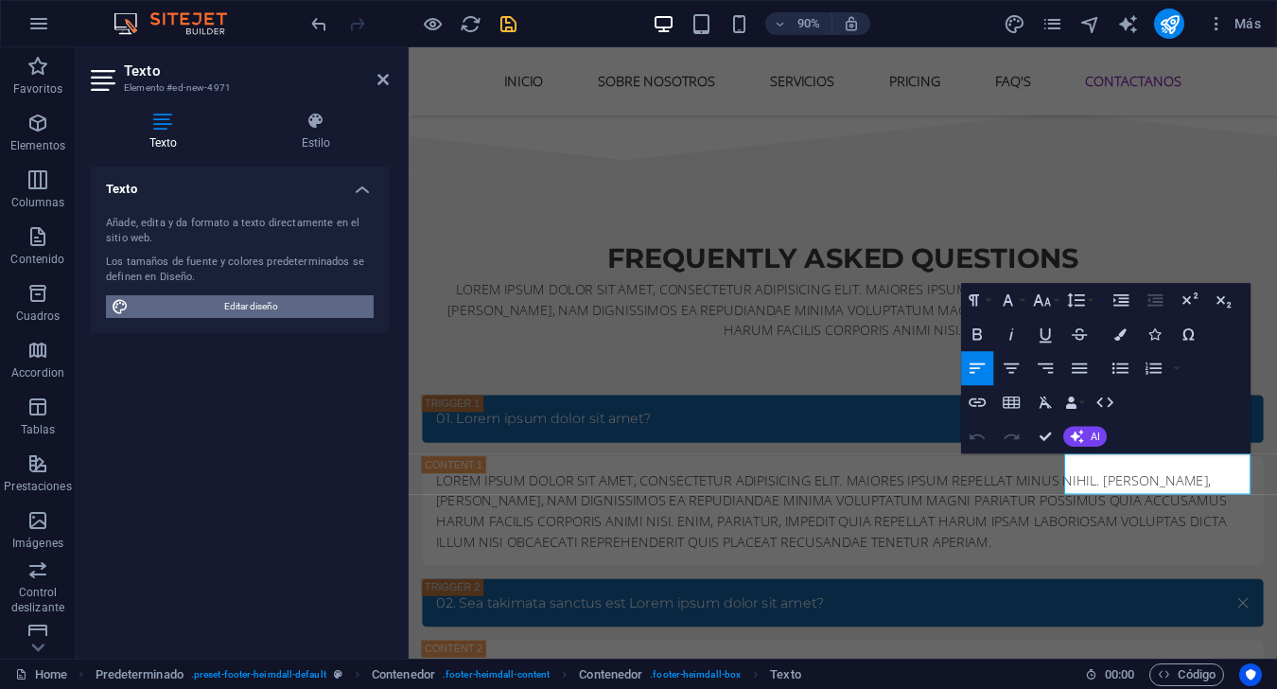
scroll to position [7550, 0]
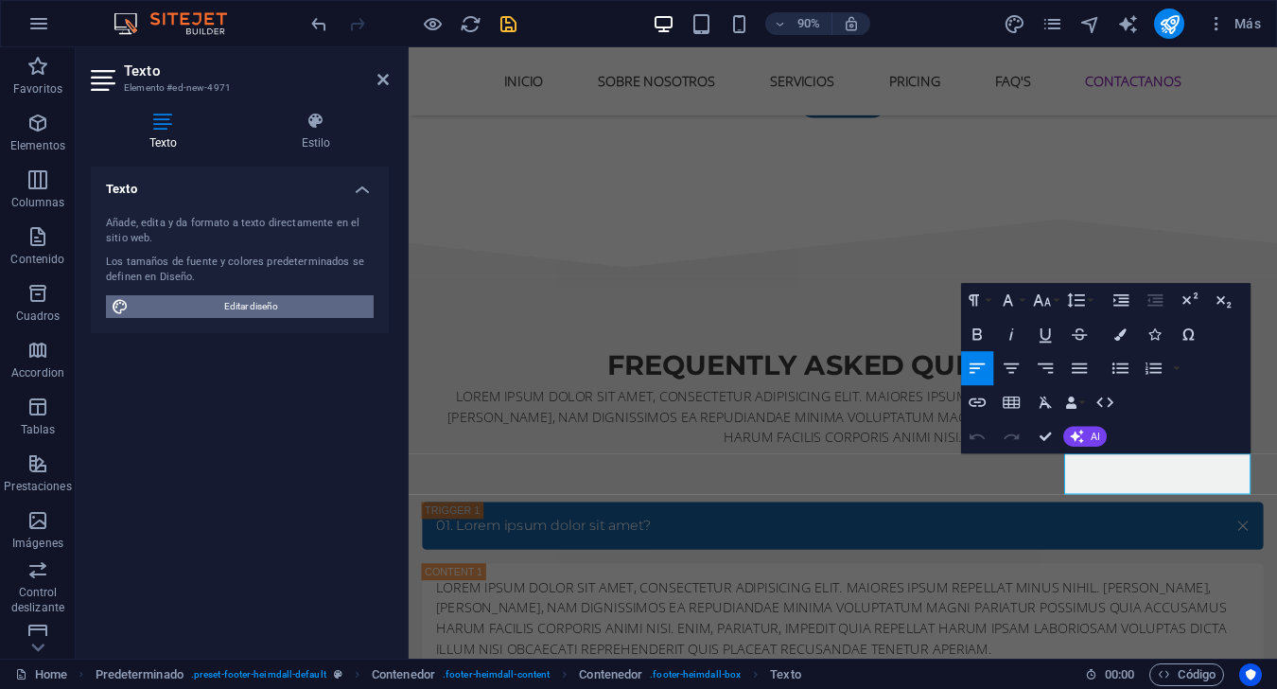
select select "px"
select select "400"
select select "px"
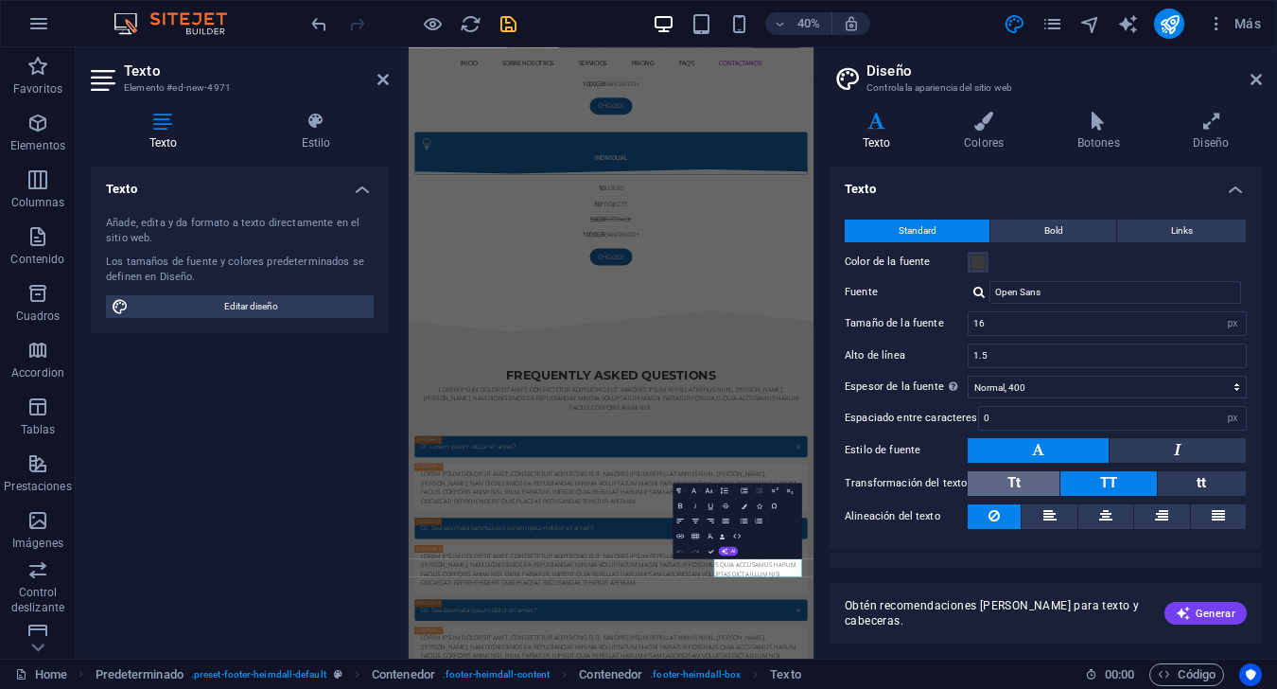
click at [957, 483] on button "Tt" at bounding box center [1014, 483] width 92 height 25
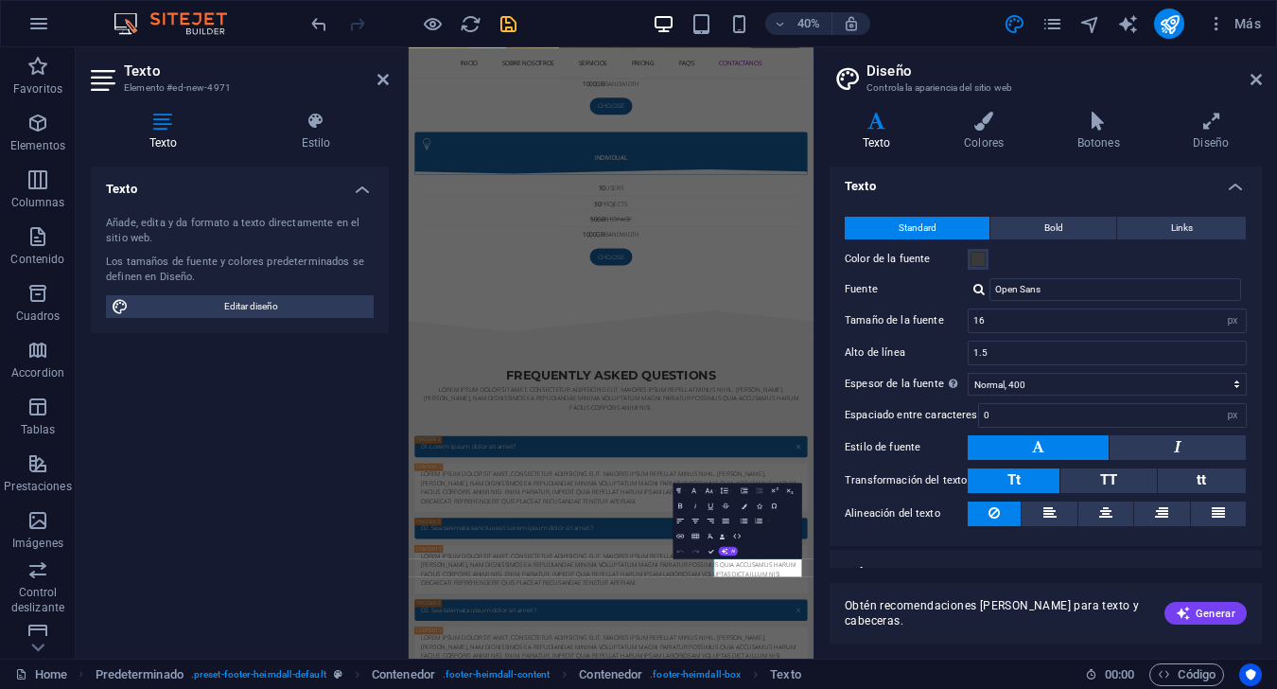
scroll to position [0, 0]
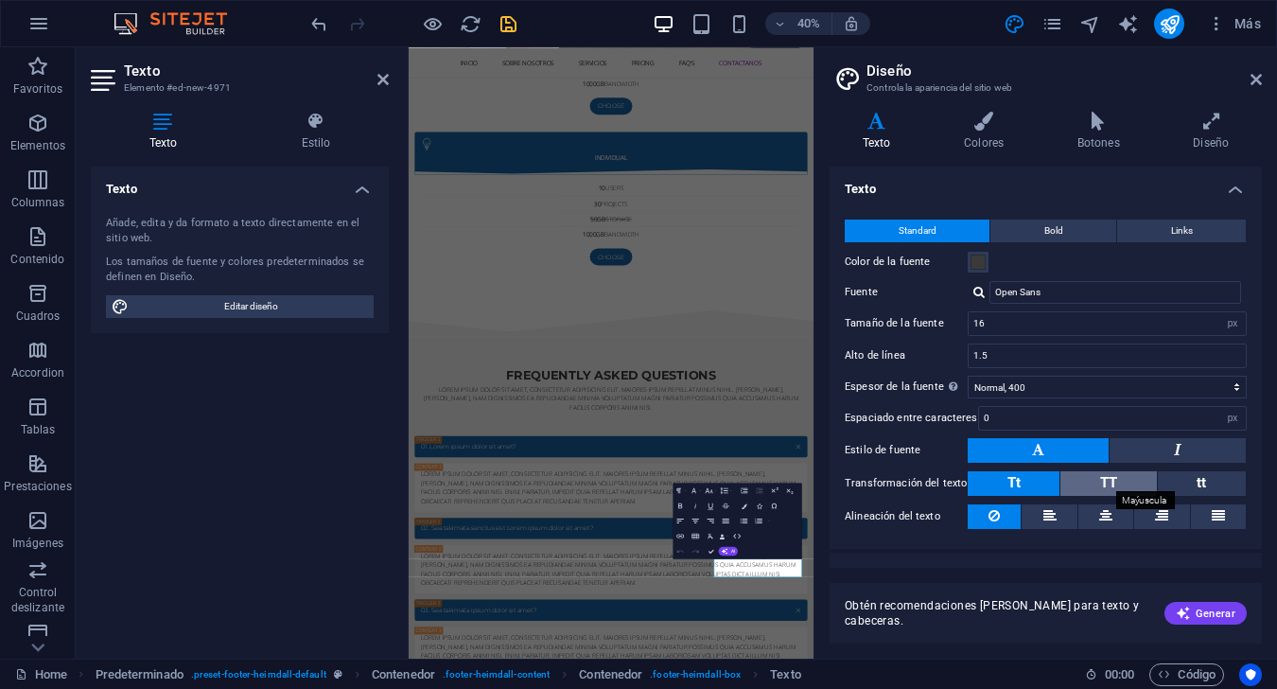
click at [957, 486] on span "TT" at bounding box center [1108, 482] width 17 height 17
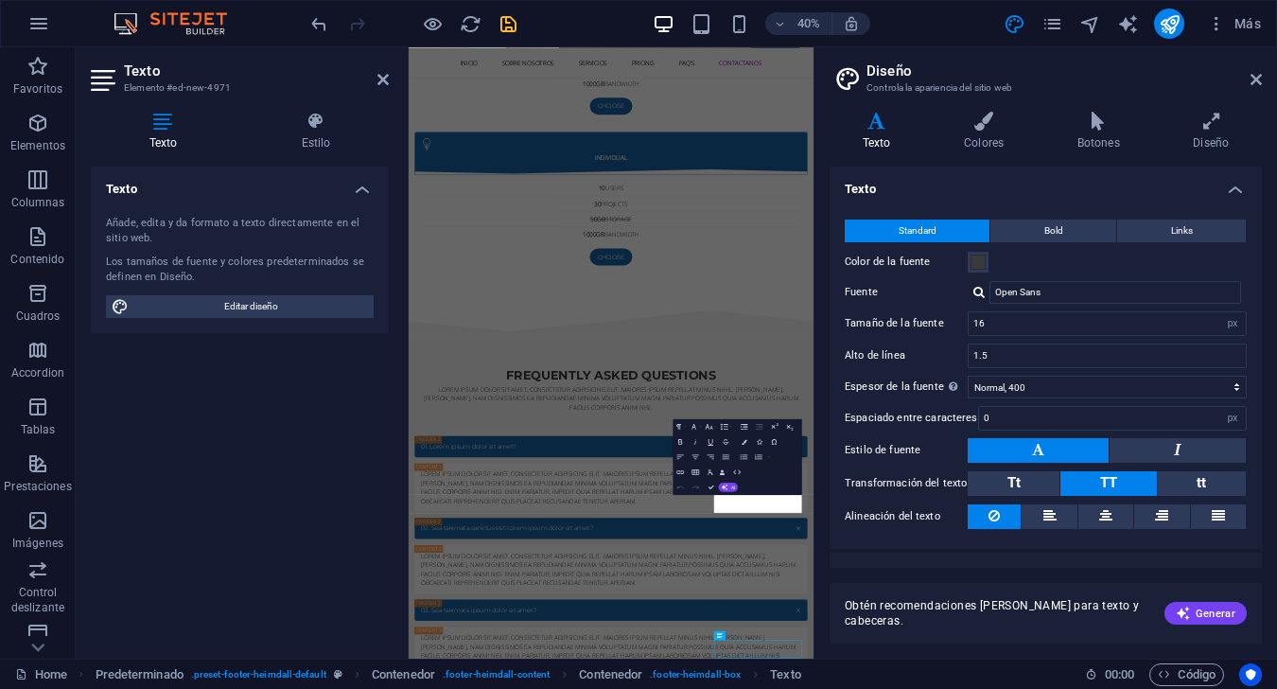
scroll to position [7187, 0]
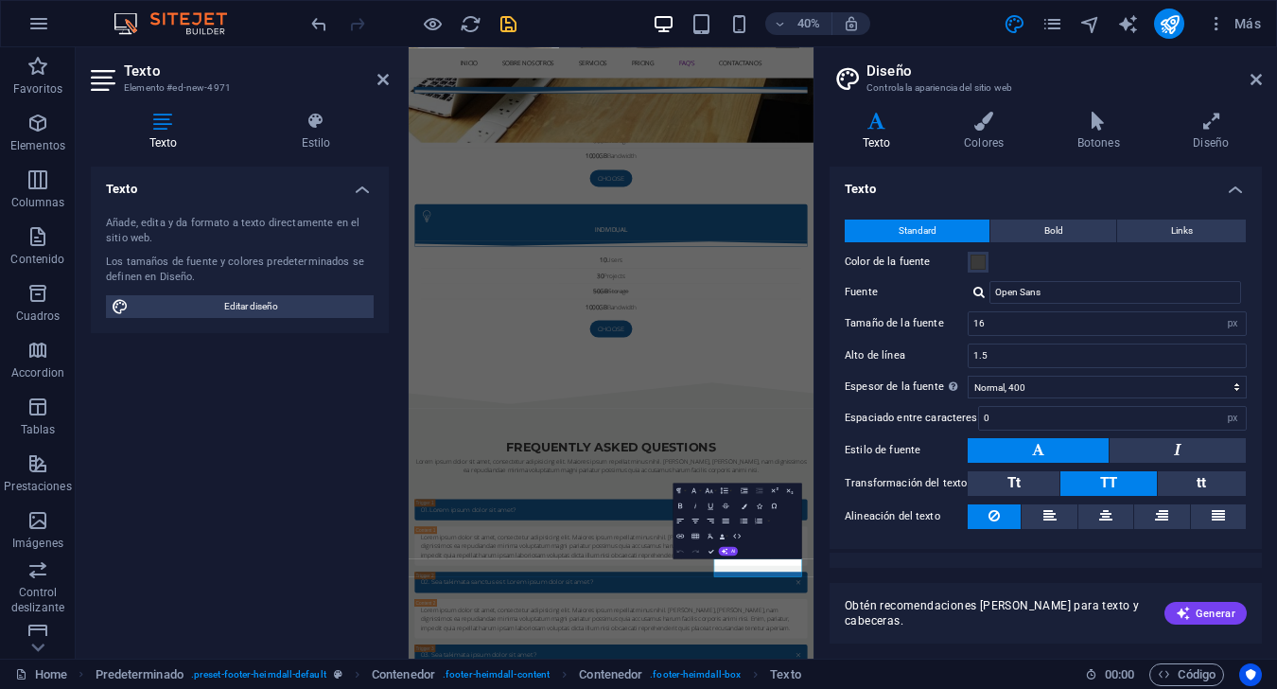
click at [957, 89] on header "Diseño Controla la apariencia del sitio web" at bounding box center [1047, 71] width 428 height 49
drag, startPoint x: 1254, startPoint y: 76, endPoint x: 887, endPoint y: 176, distance: 380.5
click at [957, 76] on icon at bounding box center [1255, 79] width 11 height 15
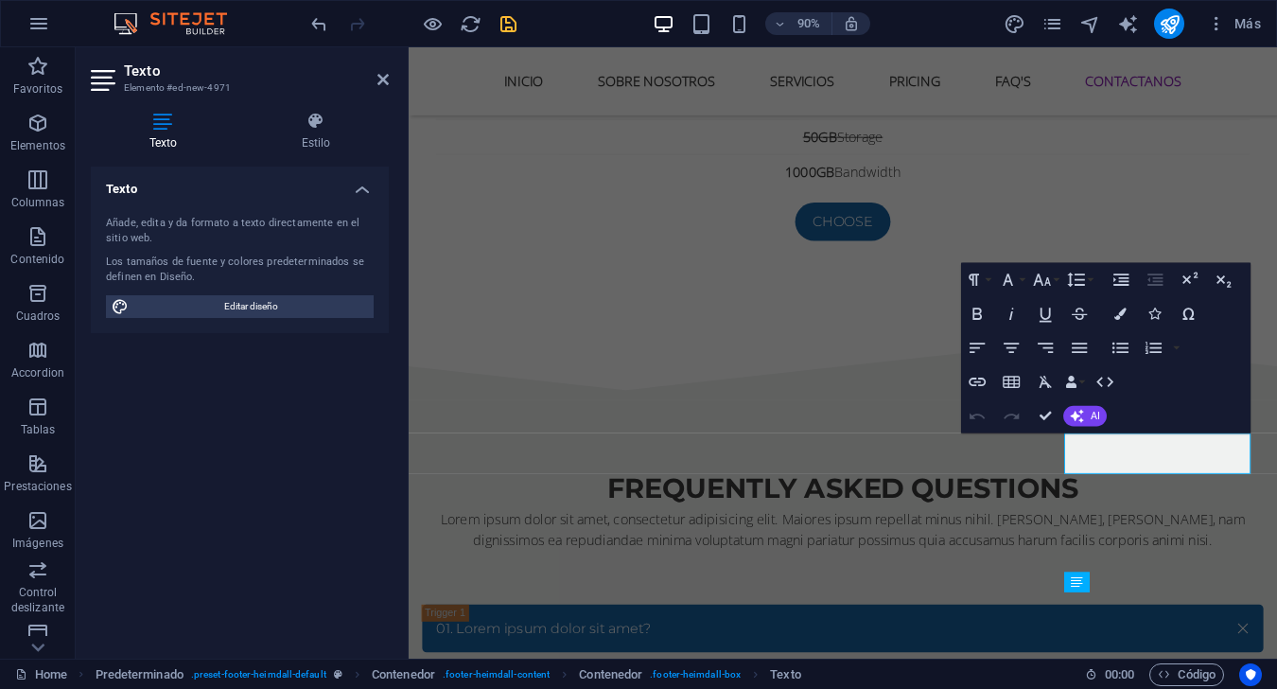
scroll to position [7283, 0]
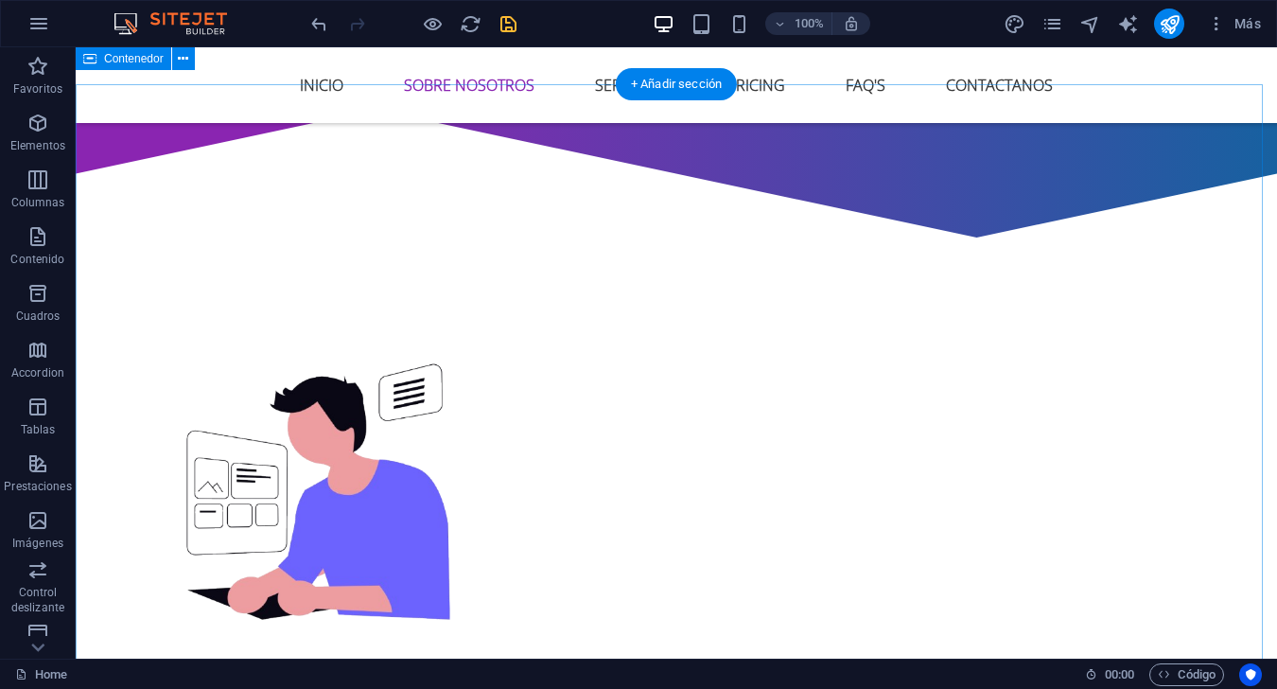
scroll to position [568, 0]
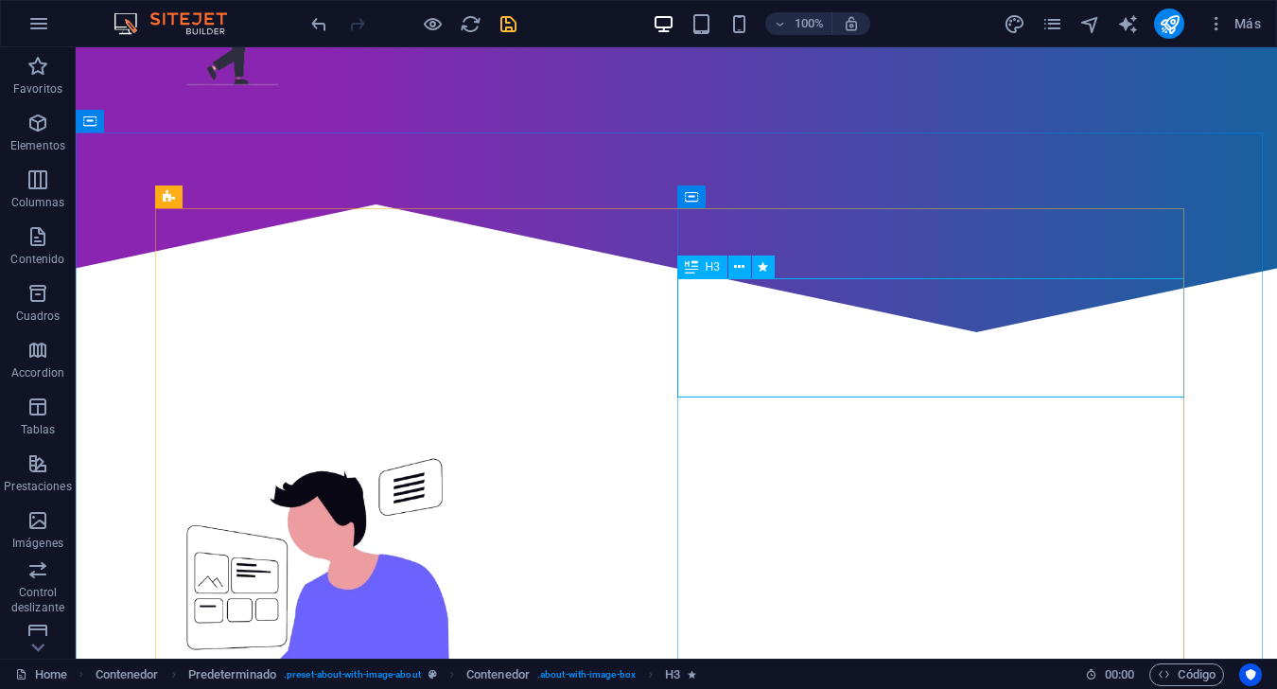
click at [708, 272] on span "H3" at bounding box center [713, 266] width 14 height 11
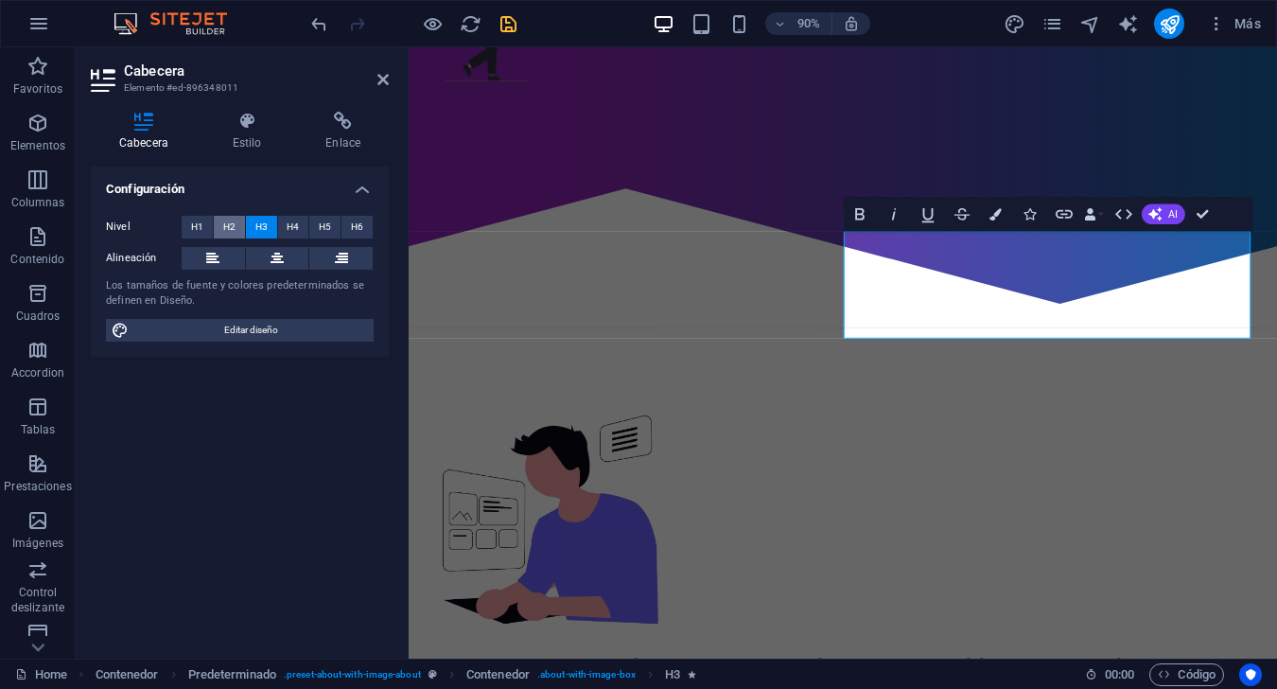
click at [234, 231] on span "H2" at bounding box center [229, 227] width 12 height 23
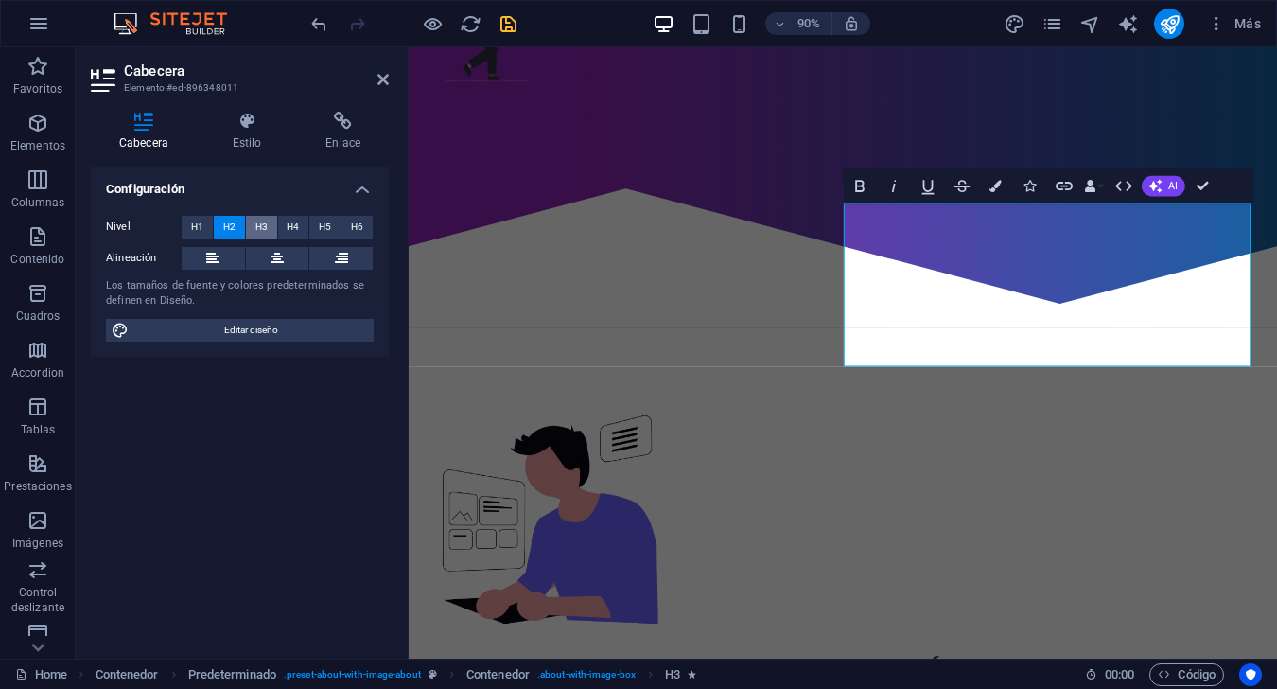
click at [270, 233] on button "H3" at bounding box center [261, 227] width 31 height 23
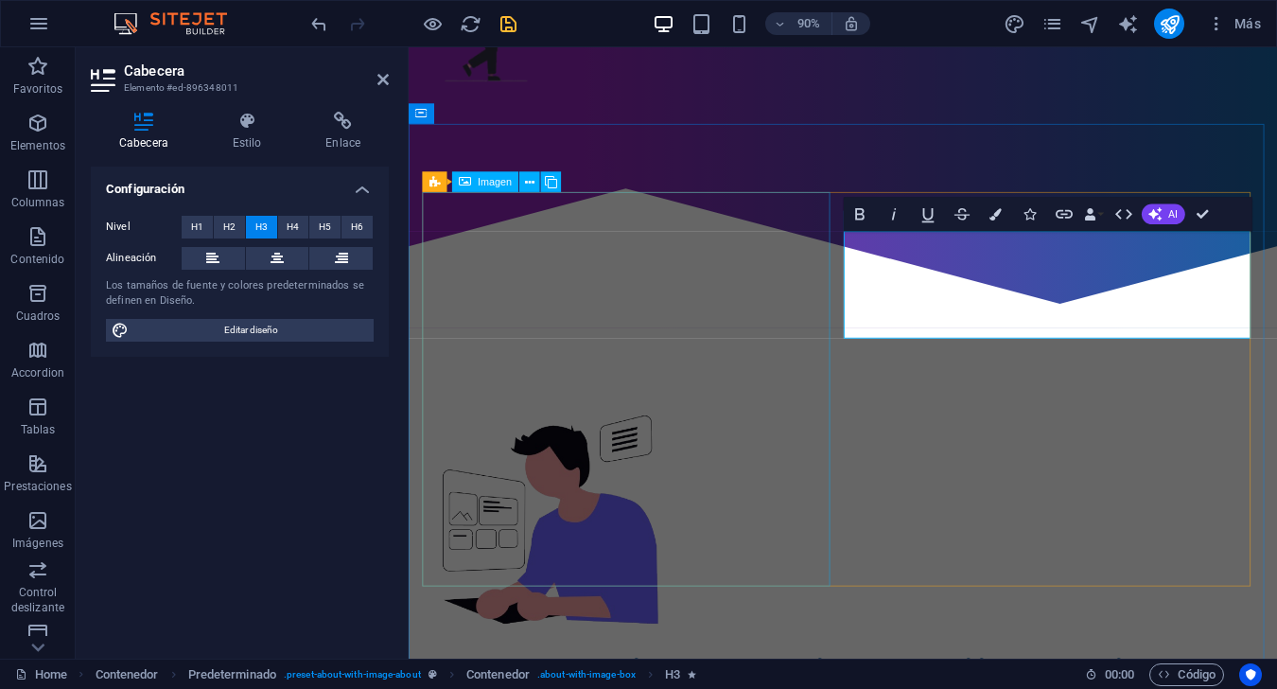
click at [461, 562] on figure at bounding box center [566, 572] width 285 height 276
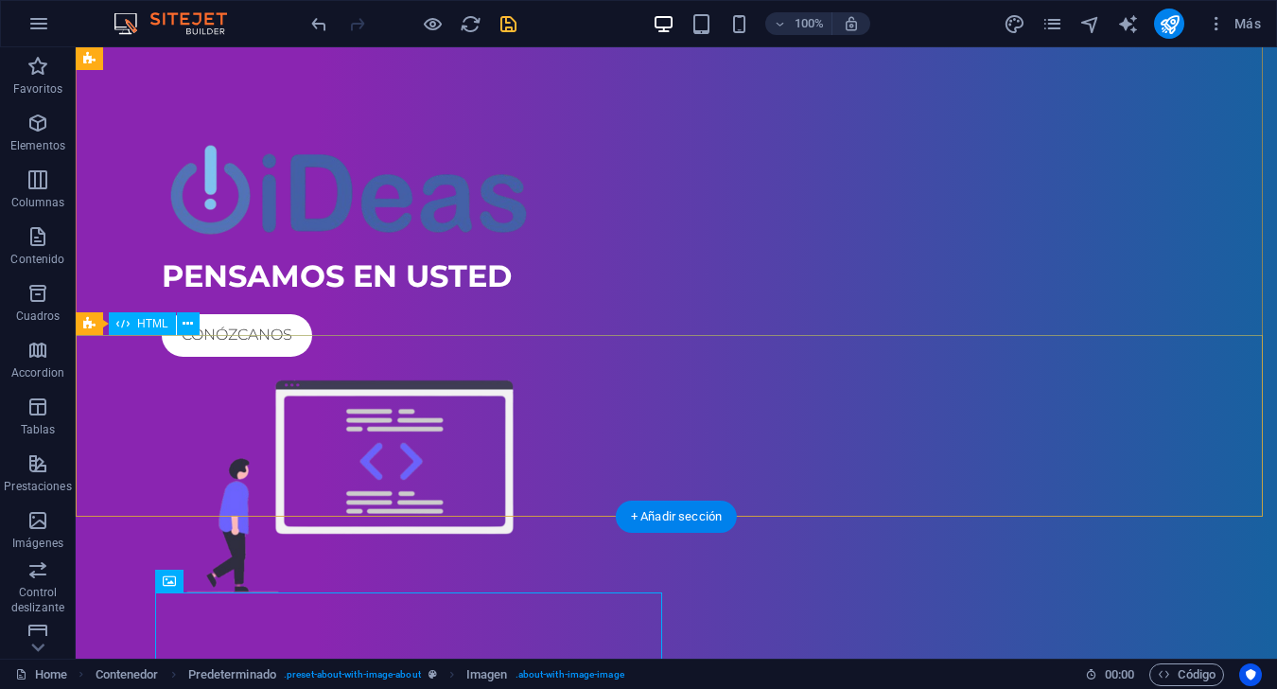
scroll to position [0, 0]
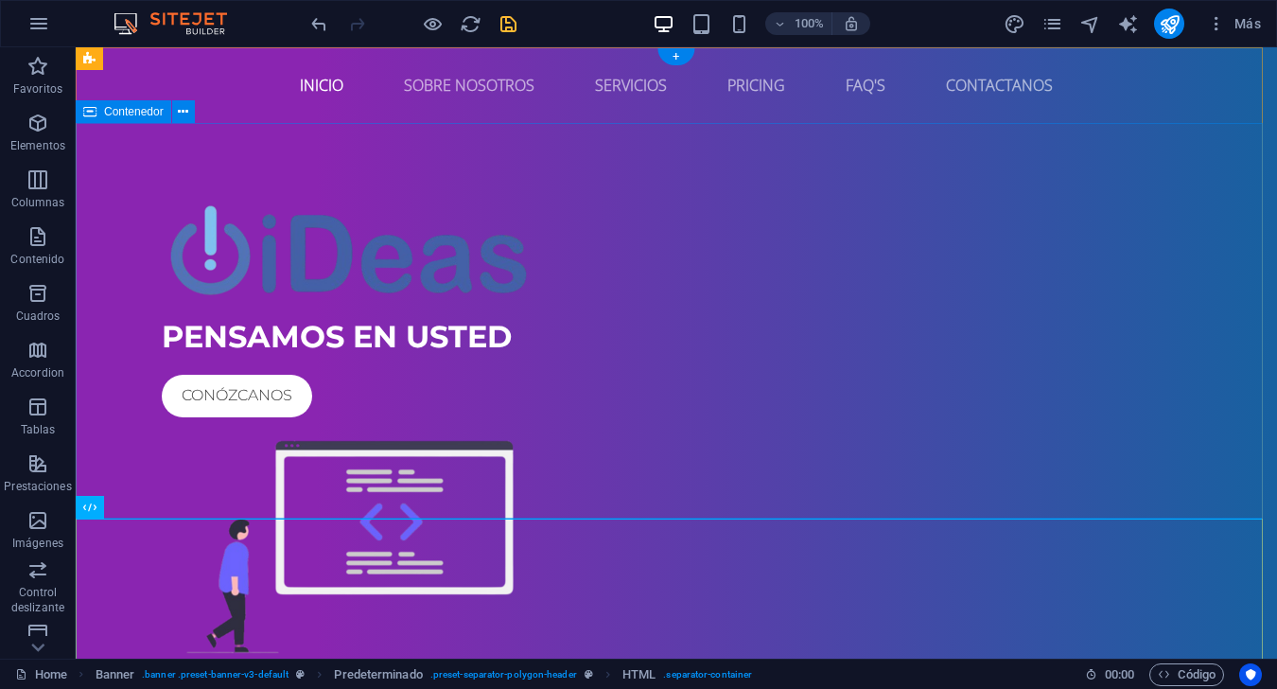
click at [957, 346] on div "PENSAMOS EN USTED Conózcanos" at bounding box center [676, 433] width 1201 height 621
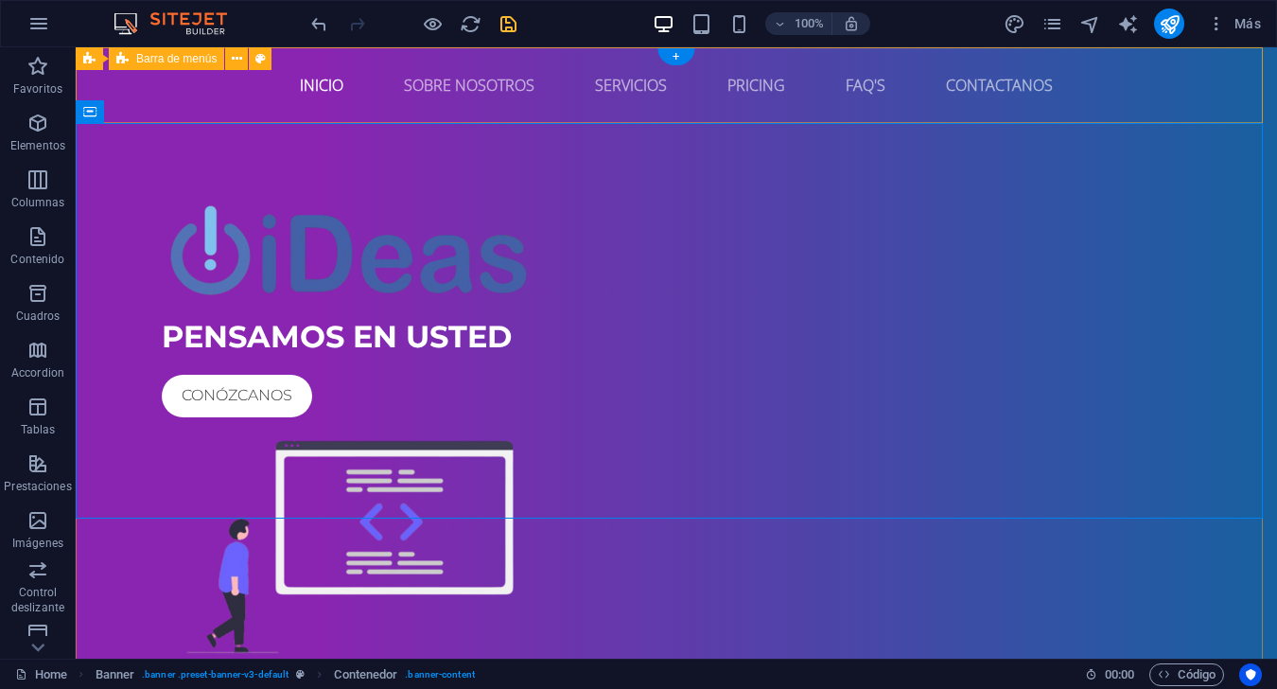
click at [957, 110] on div "Inicio Sobre Nosotros Servicios Pricing FAQ's Contactanos" at bounding box center [676, 85] width 1201 height 76
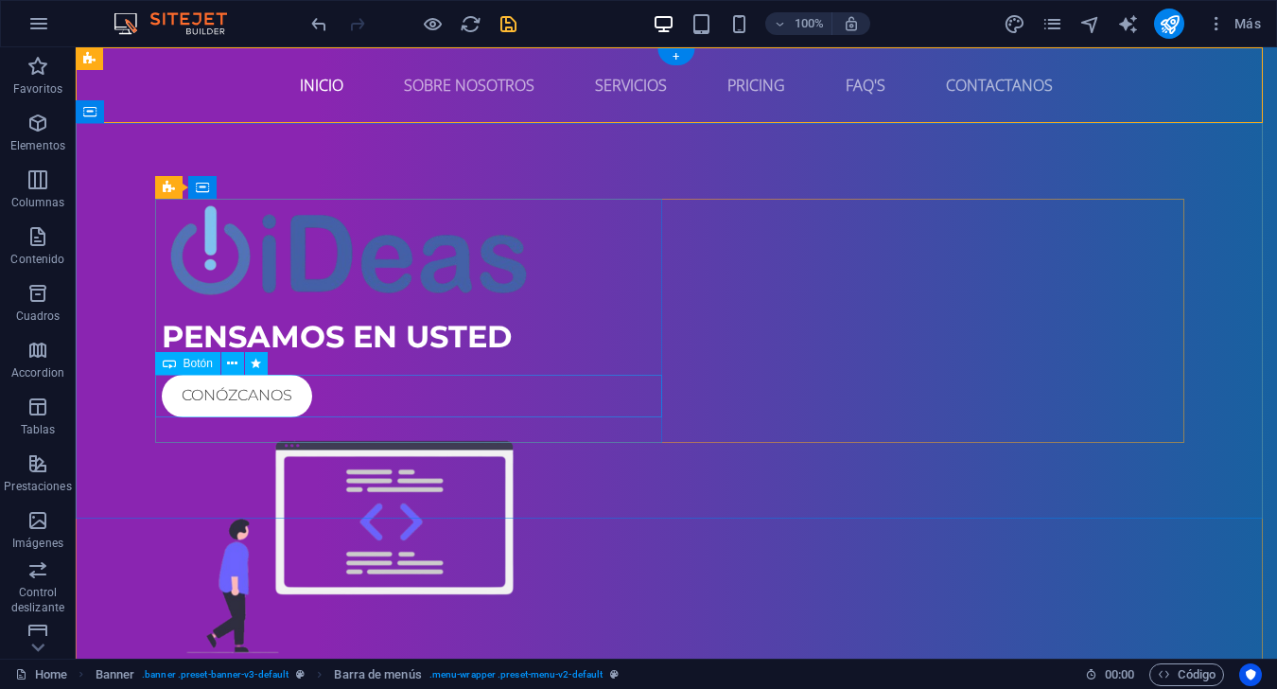
click at [570, 389] on div "Conózcanos" at bounding box center [676, 396] width 1029 height 43
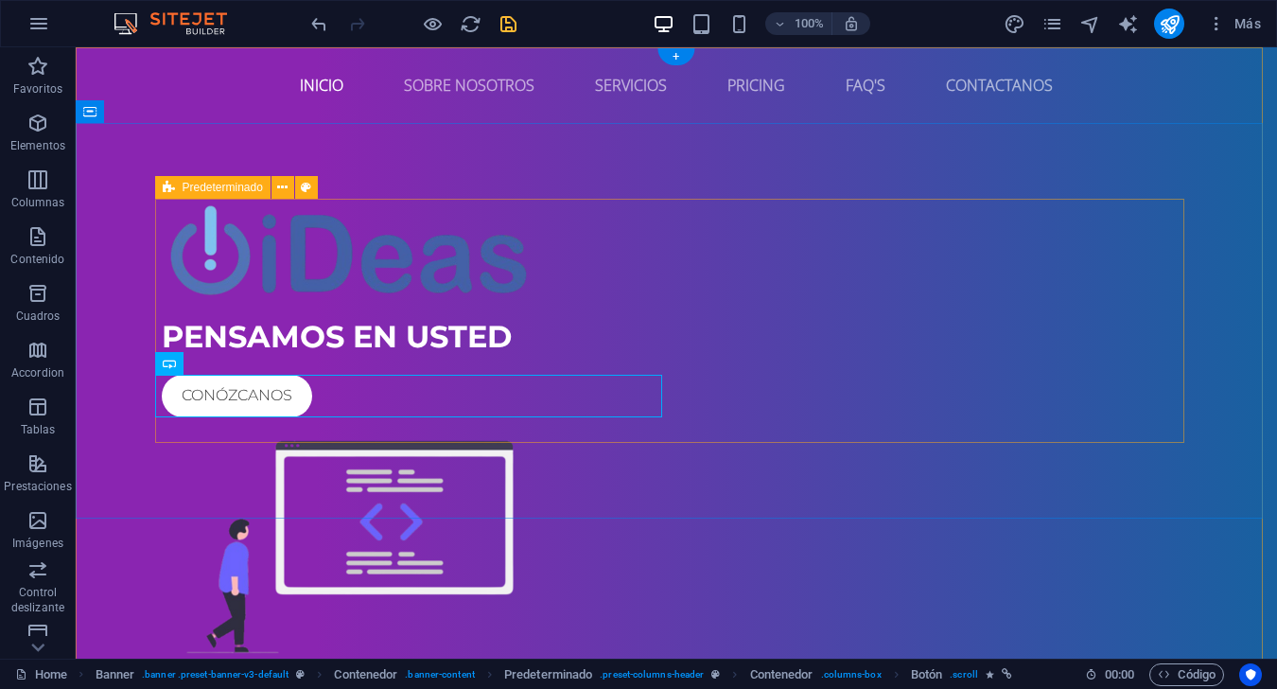
click at [666, 292] on div "PENSAMOS EN USTED Conózcanos" at bounding box center [676, 434] width 1029 height 470
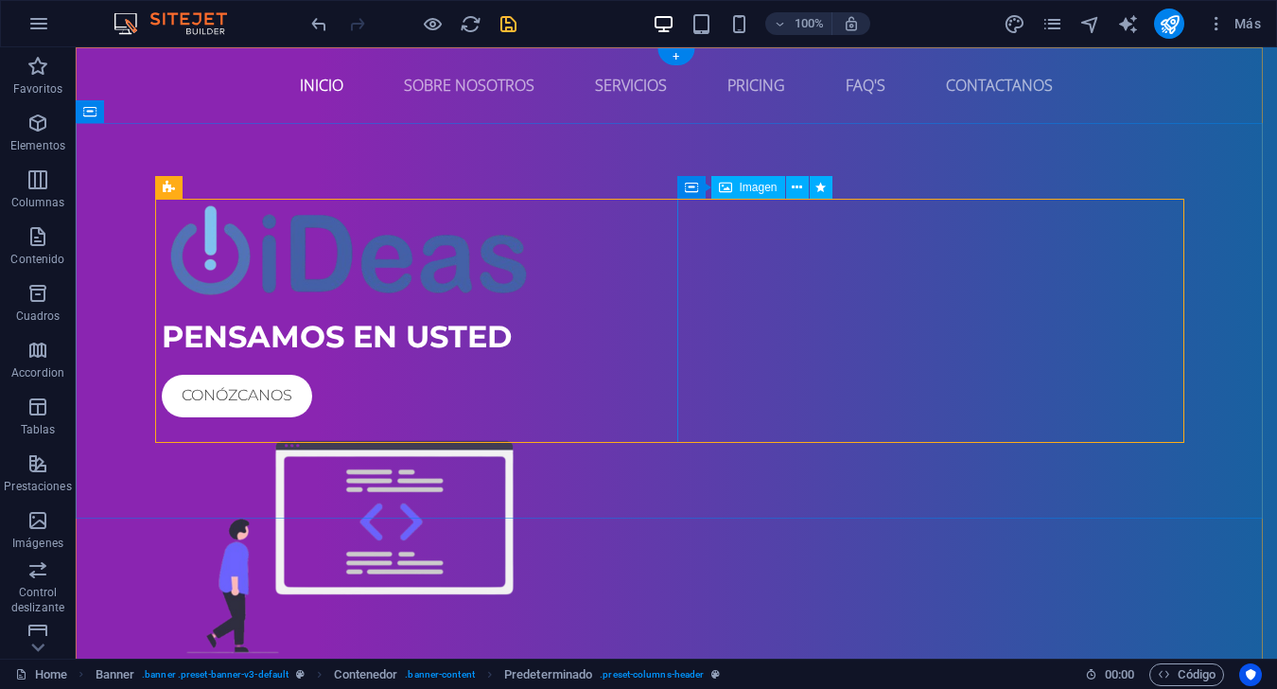
click at [711, 425] on figure at bounding box center [676, 547] width 1029 height 244
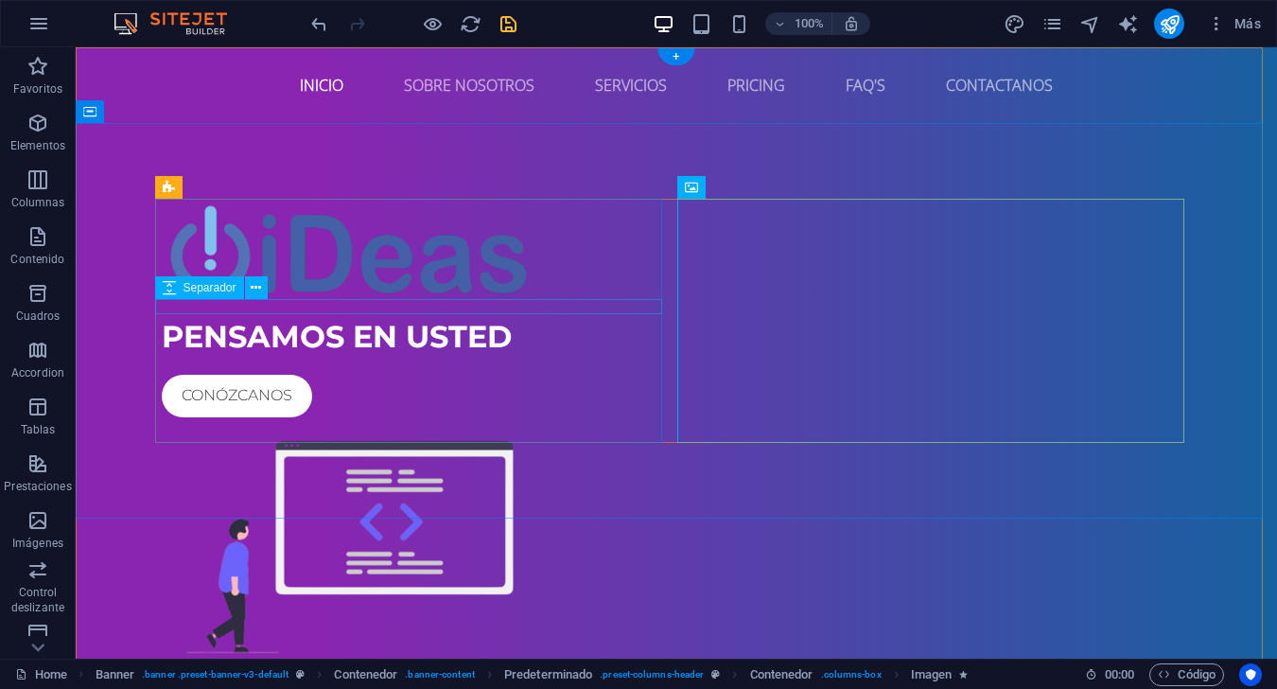
click at [596, 311] on div at bounding box center [676, 306] width 1029 height 15
click at [656, 292] on div at bounding box center [676, 249] width 1029 height 100
click at [634, 342] on div "PENSAMOS EN USTED" at bounding box center [676, 336] width 1029 height 45
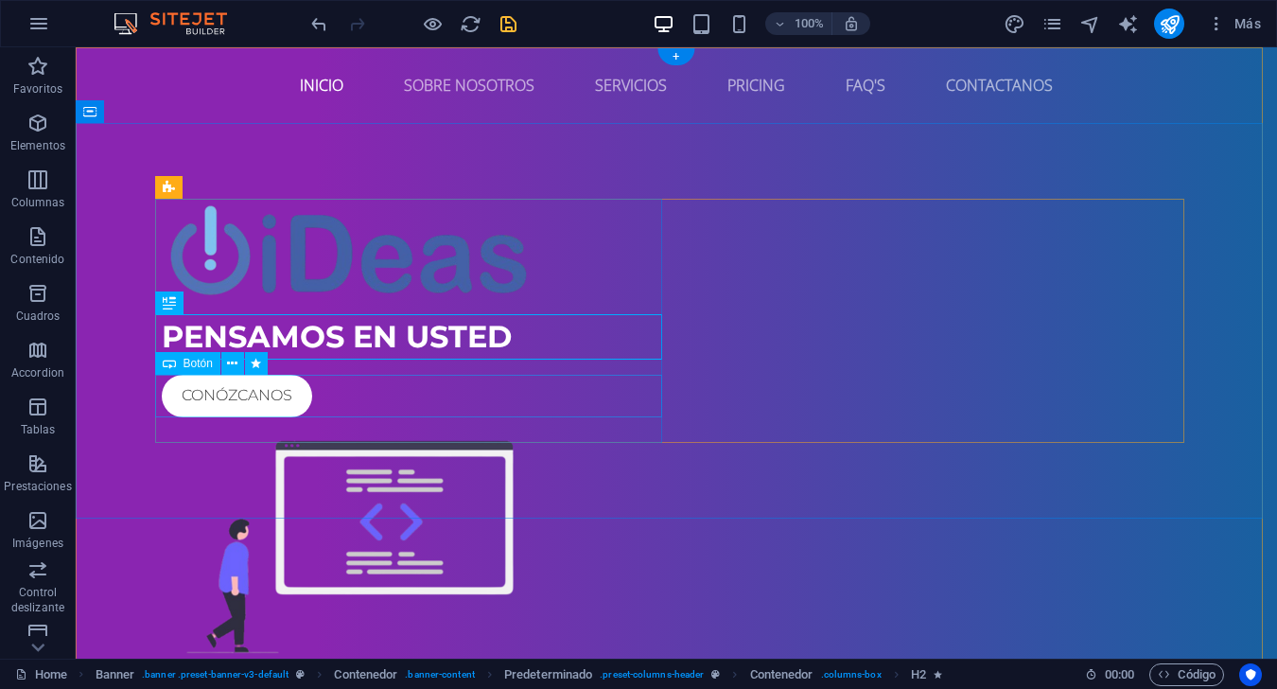
click at [625, 397] on div "Conózcanos" at bounding box center [676, 396] width 1029 height 43
click at [637, 358] on div "PENSAMOS EN USTED" at bounding box center [676, 336] width 1029 height 45
drag, startPoint x: 638, startPoint y: 366, endPoint x: 653, endPoint y: 367, distance: 14.2
click at [638, 366] on div at bounding box center [676, 366] width 1029 height 15
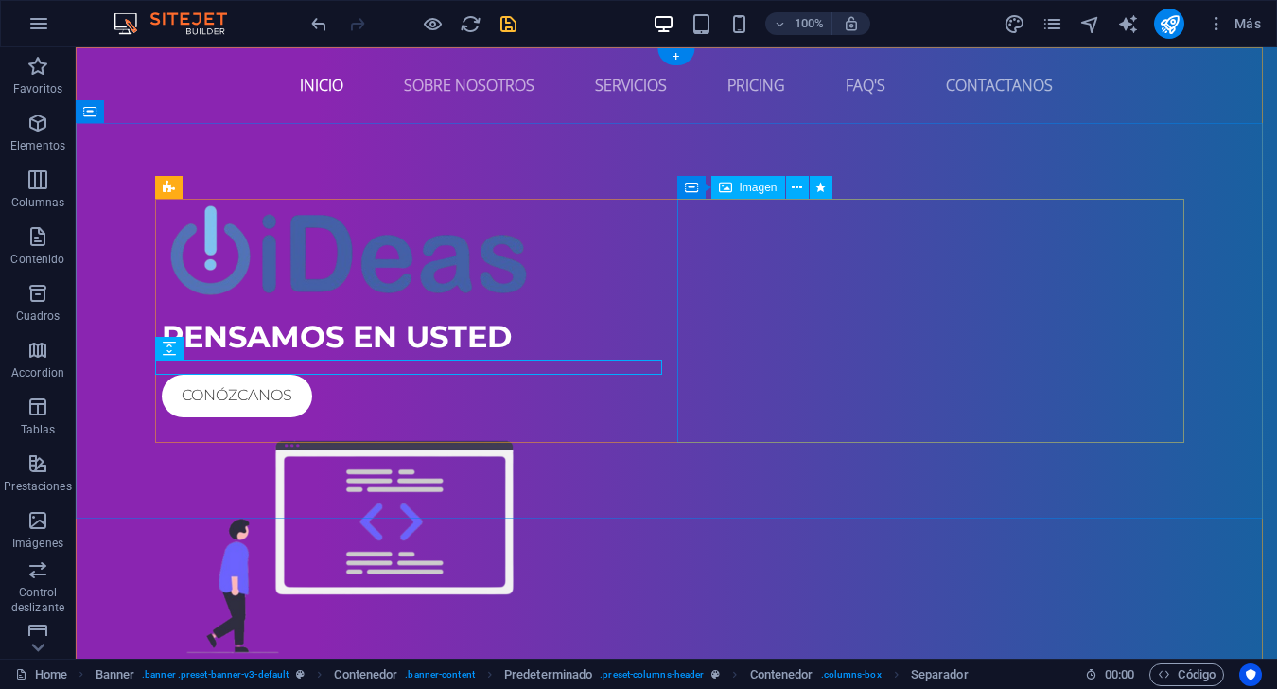
click at [705, 425] on figure at bounding box center [676, 547] width 1029 height 244
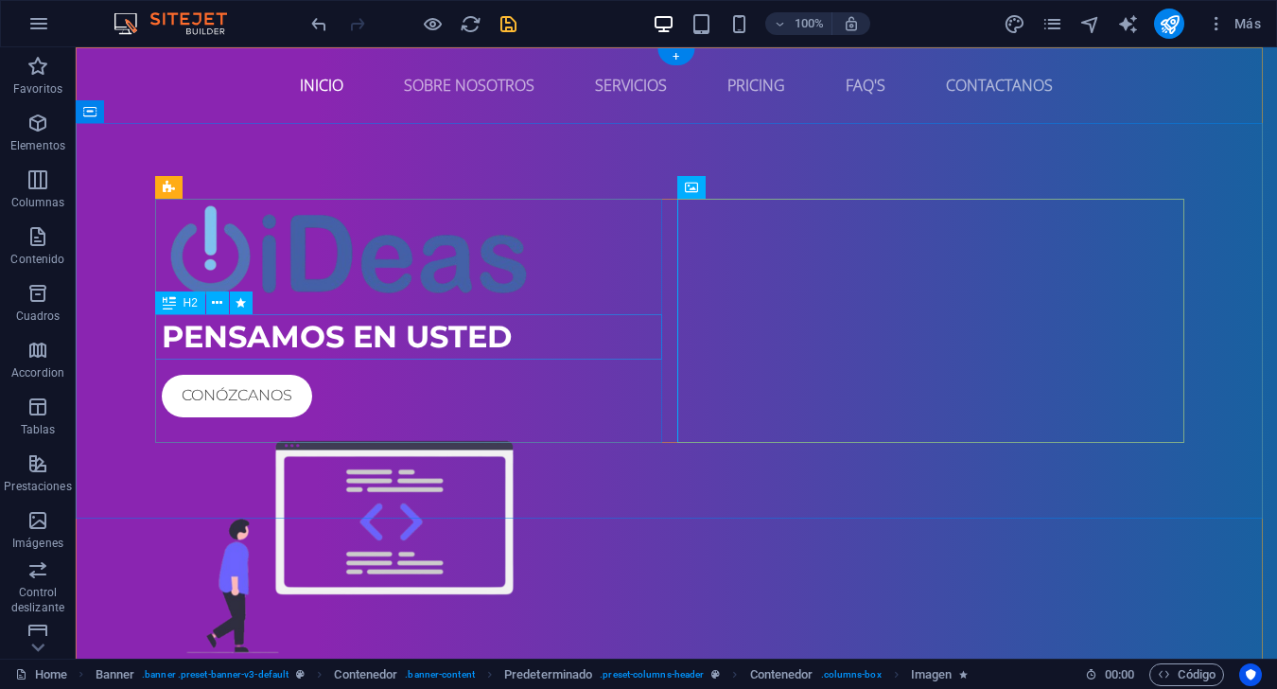
click at [655, 328] on div "PENSAMOS EN USTED" at bounding box center [676, 336] width 1029 height 45
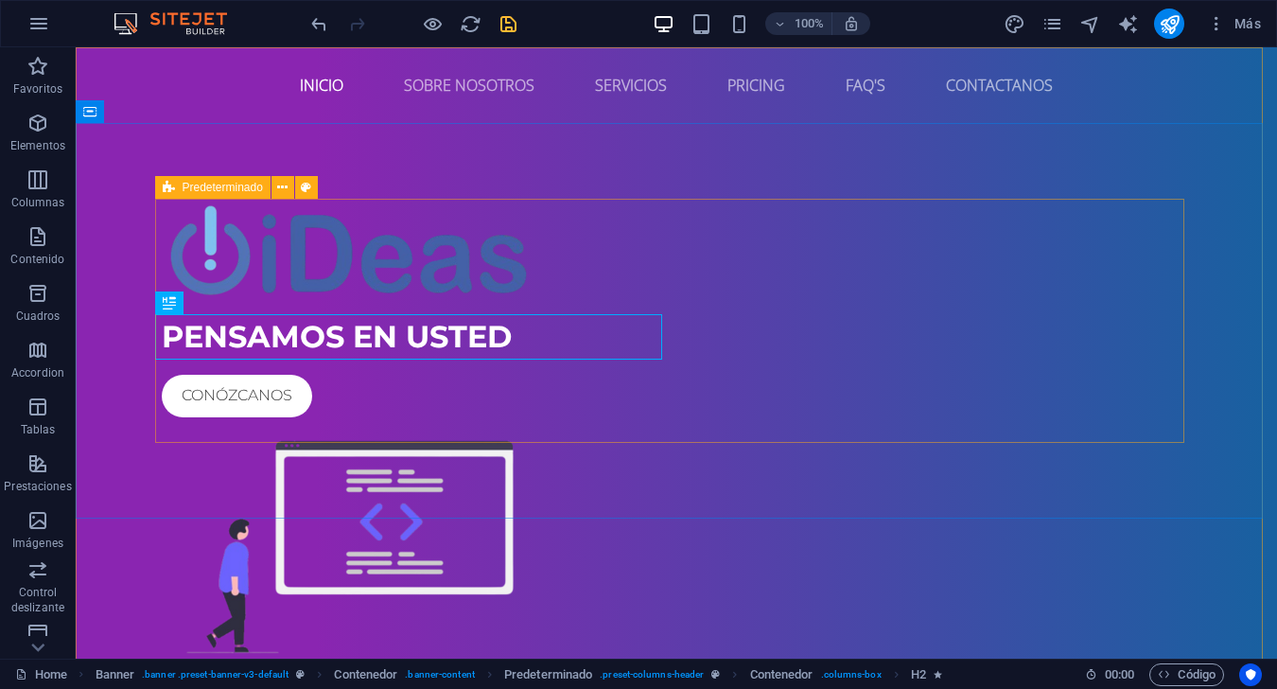
click at [211, 187] on span "Predeterminado" at bounding box center [223, 187] width 80 height 11
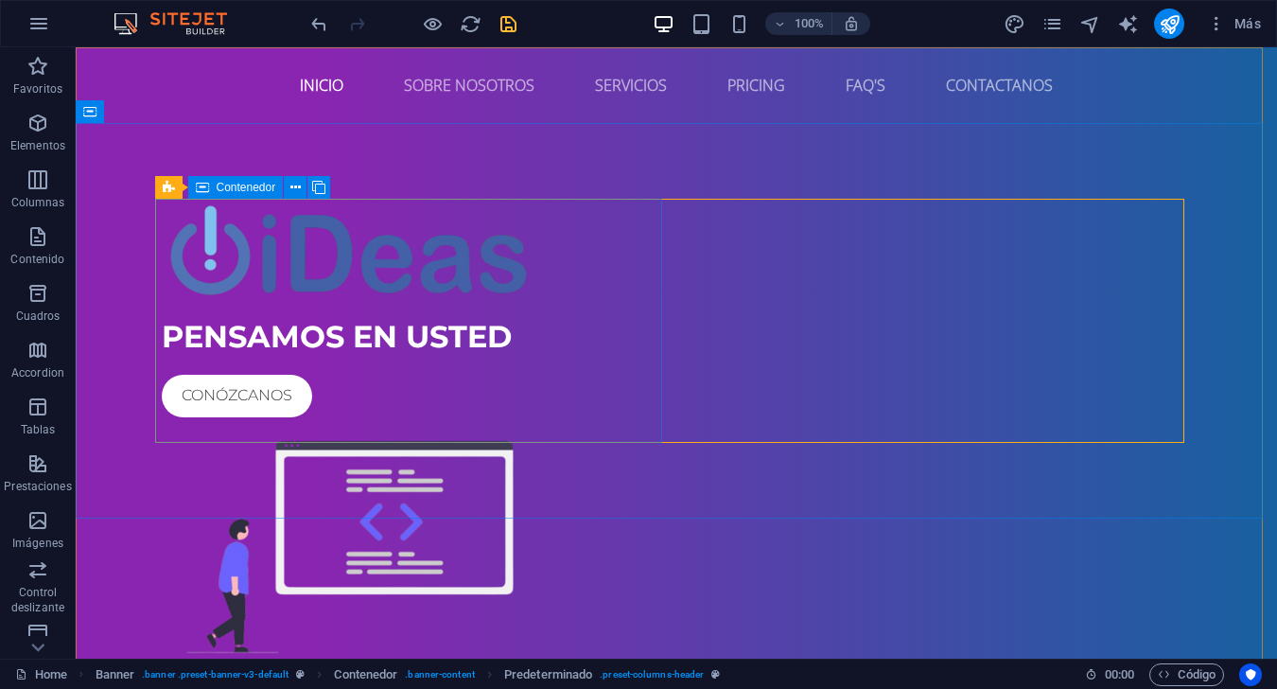
click at [215, 196] on div "Contenedor" at bounding box center [236, 187] width 96 height 23
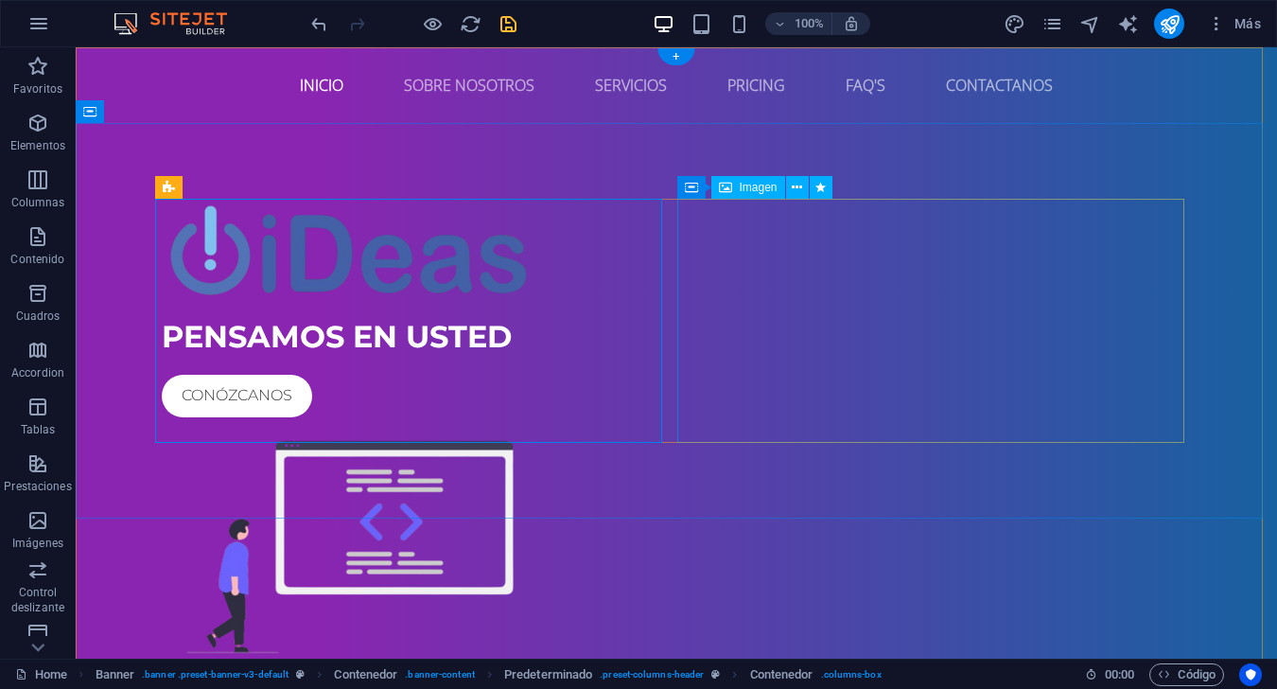
click at [678, 425] on figure at bounding box center [676, 547] width 1029 height 244
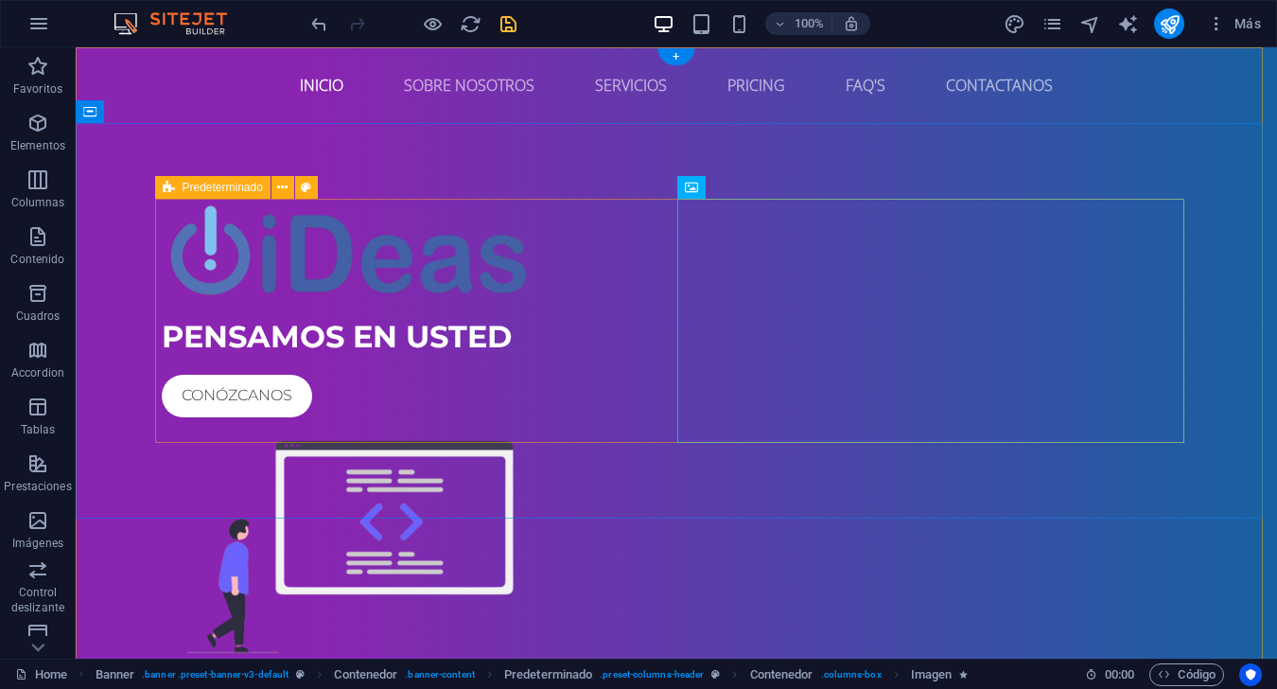
click at [671, 270] on div "PENSAMOS EN USTED Conózcanos" at bounding box center [676, 434] width 1029 height 470
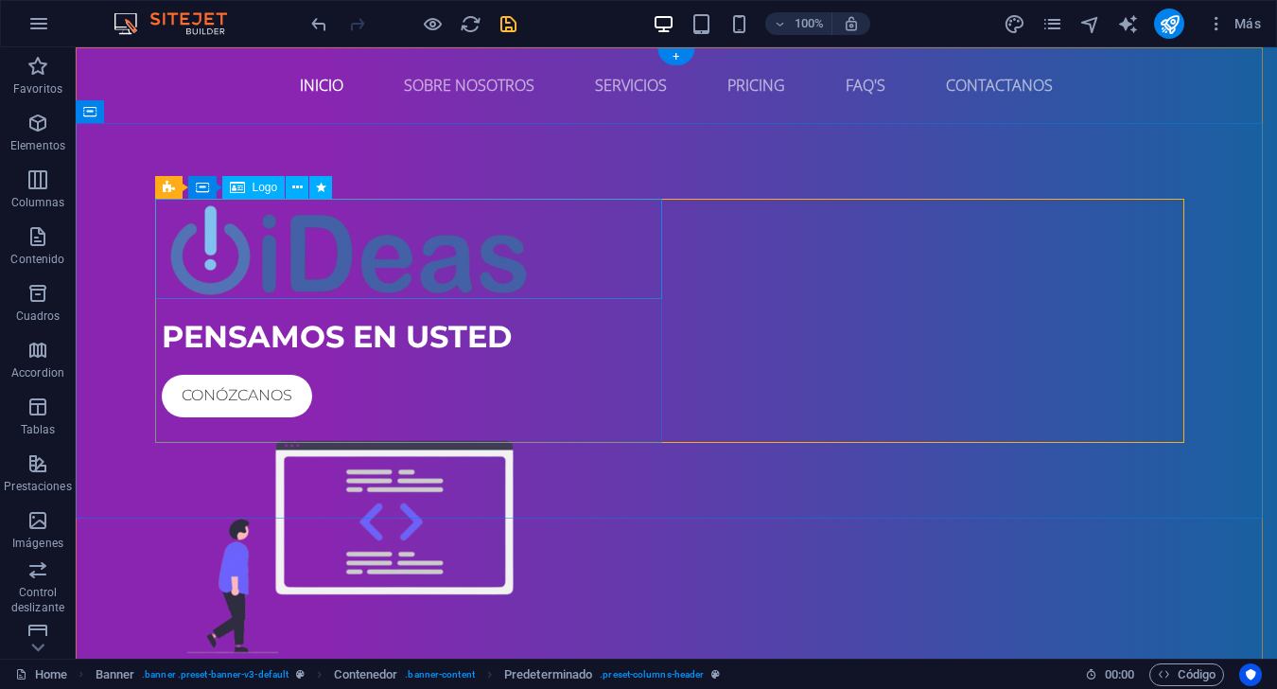
click at [638, 270] on div at bounding box center [676, 249] width 1029 height 100
click at [218, 191] on span "Contenedor" at bounding box center [247, 187] width 60 height 11
click at [203, 187] on icon at bounding box center [202, 187] width 13 height 23
click at [205, 189] on icon at bounding box center [202, 187] width 13 height 23
click at [235, 189] on span "Contenedor" at bounding box center [247, 187] width 60 height 11
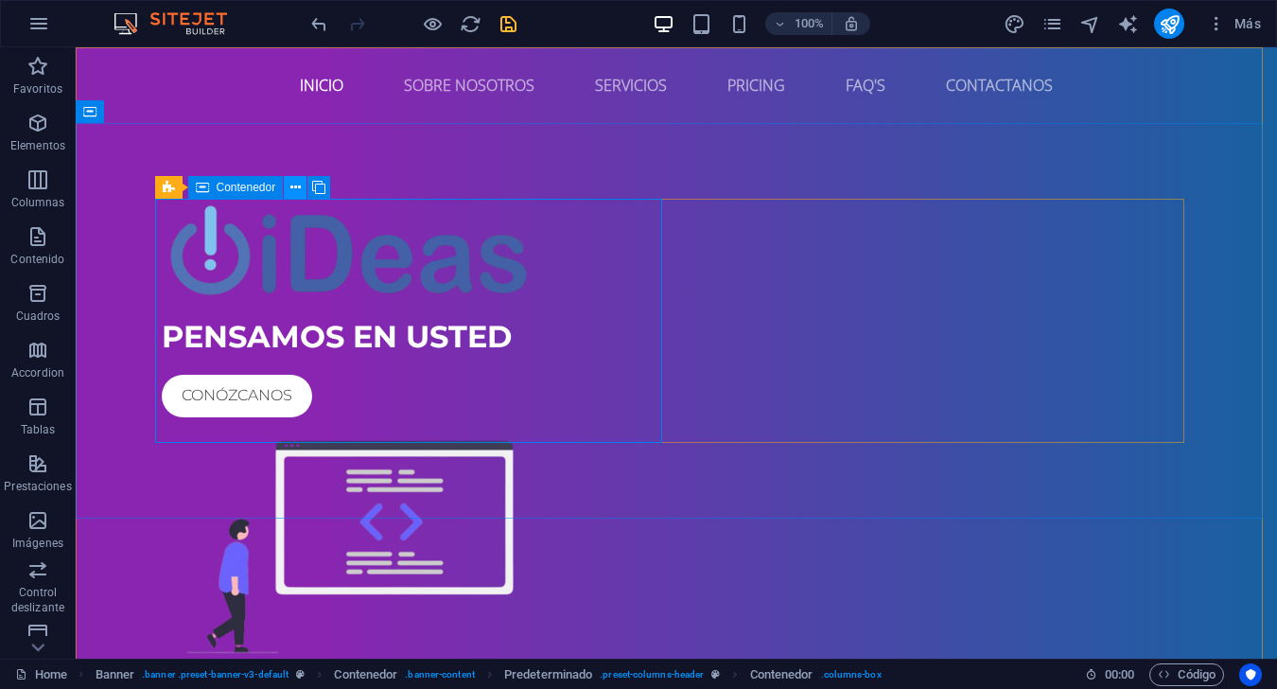
click at [293, 189] on icon at bounding box center [295, 188] width 10 height 20
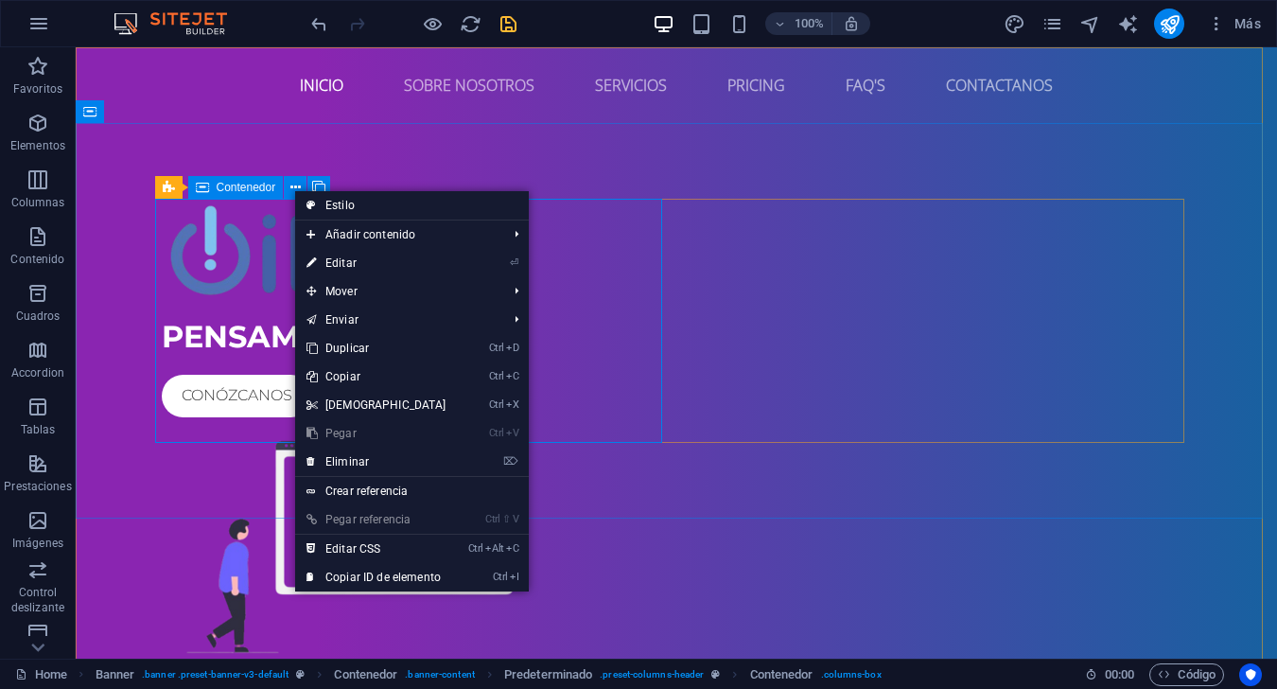
drag, startPoint x: 294, startPoint y: 189, endPoint x: 331, endPoint y: 190, distance: 36.9
click at [294, 189] on icon at bounding box center [295, 188] width 10 height 20
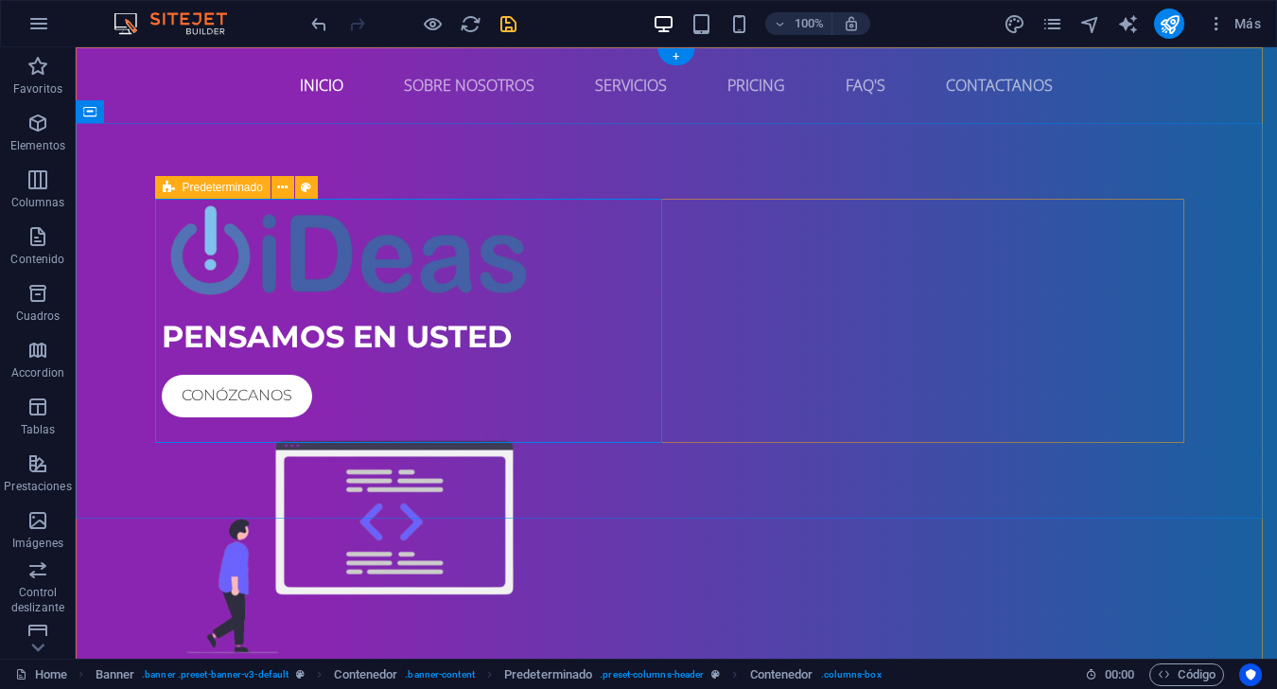
click at [670, 267] on div "PENSAMOS EN USTED Conózcanos" at bounding box center [676, 434] width 1029 height 470
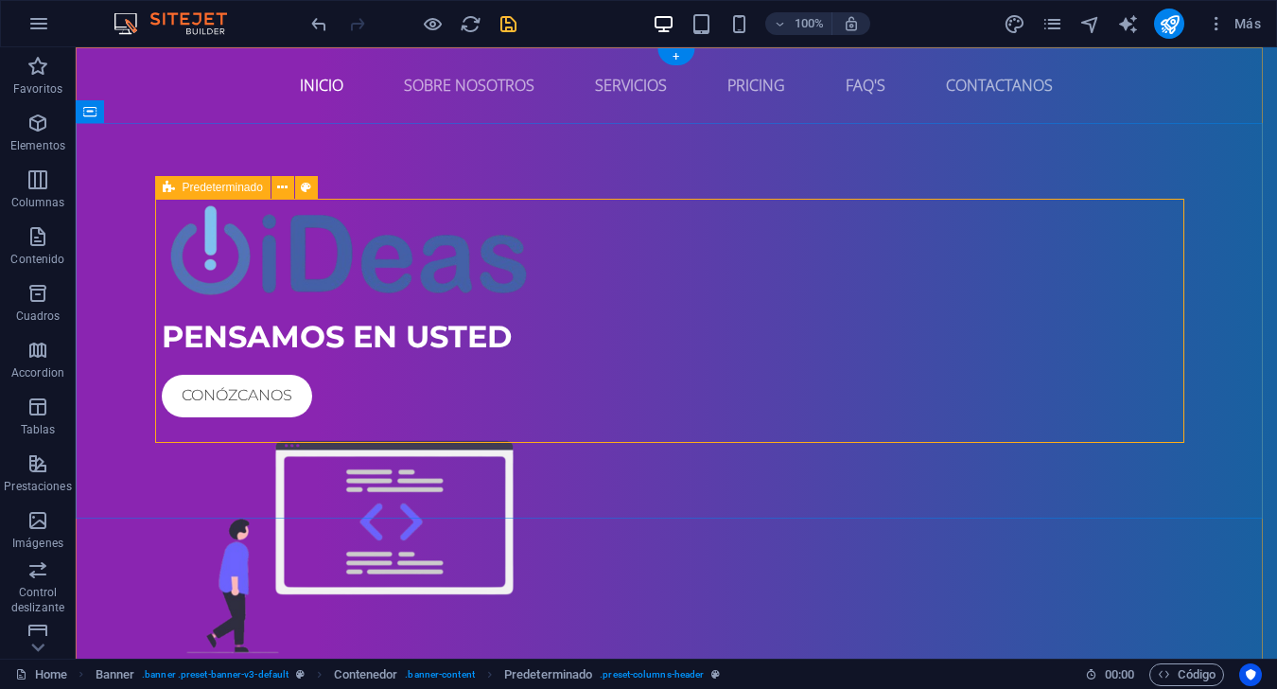
click at [668, 302] on div "PENSAMOS EN USTED Conózcanos" at bounding box center [676, 434] width 1029 height 470
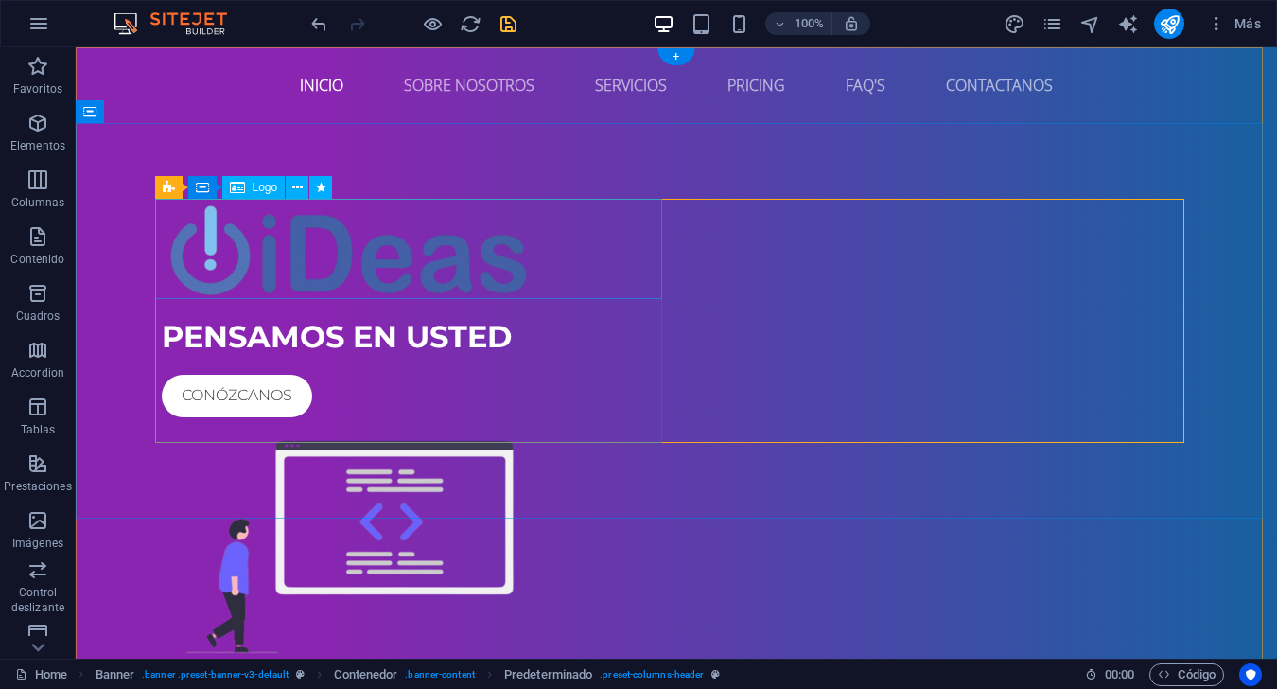
click at [394, 280] on div at bounding box center [676, 249] width 1029 height 100
click at [205, 198] on icon at bounding box center [202, 187] width 13 height 23
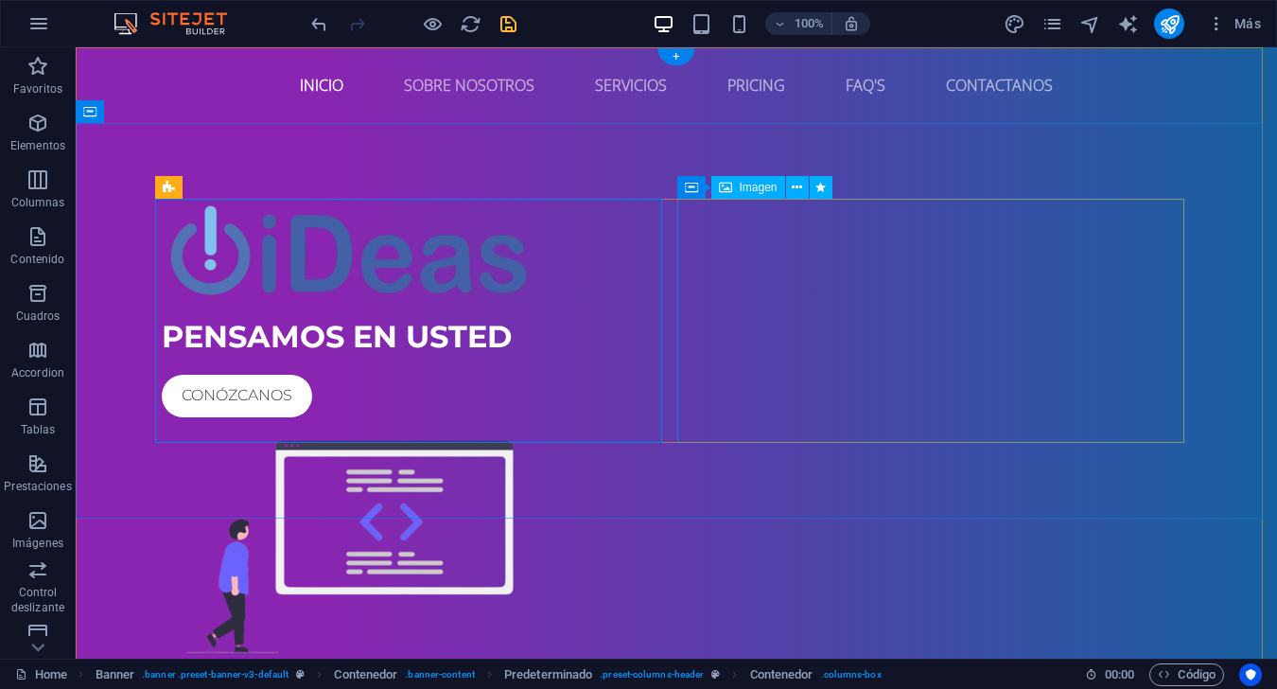
click at [744, 425] on figure at bounding box center [676, 547] width 1029 height 244
select select "px"
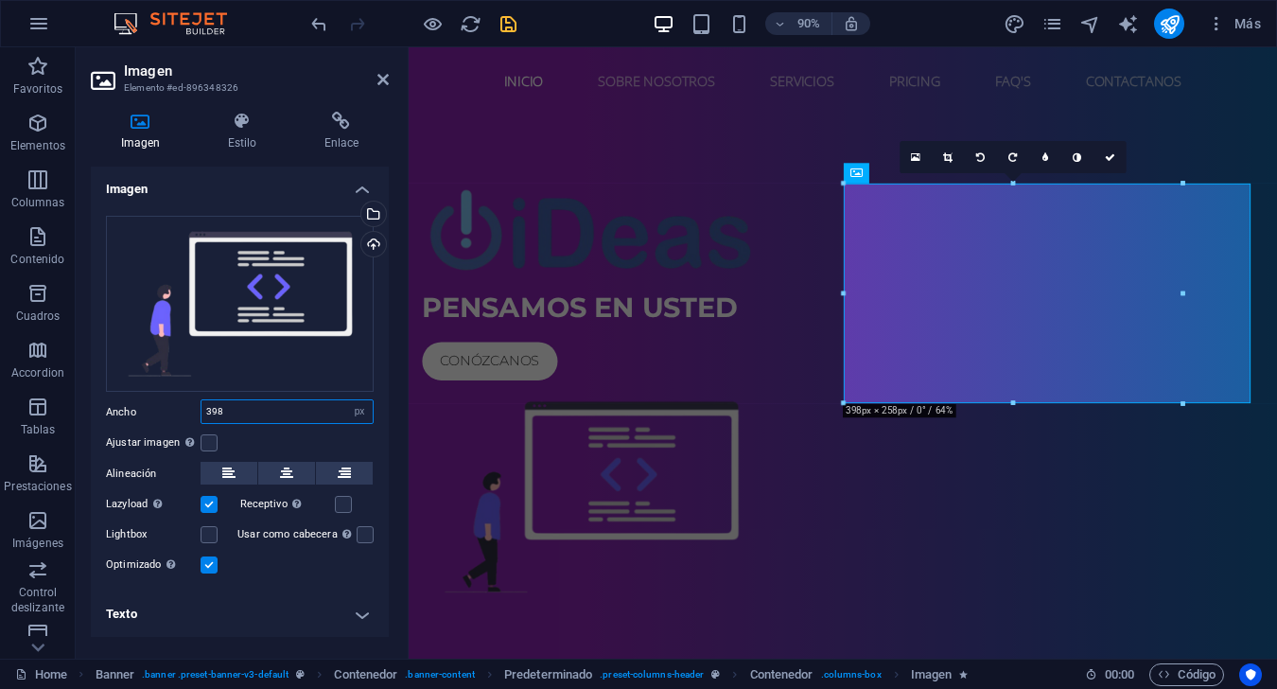
click at [296, 411] on input "398" at bounding box center [286, 411] width 171 height 23
type input "395"
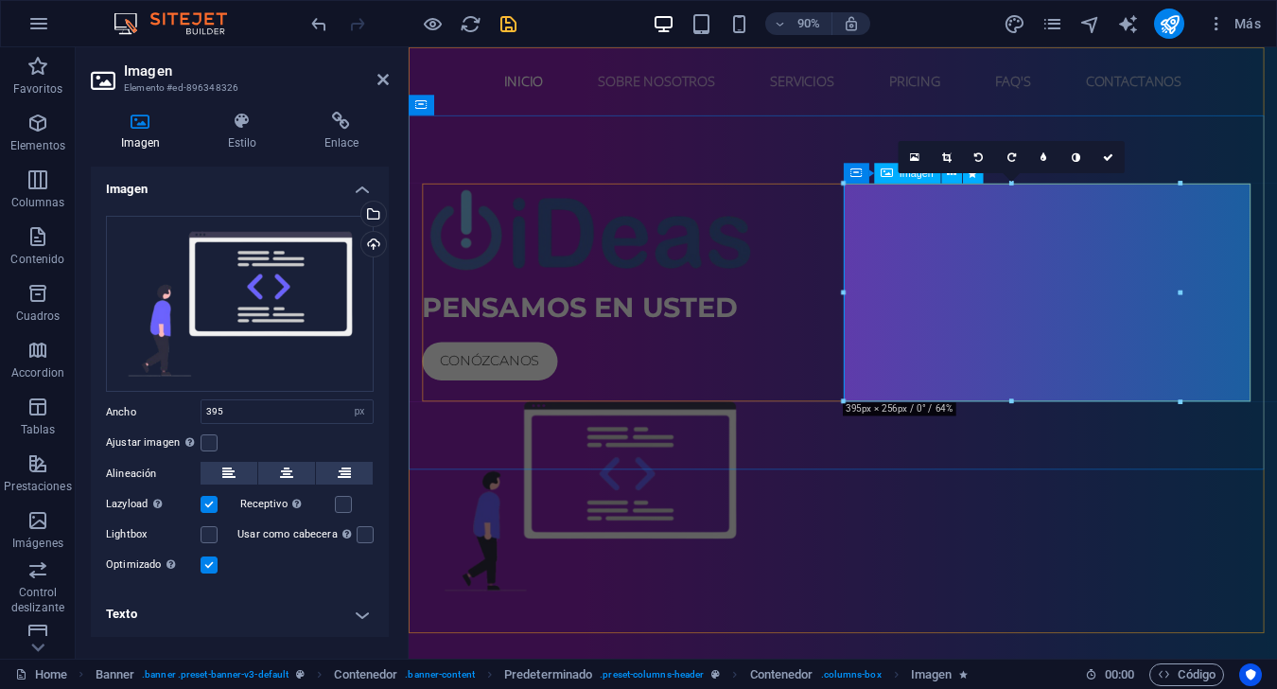
click at [957, 425] on figure at bounding box center [891, 546] width 935 height 242
click at [947, 163] on link at bounding box center [947, 157] width 32 height 32
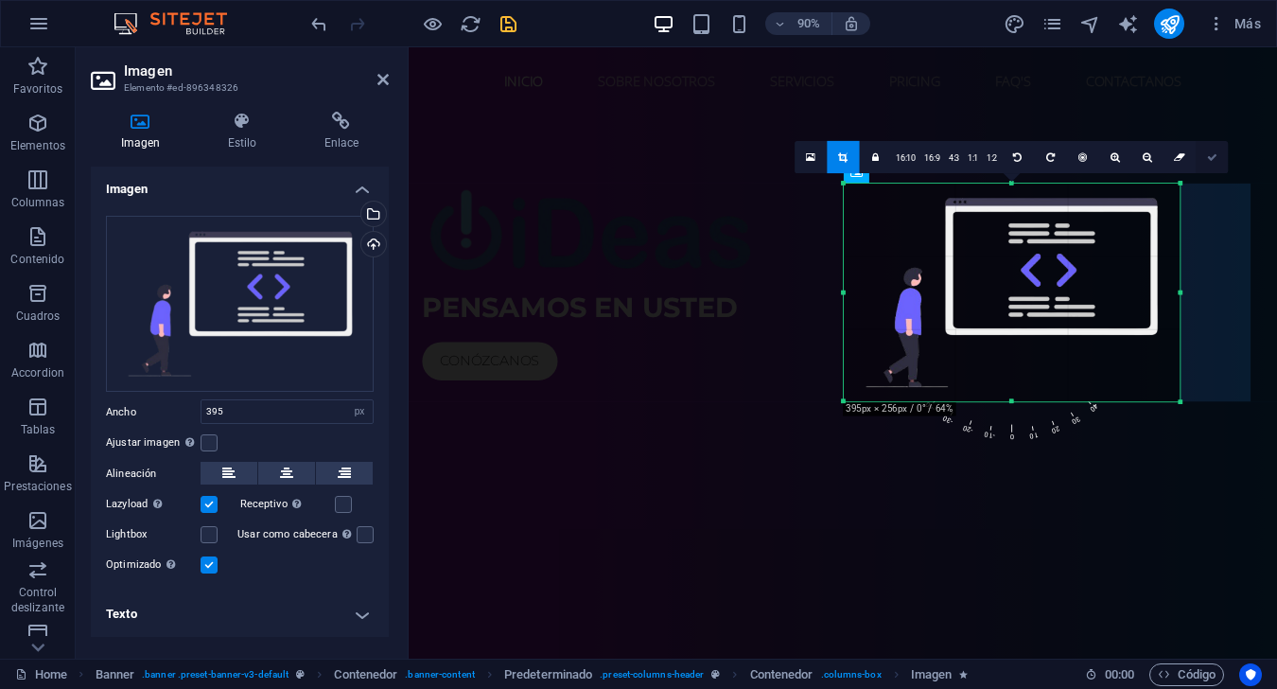
click at [957, 161] on icon at bounding box center [1212, 157] width 10 height 10
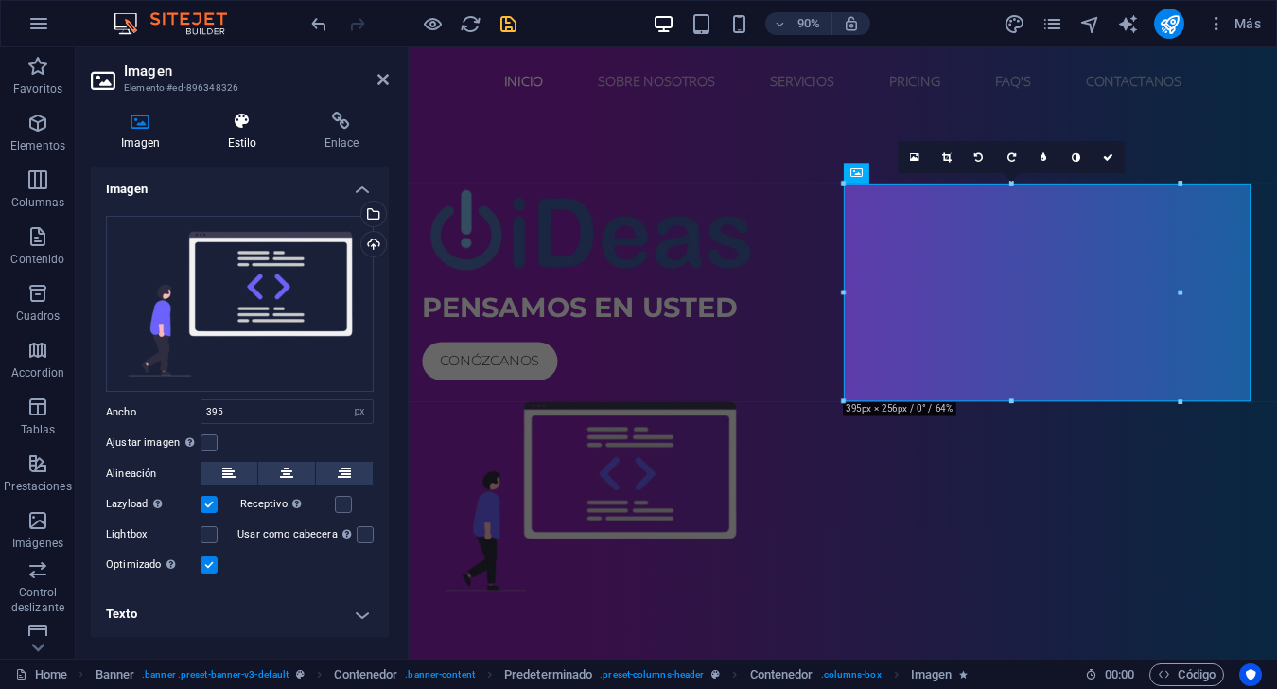
click at [247, 135] on h4 "Estilo" at bounding box center [246, 132] width 96 height 40
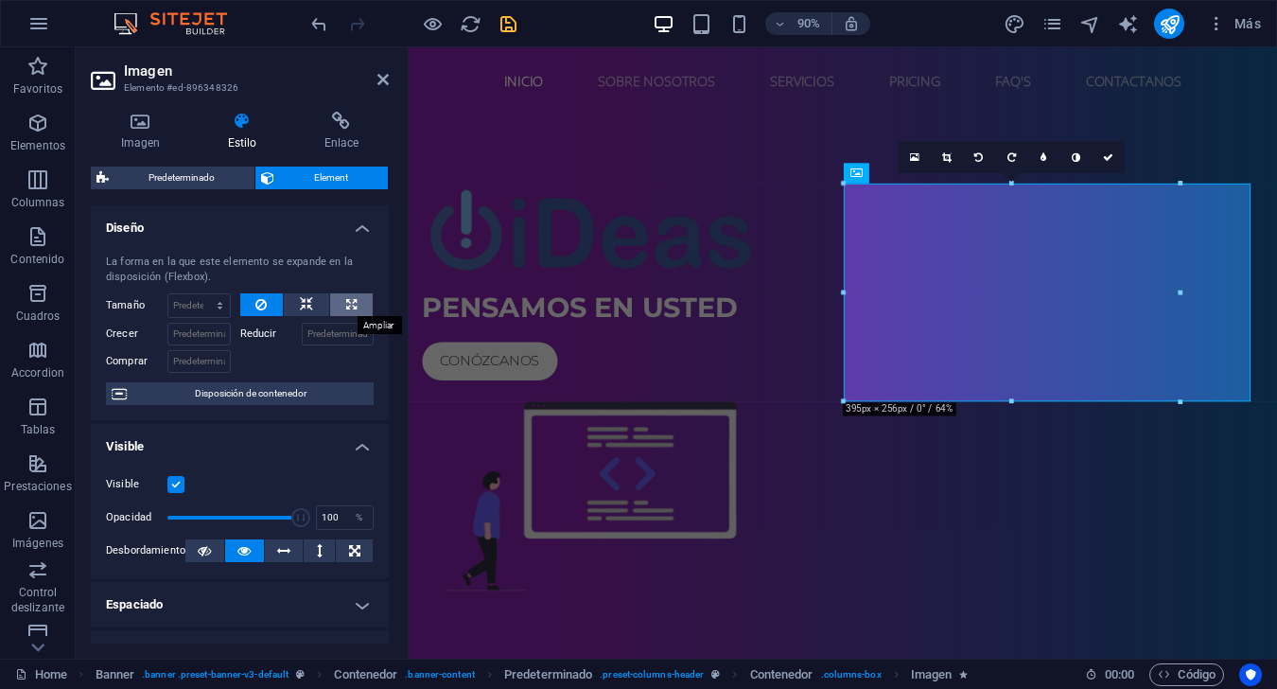
click at [346, 304] on icon at bounding box center [351, 304] width 10 height 23
type input "100"
select select "%"
click at [271, 310] on button at bounding box center [262, 304] width 44 height 23
select select "DISABLED_OPTION_VALUE"
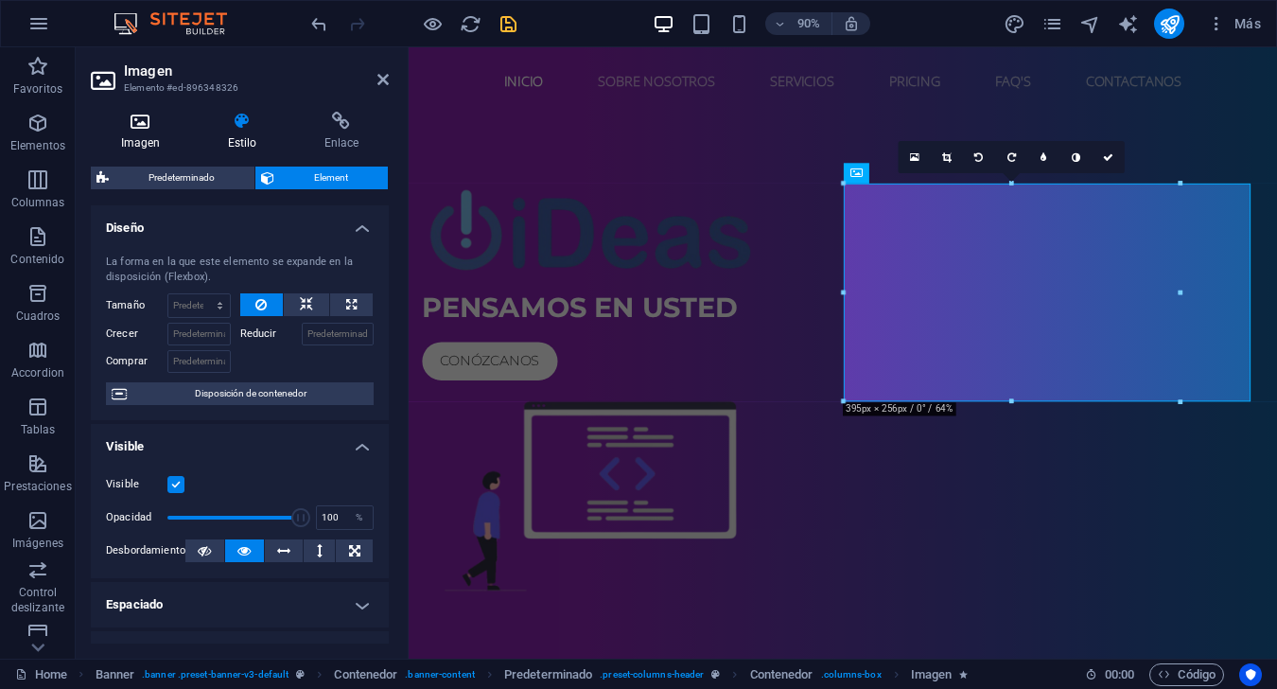
click at [134, 124] on icon at bounding box center [140, 121] width 99 height 19
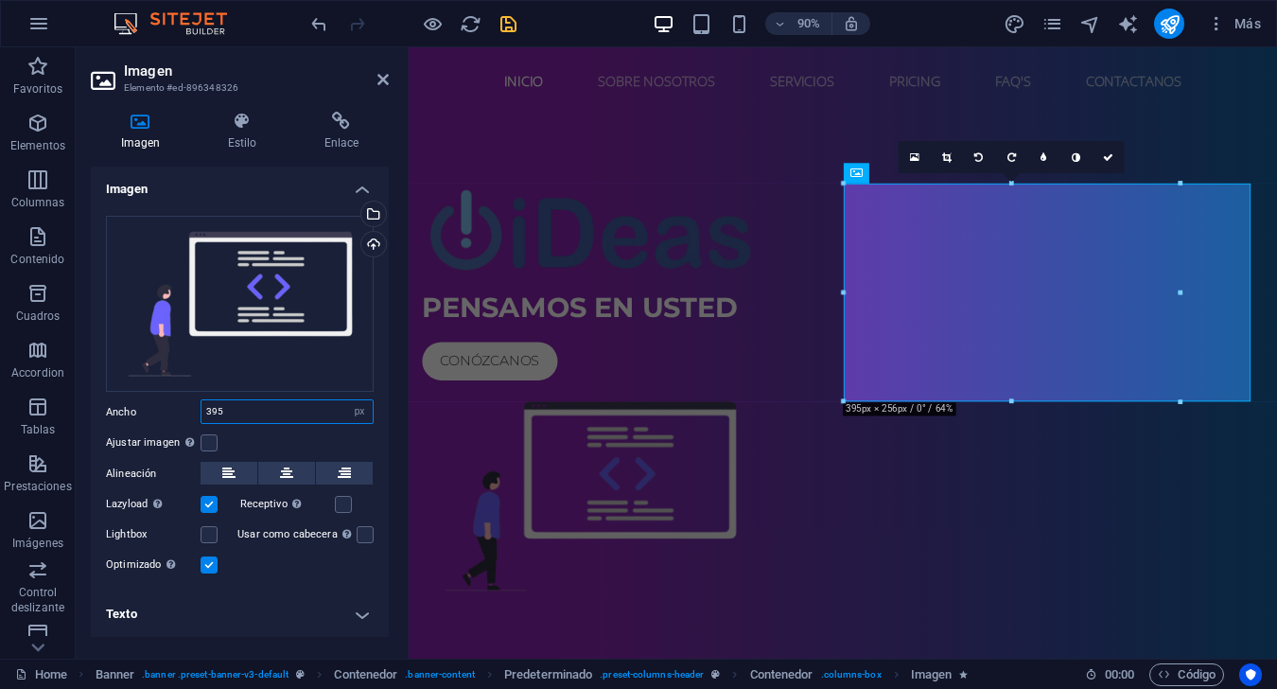
click at [259, 409] on input "395" at bounding box center [286, 411] width 171 height 23
click at [214, 447] on label at bounding box center [209, 442] width 17 height 17
click at [0, 0] on input "Ajustar imagen Ajustar imagen automáticamente a un ancho y alto fijo" at bounding box center [0, 0] width 0 height 0
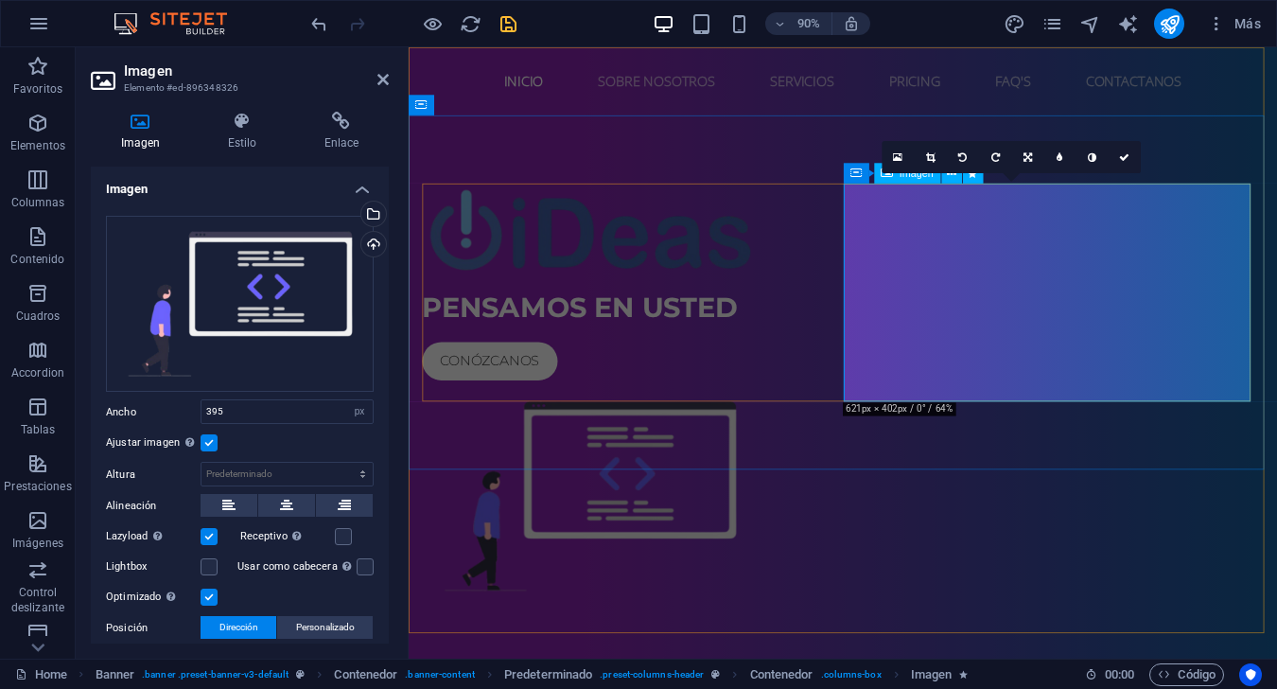
click at [957, 425] on figure at bounding box center [891, 546] width 935 height 242
click at [356, 633] on button "Personalizado" at bounding box center [325, 627] width 96 height 23
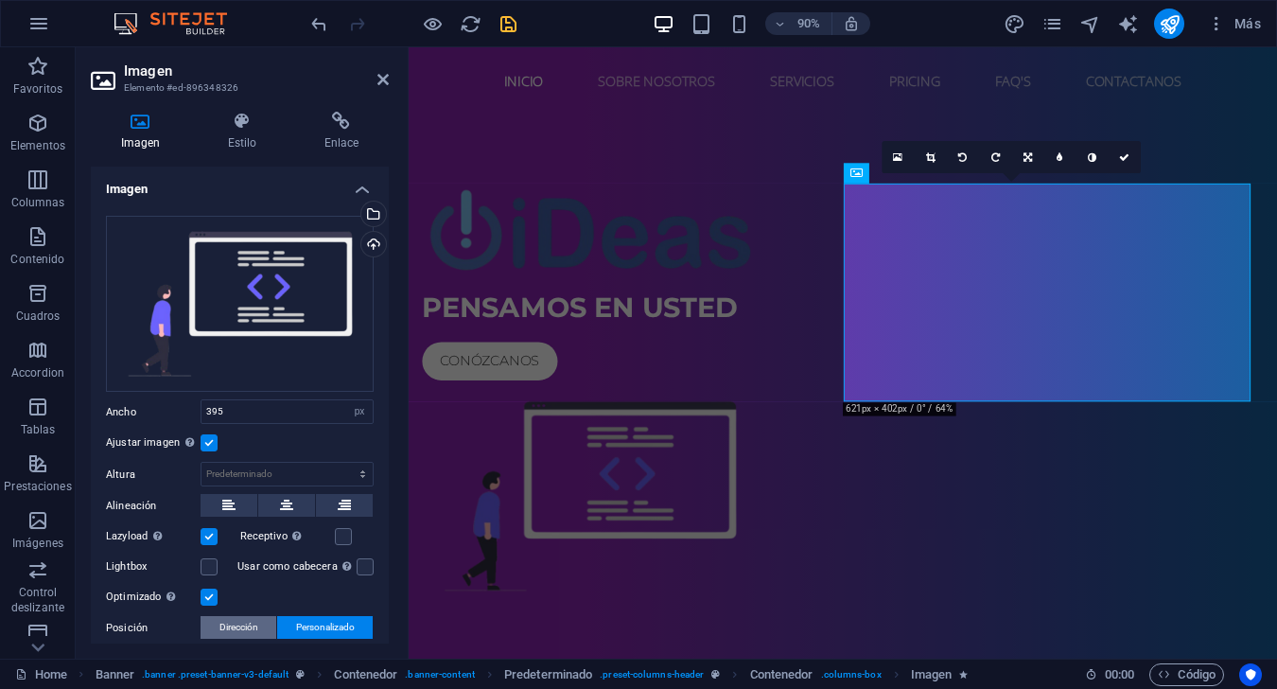
click at [256, 633] on span "Dirección" at bounding box center [238, 627] width 39 height 23
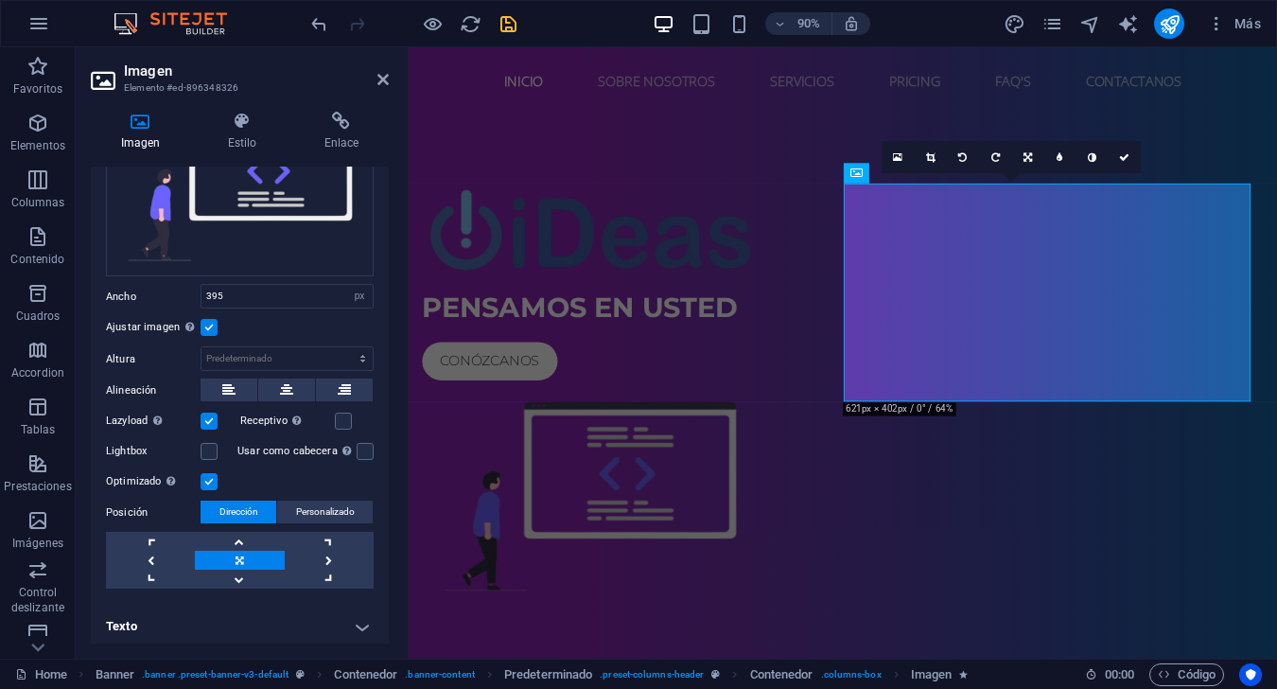
scroll to position [119, 0]
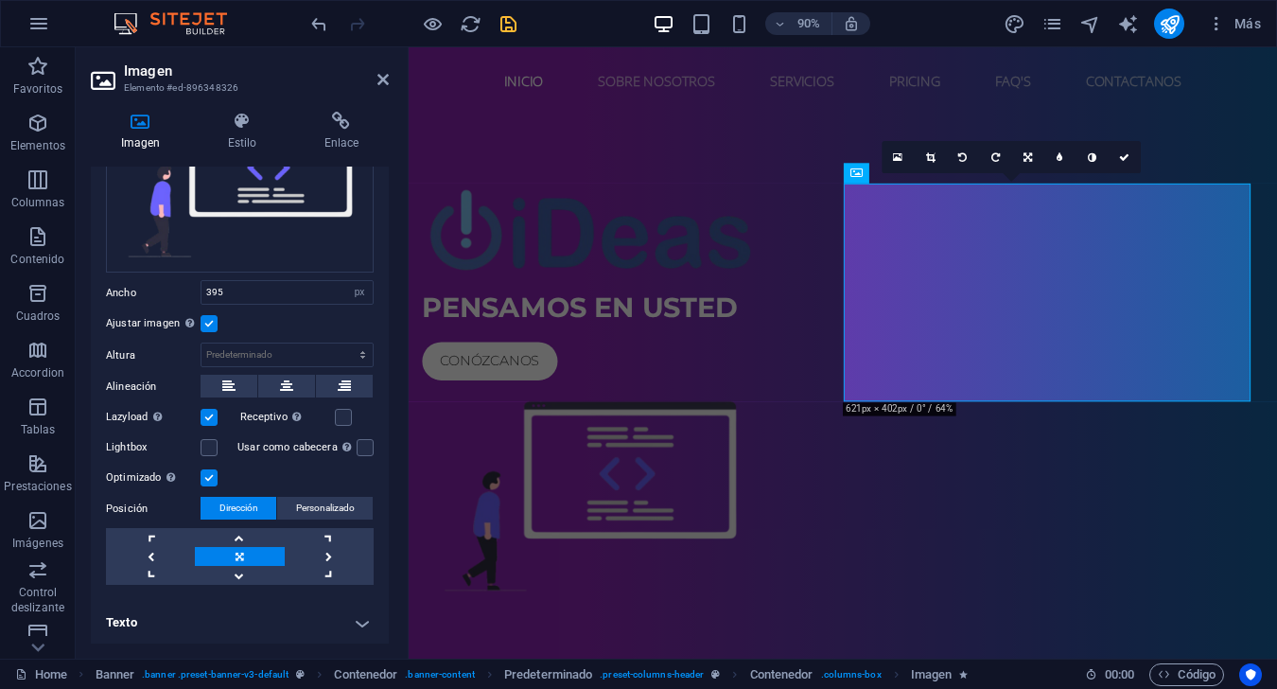
click at [268, 549] on link at bounding box center [239, 556] width 89 height 19
click at [957, 425] on figure at bounding box center [891, 546] width 935 height 242
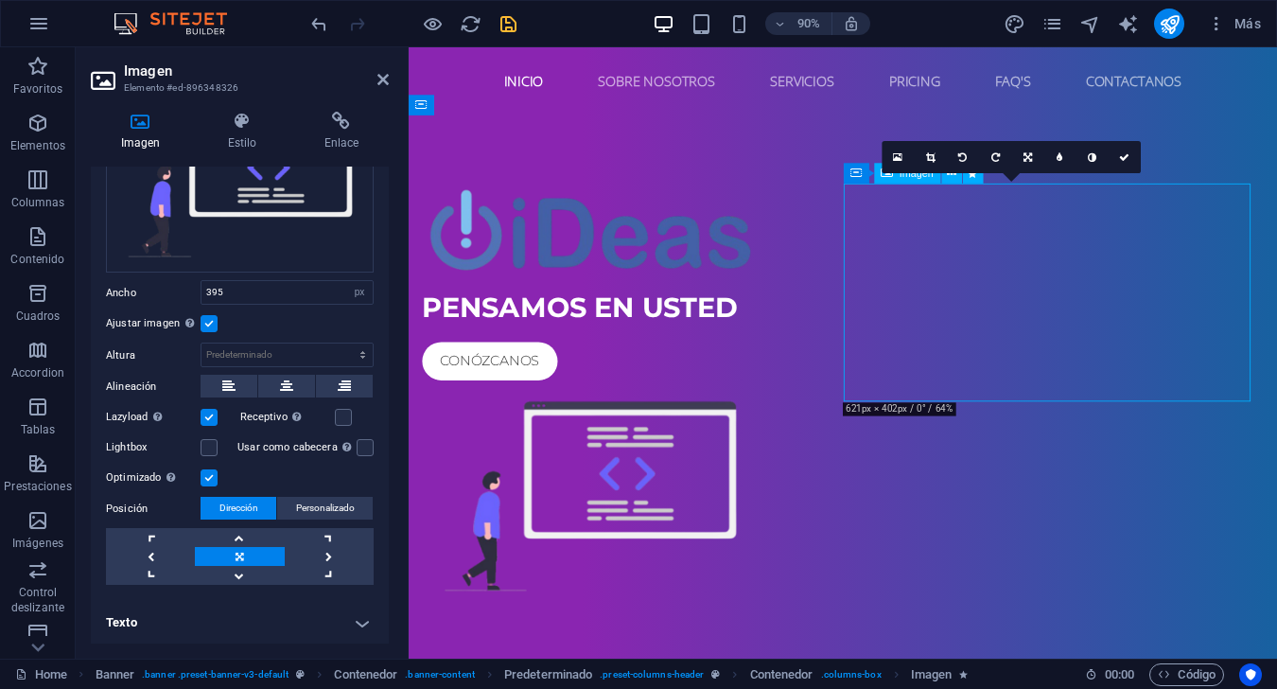
click at [957, 425] on figure at bounding box center [891, 546] width 935 height 242
click at [249, 294] on input "395" at bounding box center [286, 292] width 171 height 23
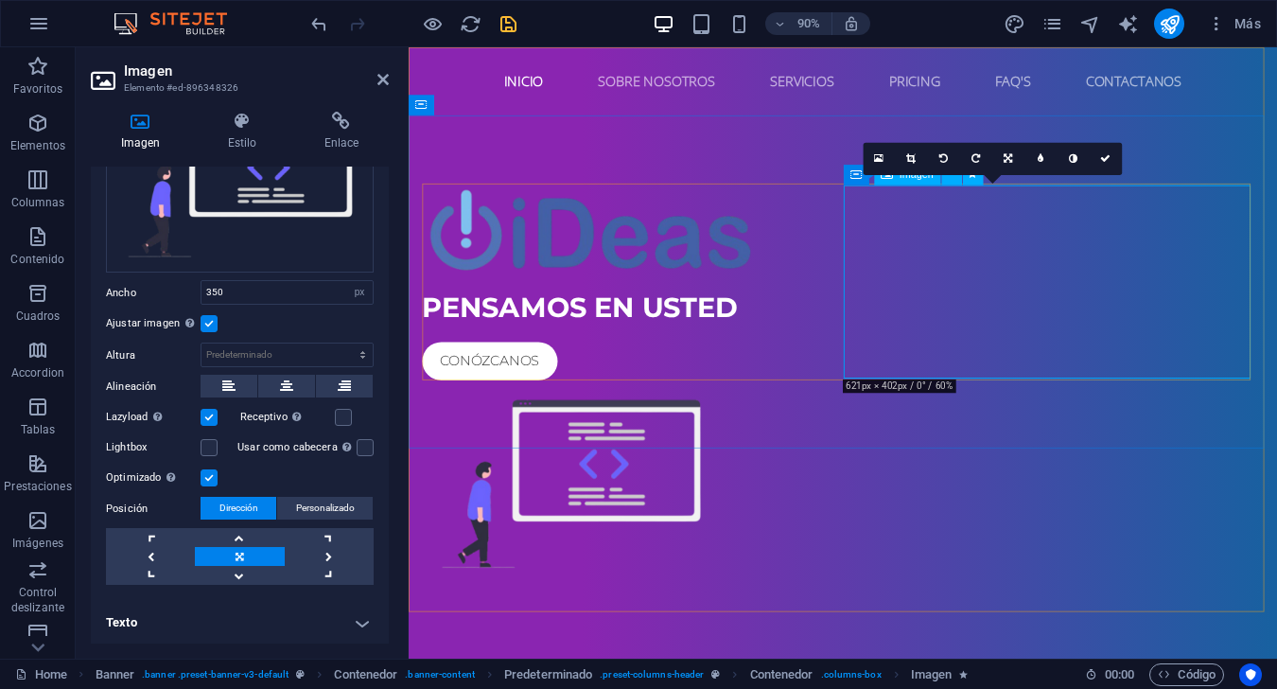
click at [957, 425] on figure at bounding box center [891, 532] width 935 height 215
click at [211, 324] on label at bounding box center [209, 323] width 17 height 17
click at [0, 0] on input "Ajustar imagen Ajustar imagen automáticamente a un ancho y alto fijo" at bounding box center [0, 0] width 0 height 0
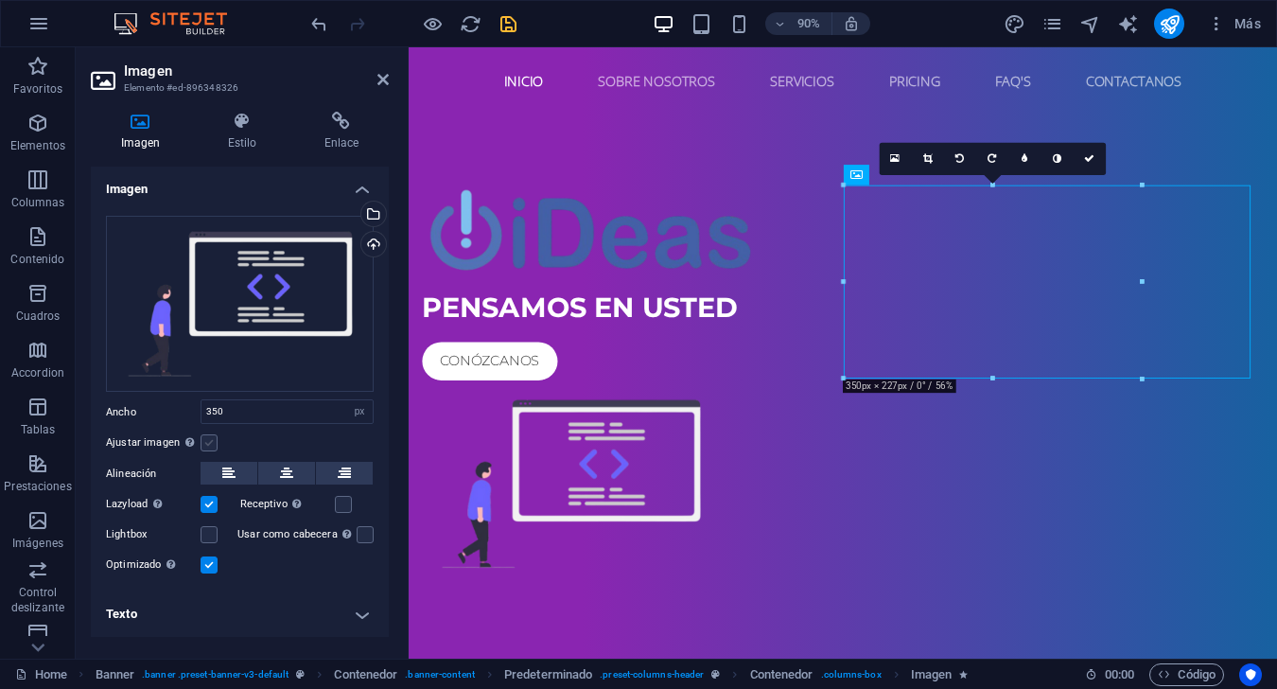
scroll to position [0, 0]
click at [207, 446] on label at bounding box center [209, 442] width 17 height 17
click at [0, 0] on input "Ajustar imagen Ajustar imagen automáticamente a un ancho y alto fijo" at bounding box center [0, 0] width 0 height 0
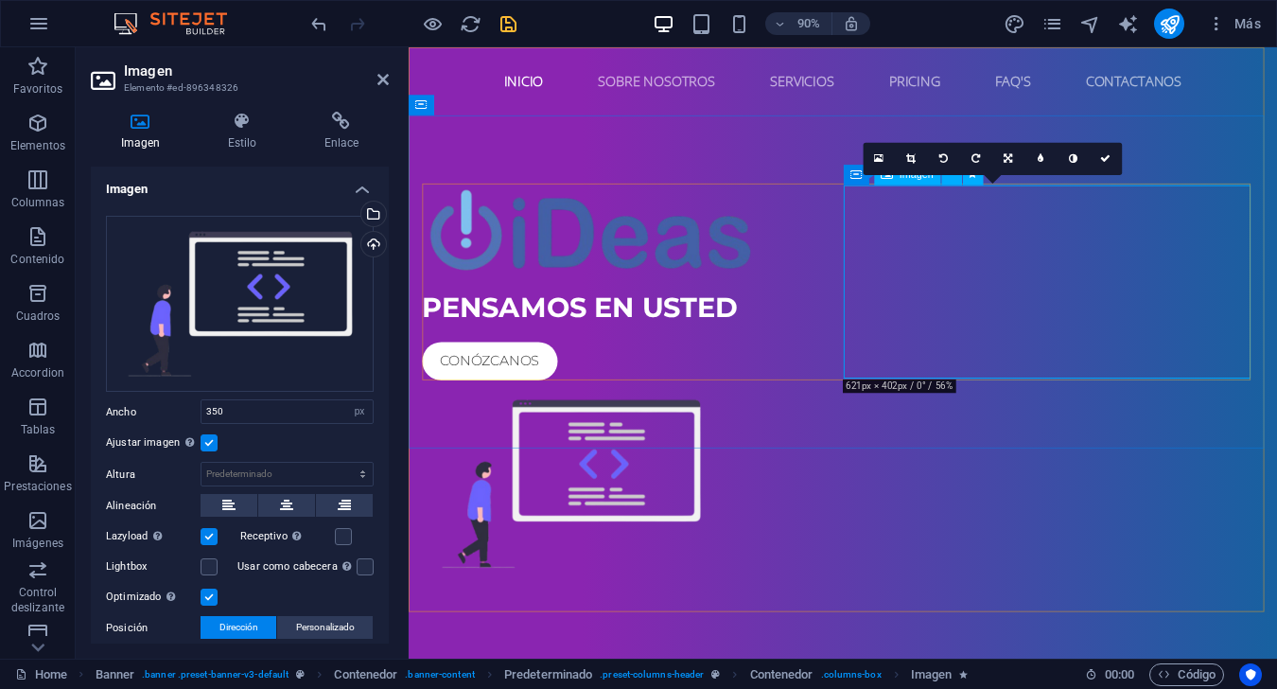
click at [957, 425] on figure at bounding box center [891, 532] width 935 height 215
click at [281, 404] on input "350" at bounding box center [286, 411] width 171 height 23
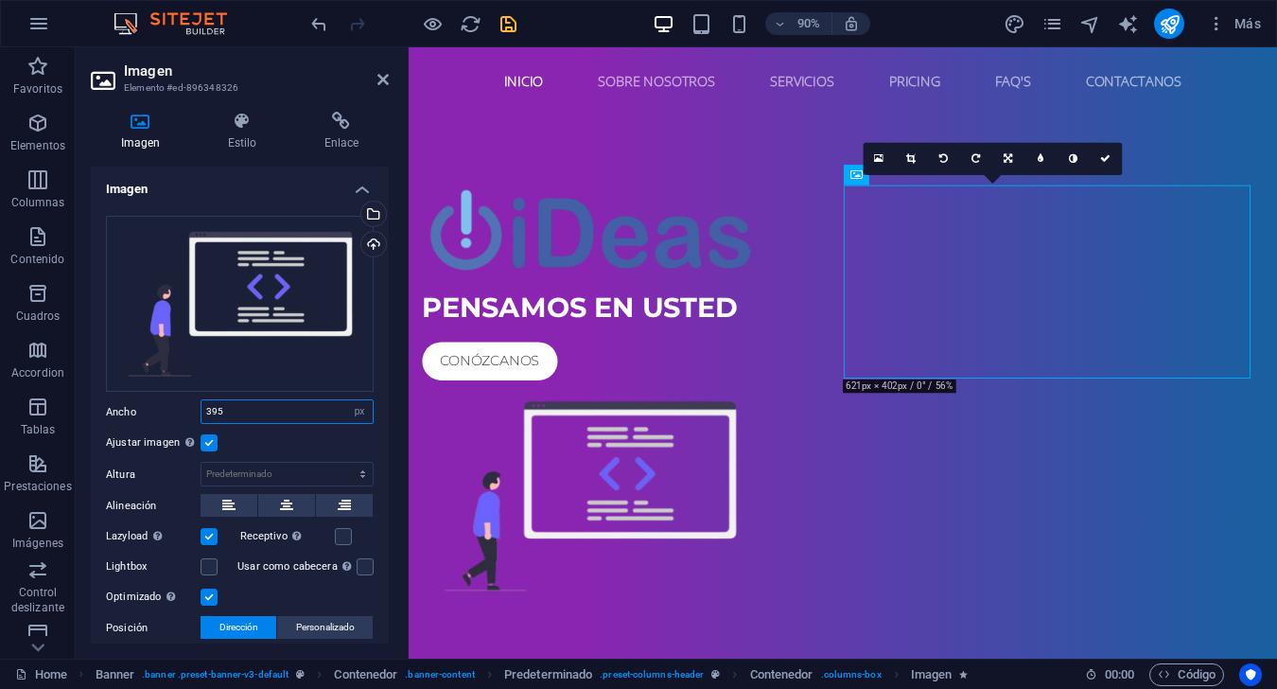
type input "395"
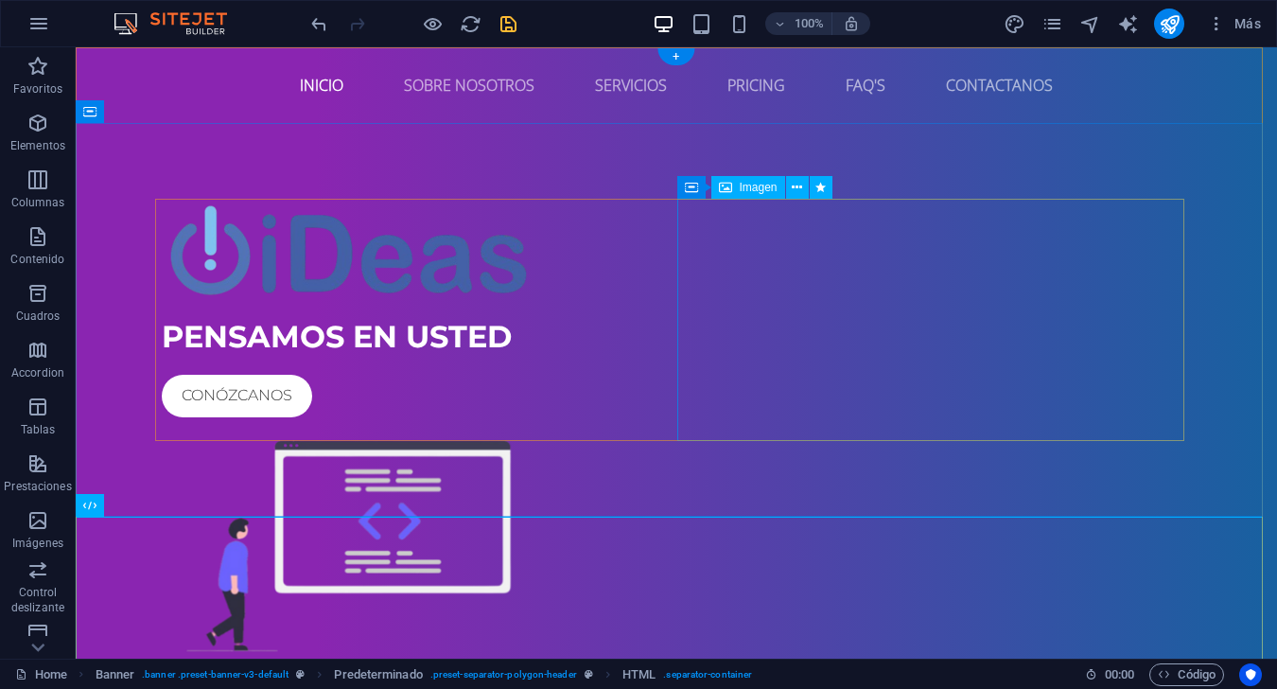
click at [957, 425] on figure at bounding box center [676, 546] width 1029 height 242
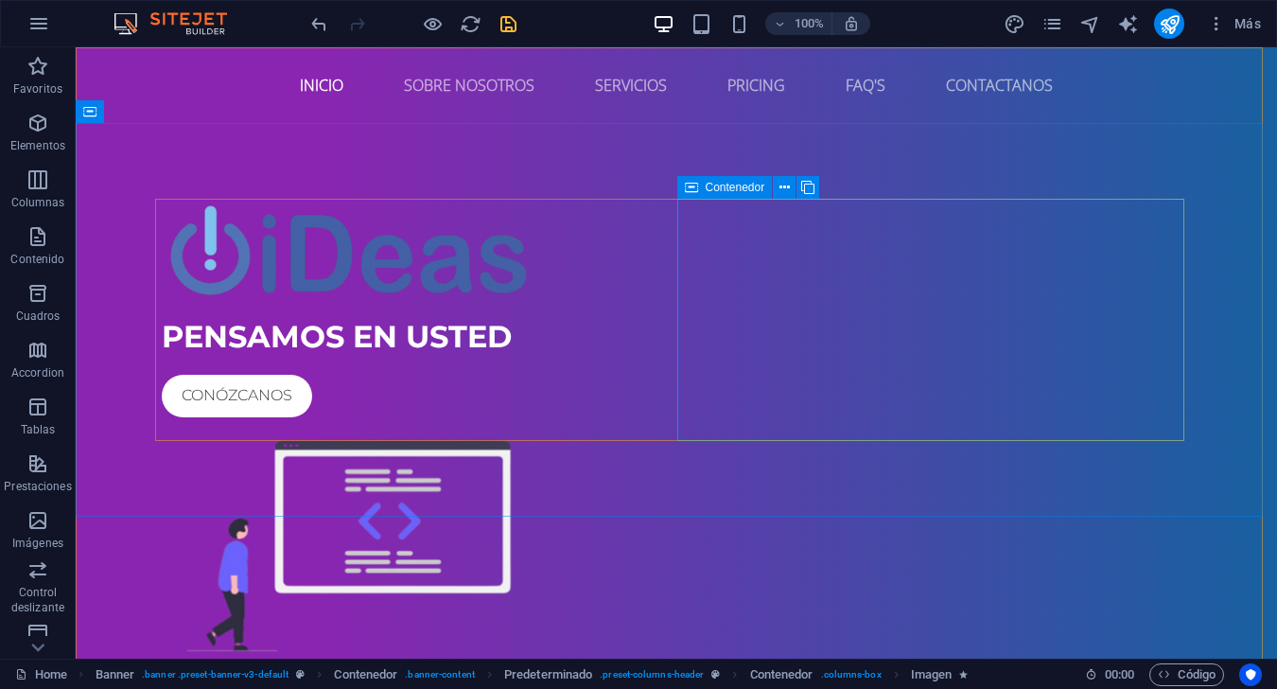
click at [692, 191] on icon at bounding box center [691, 187] width 13 height 23
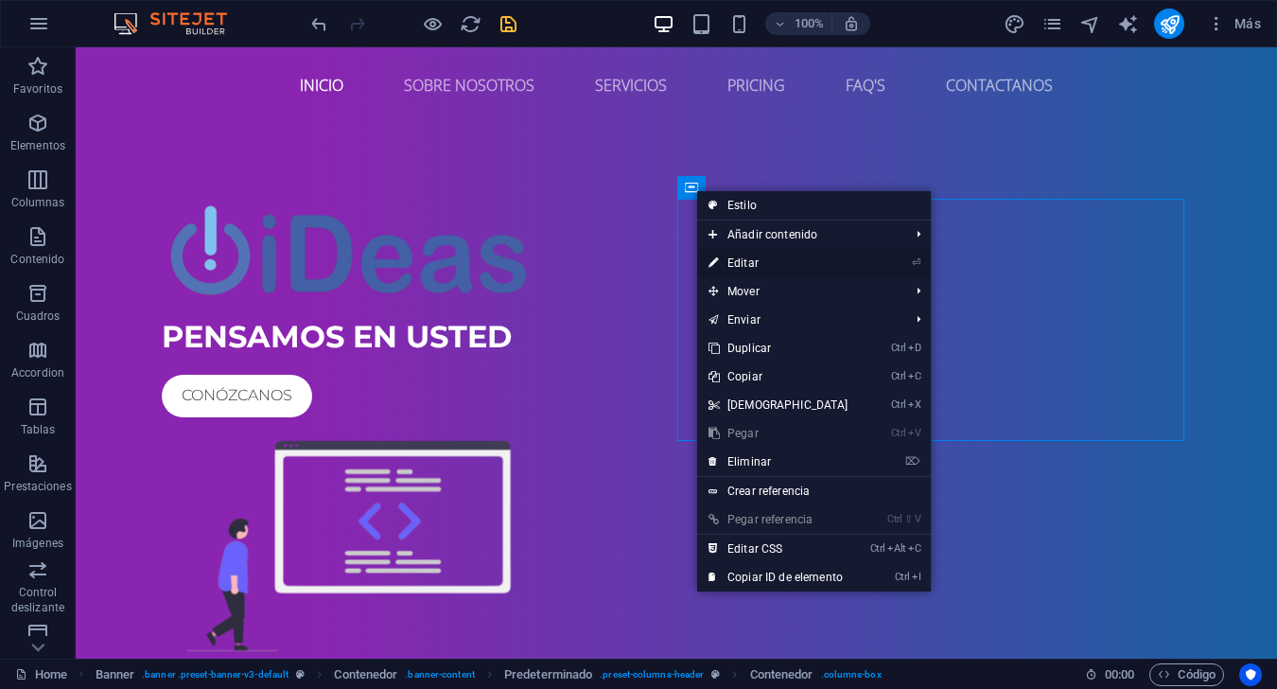
click at [749, 266] on link "⏎ Editar" at bounding box center [778, 263] width 163 height 28
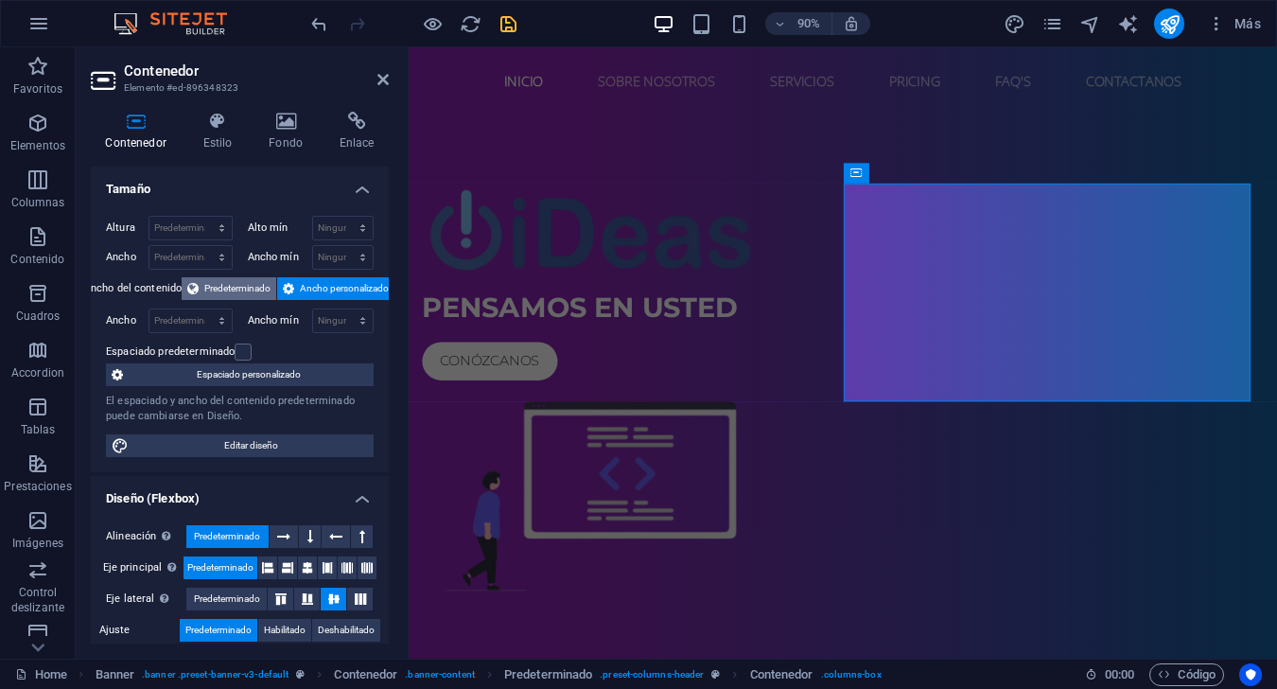
click at [269, 283] on span "Predeterminado" at bounding box center [237, 288] width 66 height 23
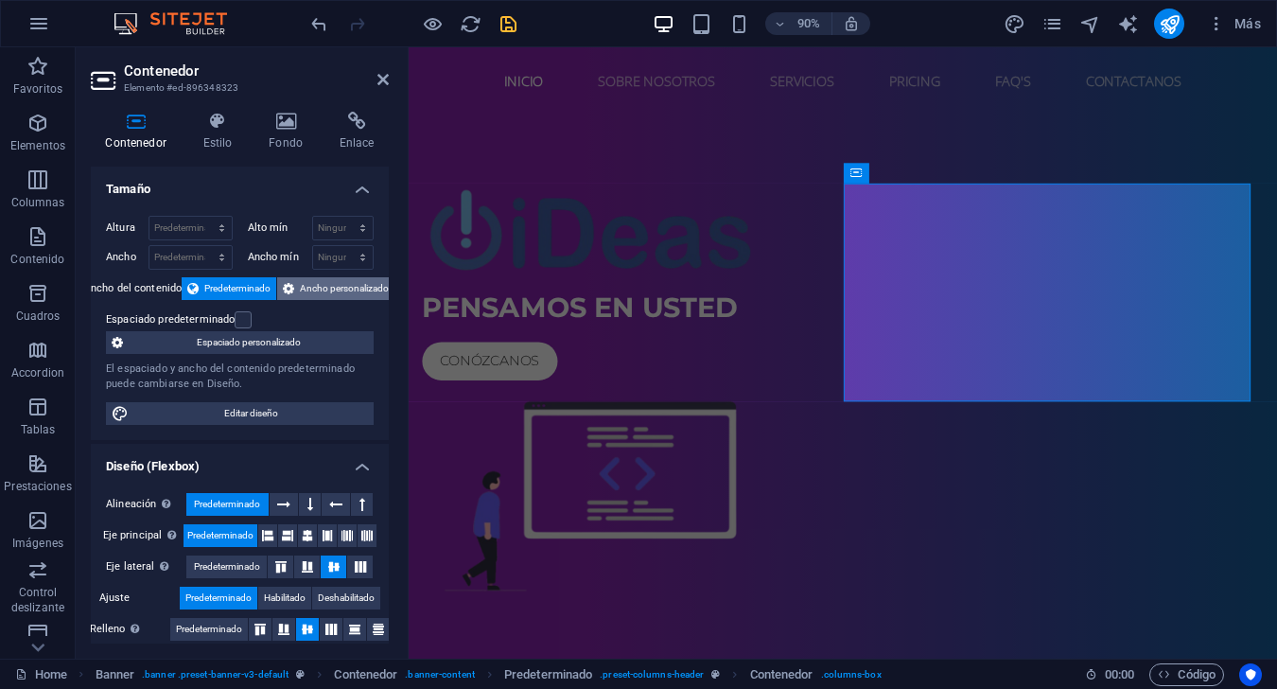
click at [324, 277] on span "Ancho personalizado" at bounding box center [344, 288] width 89 height 23
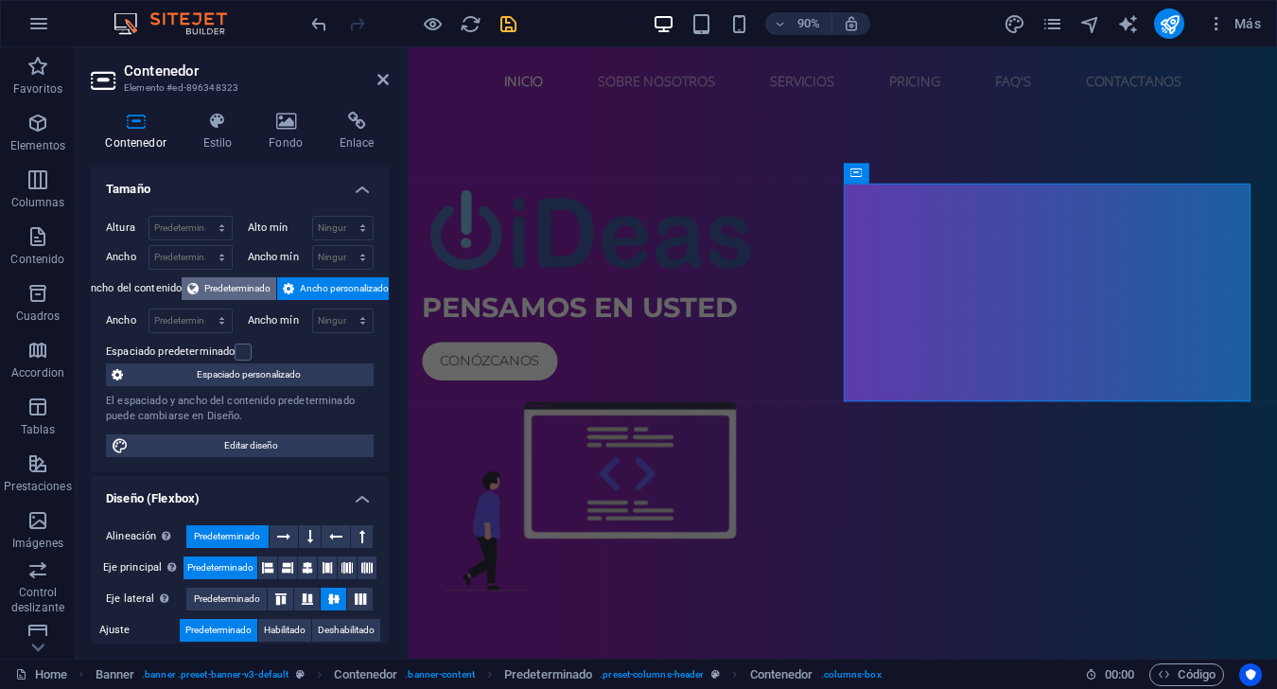
click at [239, 293] on span "Predeterminado" at bounding box center [237, 288] width 66 height 23
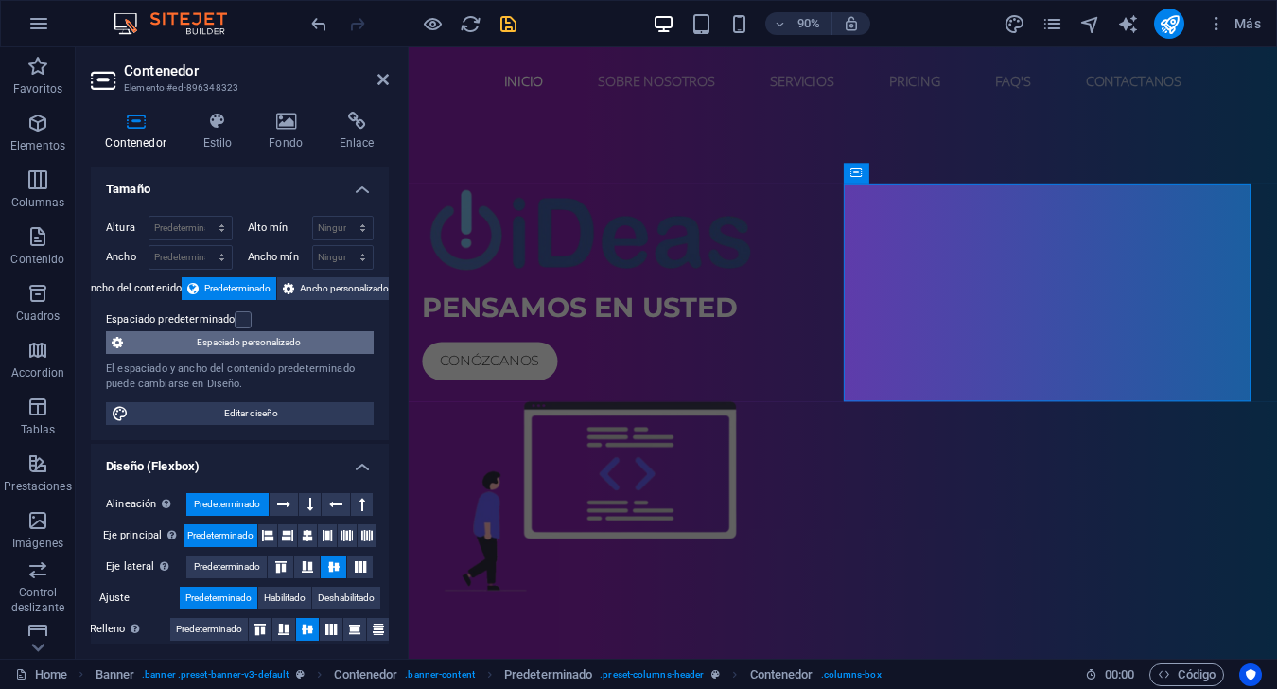
click at [275, 344] on span "Espaciado personalizado" at bounding box center [248, 342] width 239 height 23
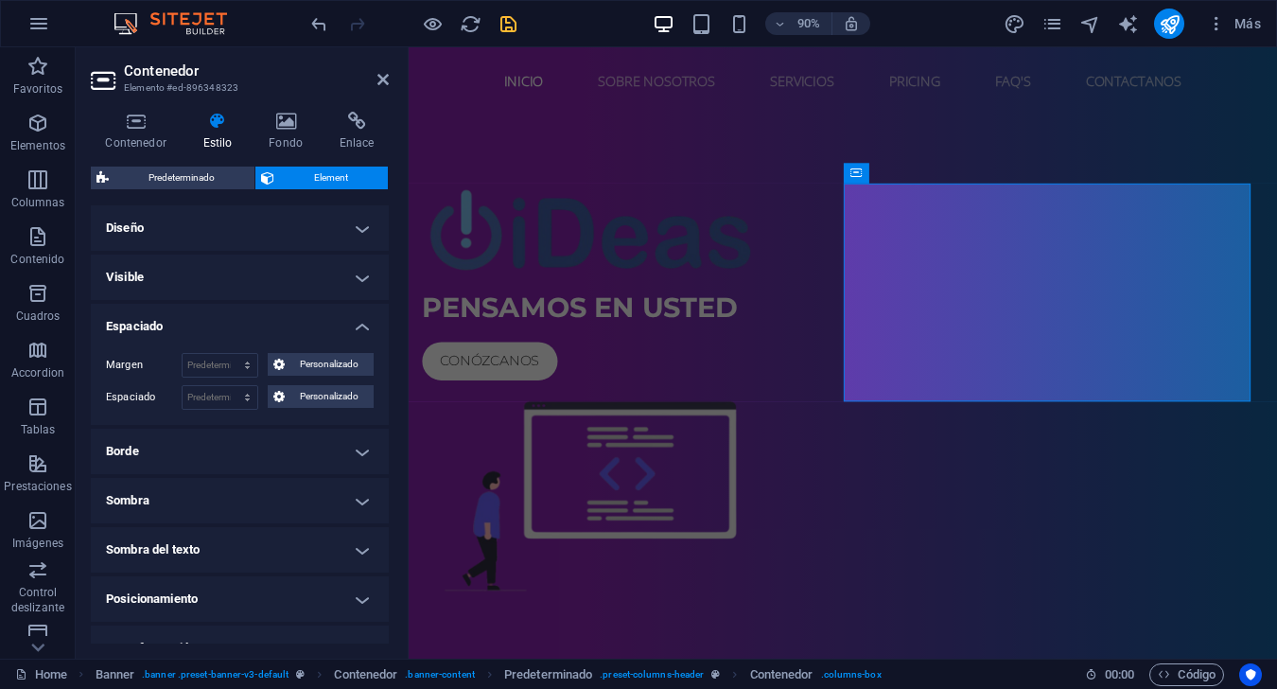
click at [131, 153] on div "Contenedor Estilo Fondo Enlace Tamaño Altura Predeterminado px rem % vh vw Alto…" at bounding box center [240, 378] width 298 height 532
click at [136, 134] on h4 "Contenedor" at bounding box center [139, 132] width 97 height 40
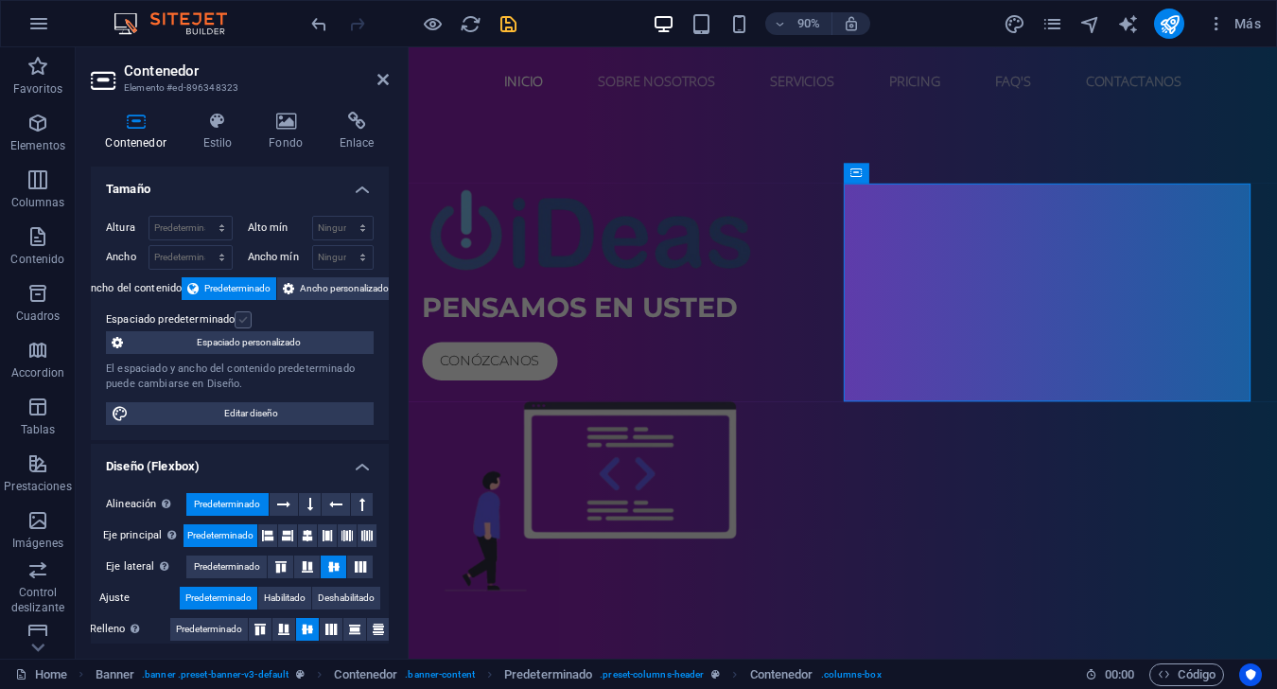
click at [246, 326] on label at bounding box center [243, 319] width 17 height 17
click at [0, 0] on input "Espaciado predeterminado" at bounding box center [0, 0] width 0 height 0
click at [246, 326] on label at bounding box center [243, 319] width 17 height 17
click at [0, 0] on input "Espaciado predeterminado" at bounding box center [0, 0] width 0 height 0
click at [233, 417] on span "Editar diseño" at bounding box center [251, 413] width 234 height 23
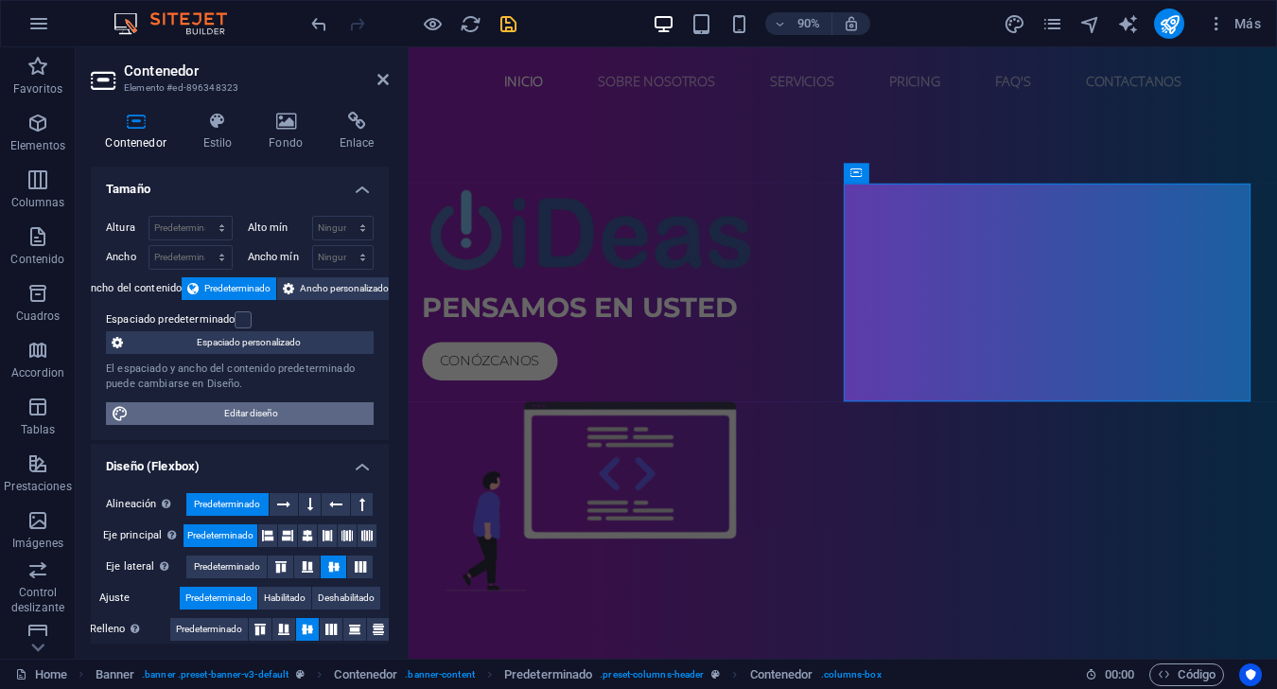
select select "rem"
select select "ease-in-out"
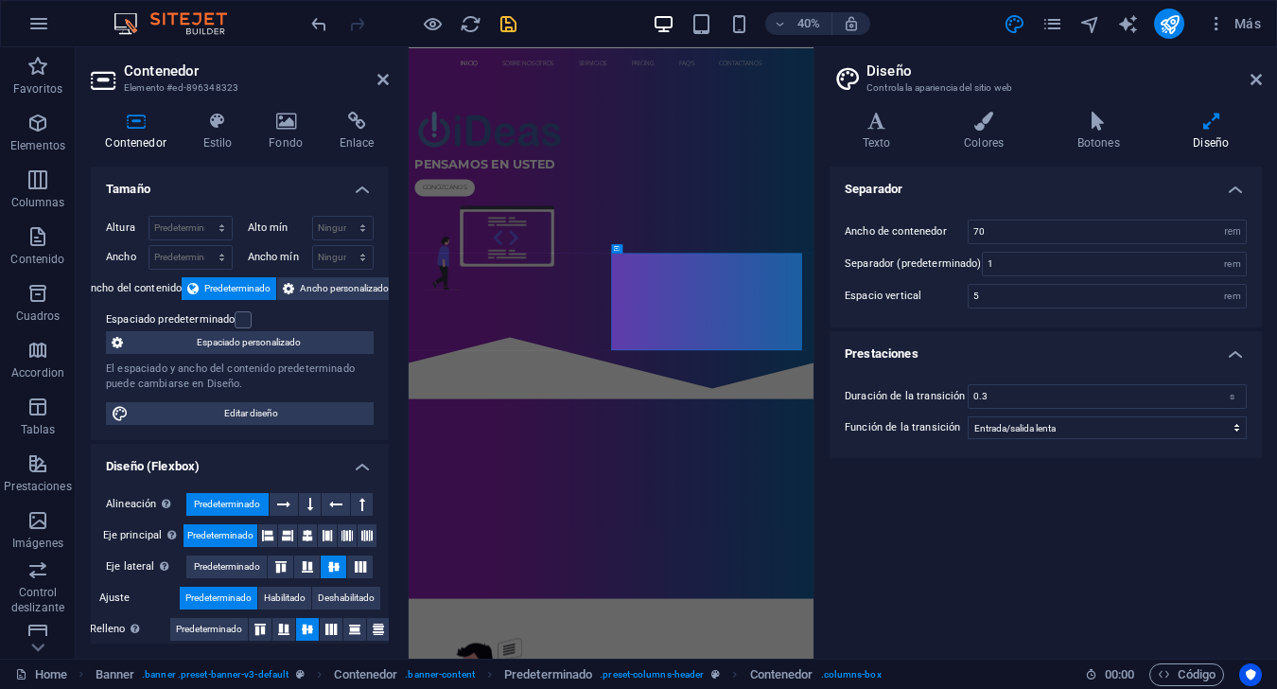
click at [957, 68] on h2 "Diseño" at bounding box center [1063, 70] width 395 height 17
click at [957, 79] on h2 "Diseño" at bounding box center [1063, 70] width 395 height 17
click at [957, 80] on icon at bounding box center [1255, 79] width 11 height 15
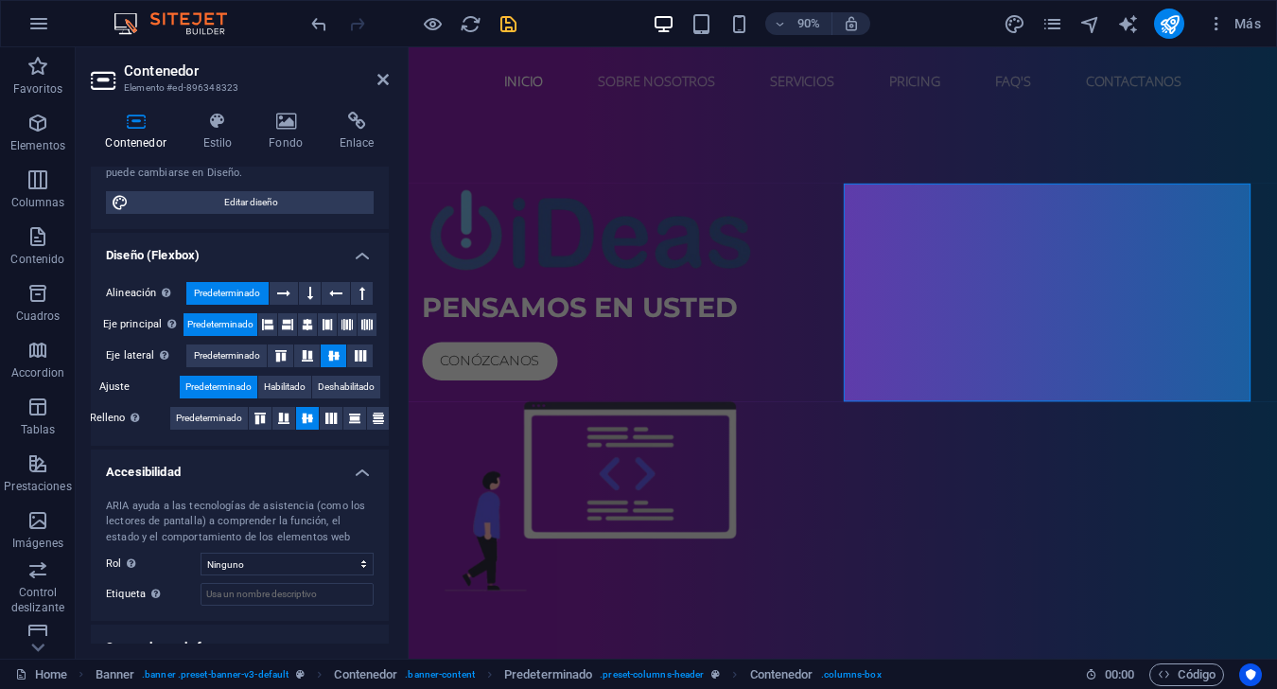
scroll to position [184, 0]
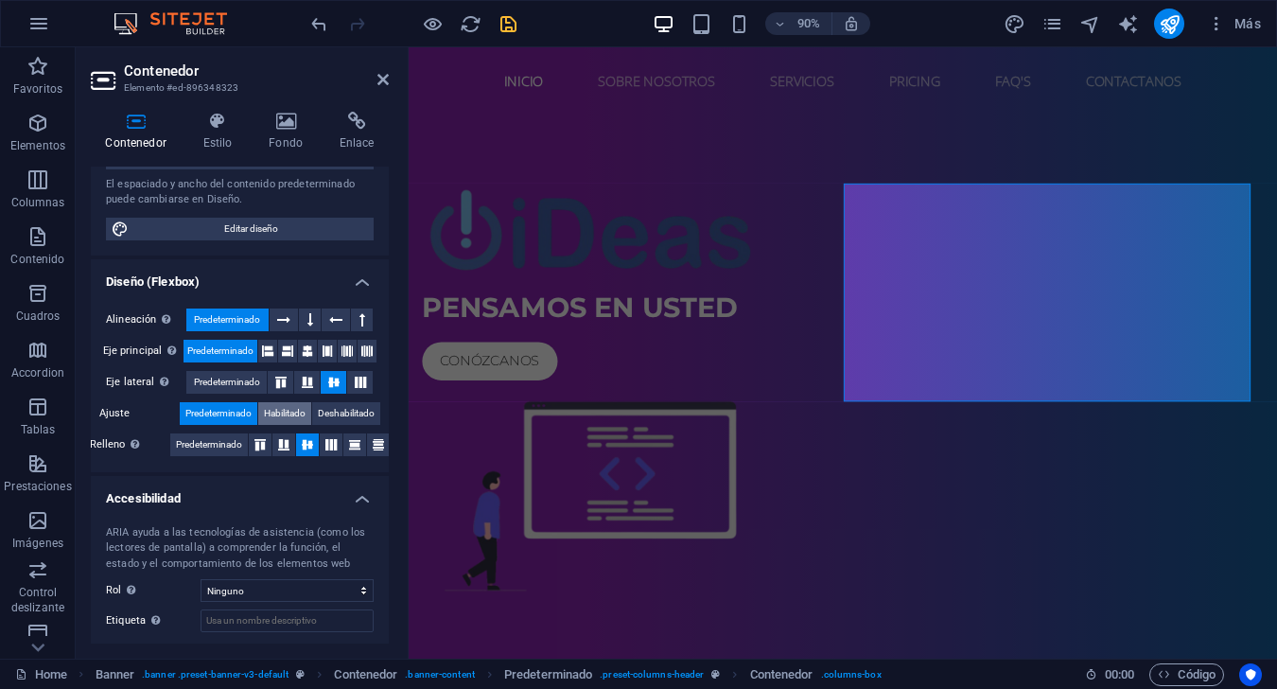
click at [292, 415] on span "Habilitado" at bounding box center [285, 413] width 42 height 23
click at [247, 416] on span "Predeterminado" at bounding box center [218, 413] width 66 height 23
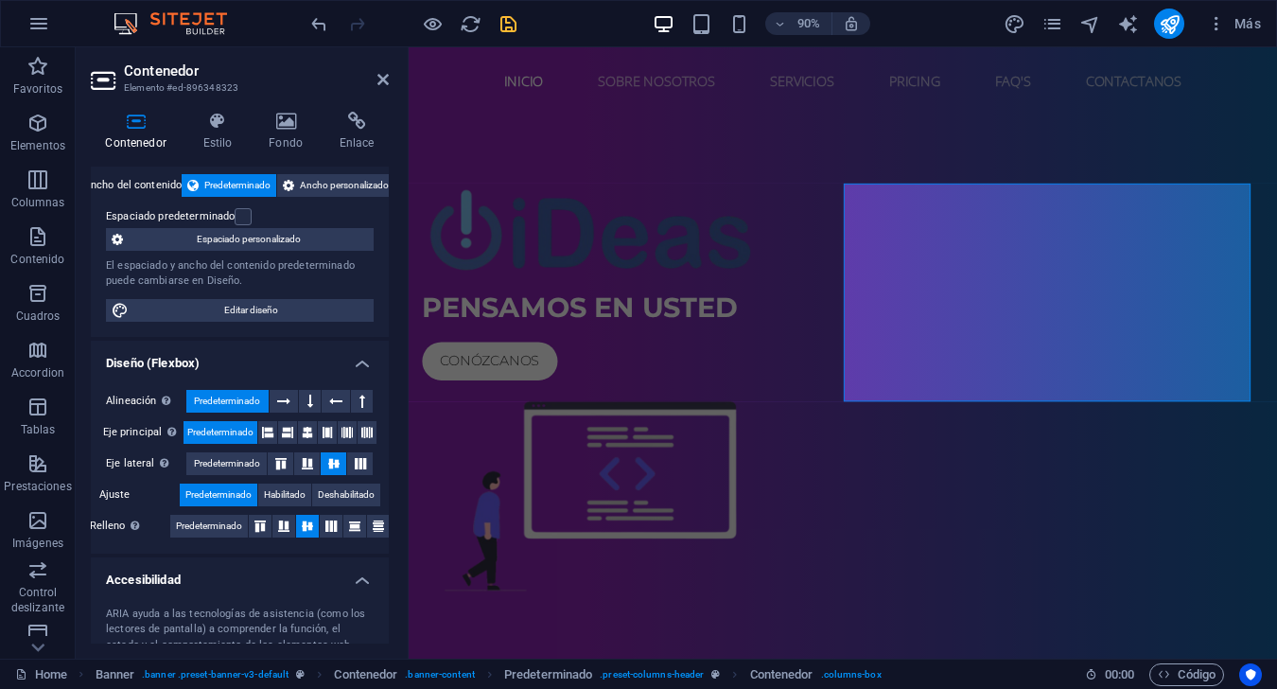
scroll to position [0, 0]
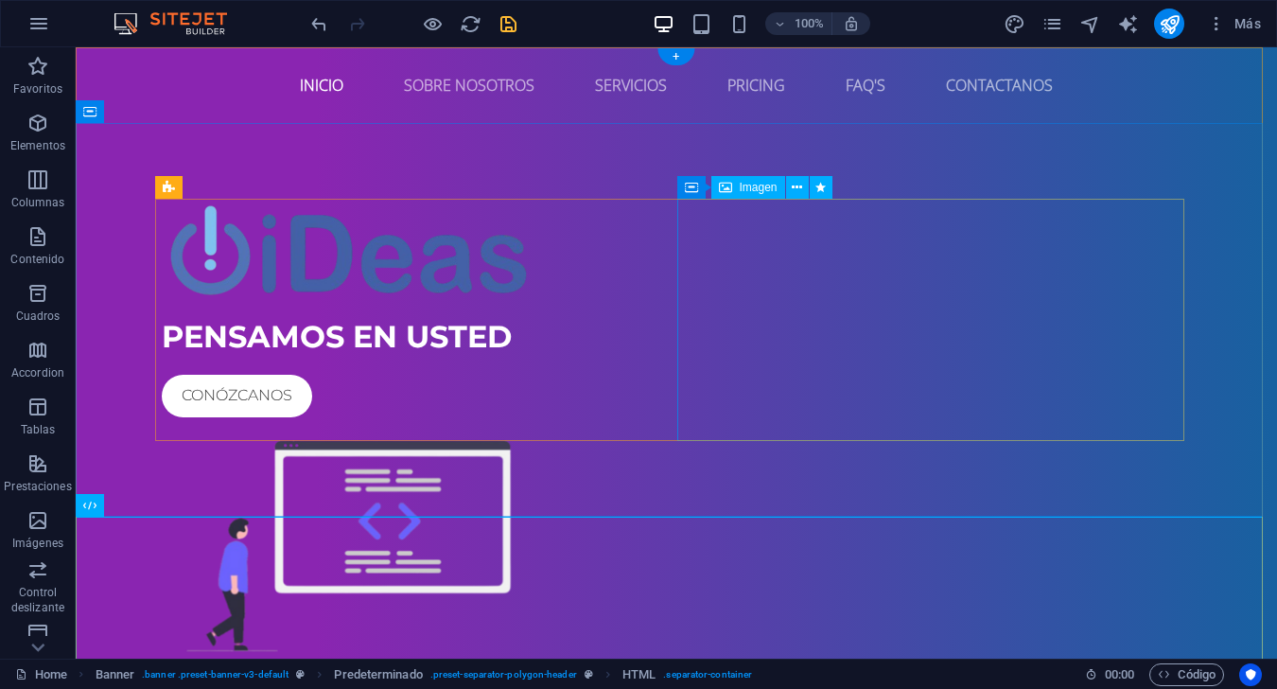
click at [790, 425] on figure at bounding box center [676, 546] width 1029 height 242
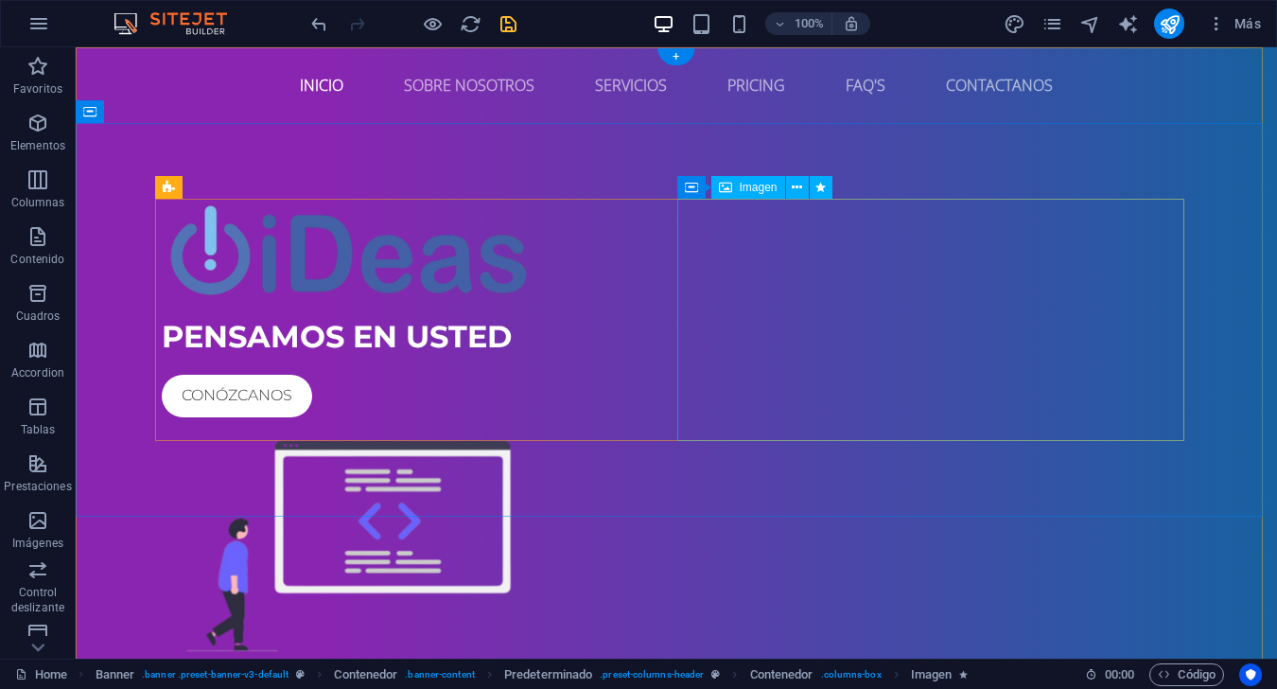
click at [957, 425] on figure at bounding box center [676, 546] width 1029 height 242
select select "px"
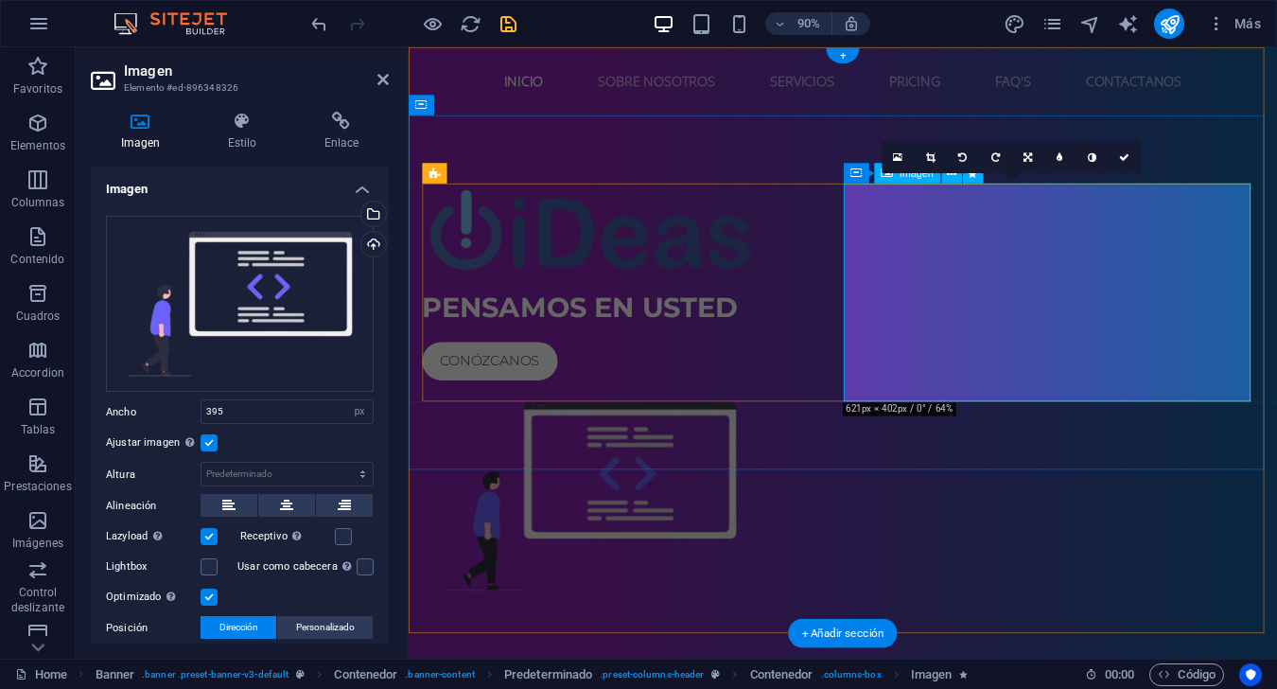
click at [957, 425] on figure at bounding box center [891, 546] width 935 height 242
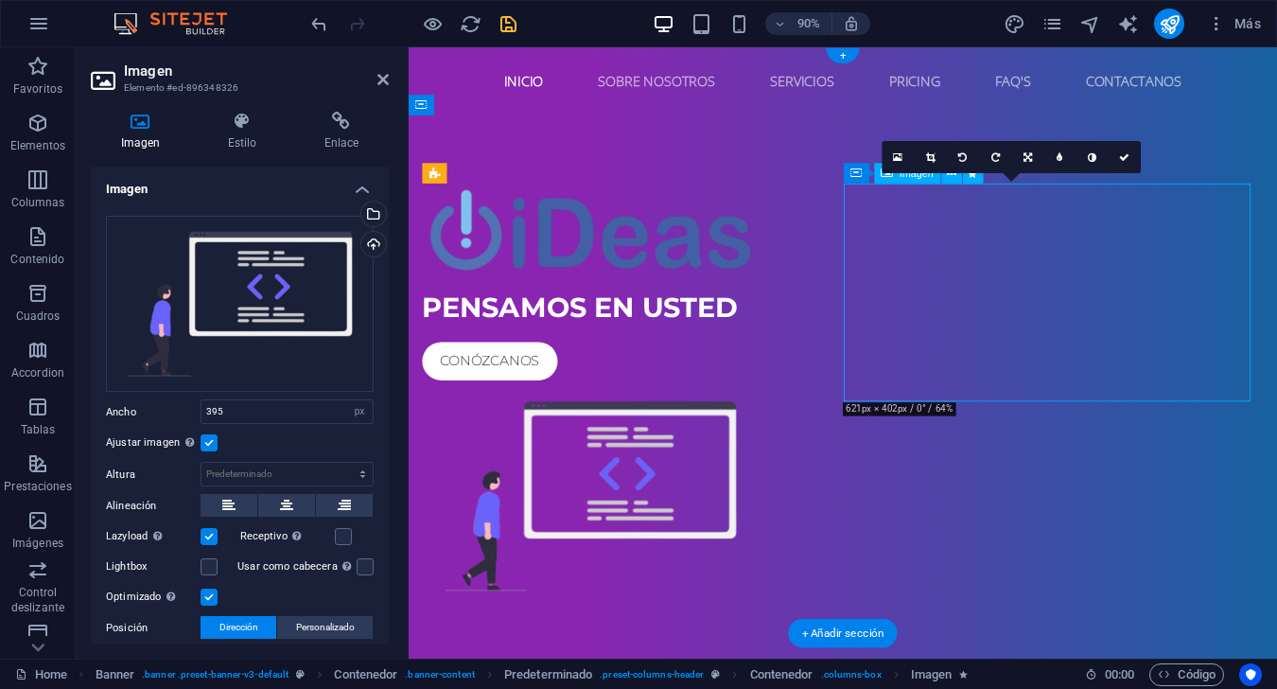
click at [957, 425] on figure at bounding box center [891, 546] width 935 height 242
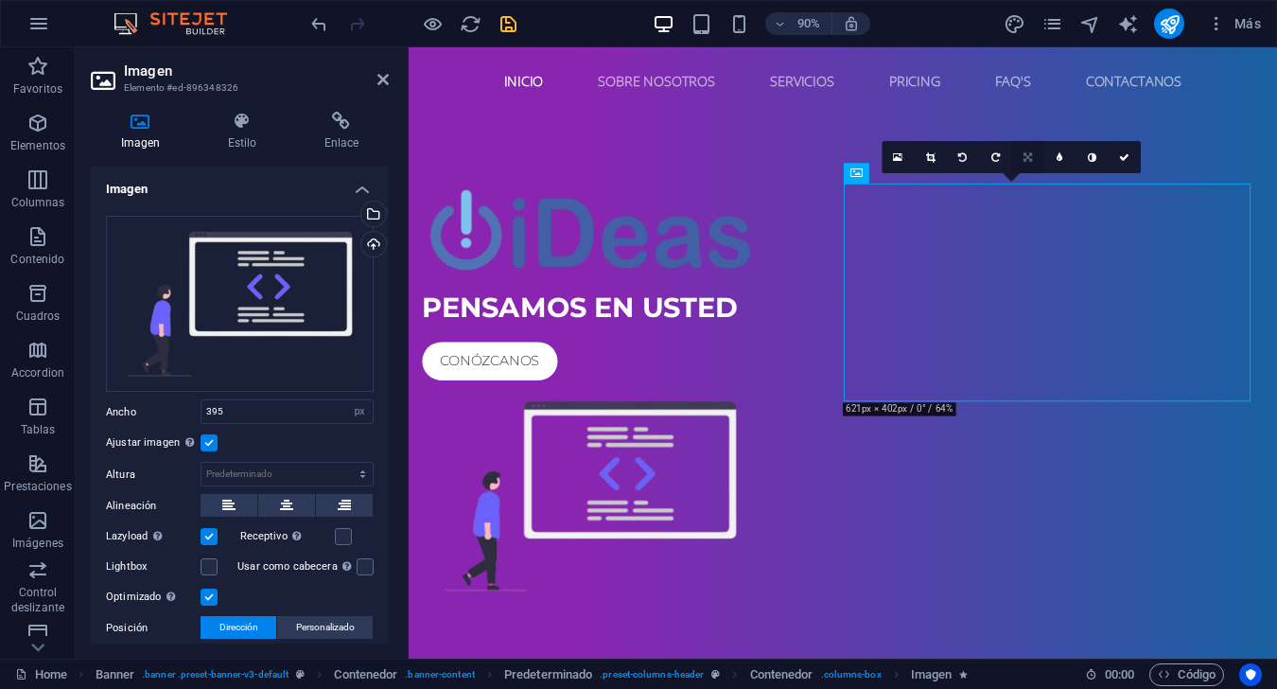
click at [957, 156] on icon at bounding box center [1027, 157] width 9 height 10
click at [957, 164] on link at bounding box center [1059, 157] width 32 height 32
click at [957, 159] on icon at bounding box center [1027, 157] width 8 height 10
click at [957, 159] on icon at bounding box center [1027, 157] width 9 height 10
click at [869, 321] on div "PENSAMOS EN USTED" at bounding box center [891, 336] width 935 height 45
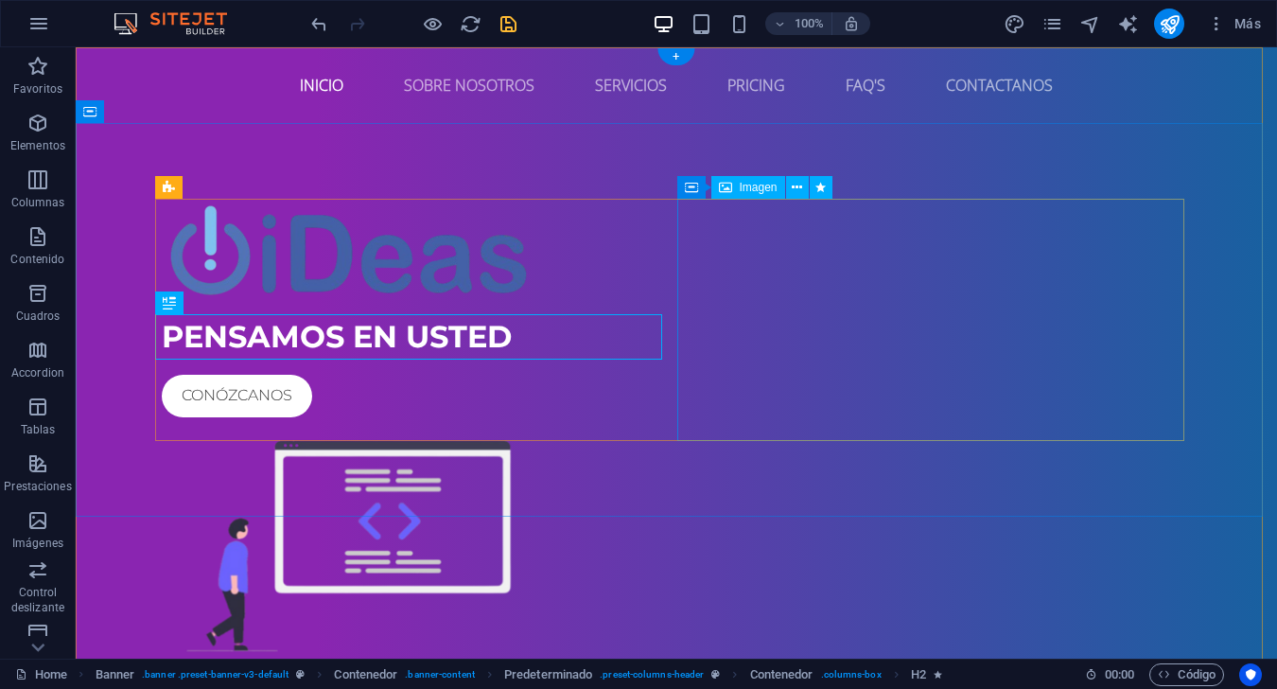
click at [830, 425] on figure at bounding box center [676, 546] width 1029 height 242
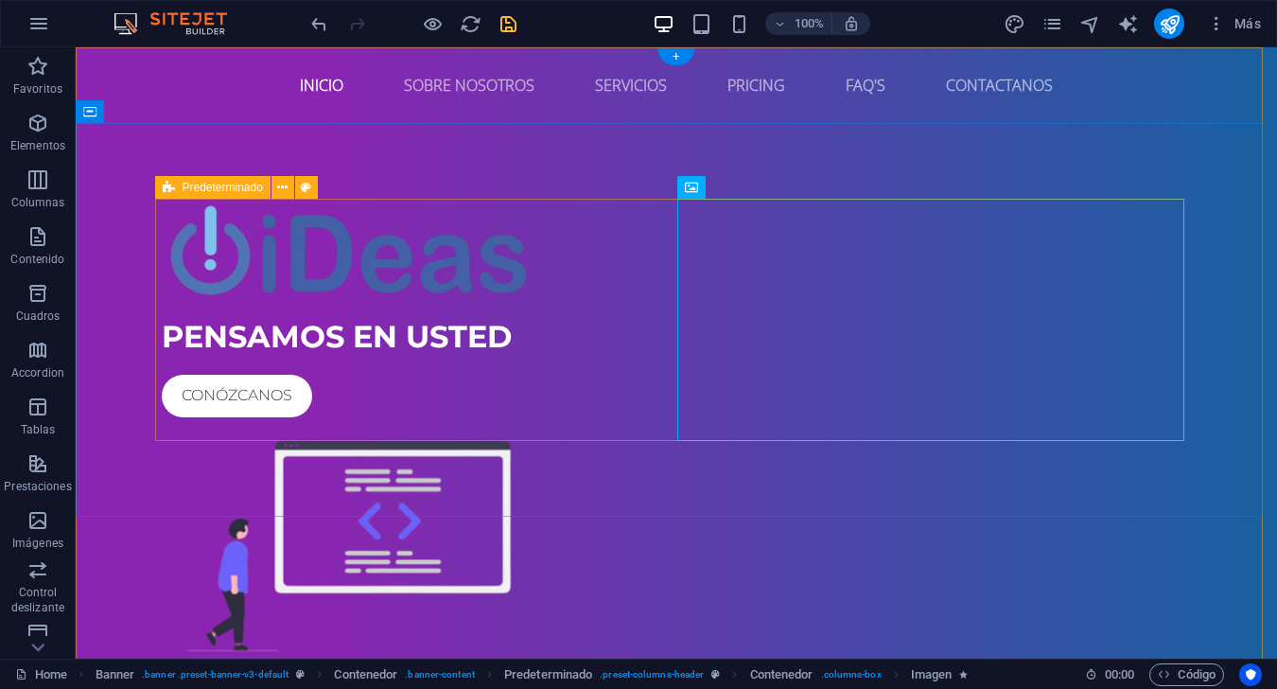
click at [668, 263] on div "PENSAMOS EN USTED Conózcanos" at bounding box center [676, 433] width 1029 height 468
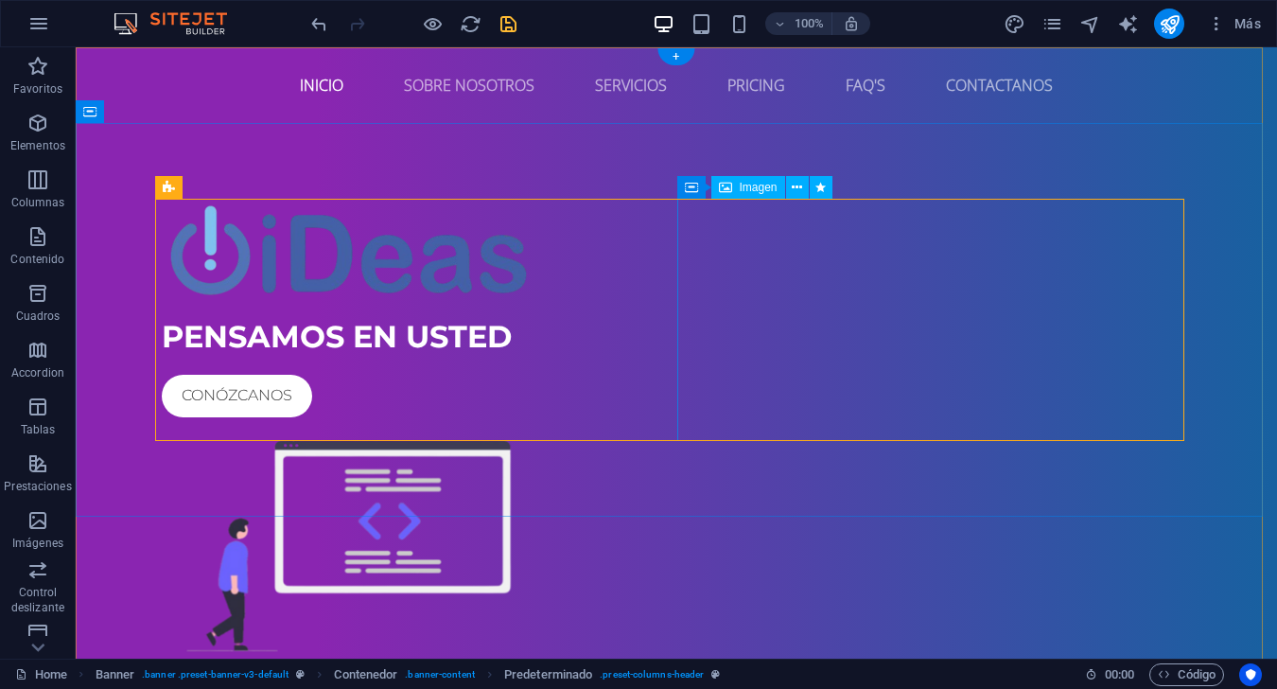
click at [699, 425] on figure at bounding box center [676, 546] width 1029 height 242
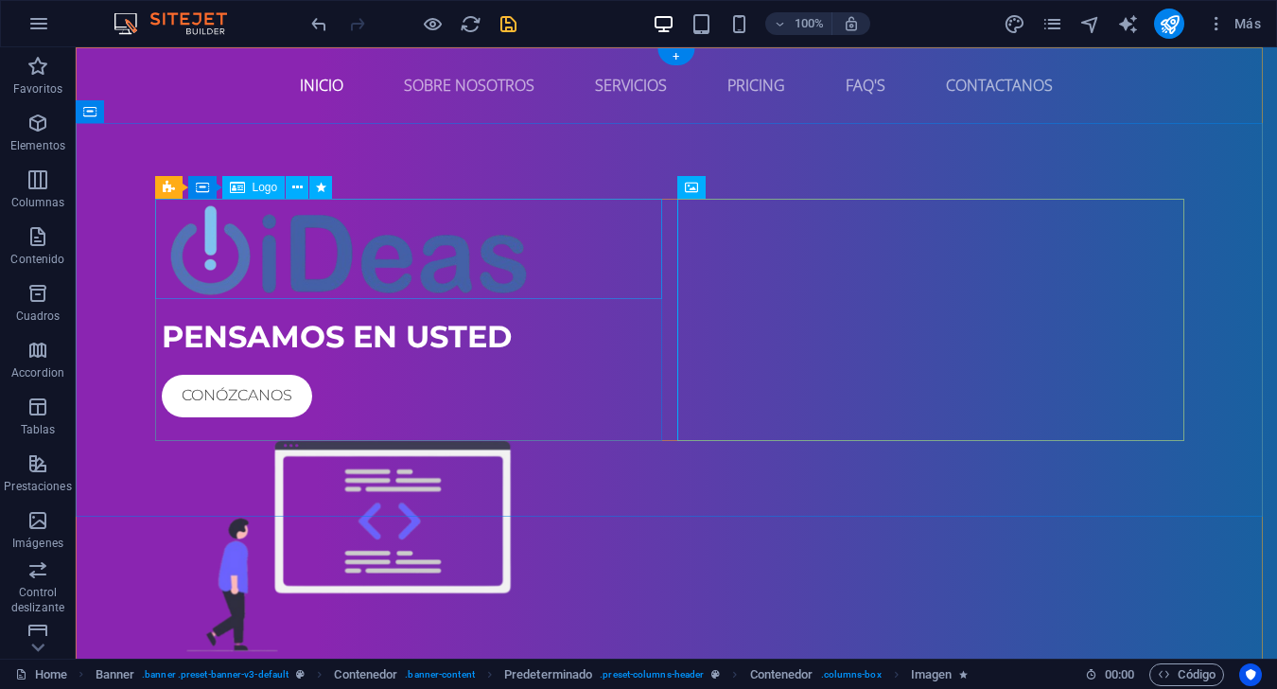
click at [604, 256] on div at bounding box center [676, 249] width 1029 height 100
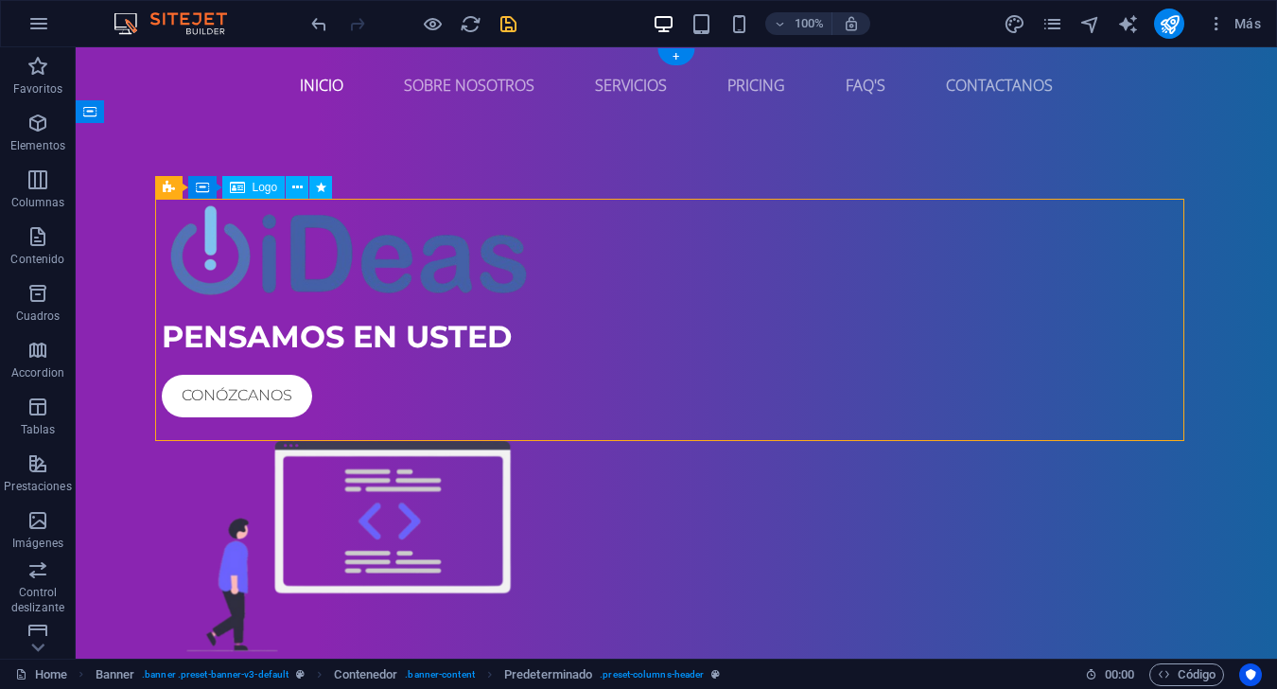
click at [604, 256] on div at bounding box center [676, 249] width 1029 height 100
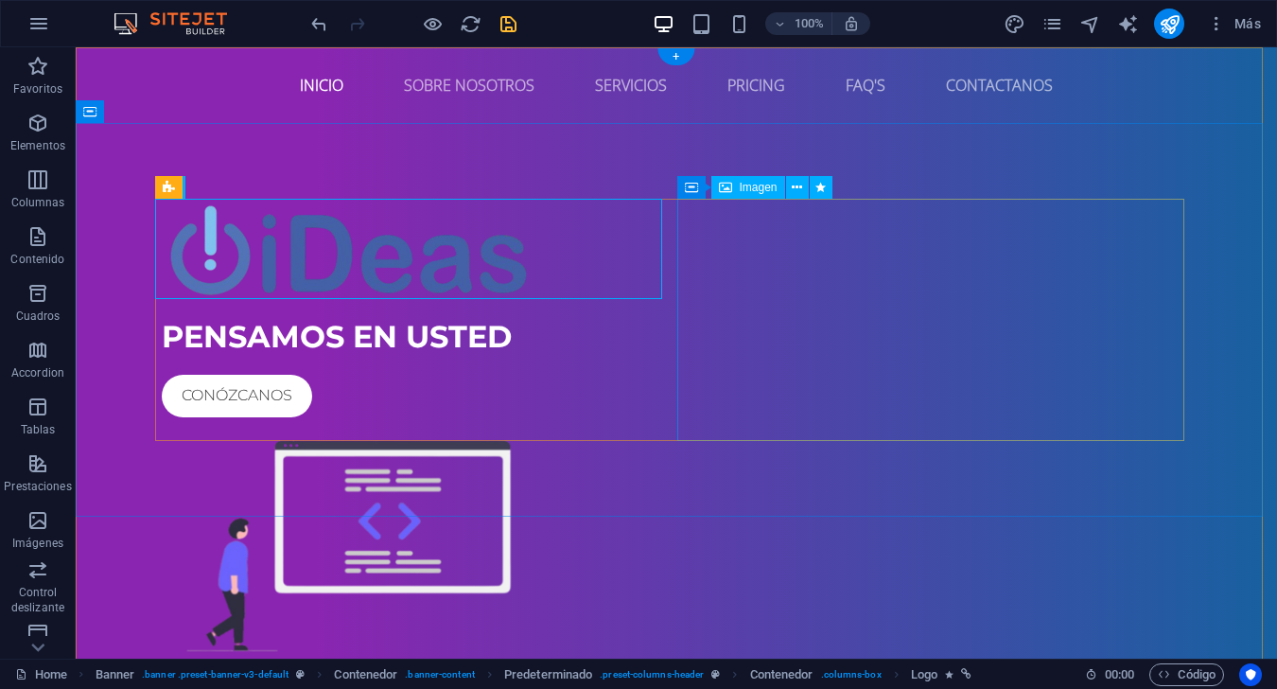
click at [719, 425] on figure at bounding box center [676, 546] width 1029 height 242
click at [640, 417] on div "PENSAMOS EN USTED Conózcanos" at bounding box center [676, 308] width 1029 height 218
click at [678, 425] on figure at bounding box center [676, 546] width 1029 height 242
click at [655, 417] on div "PENSAMOS EN USTED Conózcanos" at bounding box center [676, 308] width 1029 height 218
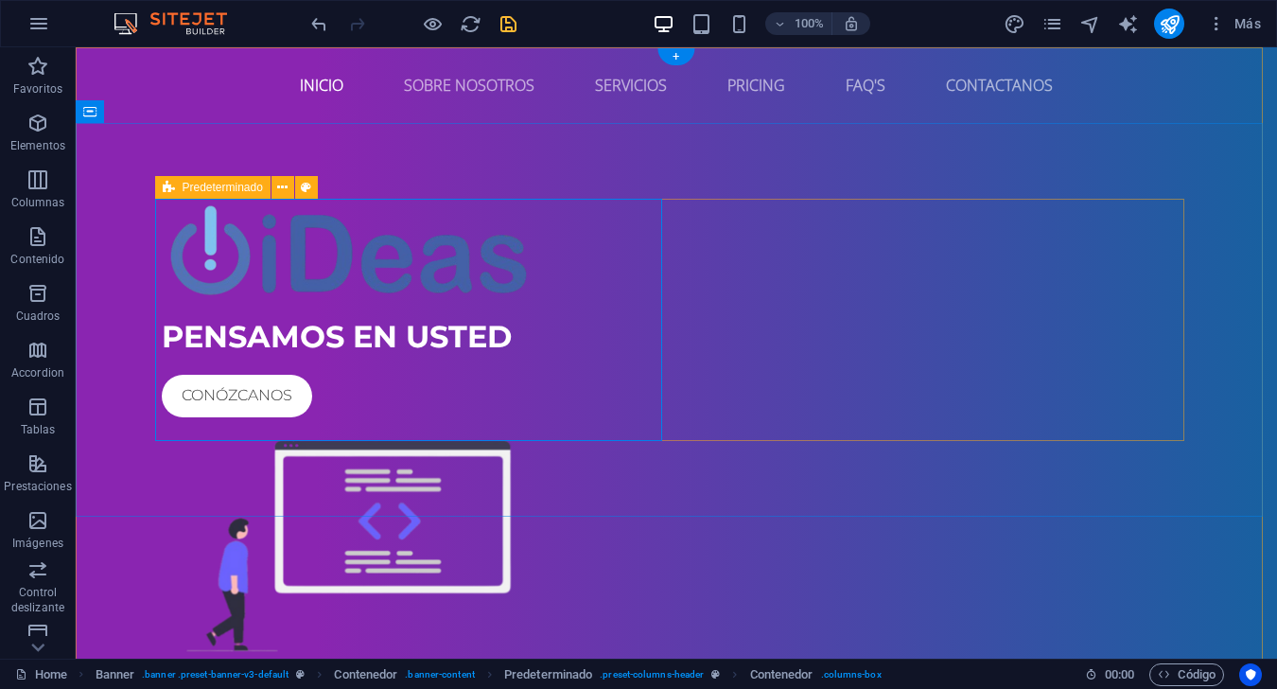
click at [673, 423] on div "PENSAMOS EN USTED Conózcanos" at bounding box center [676, 433] width 1029 height 468
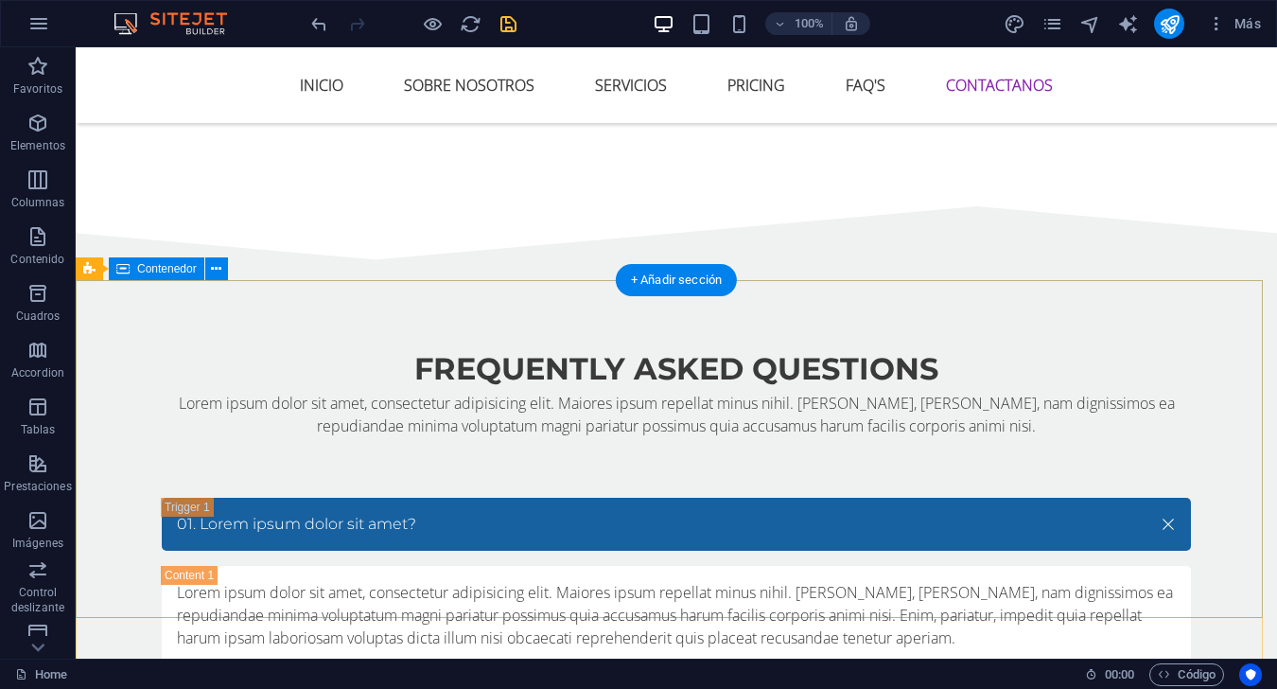
scroll to position [7372, 0]
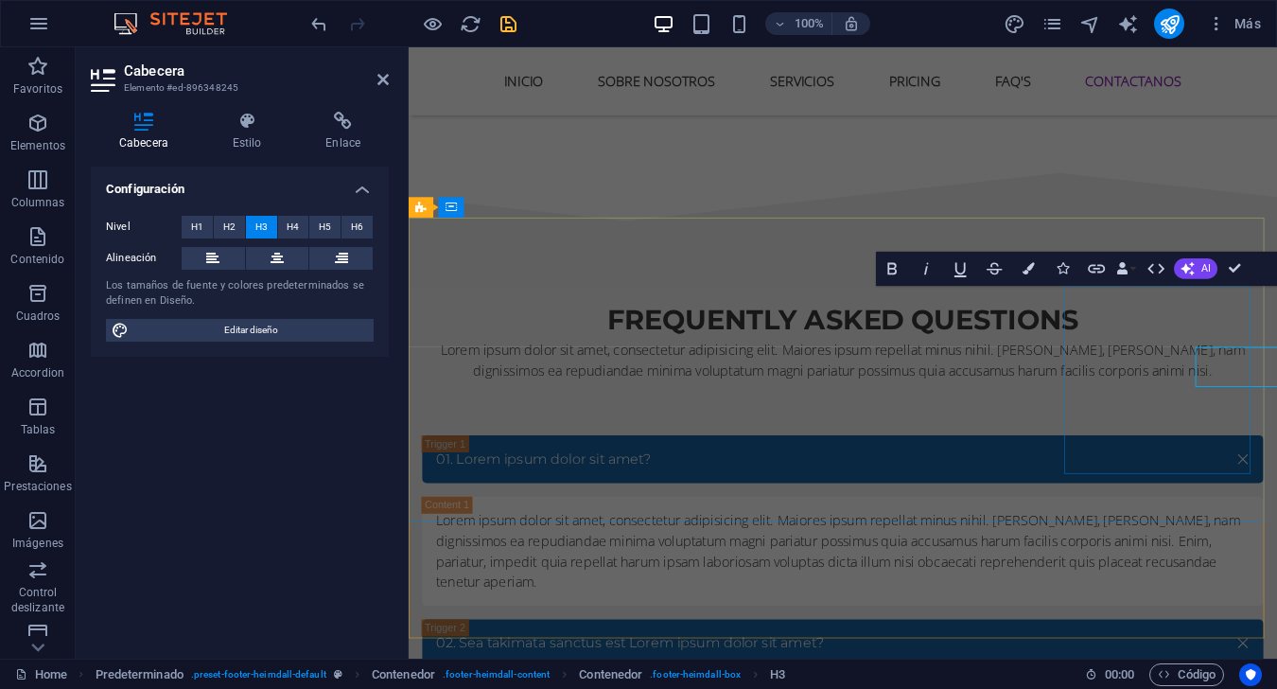
scroll to position [7259, 0]
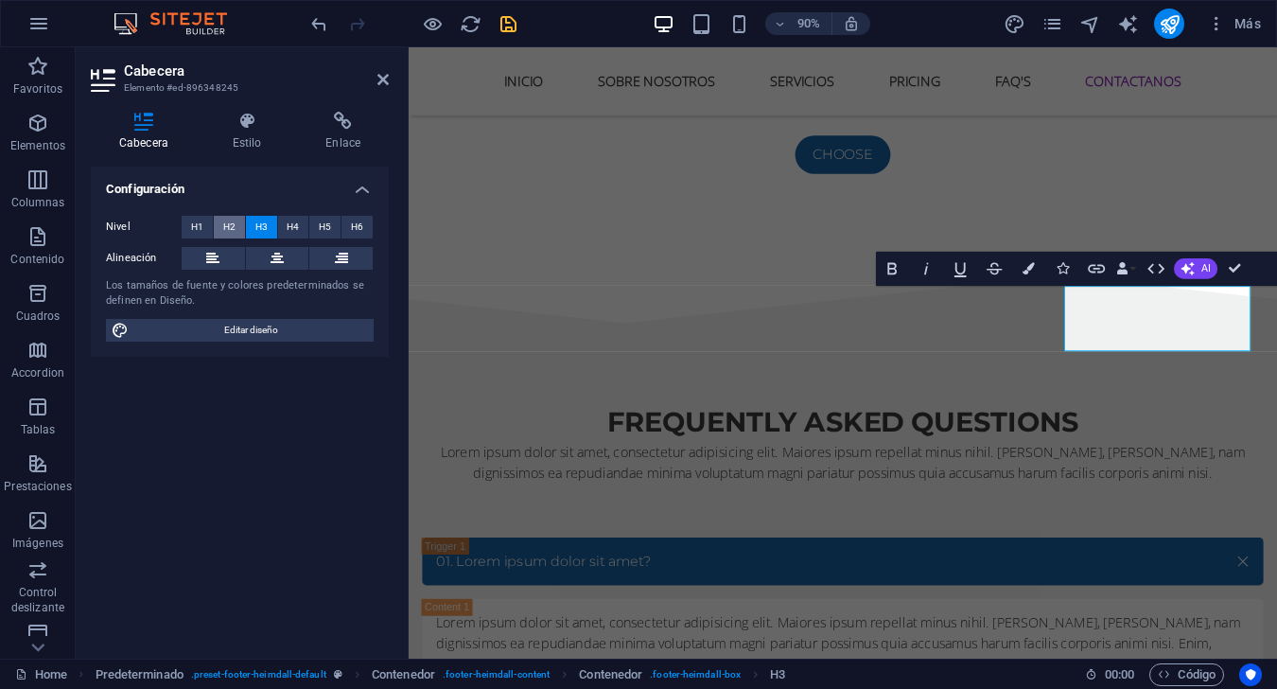
click at [226, 228] on span "H2" at bounding box center [229, 227] width 12 height 23
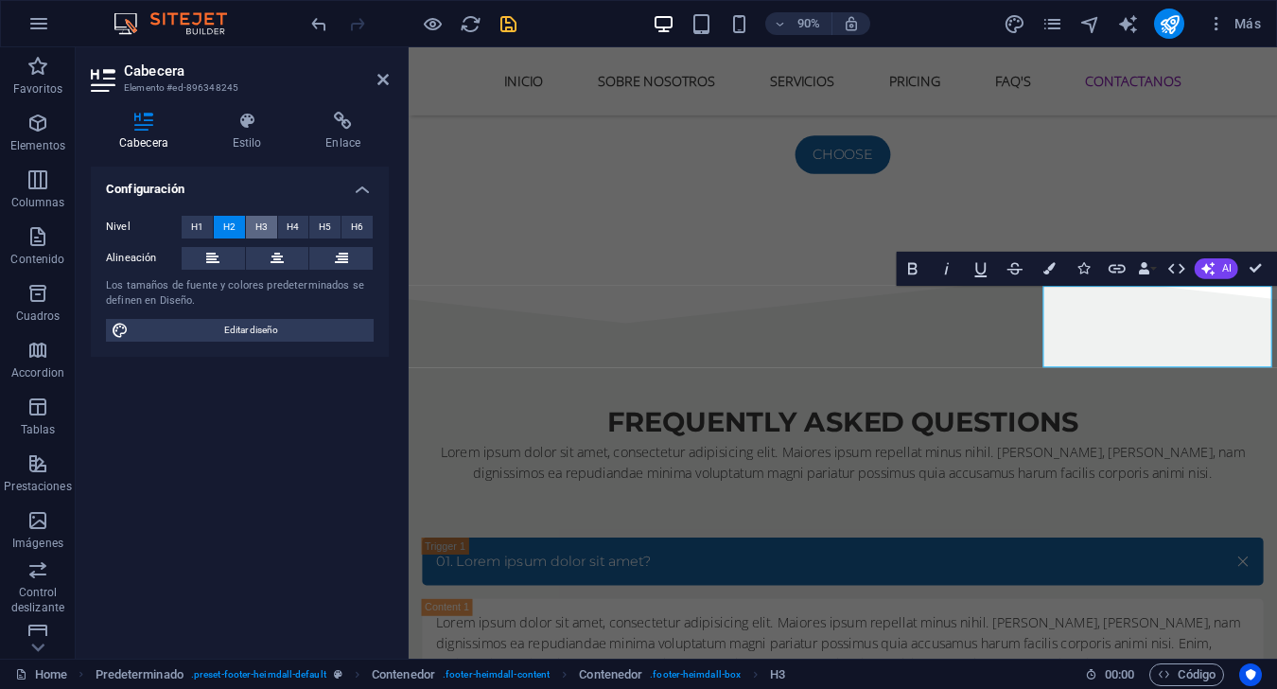
click at [263, 237] on span "H3" at bounding box center [261, 227] width 12 height 23
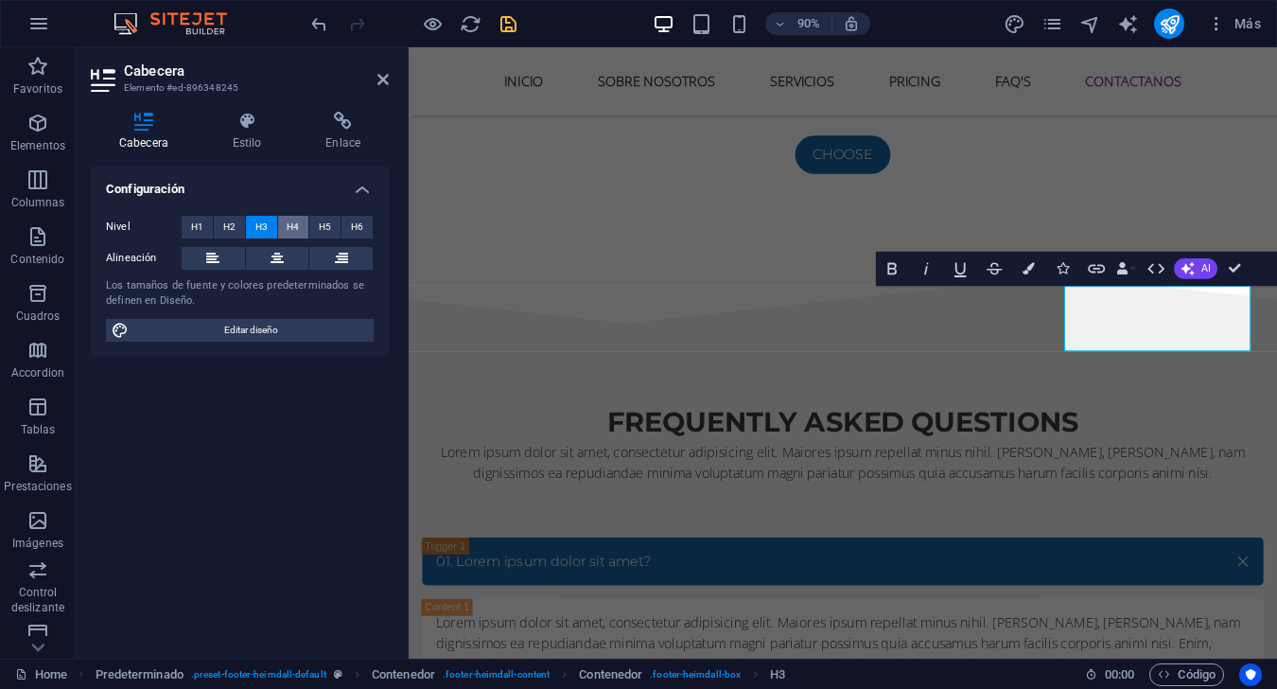
click at [306, 235] on button "H4" at bounding box center [293, 227] width 31 height 23
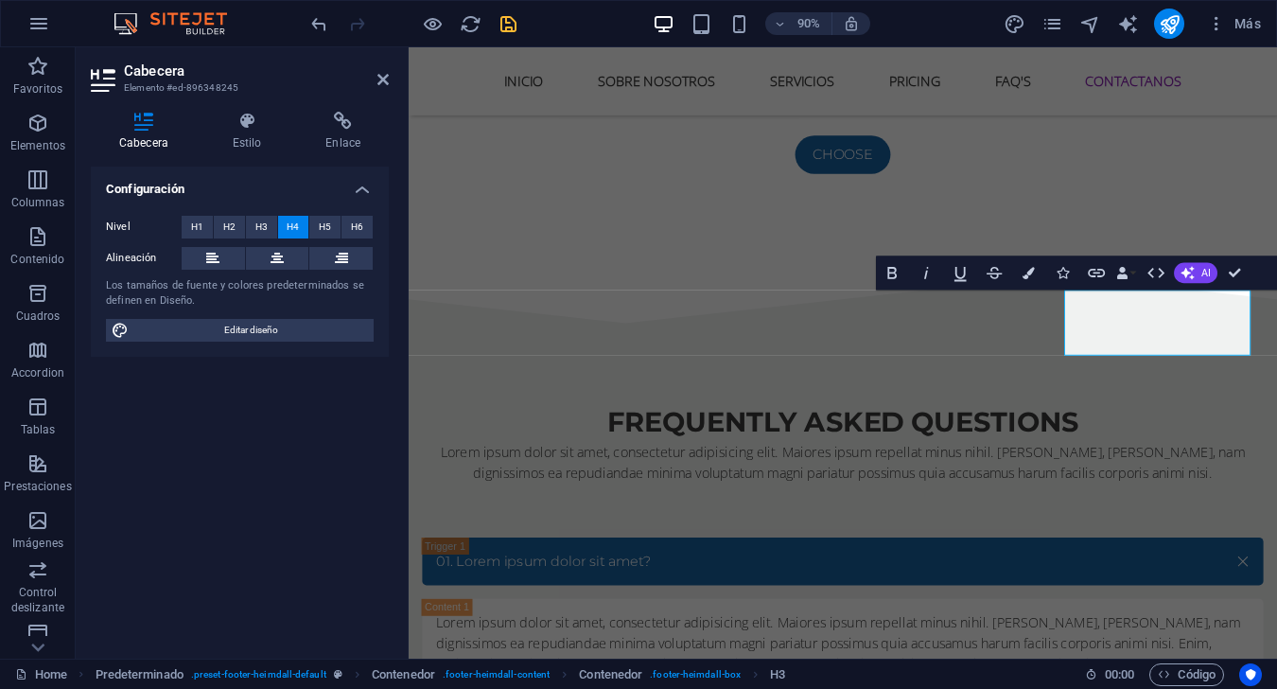
scroll to position [7254, 0]
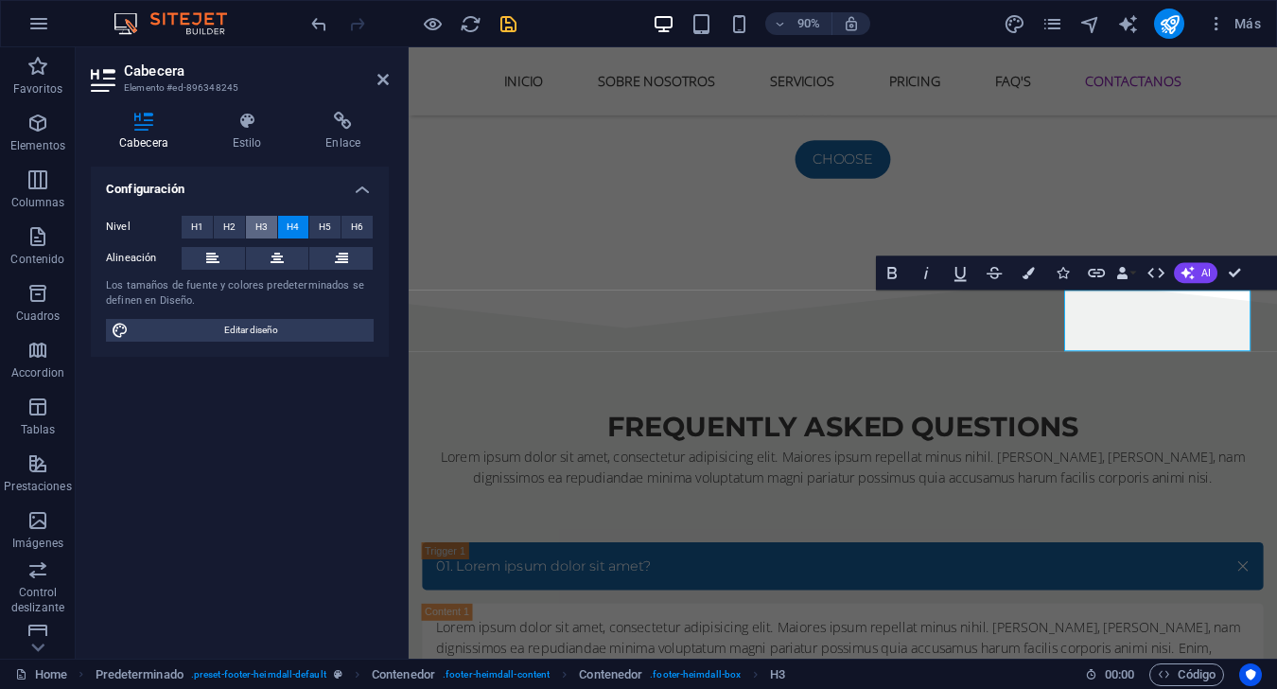
click at [263, 235] on span "H3" at bounding box center [261, 227] width 12 height 23
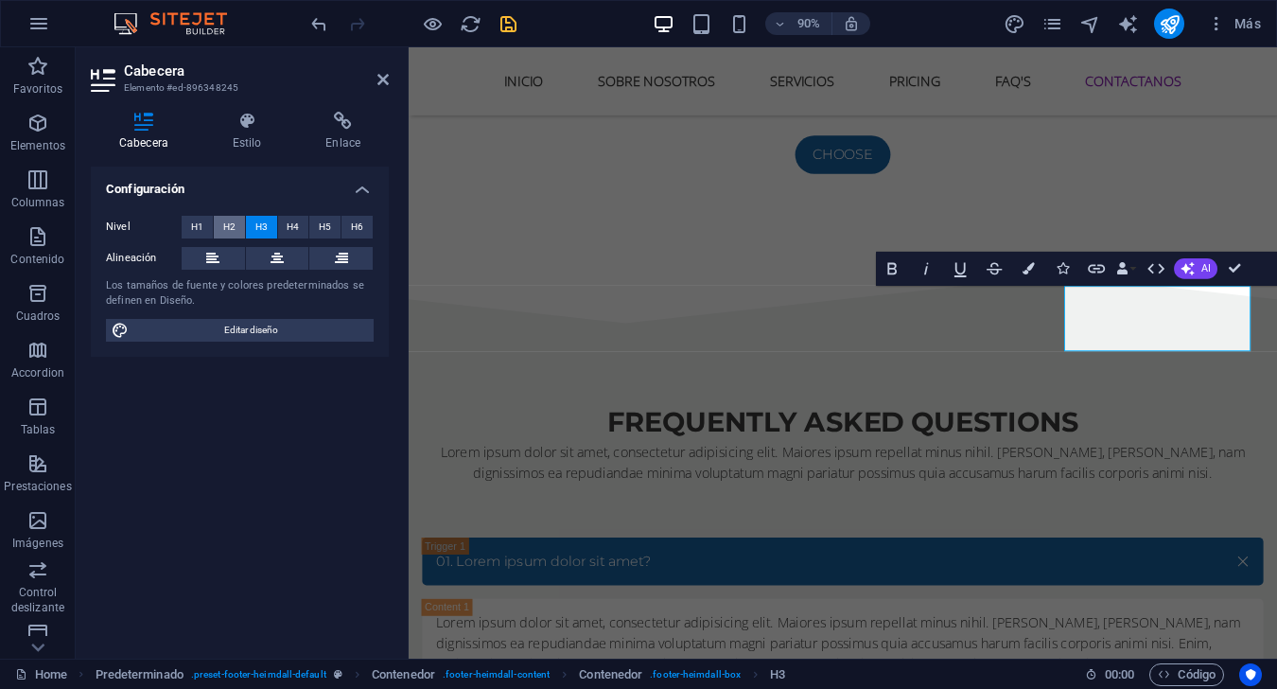
click at [236, 236] on button "H2" at bounding box center [229, 227] width 31 height 23
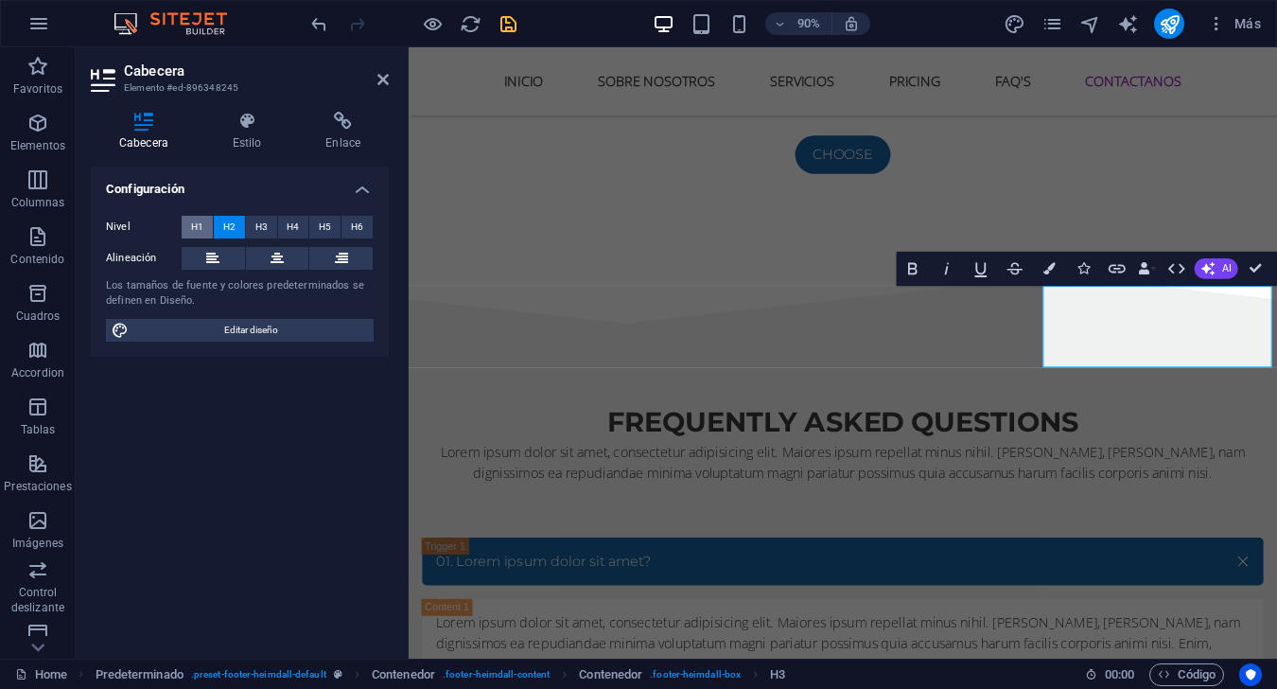
click at [193, 233] on span "H1" at bounding box center [197, 227] width 12 height 23
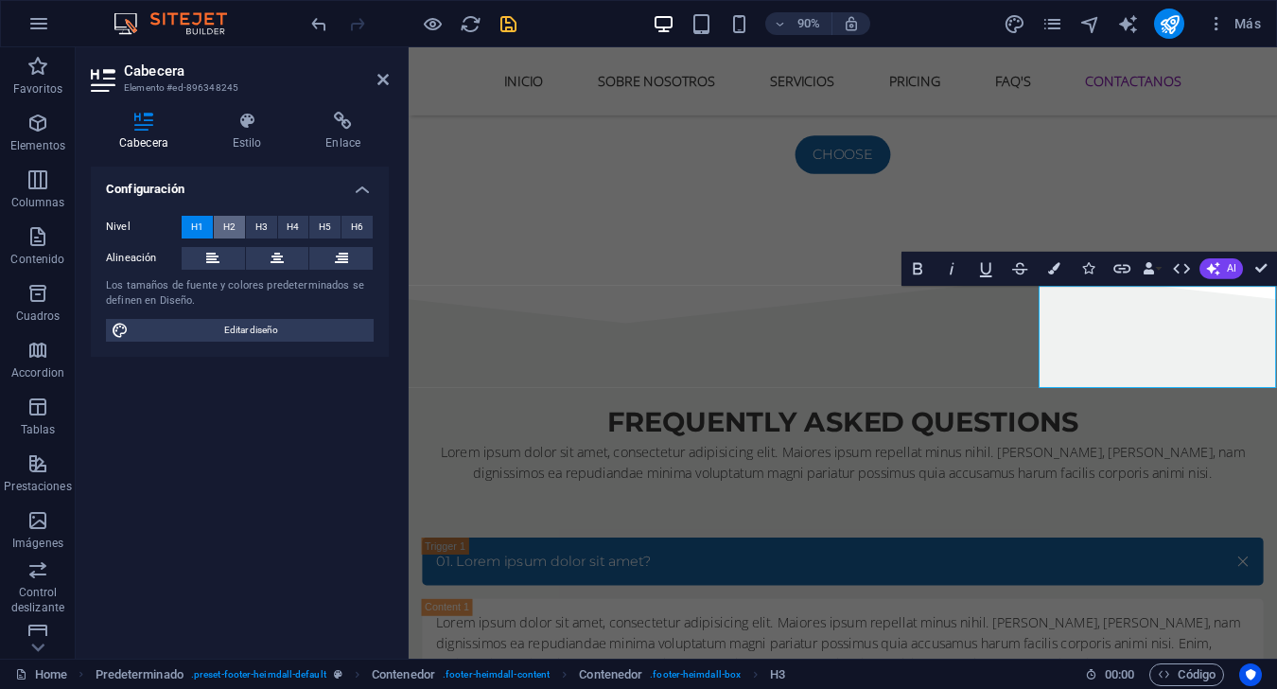
click at [235, 234] on span "H2" at bounding box center [229, 227] width 12 height 23
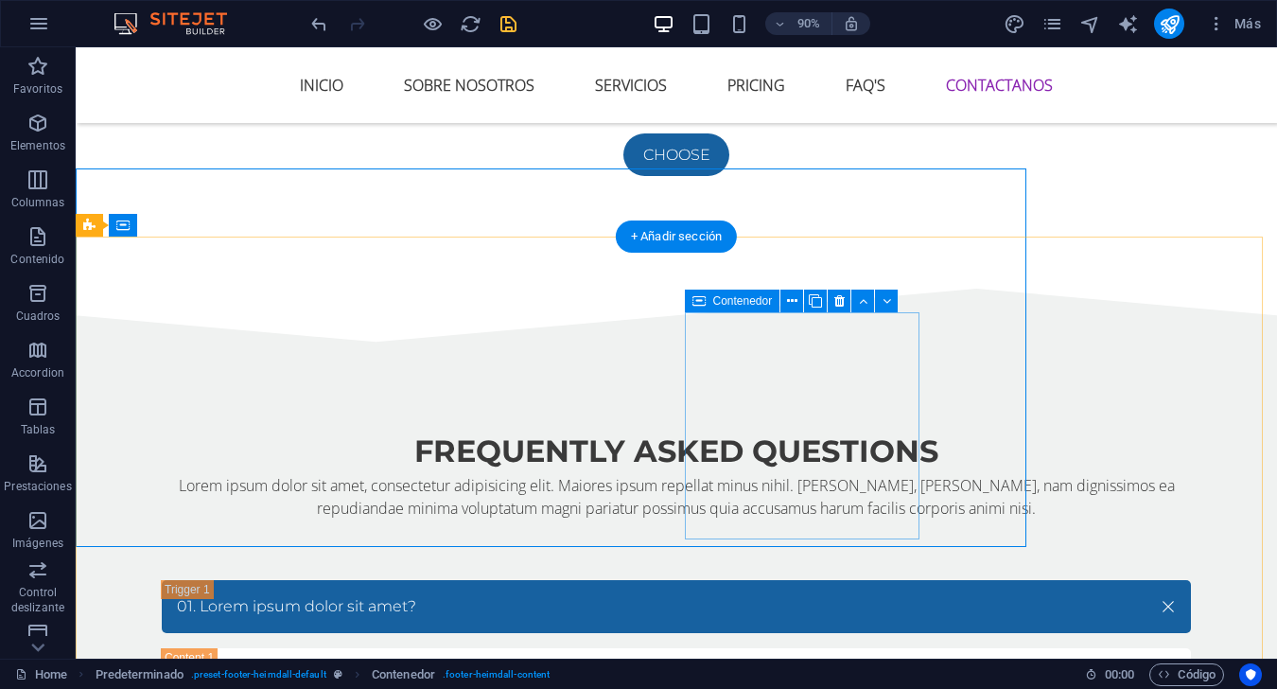
scroll to position [7327, 0]
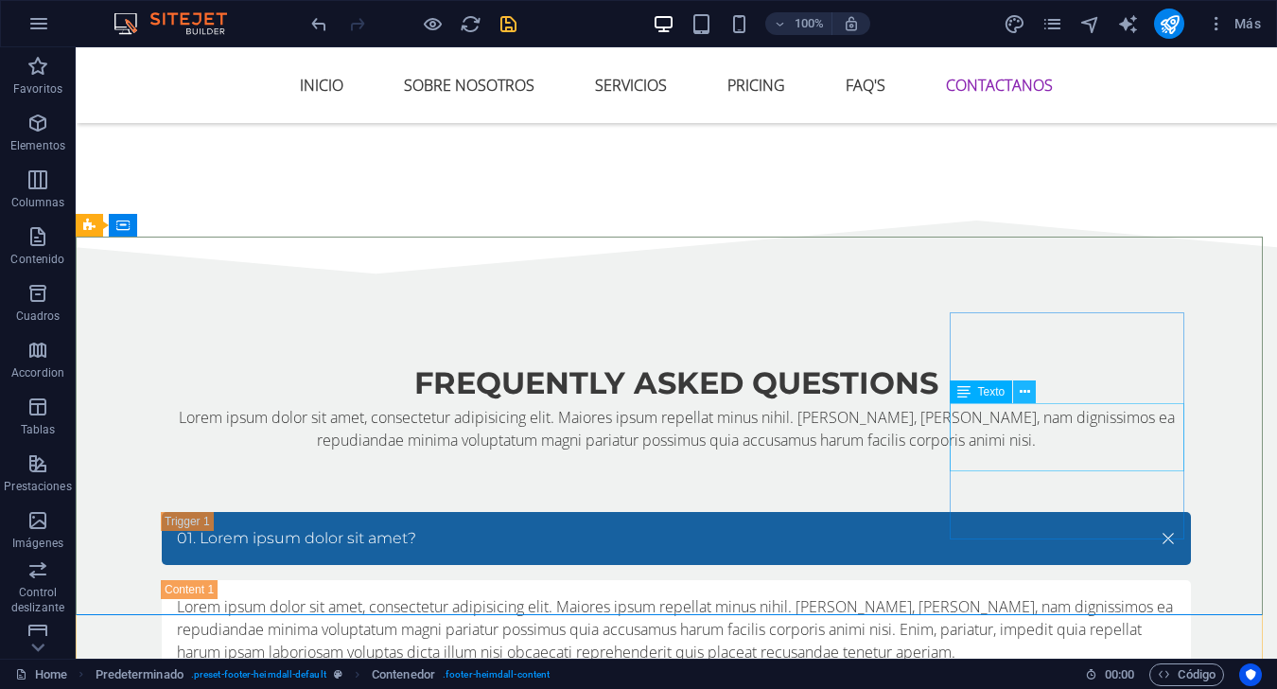
click at [957, 382] on icon at bounding box center [1025, 392] width 10 height 20
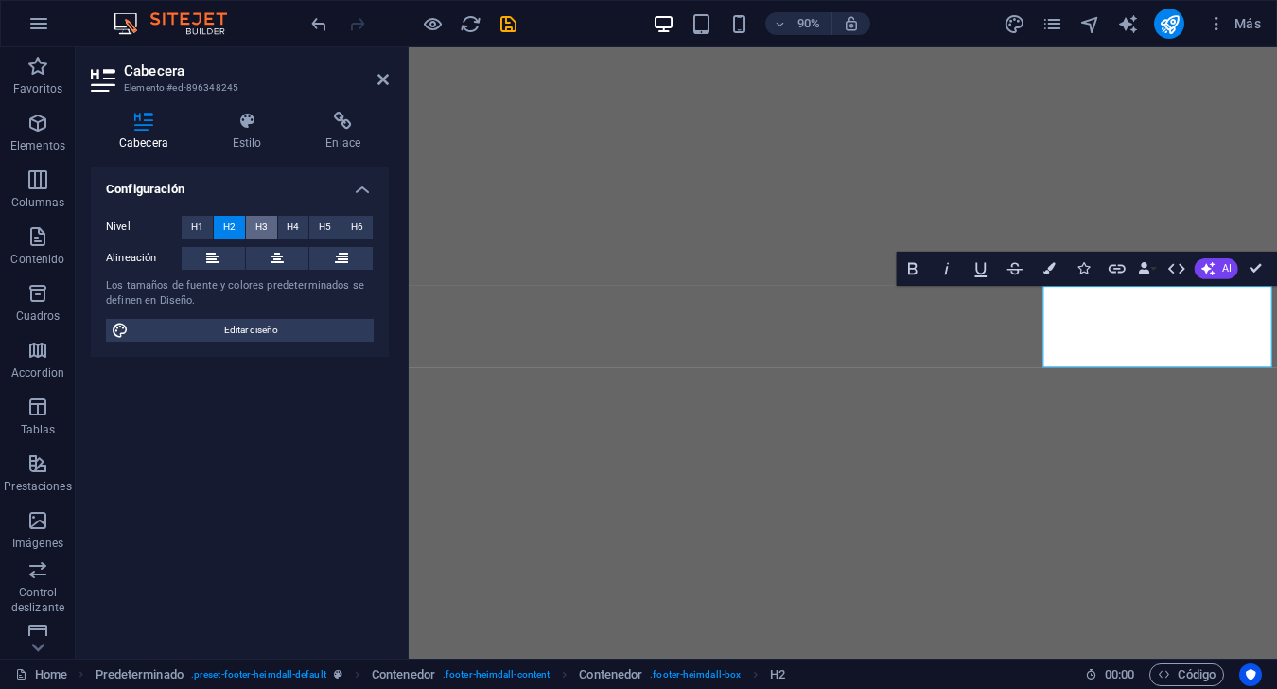
click at [271, 221] on button "H3" at bounding box center [261, 227] width 31 height 23
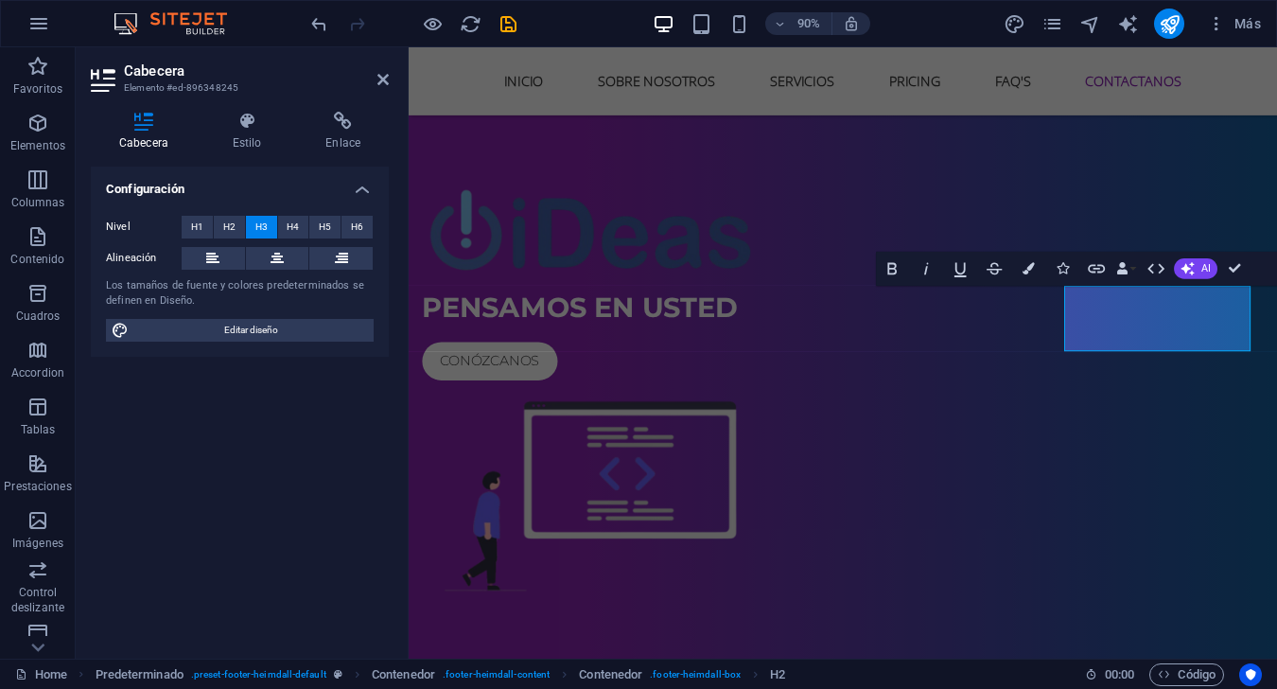
scroll to position [7259, 0]
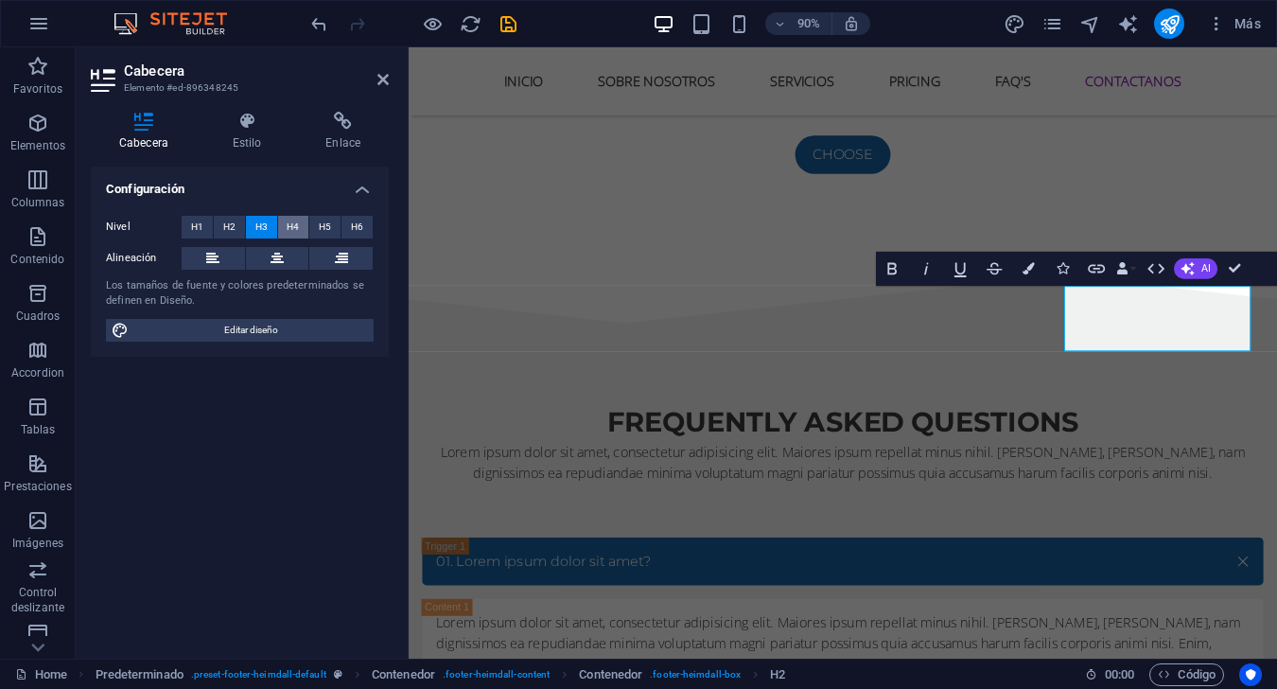
click at [290, 224] on span "H4" at bounding box center [293, 227] width 12 height 23
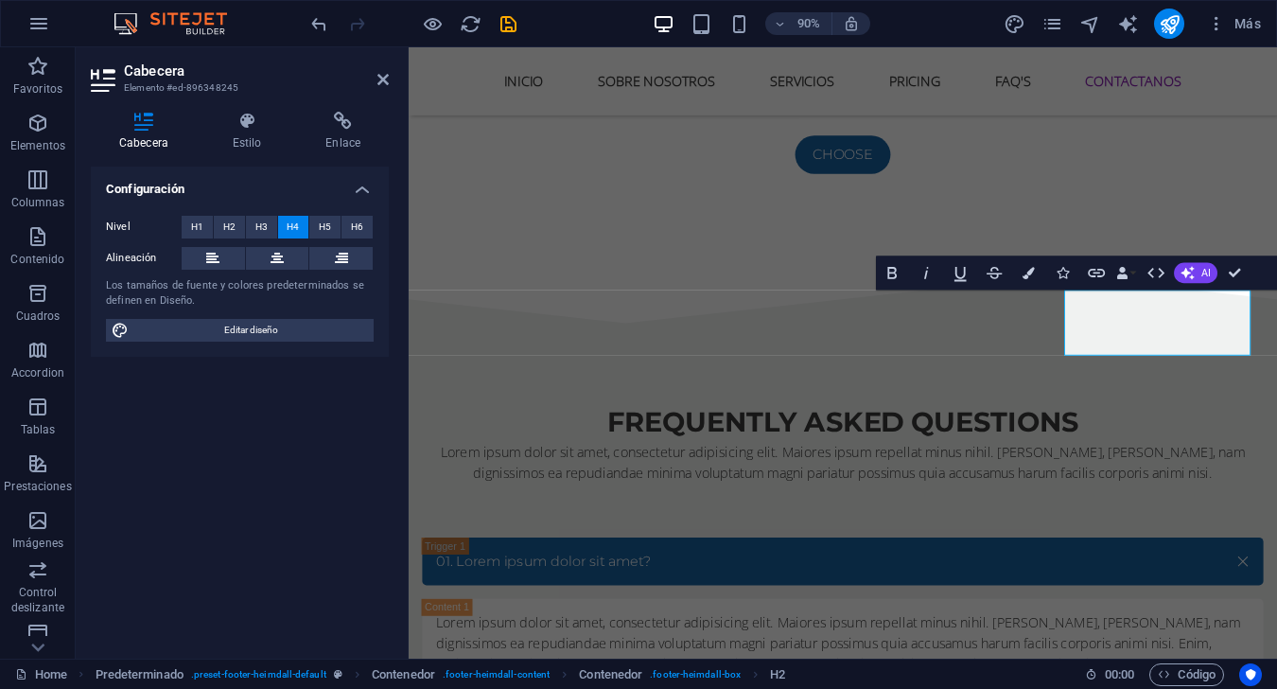
scroll to position [7254, 0]
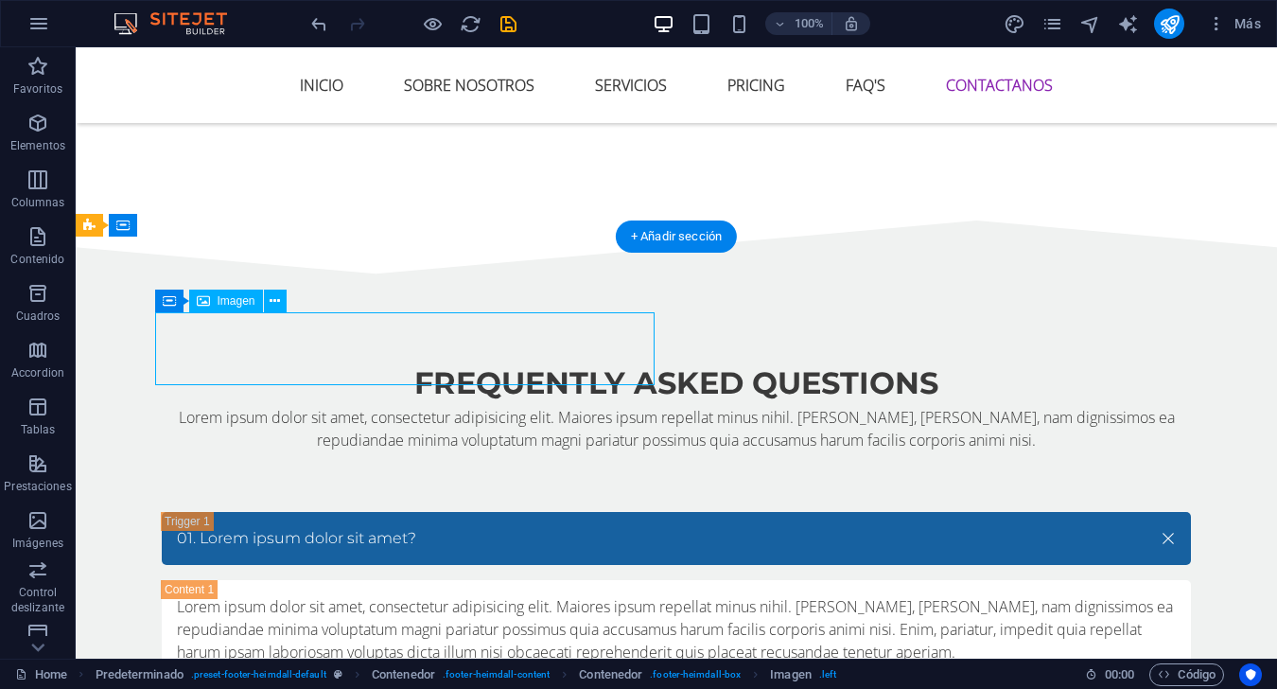
select select "px"
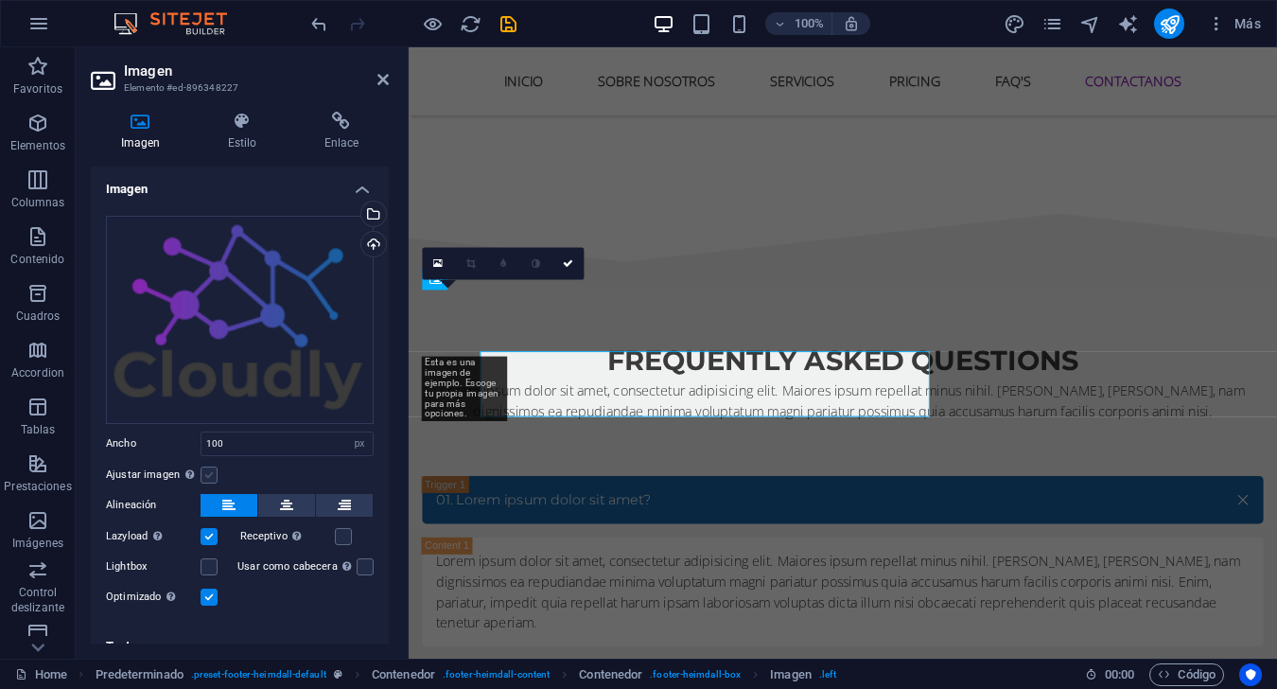
scroll to position [7254, 0]
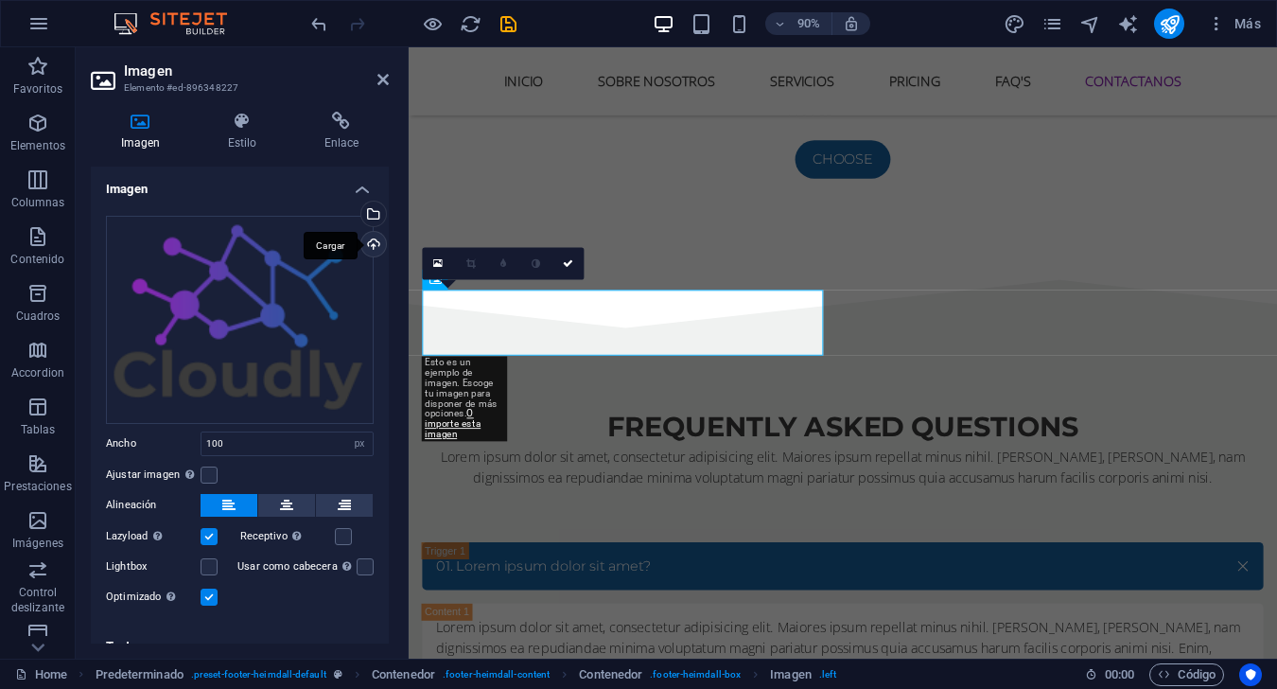
click at [366, 253] on div "Cargar" at bounding box center [372, 246] width 28 height 28
click at [358, 217] on div "Selecciona archivos del administrador de archivos, de la galería de fotos o car…" at bounding box center [296, 215] width 123 height 85
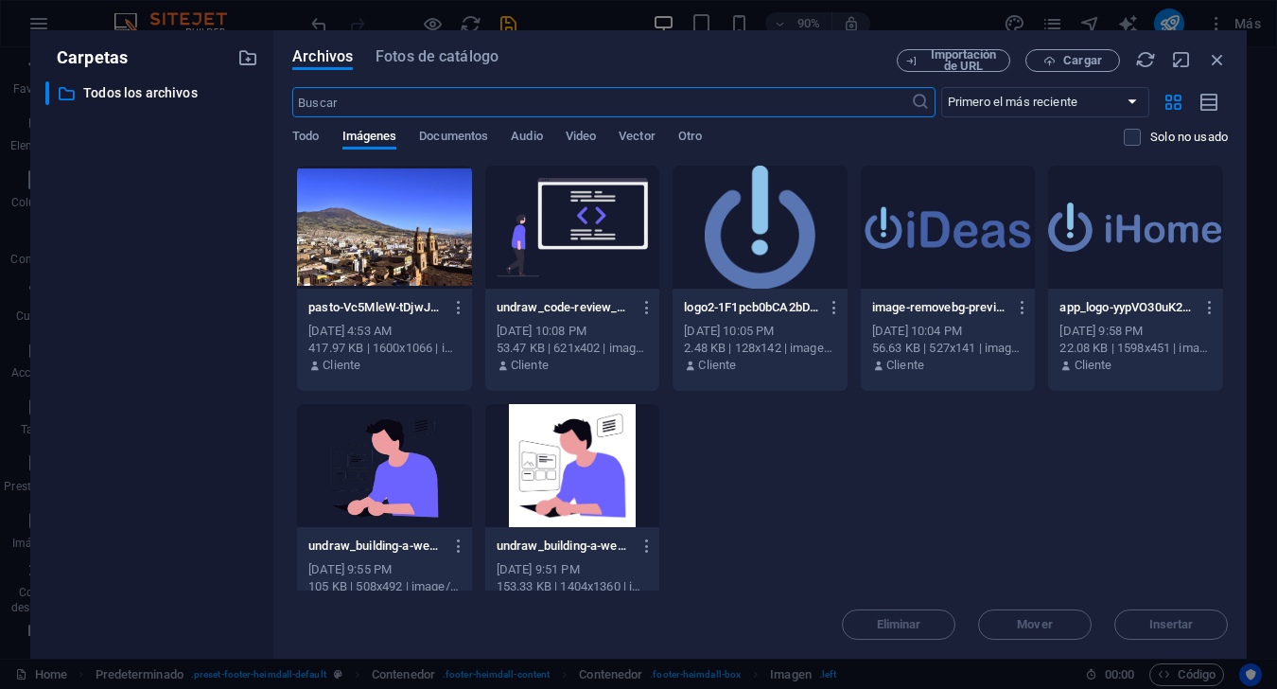
scroll to position [7159, 0]
click at [979, 254] on div at bounding box center [948, 227] width 175 height 123
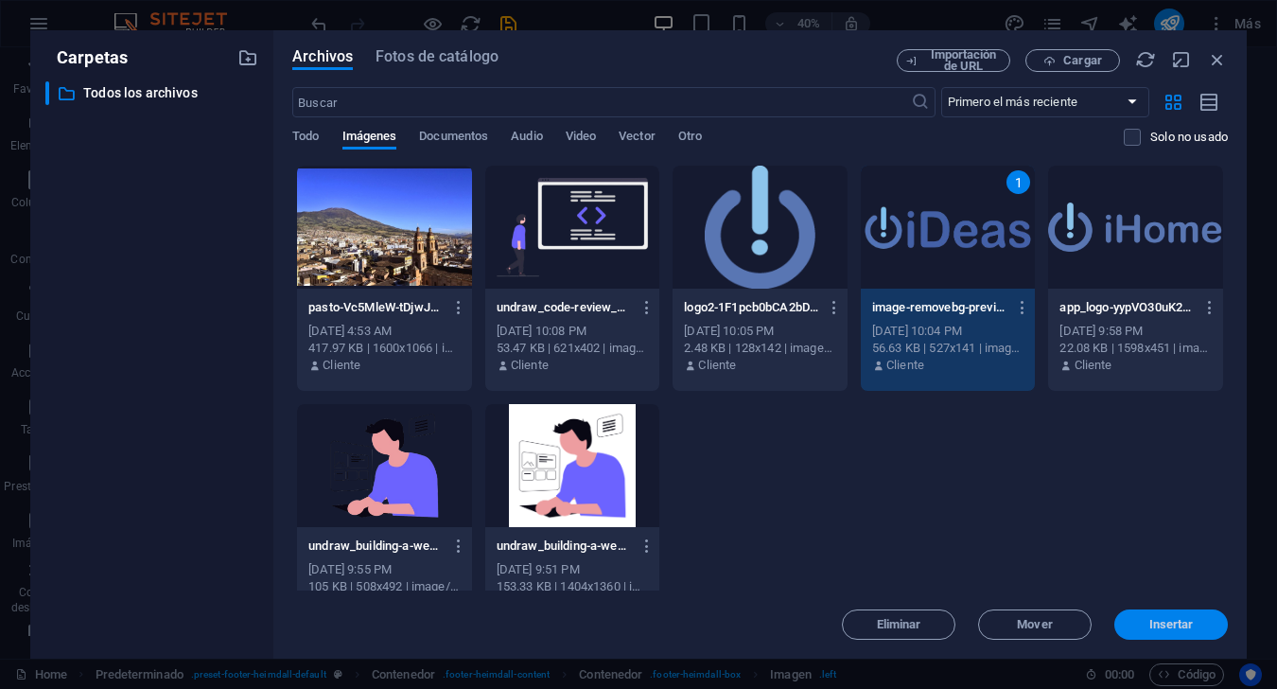
click at [1204, 633] on button "Insertar" at bounding box center [1171, 624] width 114 height 30
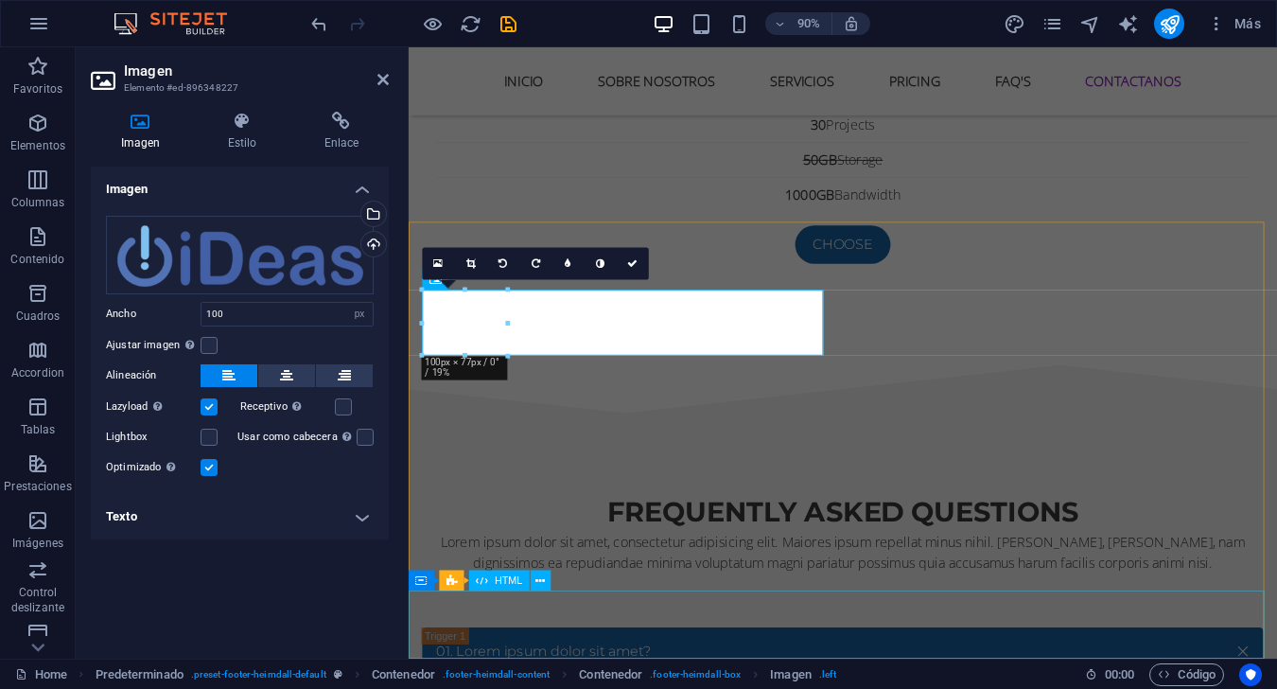
scroll to position [7254, 0]
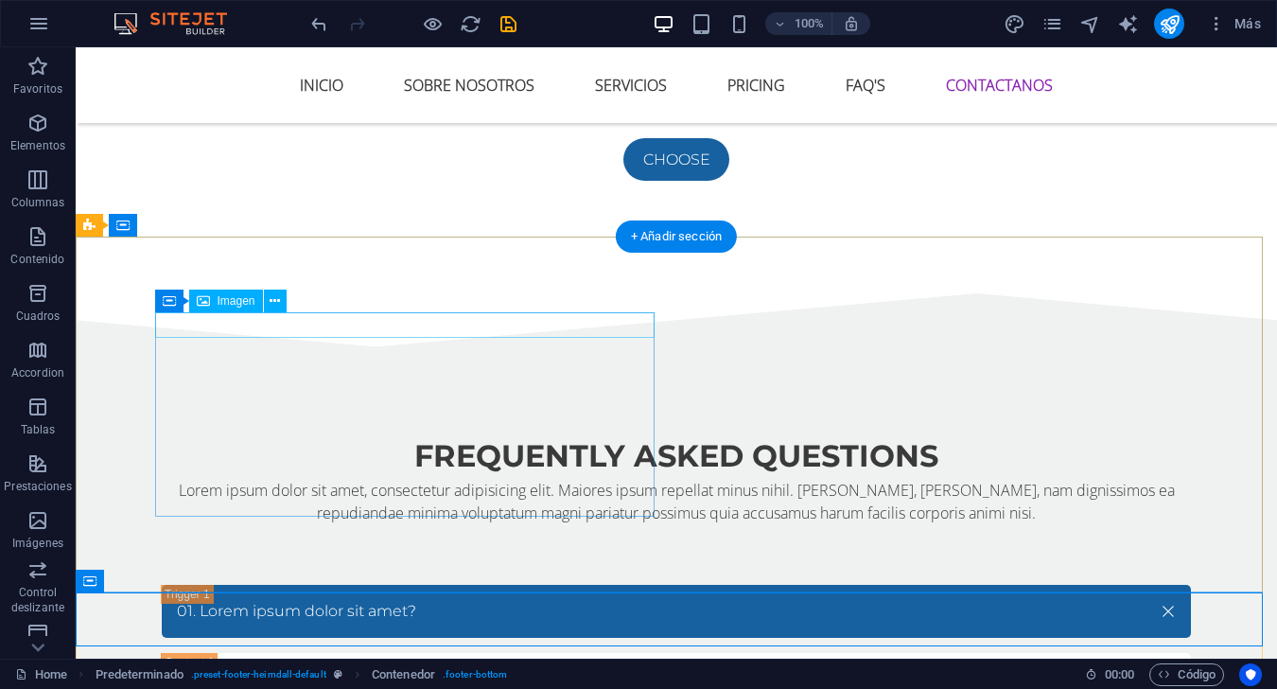
scroll to position [7327, 0]
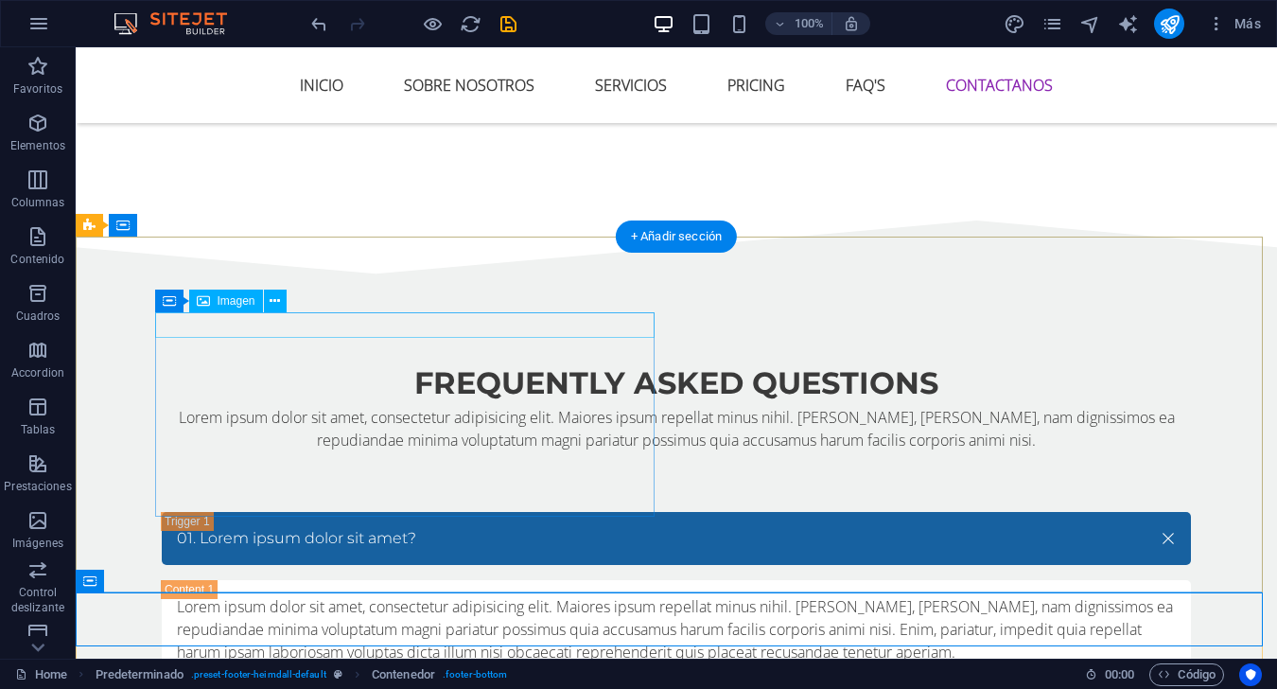
drag, startPoint x: 355, startPoint y: 372, endPoint x: 321, endPoint y: 323, distance: 59.8
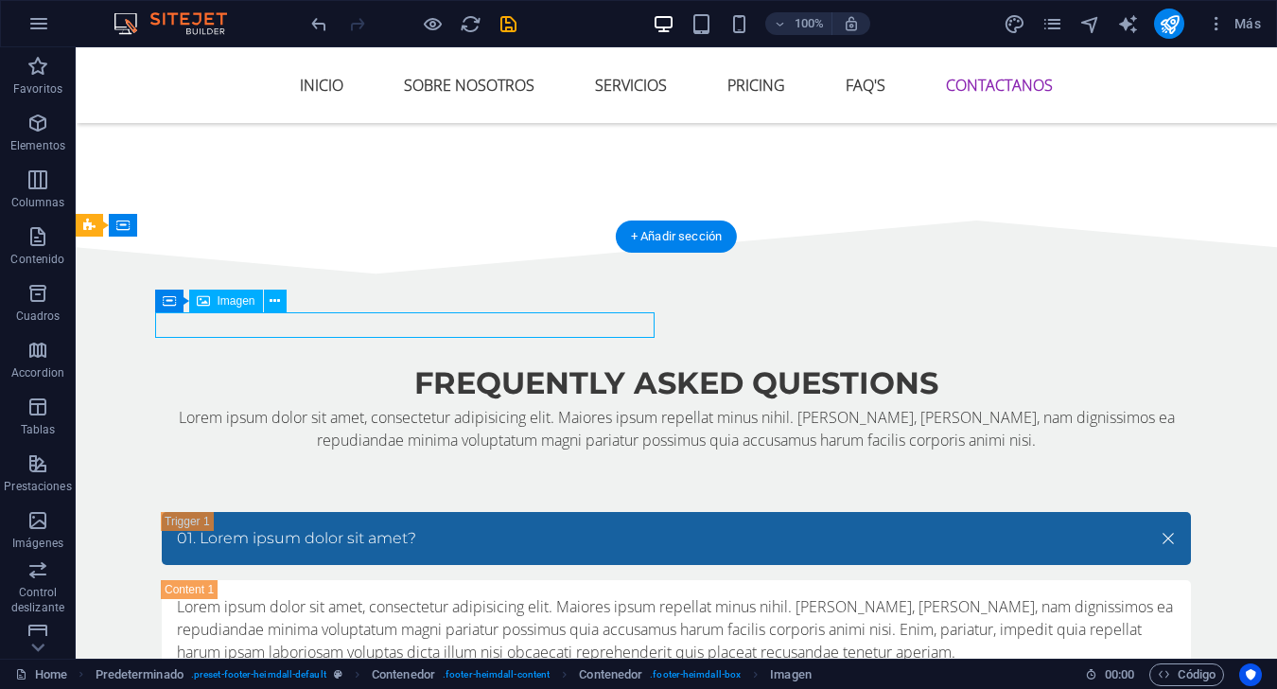
select select "px"
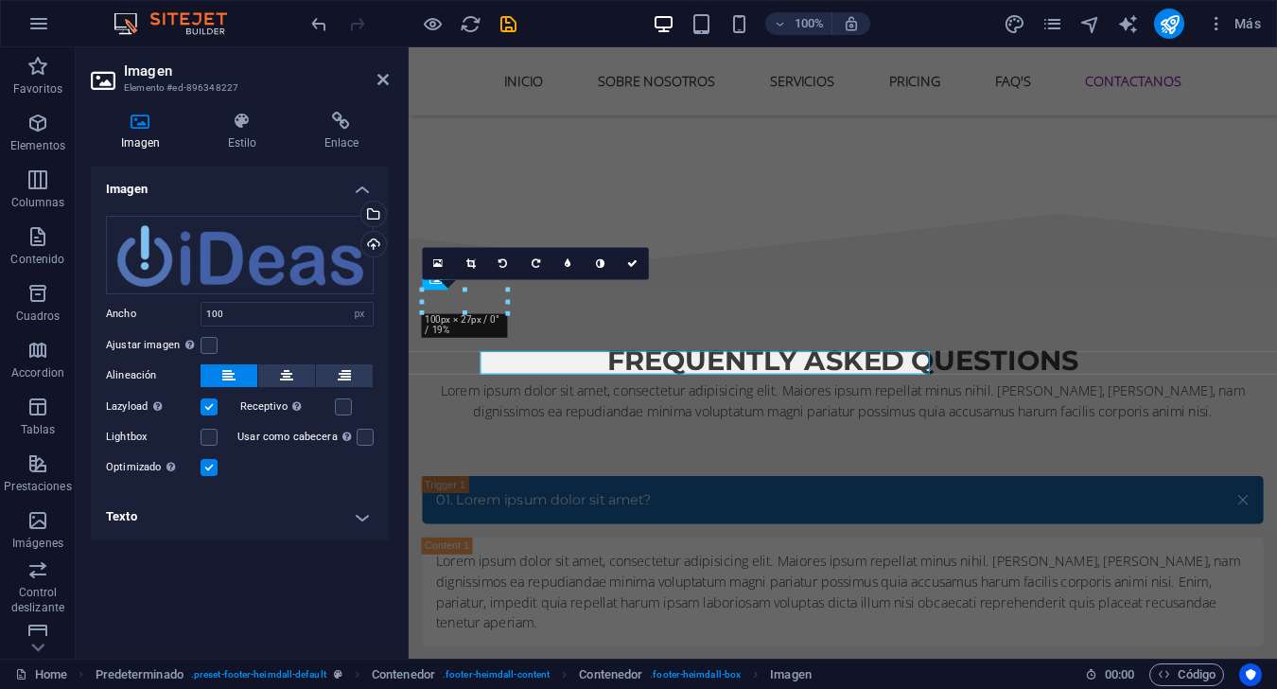
scroll to position [7254, 0]
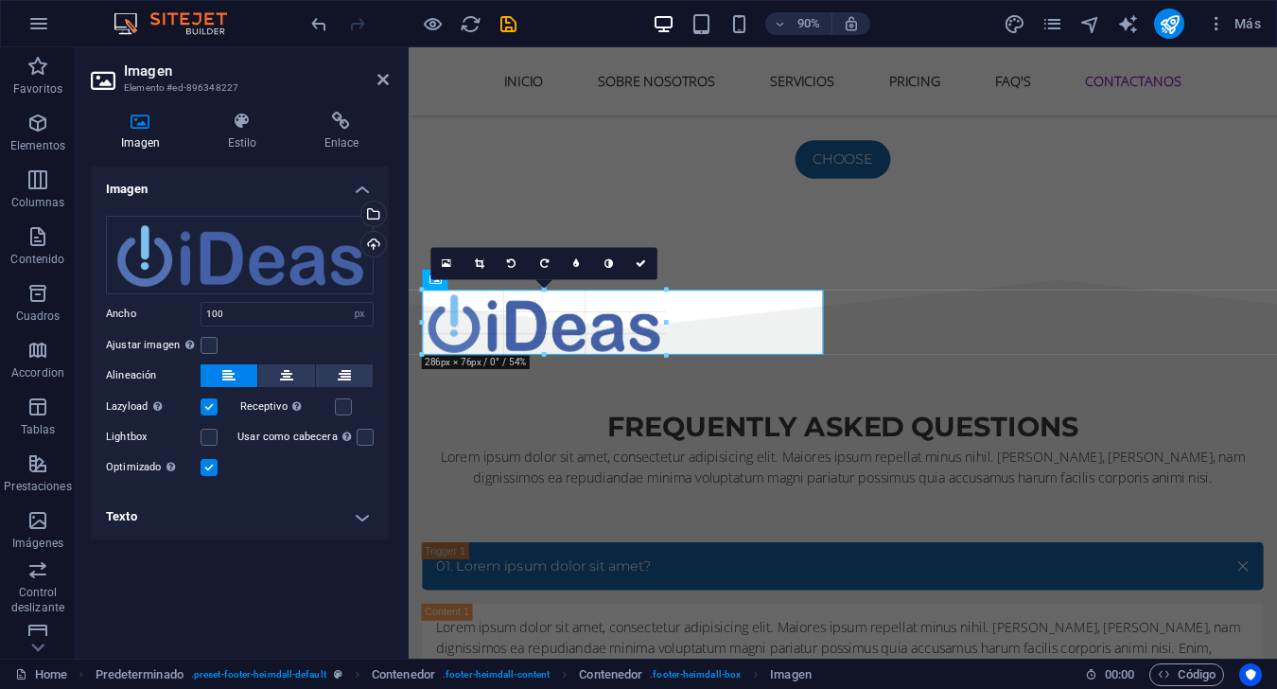
drag, startPoint x: 510, startPoint y: 314, endPoint x: 568, endPoint y: 358, distance: 73.6
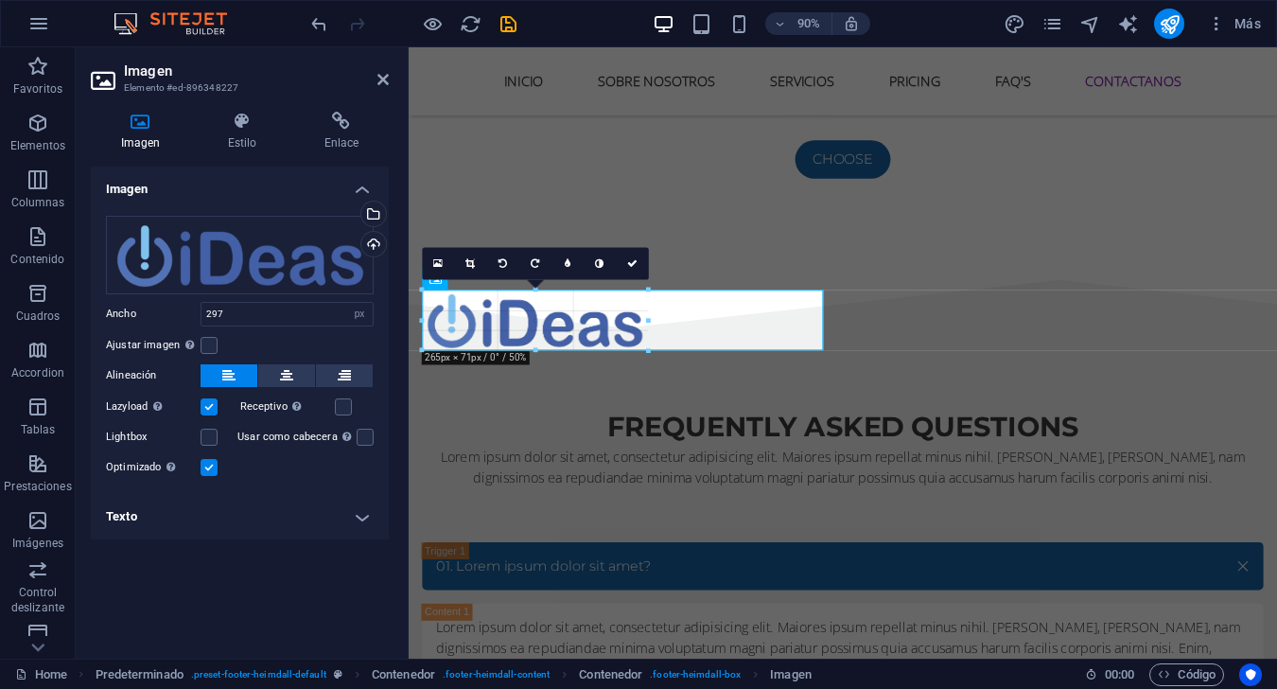
drag, startPoint x: 675, startPoint y: 356, endPoint x: 313, endPoint y: 368, distance: 362.5
type input "265"
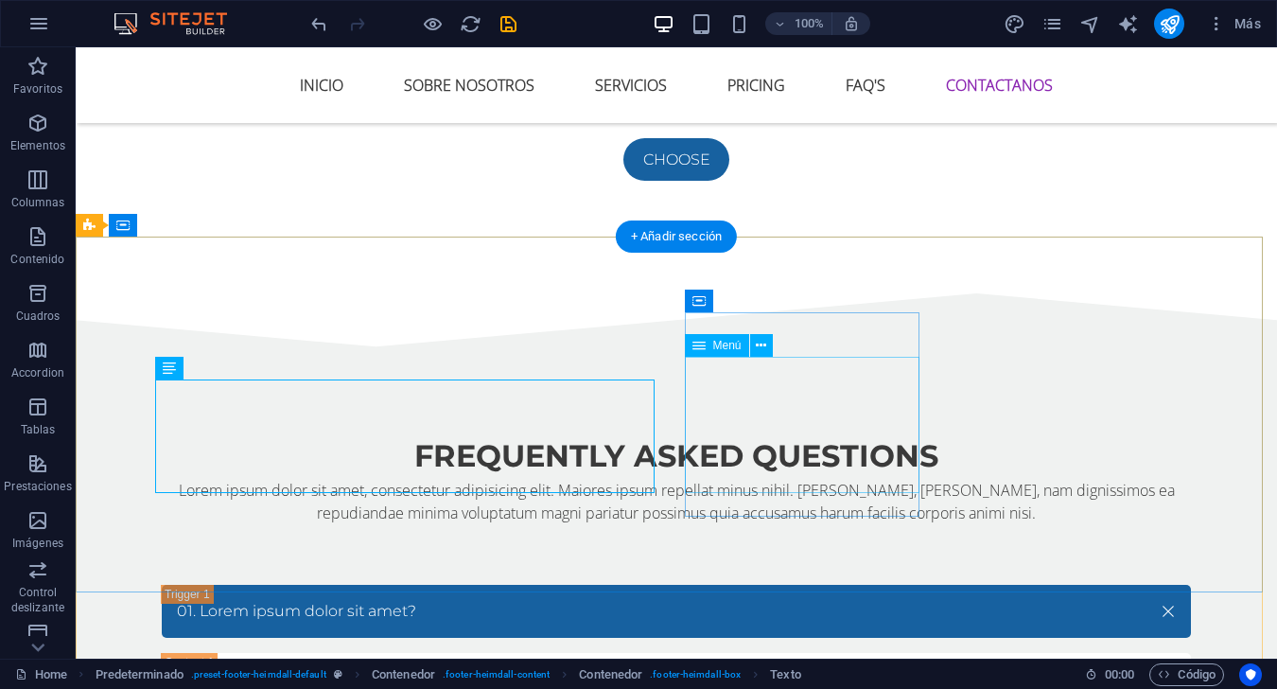
drag, startPoint x: 392, startPoint y: 503, endPoint x: 693, endPoint y: 458, distance: 305.1
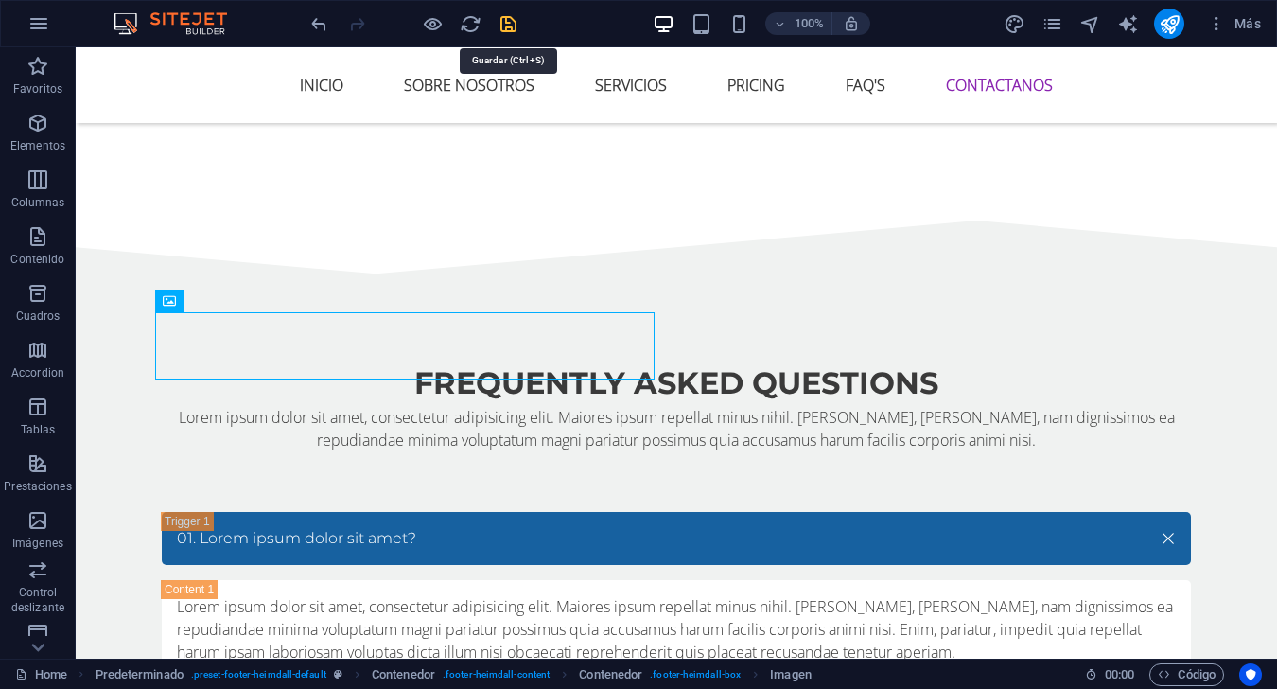
click at [516, 26] on icon "save" at bounding box center [509, 24] width 22 height 22
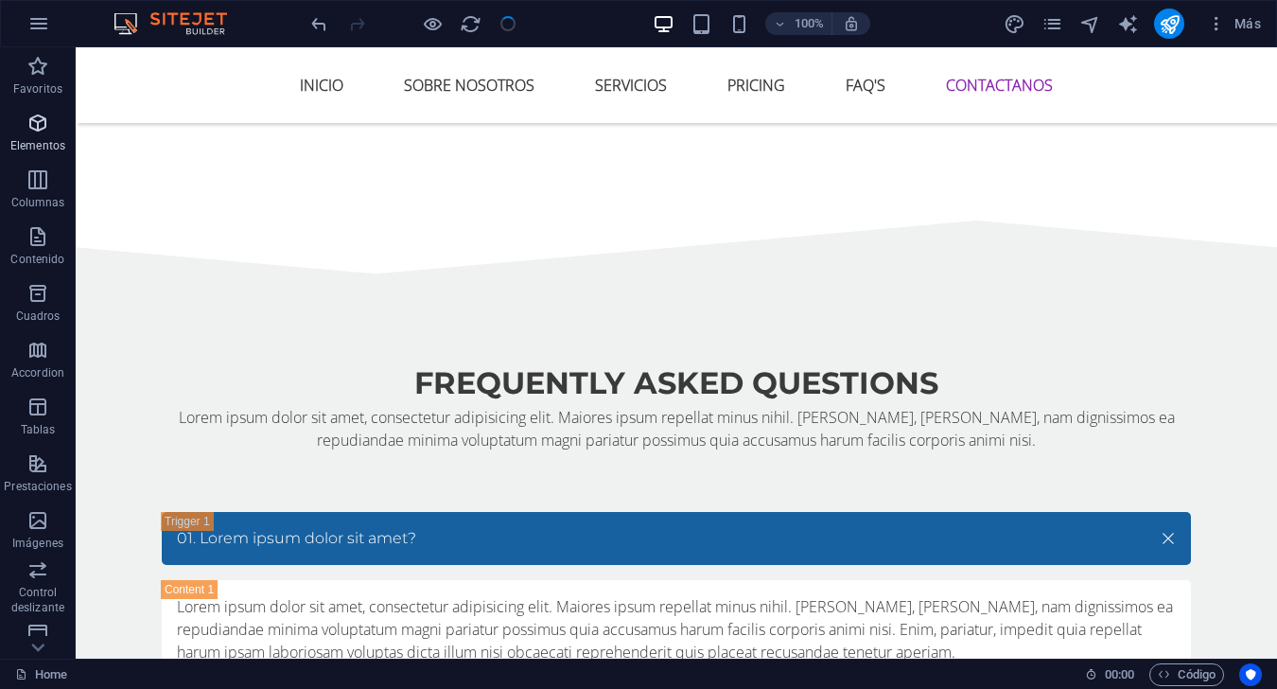
click at [44, 135] on span "Elementos" at bounding box center [38, 134] width 76 height 45
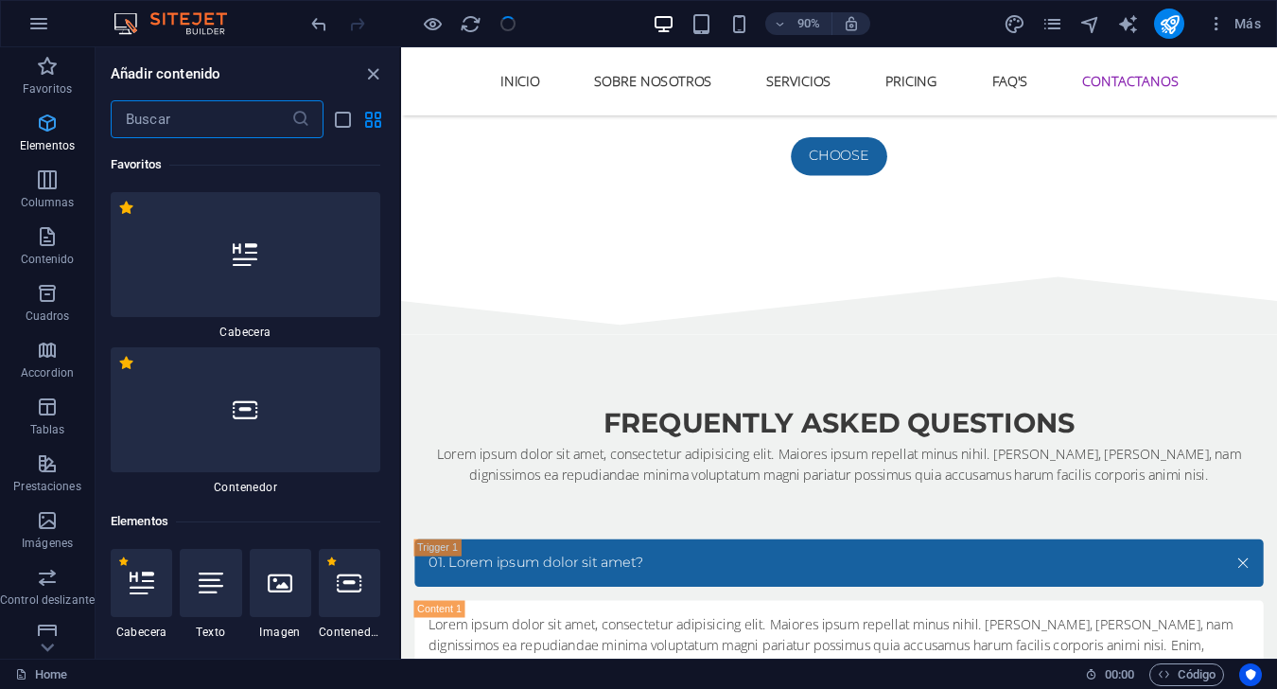
scroll to position [357, 0]
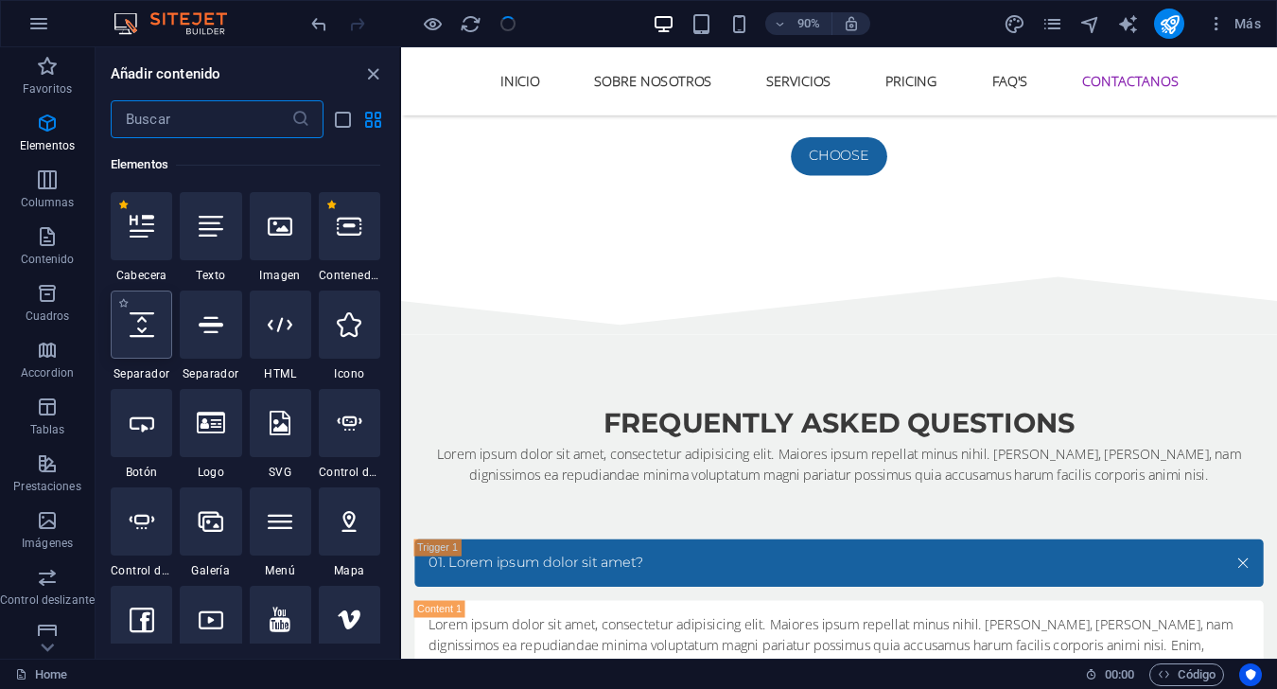
click at [166, 346] on div at bounding box center [141, 324] width 61 height 68
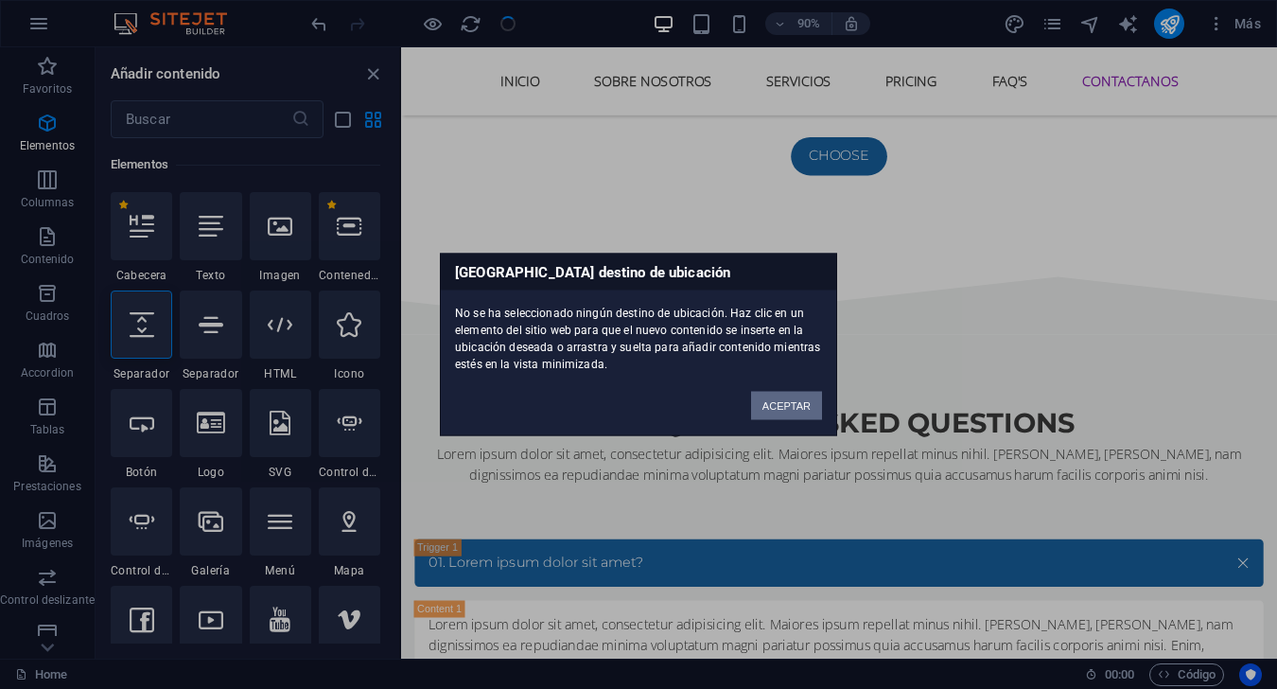
click at [773, 413] on button "ACEPTAR" at bounding box center [786, 406] width 71 height 28
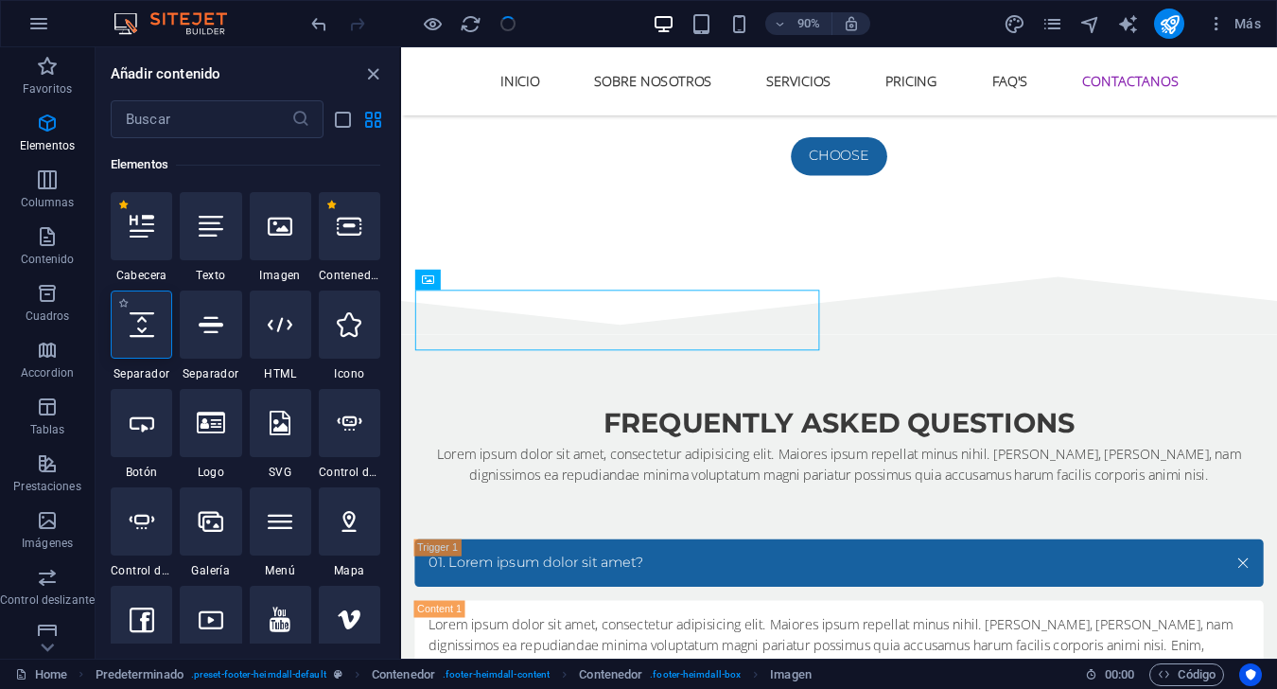
click at [161, 346] on div at bounding box center [141, 324] width 61 height 68
select select "px"
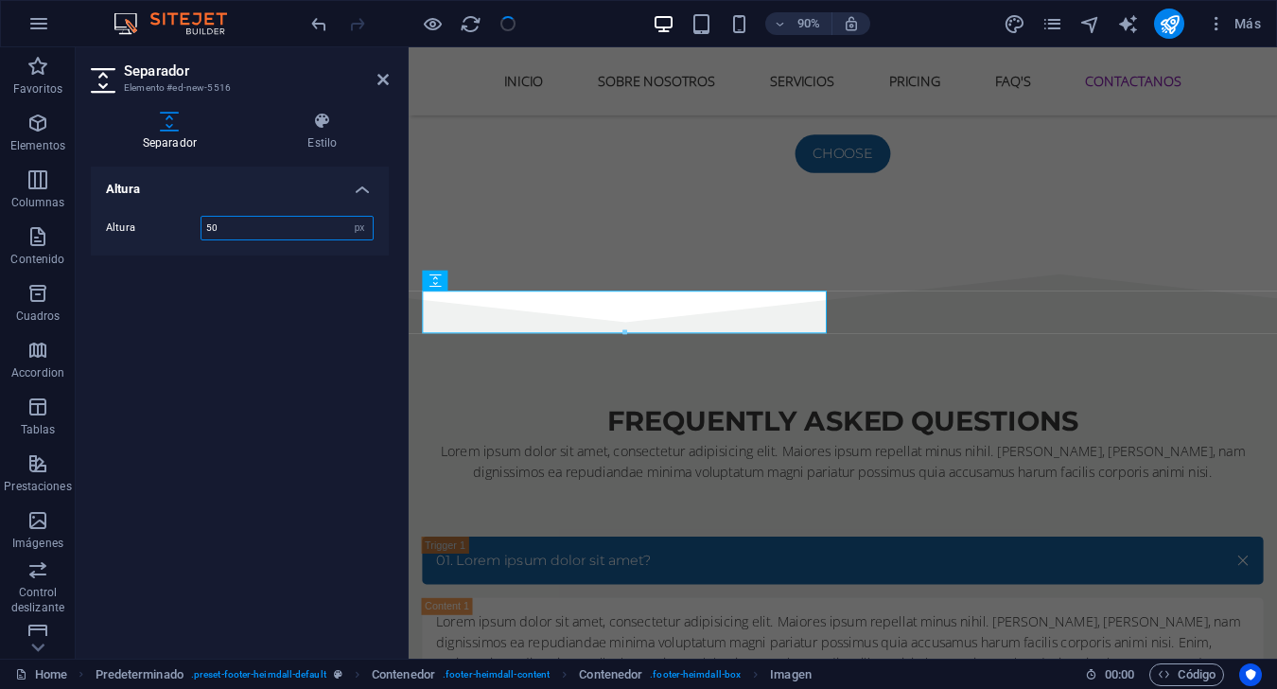
scroll to position [7259, 0]
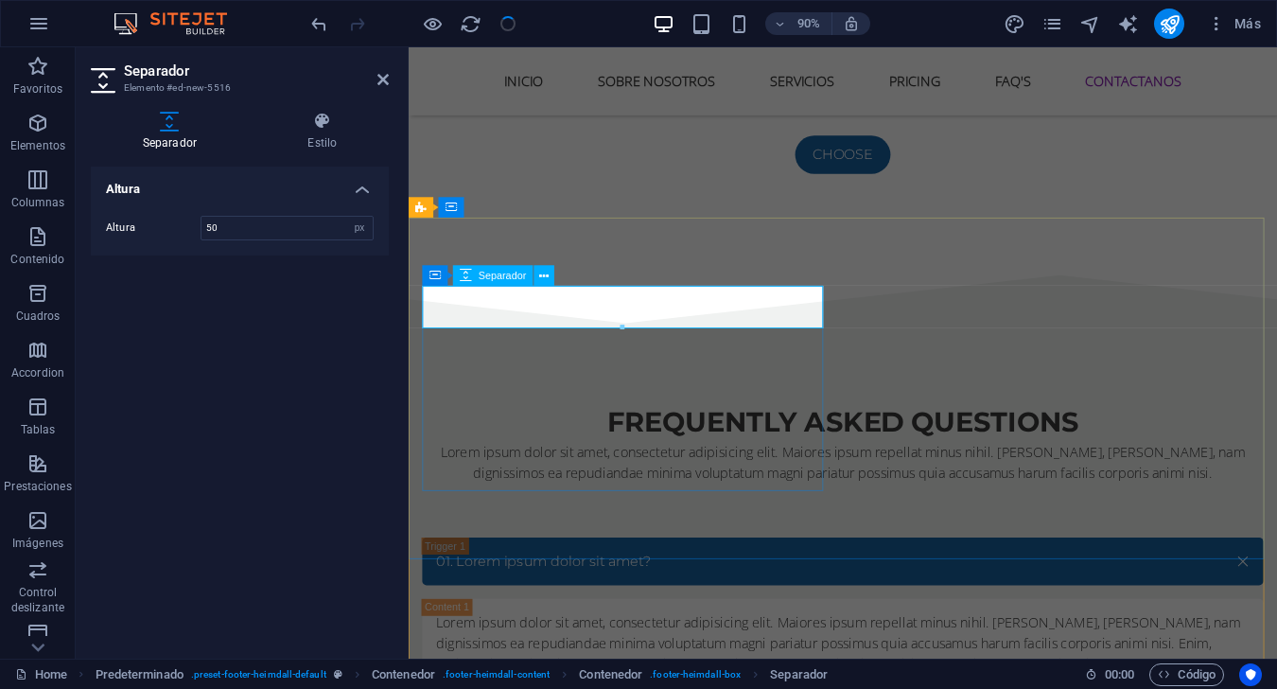
click at [253, 233] on input "50" at bounding box center [286, 228] width 171 height 23
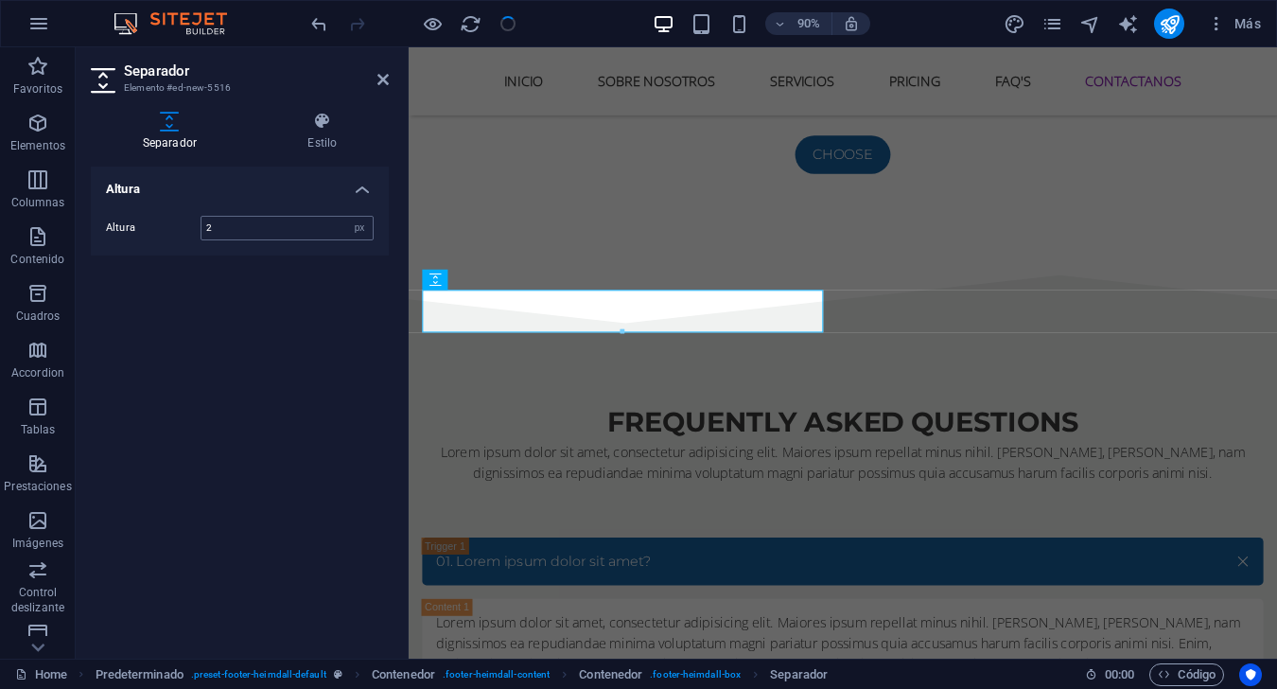
scroll to position [7254, 0]
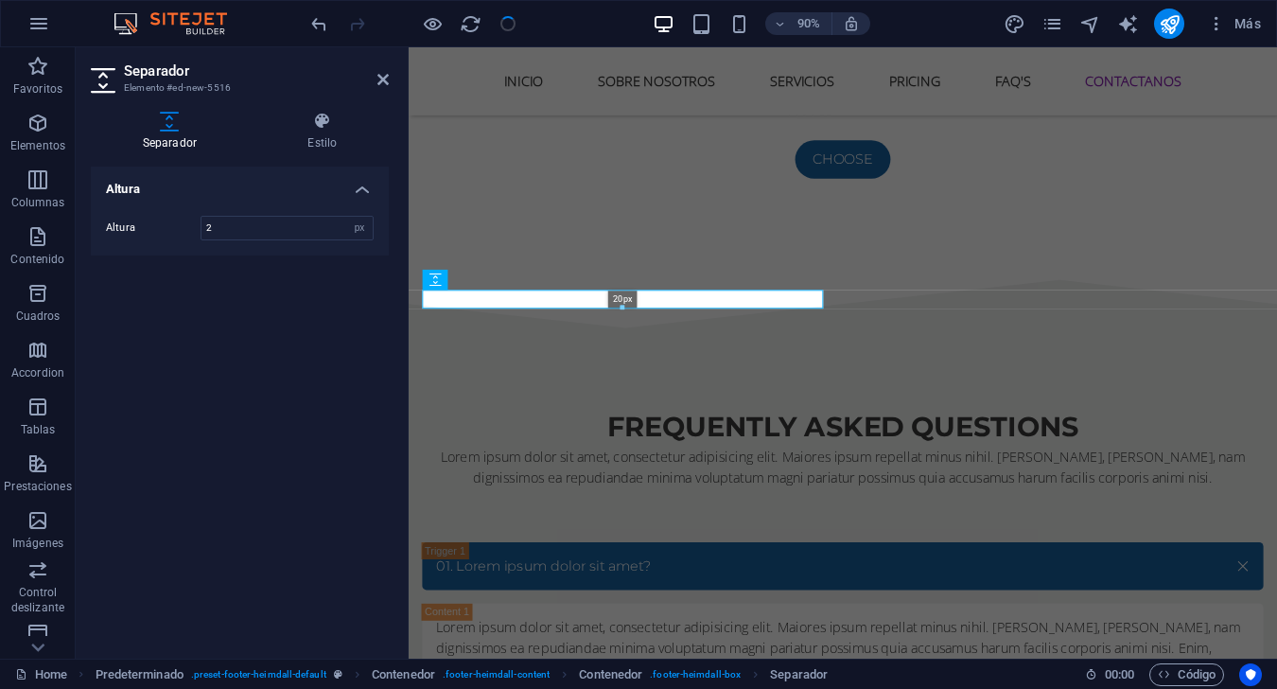
drag, startPoint x: 617, startPoint y: 292, endPoint x: 618, endPoint y: 307, distance: 15.2
click at [618, 307] on div at bounding box center [622, 309] width 399 height 6
type input "20"
drag, startPoint x: 744, startPoint y: 325, endPoint x: 734, endPoint y: 405, distance: 80.1
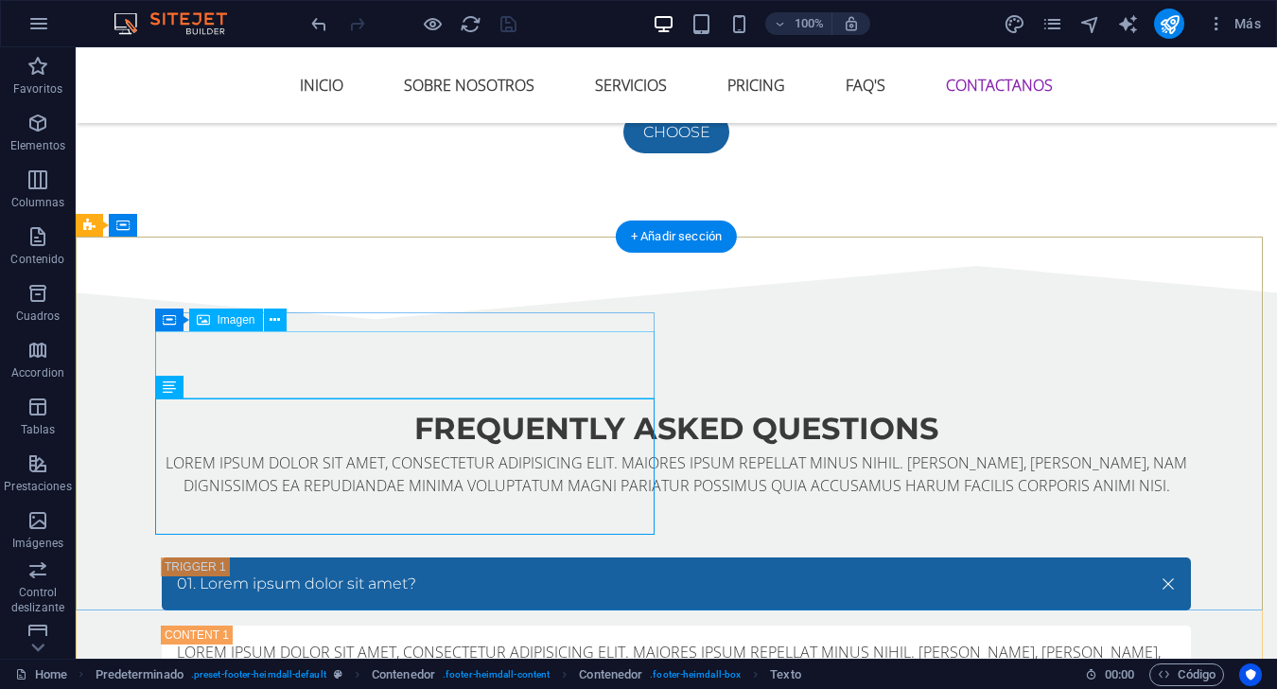
scroll to position [7508, 0]
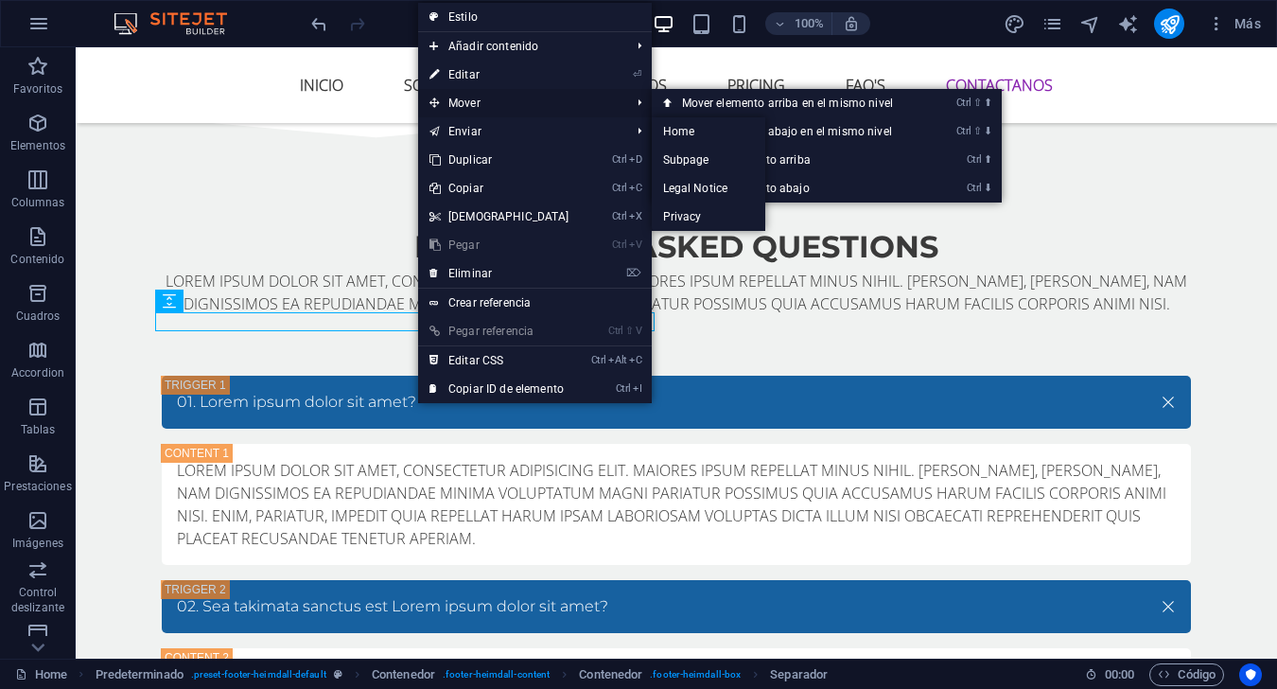
click at [488, 103] on span "Mover" at bounding box center [520, 103] width 205 height 28
click at [702, 121] on link "Ctrl ⇧ ⬇ Mover elemento abajo en el mismo nivel" at bounding box center [791, 131] width 279 height 28
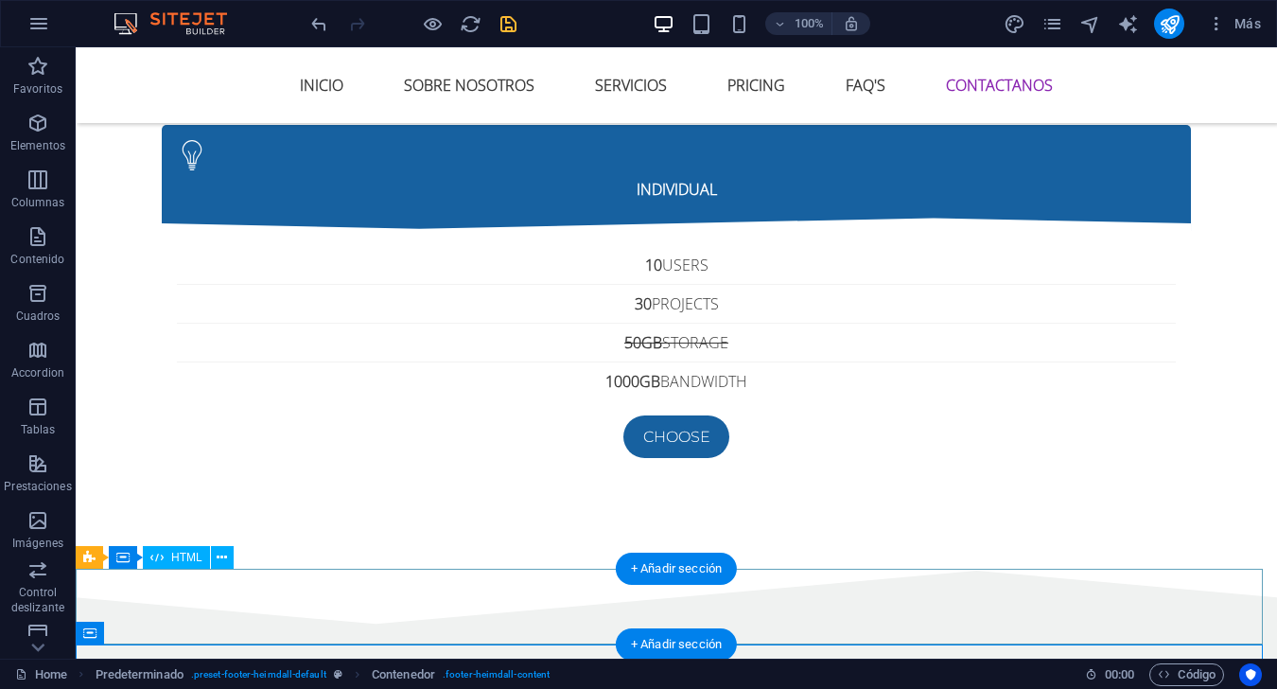
scroll to position [7590, 0]
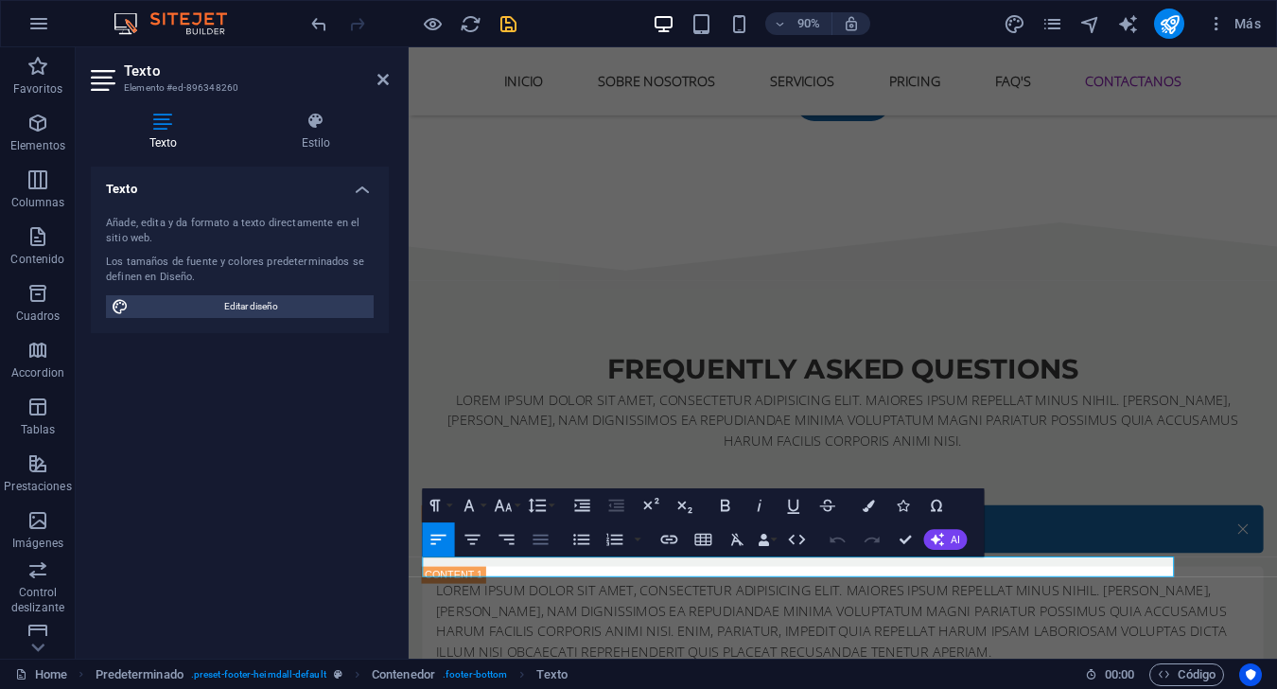
scroll to position [7640, 0]
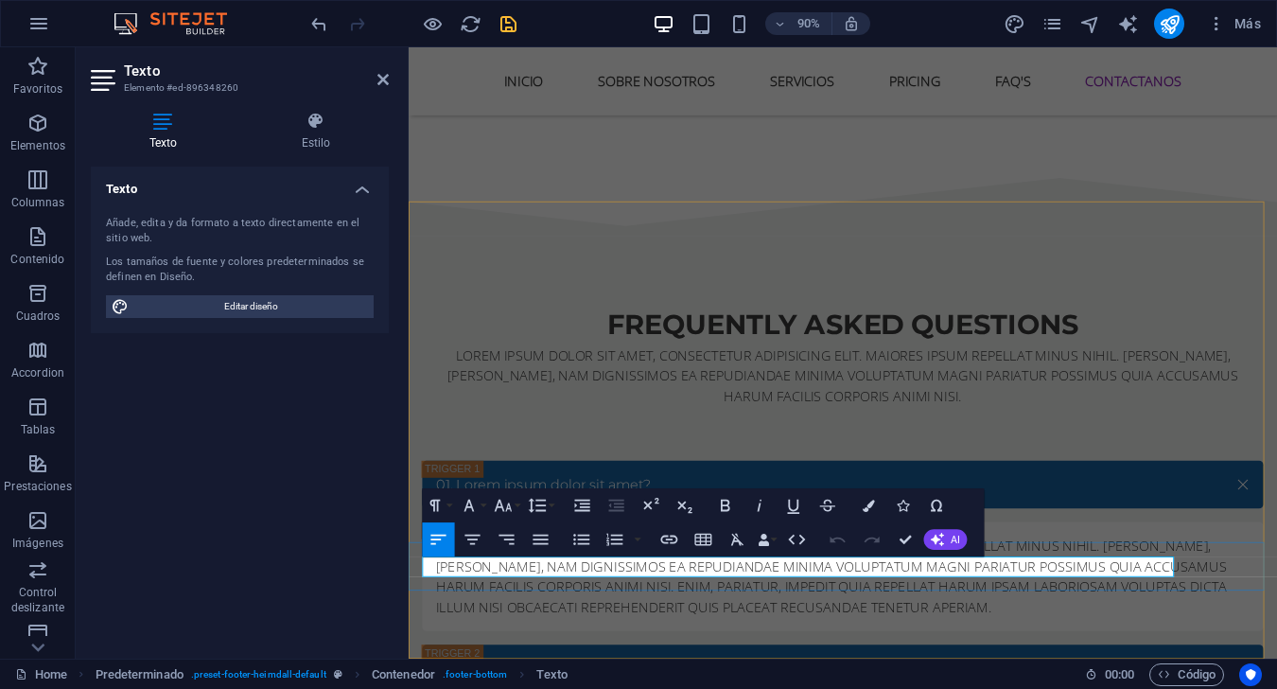
drag, startPoint x: 440, startPoint y: 621, endPoint x: 612, endPoint y: 623, distance: 172.2
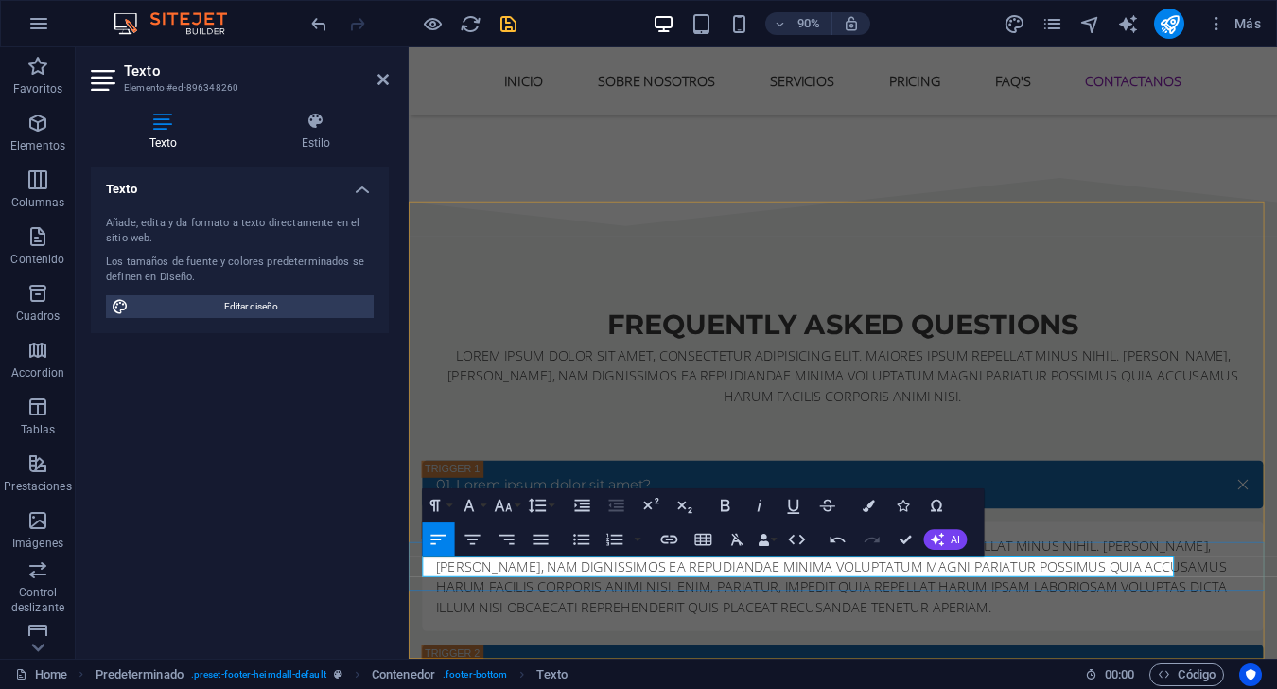
scroll to position [0, 8]
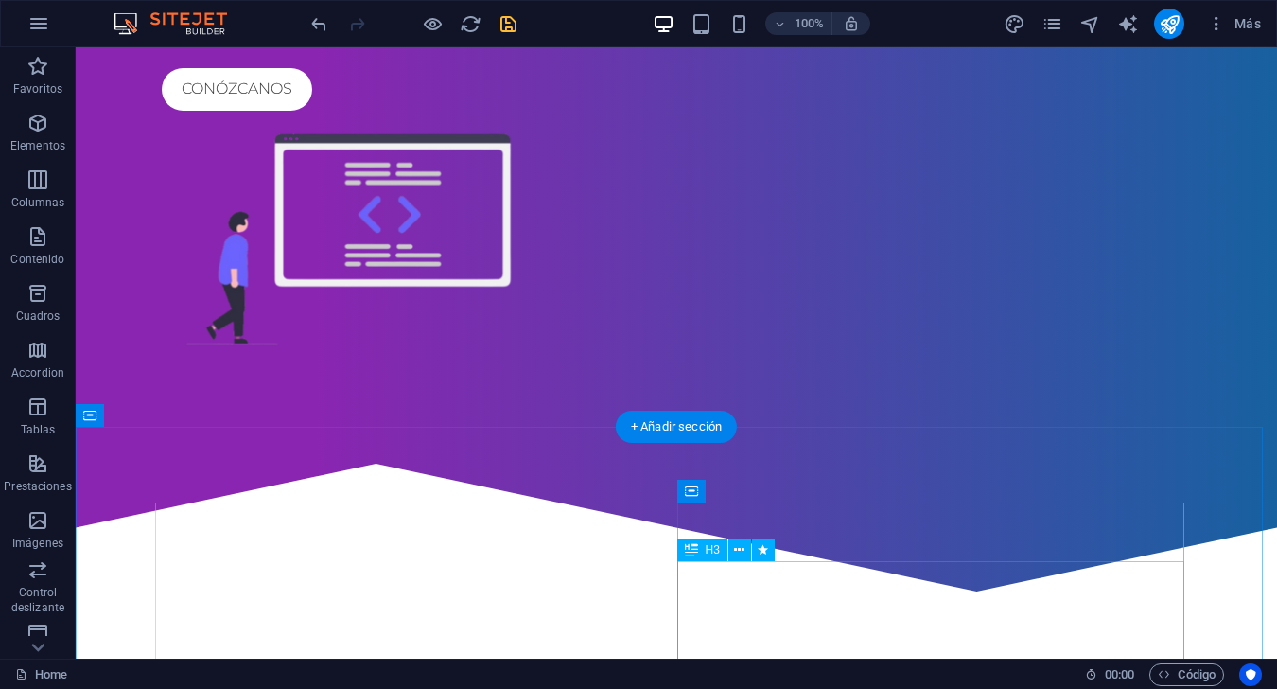
scroll to position [0, 0]
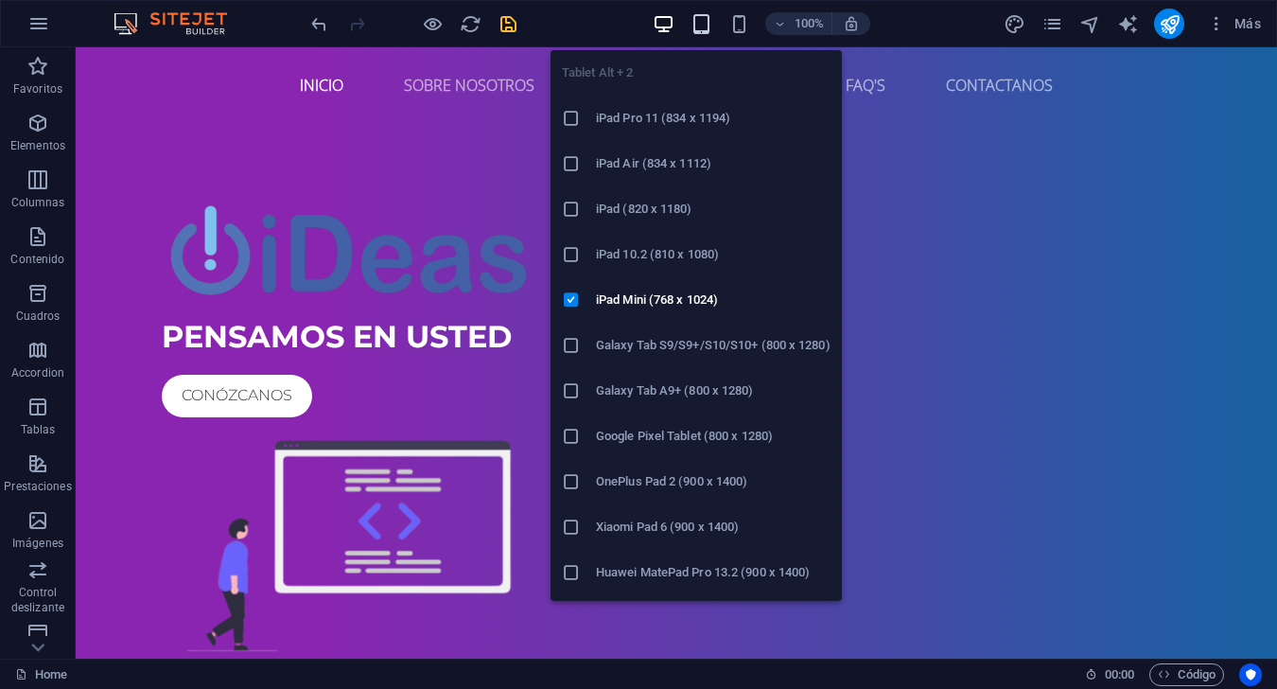
click at [704, 30] on icon "button" at bounding box center [701, 24] width 22 height 22
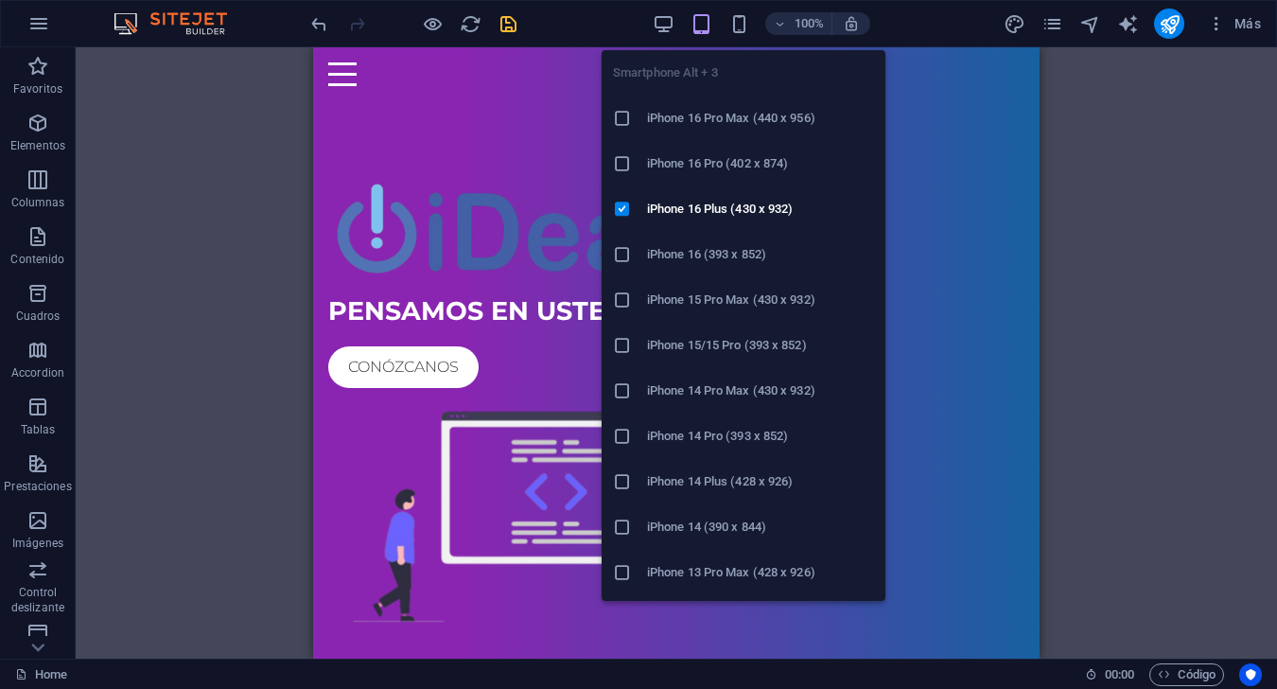
click at [729, 26] on icon "button" at bounding box center [739, 24] width 22 height 22
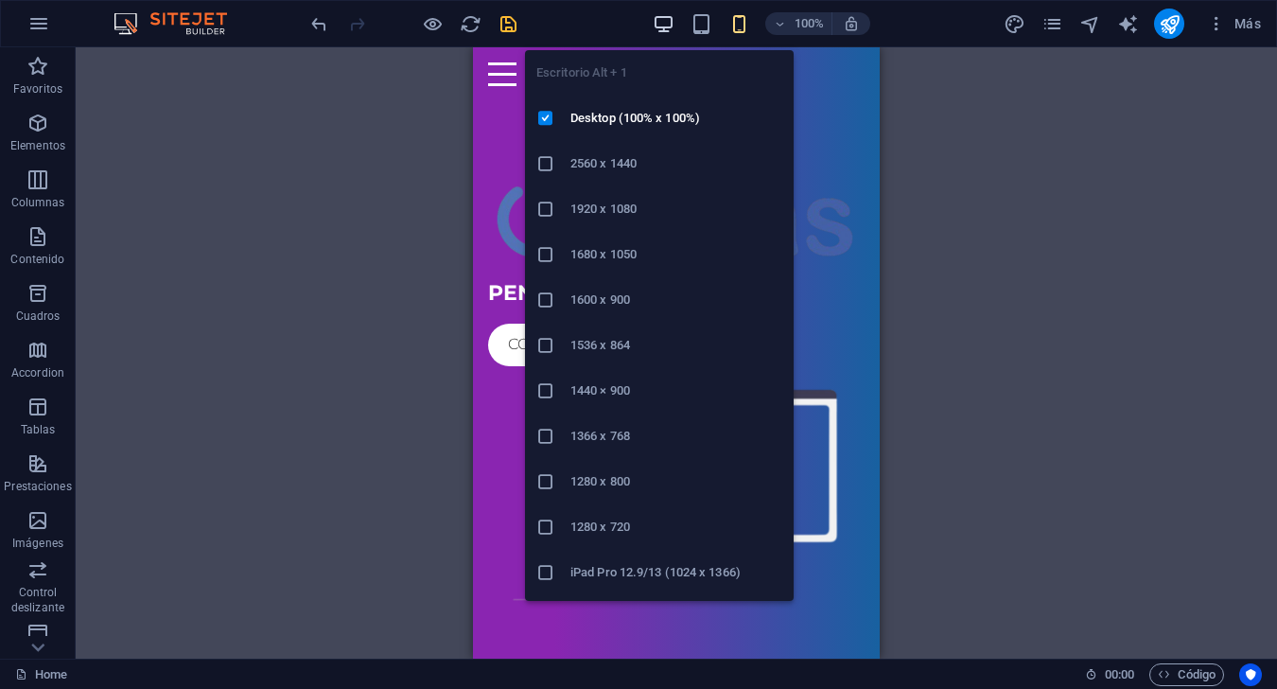
click at [666, 30] on icon "button" at bounding box center [664, 24] width 22 height 22
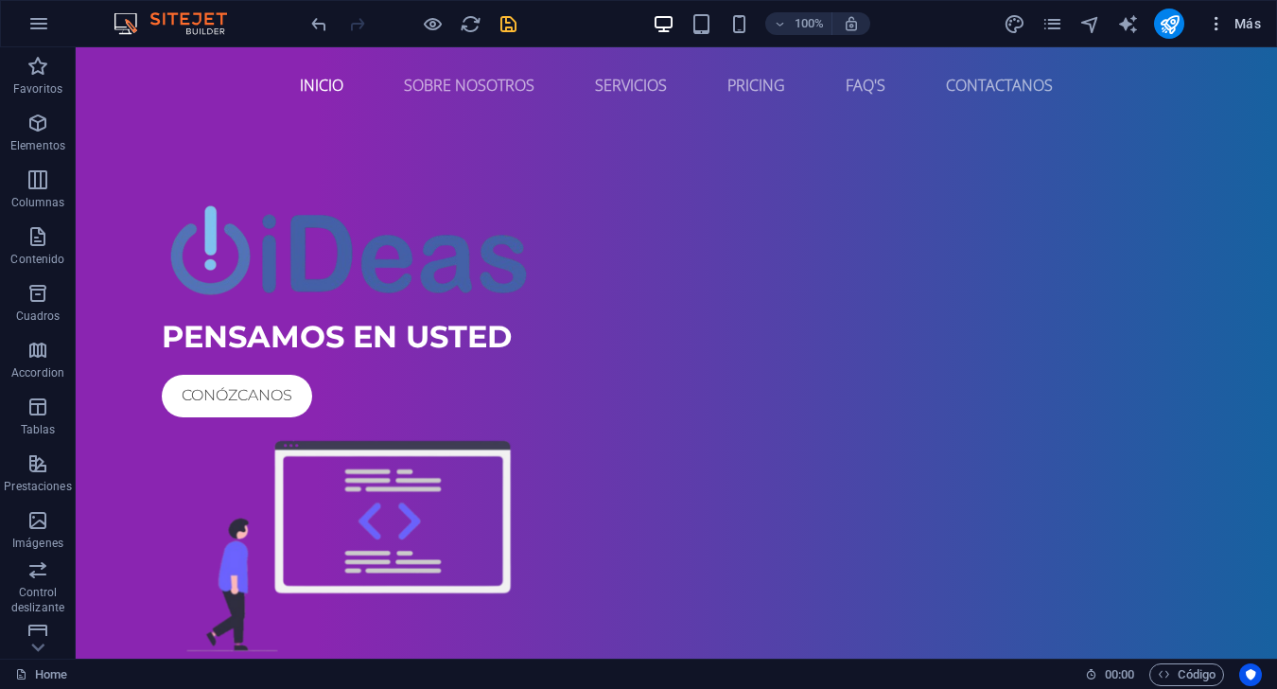
click at [1230, 25] on span "Más" at bounding box center [1234, 23] width 54 height 19
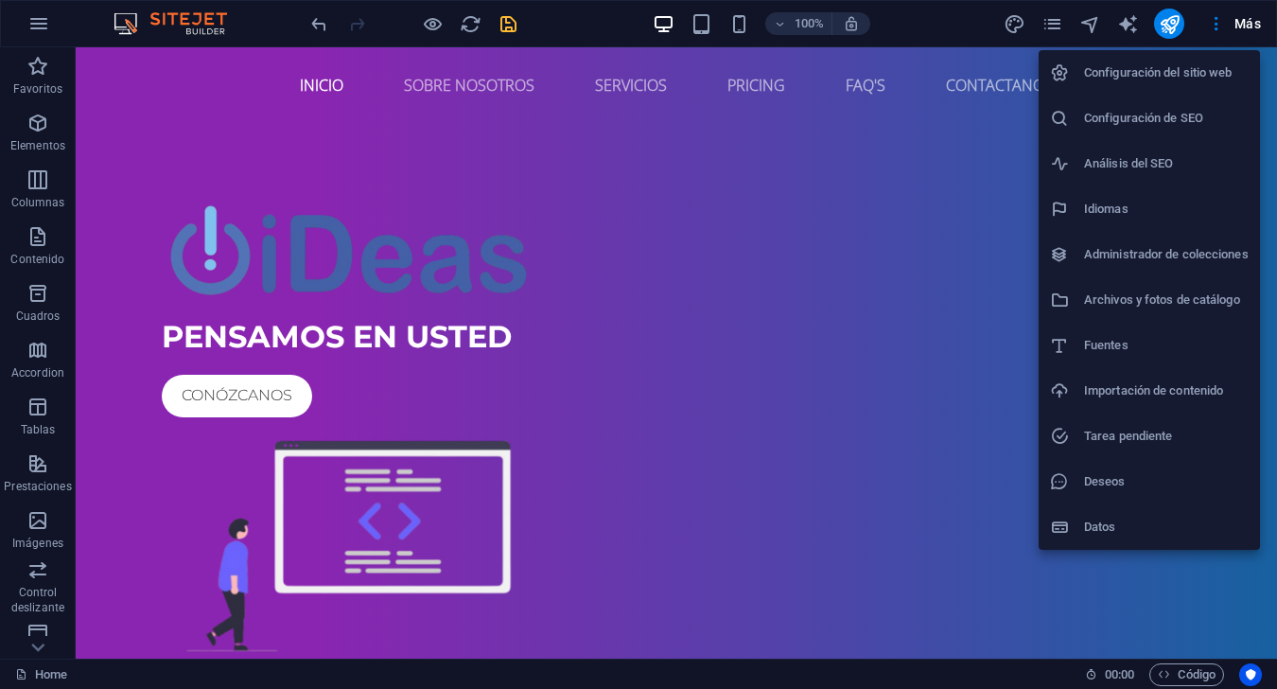
drag, startPoint x: 1230, startPoint y: 25, endPoint x: 1071, endPoint y: 25, distance: 158.9
click at [1230, 25] on div at bounding box center [638, 344] width 1277 height 689
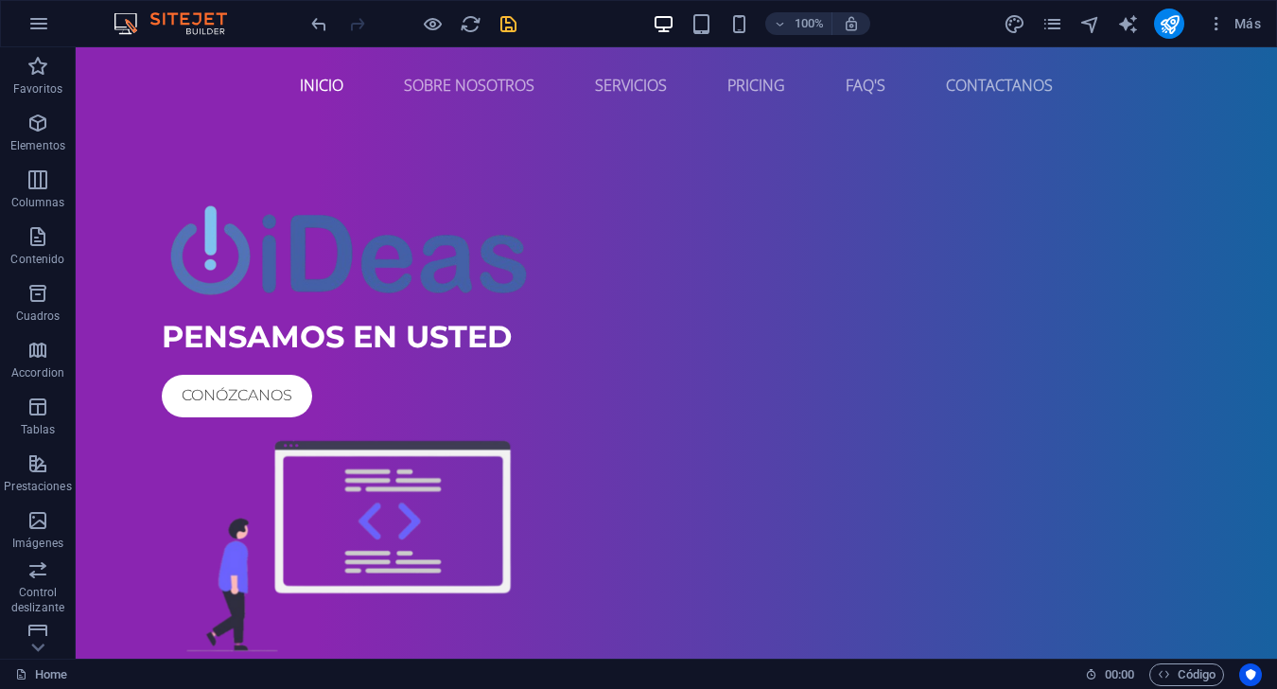
click at [511, 21] on icon "save" at bounding box center [509, 24] width 22 height 22
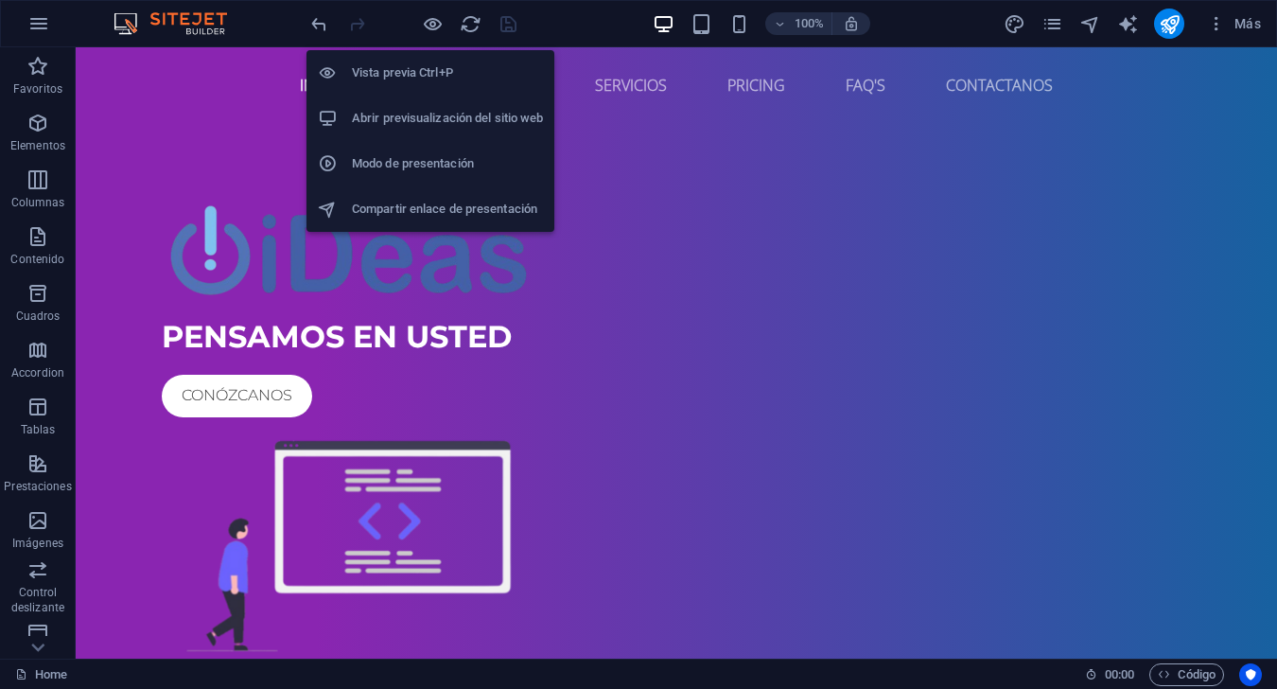
click at [434, 69] on h6 "Vista previa Ctrl+P" at bounding box center [447, 72] width 191 height 23
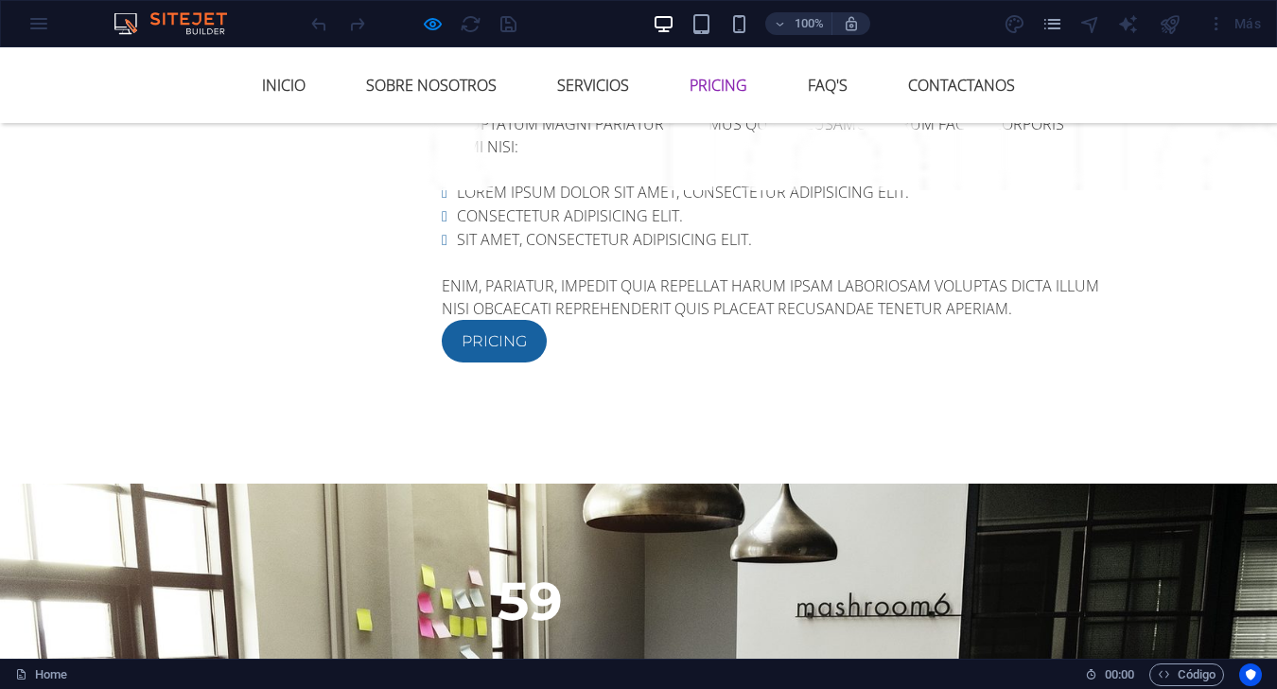
scroll to position [3878, 0]
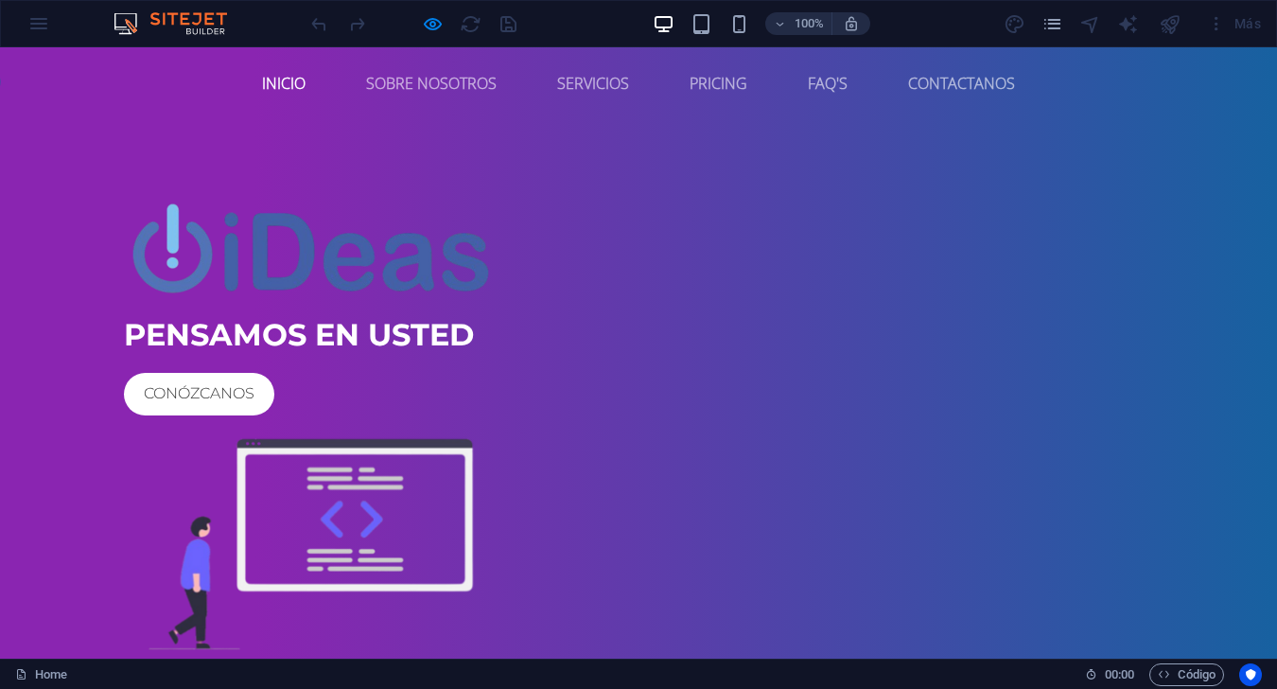
scroll to position [0, 0]
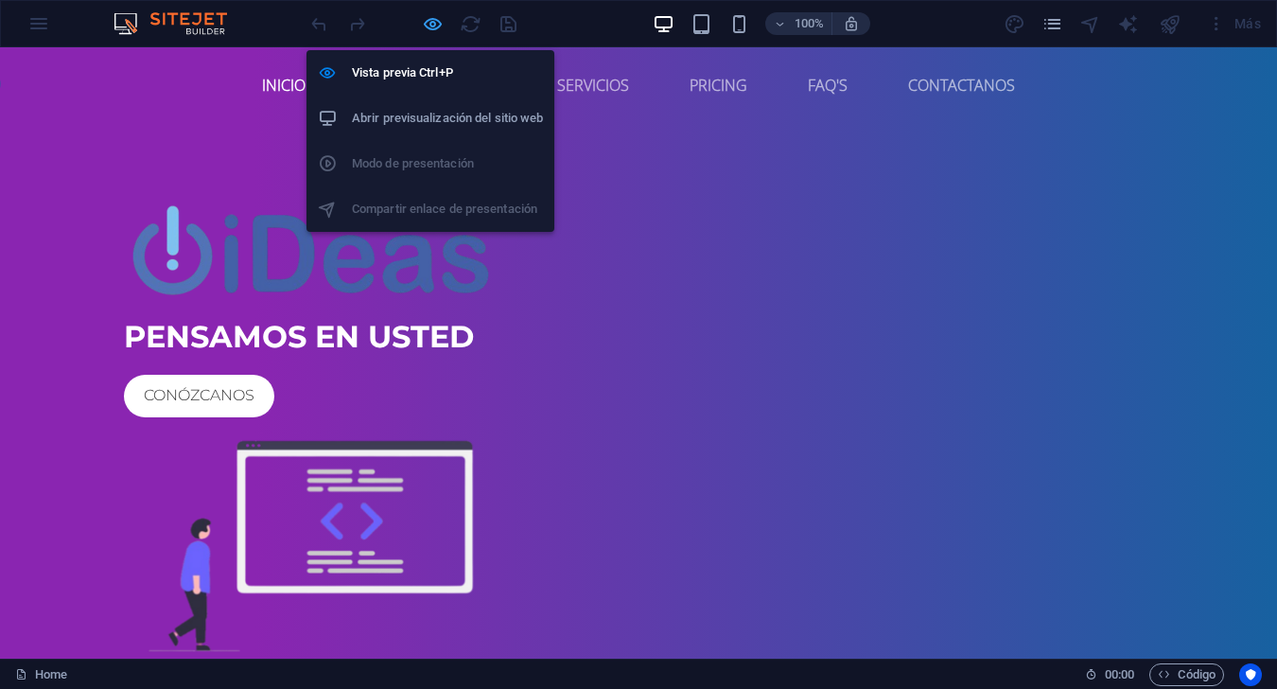
click at [427, 26] on icon "button" at bounding box center [433, 24] width 22 height 22
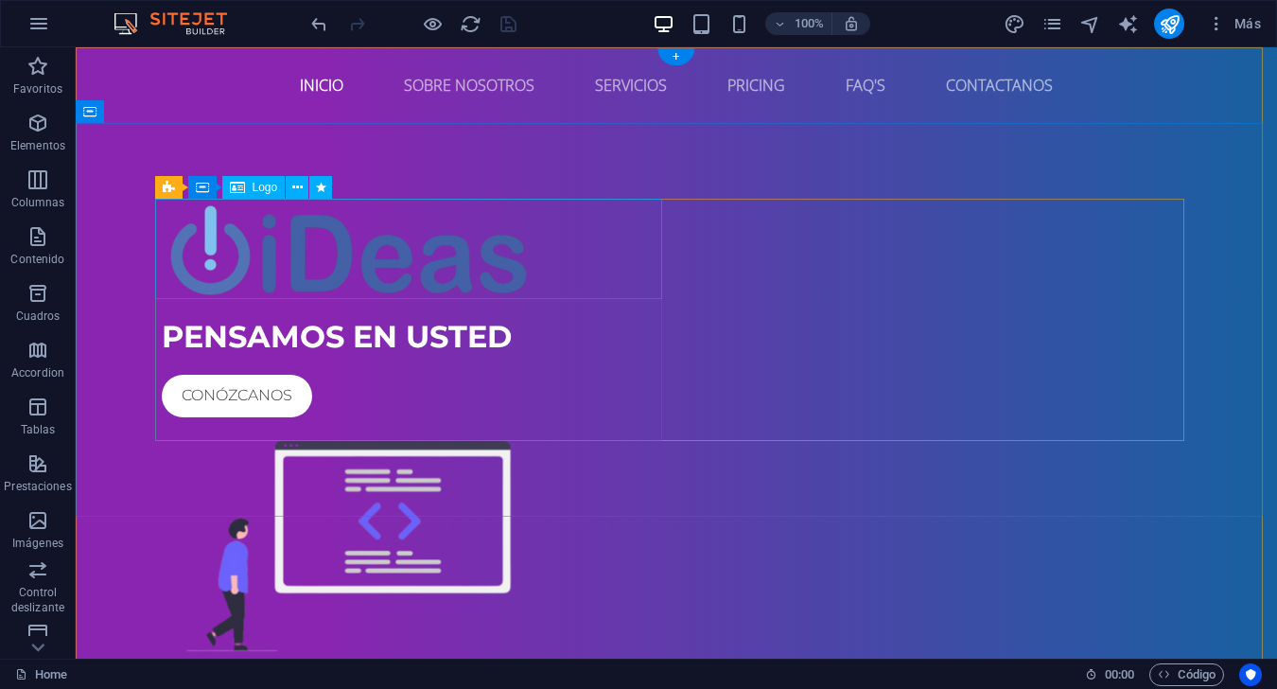
click at [491, 254] on div at bounding box center [676, 249] width 1029 height 100
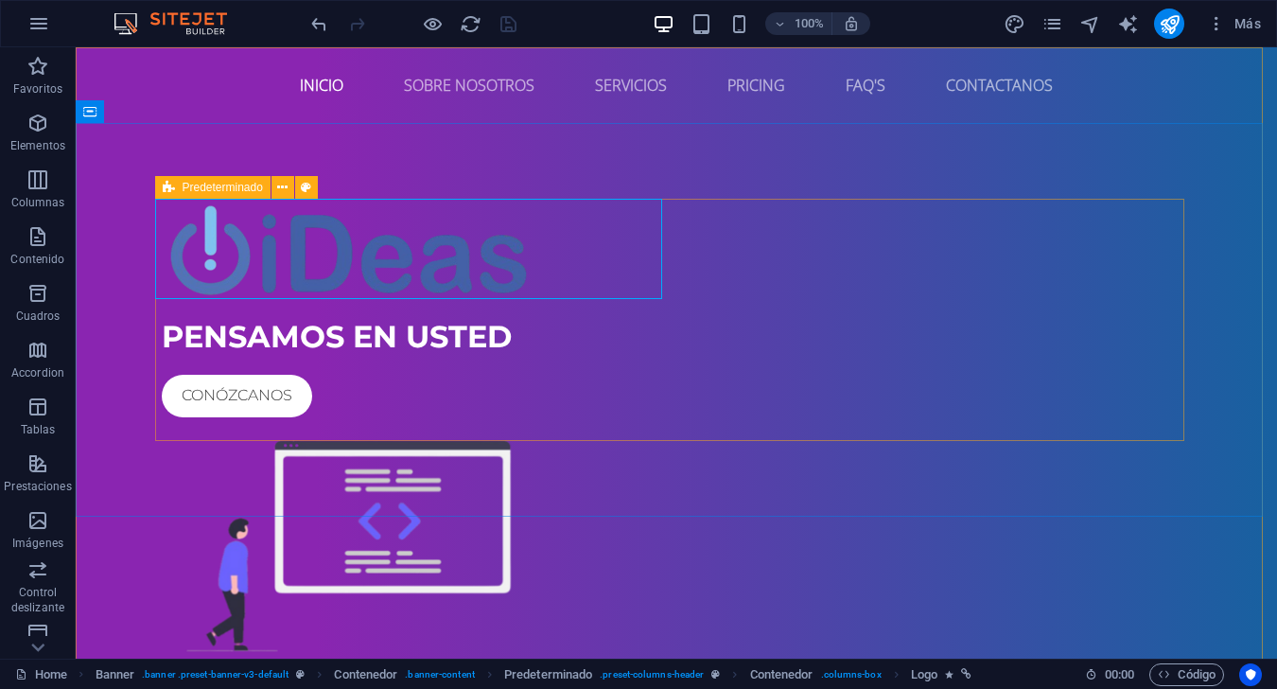
click at [215, 187] on span "Predeterminado" at bounding box center [223, 187] width 80 height 11
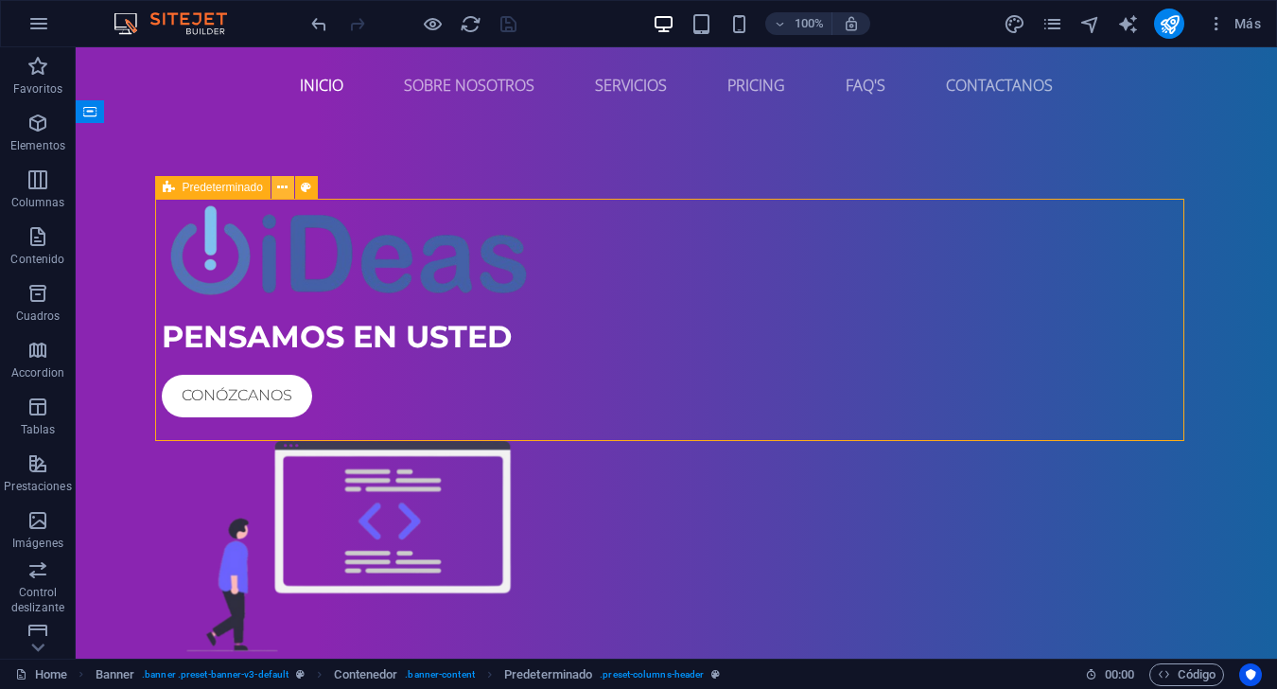
click at [286, 190] on icon at bounding box center [282, 188] width 10 height 20
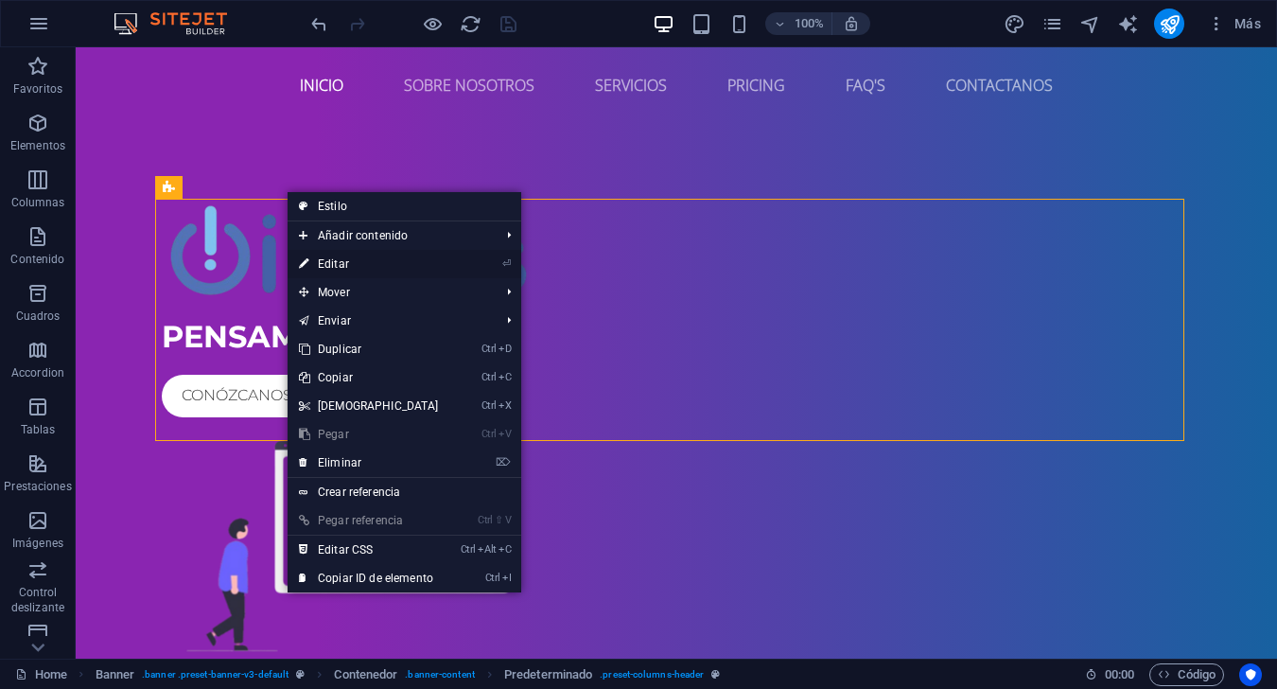
click at [400, 261] on link "⏎ Editar" at bounding box center [369, 264] width 163 height 28
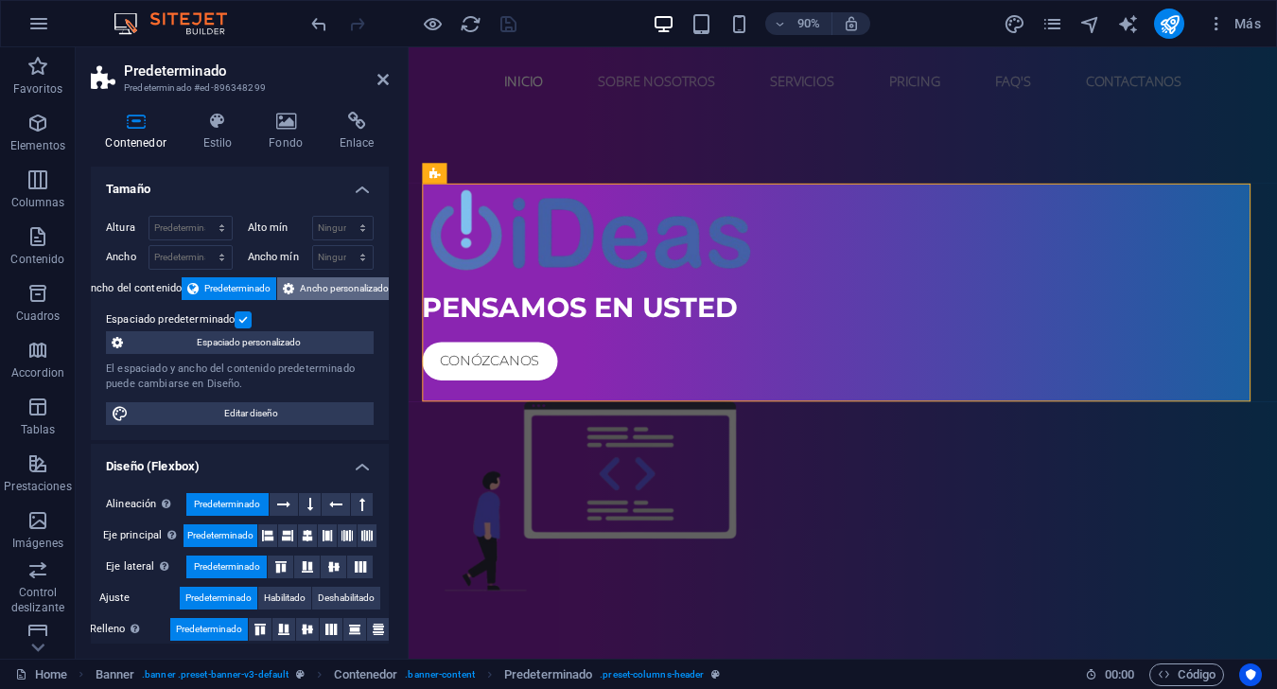
click at [358, 293] on span "Ancho personalizado" at bounding box center [344, 288] width 89 height 23
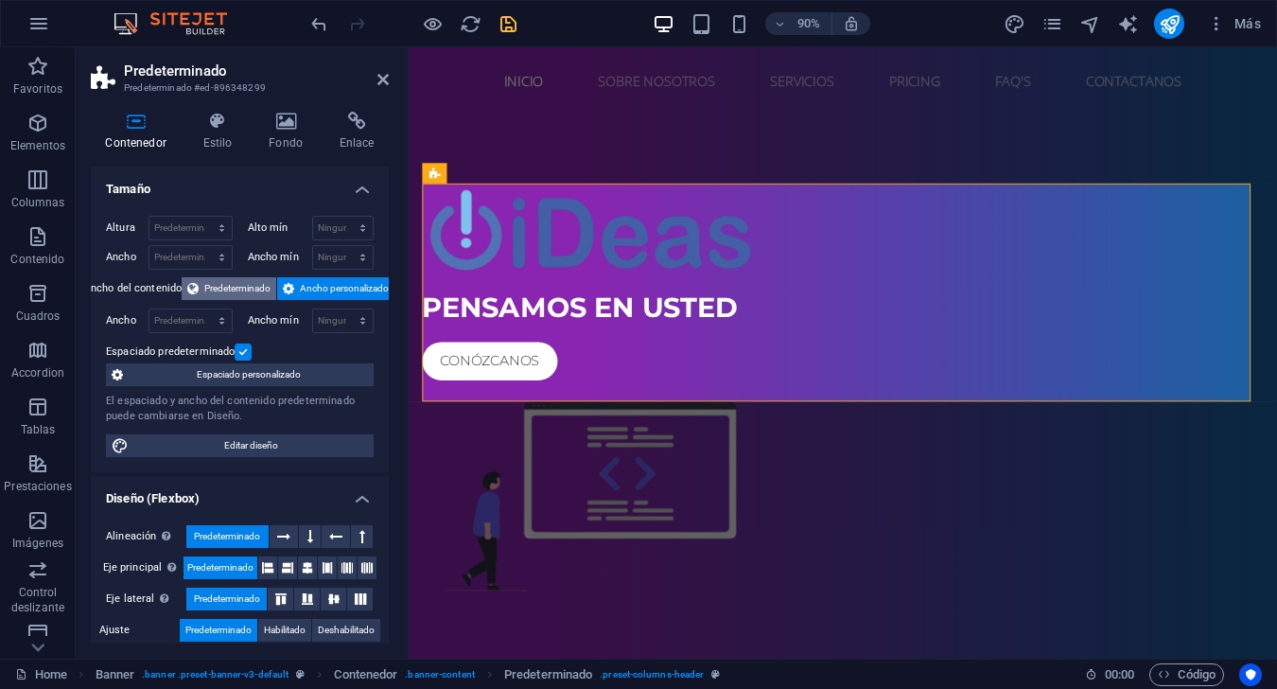
click at [263, 286] on span "Predeterminado" at bounding box center [237, 288] width 66 height 23
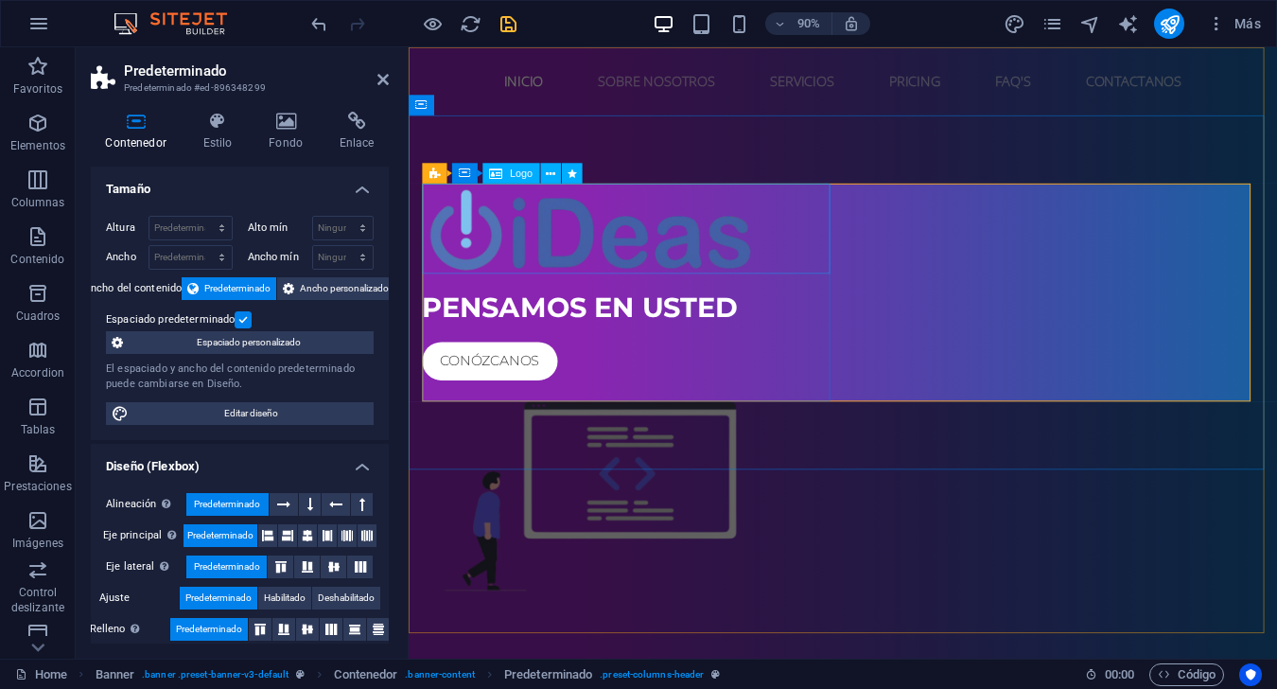
click at [582, 249] on div at bounding box center [891, 249] width 935 height 100
click at [469, 175] on icon at bounding box center [465, 173] width 12 height 21
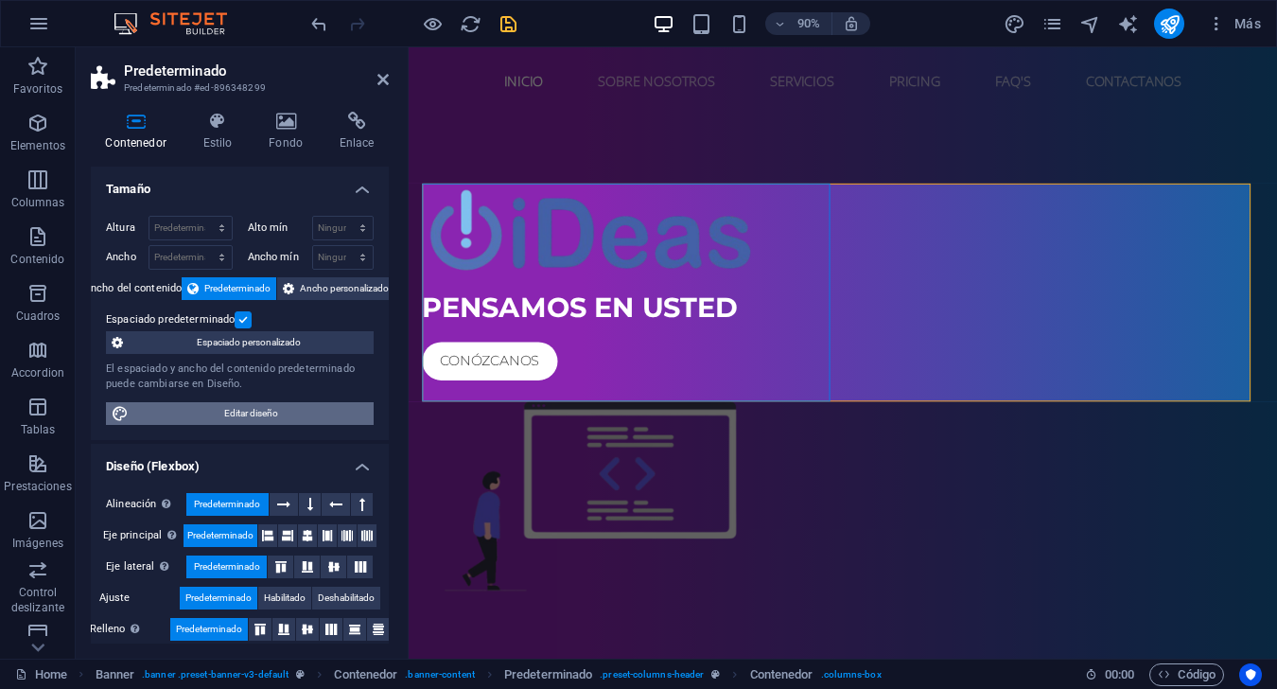
click at [317, 418] on span "Editar diseño" at bounding box center [251, 413] width 234 height 23
select select "rem"
select select "ease-in-out"
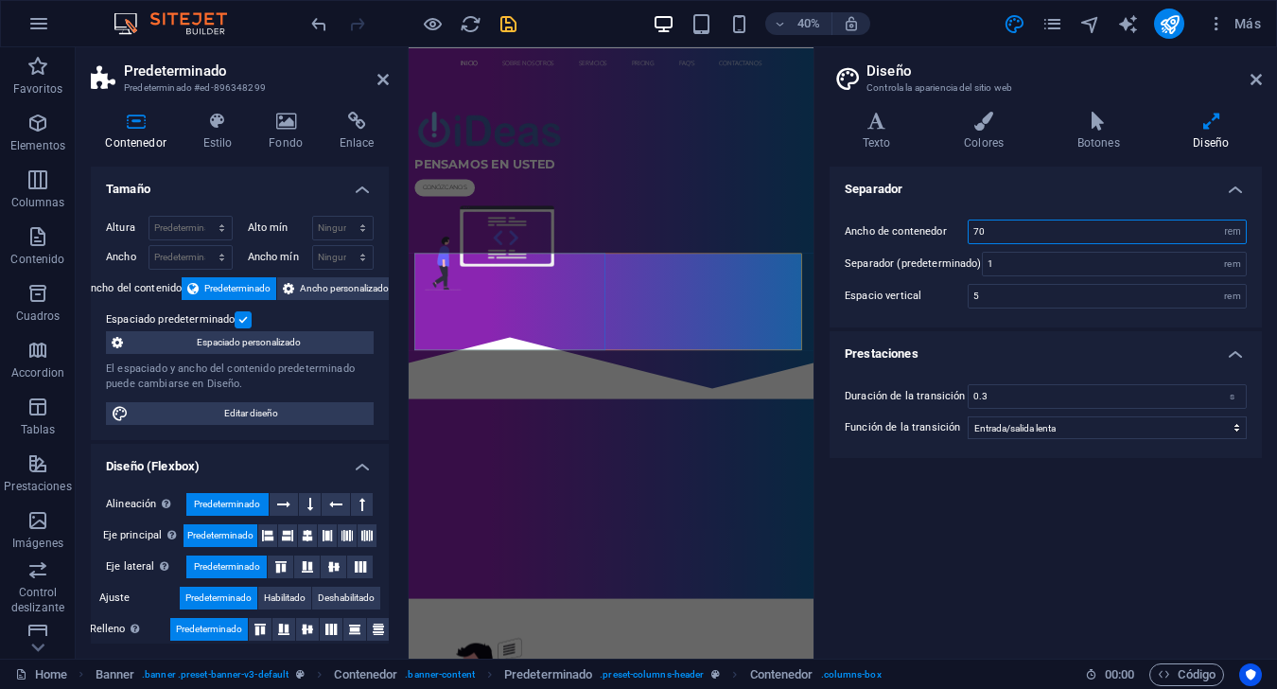
click at [1014, 224] on input "70" at bounding box center [1107, 231] width 277 height 23
type input "7"
type input "65"
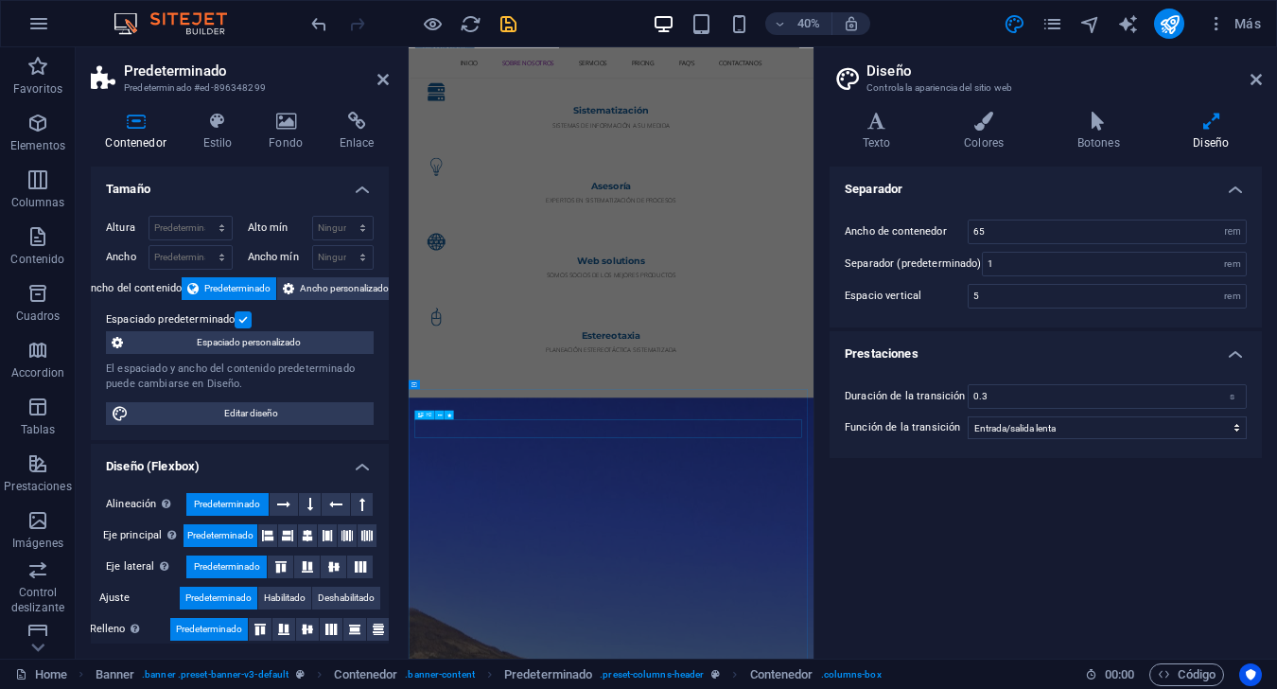
scroll to position [1892, 0]
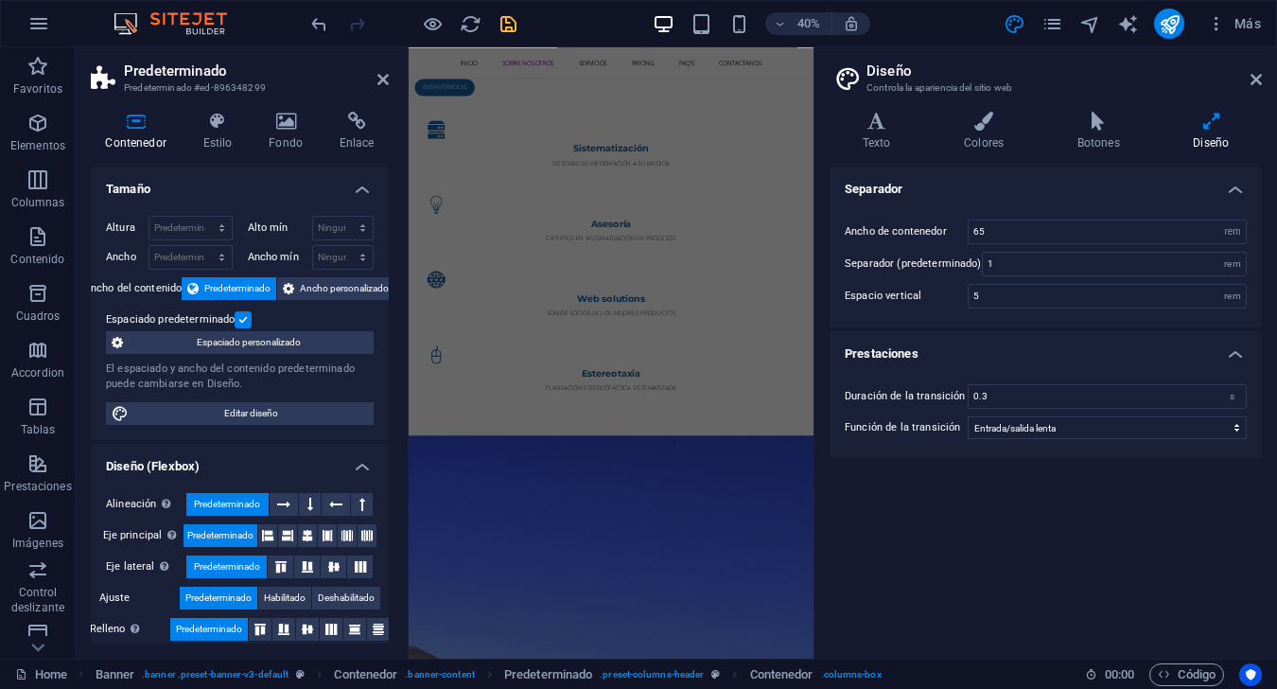
click at [1244, 83] on header "Diseño Controla la apariencia del sitio web" at bounding box center [1047, 71] width 428 height 49
click at [1260, 87] on link at bounding box center [1255, 80] width 11 height 16
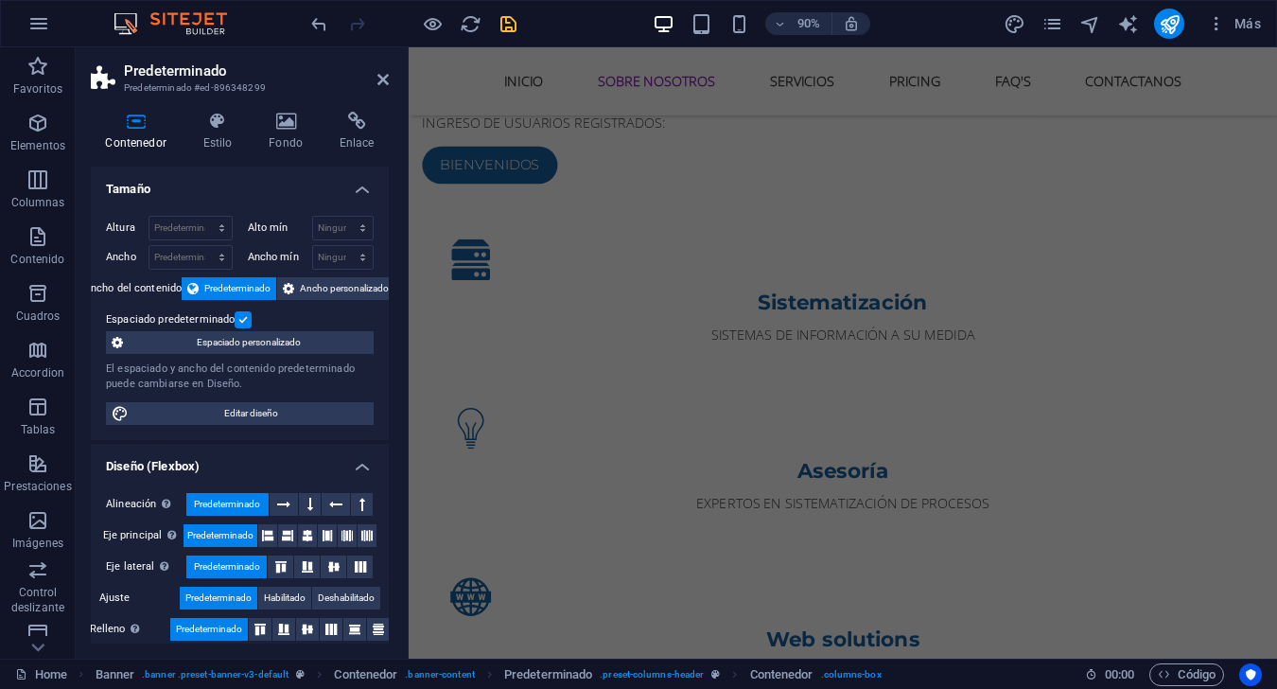
scroll to position [1419, 0]
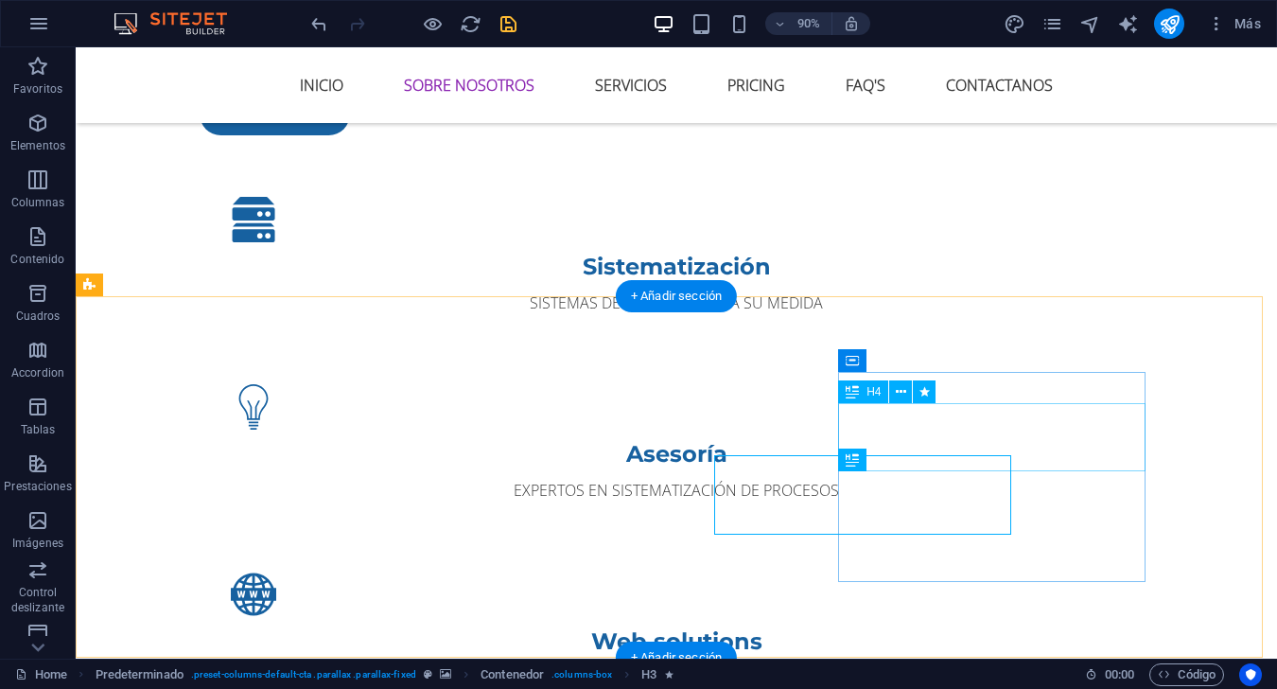
scroll to position [1435, 0]
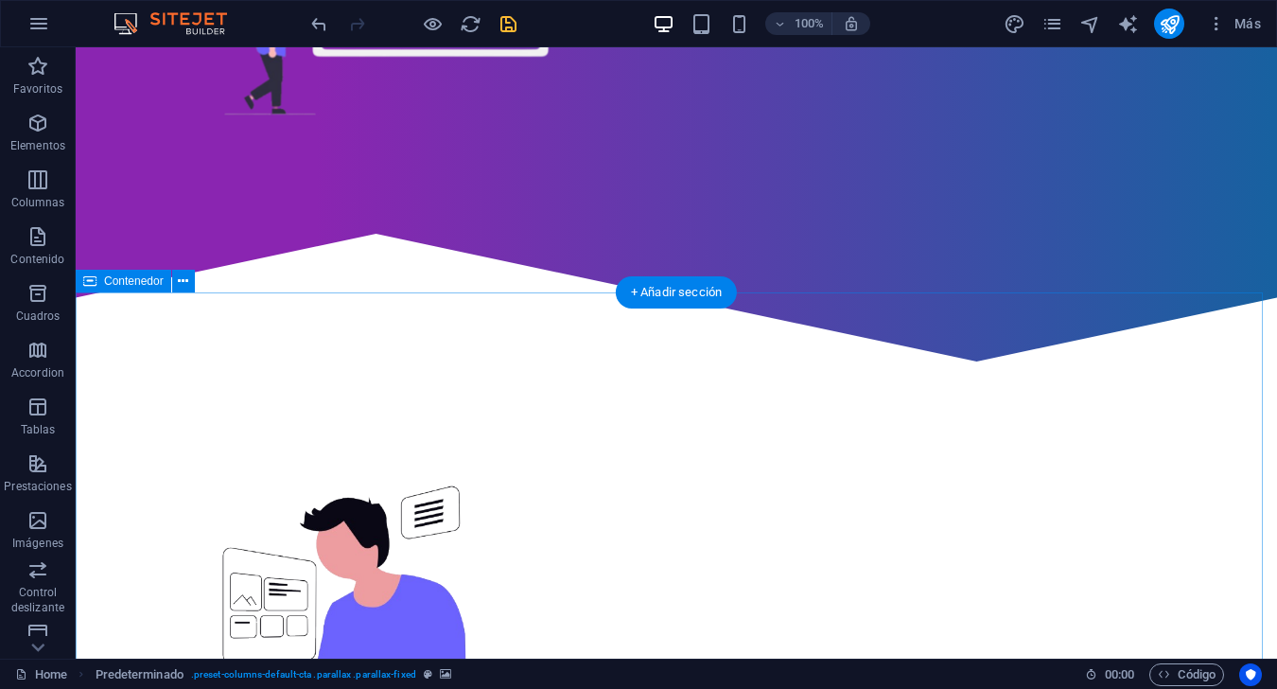
scroll to position [394, 0]
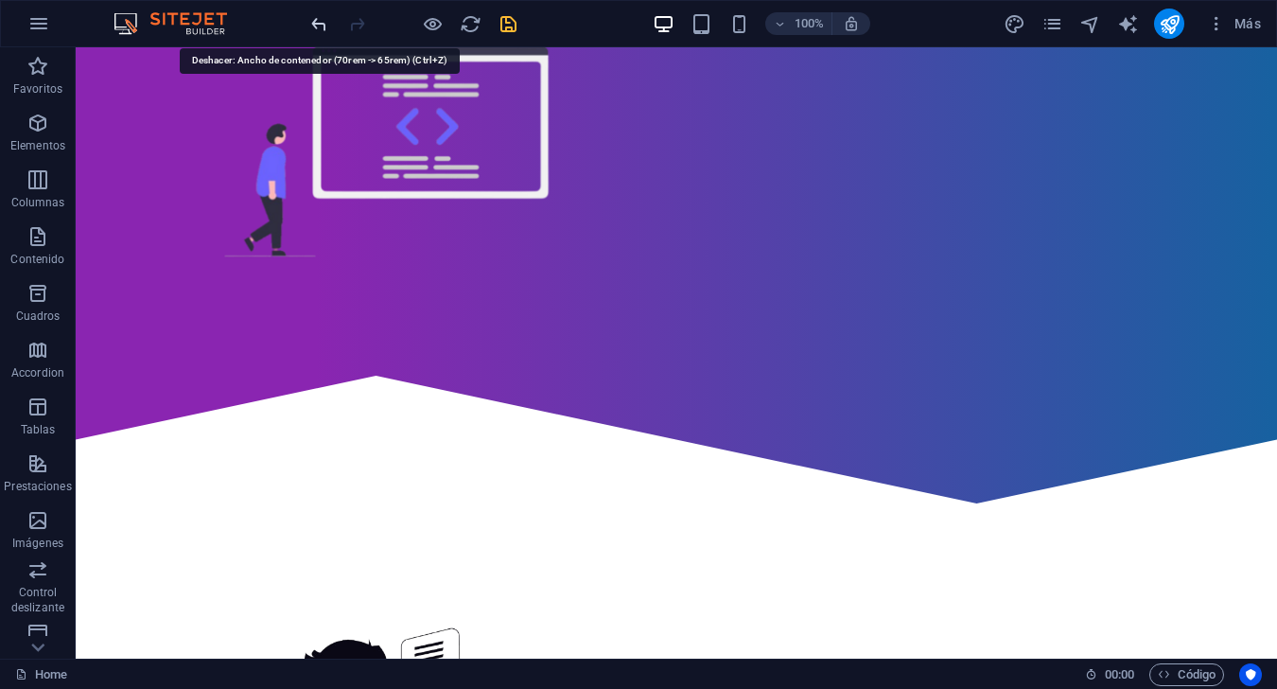
click at [322, 33] on icon "undo" at bounding box center [319, 24] width 22 height 22
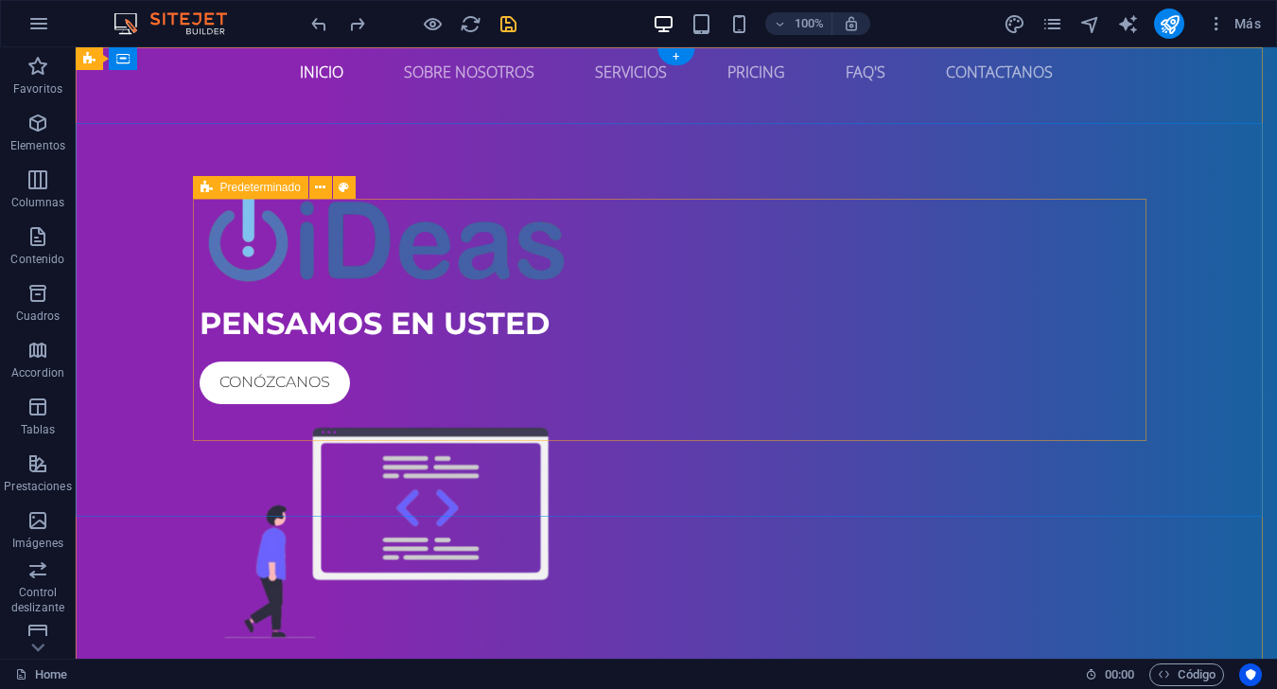
scroll to position [0, 0]
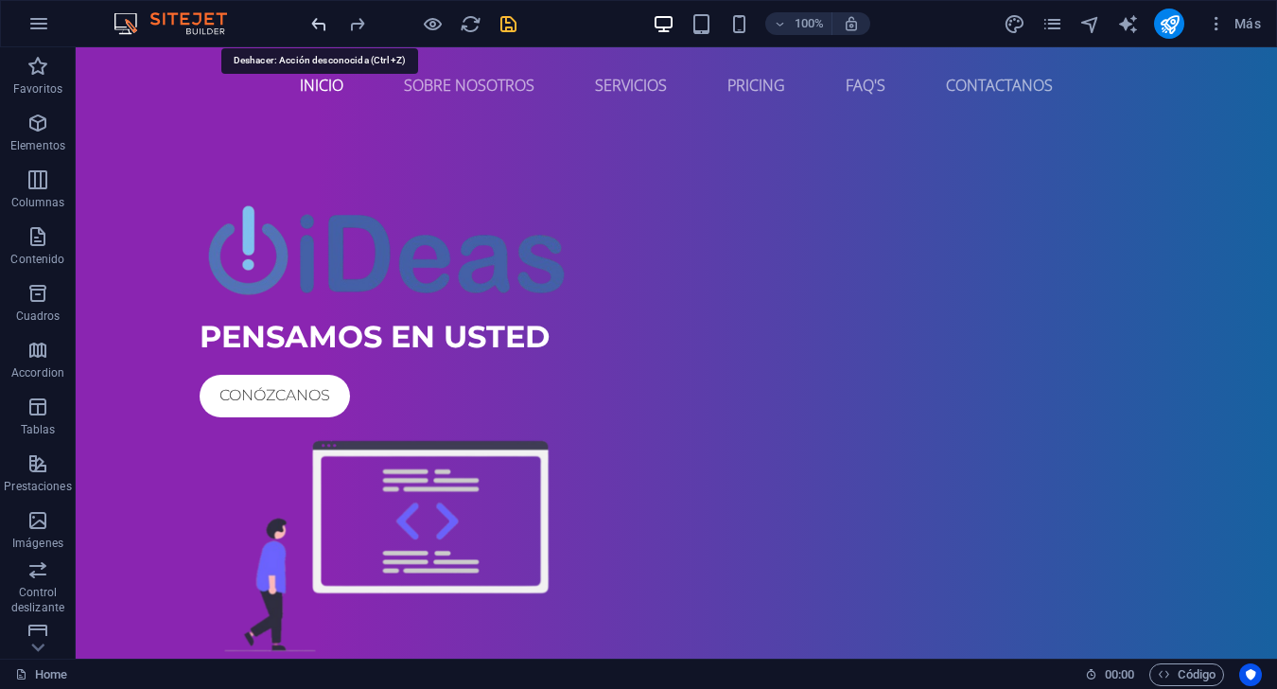
click at [322, 26] on icon "undo" at bounding box center [319, 24] width 22 height 22
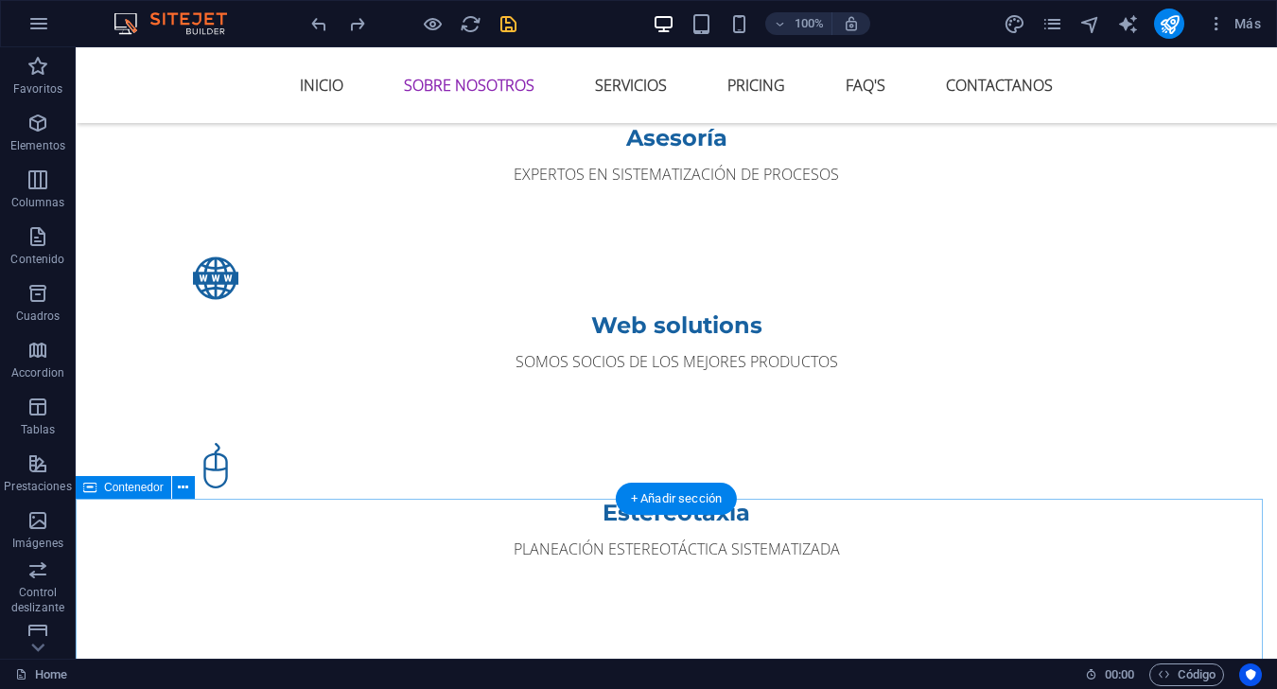
scroll to position [1631, 0]
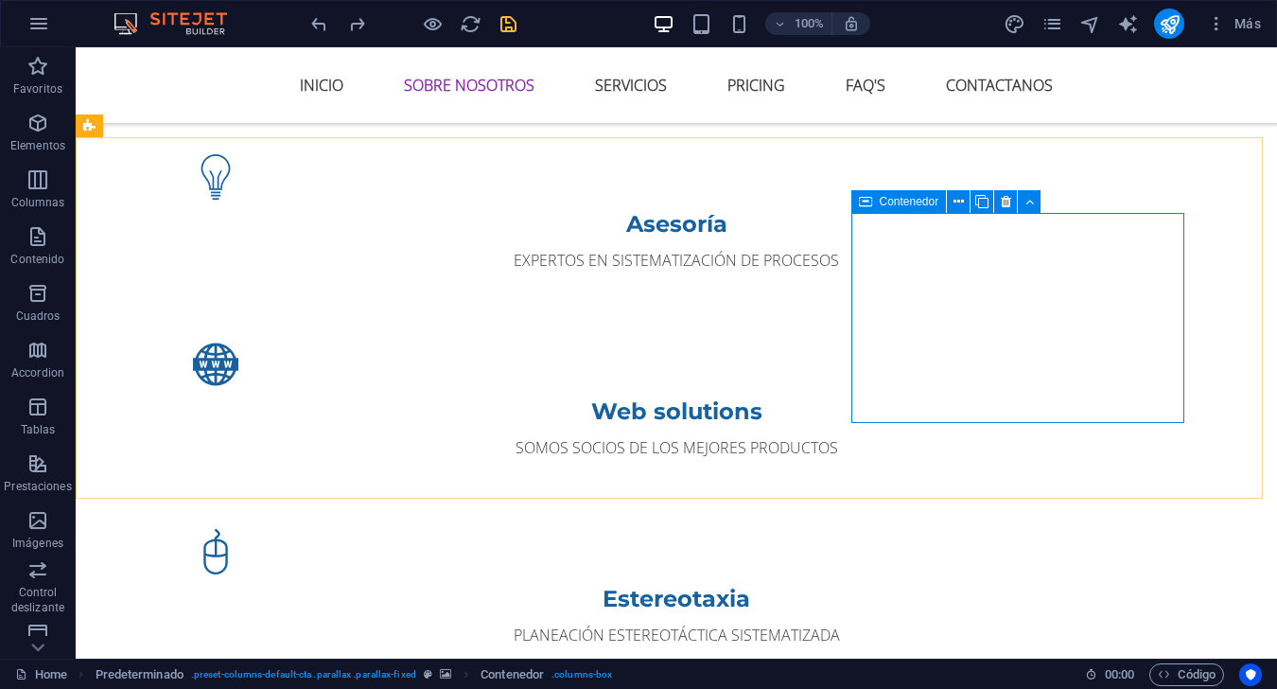
click at [871, 203] on icon at bounding box center [865, 201] width 13 height 23
click at [892, 199] on span "Contenedor" at bounding box center [910, 201] width 60 height 11
click at [962, 203] on icon at bounding box center [958, 202] width 10 height 20
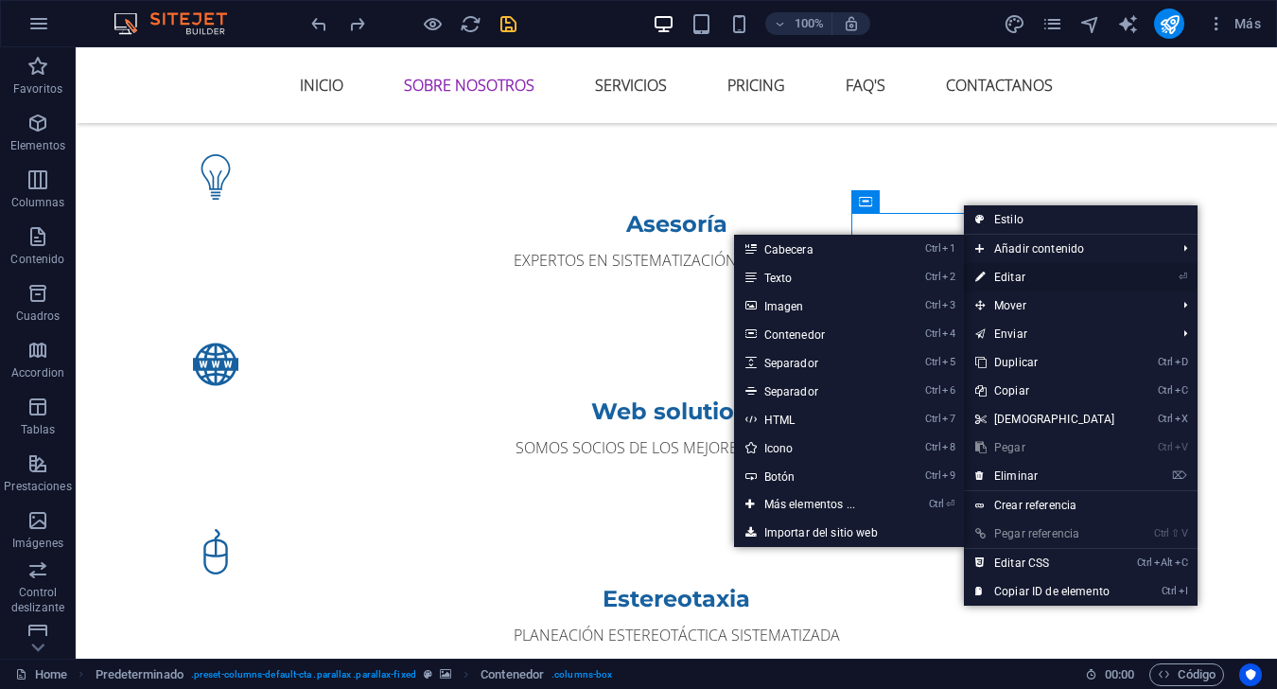
click at [1011, 283] on link "⏎ Editar" at bounding box center [1045, 277] width 163 height 28
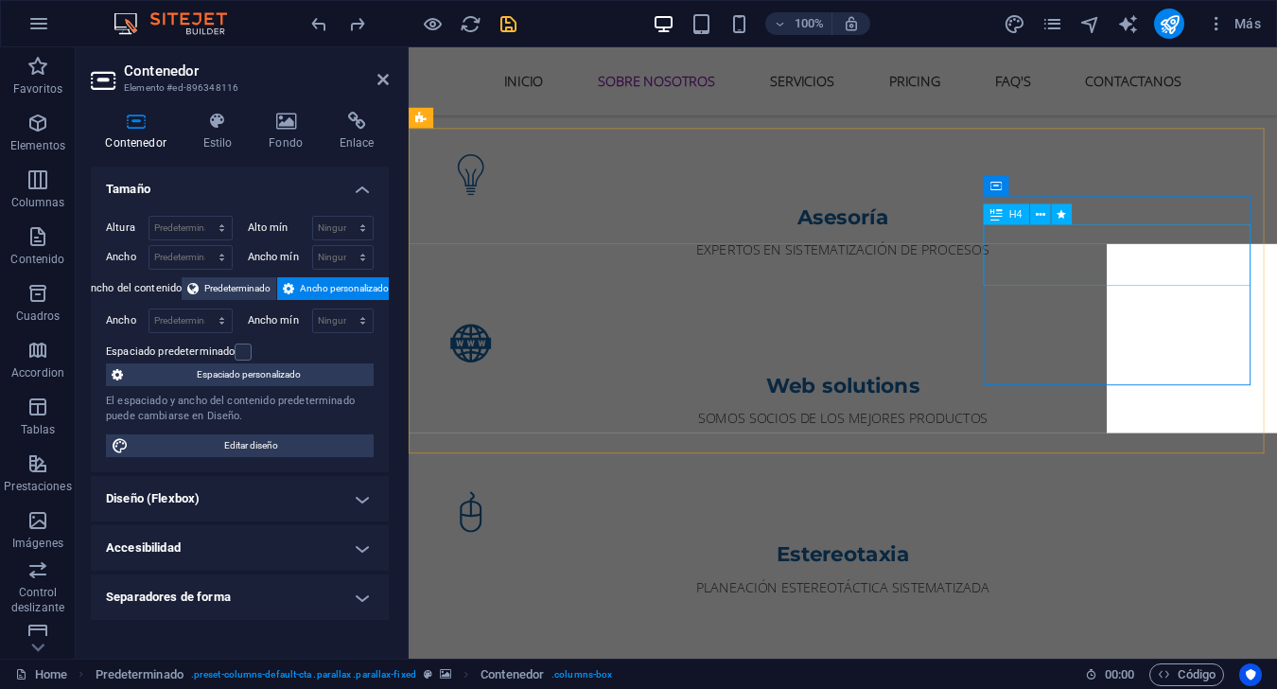
scroll to position [1578, 0]
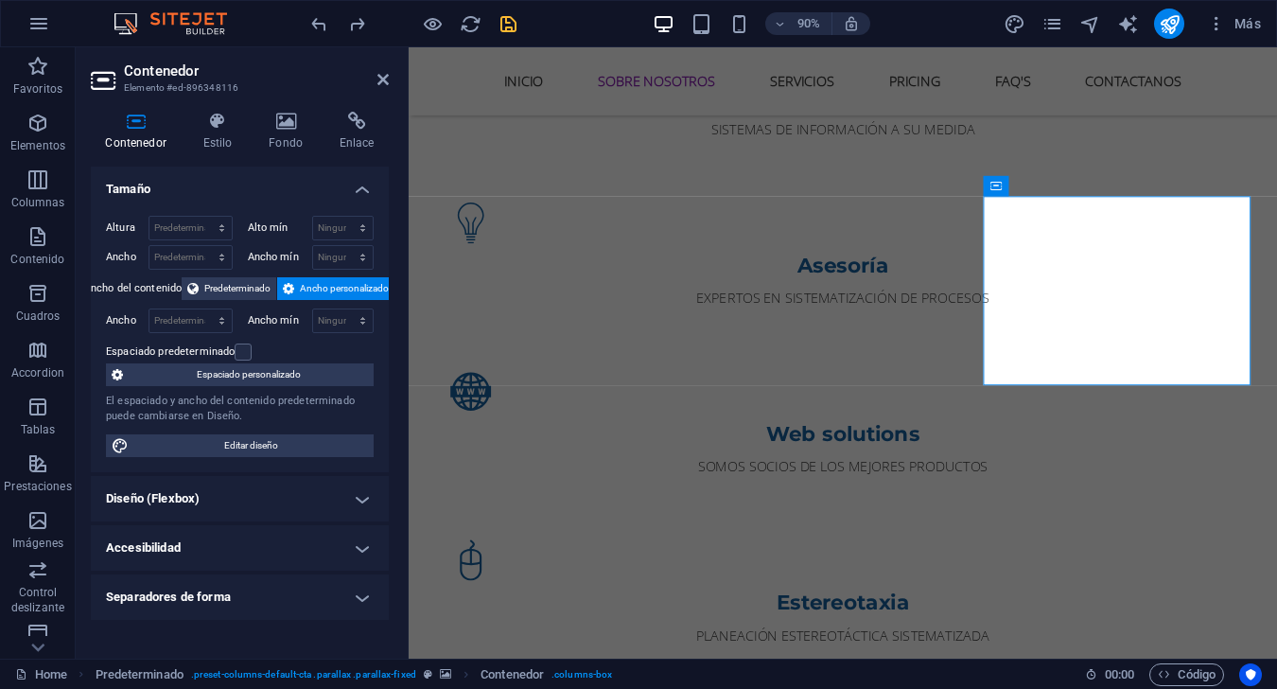
click at [304, 462] on div "Altura Predeterminado px rem % vh vw Alto mín Ninguno px rem % vh vw Ancho Pred…" at bounding box center [240, 336] width 298 height 271
click at [306, 452] on span "Editar diseño" at bounding box center [251, 445] width 234 height 23
select select "rem"
select select "ease-in-out"
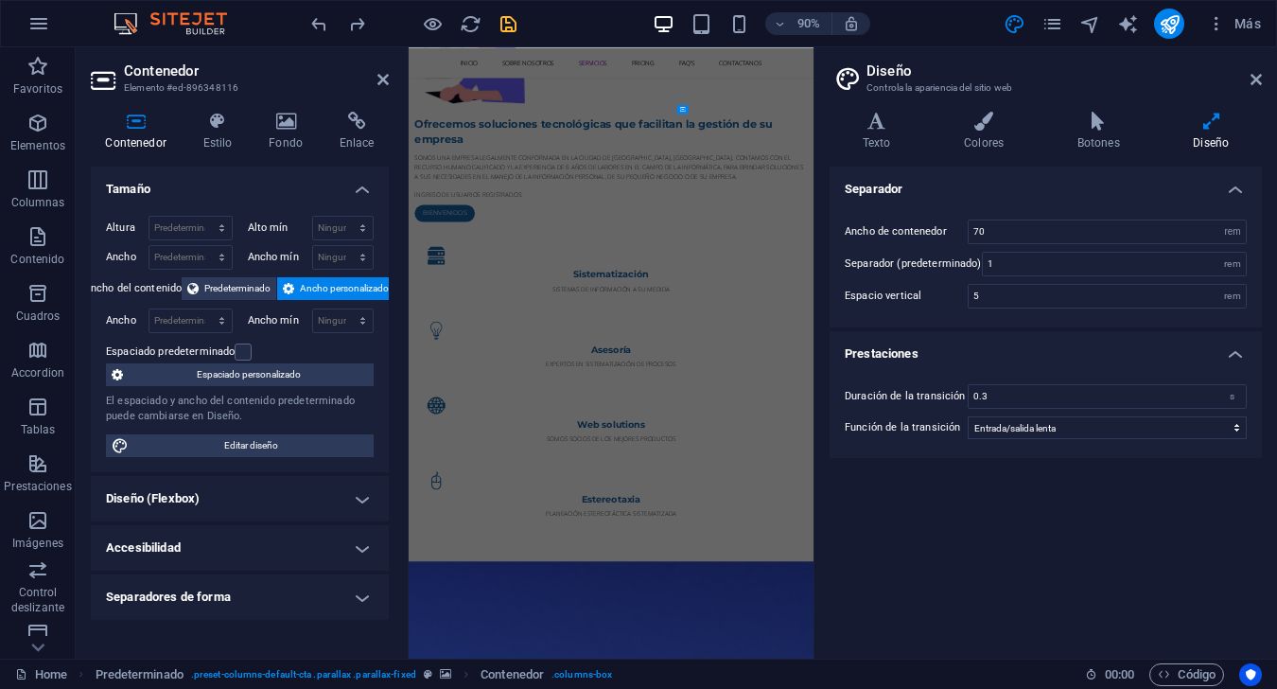
scroll to position [2325, 0]
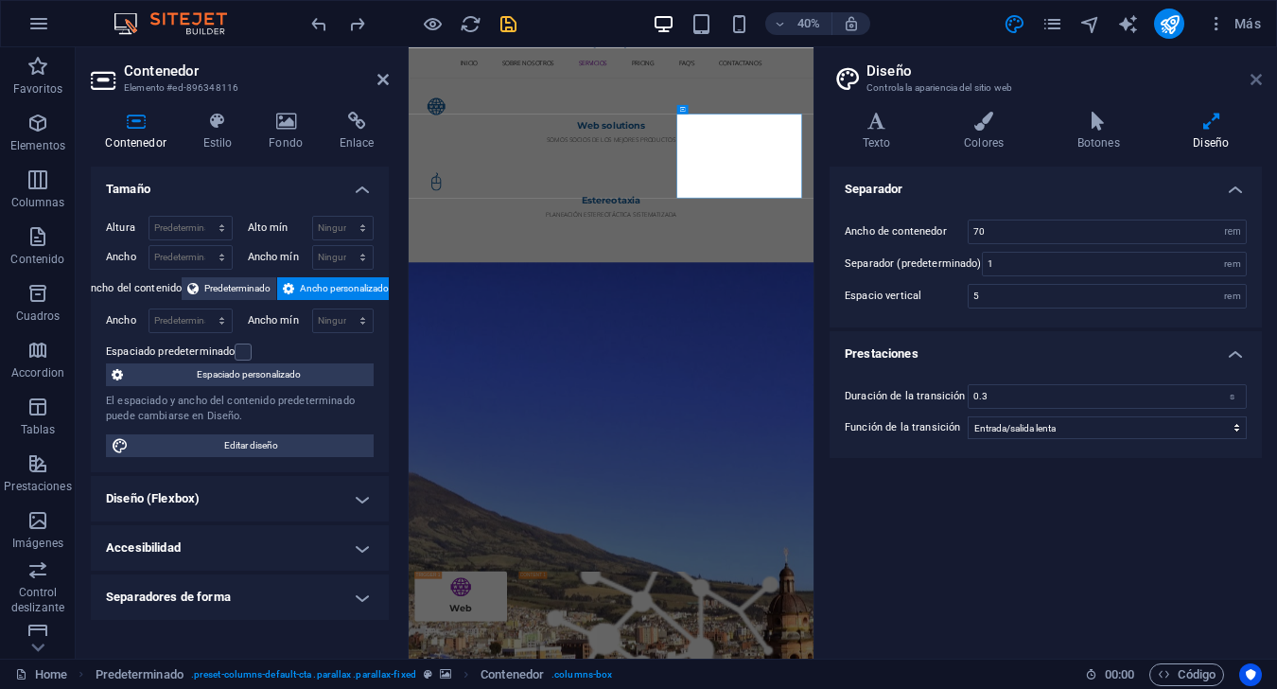
drag, startPoint x: 1259, startPoint y: 72, endPoint x: 743, endPoint y: 665, distance: 786.4
click at [1259, 72] on icon at bounding box center [1255, 79] width 11 height 15
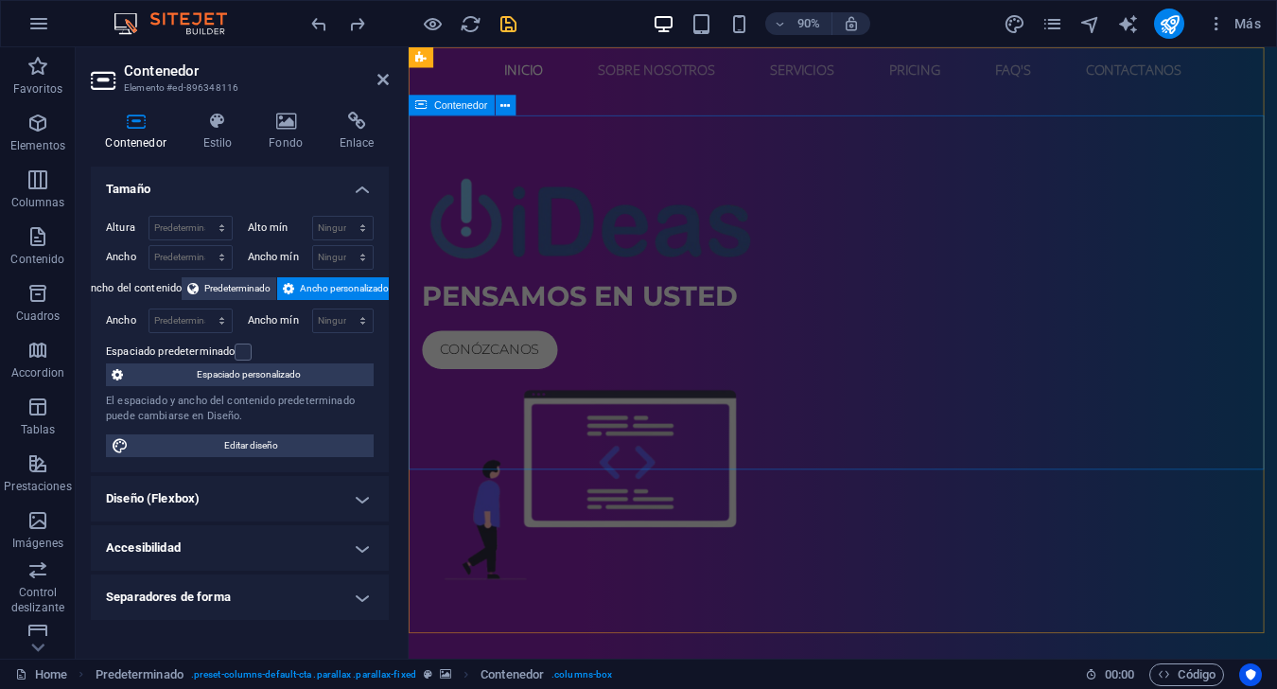
scroll to position [0, 0]
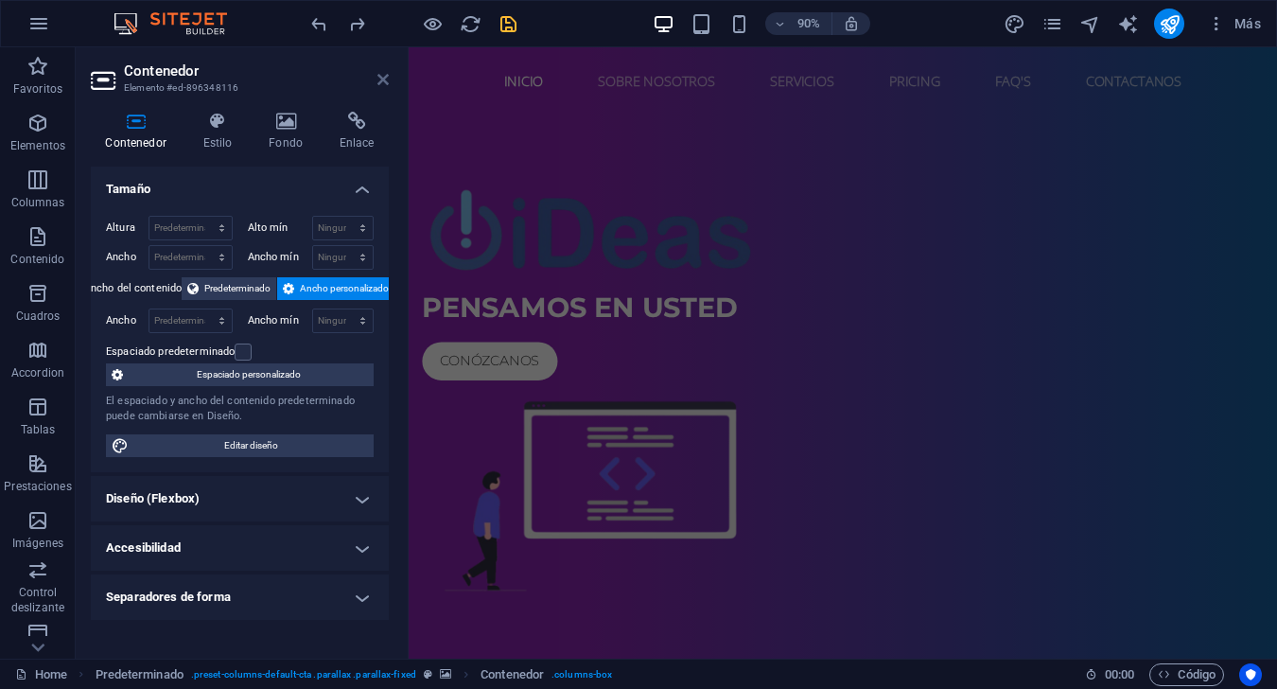
click at [380, 75] on icon at bounding box center [382, 79] width 11 height 15
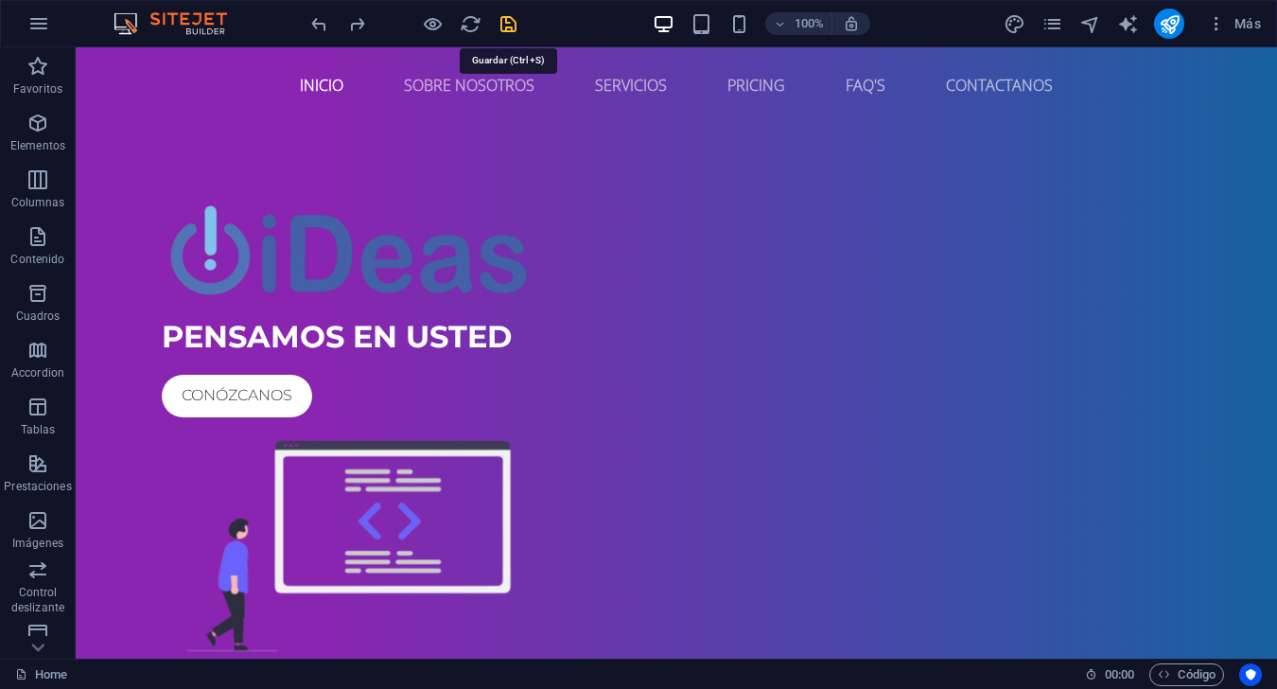
click at [504, 23] on icon "save" at bounding box center [509, 24] width 22 height 22
